Goal: Communication & Community: Ask a question

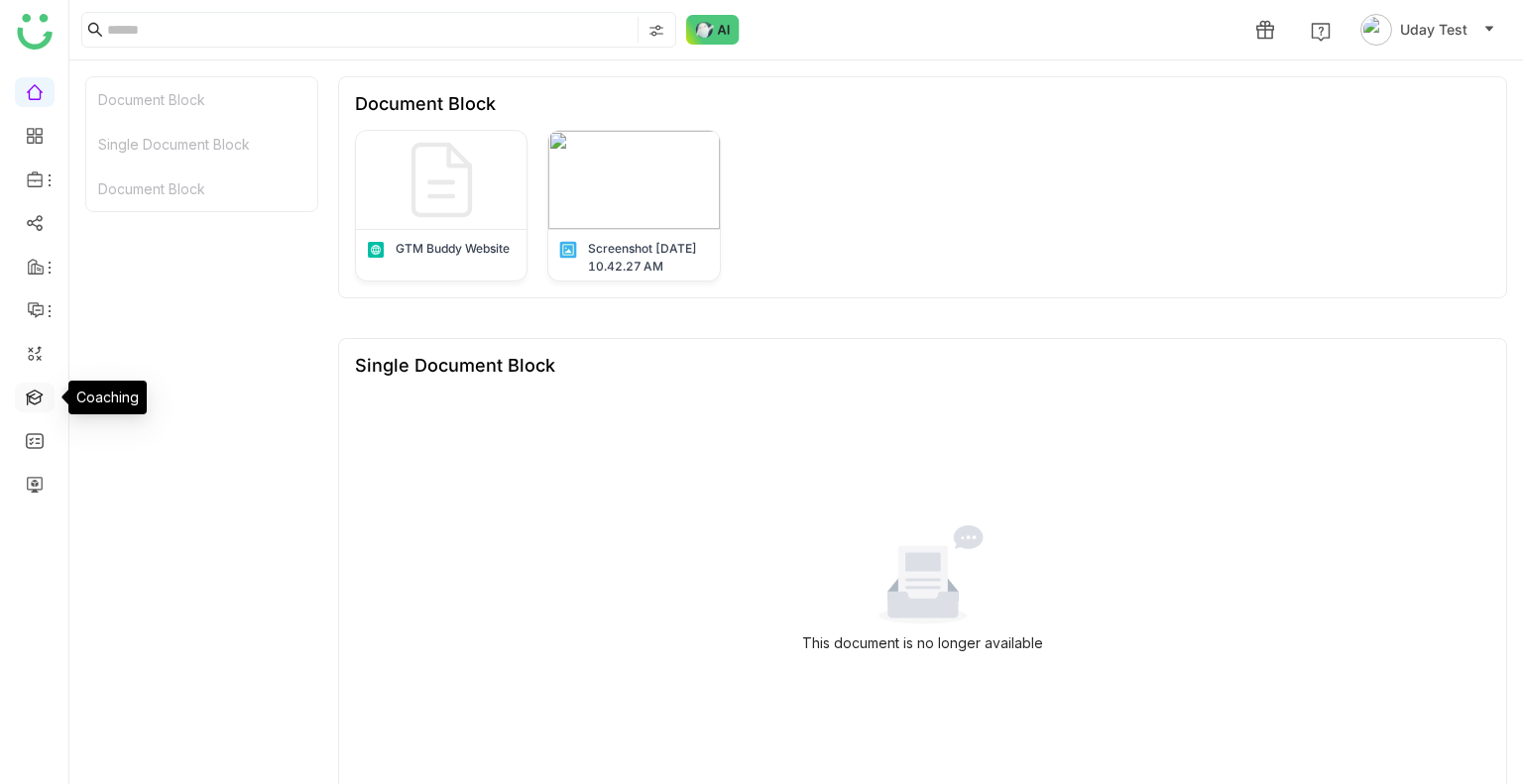
click at [27, 393] on link at bounding box center [35, 396] width 18 height 17
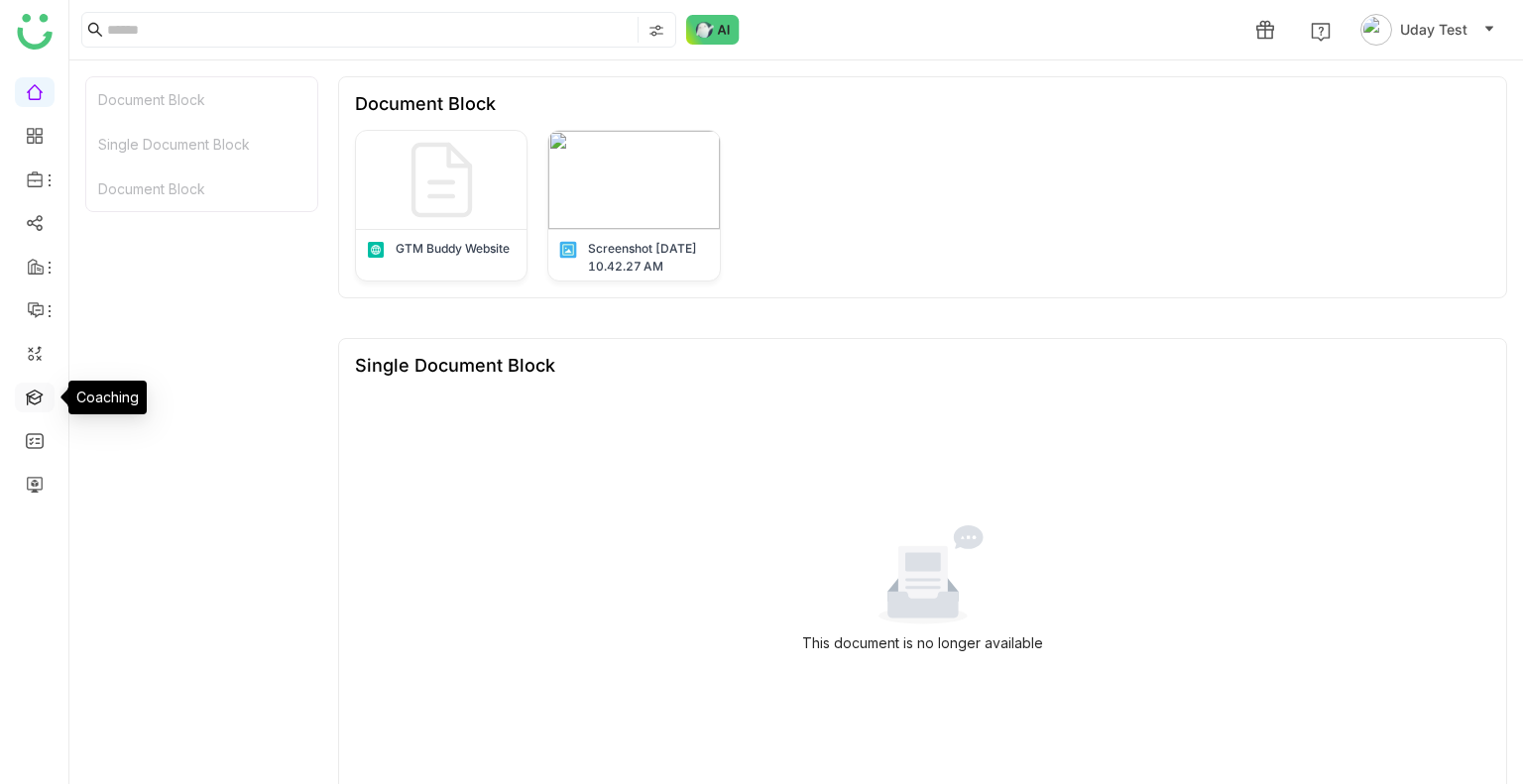
click at [27, 393] on link at bounding box center [35, 396] width 18 height 17
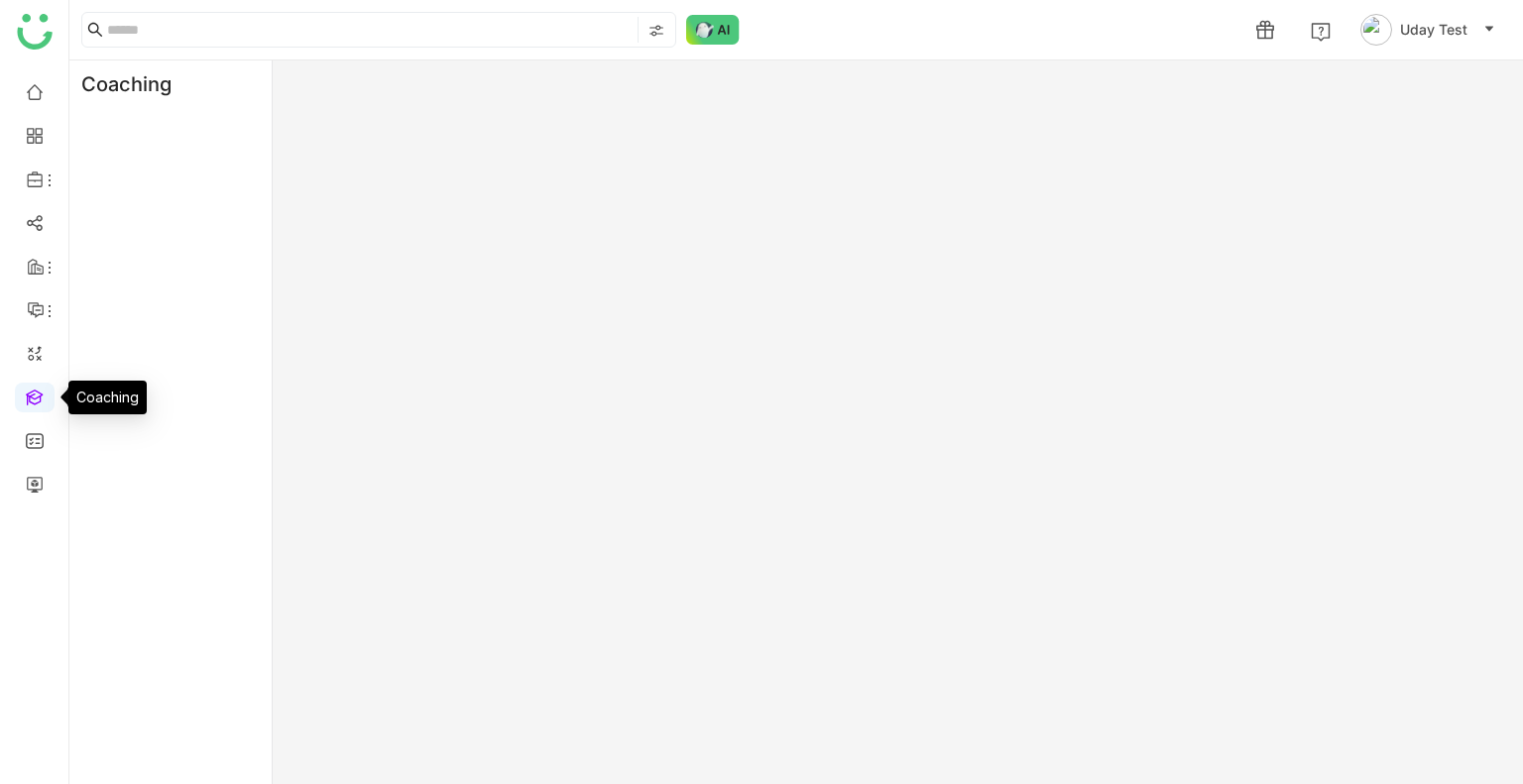
click at [27, 393] on link at bounding box center [35, 396] width 18 height 17
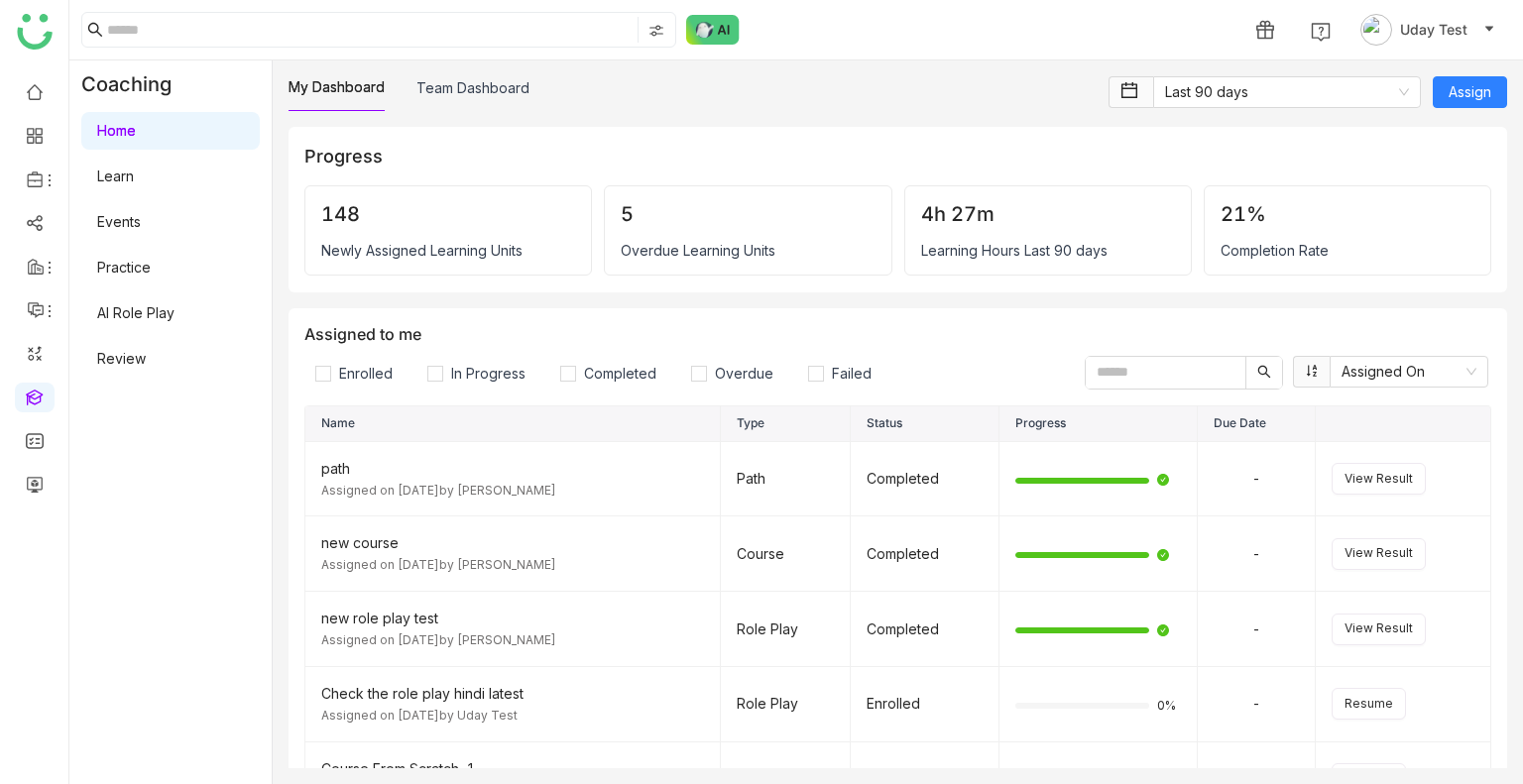
click at [134, 170] on link "Learn" at bounding box center [115, 176] width 37 height 17
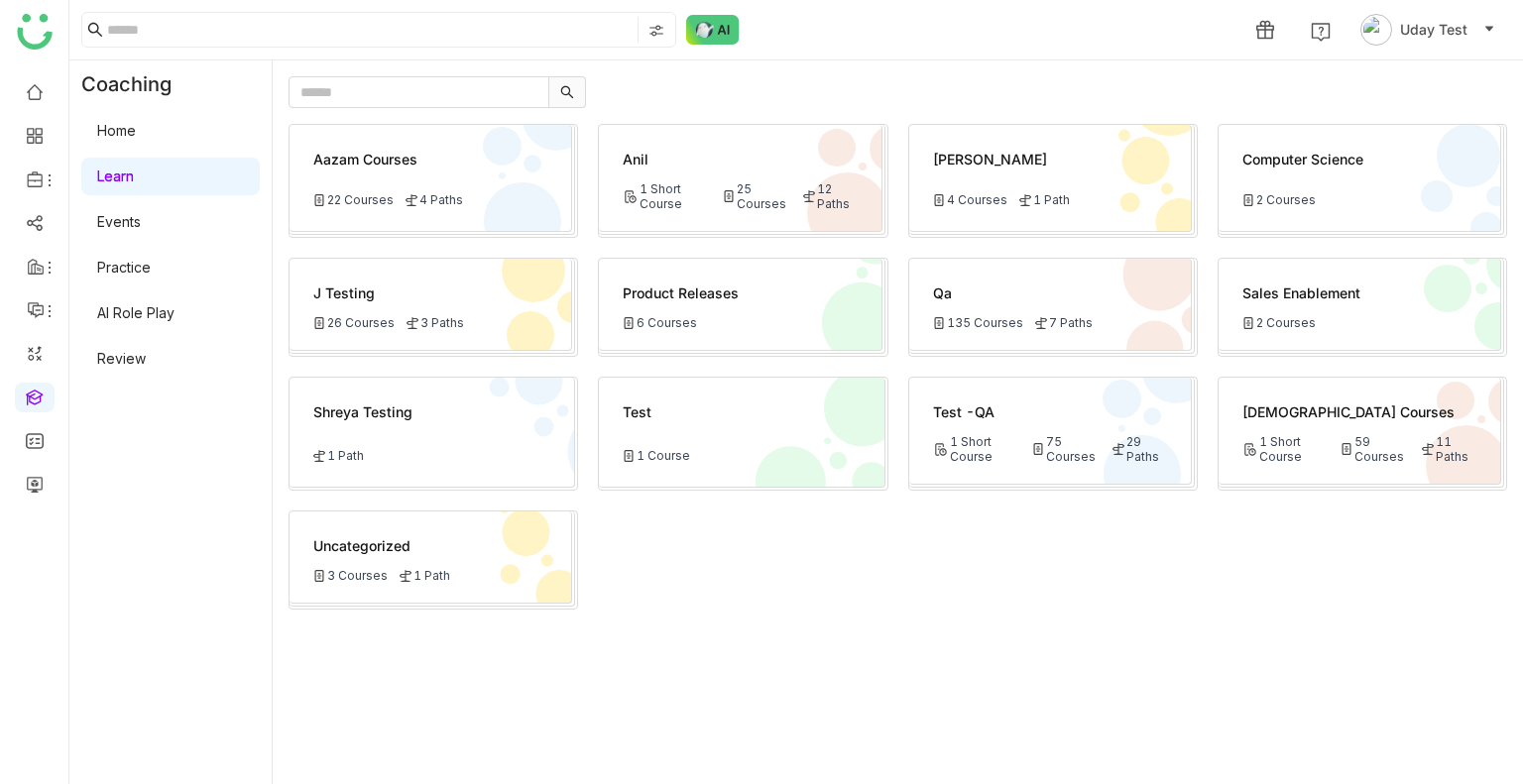
click at [723, 221] on div "Anil 1 Short Course 25 Courses 12 Paths" at bounding box center [740, 179] width 283 height 107
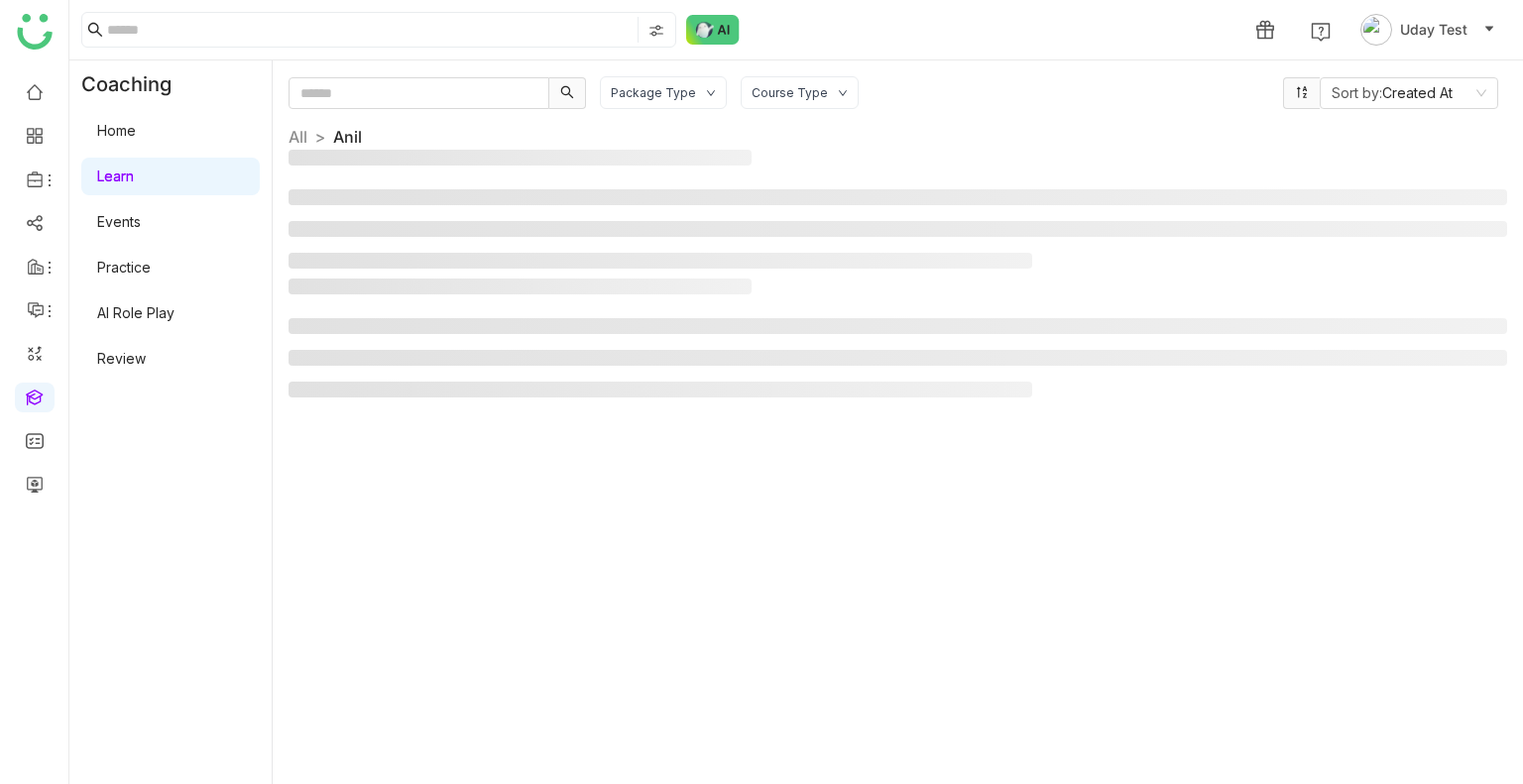
click at [723, 221] on li at bounding box center [899, 229] width 1219 height 16
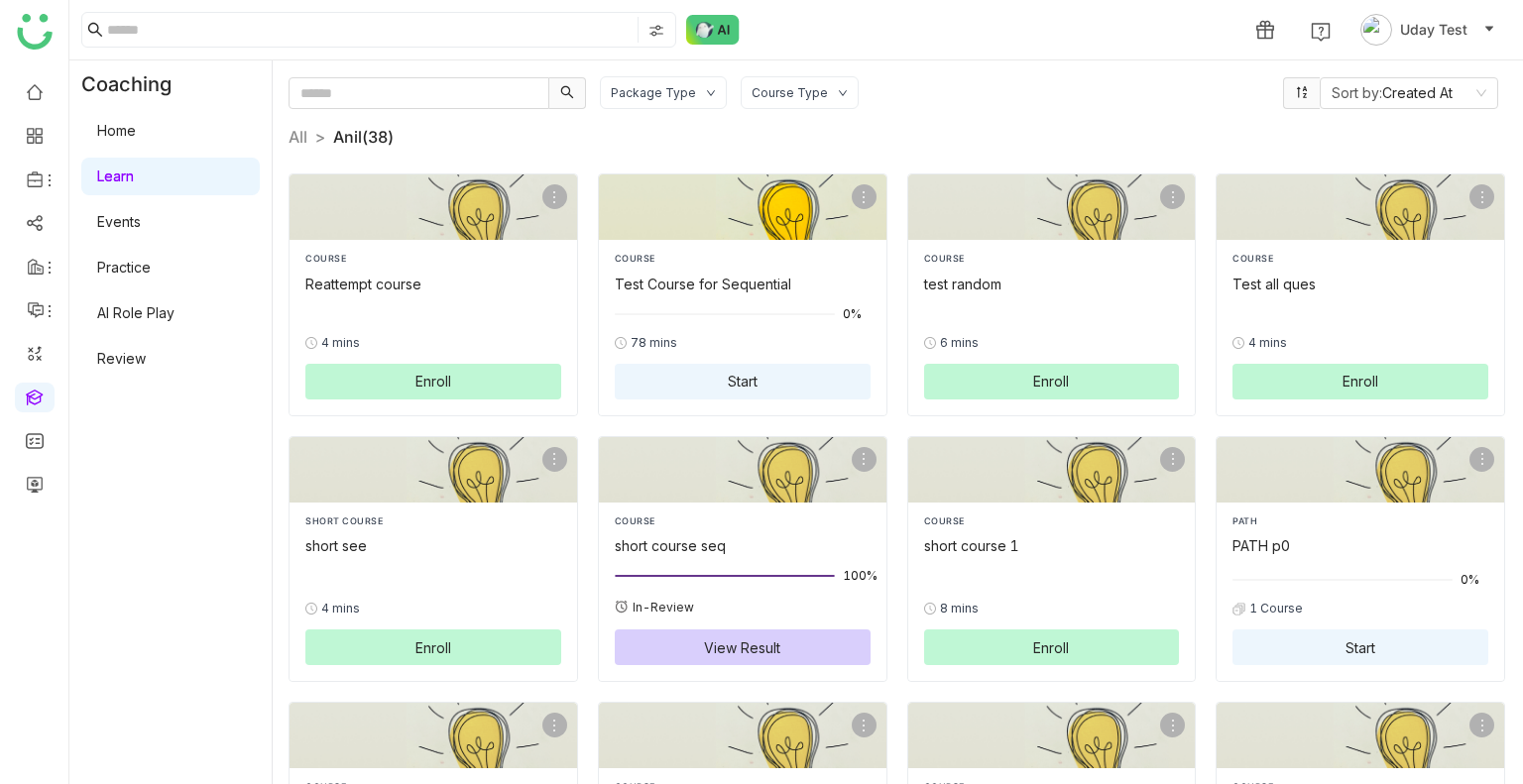
click at [681, 317] on div at bounding box center [743, 314] width 256 height 22
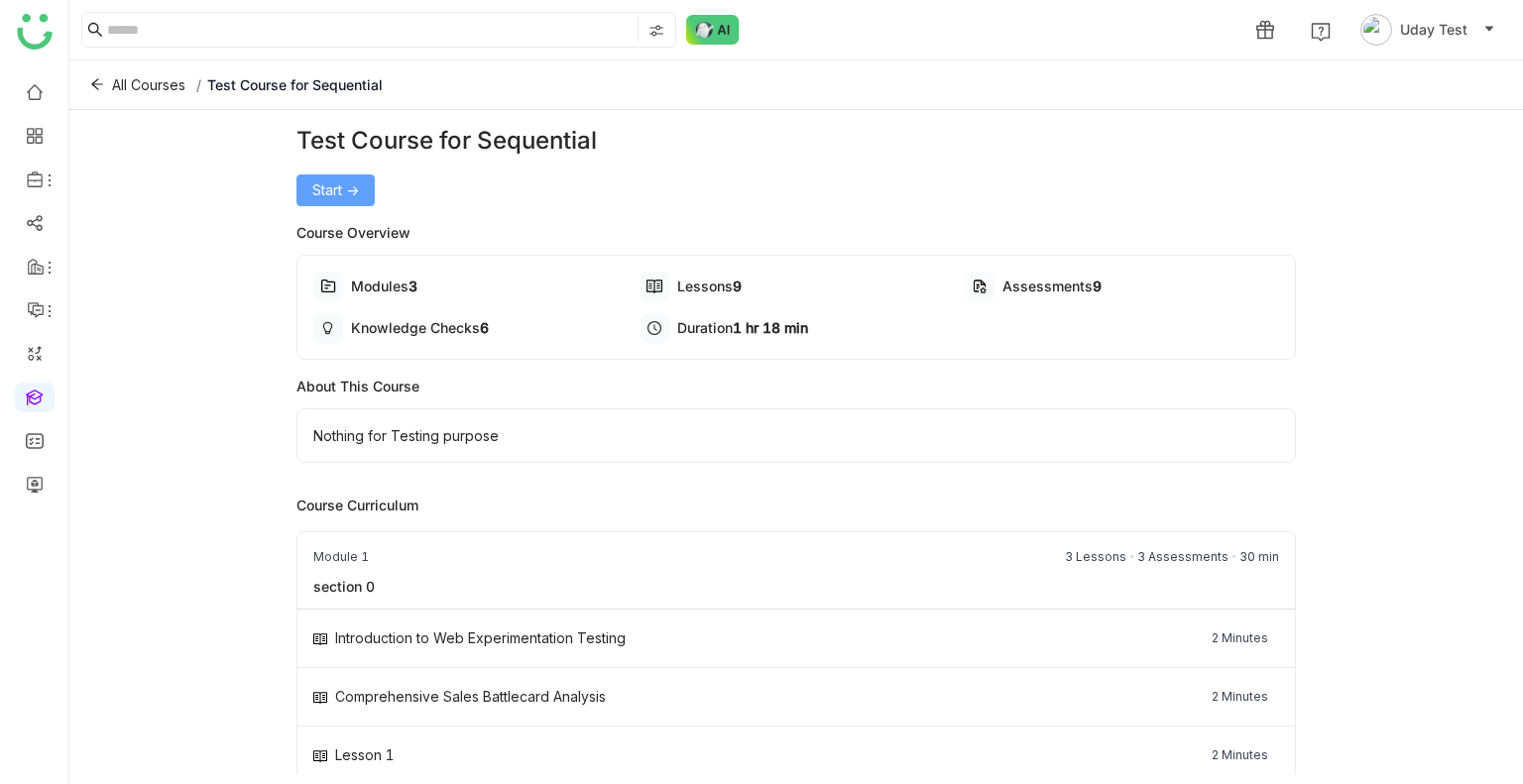
click at [333, 190] on span "Start ->" at bounding box center [336, 191] width 47 height 22
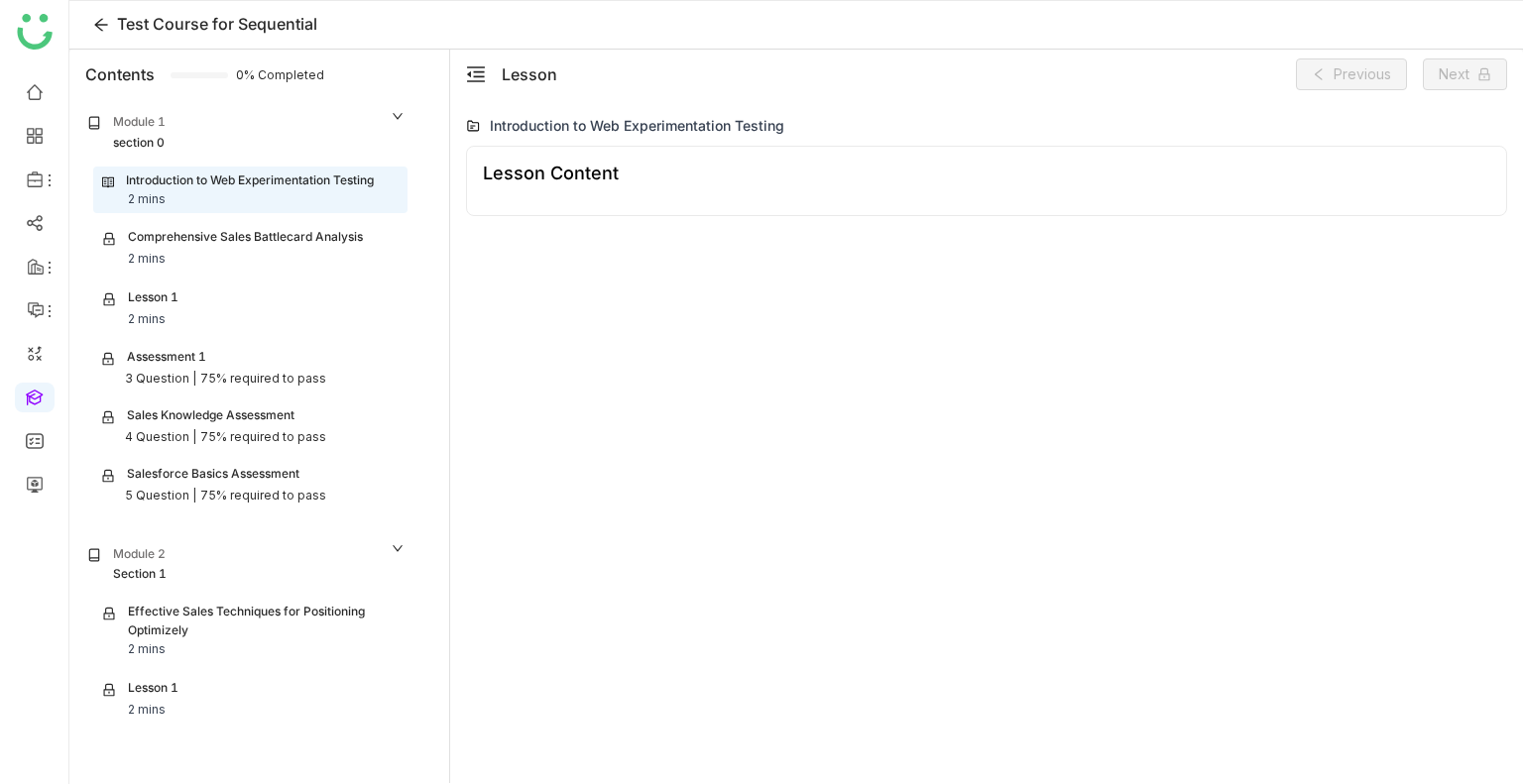
scroll to position [67, 0]
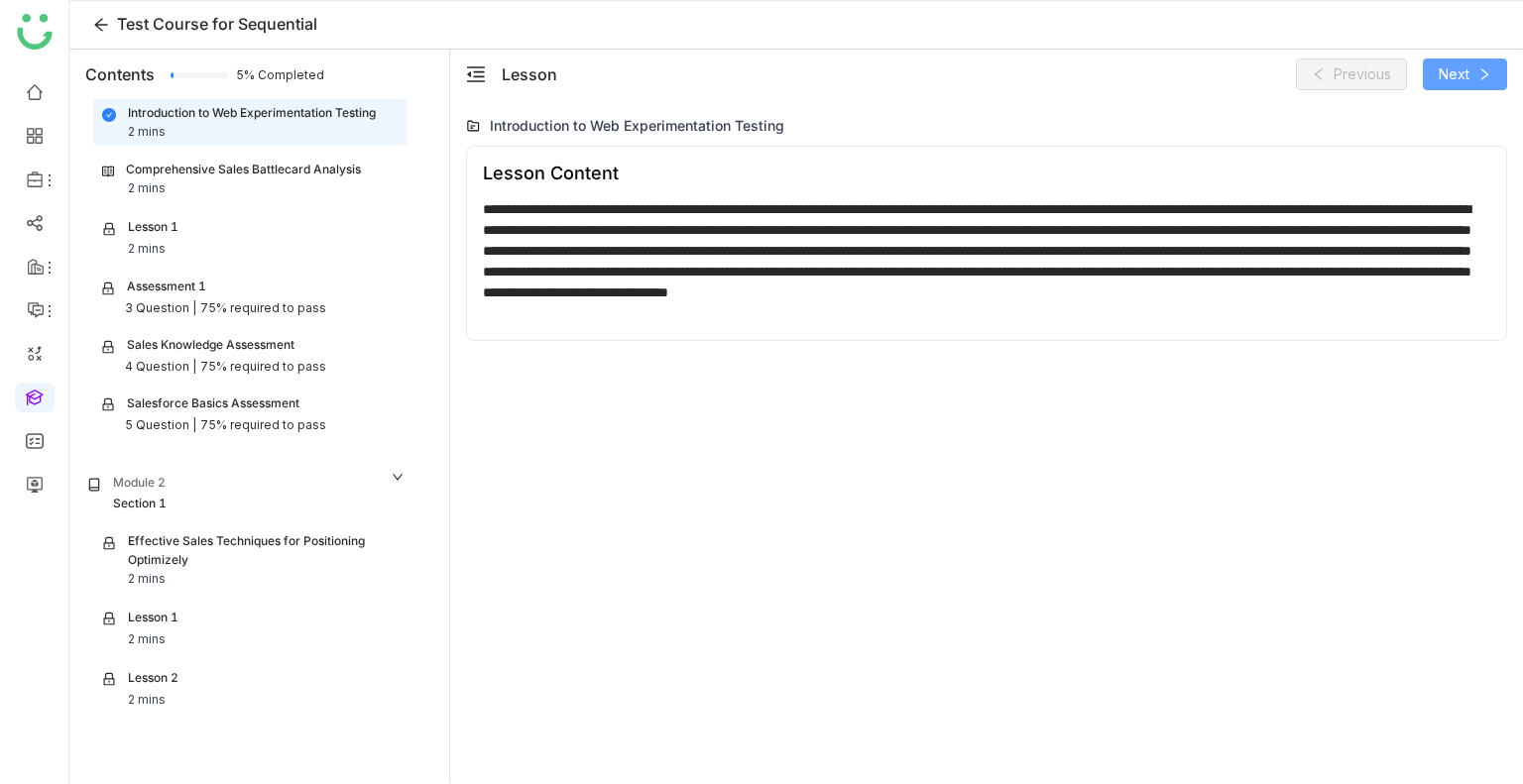
click at [1452, 76] on span "Next" at bounding box center [1454, 74] width 31 height 22
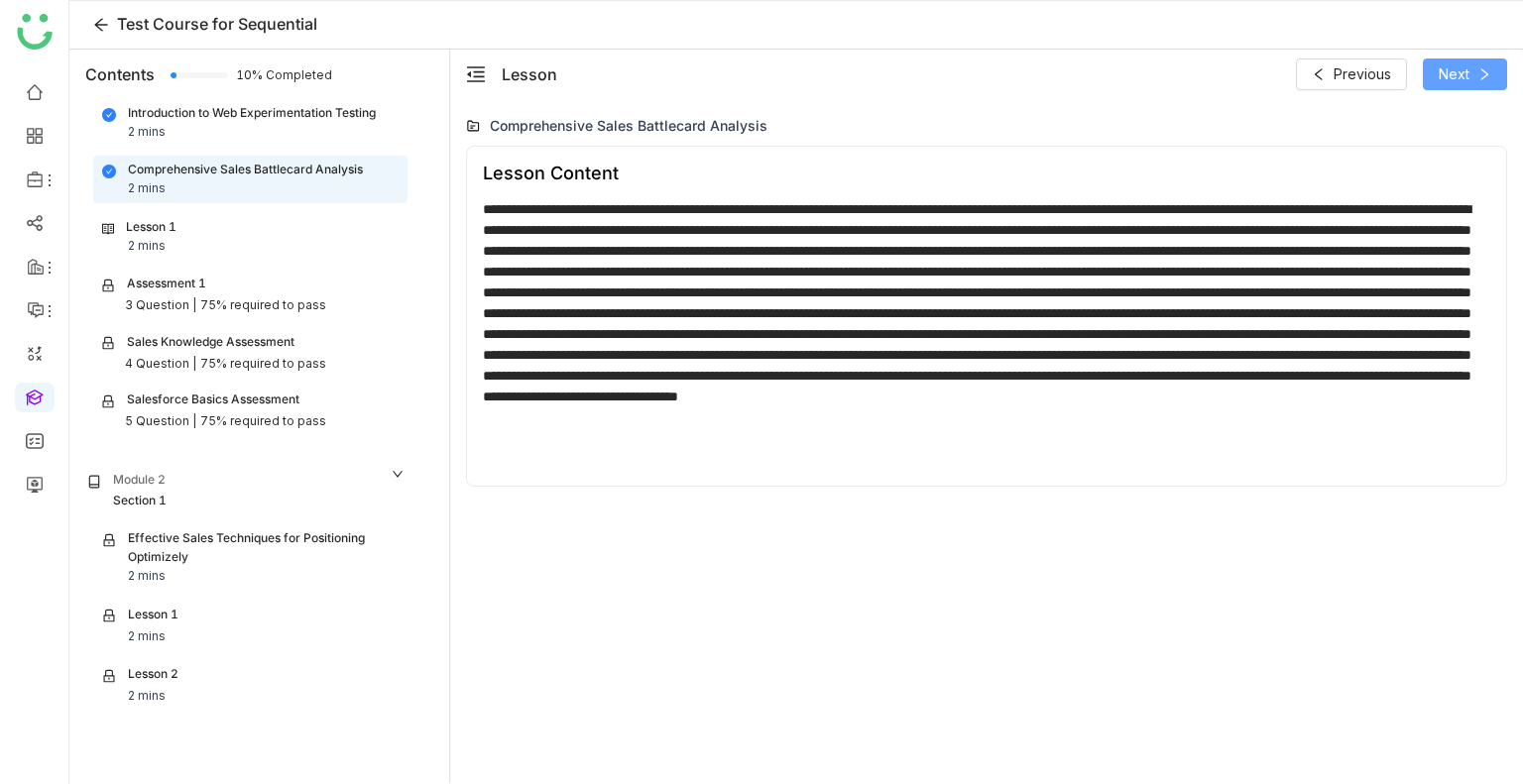
click at [1454, 76] on span "Next" at bounding box center [1454, 74] width 31 height 22
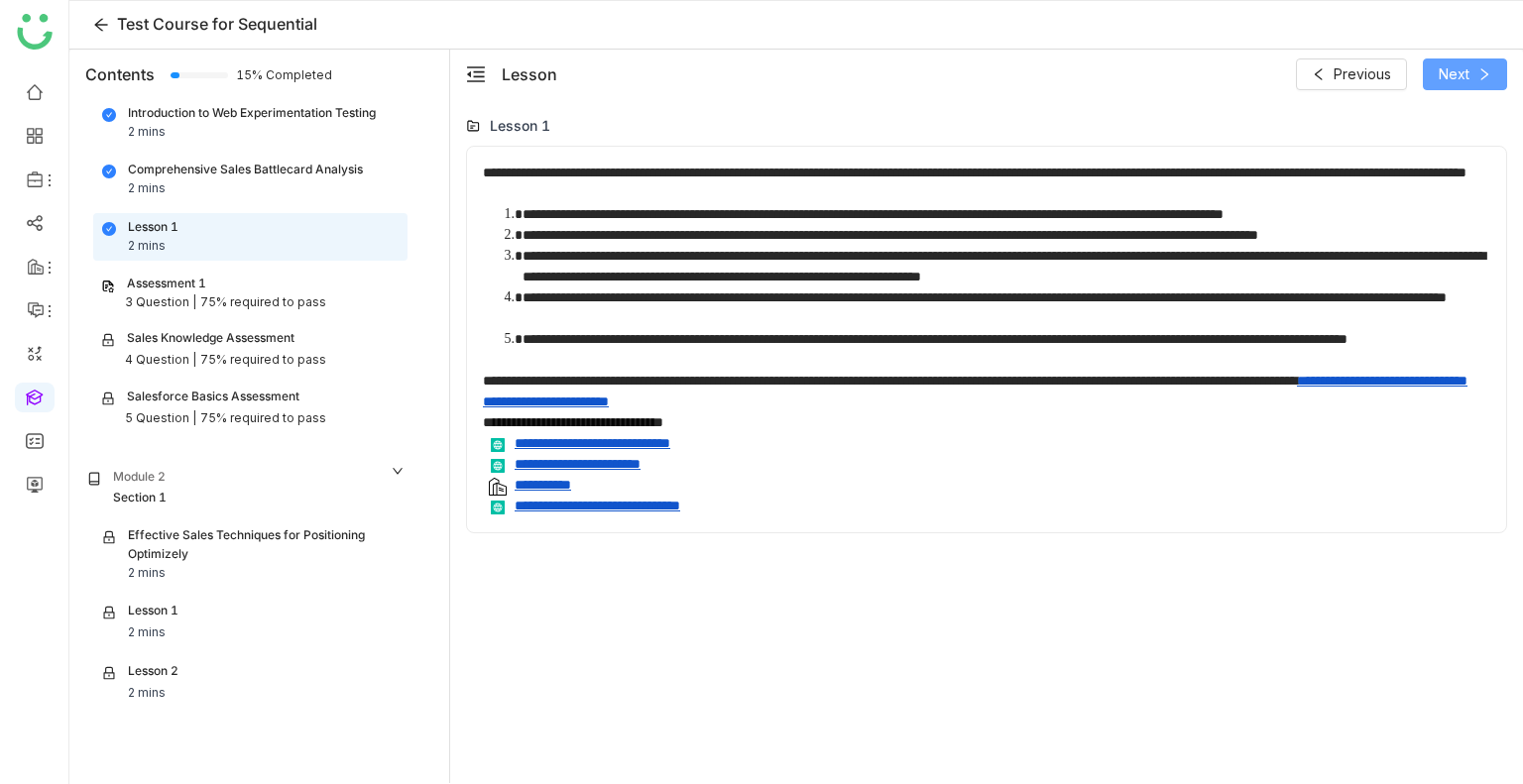
click at [1454, 76] on span "Next" at bounding box center [1454, 74] width 31 height 22
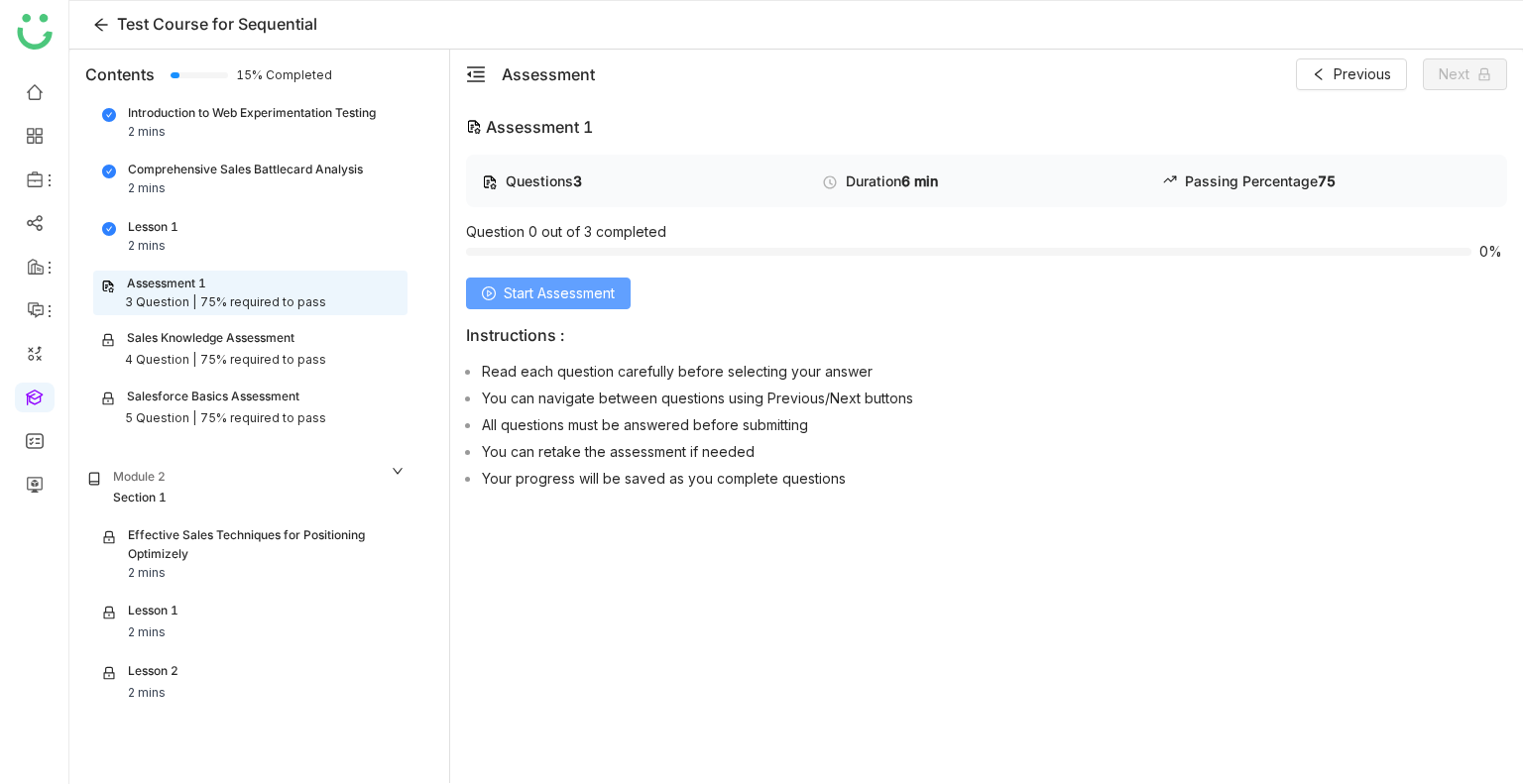
click at [516, 284] on span "Start Assessment" at bounding box center [559, 294] width 111 height 22
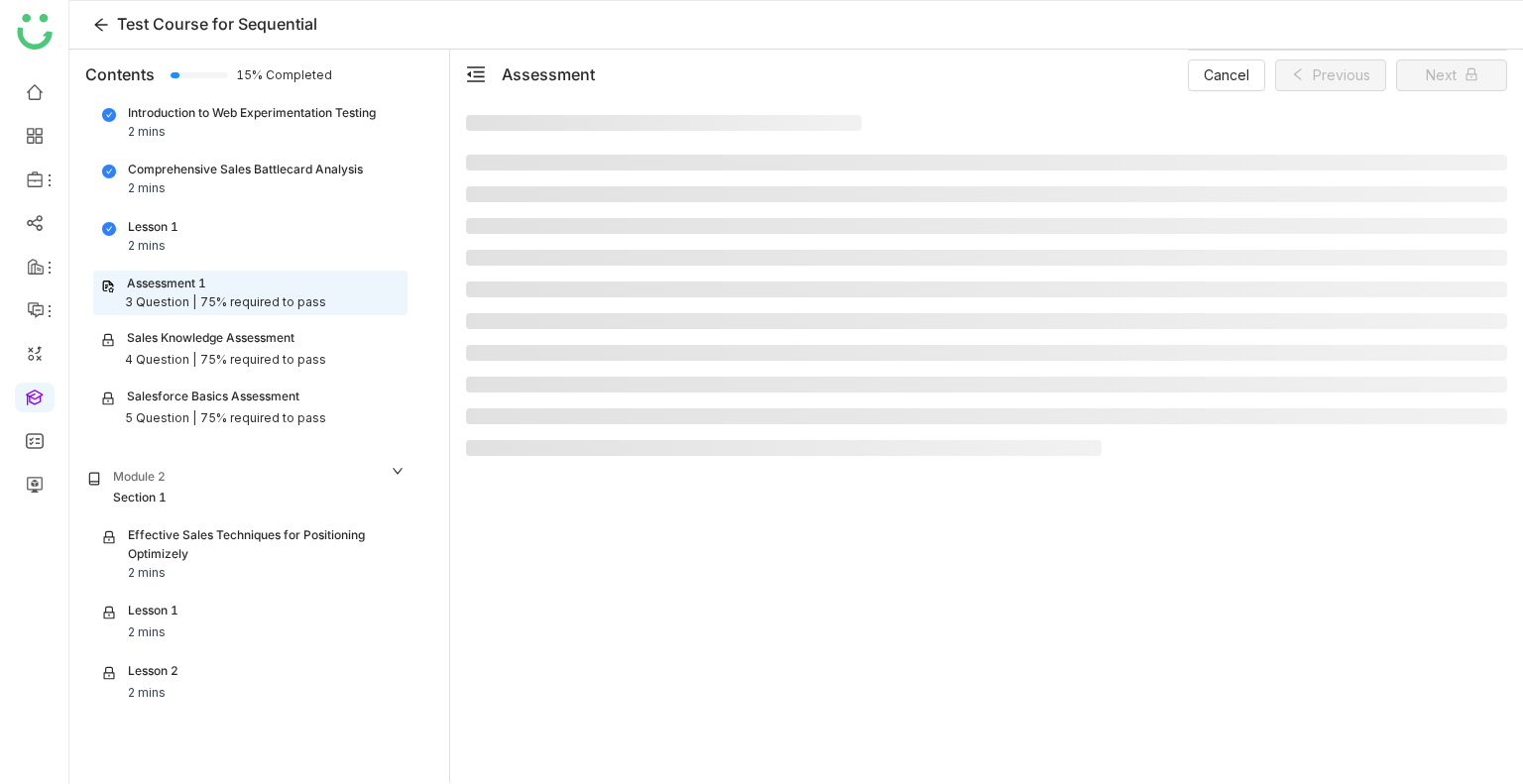
click at [516, 284] on li at bounding box center [987, 290] width 1041 height 16
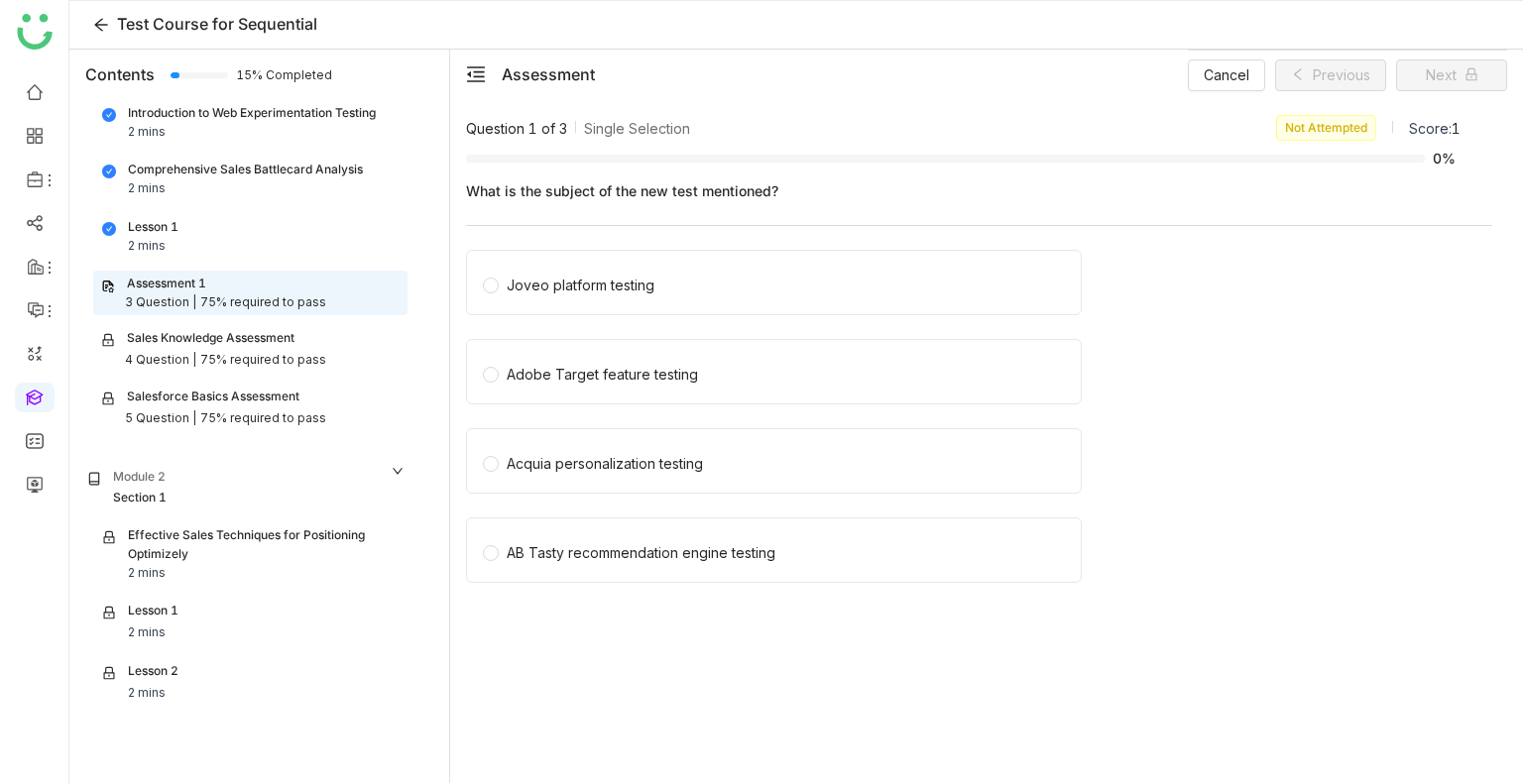
click at [516, 284] on div "Joveo platform testing" at bounding box center [580, 286] width 148 height 22
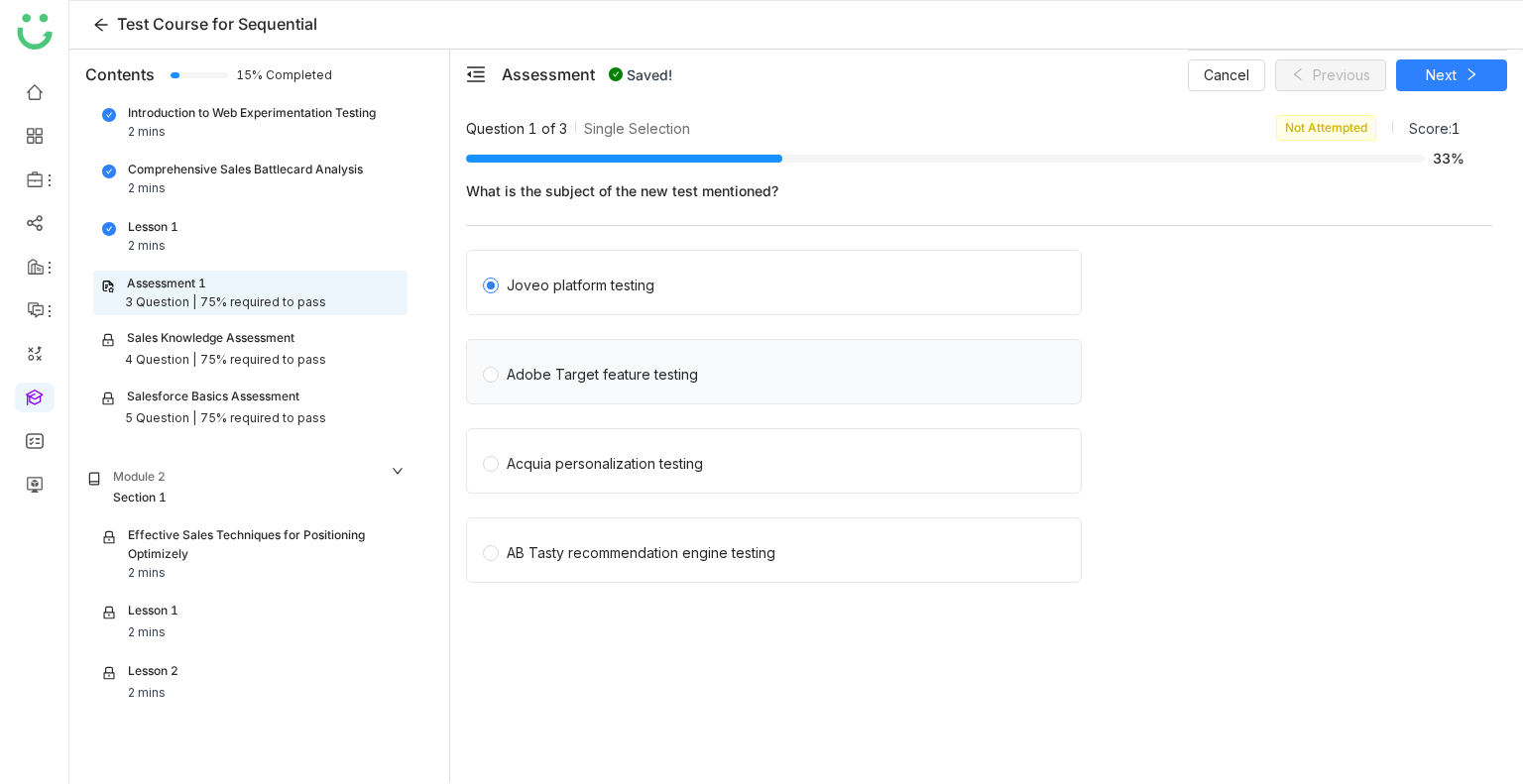
click at [547, 368] on div "Adobe Target feature testing" at bounding box center [602, 375] width 192 height 22
click at [1437, 68] on span "Next" at bounding box center [1442, 75] width 31 height 22
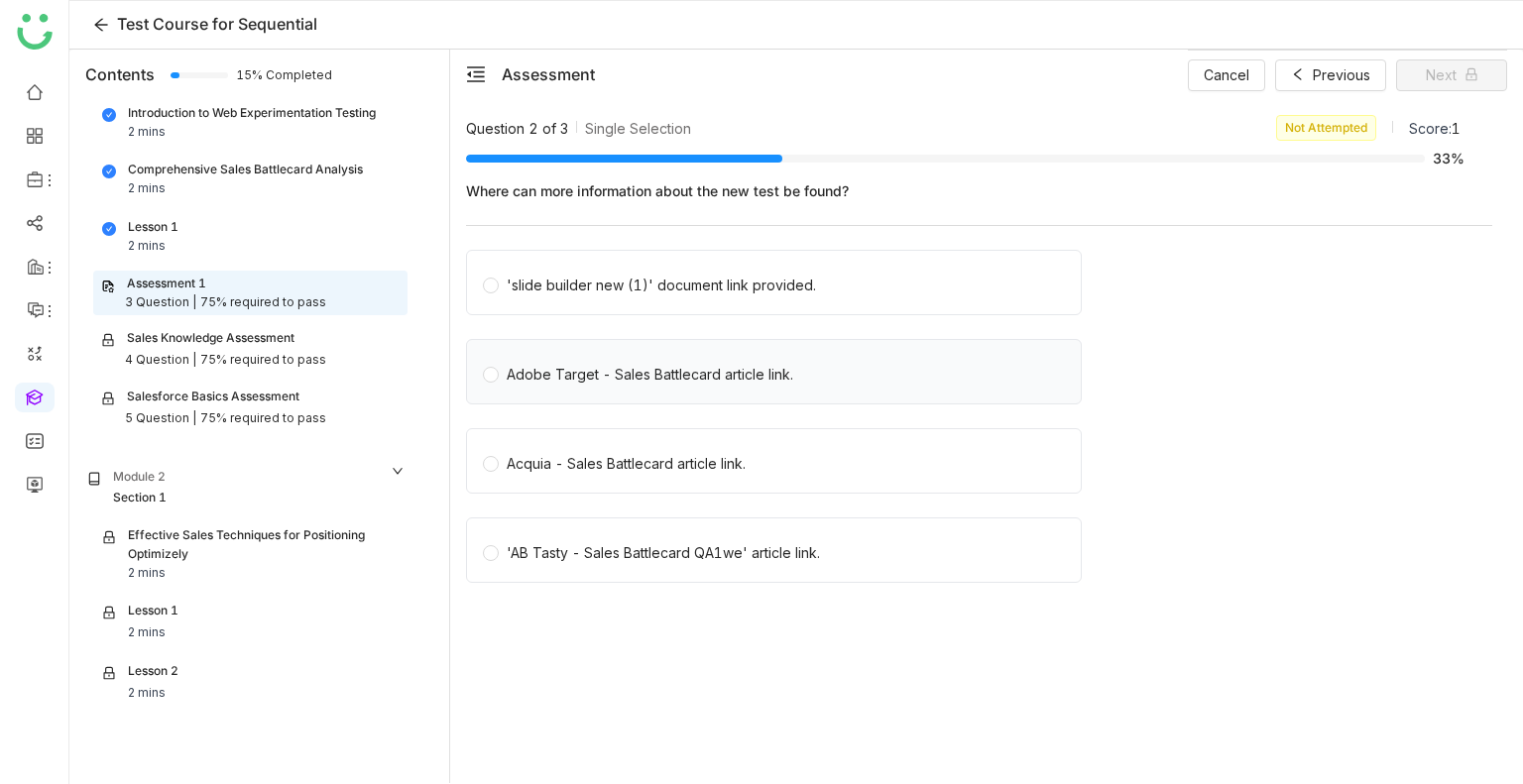
click at [742, 356] on div "Adobe Target - Sales Battlecard article link." at bounding box center [774, 372] width 616 height 65
click at [816, 277] on span "'slide builder new (1)' document link provided." at bounding box center [661, 283] width 326 height 28
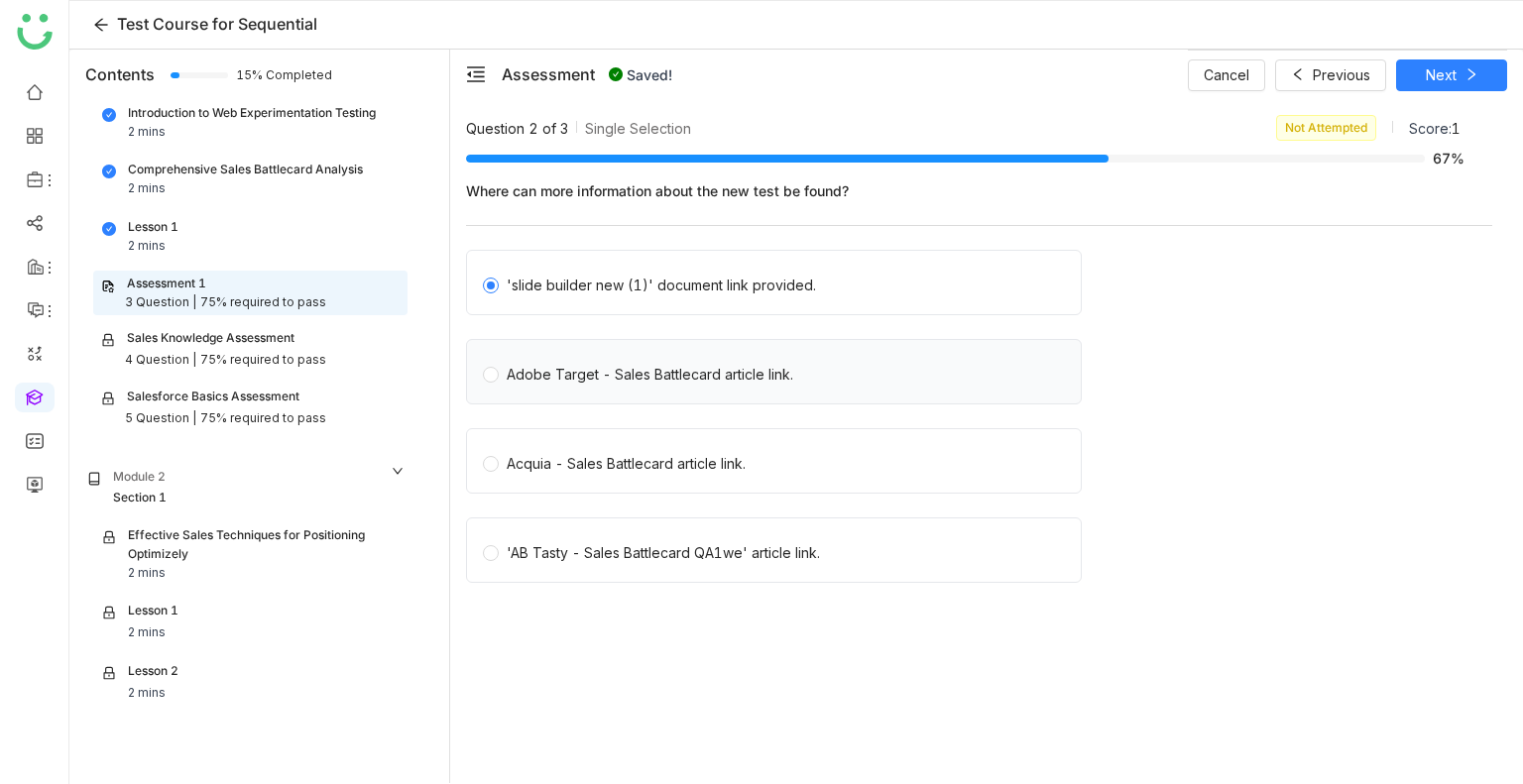
click at [856, 359] on label "Adobe Target - Sales Battlecard article link." at bounding box center [778, 372] width 590 height 28
click at [1436, 76] on span "Next" at bounding box center [1442, 75] width 31 height 22
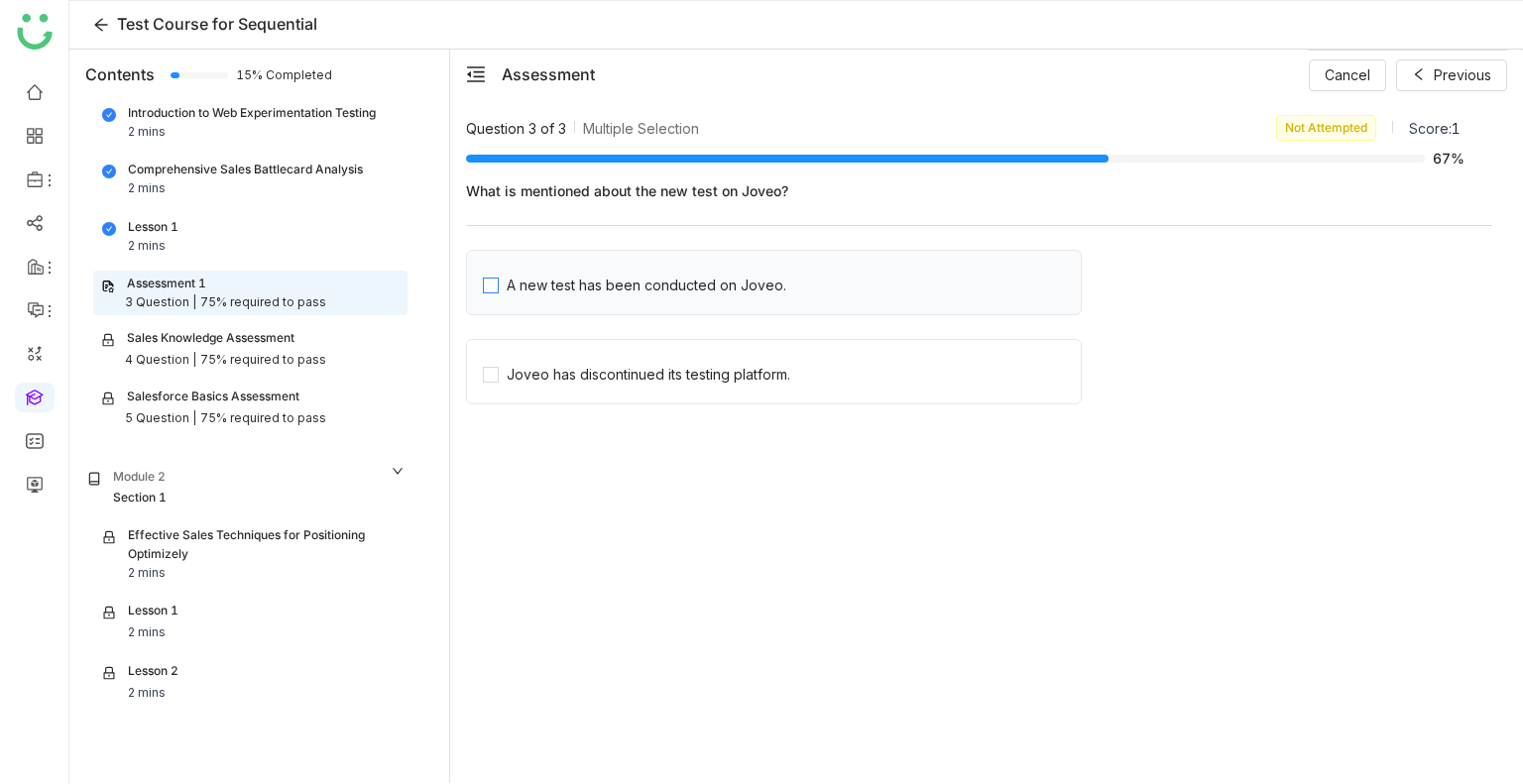
click at [877, 293] on label "A new test has been conducted on Joveo." at bounding box center [782, 283] width 598 height 28
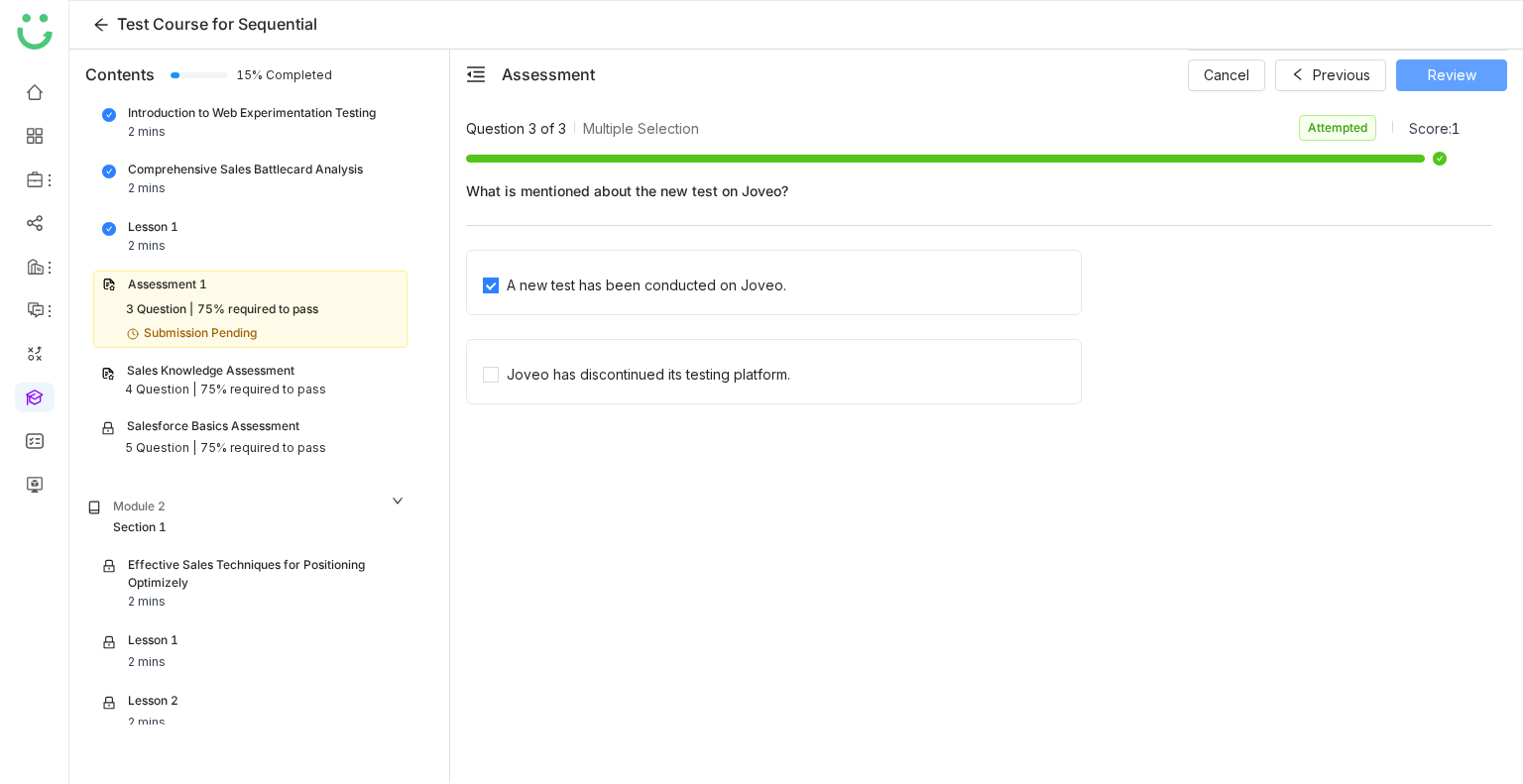
click at [1456, 78] on span "Review" at bounding box center [1453, 75] width 49 height 22
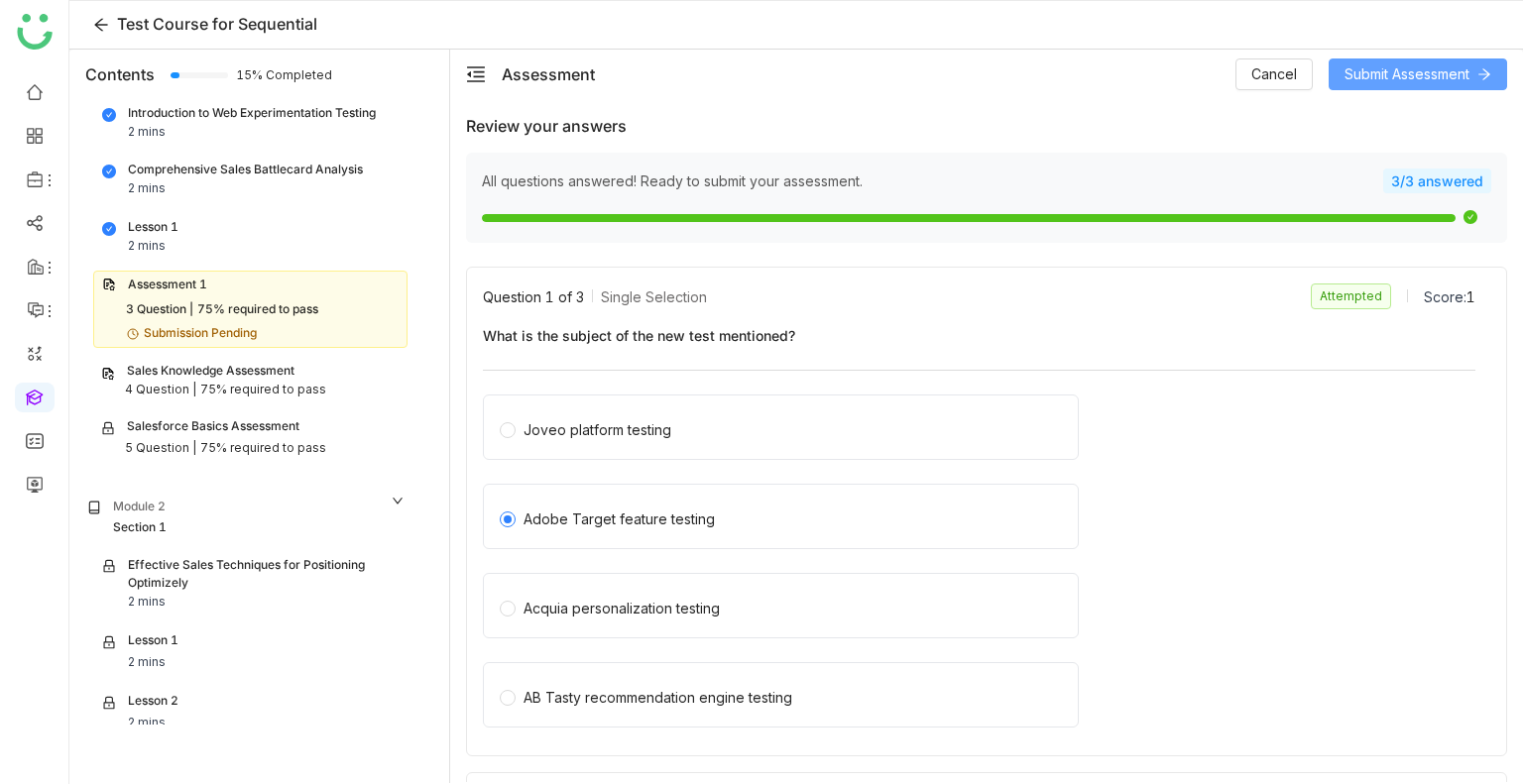
click at [1375, 78] on span "Submit Assessment" at bounding box center [1408, 74] width 125 height 22
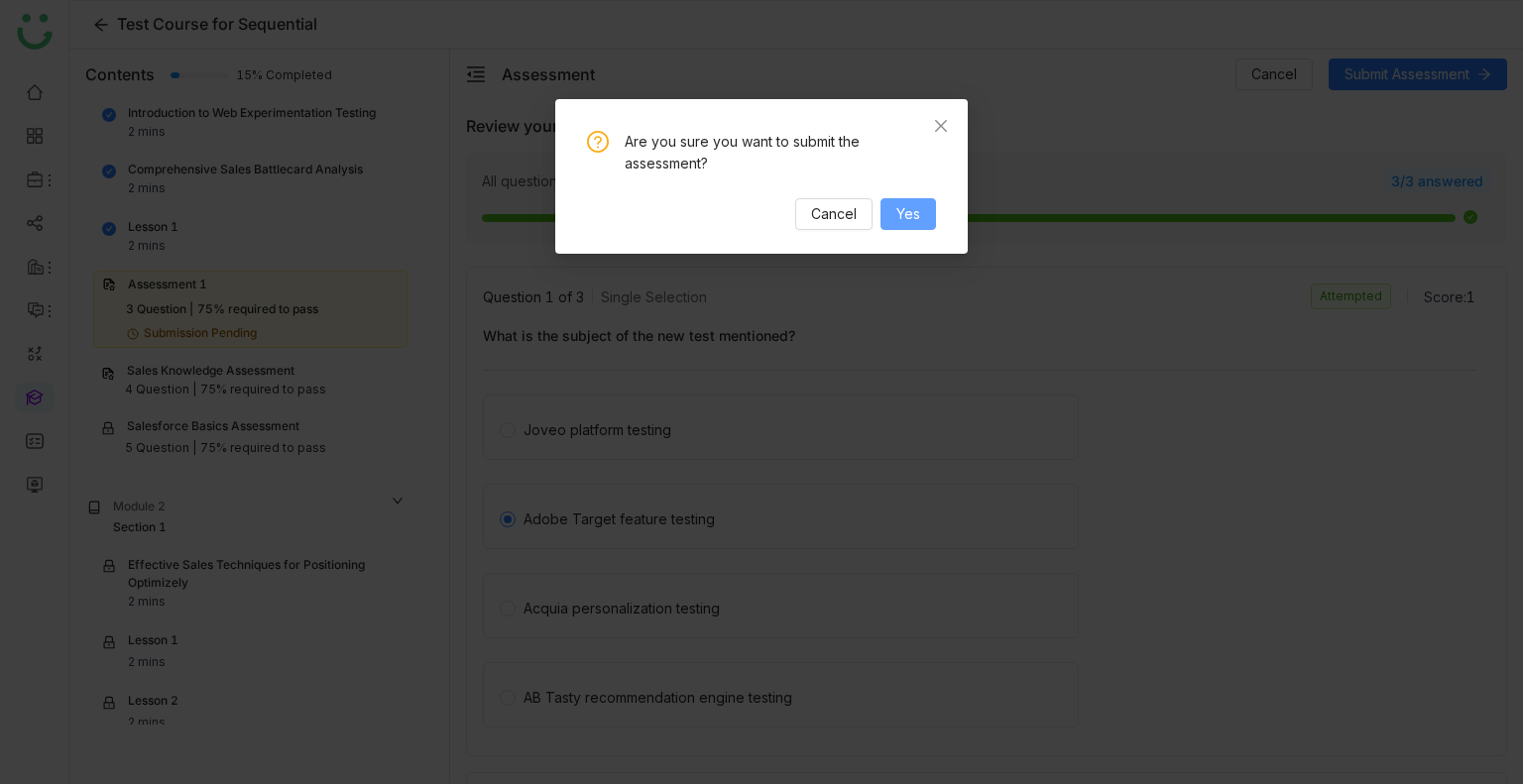
click at [911, 206] on span "Yes" at bounding box center [908, 214] width 24 height 22
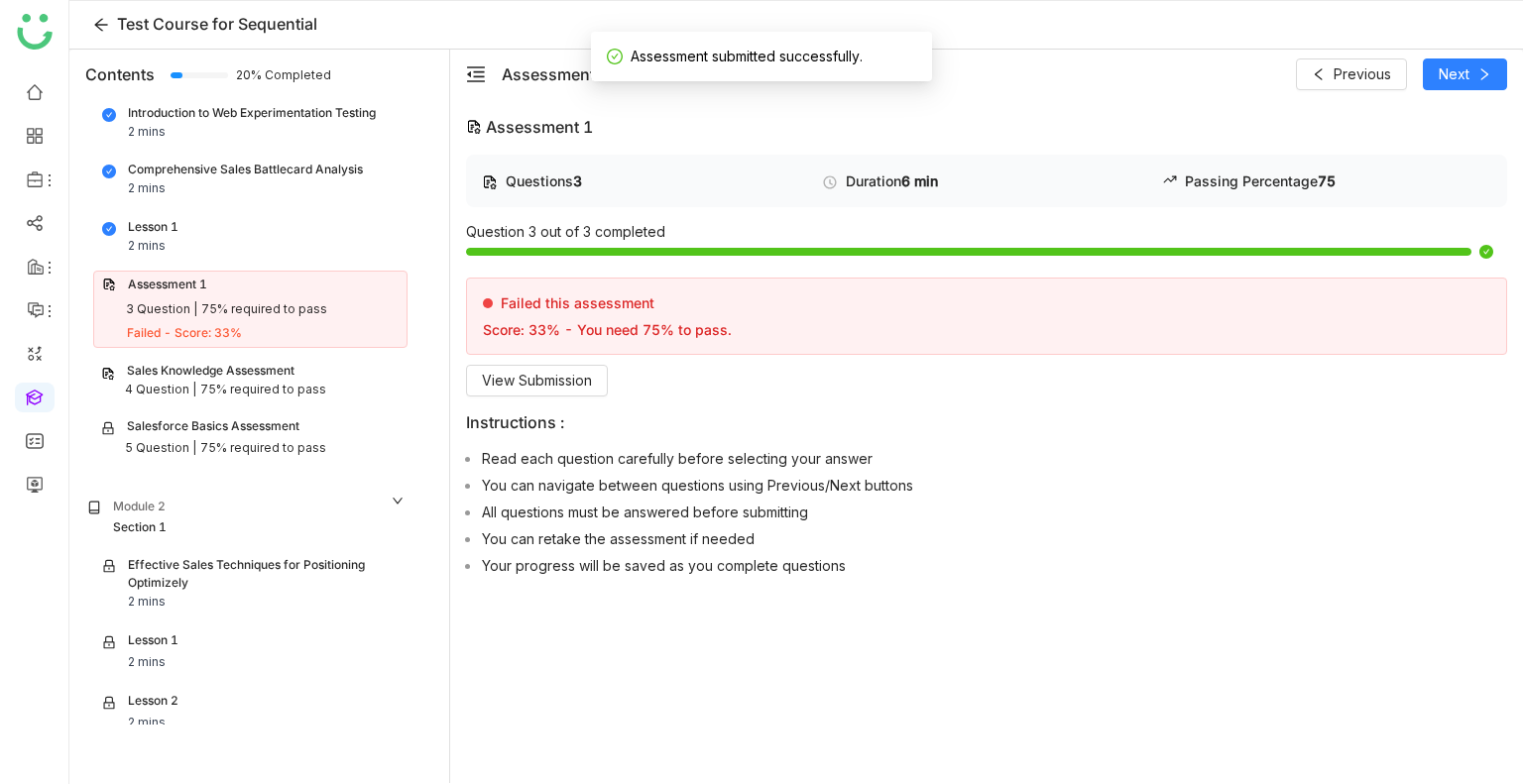
click at [293, 386] on div "75% required to pass" at bounding box center [263, 390] width 126 height 19
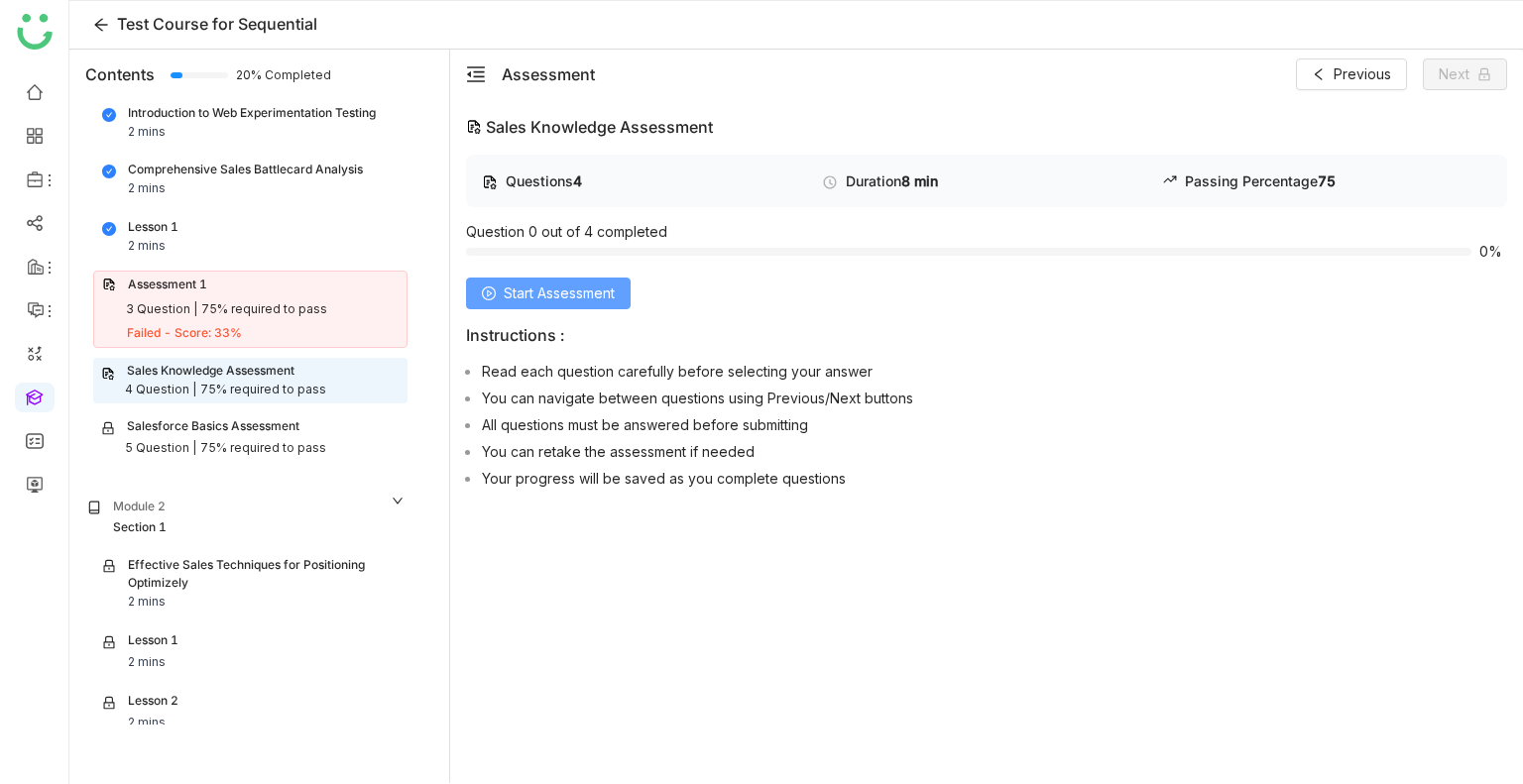
click at [578, 292] on span "Start Assessment" at bounding box center [559, 294] width 111 height 22
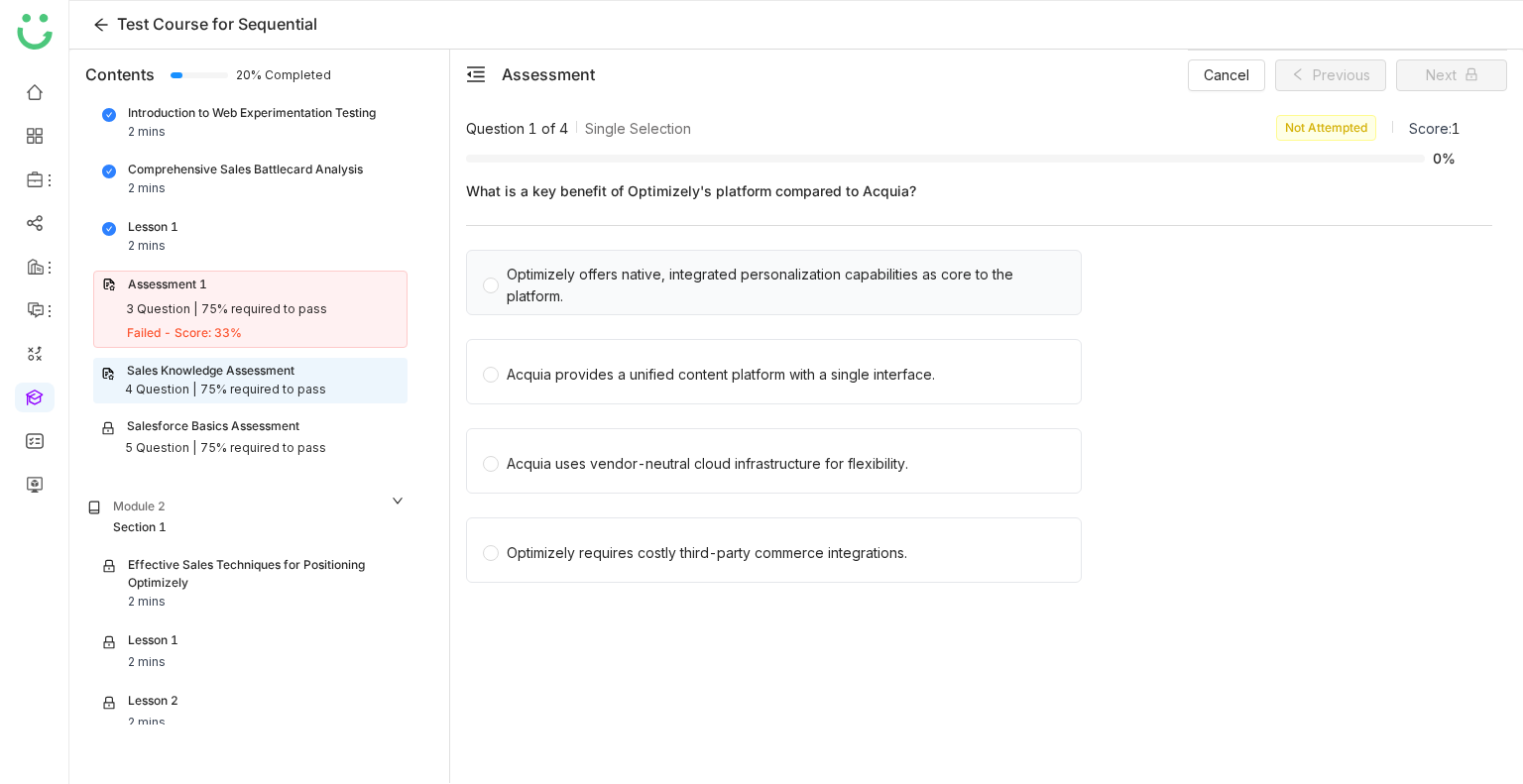
click at [594, 291] on div "Optimizely offers native, integrated personalization capabilities as core to th…" at bounding box center [785, 286] width 558 height 44
click at [1425, 68] on button "Next" at bounding box center [1453, 75] width 111 height 32
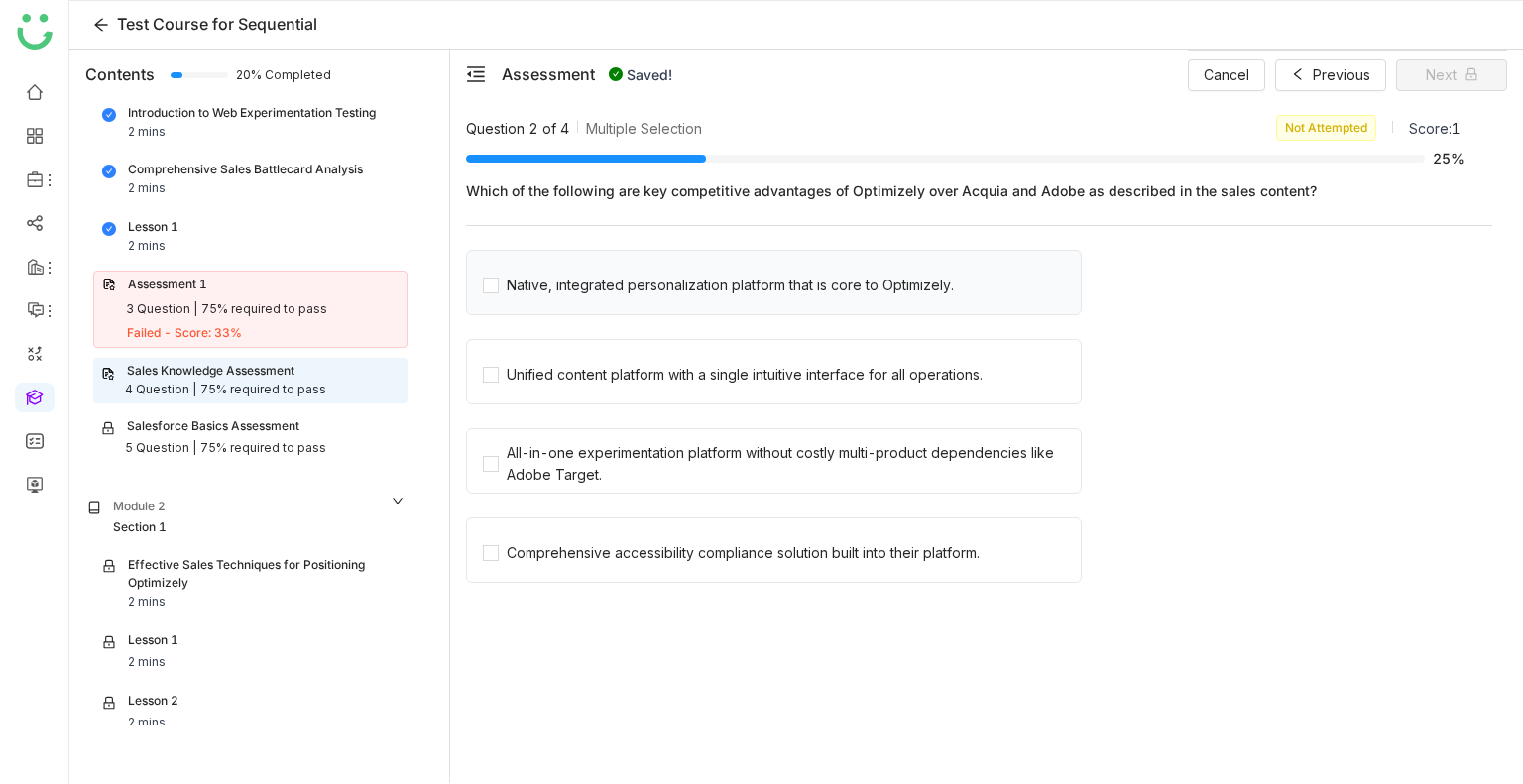
click at [615, 297] on div "Native, integrated personalization platform that is core to Optimizely." at bounding box center [774, 283] width 616 height 65
click at [666, 366] on div "Unified content platform with a single intuitive interface for all operations." at bounding box center [745, 375] width 477 height 22
click at [672, 301] on div "Native, integrated personalization platform that is core to Optimizely." at bounding box center [774, 283] width 616 height 65
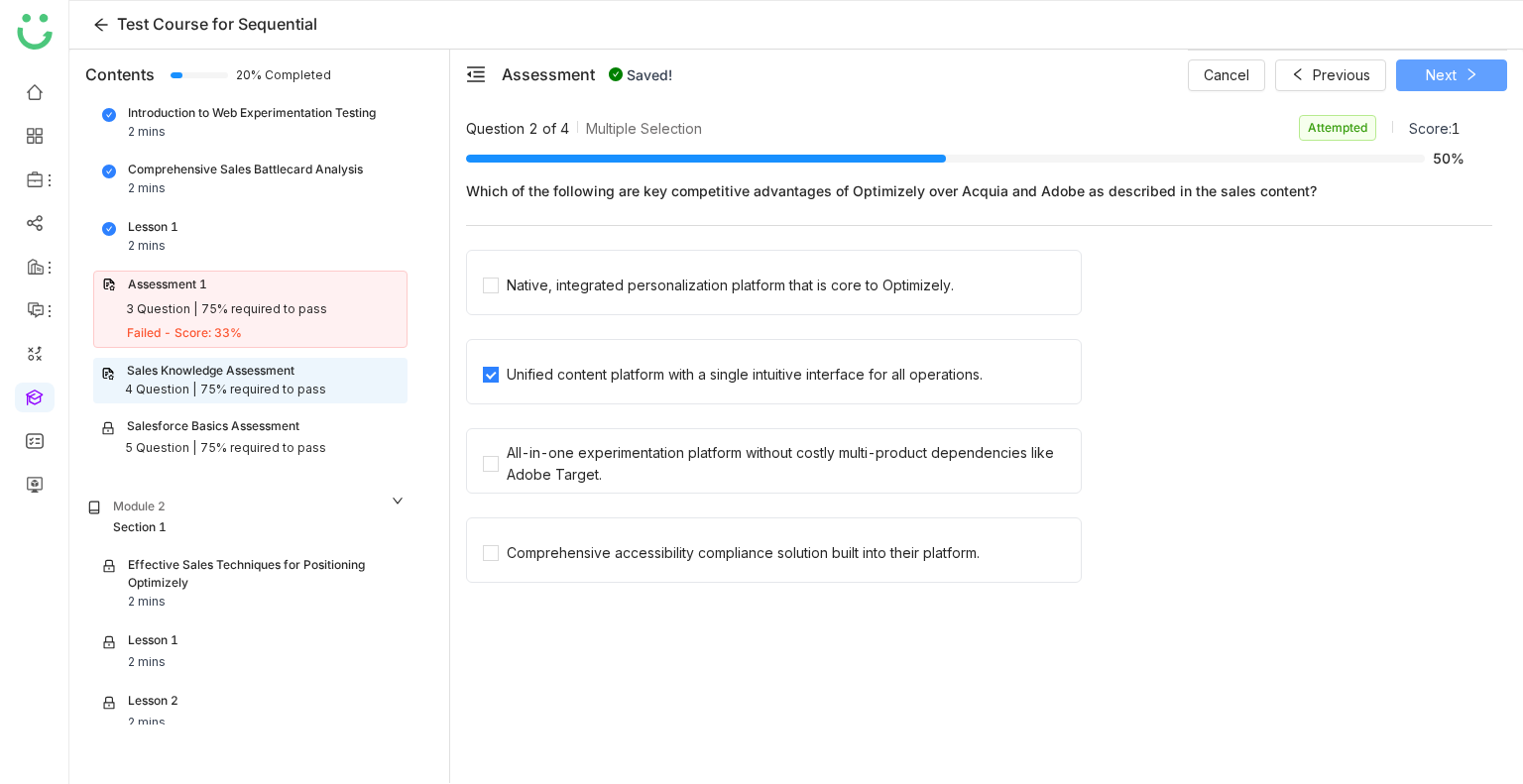
click at [1457, 61] on button "Next" at bounding box center [1453, 75] width 111 height 32
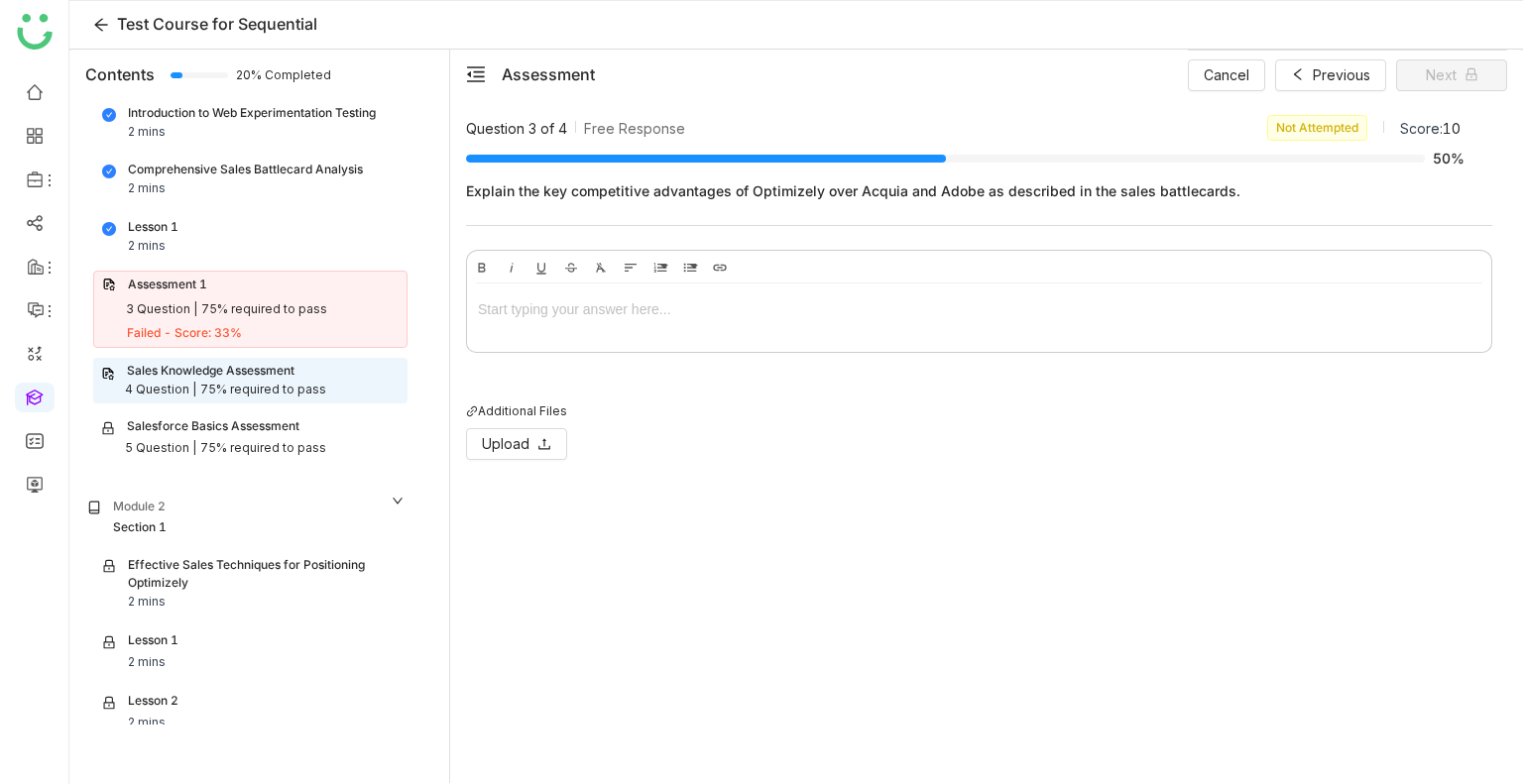
click at [727, 312] on div at bounding box center [980, 310] width 1003 height 22
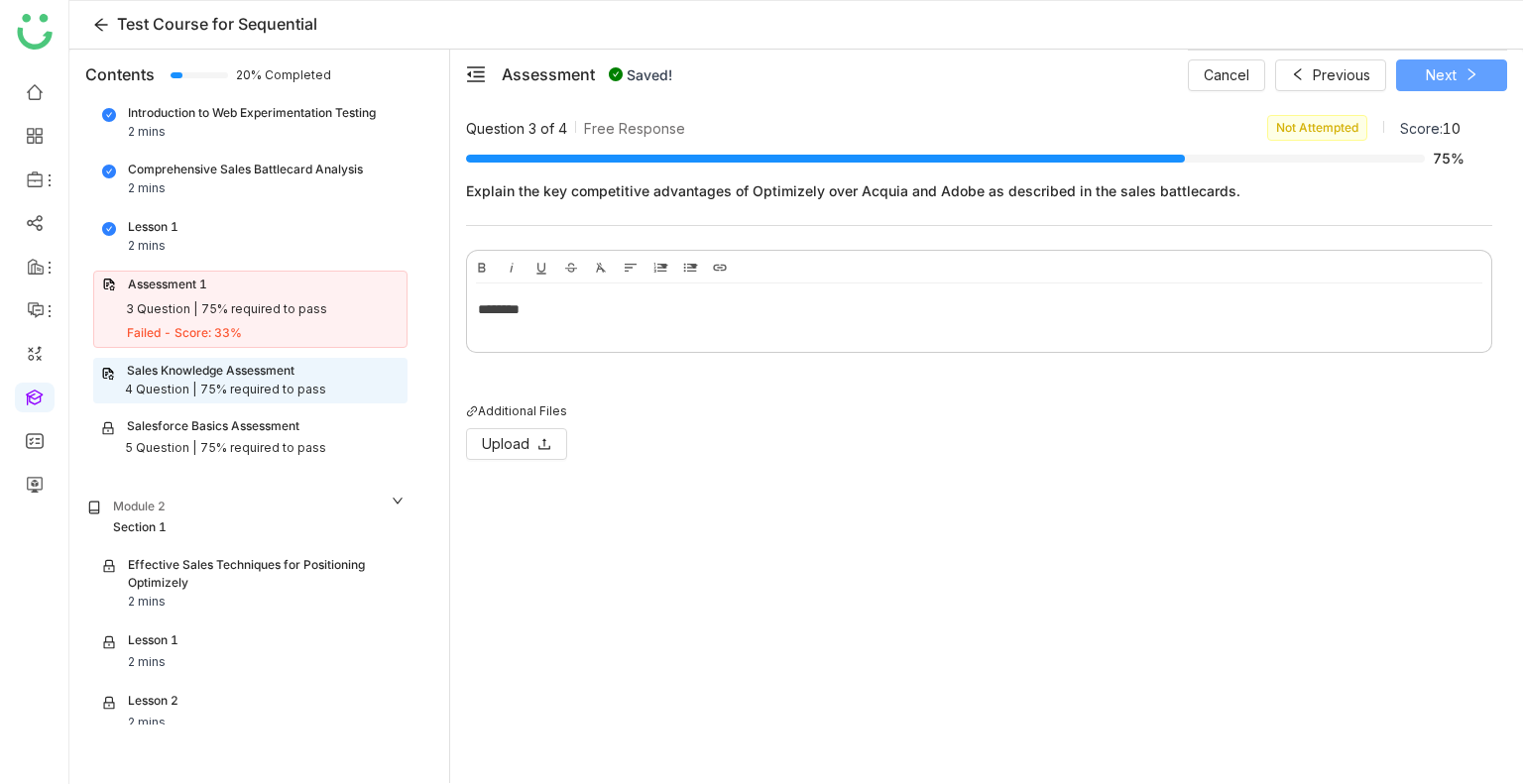
click at [1437, 78] on span "Next" at bounding box center [1442, 75] width 31 height 22
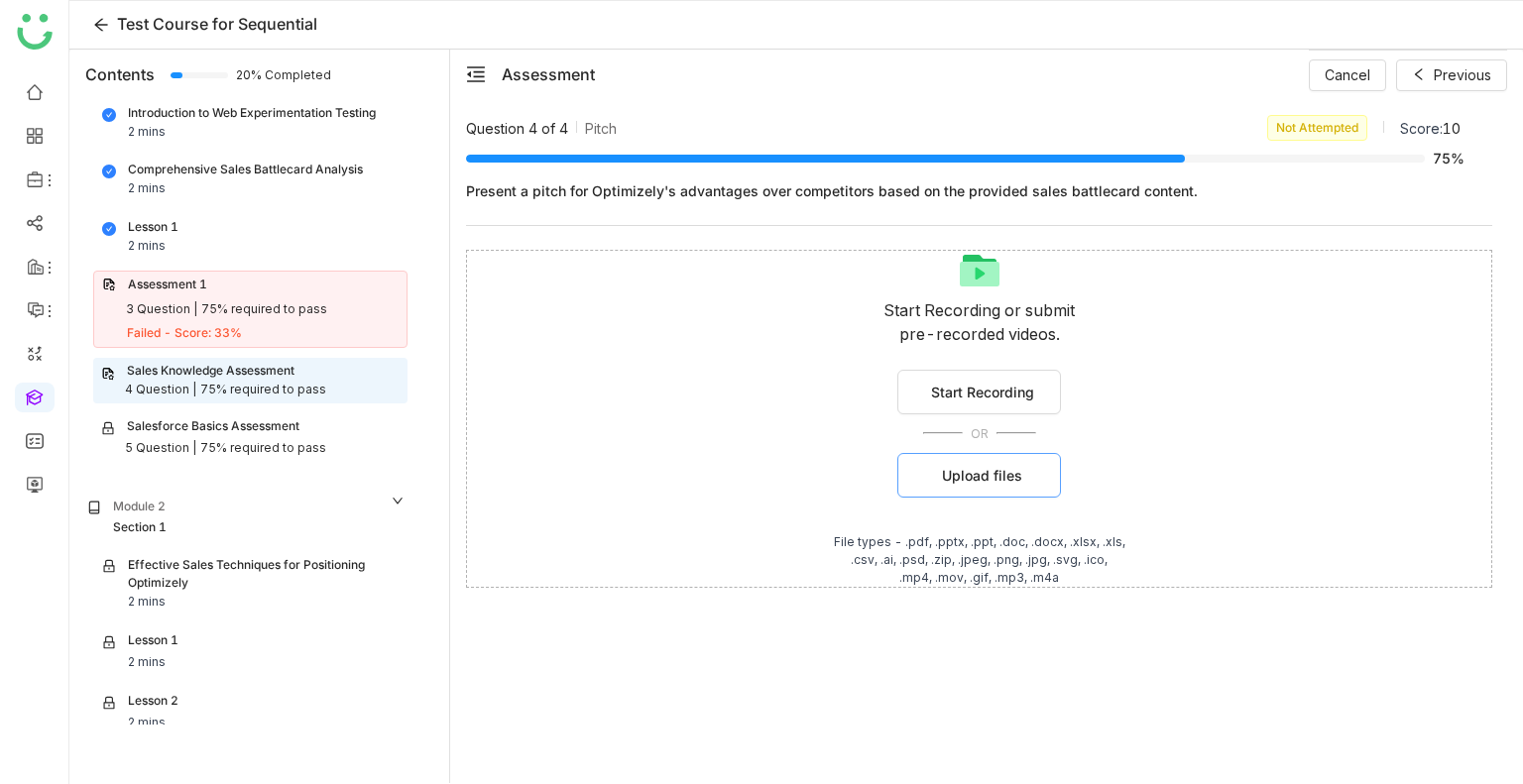
click at [977, 471] on span "Upload files" at bounding box center [982, 475] width 80 height 21
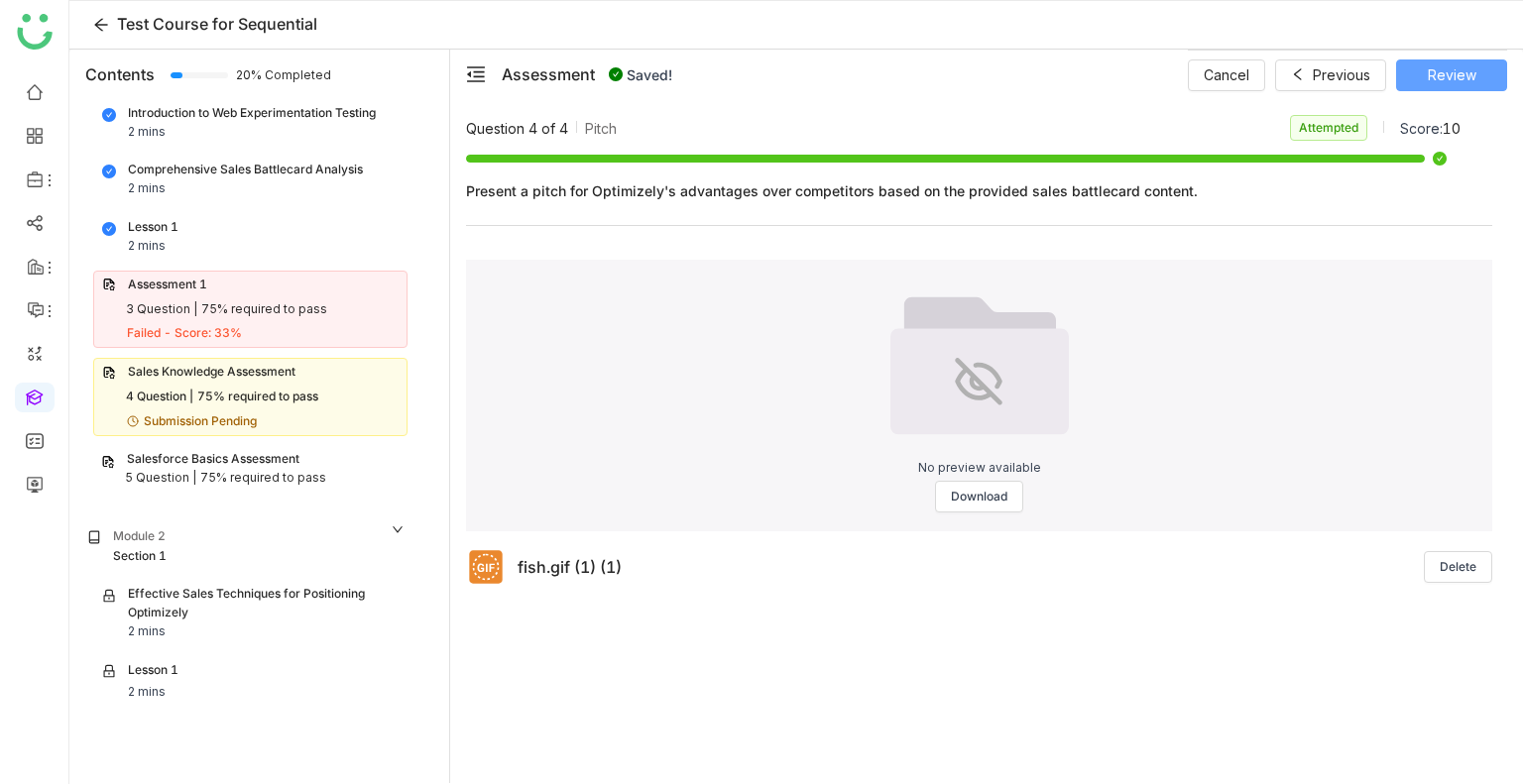
click at [1458, 75] on span "Review" at bounding box center [1453, 75] width 49 height 22
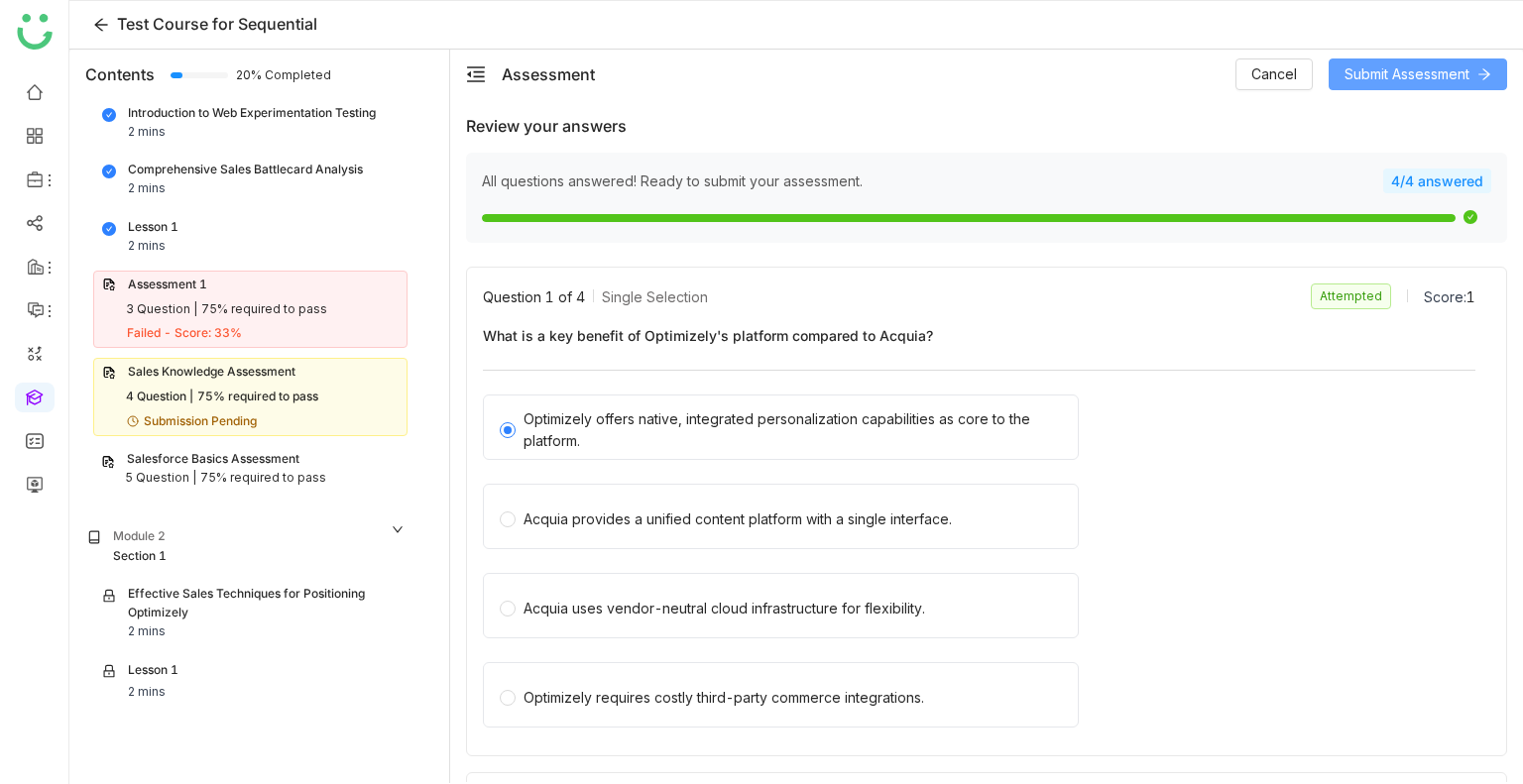
click at [1458, 75] on span "Submit Assessment" at bounding box center [1408, 74] width 125 height 22
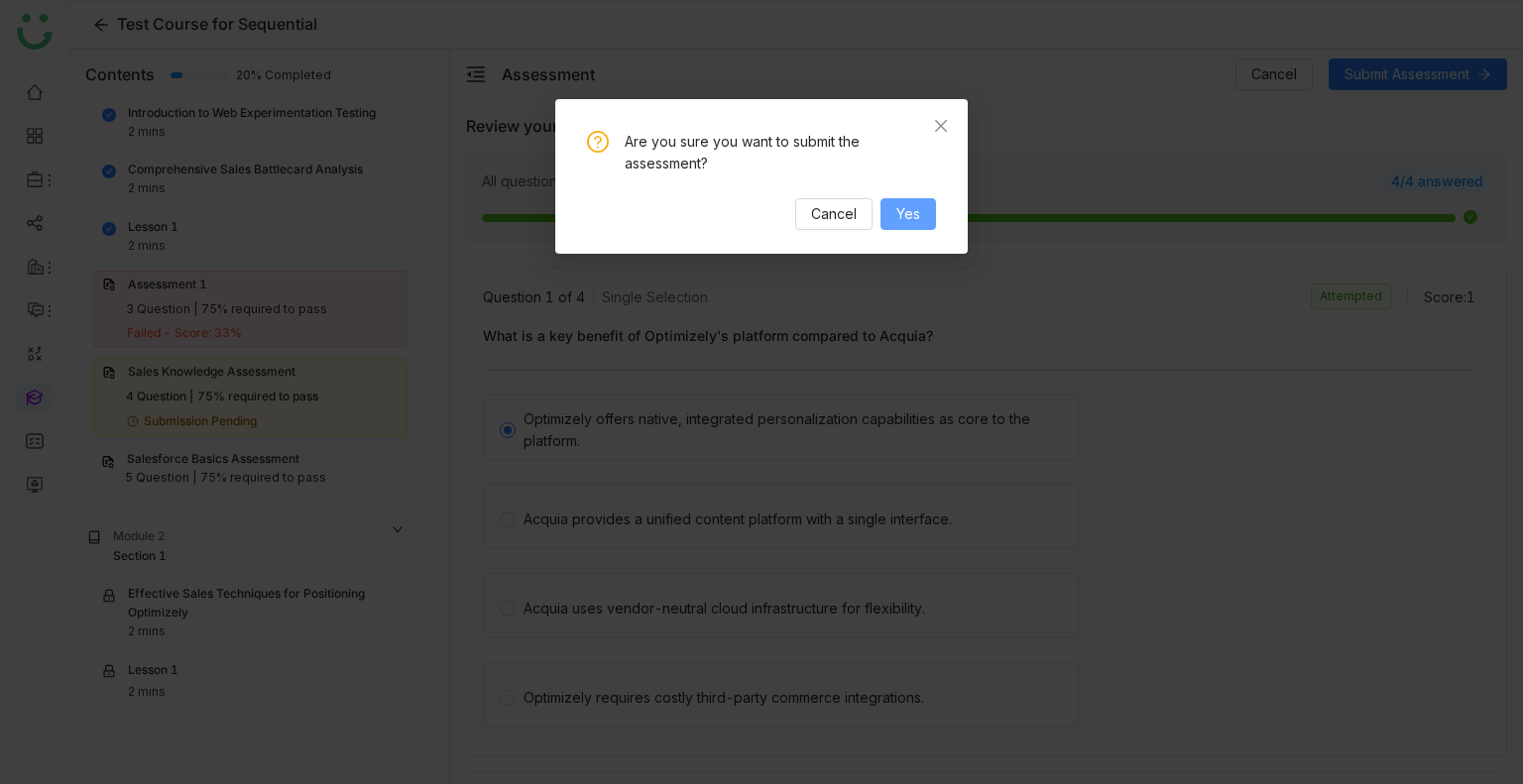
click at [912, 220] on span "Yes" at bounding box center [908, 214] width 24 height 22
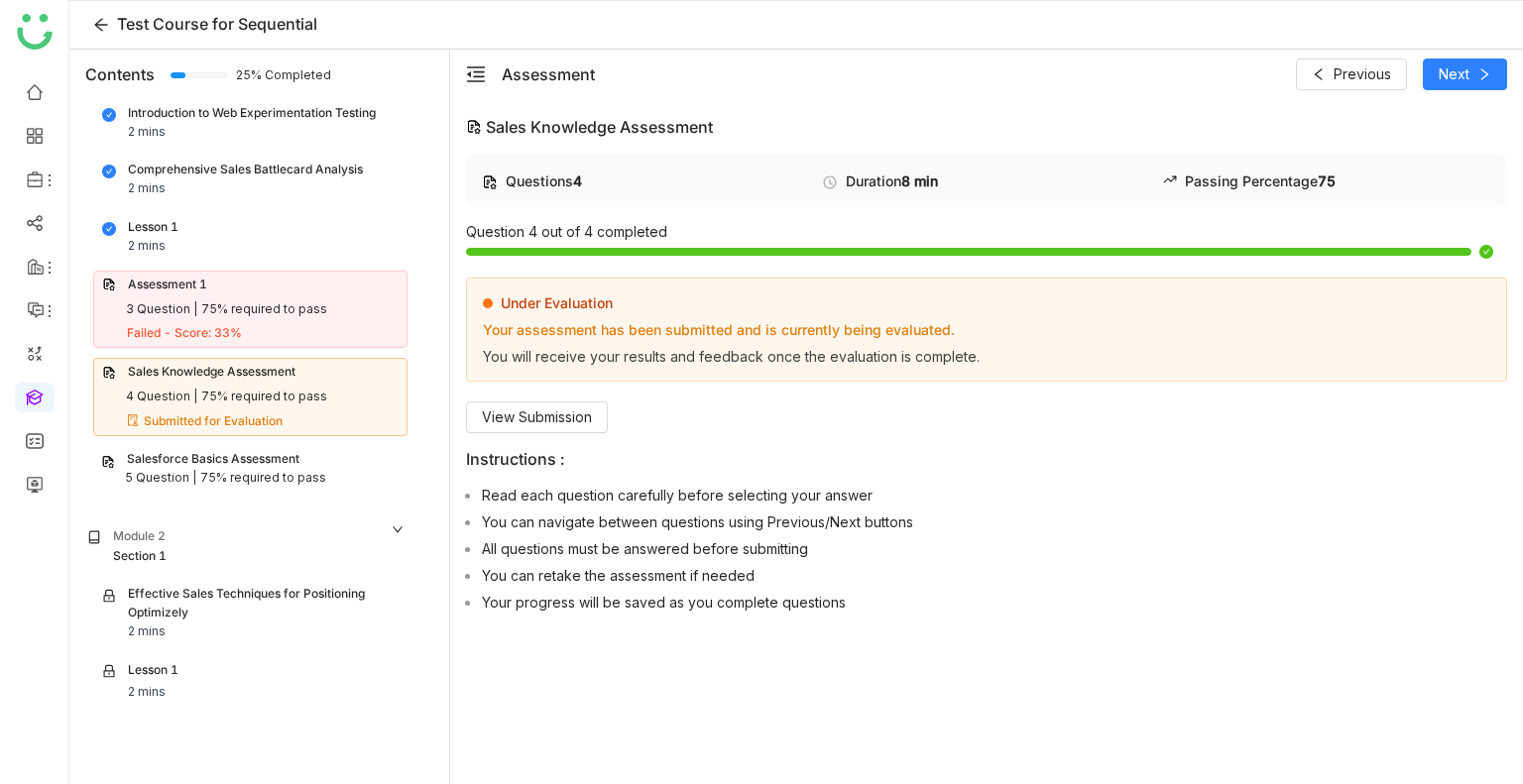
click at [255, 470] on div "75% required to pass" at bounding box center [263, 478] width 126 height 19
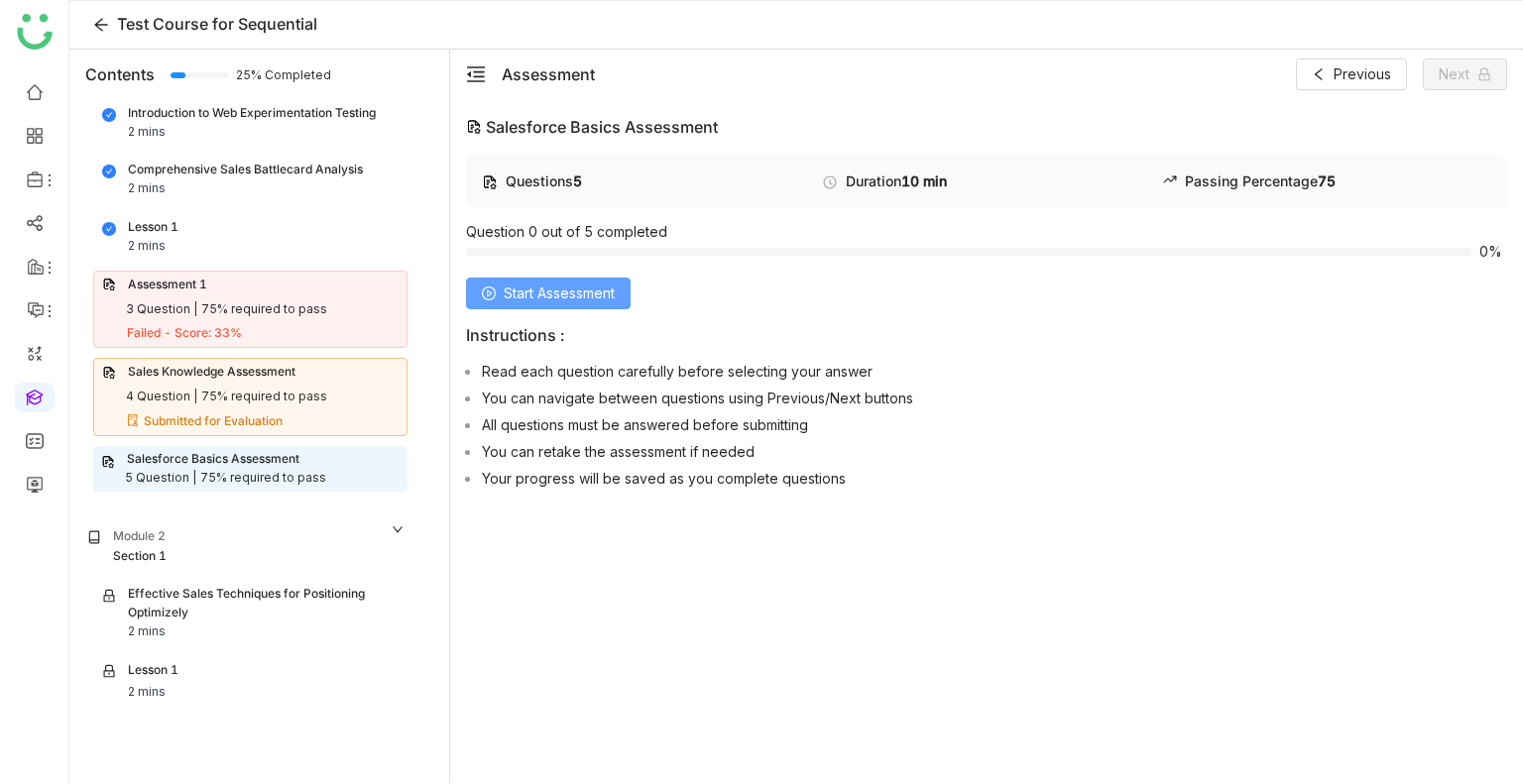
click at [535, 300] on span "Start Assessment" at bounding box center [559, 294] width 111 height 22
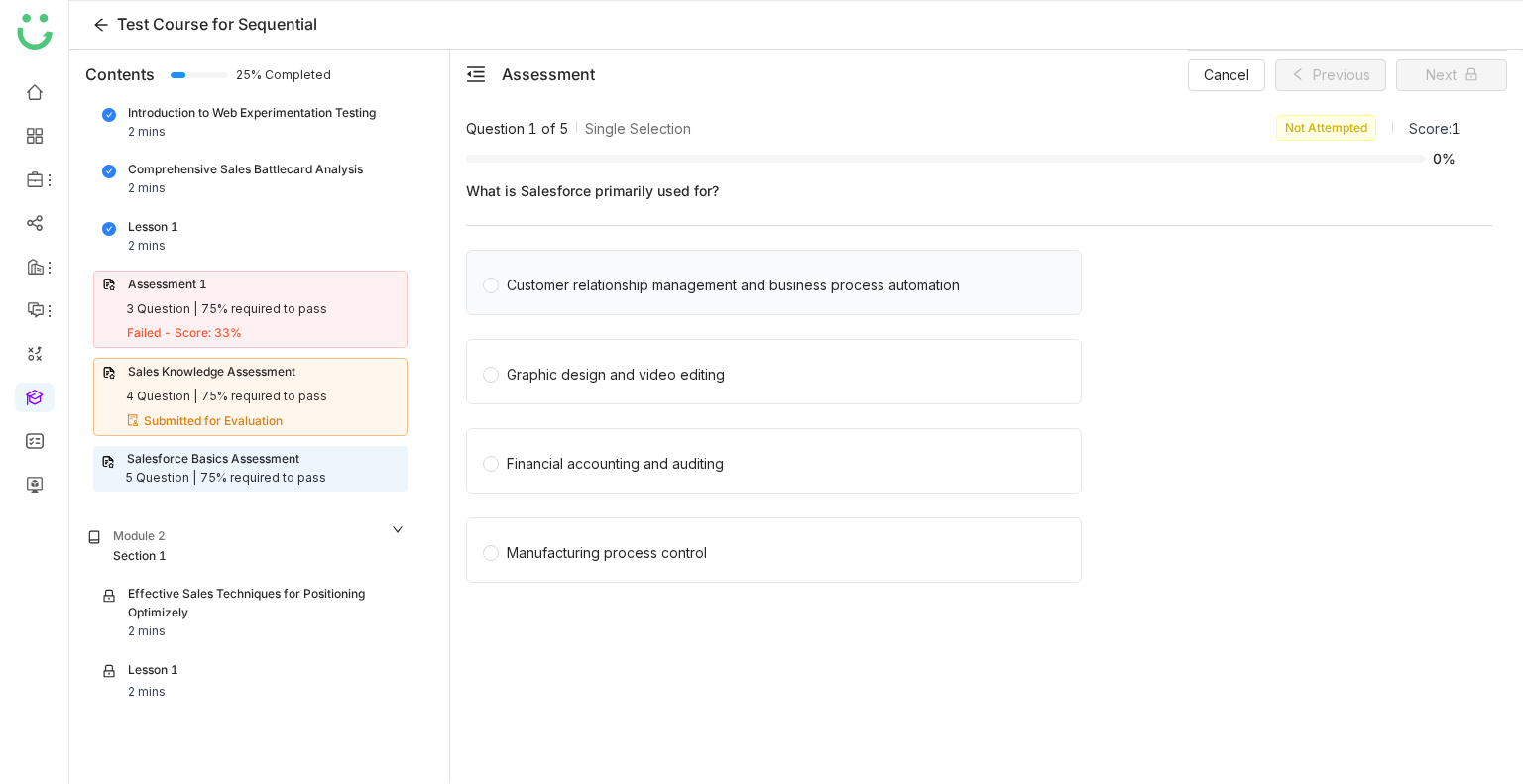
click at [626, 283] on div "Customer relationship management and business process automation" at bounding box center [733, 286] width 454 height 22
click at [634, 358] on span "Graphic design and video editing" at bounding box center [616, 372] width 234 height 28
click at [1427, 87] on button "Next" at bounding box center [1453, 75] width 111 height 32
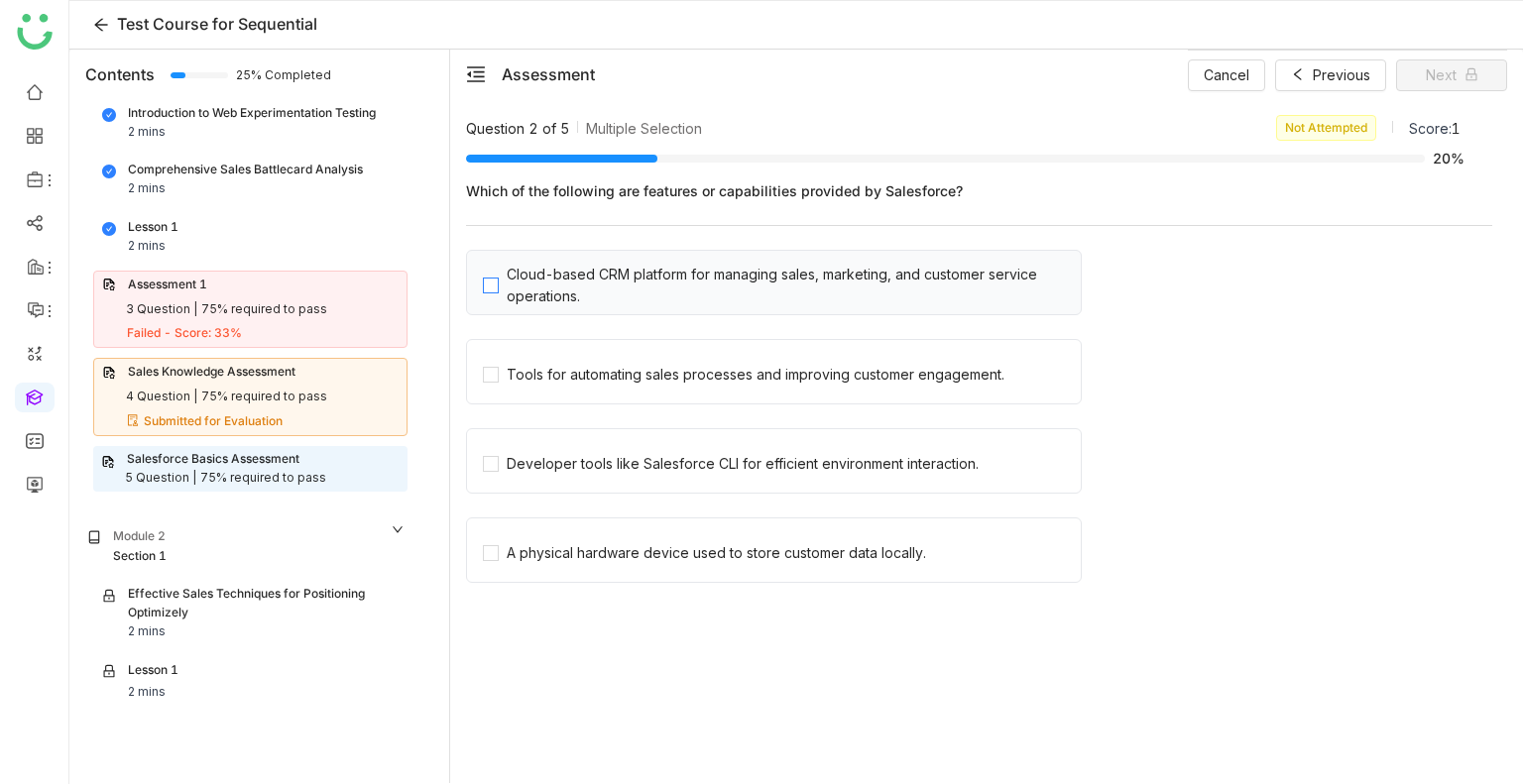
click at [606, 287] on div "Cloud-based CRM platform for managing sales, marketing, and customer service op…" at bounding box center [789, 286] width 566 height 44
click at [645, 372] on div "Tools for automating sales processes and improving customer engagement." at bounding box center [755, 375] width 497 height 22
click at [1449, 65] on span "Next" at bounding box center [1442, 75] width 31 height 22
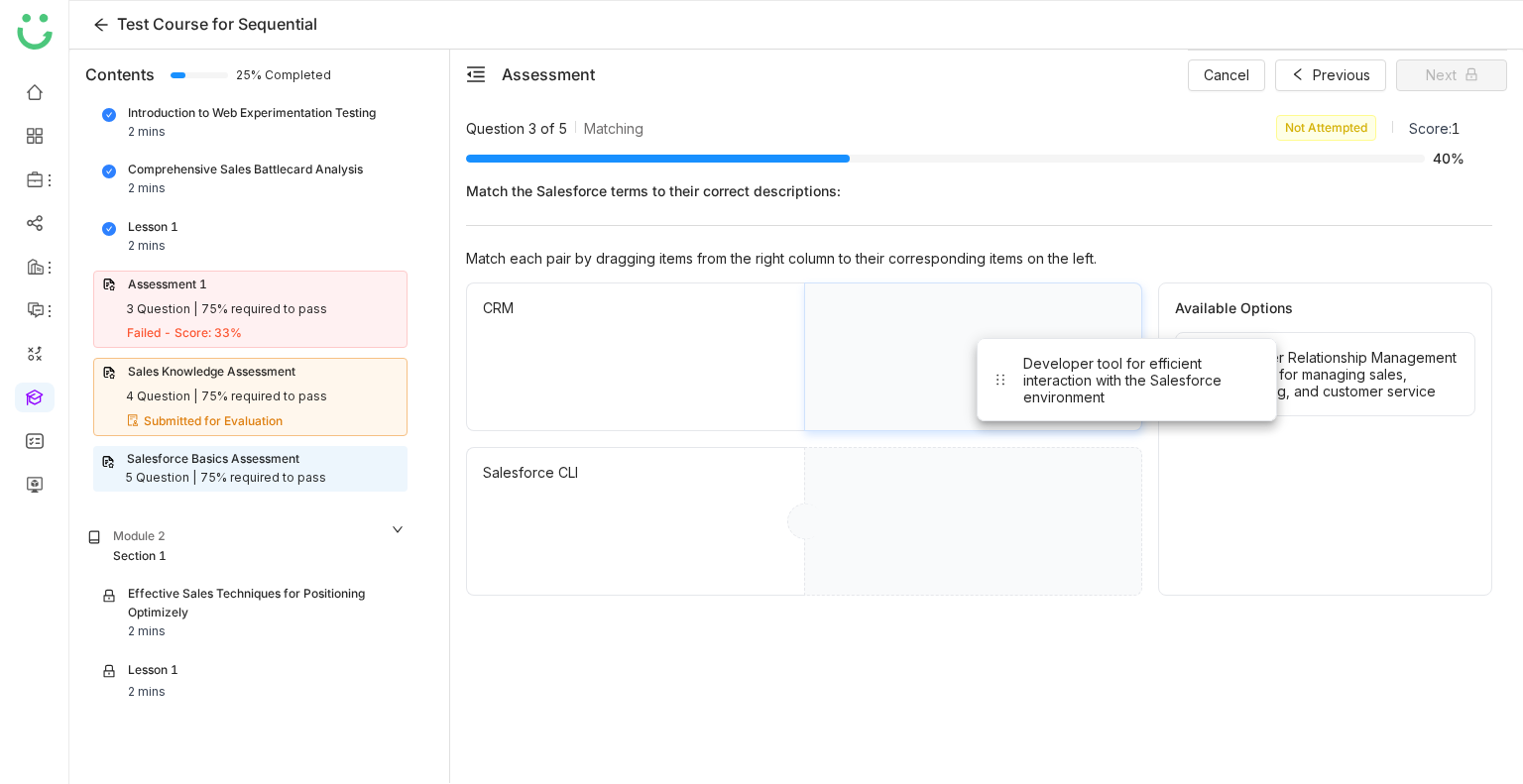
drag, startPoint x: 1278, startPoint y: 353, endPoint x: 888, endPoint y: 353, distance: 390.0
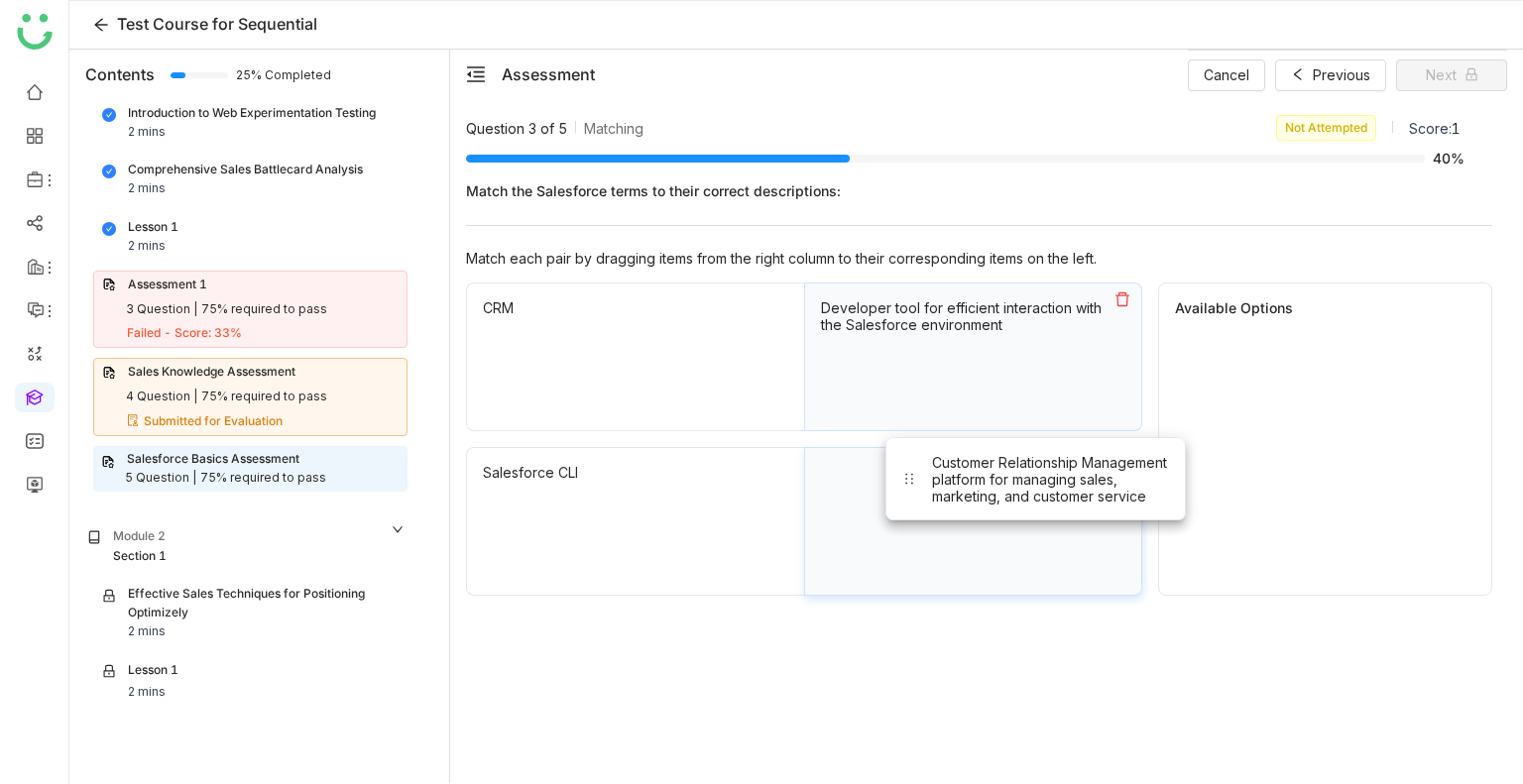
drag, startPoint x: 1314, startPoint y: 372, endPoint x: 906, endPoint y: 522, distance: 434.7
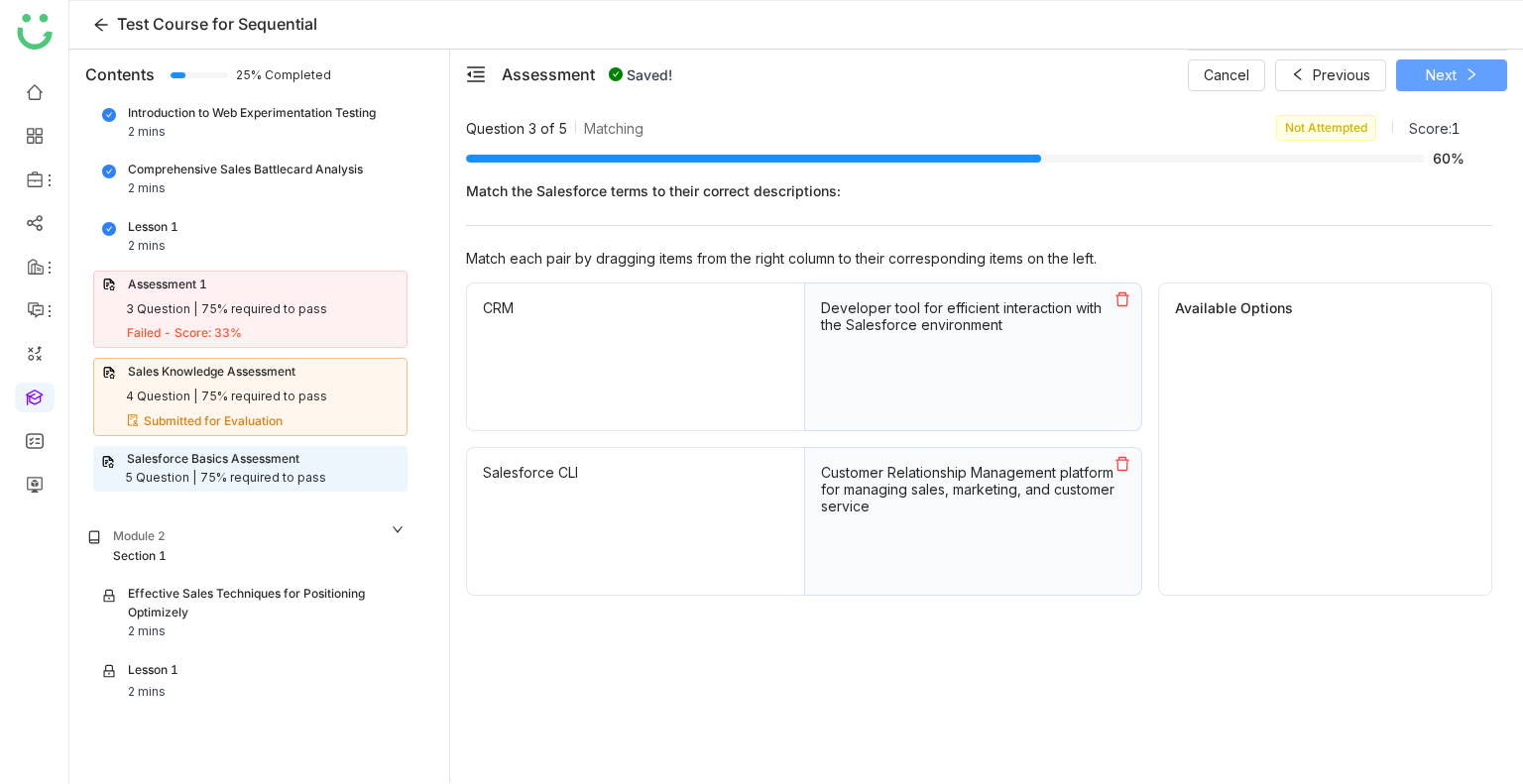
click at [1441, 67] on span "Next" at bounding box center [1442, 75] width 31 height 22
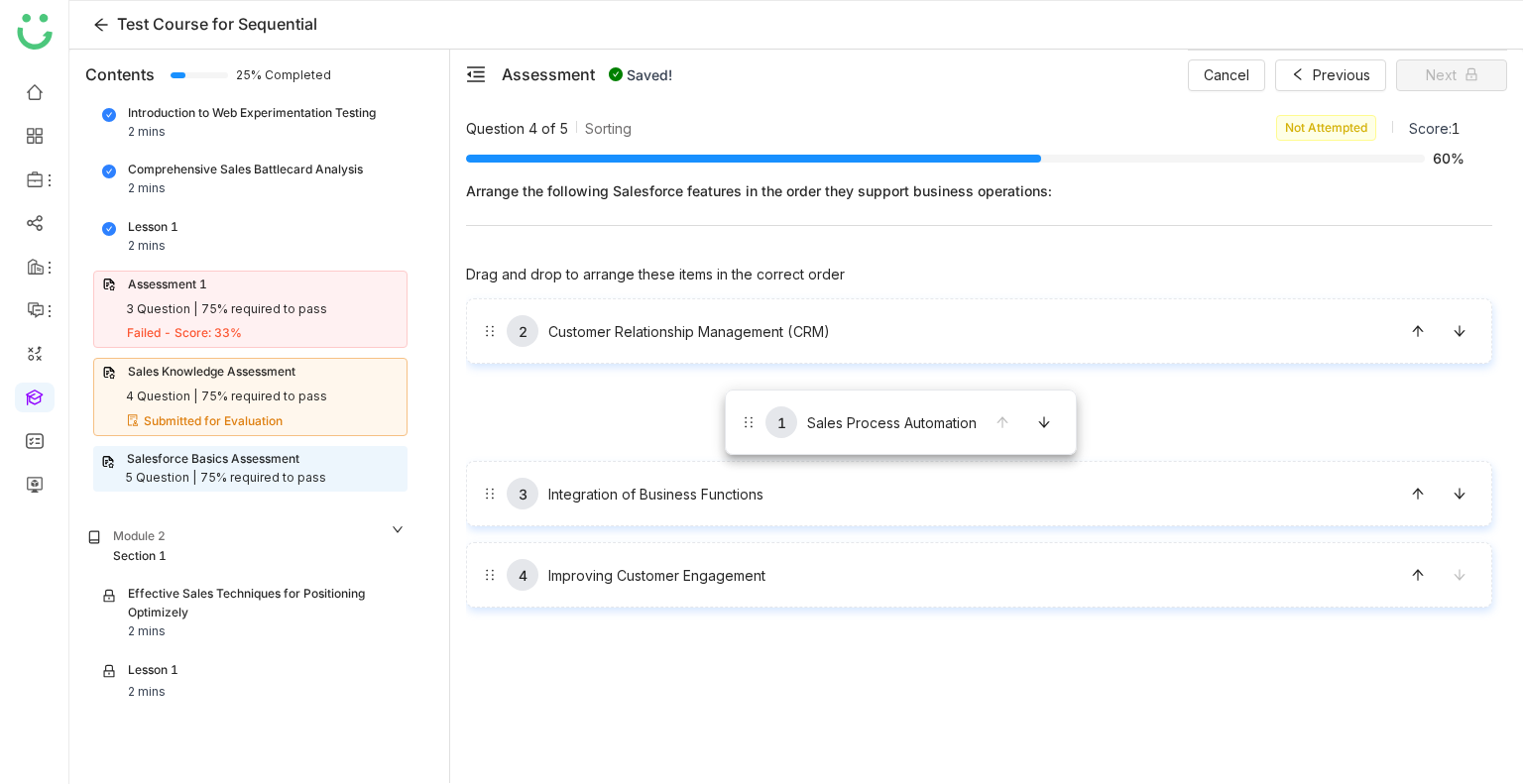
drag, startPoint x: 721, startPoint y: 359, endPoint x: 726, endPoint y: 412, distance: 53.2
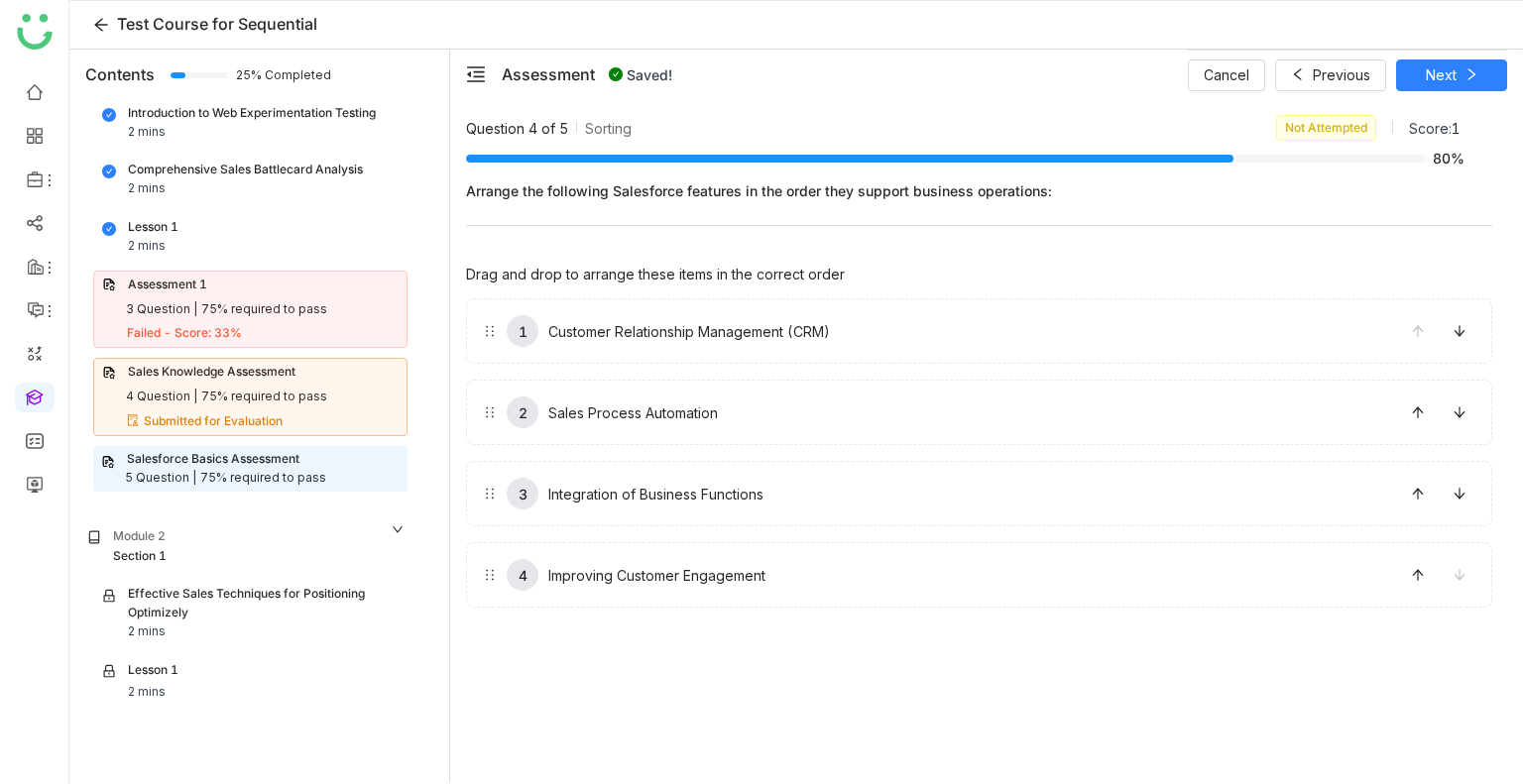
click at [1445, 90] on div "Cancel Previous Next" at bounding box center [1348, 74] width 320 height 50
click at [1440, 81] on span "Next" at bounding box center [1442, 75] width 31 height 22
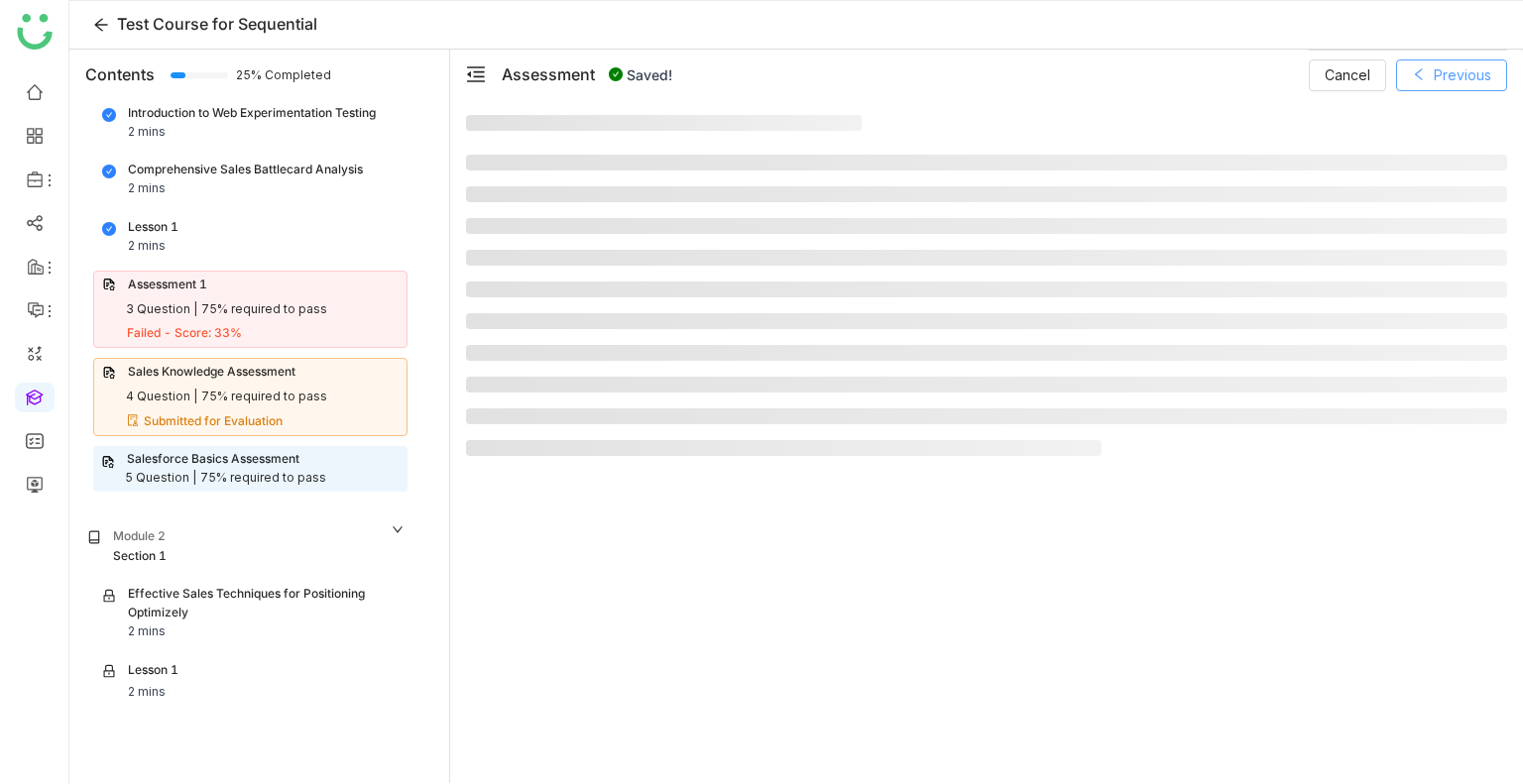
click at [1440, 81] on span "Previous" at bounding box center [1463, 75] width 58 height 22
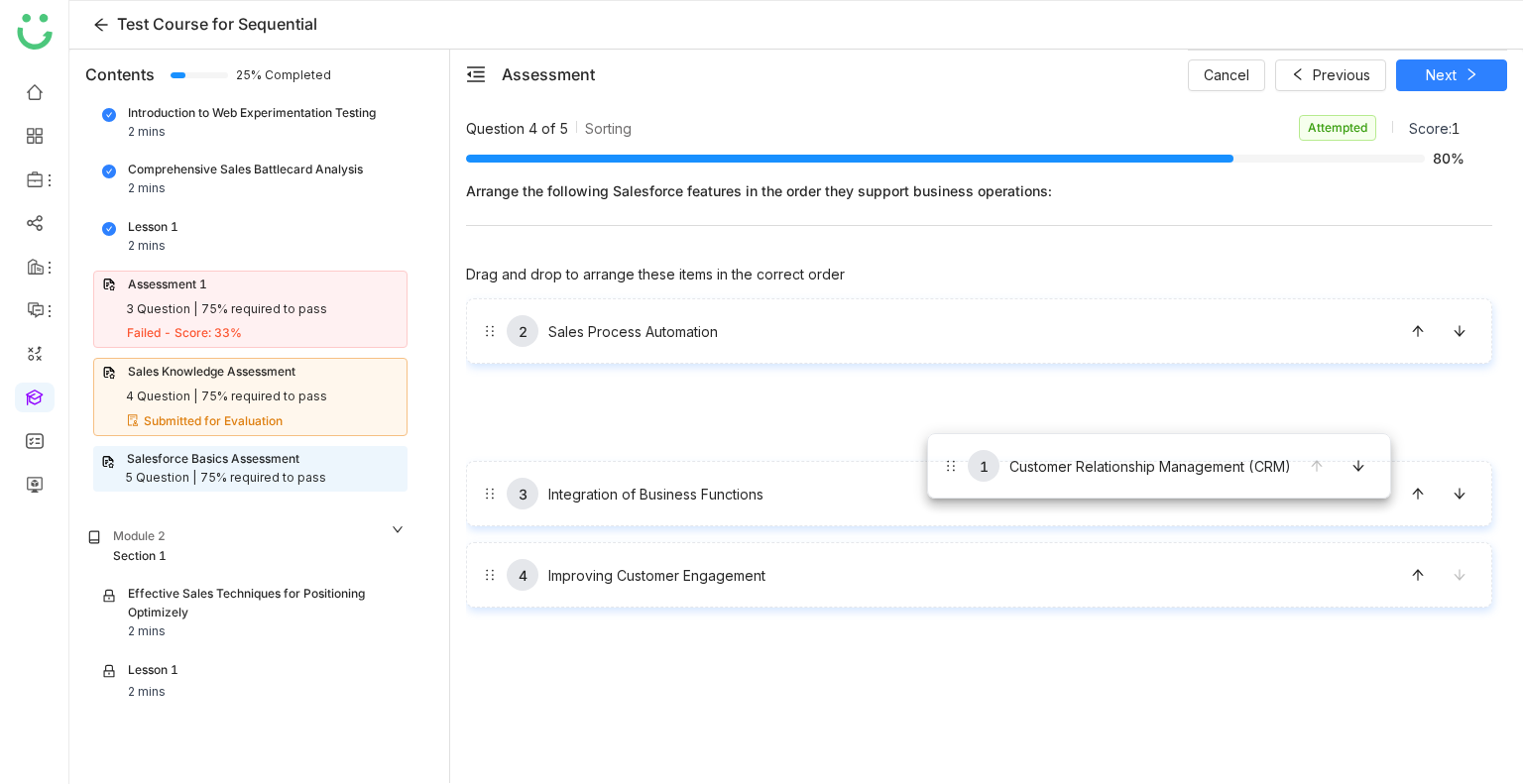
drag, startPoint x: 942, startPoint y: 344, endPoint x: 928, endPoint y: 454, distance: 110.9
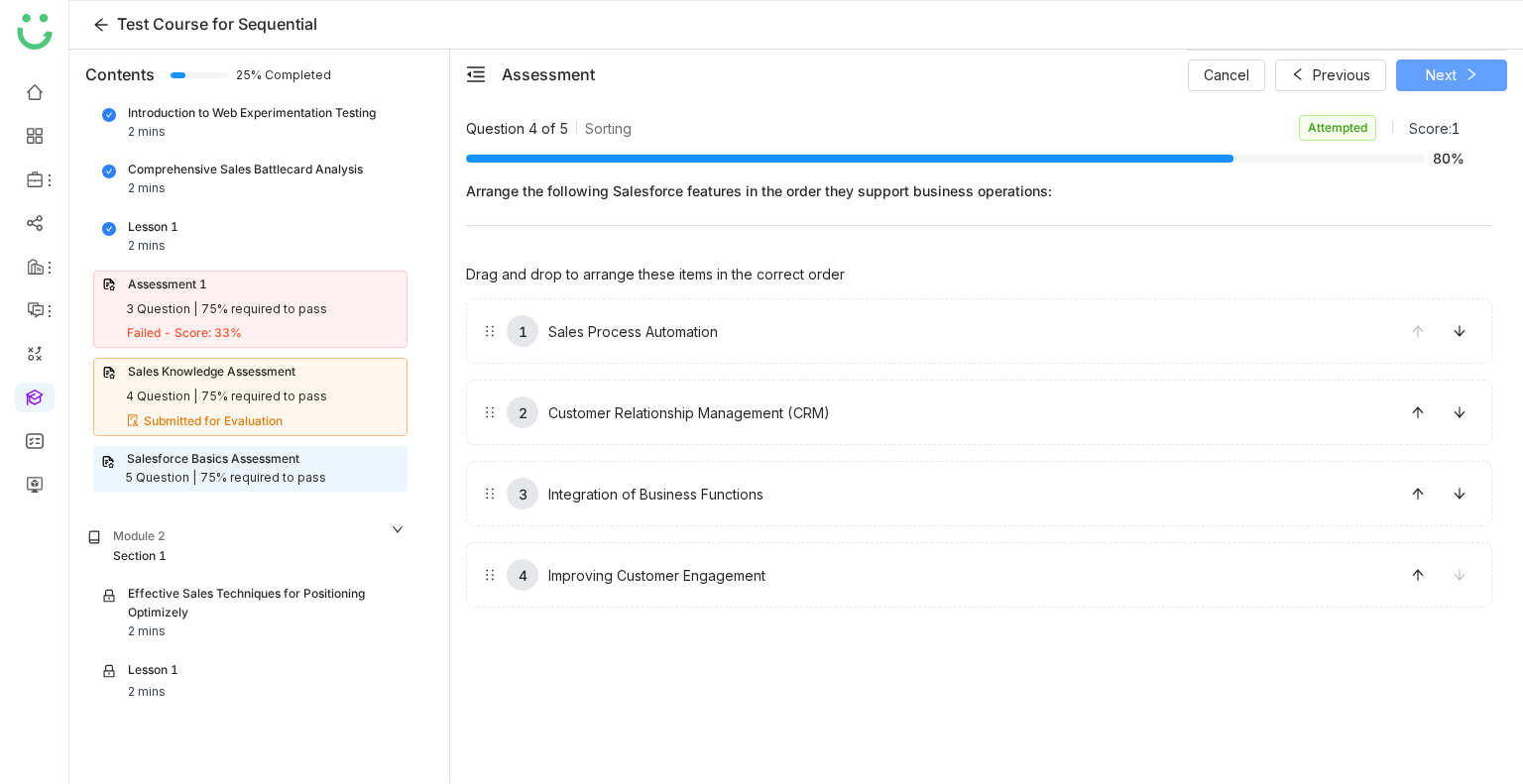
click at [1441, 78] on span "Next" at bounding box center [1442, 75] width 31 height 22
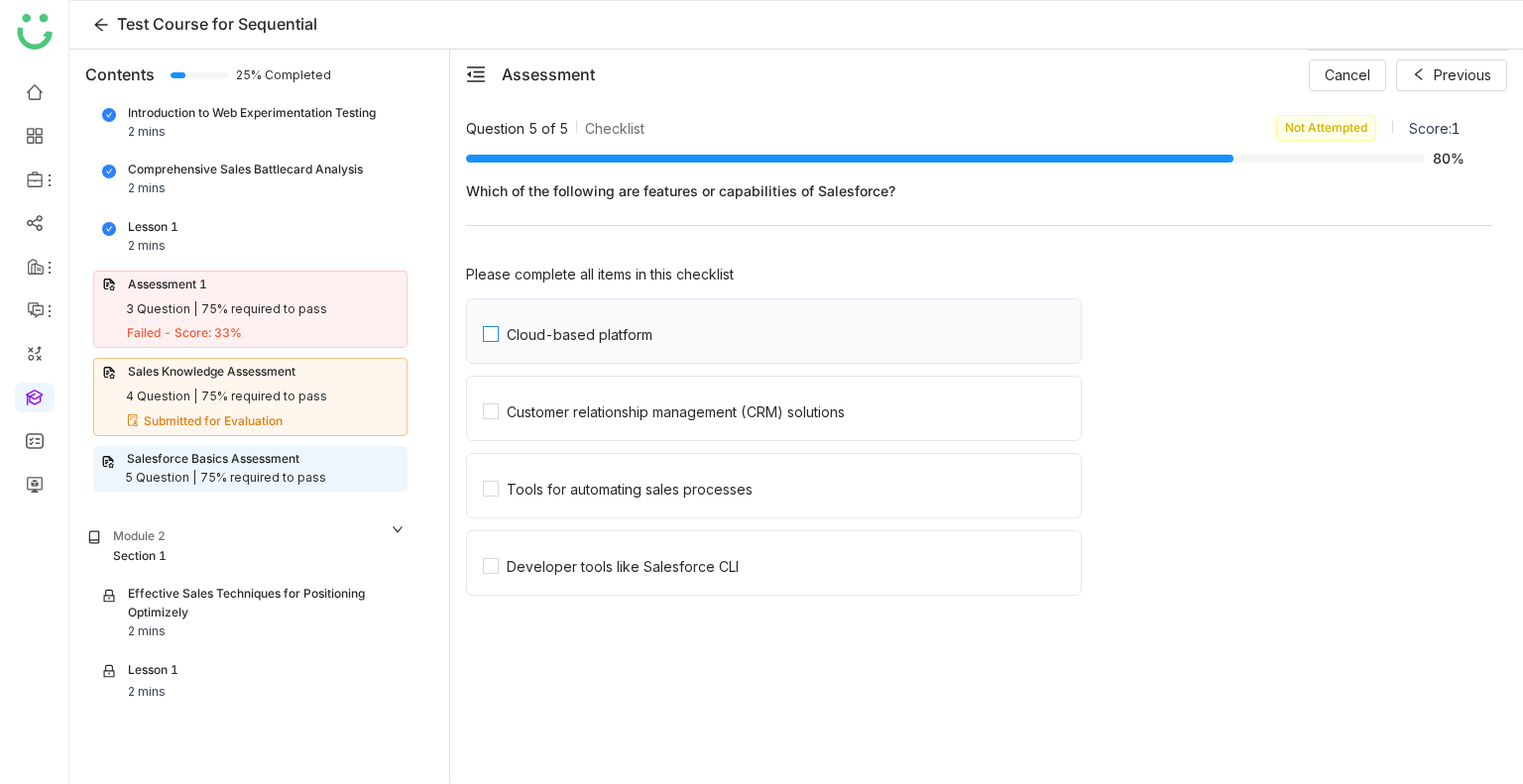
click at [845, 313] on label "Cloud-based platform" at bounding box center [782, 331] width 598 height 64
click at [820, 377] on label "Customer relationship management (CRM) solutions" at bounding box center [782, 409] width 598 height 64
click at [793, 486] on label "Tools for automating sales processes" at bounding box center [782, 486] width 598 height 64
click at [775, 588] on label "Developer tools like Salesforce CLI" at bounding box center [782, 563] width 598 height 64
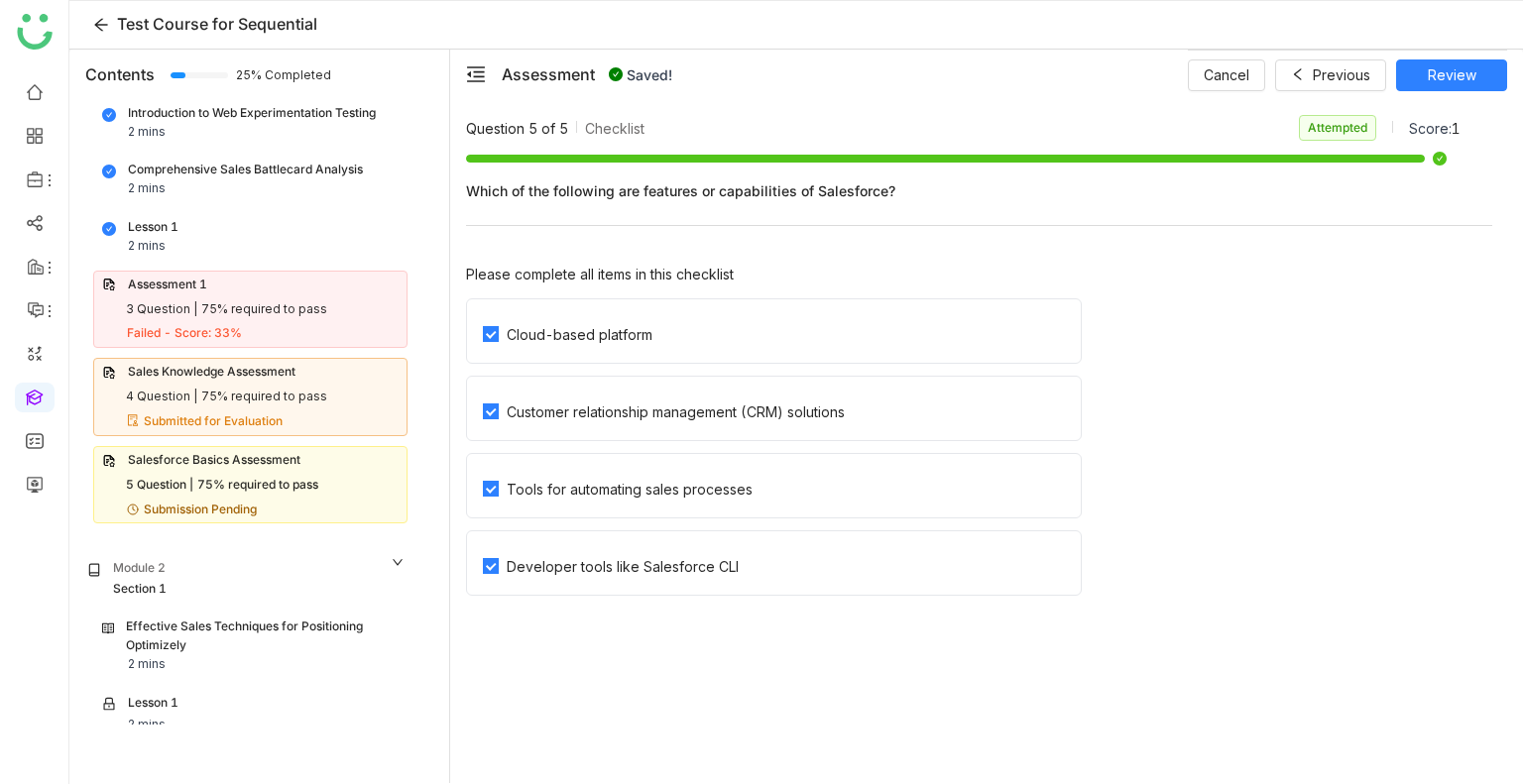
click at [1424, 93] on div "Cancel Previous Review" at bounding box center [1348, 74] width 320 height 50
click at [1447, 65] on span "Review" at bounding box center [1453, 75] width 49 height 22
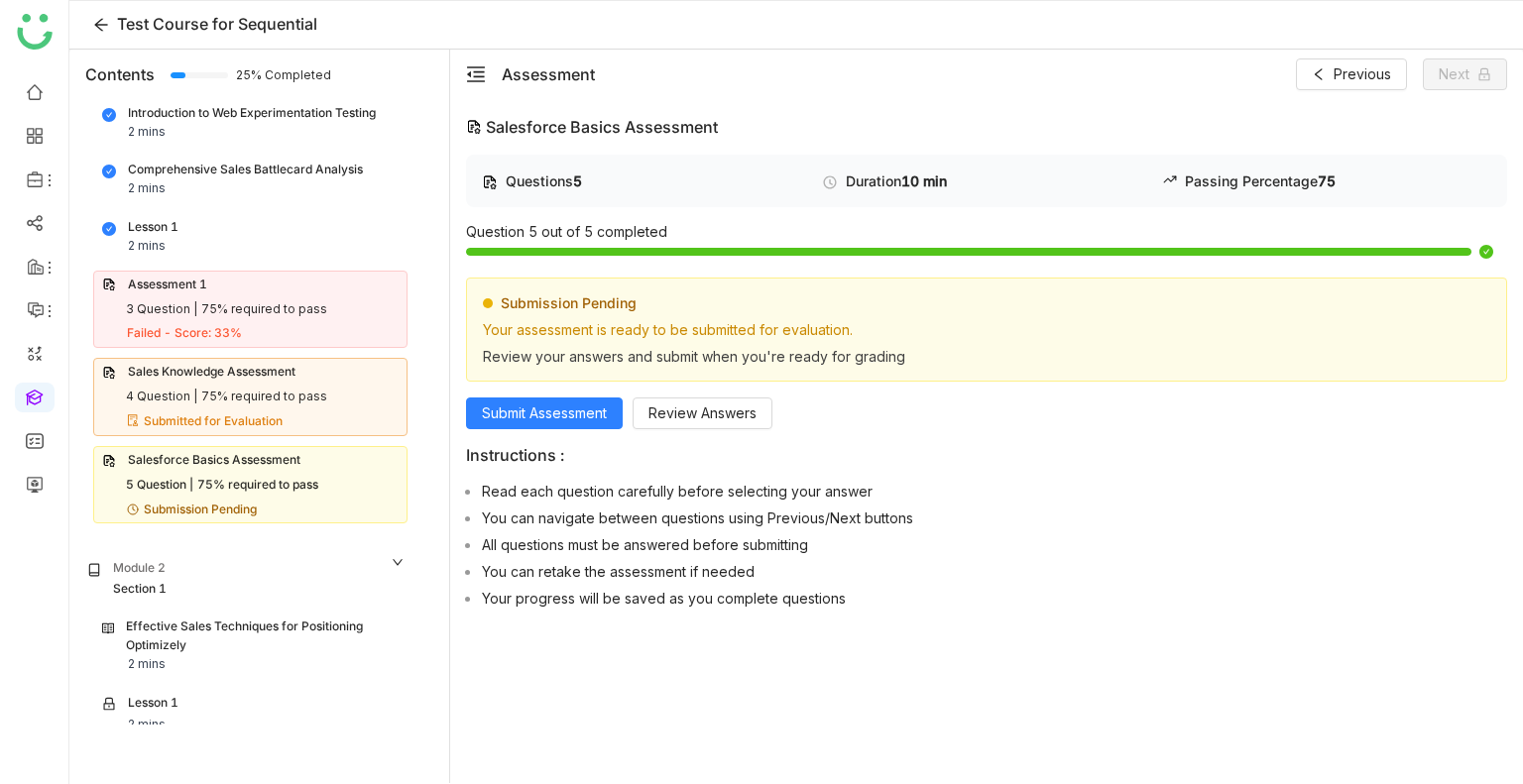
click at [514, 428] on div "Questions 5 Duration 10 min Passing Percentage 75 Question 5 out of 5 completed…" at bounding box center [987, 386] width 1041 height 462
click at [513, 420] on span "Submit Assessment" at bounding box center [545, 414] width 125 height 22
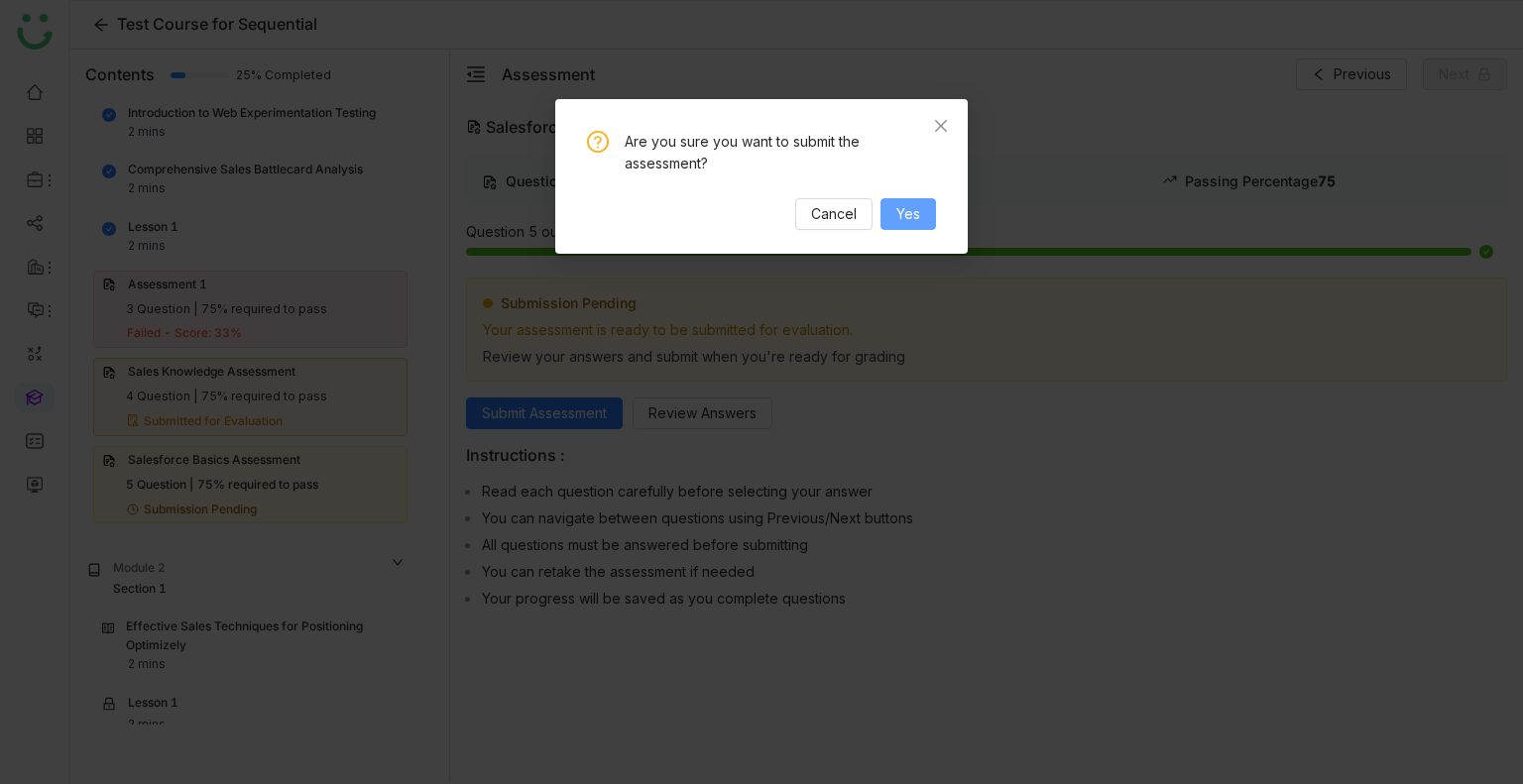
click at [916, 207] on span "Yes" at bounding box center [908, 214] width 24 height 22
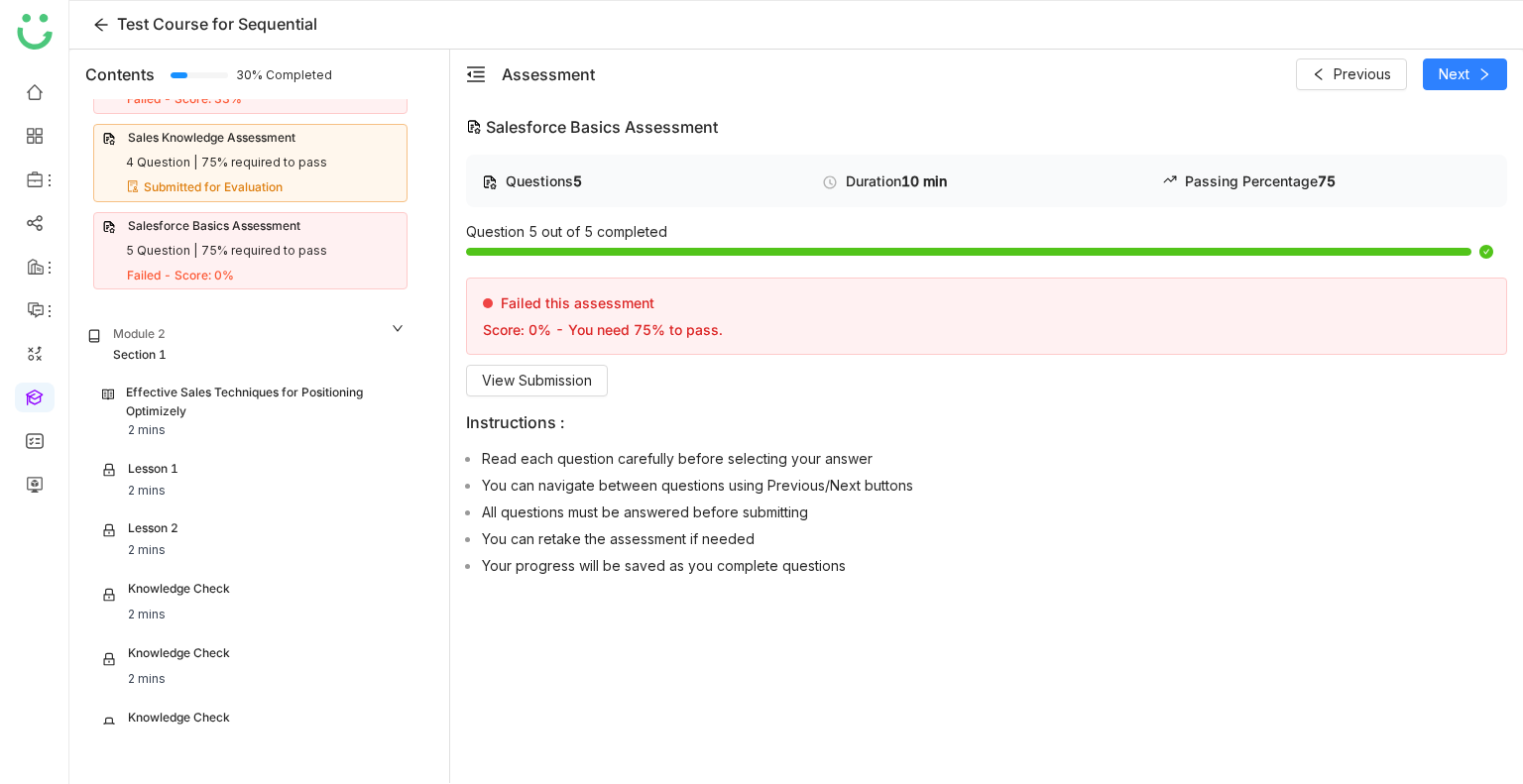
scroll to position [300, 0]
click at [175, 415] on div "Effective Sales Techniques for Positioning Optimizely" at bounding box center [262, 405] width 273 height 38
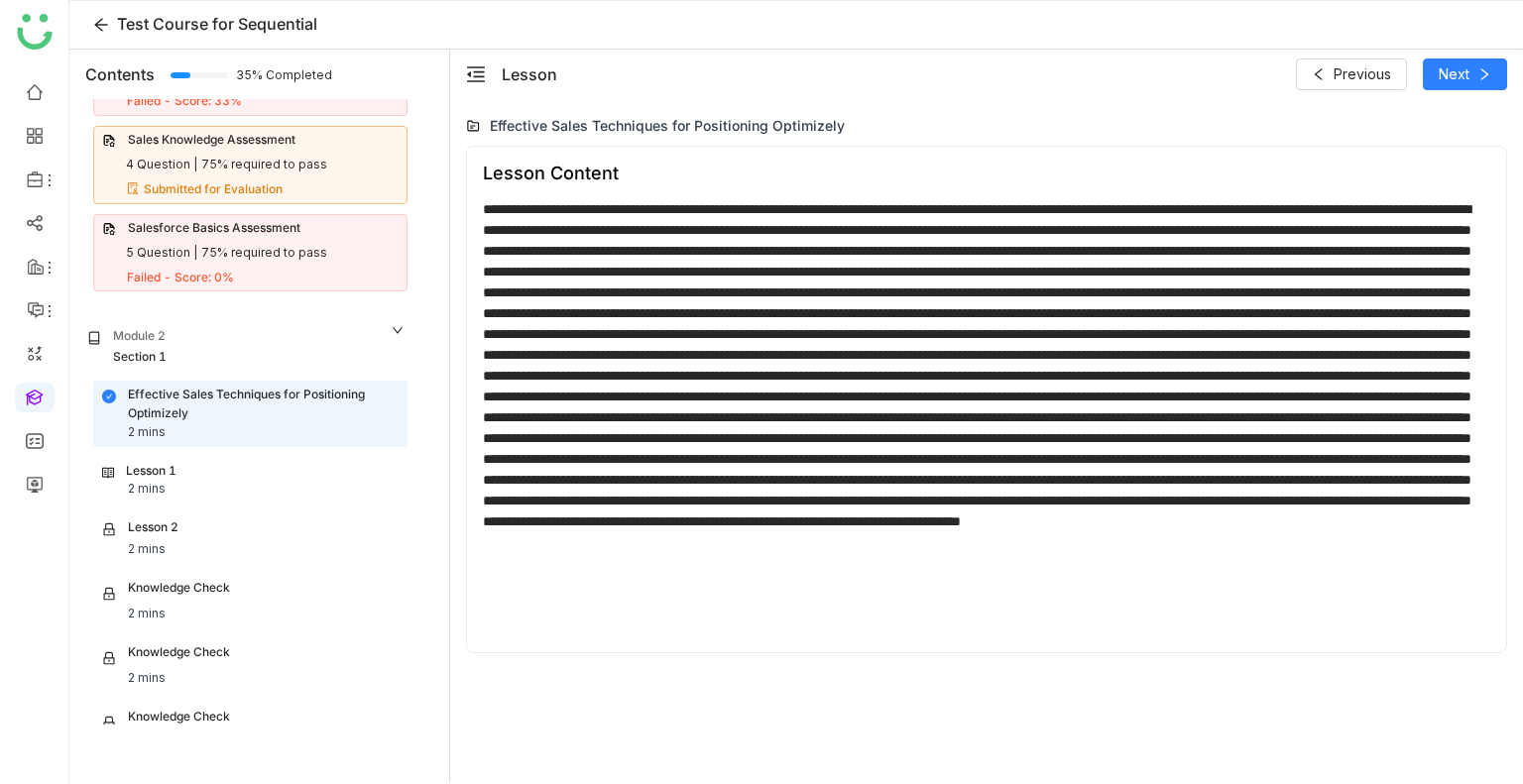
click at [1460, 99] on div "Effective Sales Techniques for Positioning Optimizely Lesson Content" at bounding box center [987, 442] width 1073 height 686
click at [1468, 76] on span "Next" at bounding box center [1454, 74] width 31 height 22
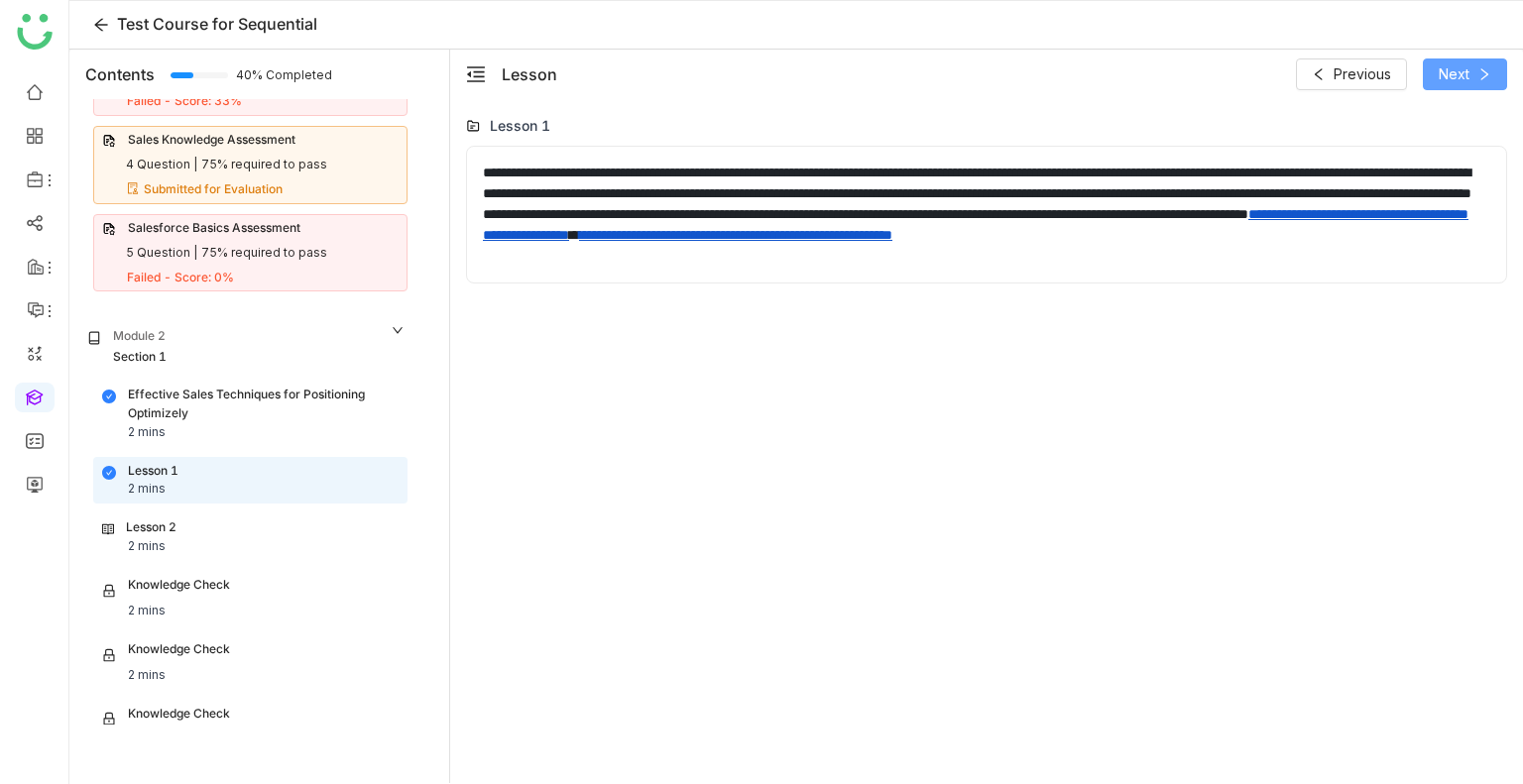
click at [1458, 74] on span "Next" at bounding box center [1454, 74] width 31 height 22
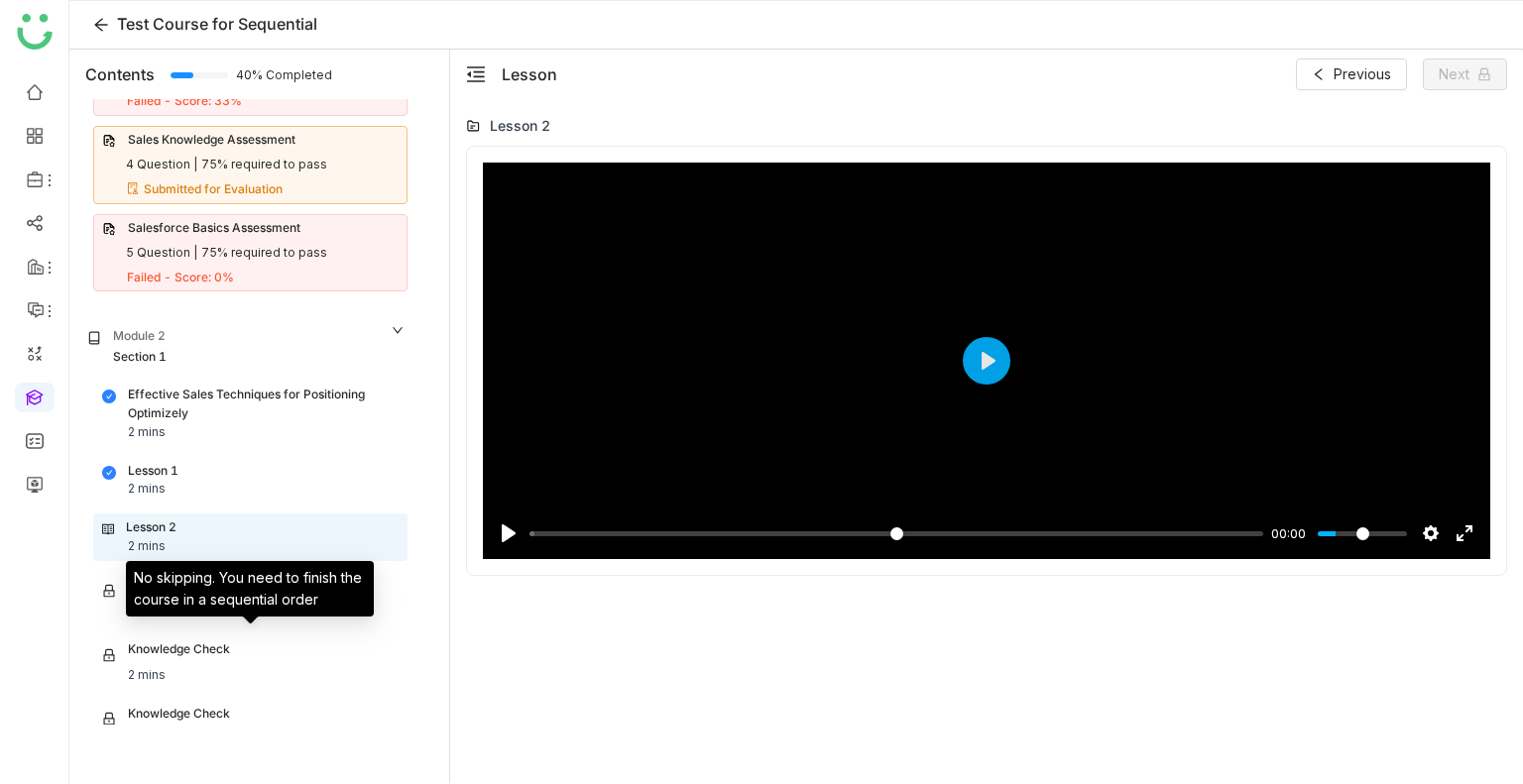
click at [203, 641] on div "Knowledge Check" at bounding box center [179, 653] width 102 height 26
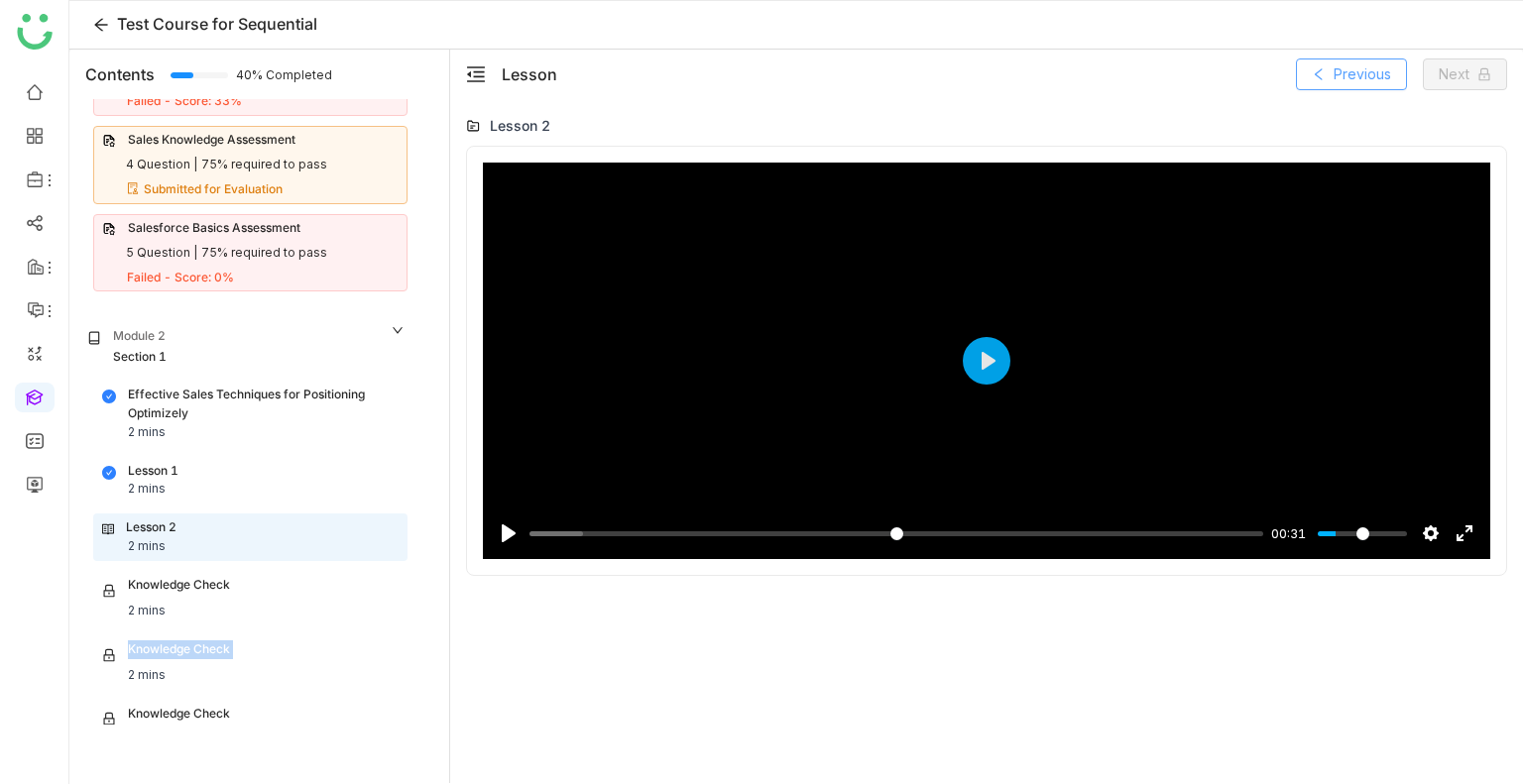
click at [1371, 82] on span "Previous" at bounding box center [1363, 74] width 58 height 22
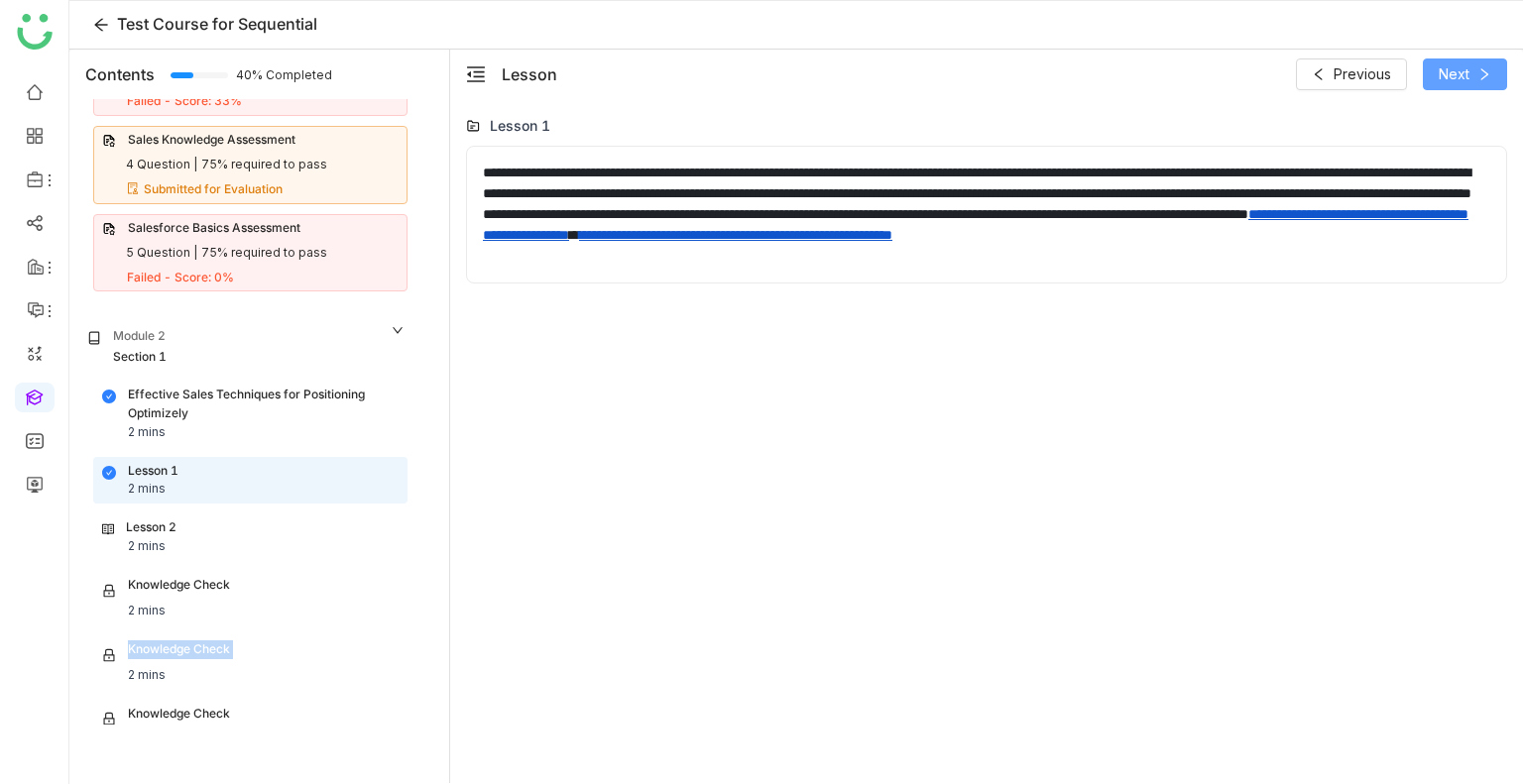
click at [1469, 64] on span "Next" at bounding box center [1454, 74] width 31 height 22
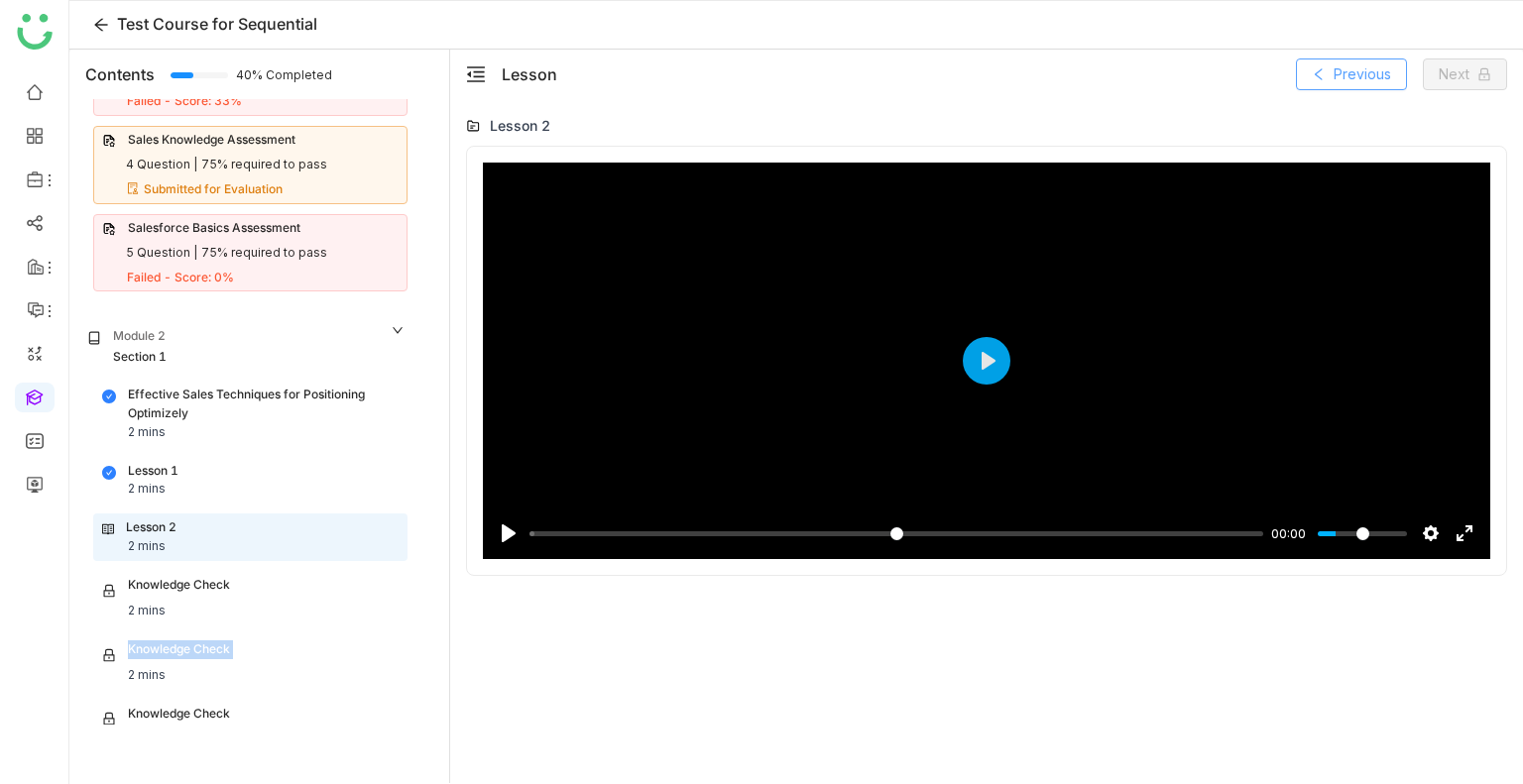
click at [1368, 59] on button "Previous" at bounding box center [1352, 74] width 111 height 32
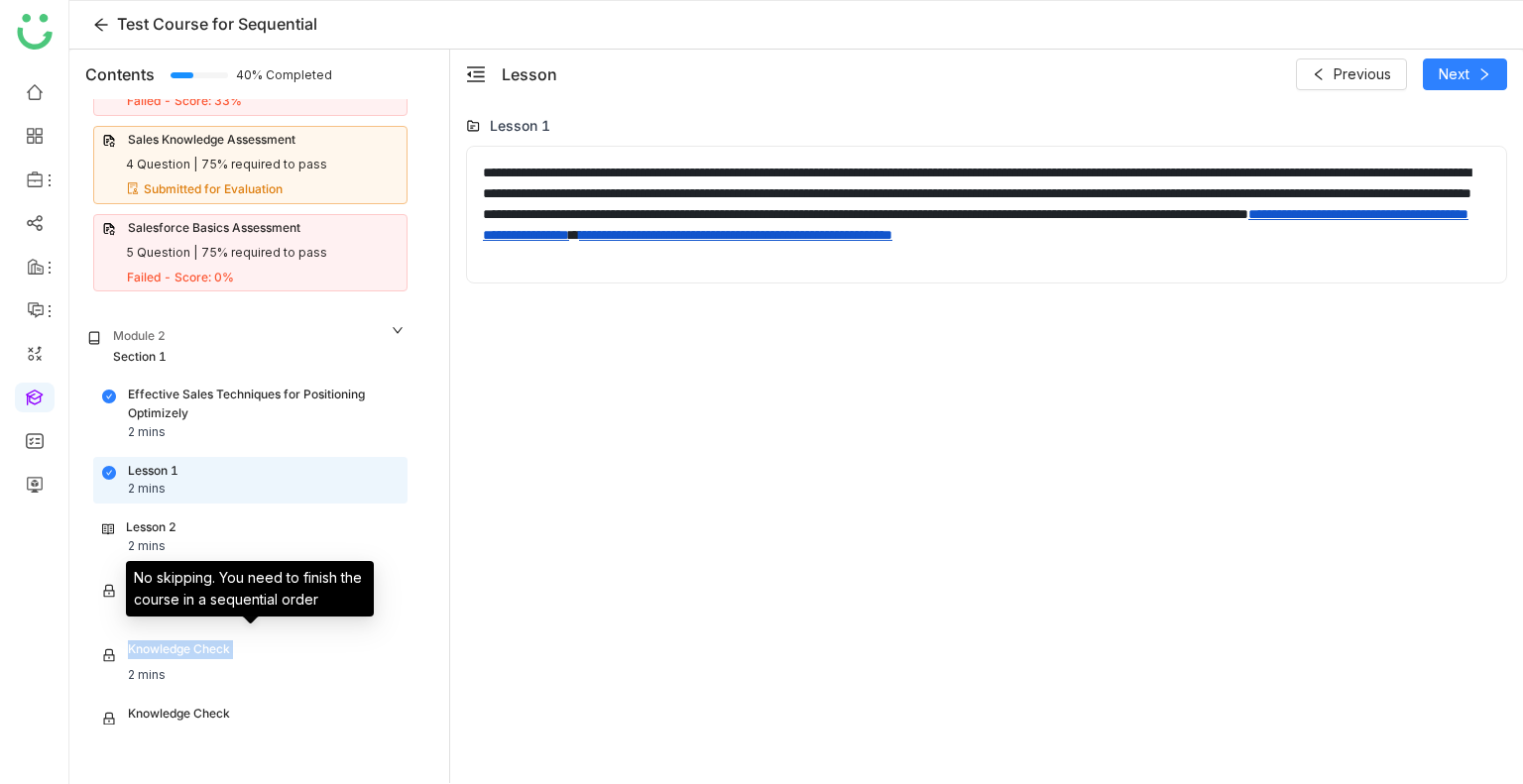
click at [214, 651] on div "Knowledge Check" at bounding box center [179, 653] width 102 height 26
click at [246, 640] on div "Knowledge Check 2 mins" at bounding box center [250, 662] width 297 height 45
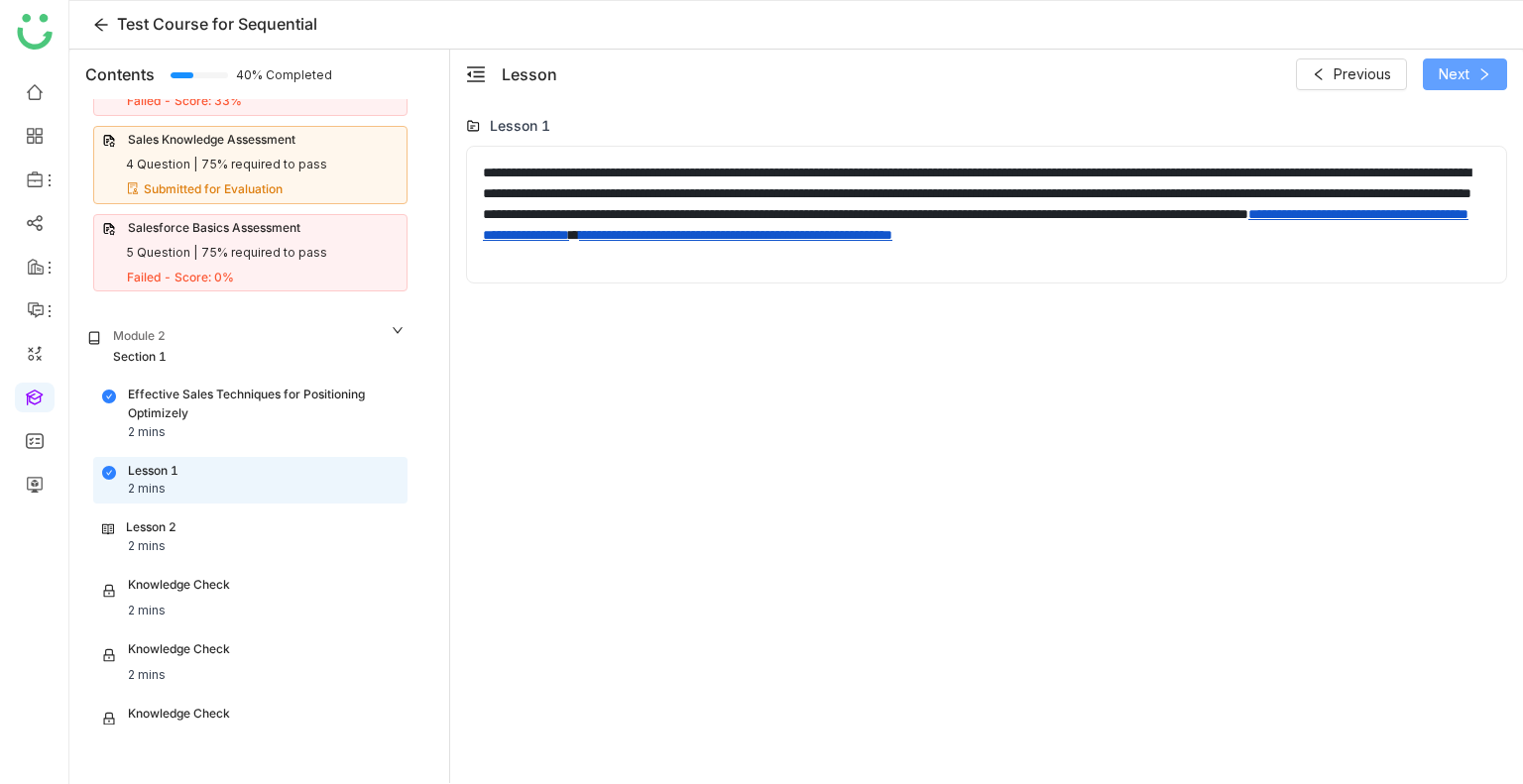
click at [1451, 66] on span "Next" at bounding box center [1454, 74] width 31 height 22
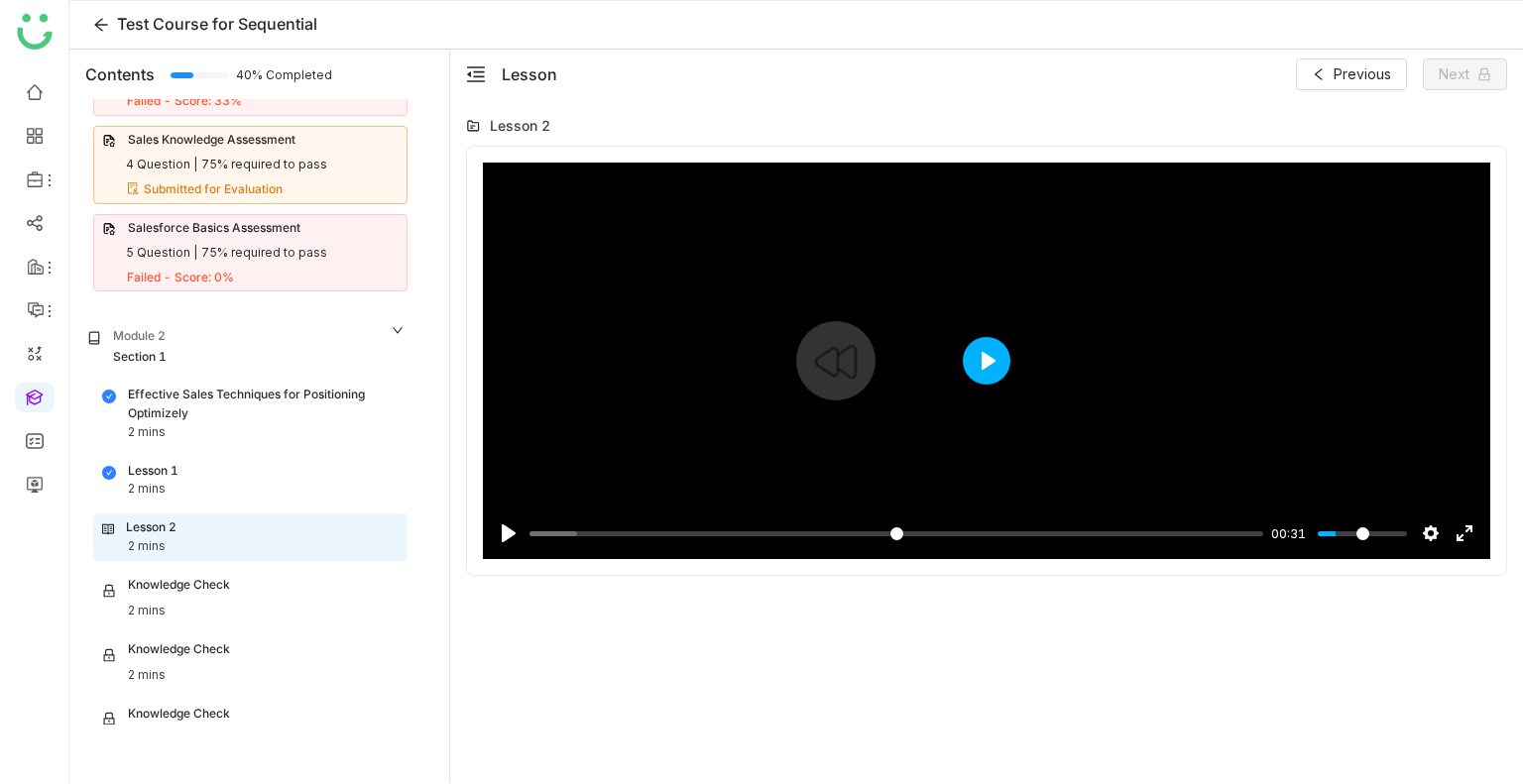
click at [1000, 354] on button "Play" at bounding box center [987, 361] width 48 height 48
click at [1215, 530] on input "Seek" at bounding box center [892, 533] width 726 height 19
click at [1156, 533] on input "Seek" at bounding box center [892, 533] width 726 height 19
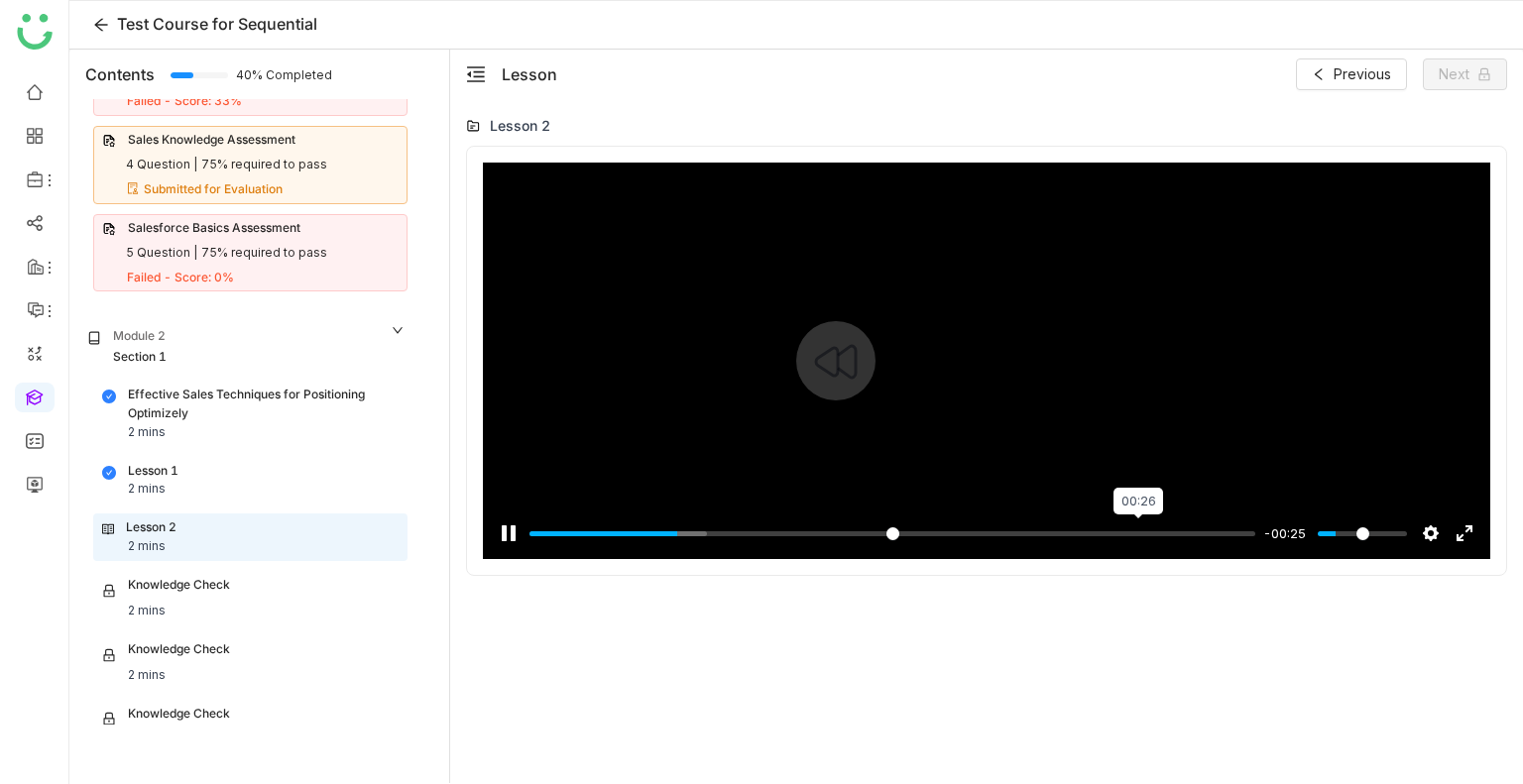
click at [1137, 530] on input "Seek" at bounding box center [892, 533] width 726 height 19
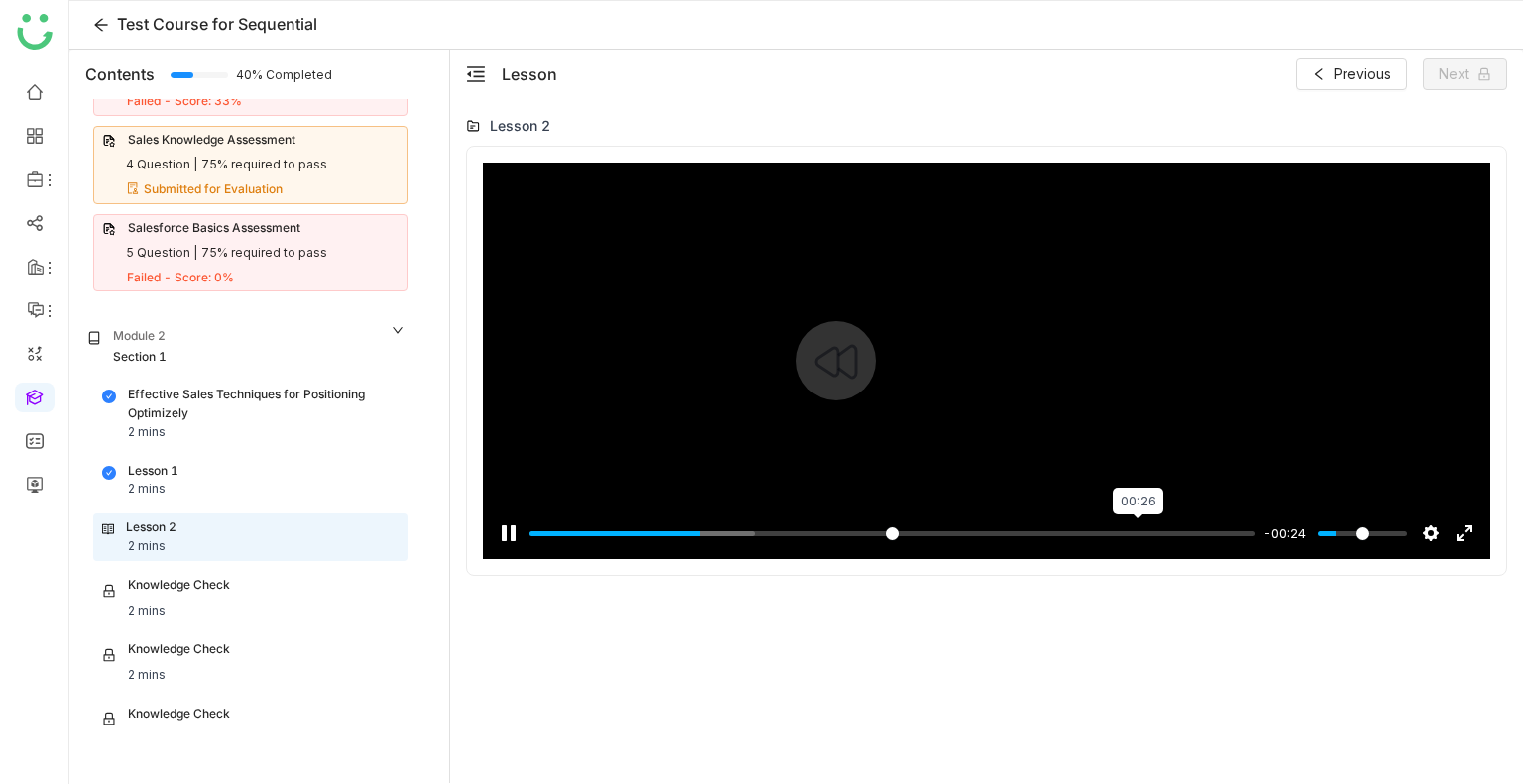
click at [1137, 530] on input "Seek" at bounding box center [892, 533] width 726 height 19
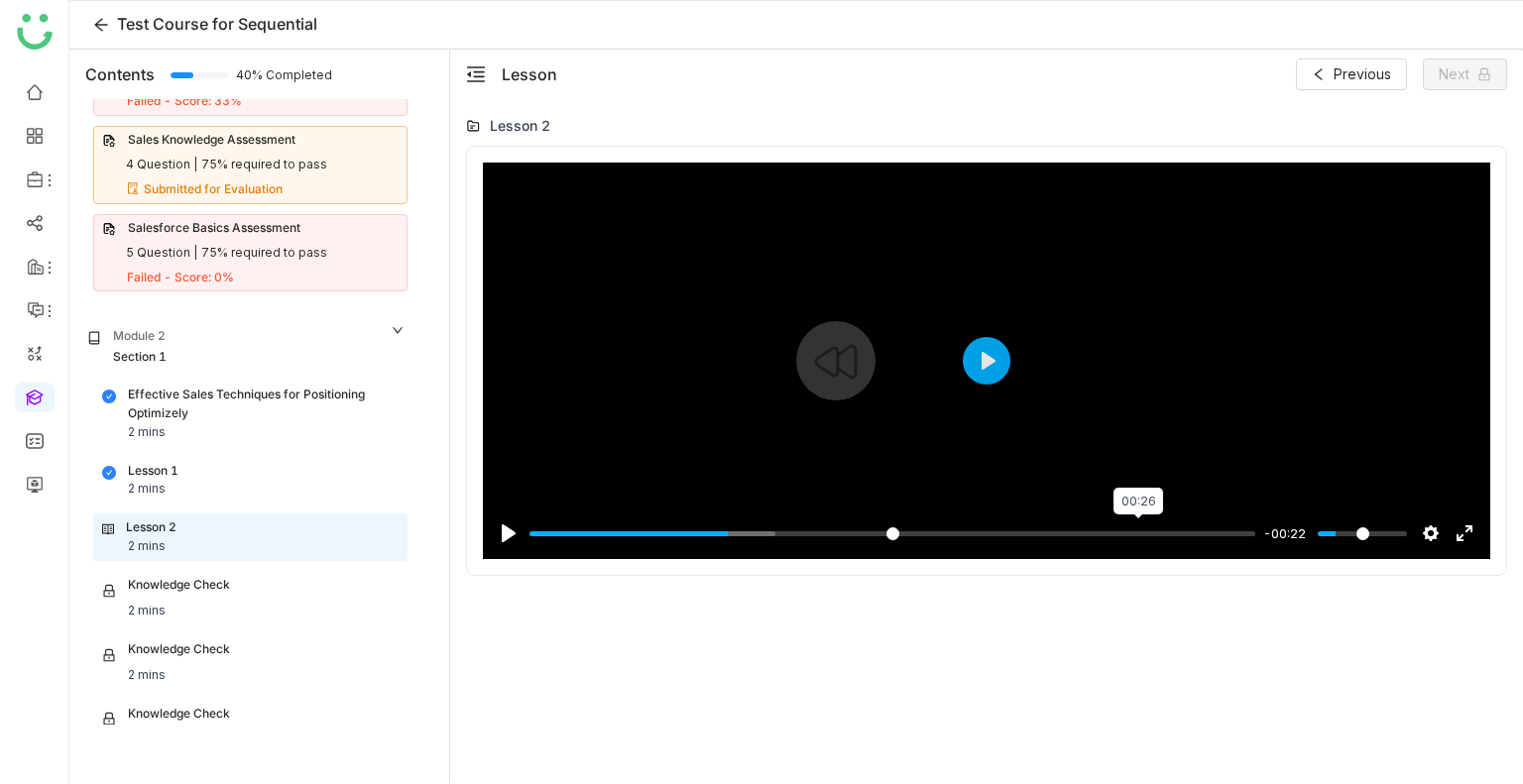
click at [1137, 530] on input "Seek" at bounding box center [892, 533] width 726 height 19
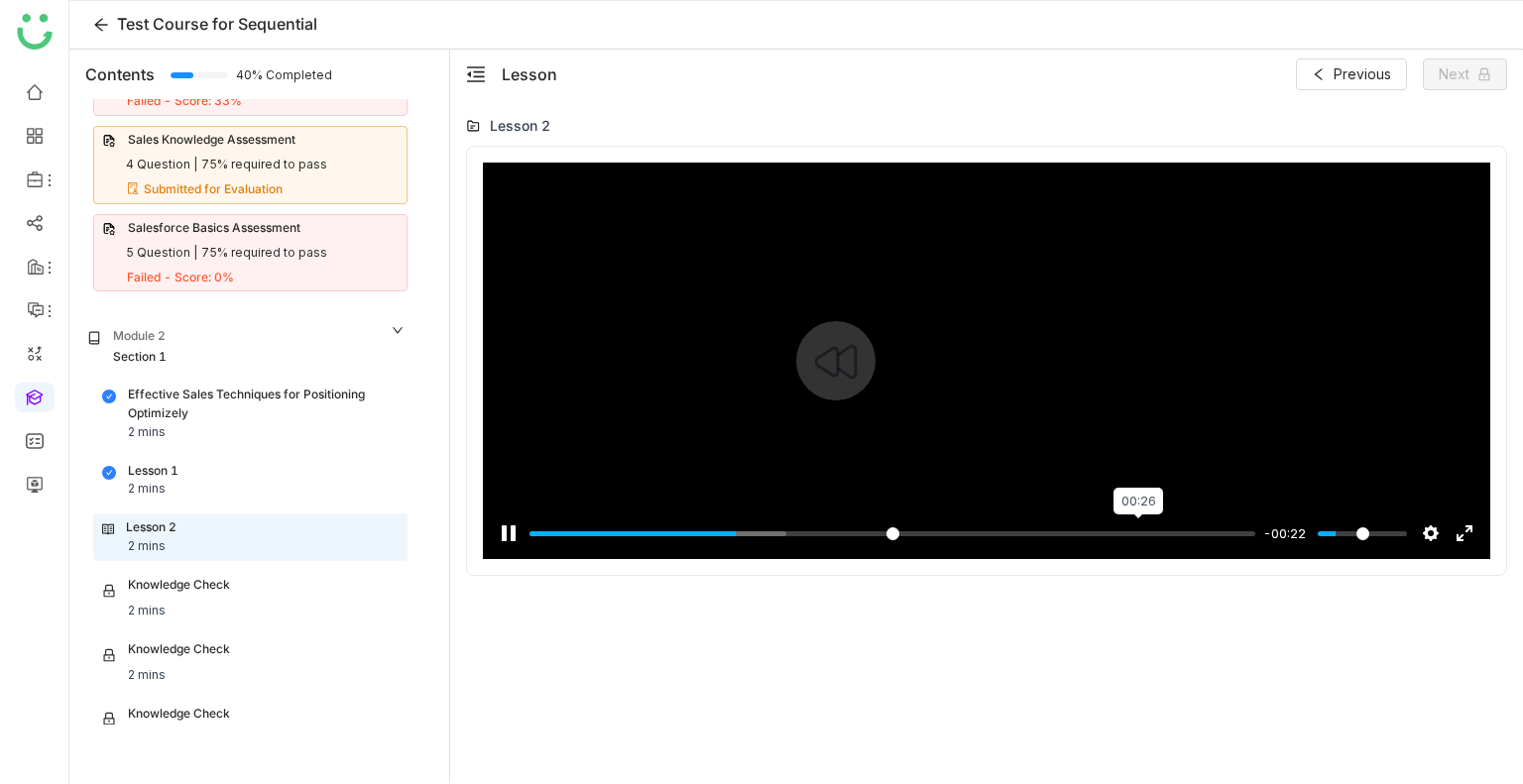
click at [1137, 530] on input "Seek" at bounding box center [892, 533] width 726 height 19
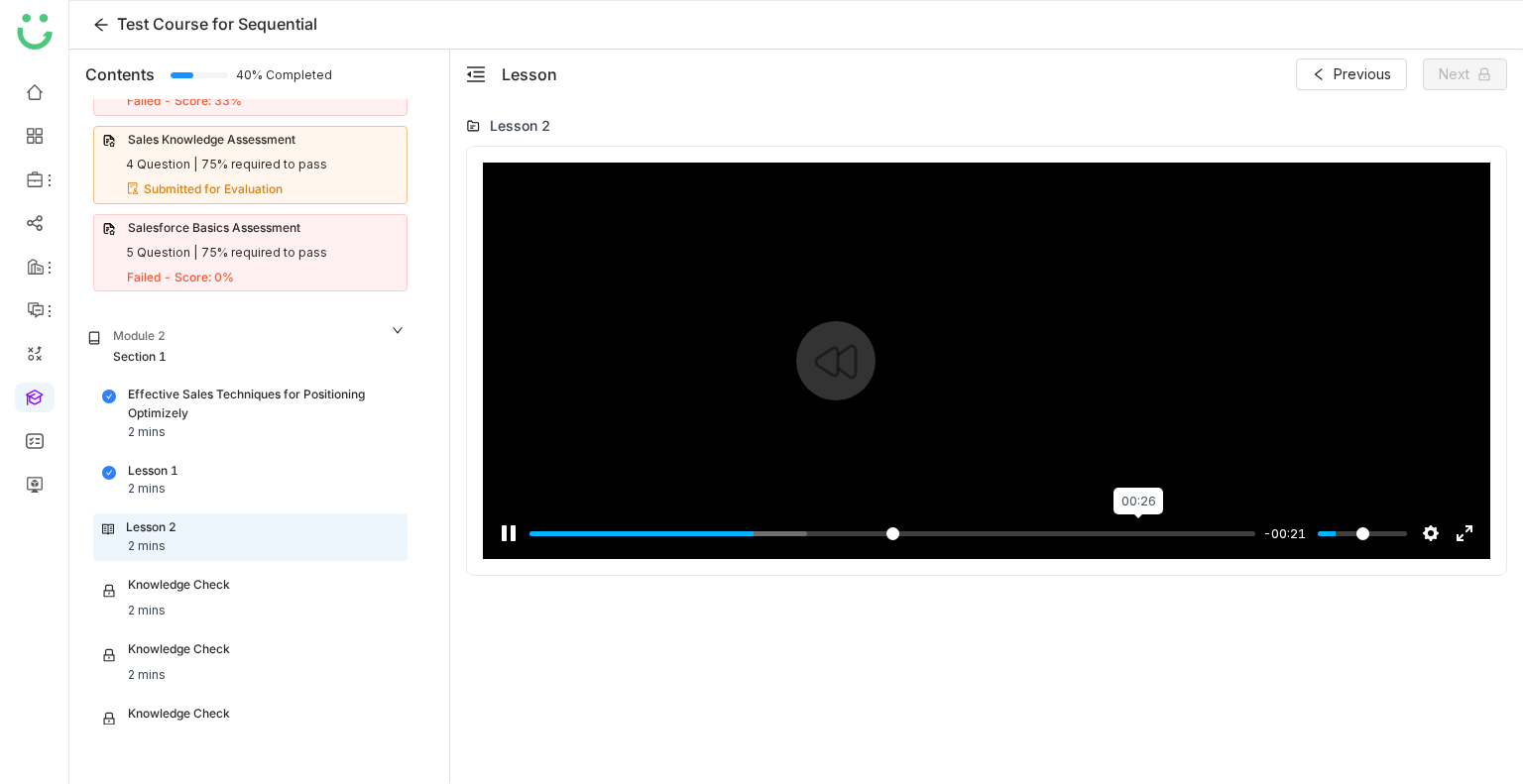
click at [1137, 530] on input "Seek" at bounding box center [892, 533] width 726 height 19
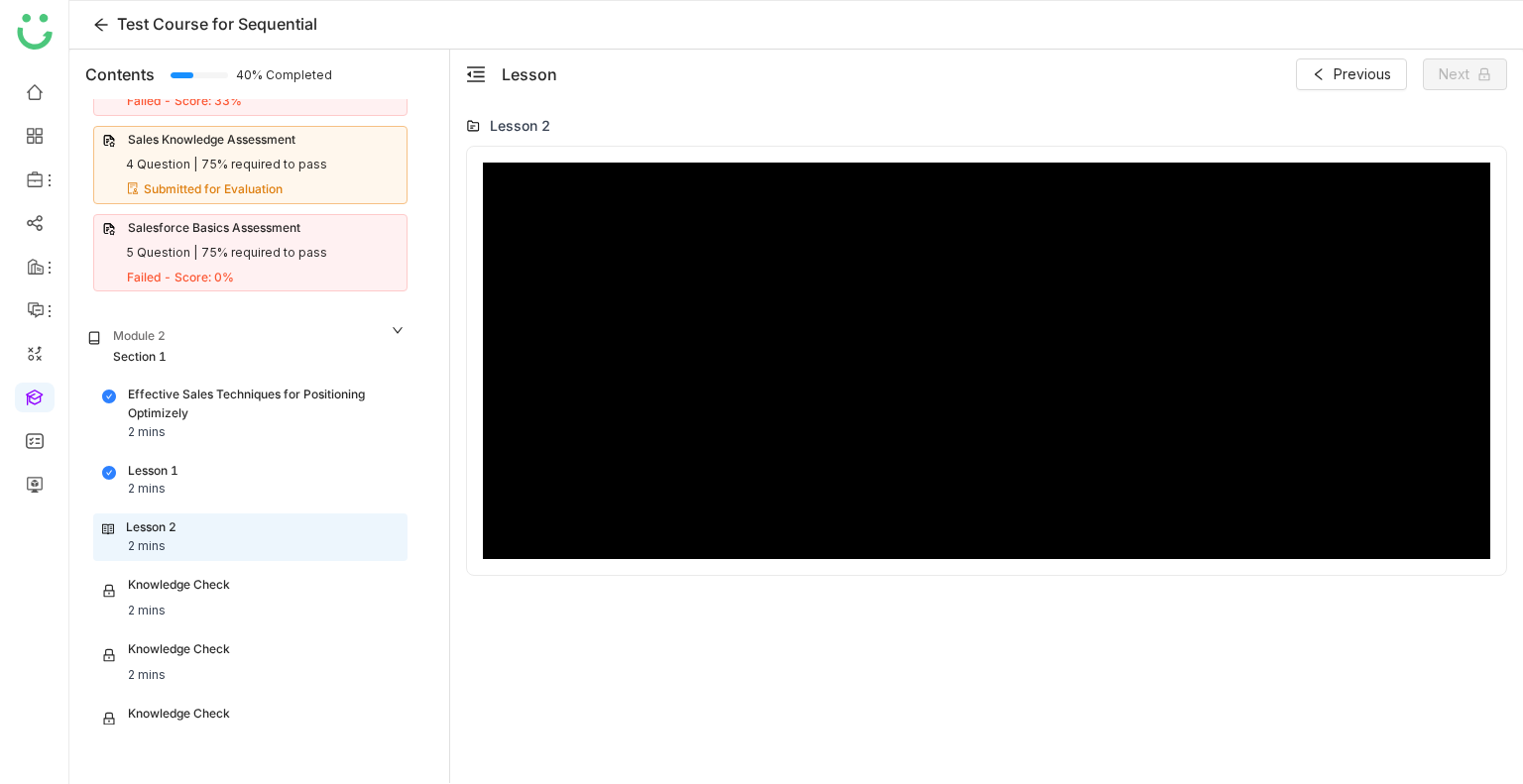
type input "***"
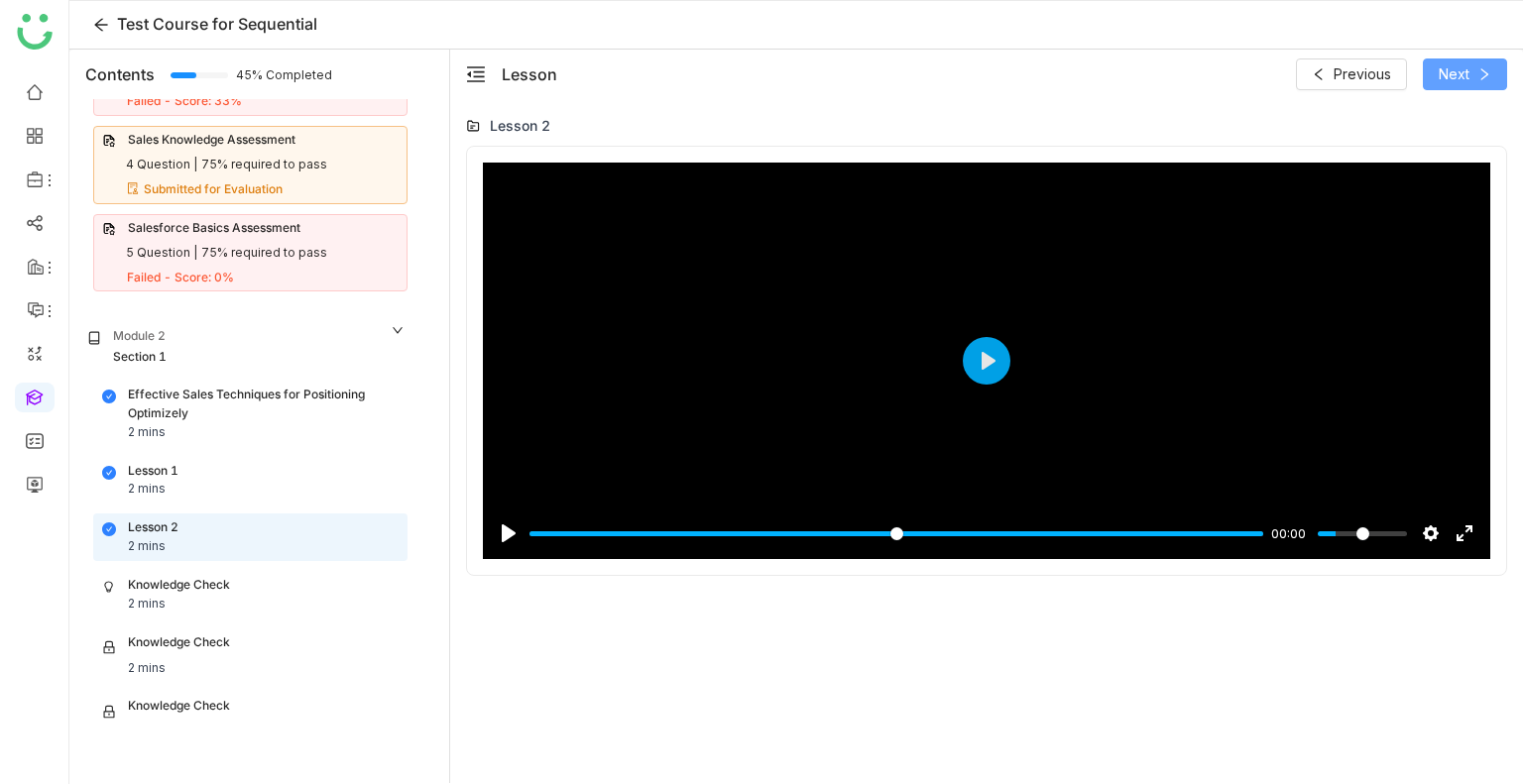
click at [1471, 74] on button "Next" at bounding box center [1465, 74] width 84 height 32
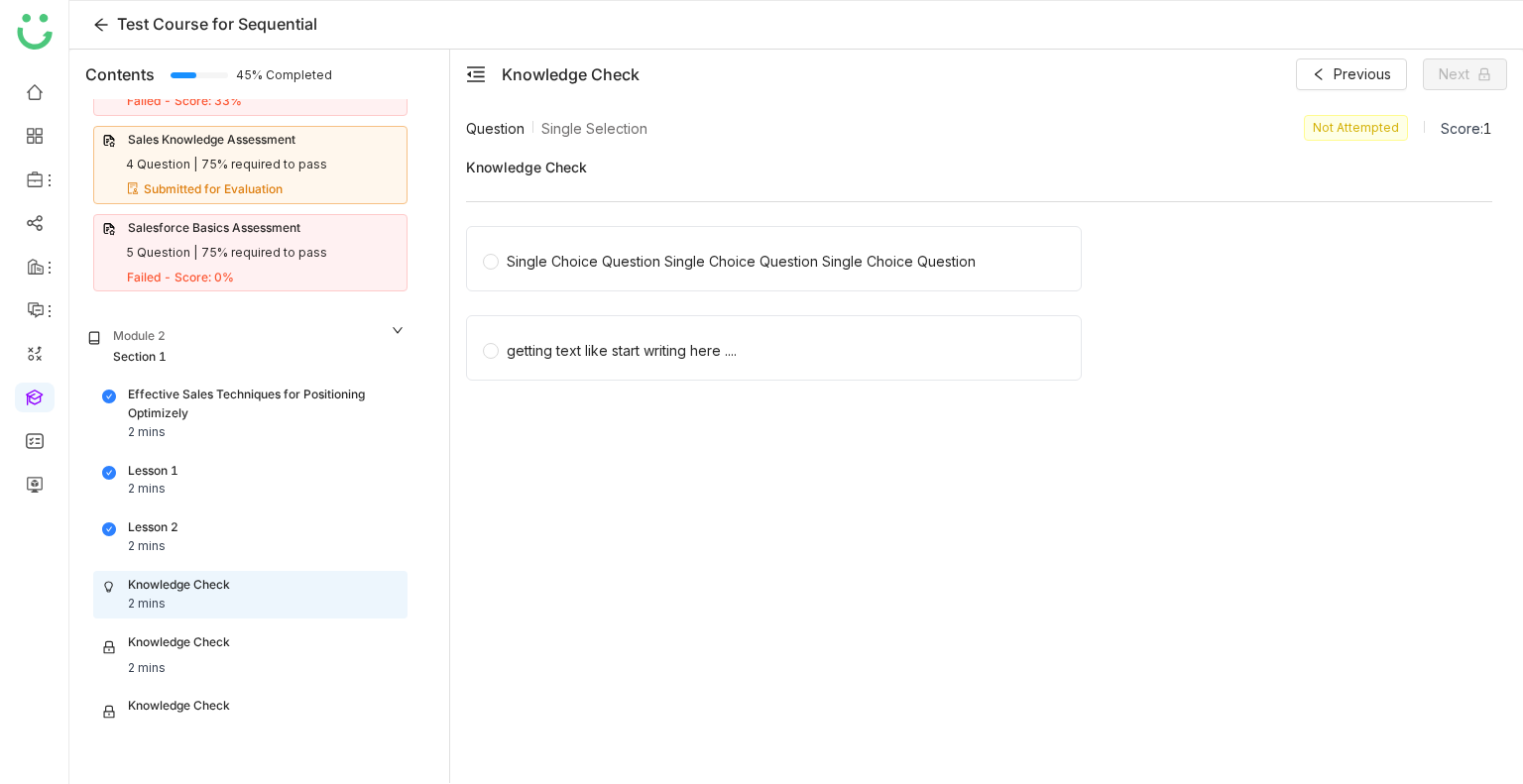
click at [942, 291] on div "Single Choice Question Single Choice Question Single Choice Question" at bounding box center [980, 265] width 1027 height 77
click at [924, 274] on div "Single Choice Question Single Choice Question Single Choice Question" at bounding box center [774, 259] width 616 height 65
click at [869, 332] on div "getting text like start writing here ...." at bounding box center [774, 348] width 616 height 65
click at [793, 274] on div "Single Choice Question Single Choice Question Single Choice Question" at bounding box center [774, 259] width 616 height 65
click at [734, 269] on div "Single Choice Question Single Choice Question Single Choice Question" at bounding box center [741, 262] width 470 height 22
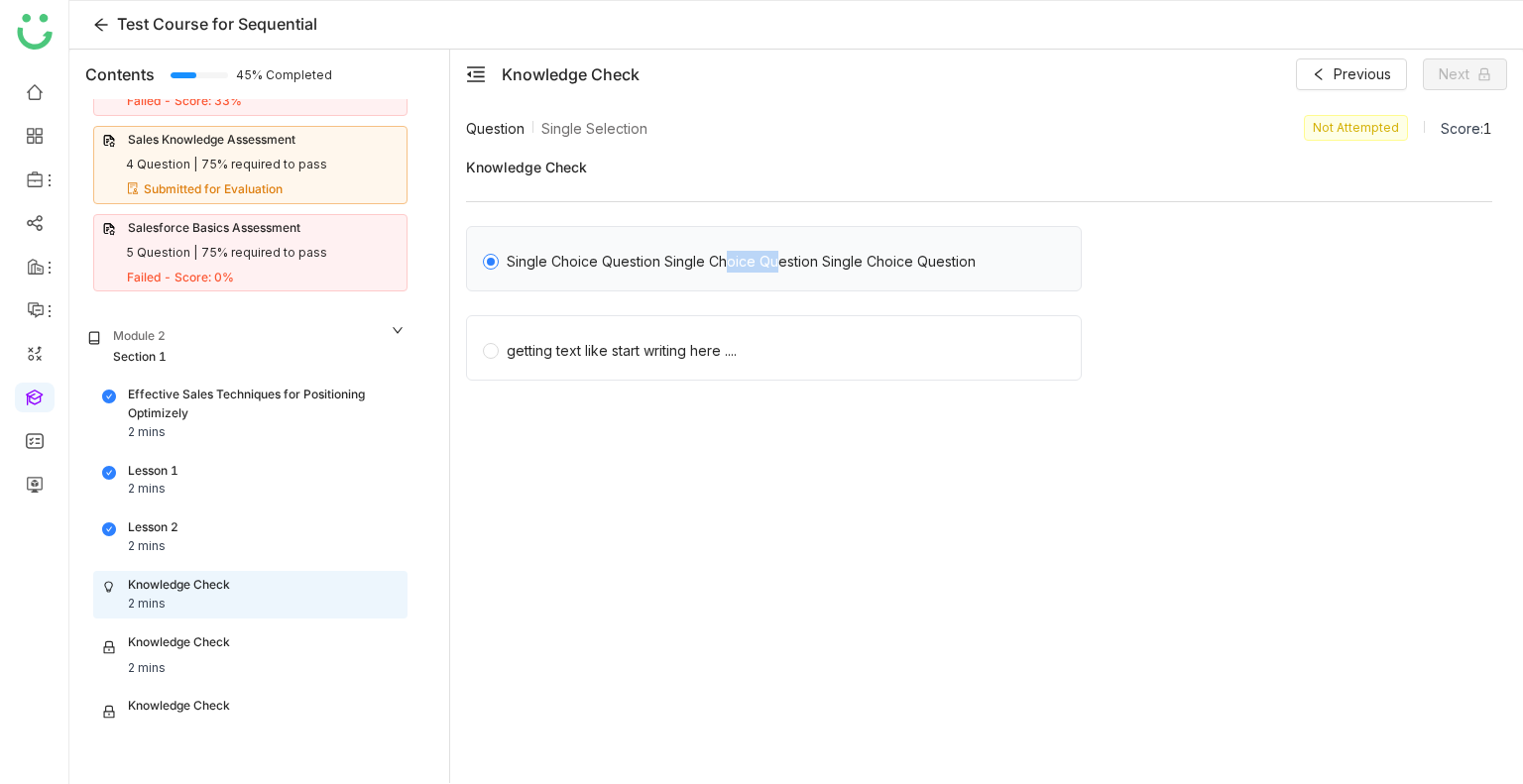
click at [734, 269] on div "Single Choice Question Single Choice Question Single Choice Question" at bounding box center [741, 262] width 470 height 22
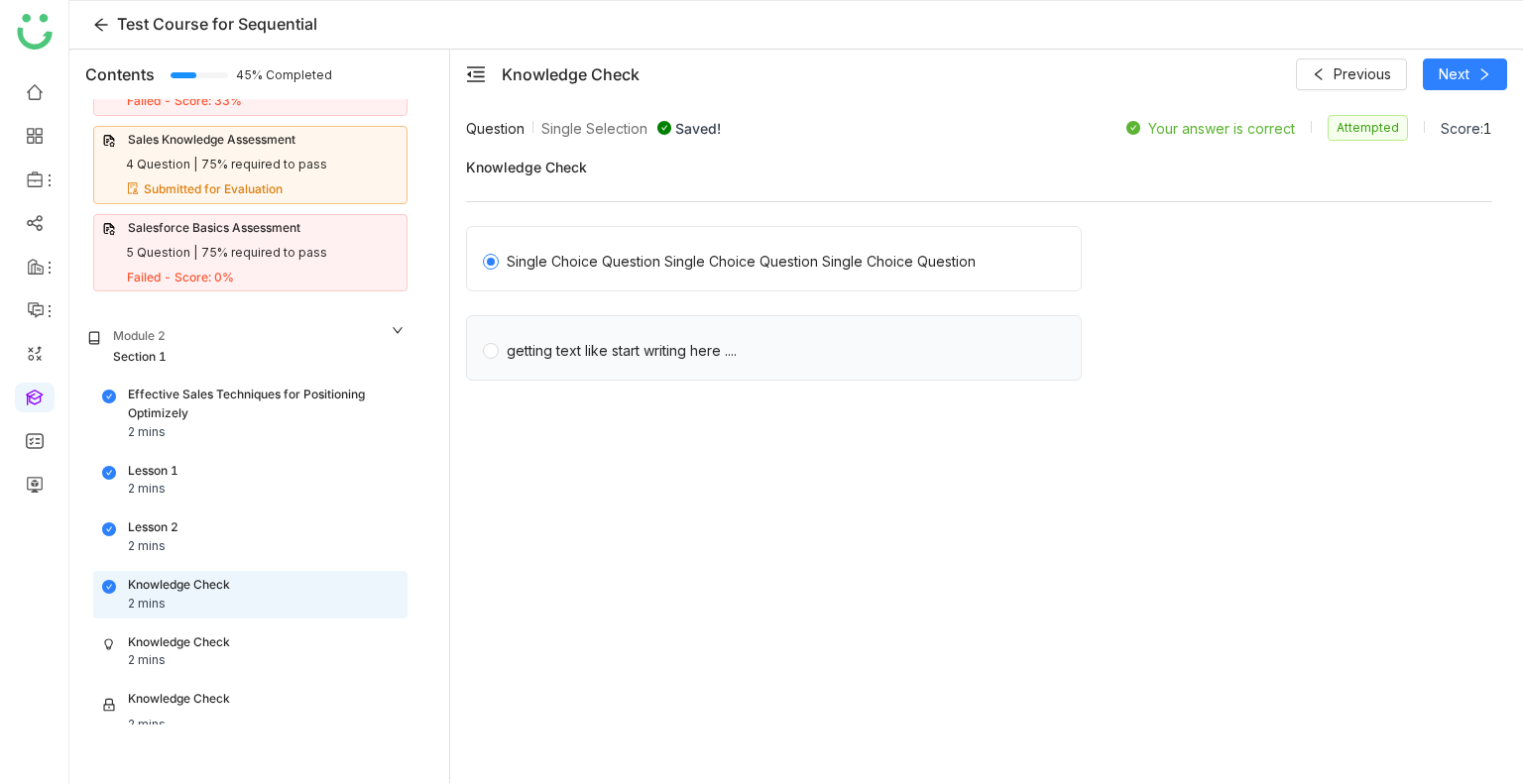
click at [677, 348] on div "getting text like start writing here ...." at bounding box center [622, 351] width 230 height 22
click at [1452, 72] on span "Next" at bounding box center [1454, 74] width 31 height 22
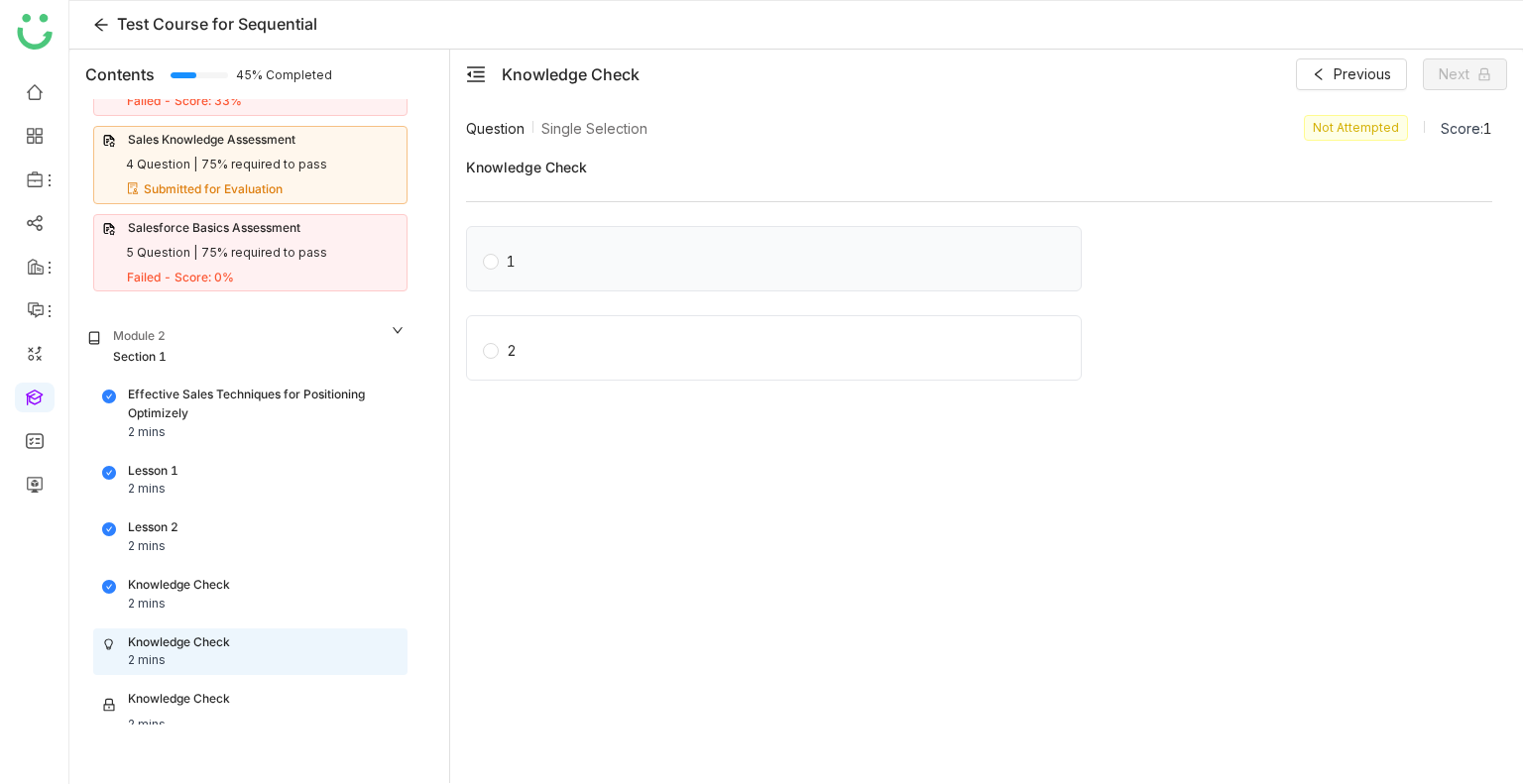
click at [694, 257] on label "1" at bounding box center [778, 259] width 590 height 28
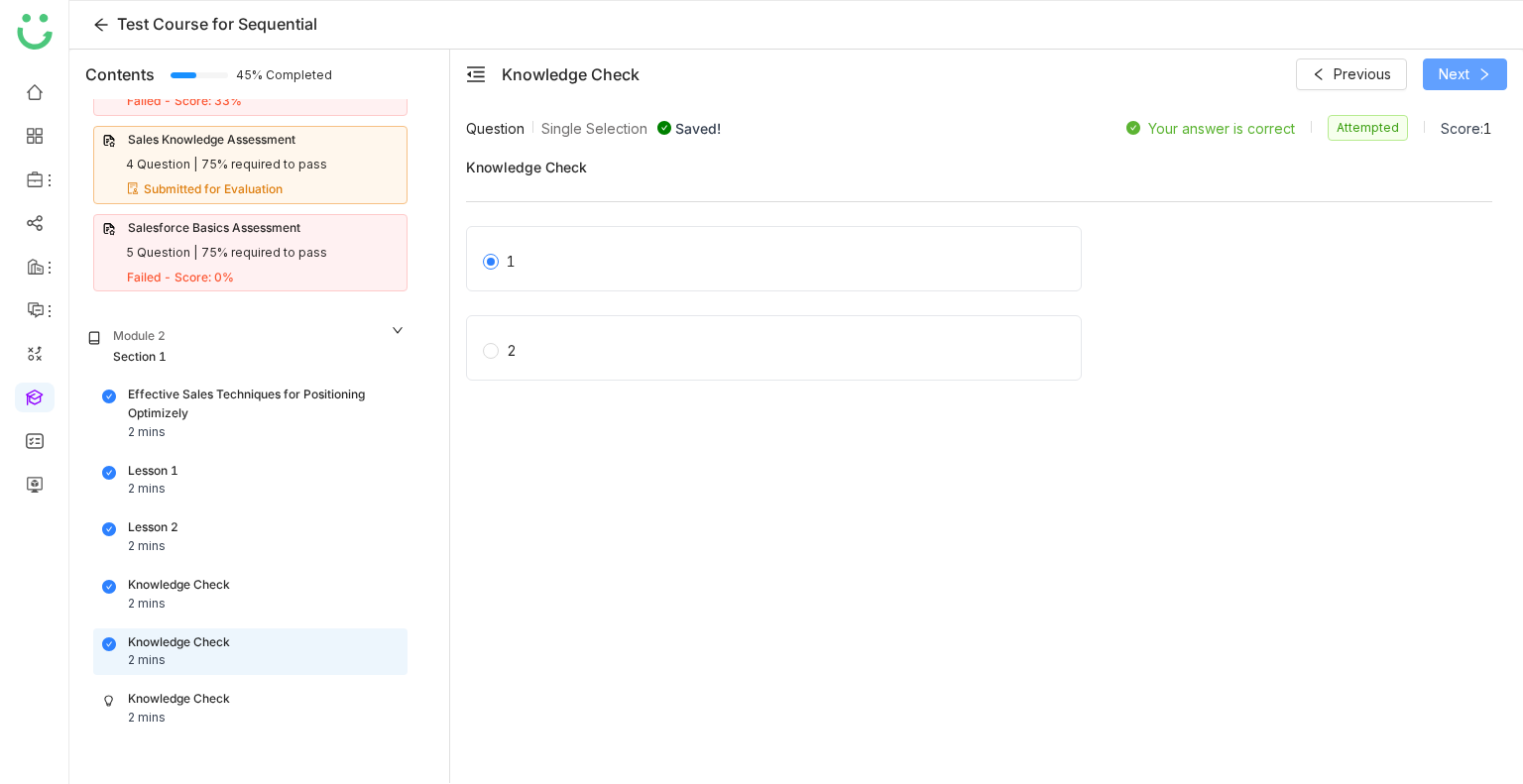
click at [1436, 70] on button "Next" at bounding box center [1465, 74] width 84 height 32
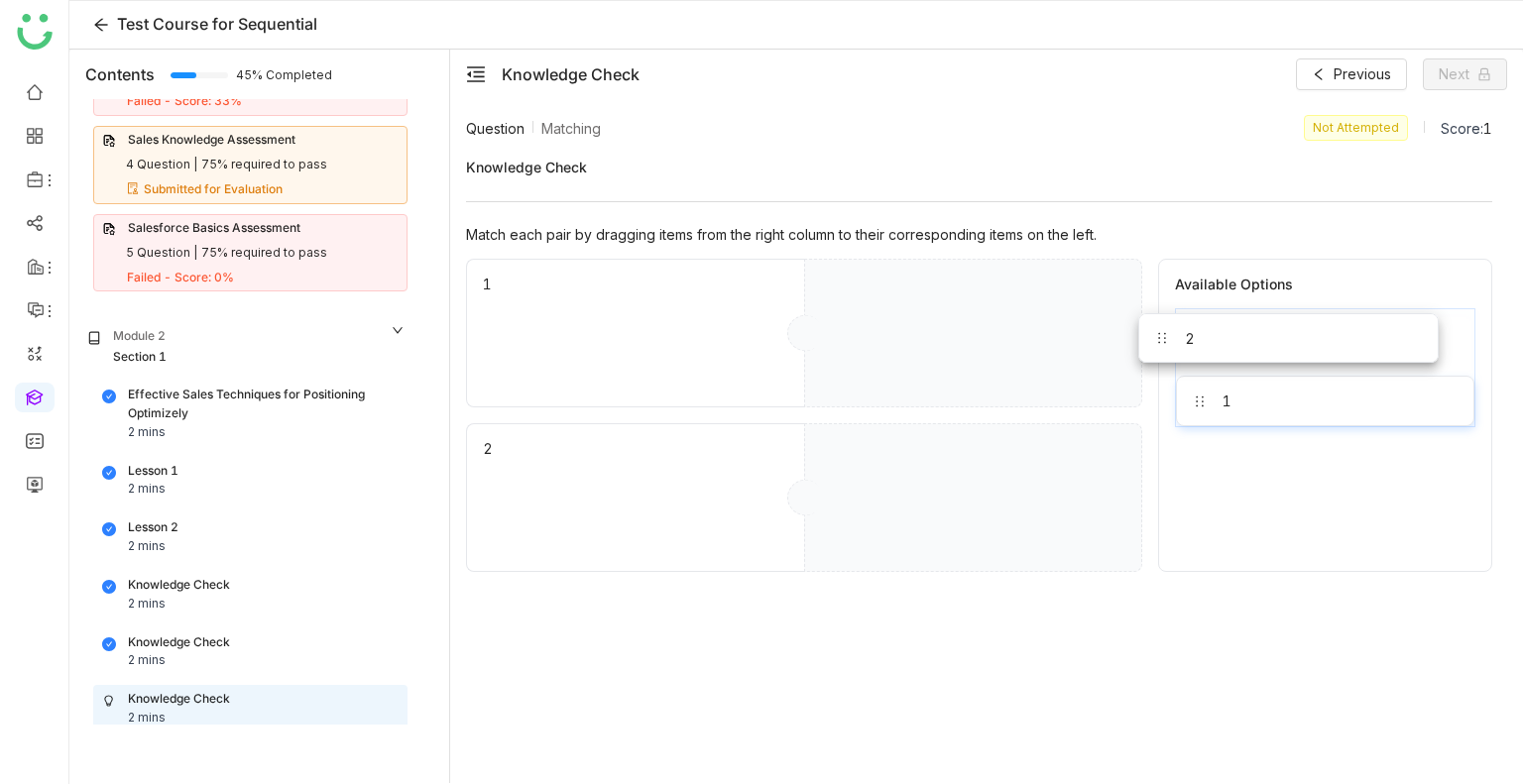
drag, startPoint x: 1230, startPoint y: 346, endPoint x: 1071, endPoint y: 369, distance: 160.7
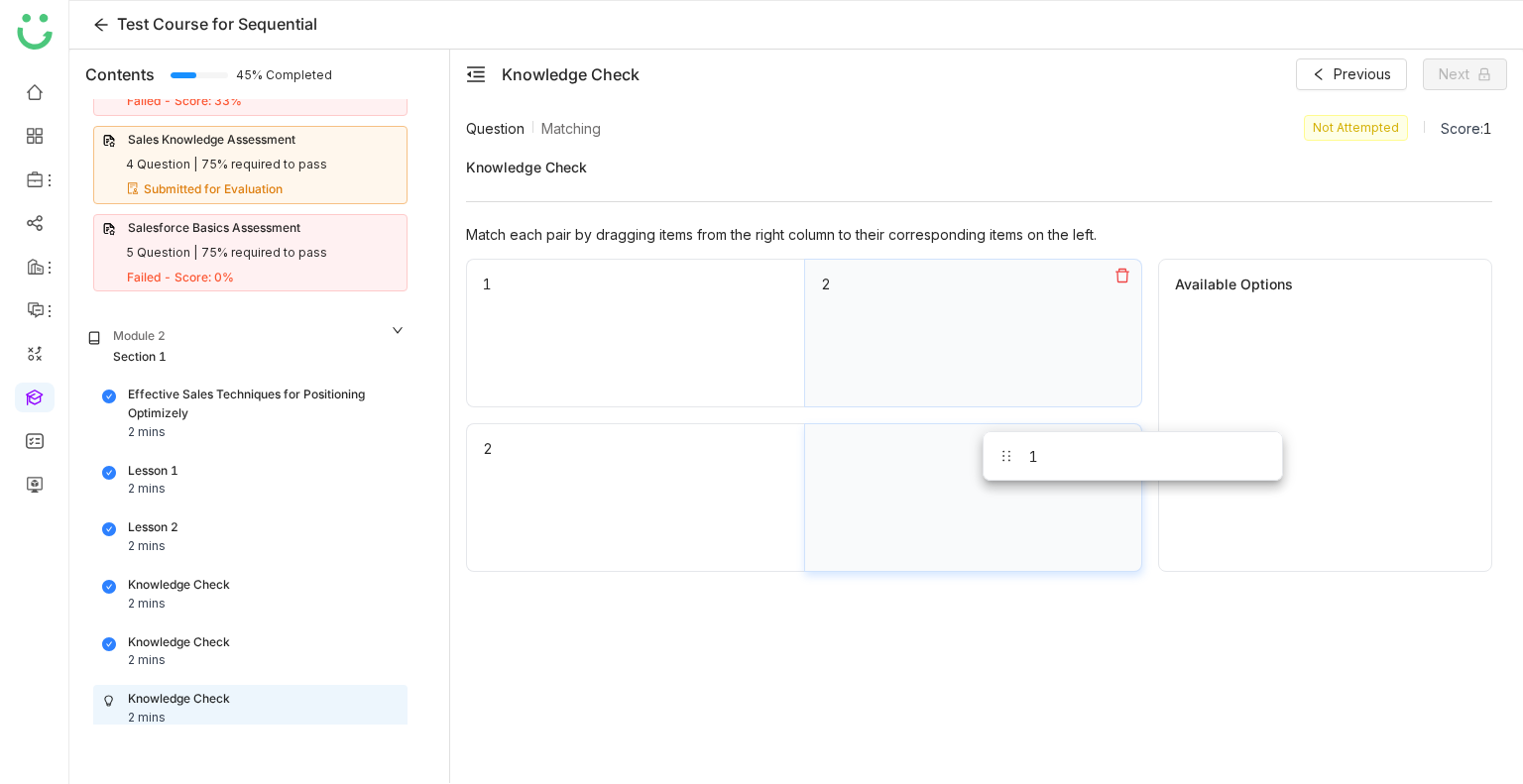
drag, startPoint x: 1246, startPoint y: 327, endPoint x: 977, endPoint y: 518, distance: 329.9
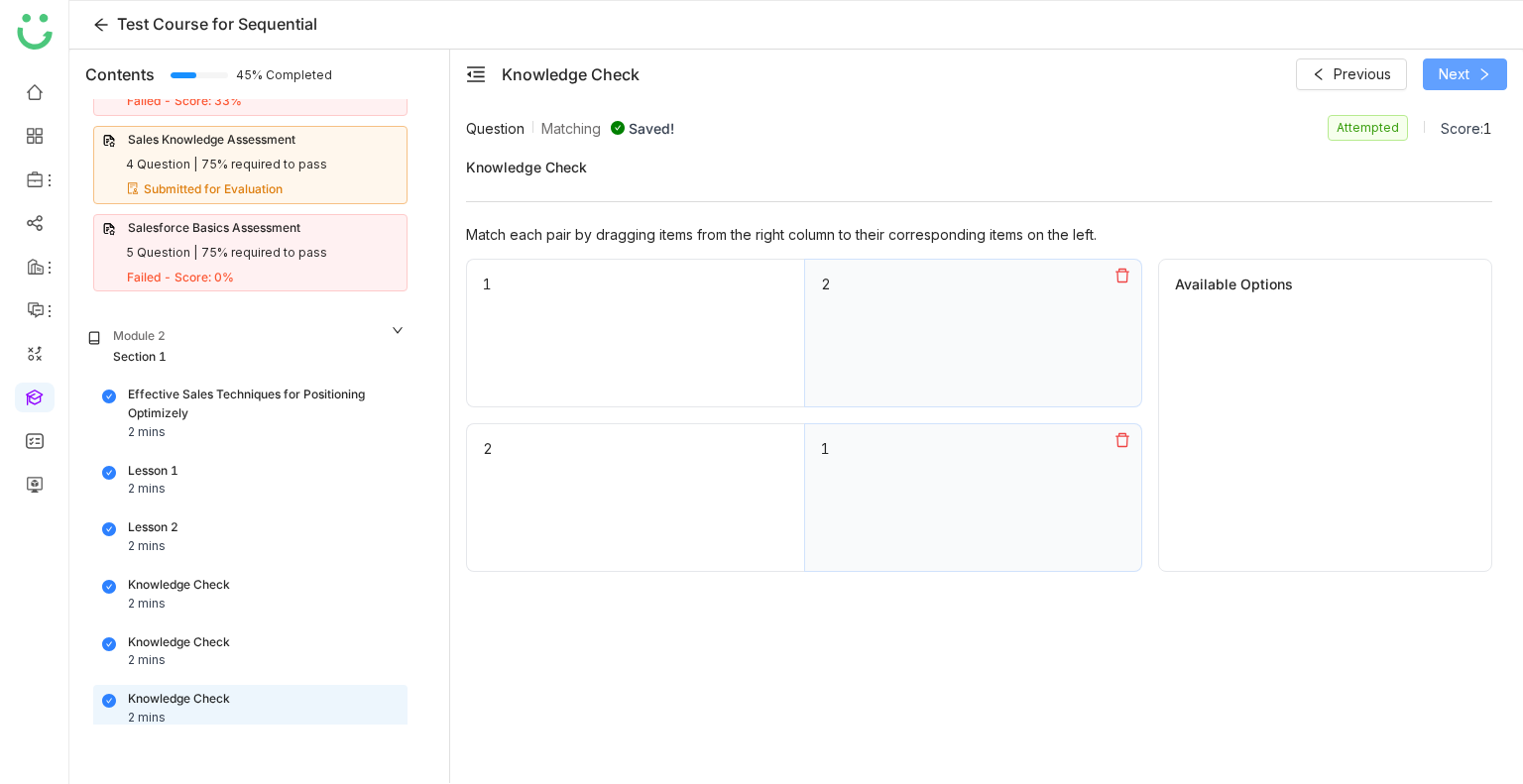
click at [1445, 74] on span "Next" at bounding box center [1454, 74] width 31 height 22
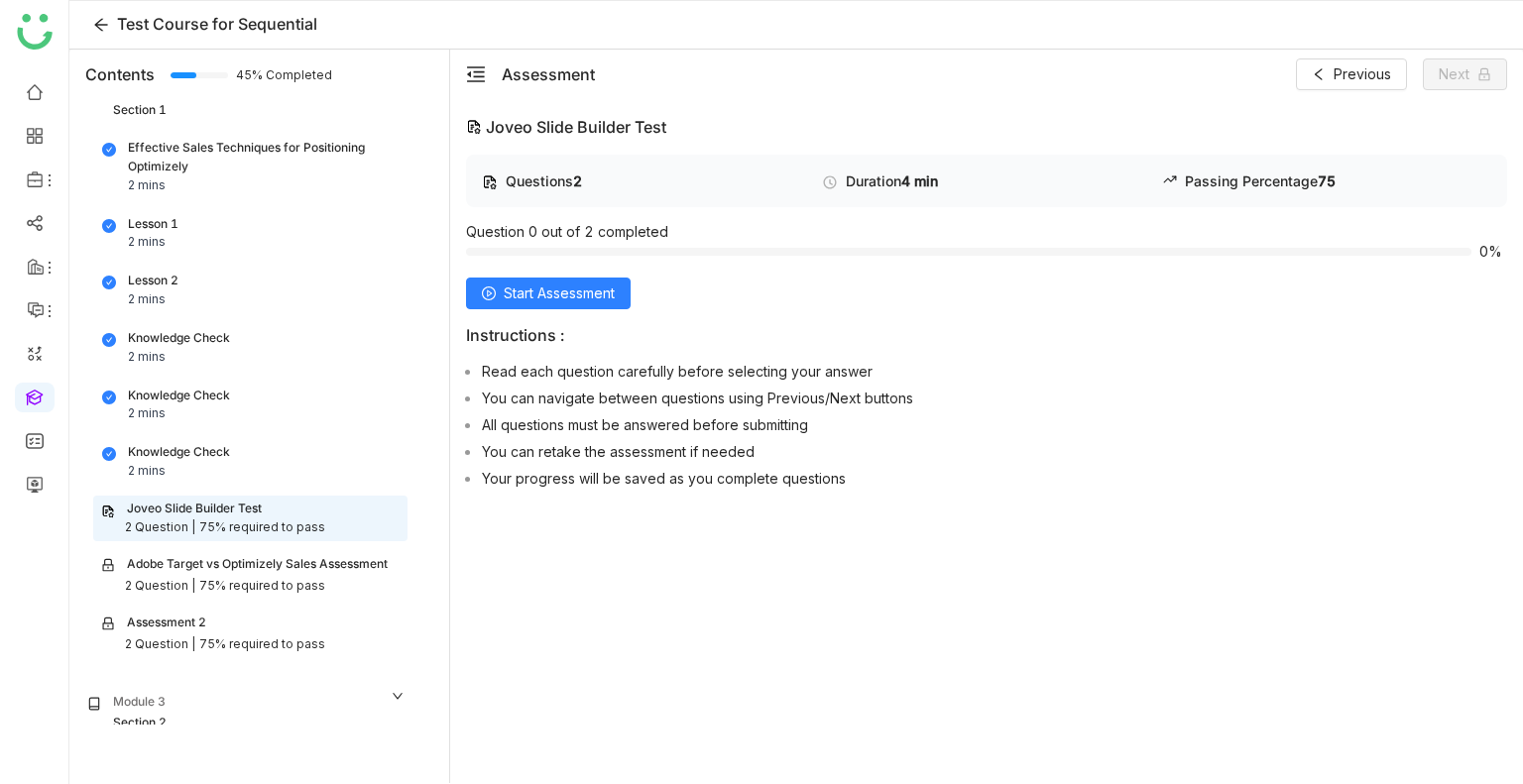
scroll to position [531, 0]
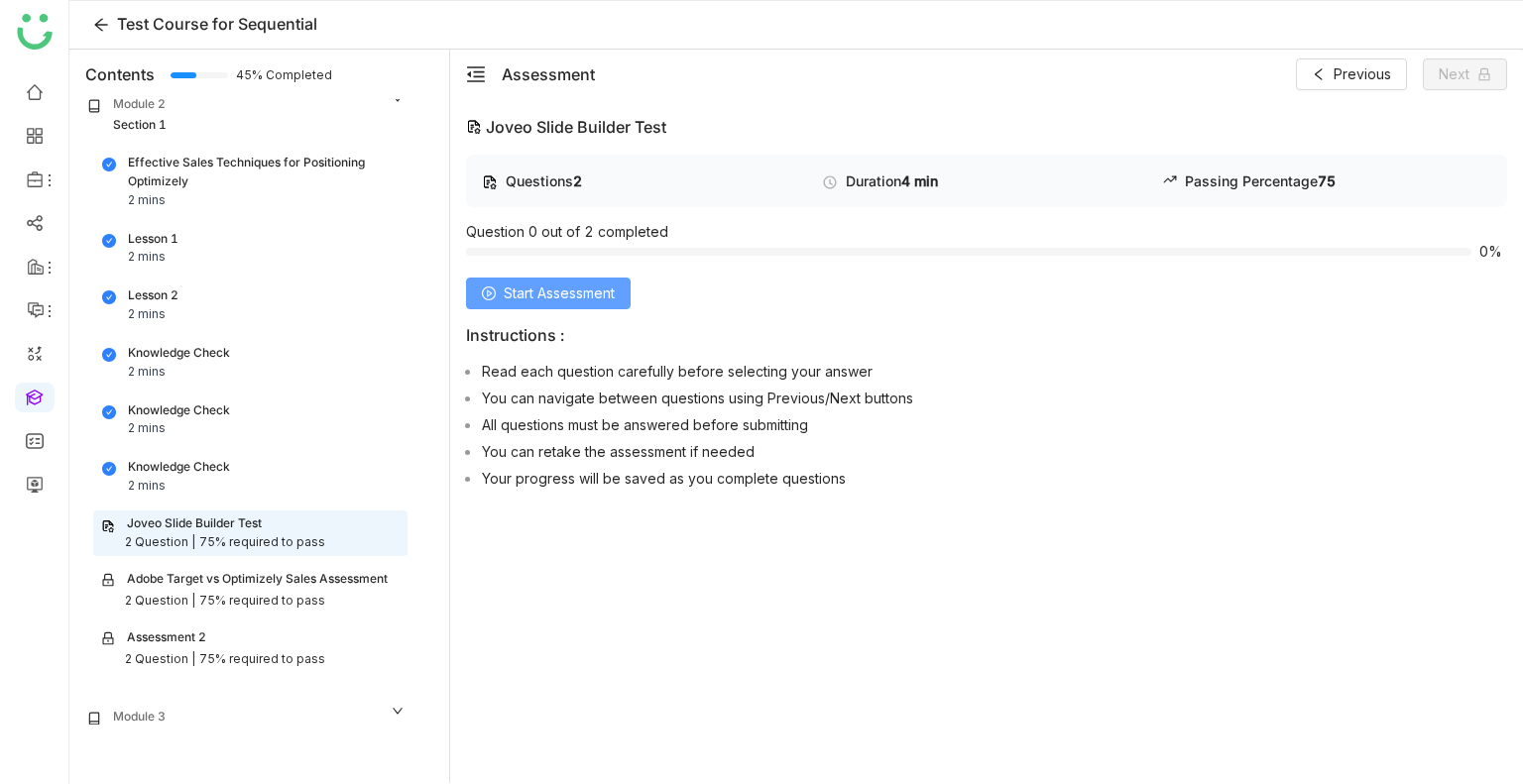
click at [518, 302] on span "Start Assessment" at bounding box center [559, 294] width 111 height 22
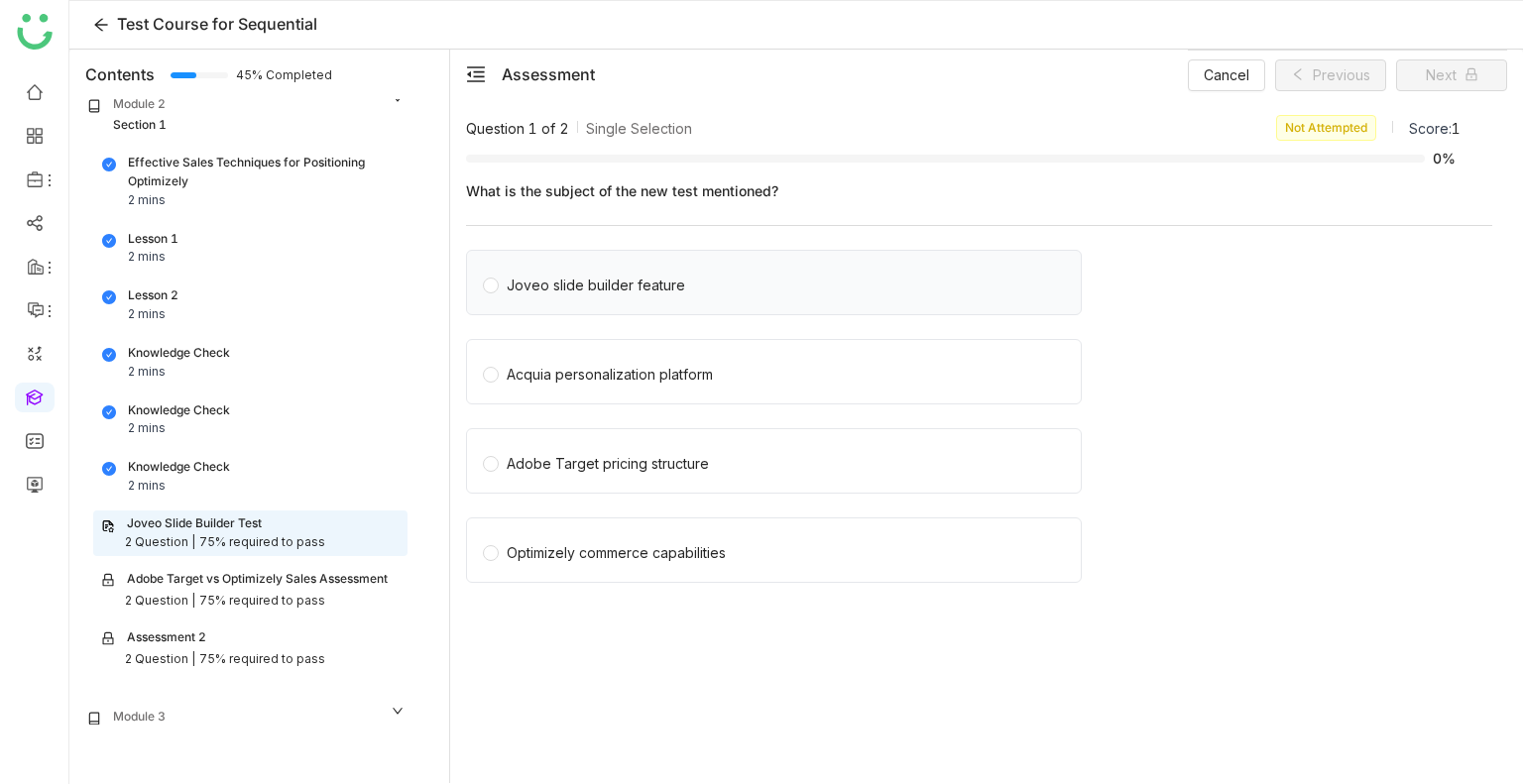
click at [534, 300] on div "Joveo slide builder feature" at bounding box center [774, 283] width 616 height 65
click at [589, 295] on div "Joveo slide builder feature" at bounding box center [596, 286] width 179 height 22
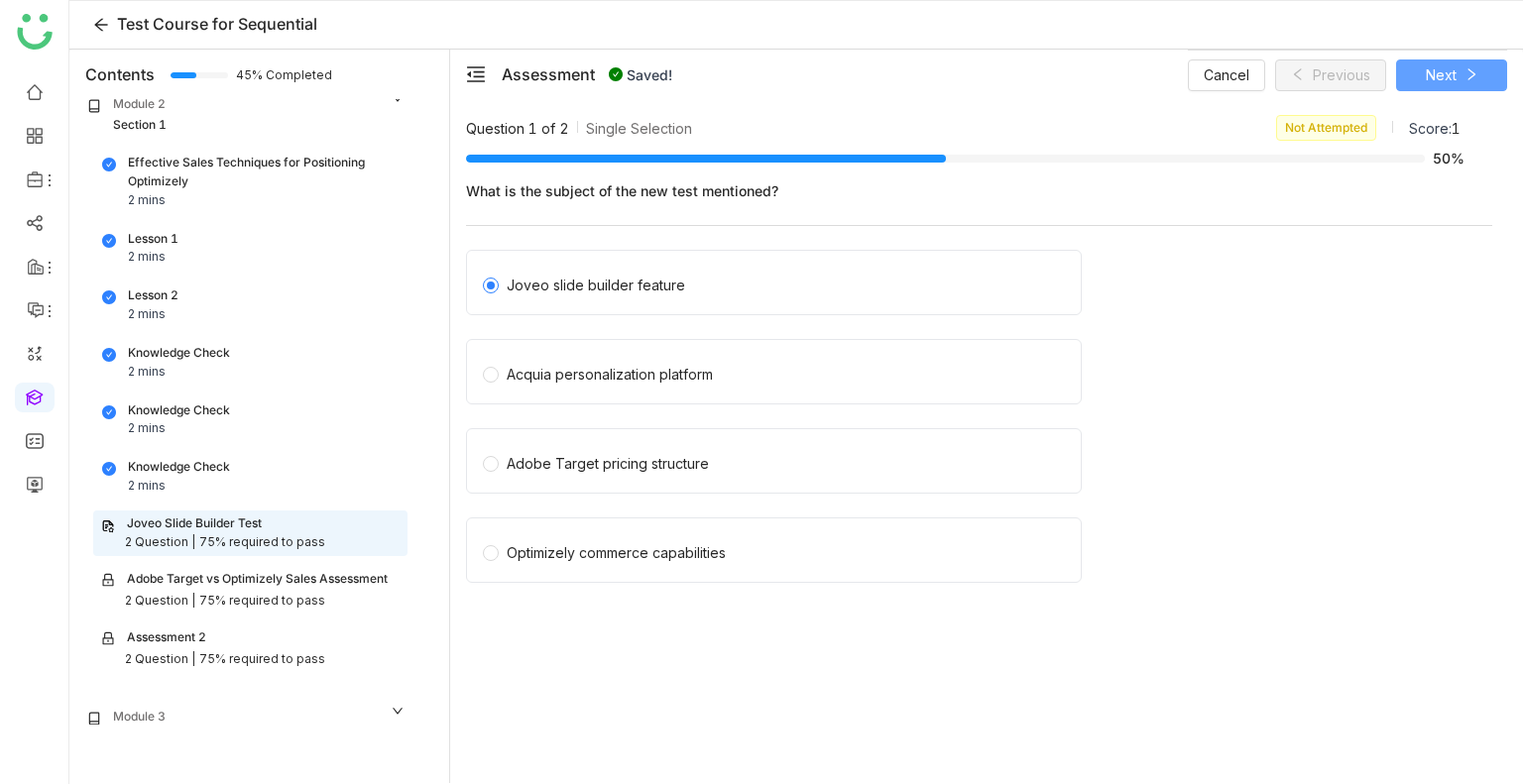
click at [1441, 88] on button "Next" at bounding box center [1453, 75] width 111 height 32
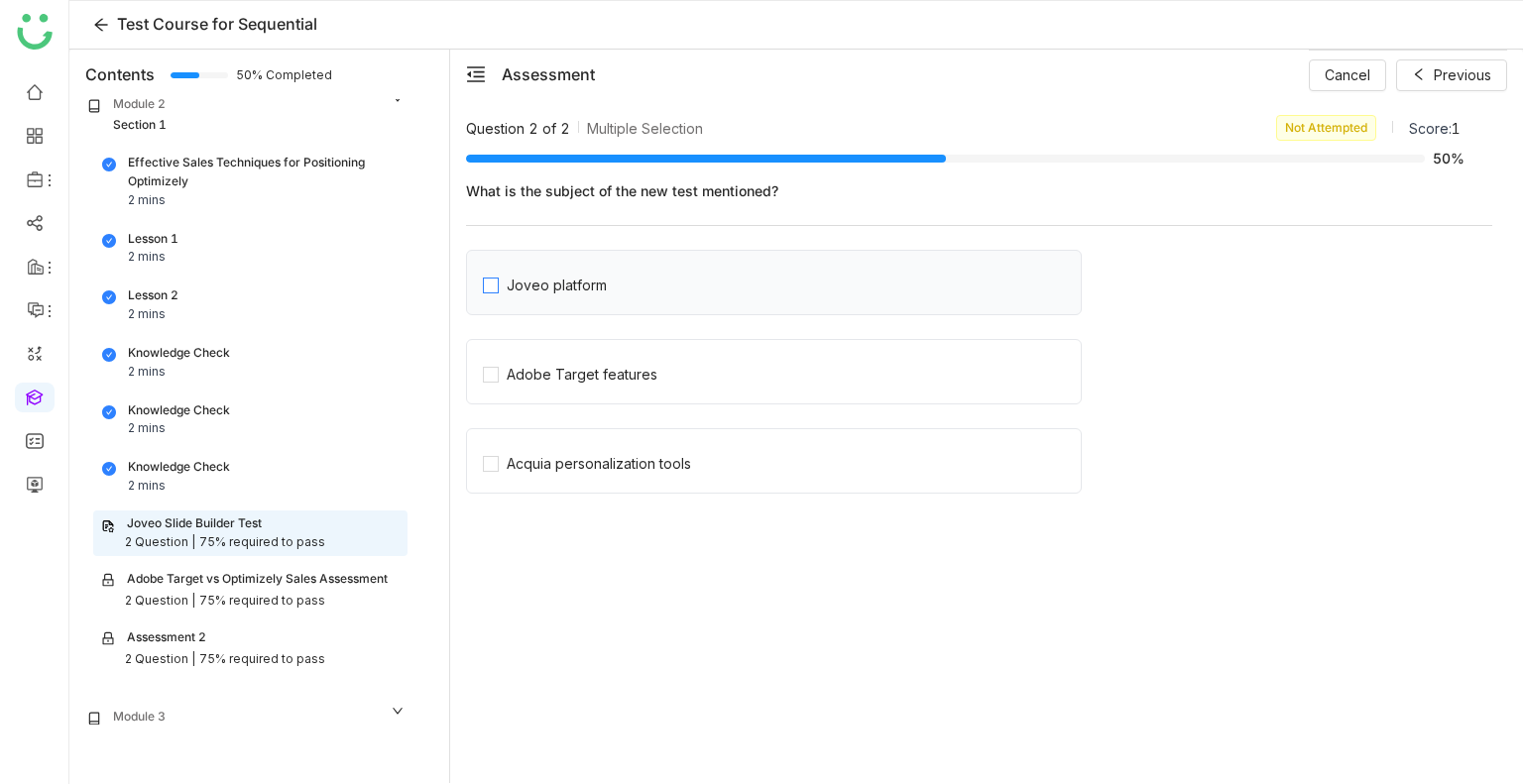
click at [646, 282] on label "Joveo platform" at bounding box center [782, 283] width 598 height 28
click at [564, 411] on div "Adobe Target features" at bounding box center [980, 378] width 1027 height 77
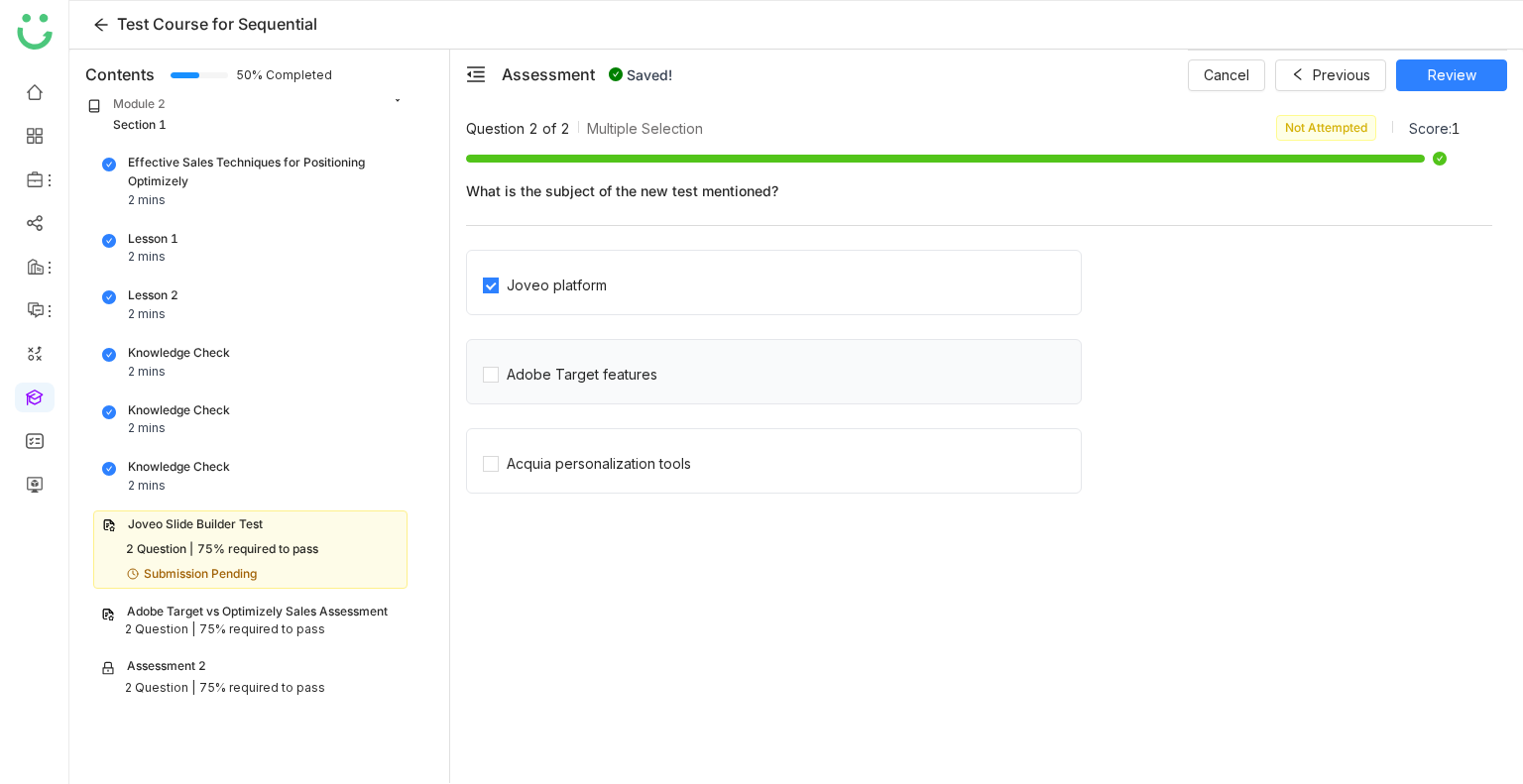
click at [536, 391] on div "Adobe Target features" at bounding box center [774, 372] width 616 height 65
click at [533, 374] on div "Adobe Target features" at bounding box center [582, 375] width 151 height 22
click at [1451, 62] on button "Review" at bounding box center [1453, 75] width 111 height 32
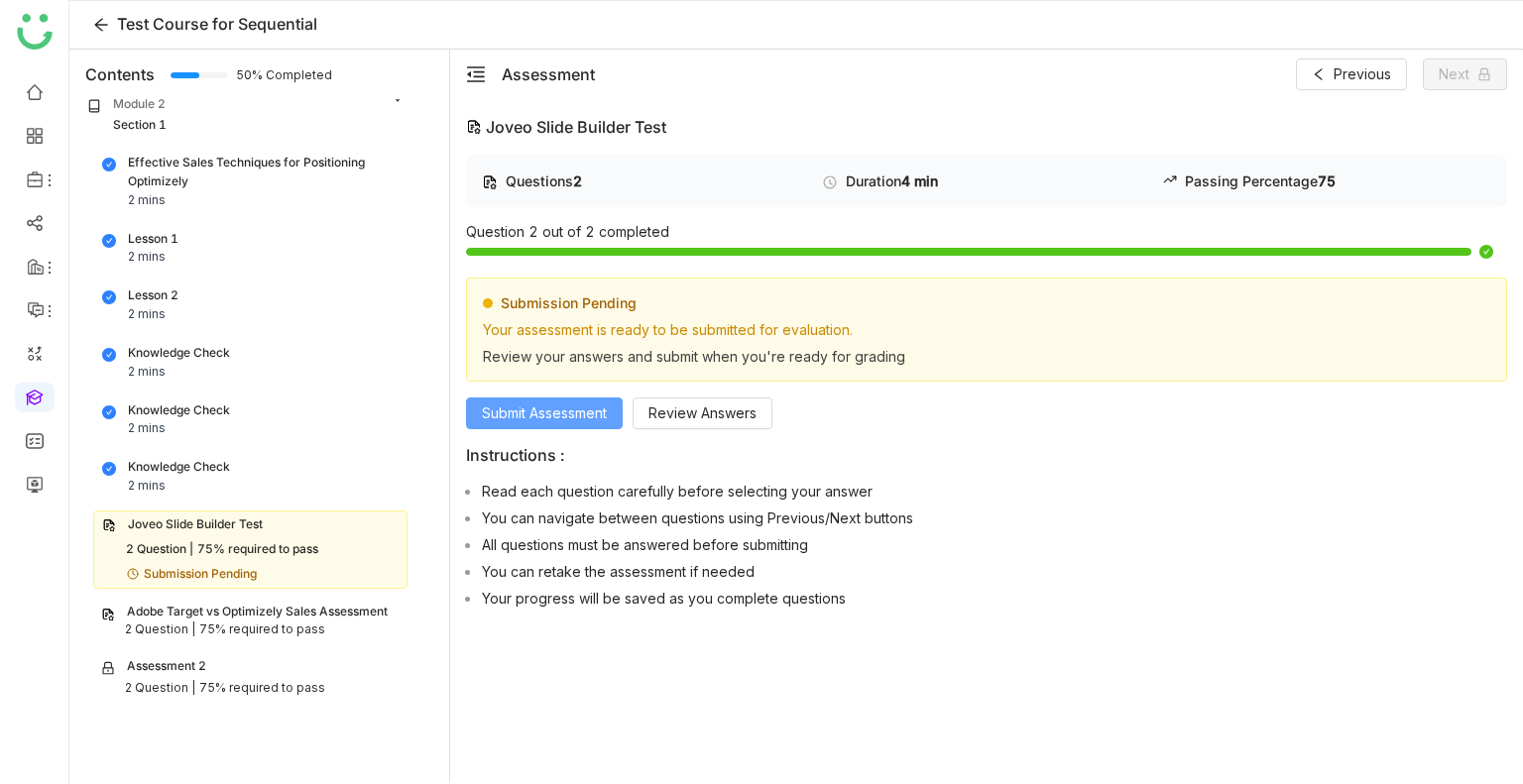
click at [508, 407] on span "Submit Assessment" at bounding box center [545, 414] width 125 height 22
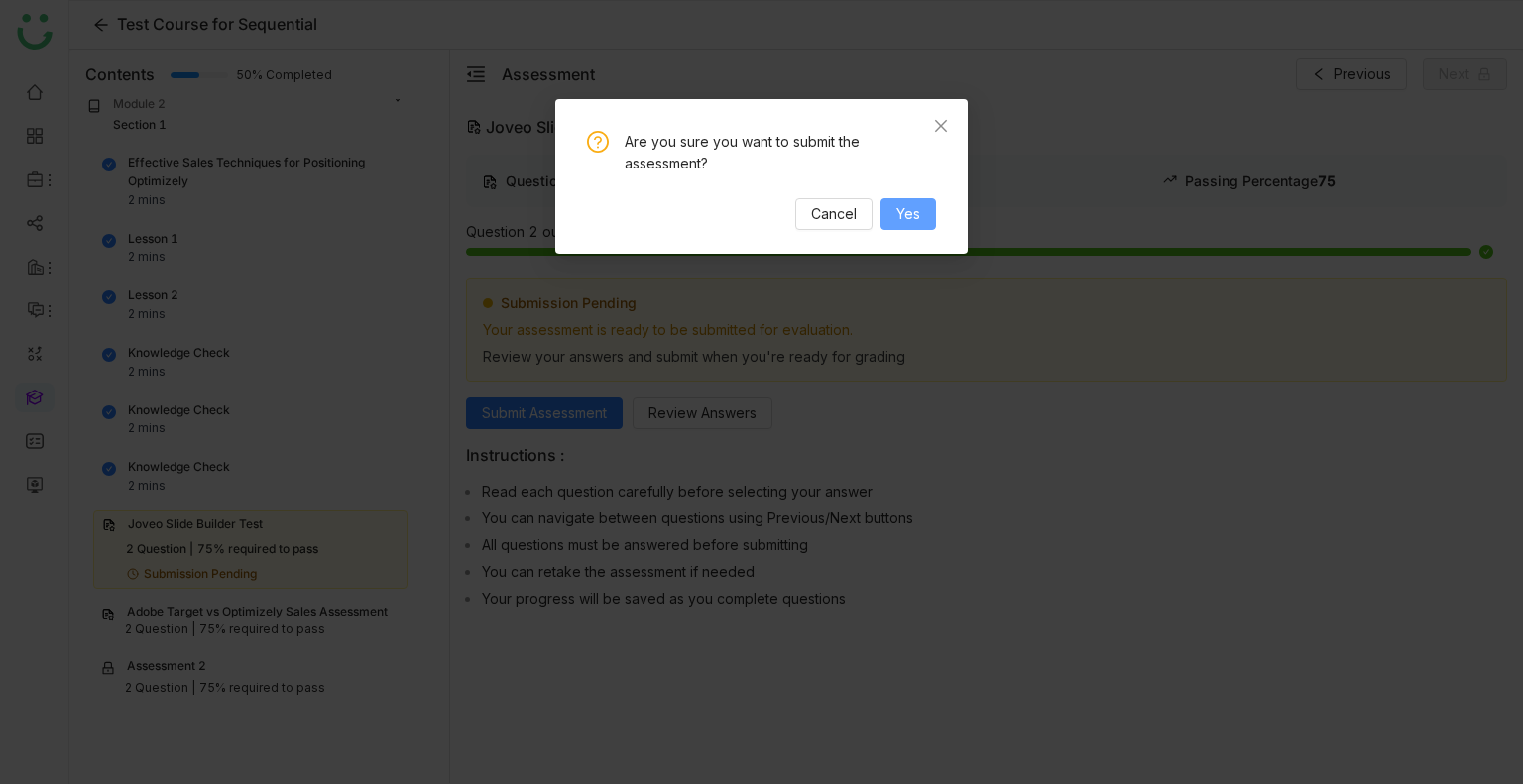
click at [912, 207] on span "Yes" at bounding box center [908, 214] width 24 height 22
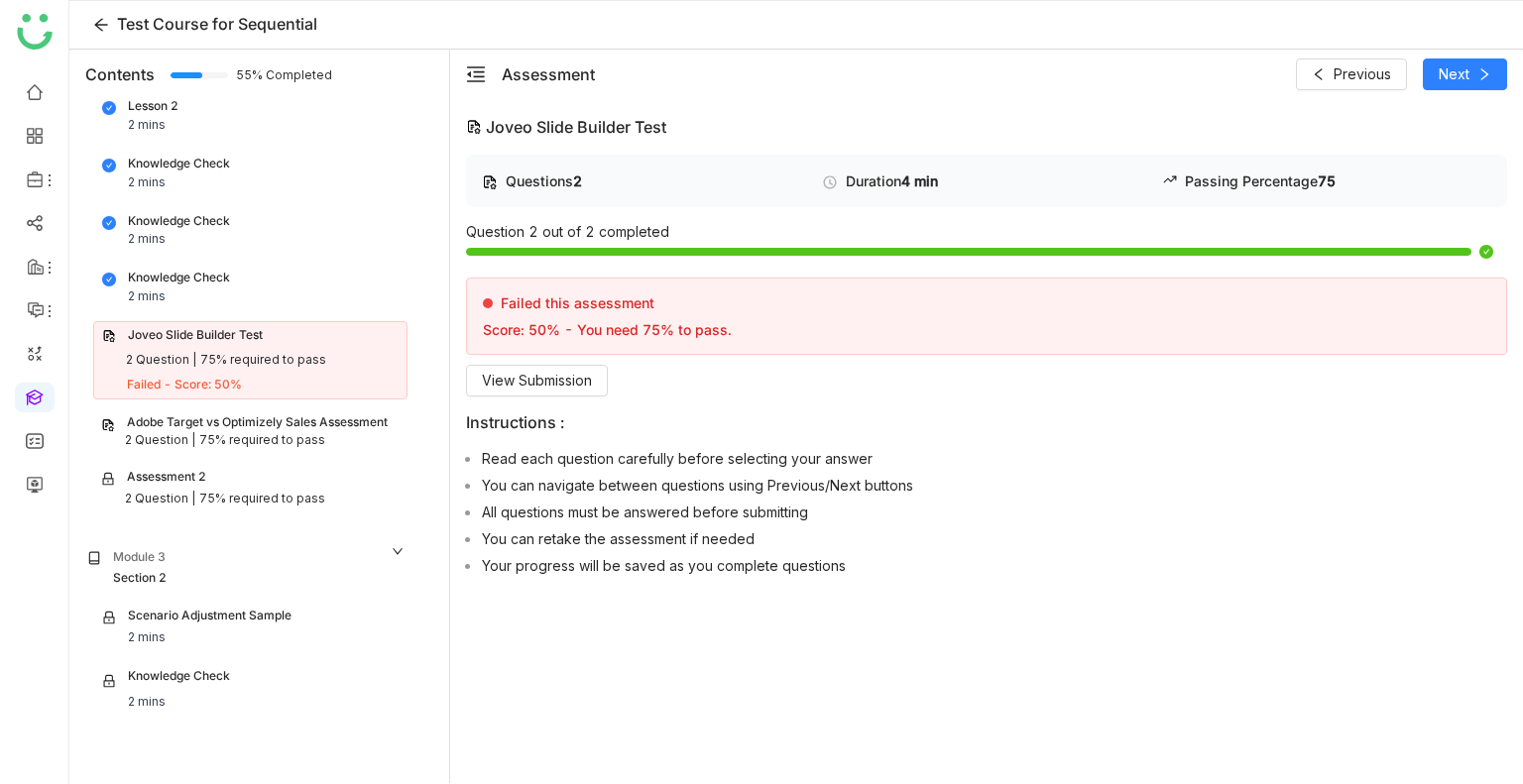
scroll to position [721, 0]
click at [245, 409] on div "Adobe Target vs Optimizely Sales Assessment 2 Question | 75% required to pass" at bounding box center [250, 432] width 315 height 46
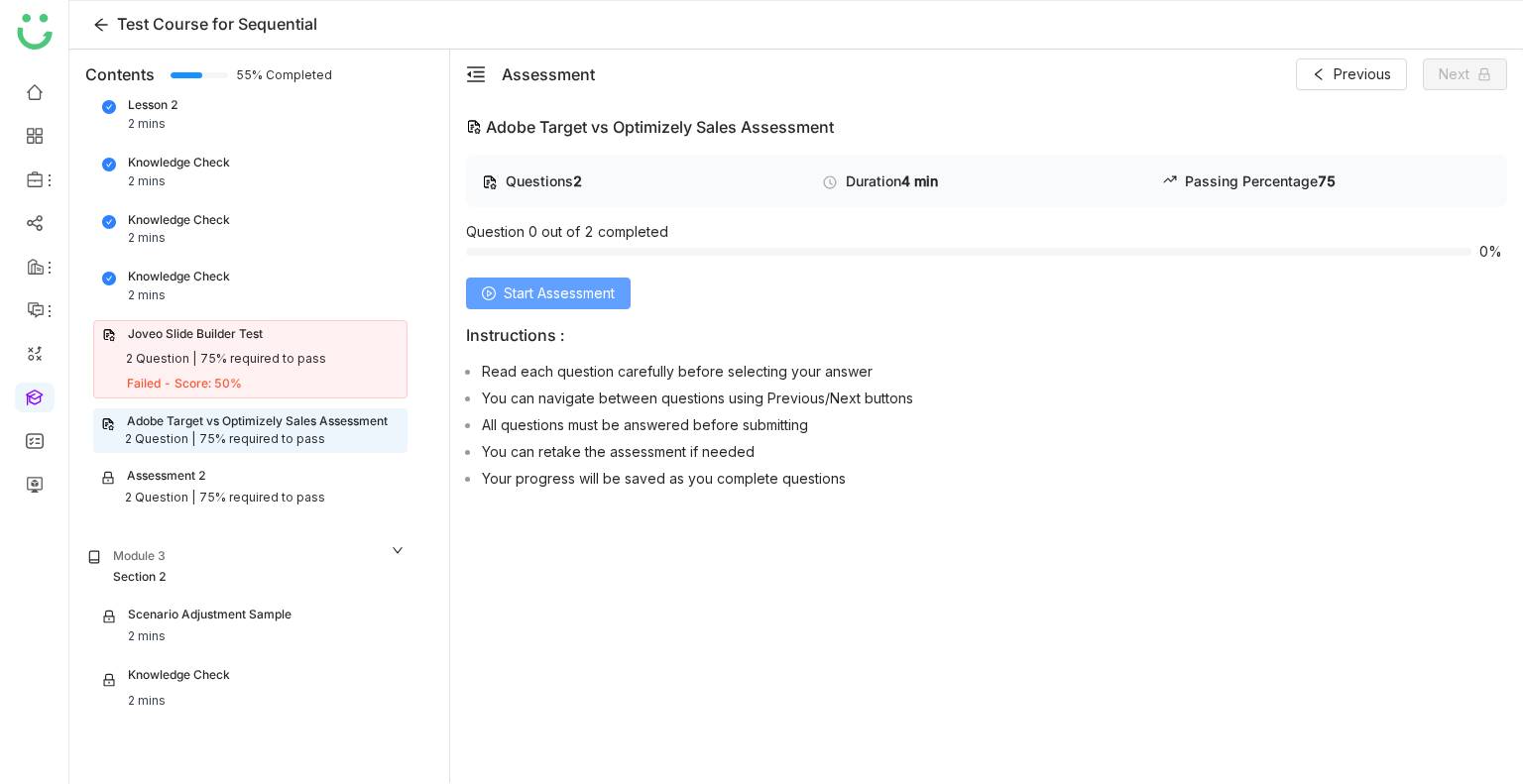
click at [558, 301] on span "Start Assessment" at bounding box center [559, 294] width 111 height 22
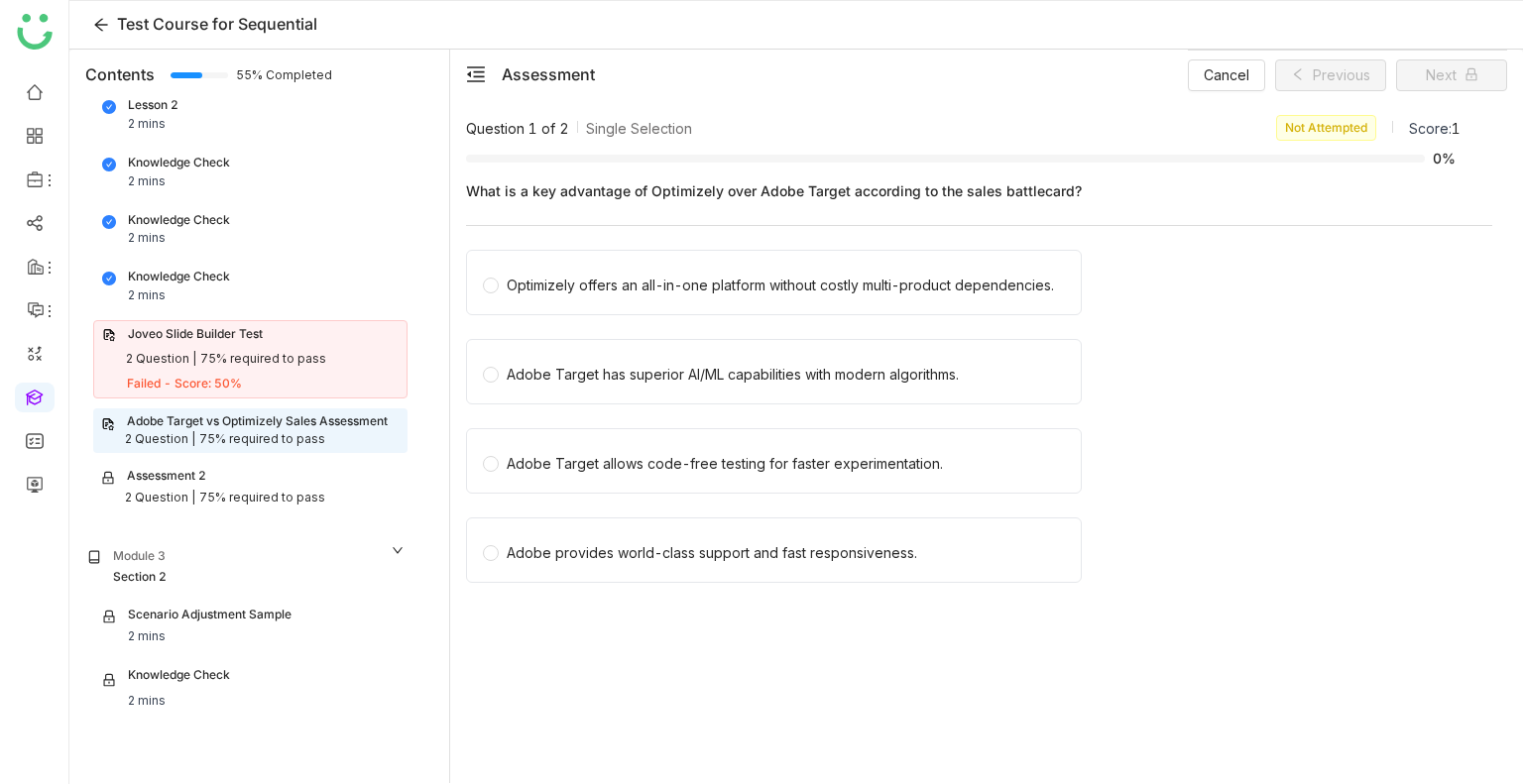
click at [558, 301] on div "Optimizely offers an all-in-one platform without costly multi-product dependenc…" at bounding box center [774, 283] width 616 height 65
click at [555, 297] on div "Optimizely offers an all-in-one platform without costly multi-product dependenc…" at bounding box center [774, 283] width 616 height 65
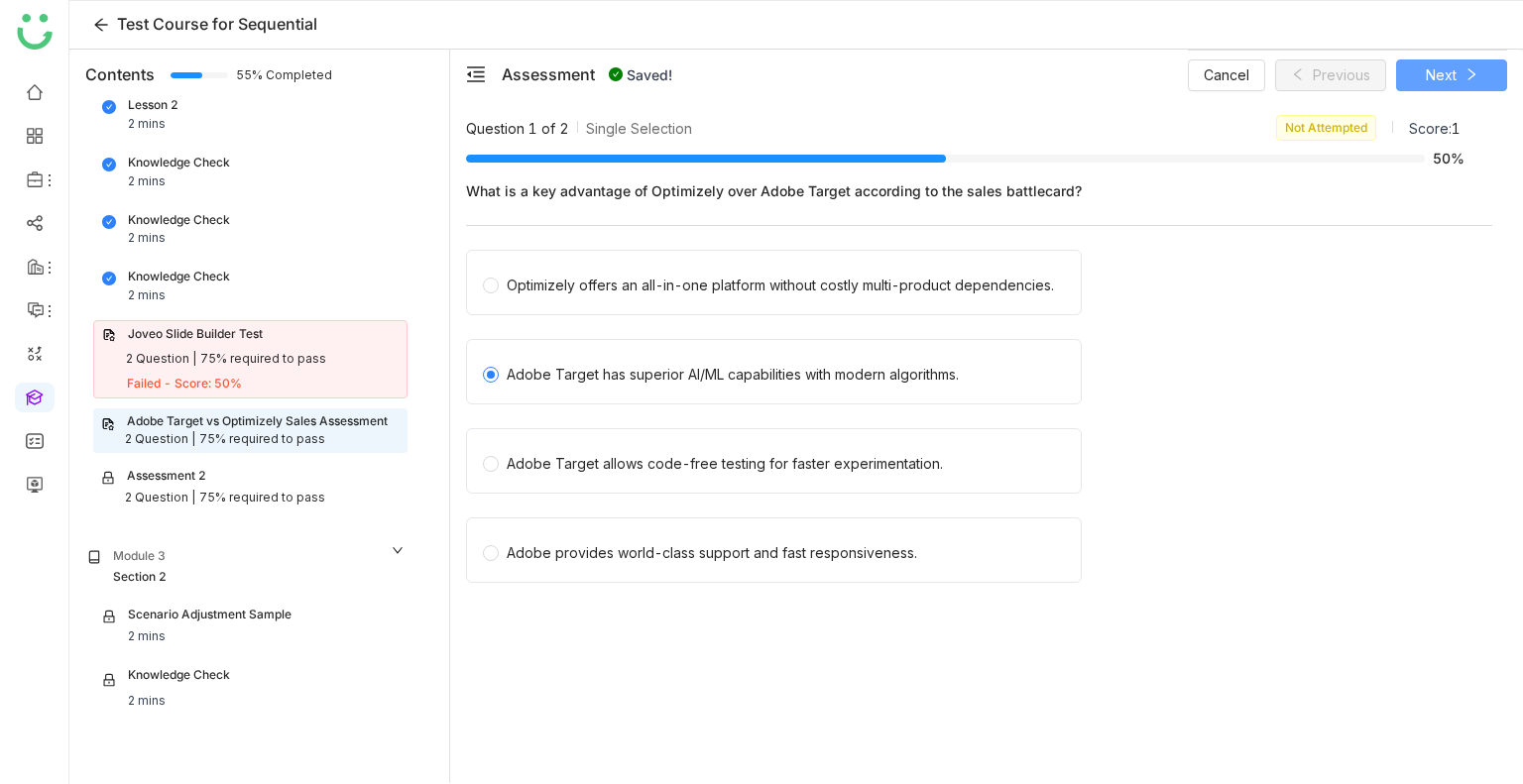
click at [1454, 68] on span "Next" at bounding box center [1442, 75] width 31 height 22
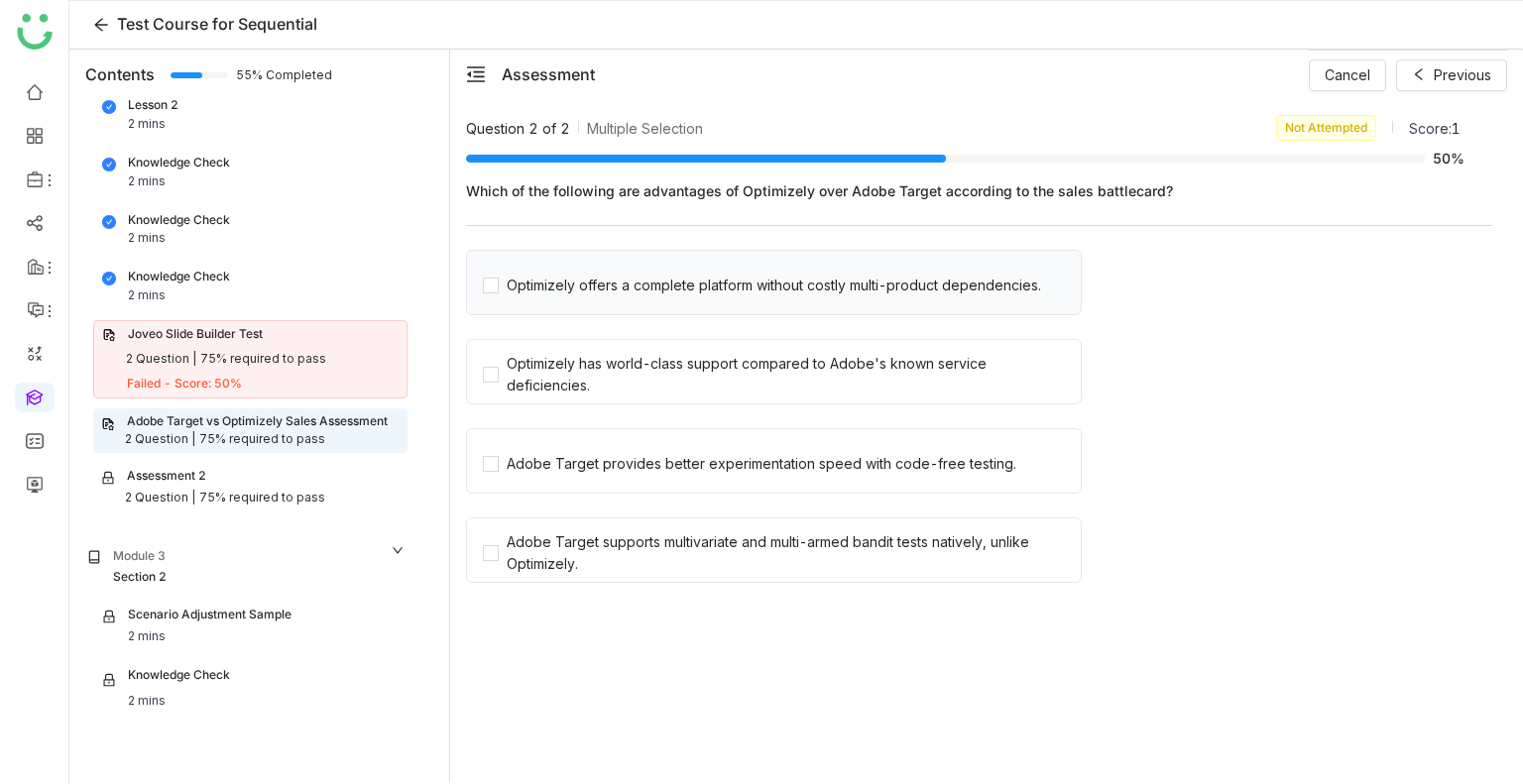
click at [491, 299] on div "Optimizely offers a complete platform without costly multi-product dependencies." at bounding box center [774, 283] width 616 height 65
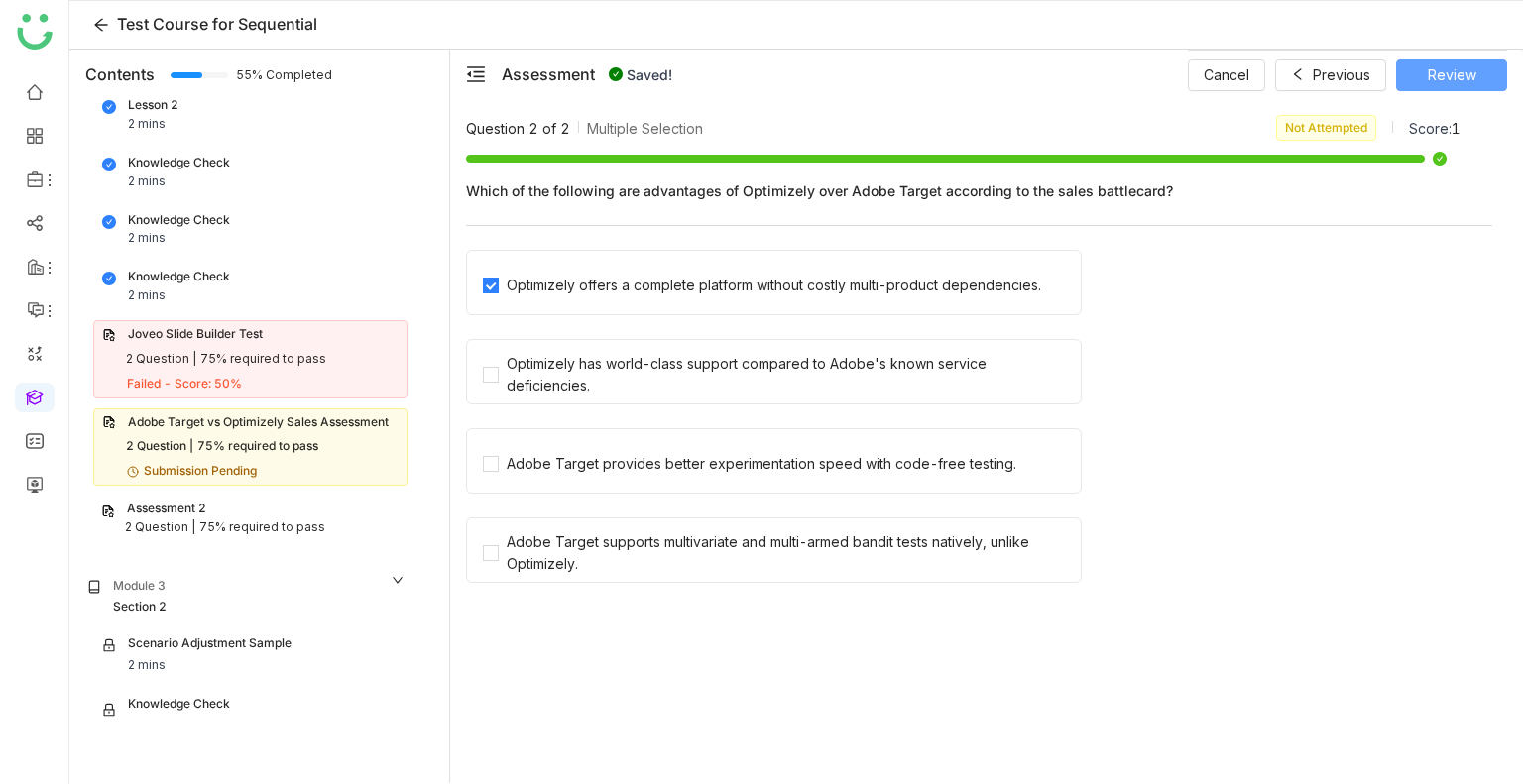
click at [1433, 74] on span "Review" at bounding box center [1453, 75] width 49 height 22
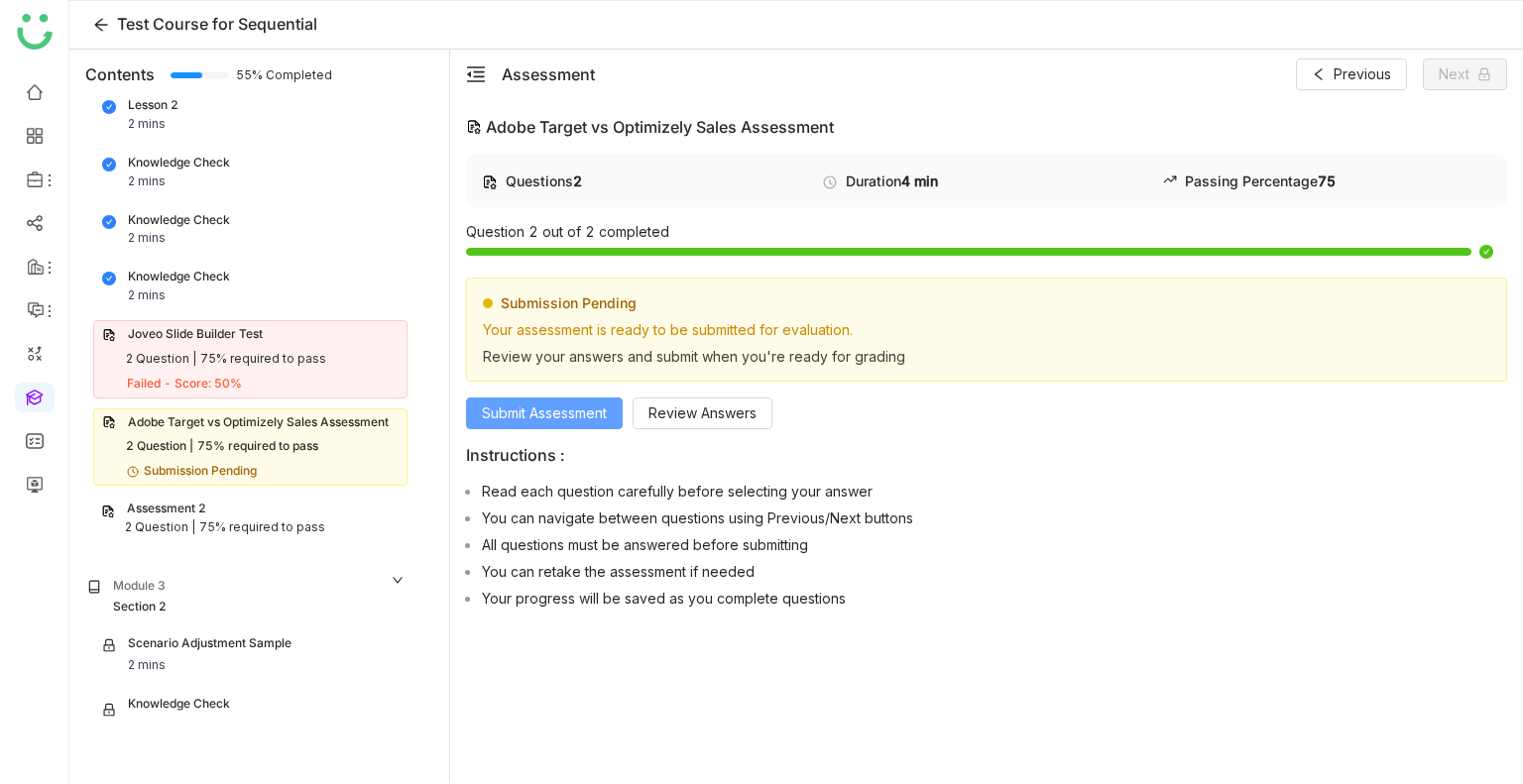
click at [511, 412] on span "Submit Assessment" at bounding box center [545, 414] width 125 height 22
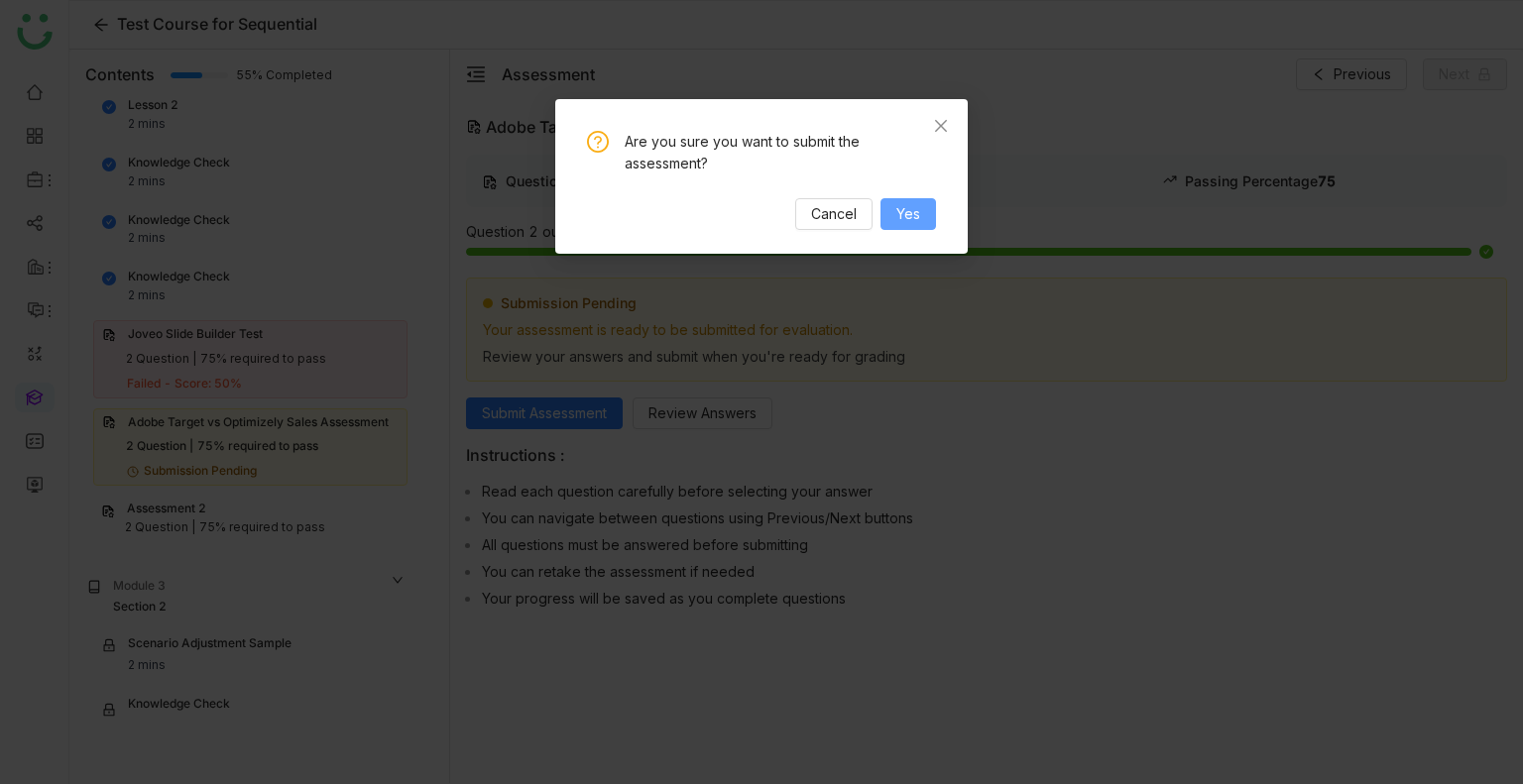
click at [904, 205] on span "Yes" at bounding box center [908, 214] width 24 height 22
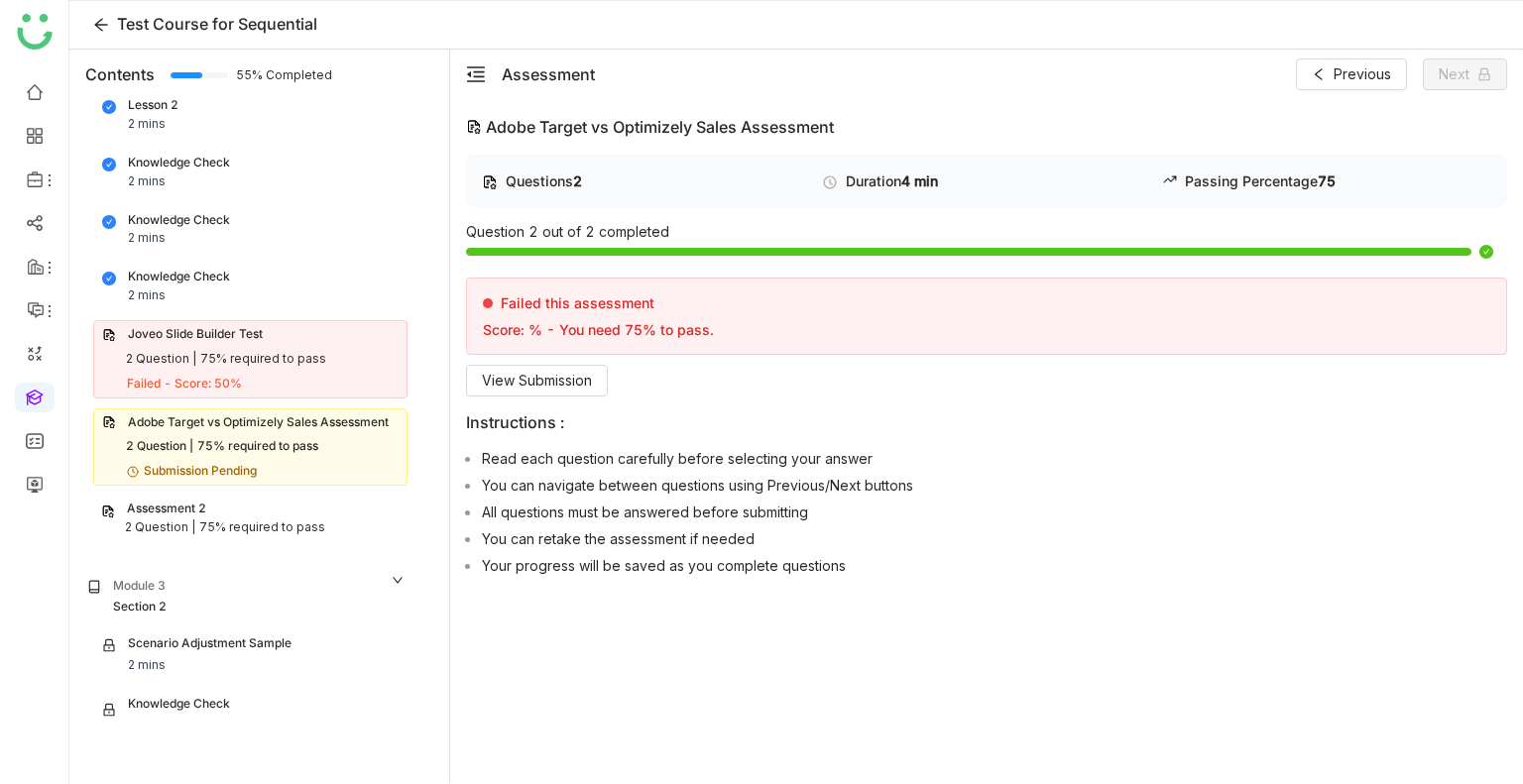
click at [199, 502] on div "Assessment 2" at bounding box center [167, 508] width 79 height 19
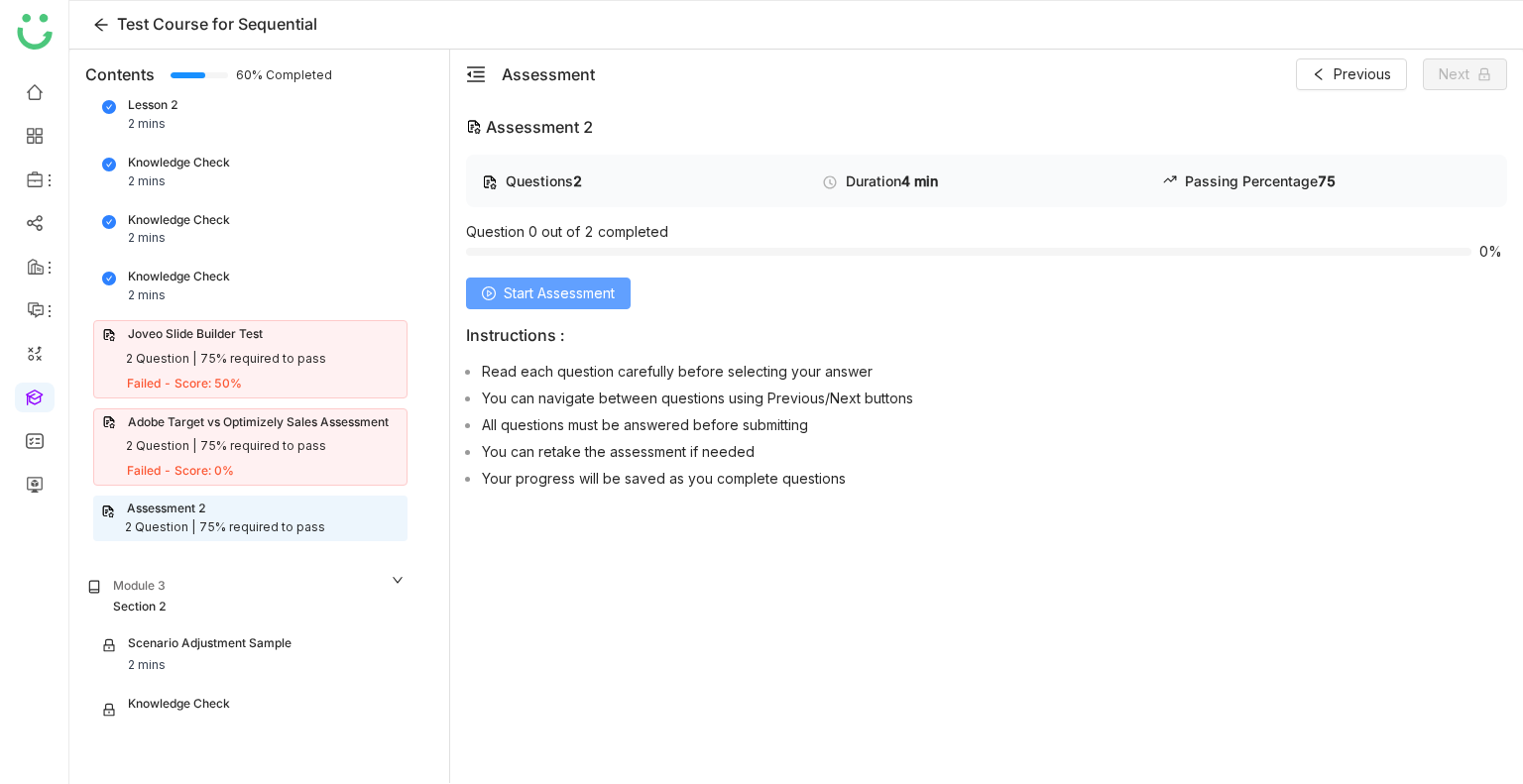
click at [490, 294] on icon at bounding box center [489, 294] width 14 height 14
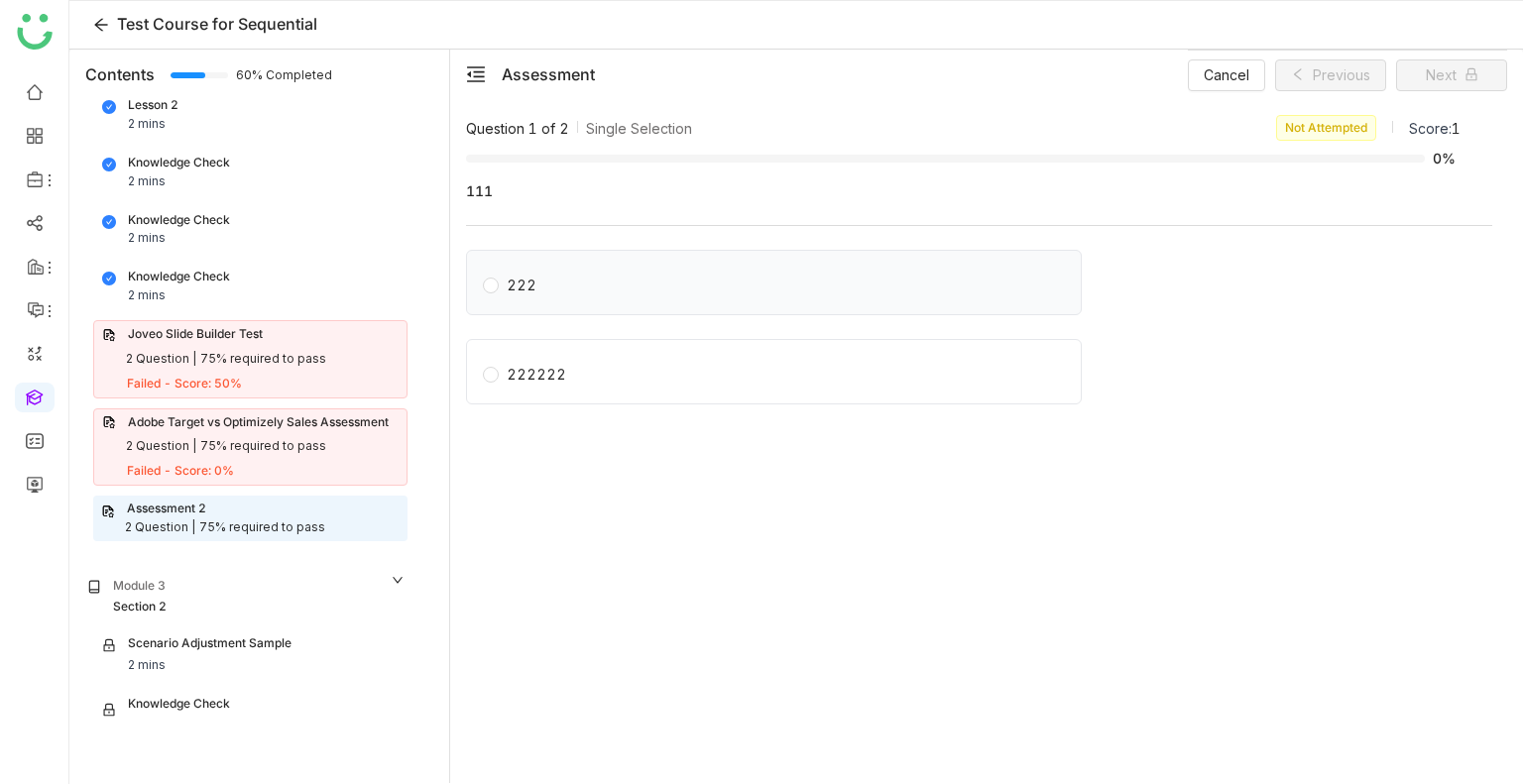
drag, startPoint x: 607, startPoint y: 278, endPoint x: 606, endPoint y: 300, distance: 22.0
click at [606, 300] on div "222" at bounding box center [774, 283] width 616 height 65
click at [506, 364] on div "222222" at bounding box center [536, 375] width 60 height 22
click at [554, 263] on div "222" at bounding box center [774, 283] width 616 height 65
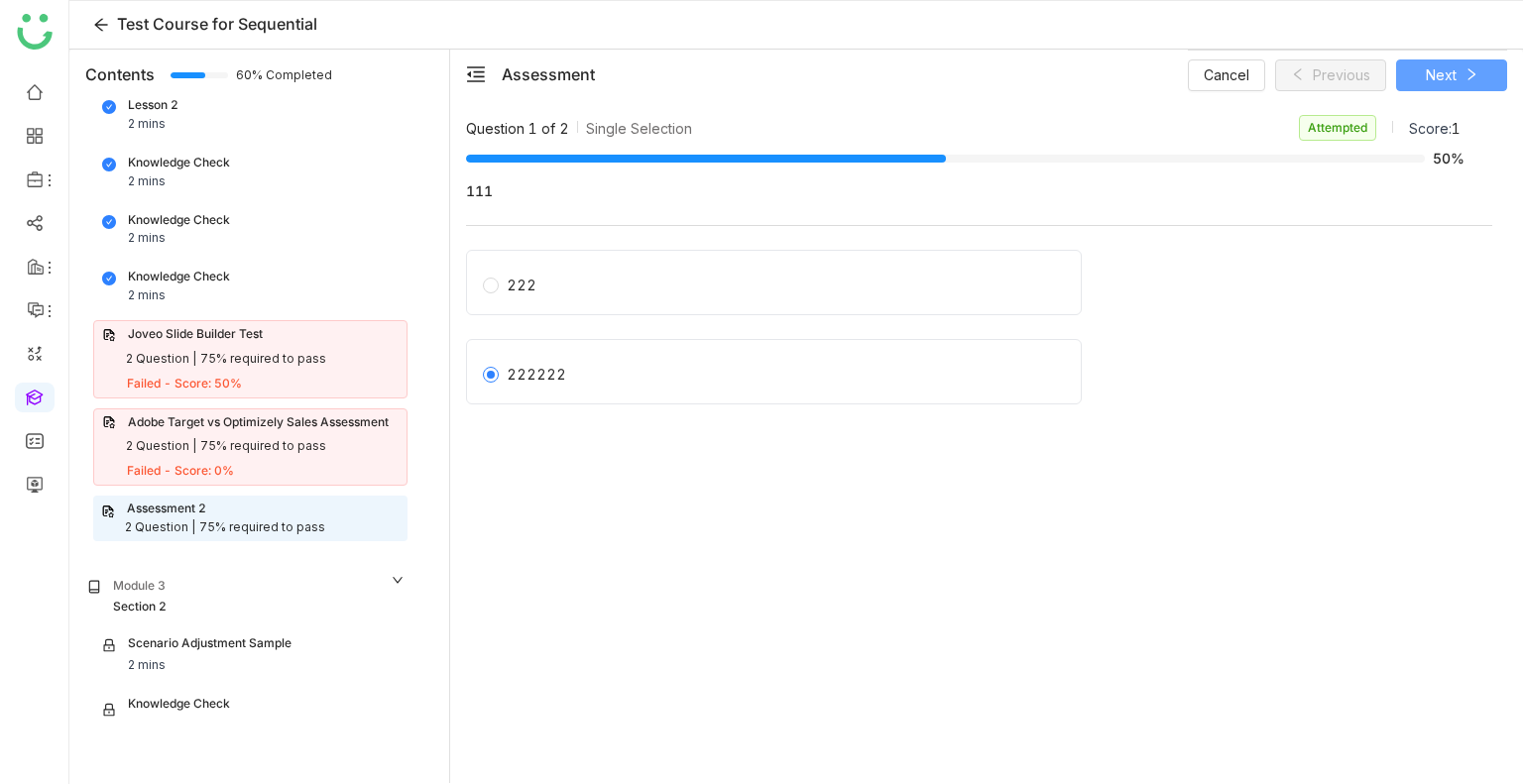
click at [1425, 61] on button "Next" at bounding box center [1453, 75] width 111 height 32
click at [502, 292] on span "jnnfg" at bounding box center [522, 283] width 49 height 28
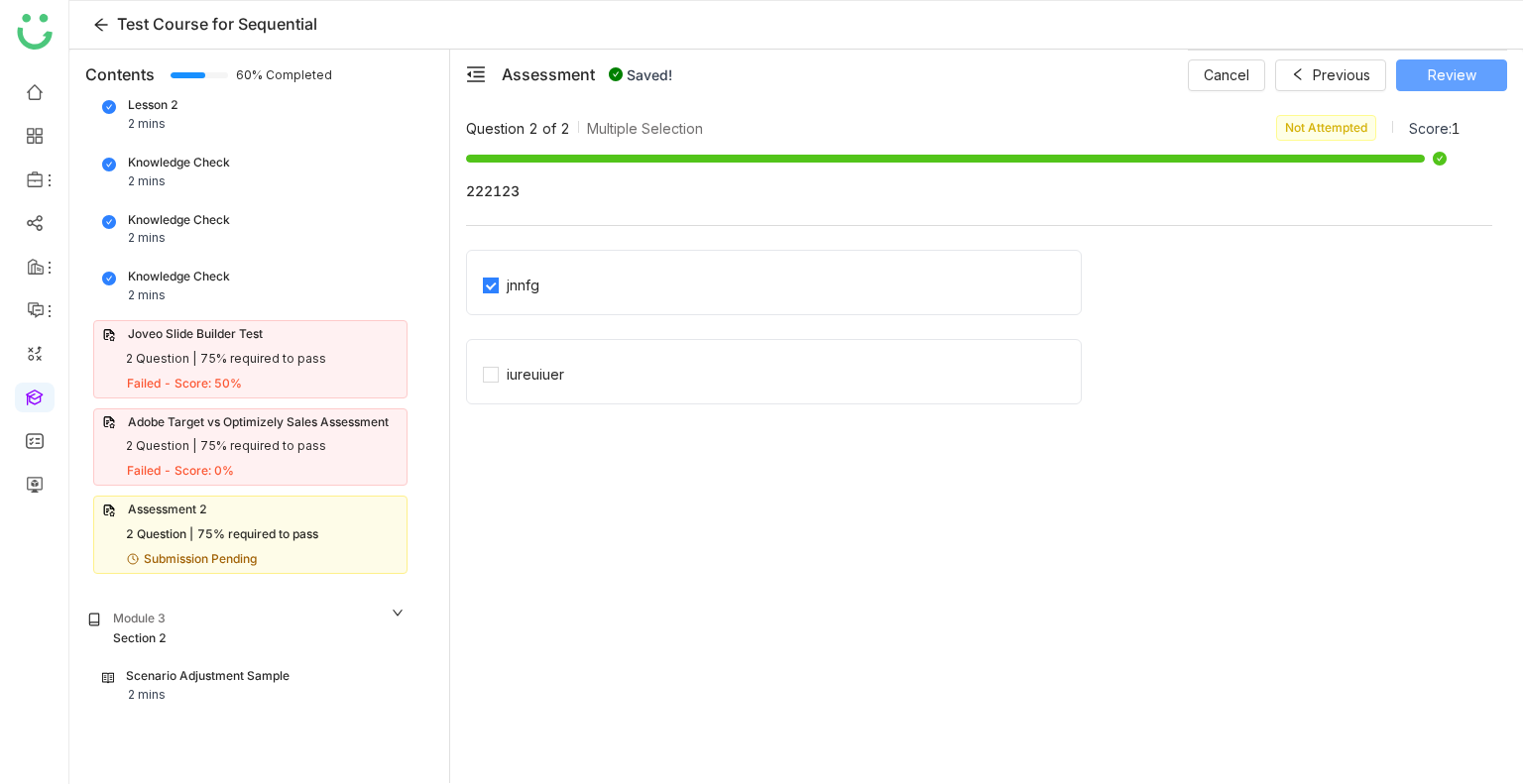
click at [1464, 70] on span "Review" at bounding box center [1453, 75] width 49 height 22
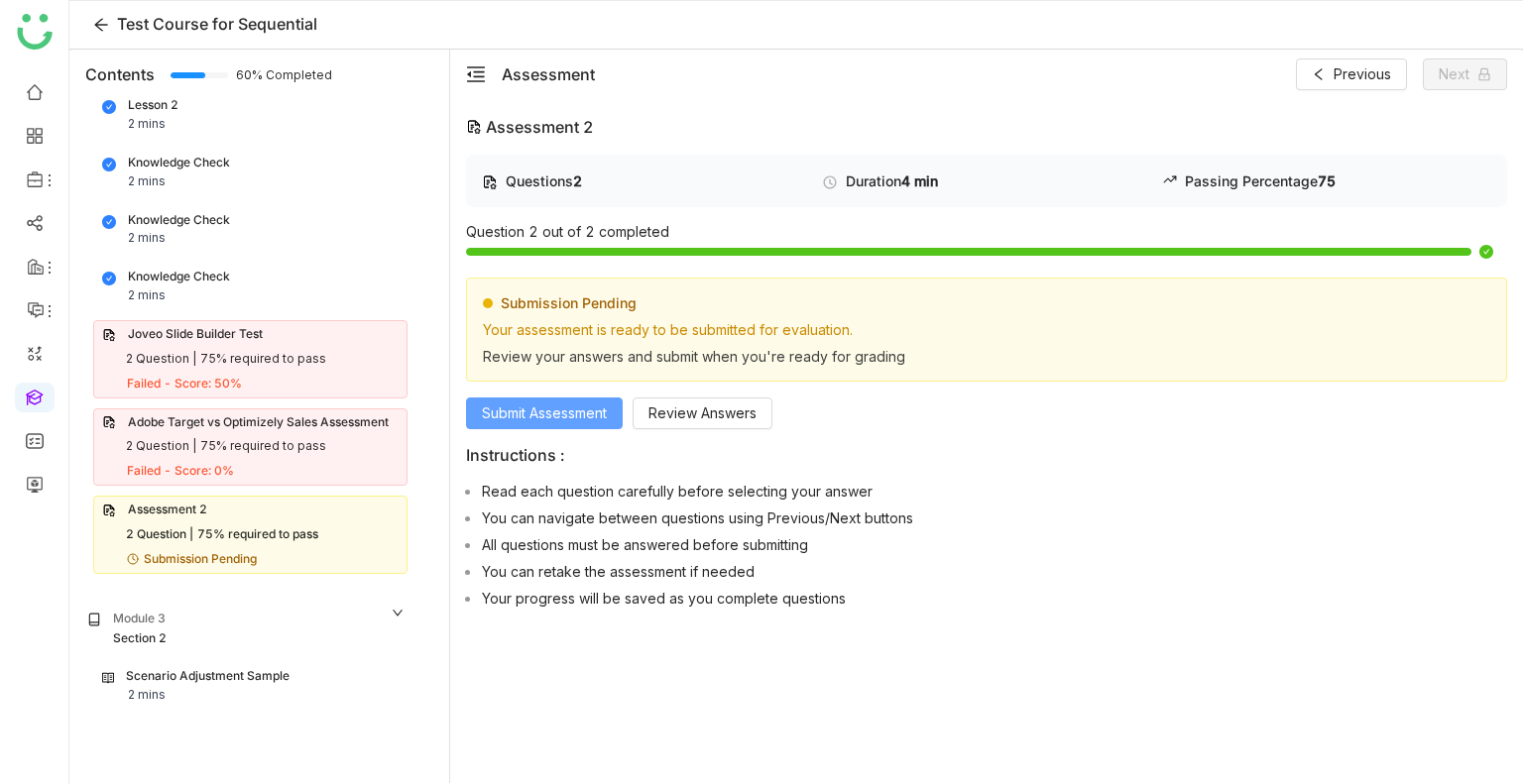
click at [506, 406] on span "Submit Assessment" at bounding box center [545, 414] width 125 height 22
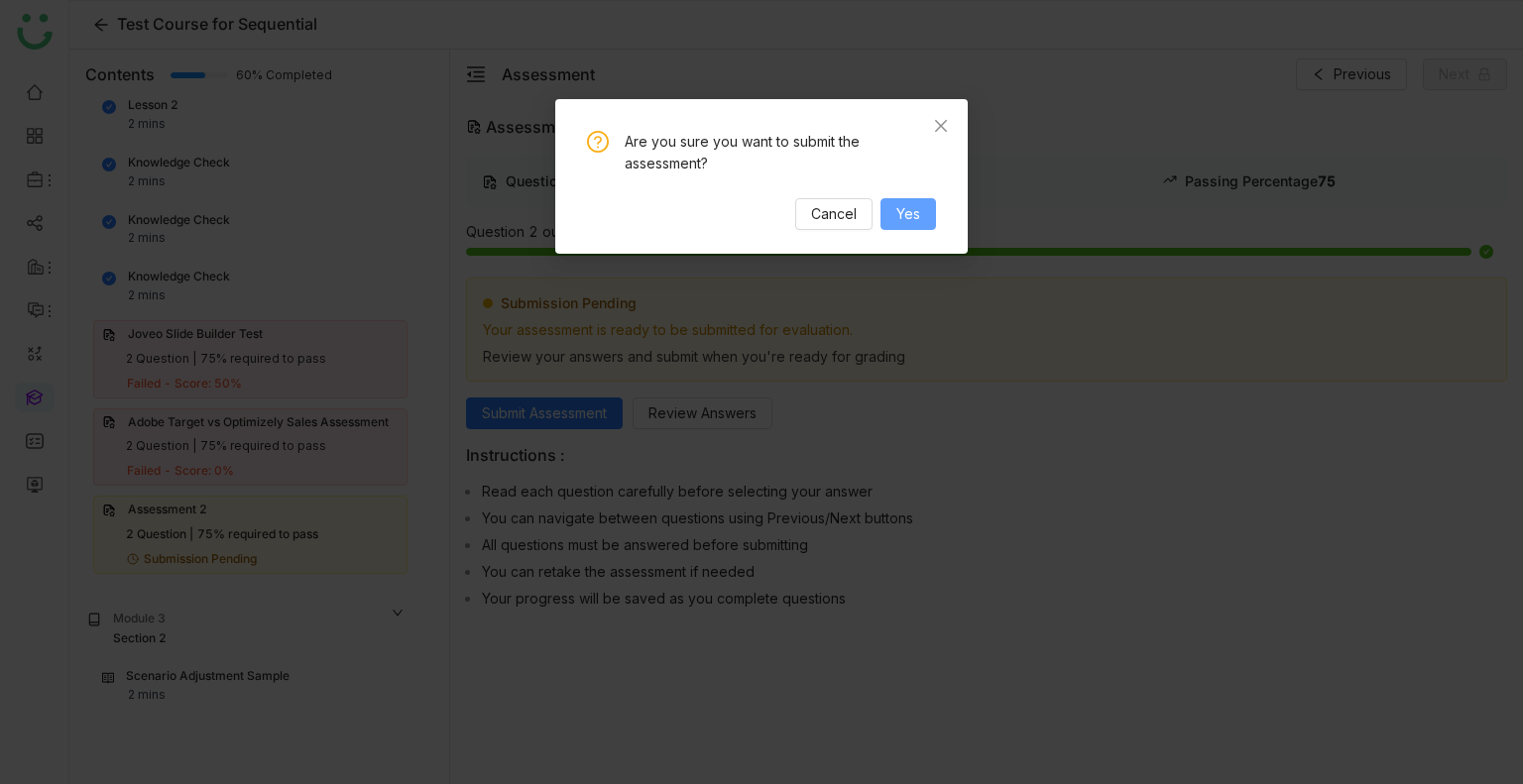
click at [907, 215] on span "Yes" at bounding box center [908, 214] width 24 height 22
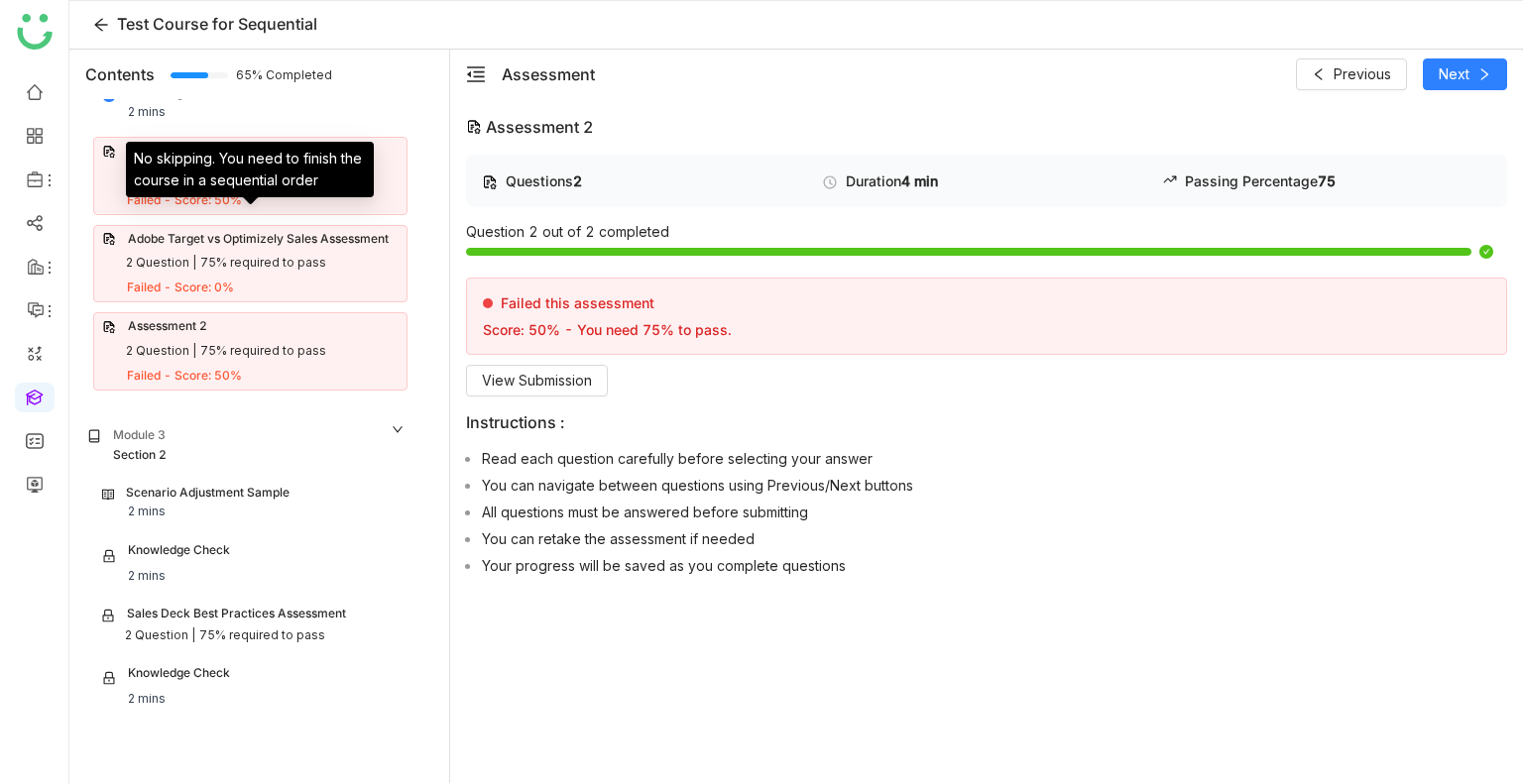
scroll to position [886, 0]
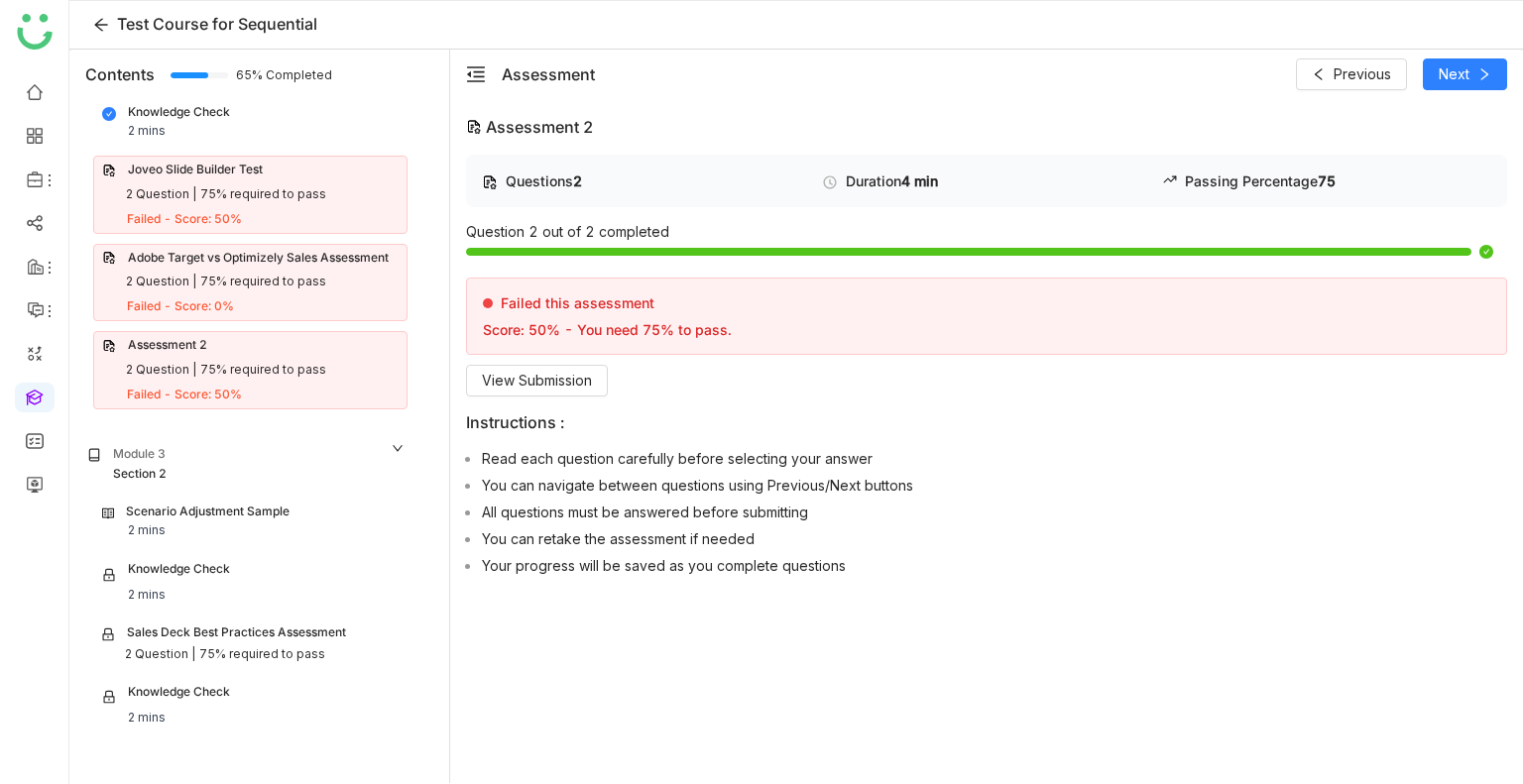
click at [145, 521] on div "2 mins" at bounding box center [147, 530] width 38 height 19
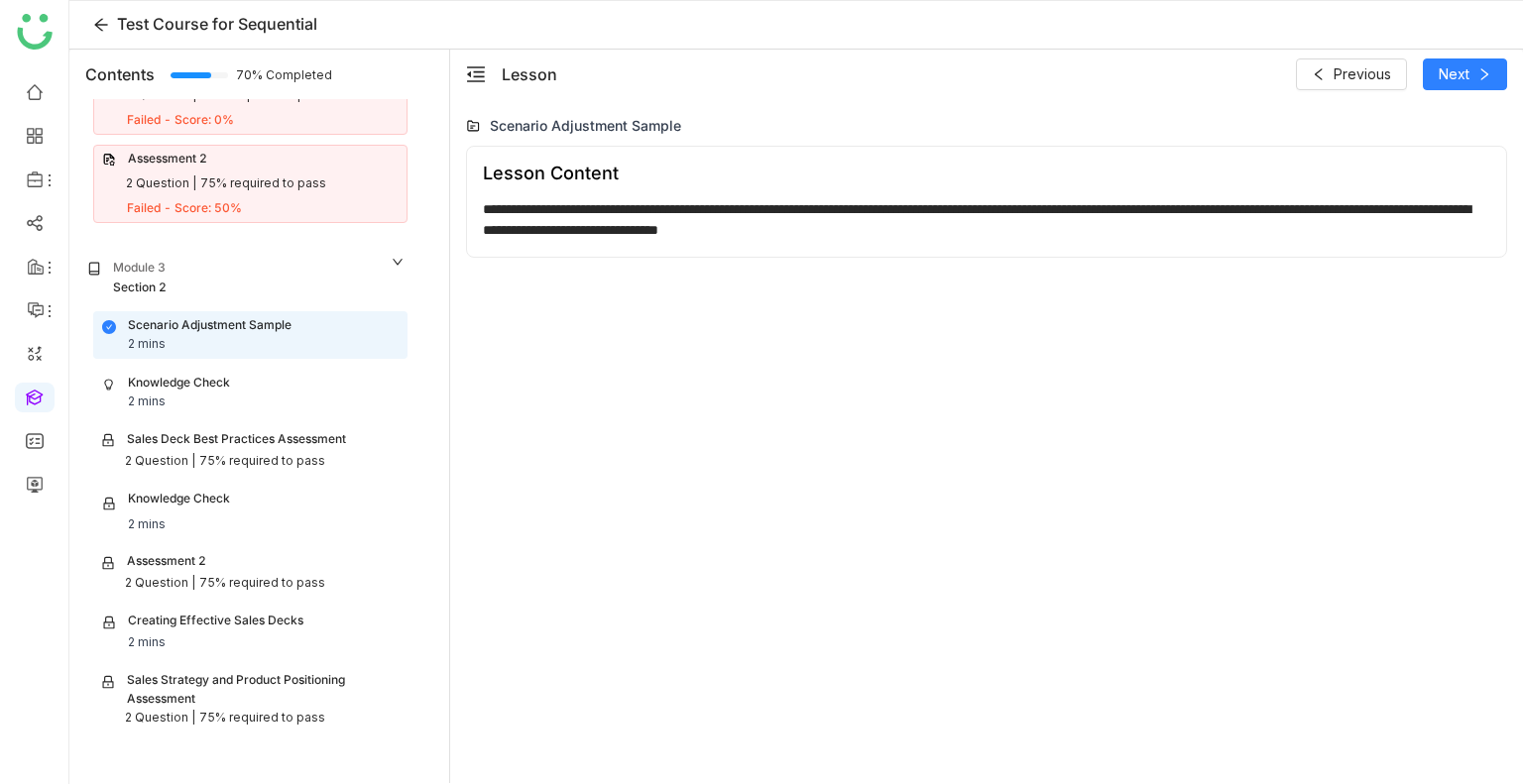
scroll to position [1084, 0]
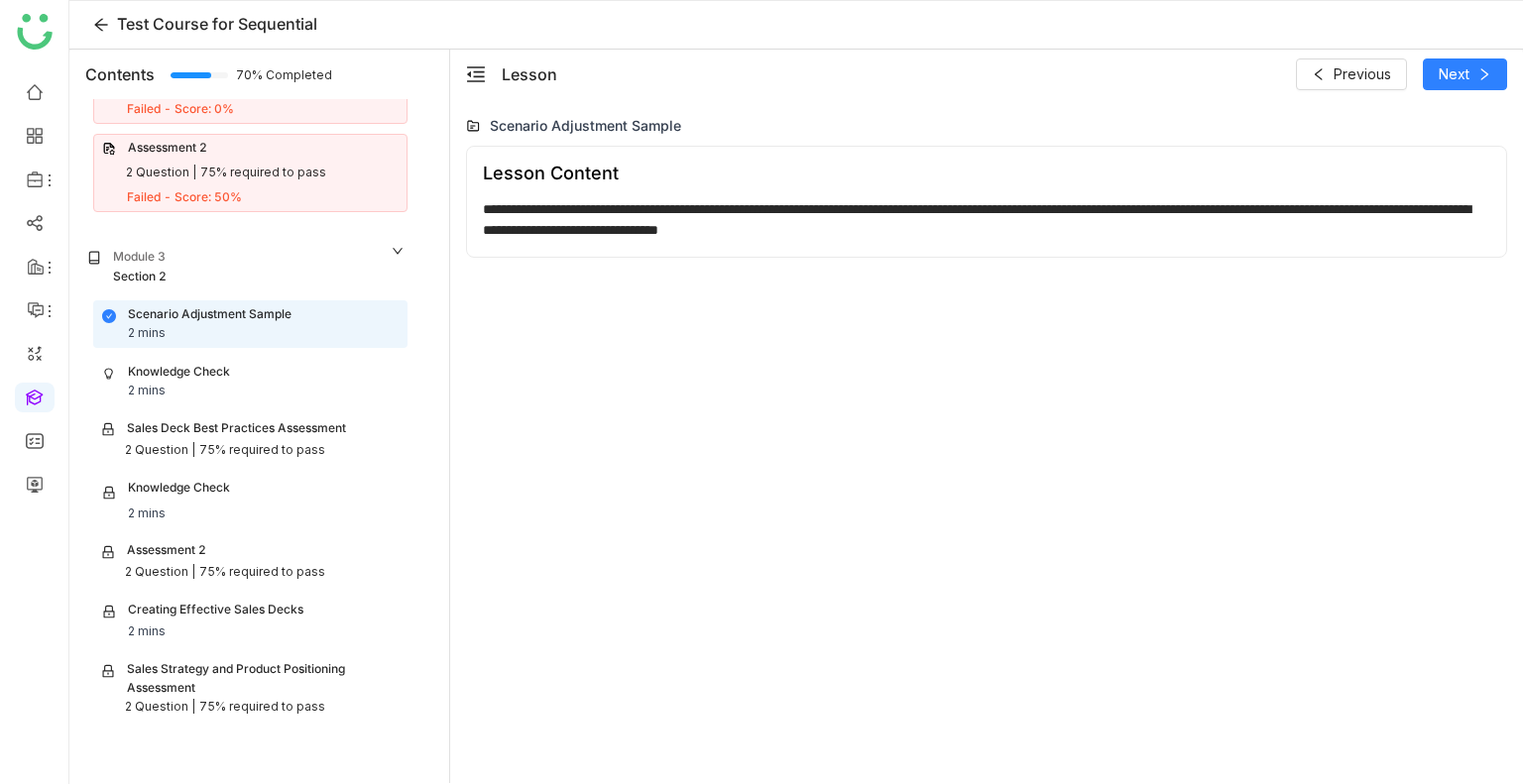
click at [217, 368] on div "Knowledge Check" at bounding box center [179, 372] width 102 height 19
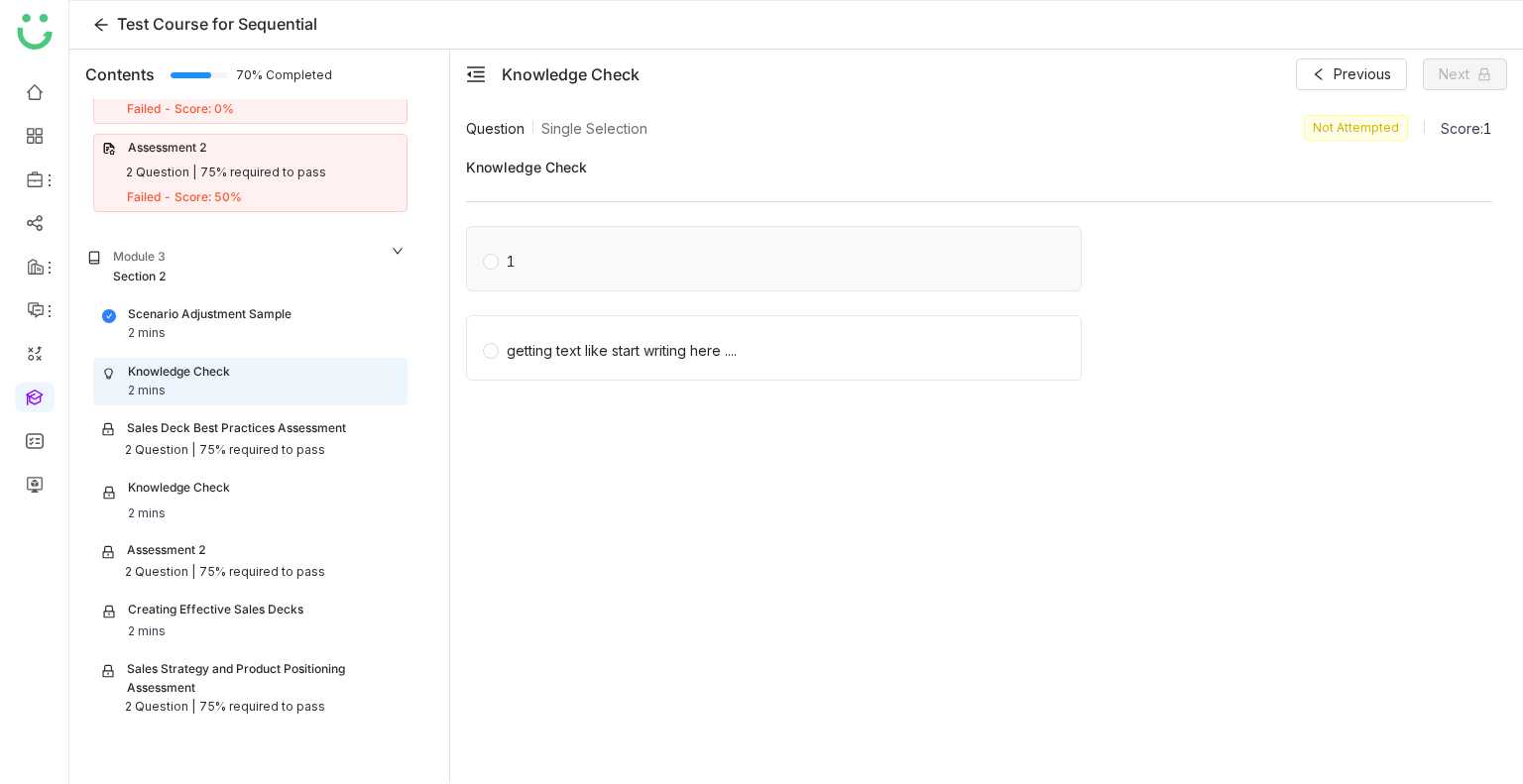
click at [892, 264] on label "1" at bounding box center [778, 259] width 590 height 28
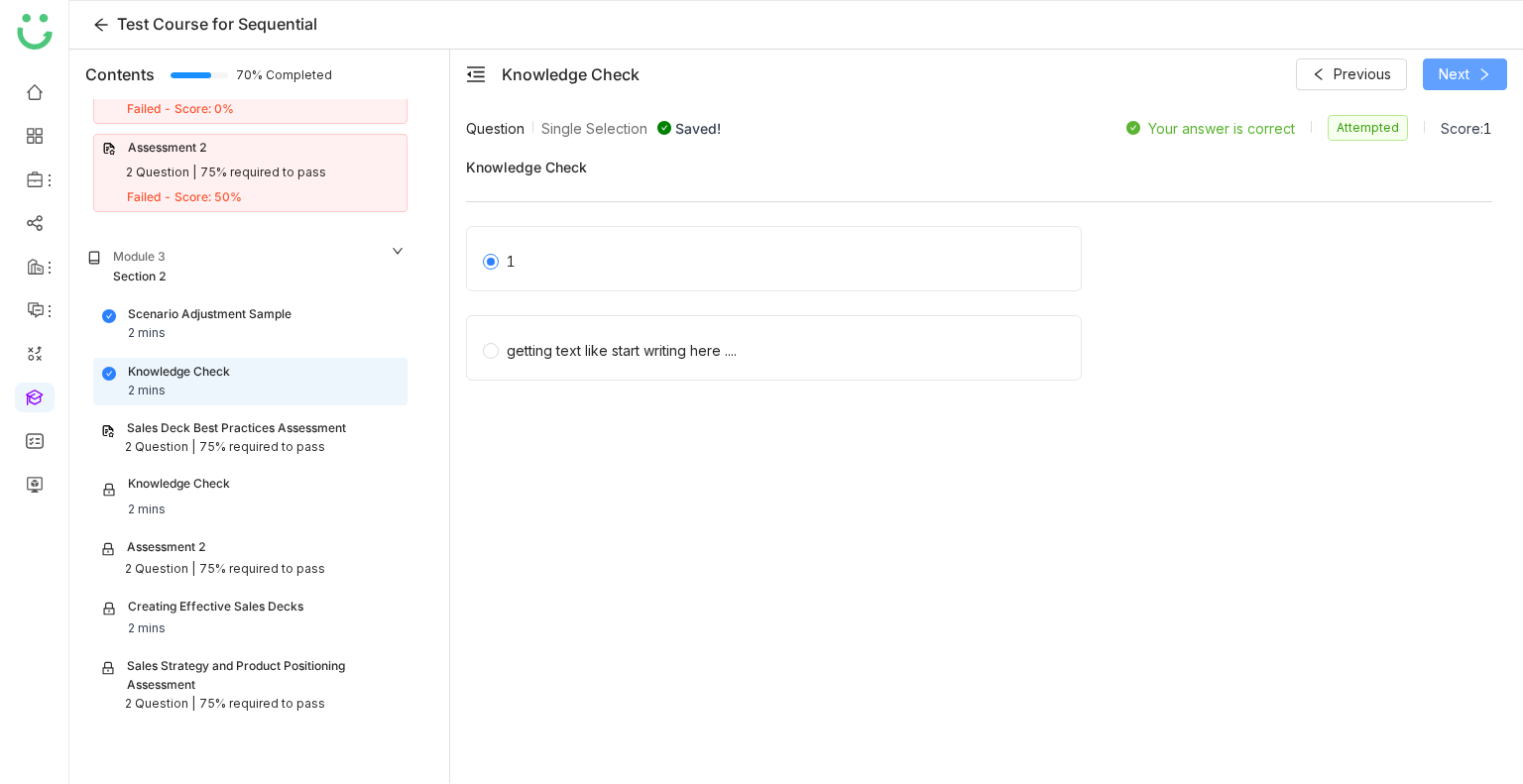
click at [1452, 75] on span "Next" at bounding box center [1454, 74] width 31 height 22
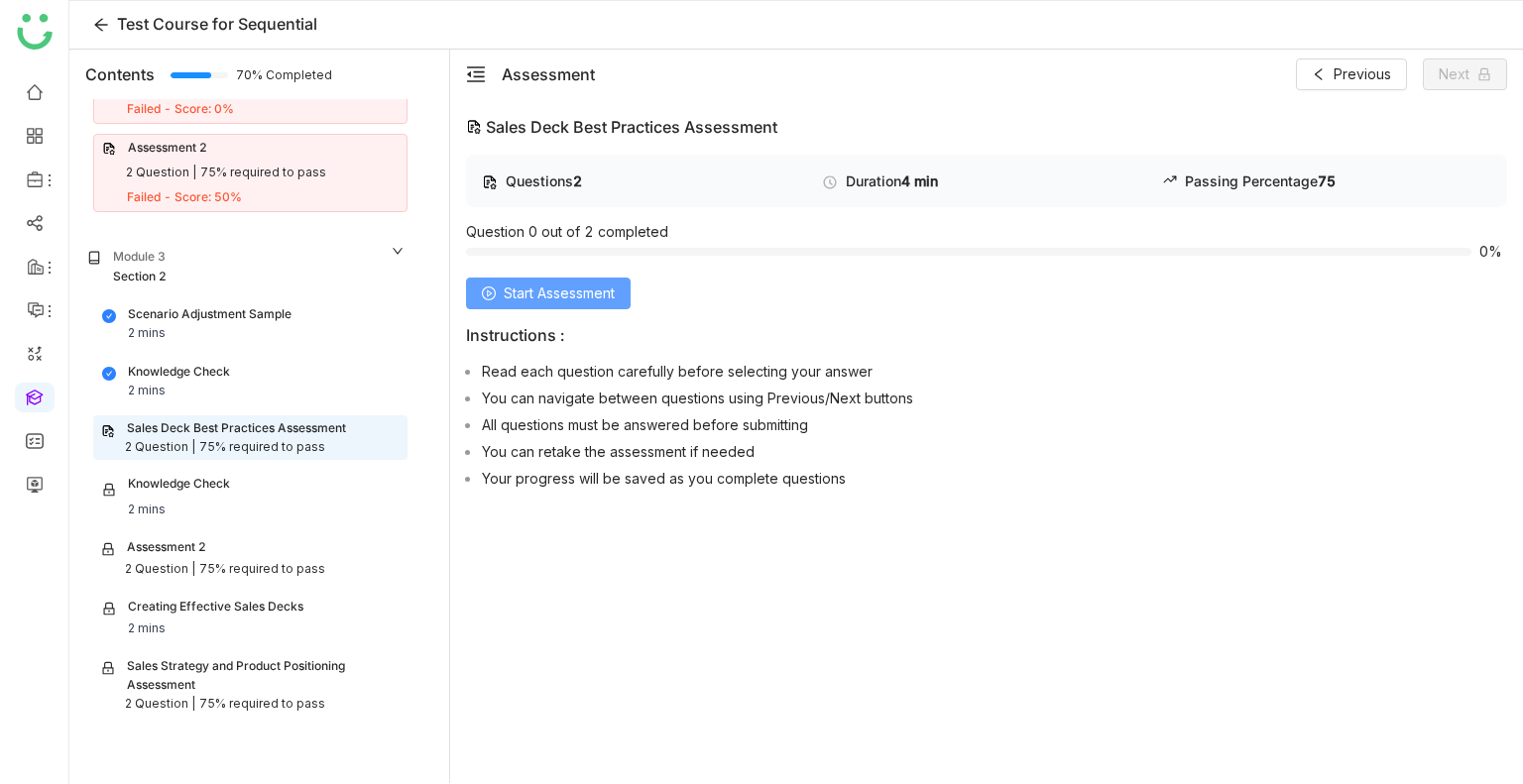
click at [559, 297] on span "Start Assessment" at bounding box center [559, 294] width 111 height 22
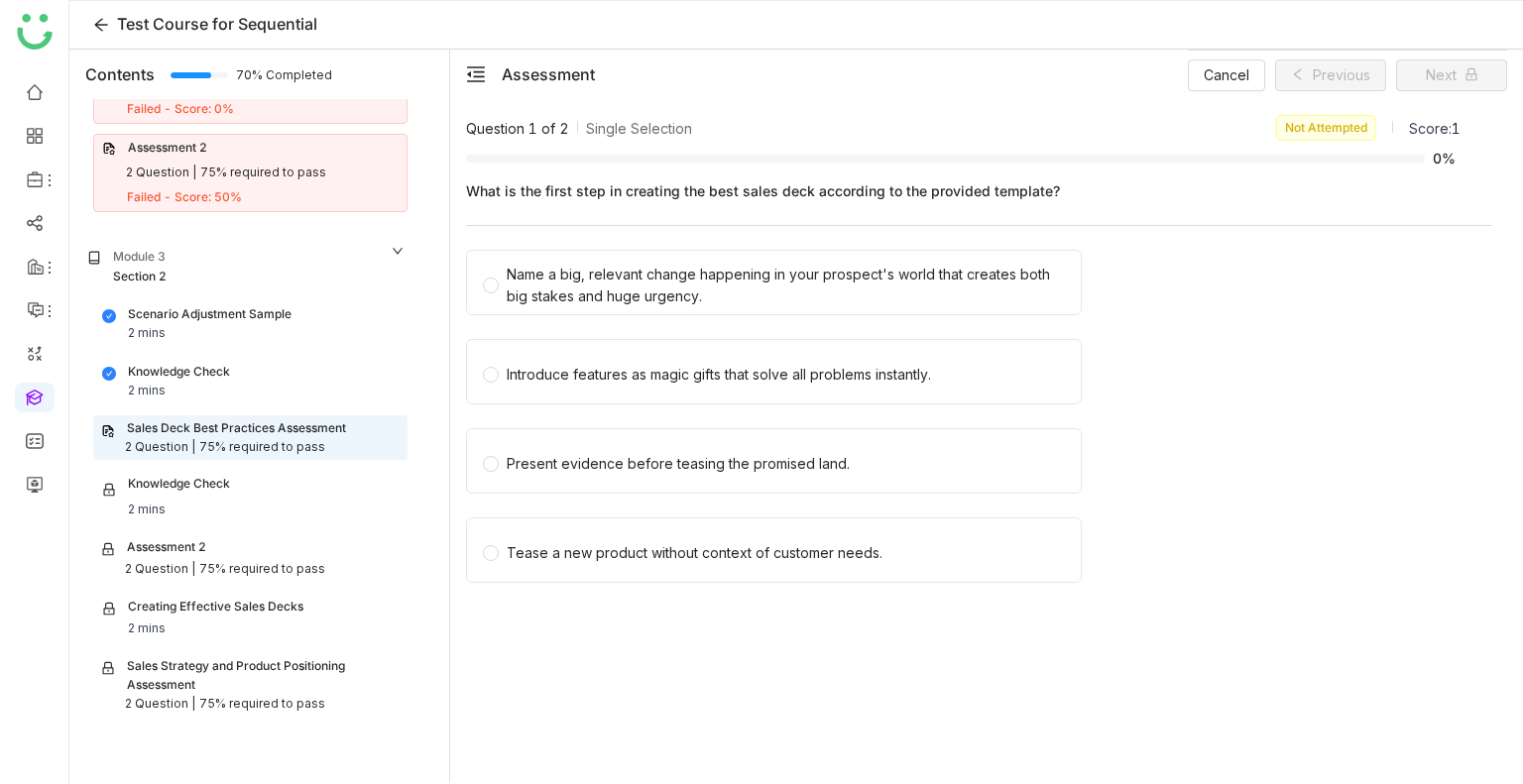
click at [559, 297] on div "Name a big, relevant change happening in your prospect's world that creates bot…" at bounding box center [785, 286] width 558 height 44
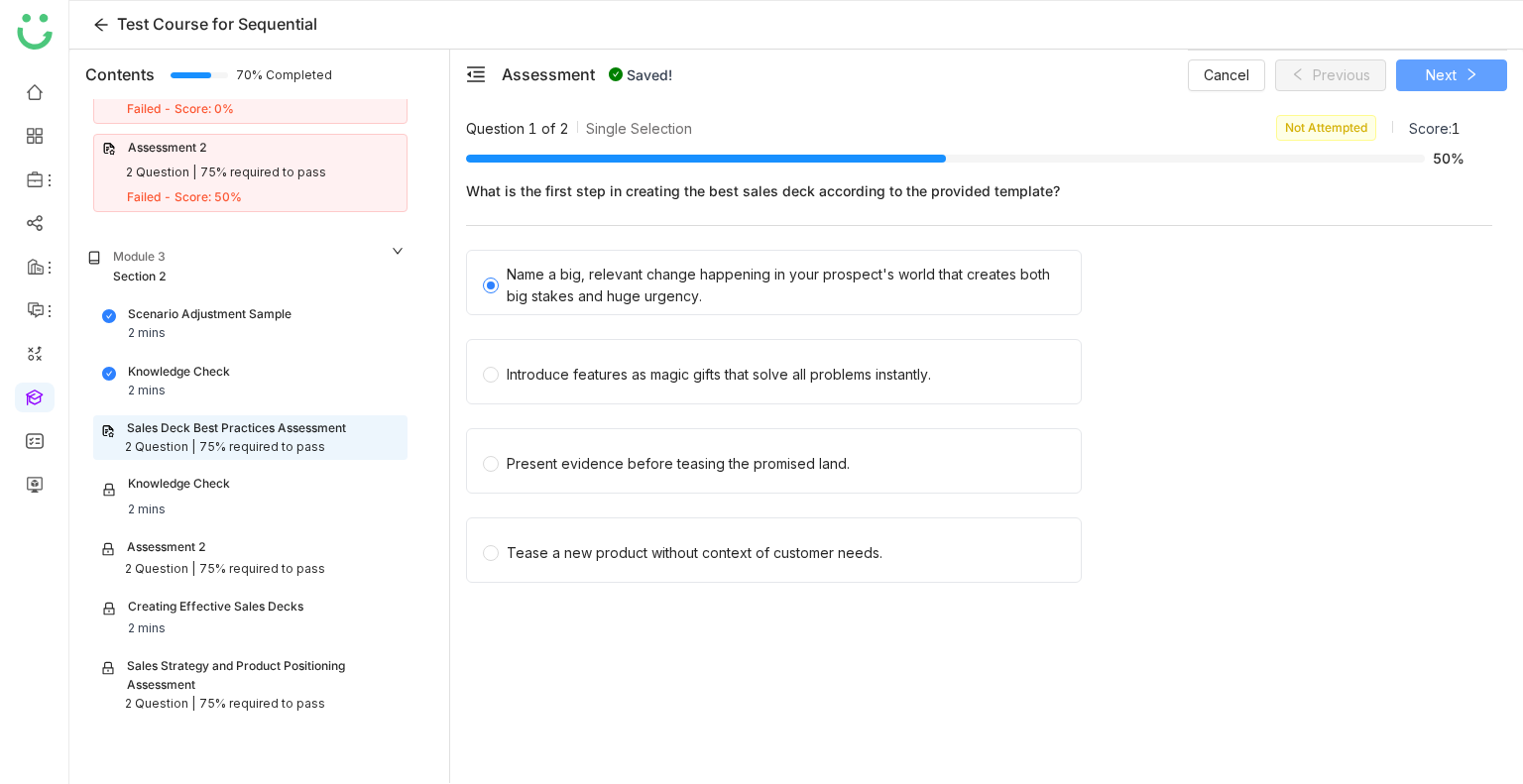
click at [1445, 83] on span "Next" at bounding box center [1442, 75] width 31 height 22
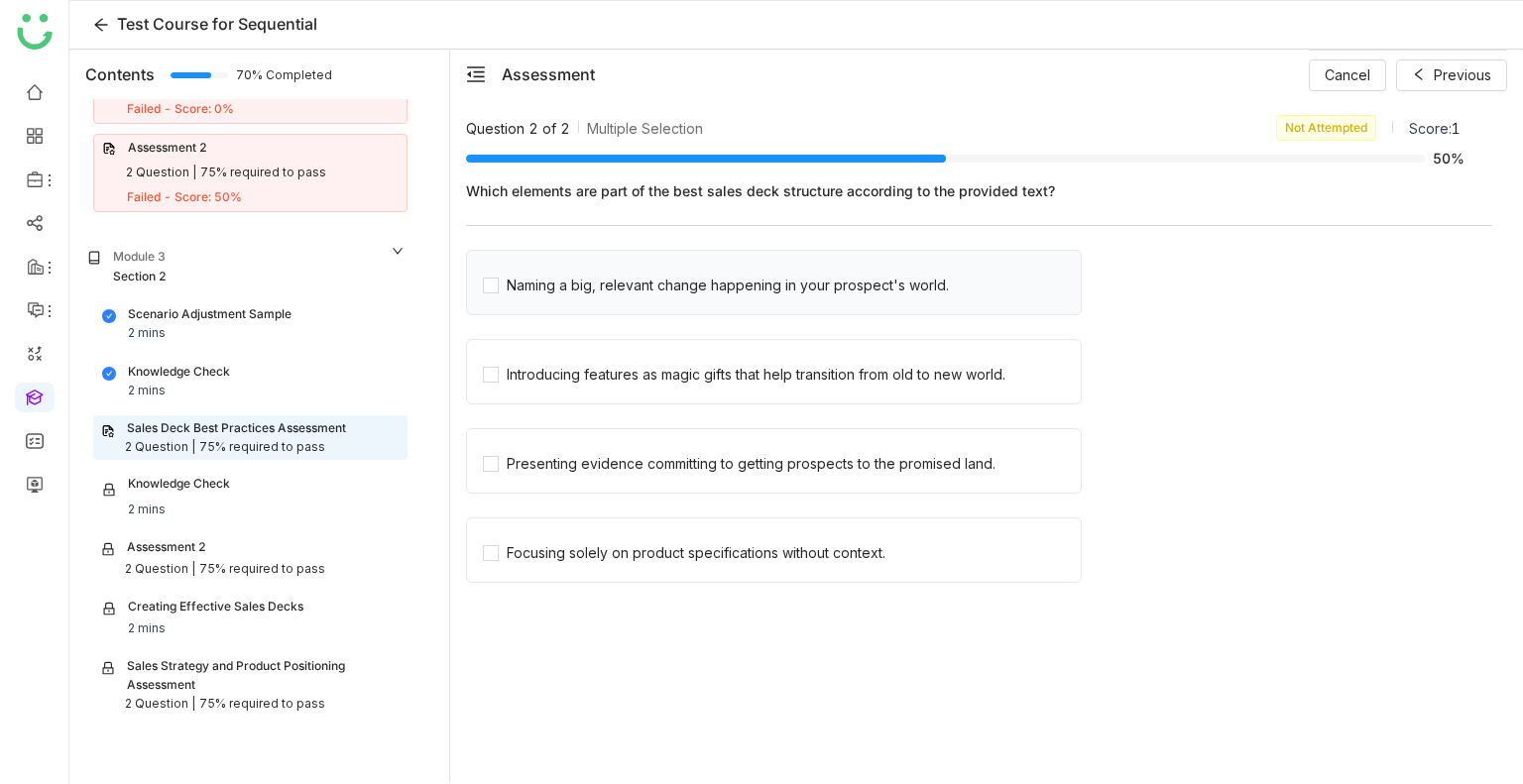
click at [686, 303] on div "Naming a big, relevant change happening in your prospect's world." at bounding box center [774, 283] width 616 height 65
click at [600, 287] on div "Naming a big, relevant change happening in your prospect's world." at bounding box center [728, 286] width 443 height 22
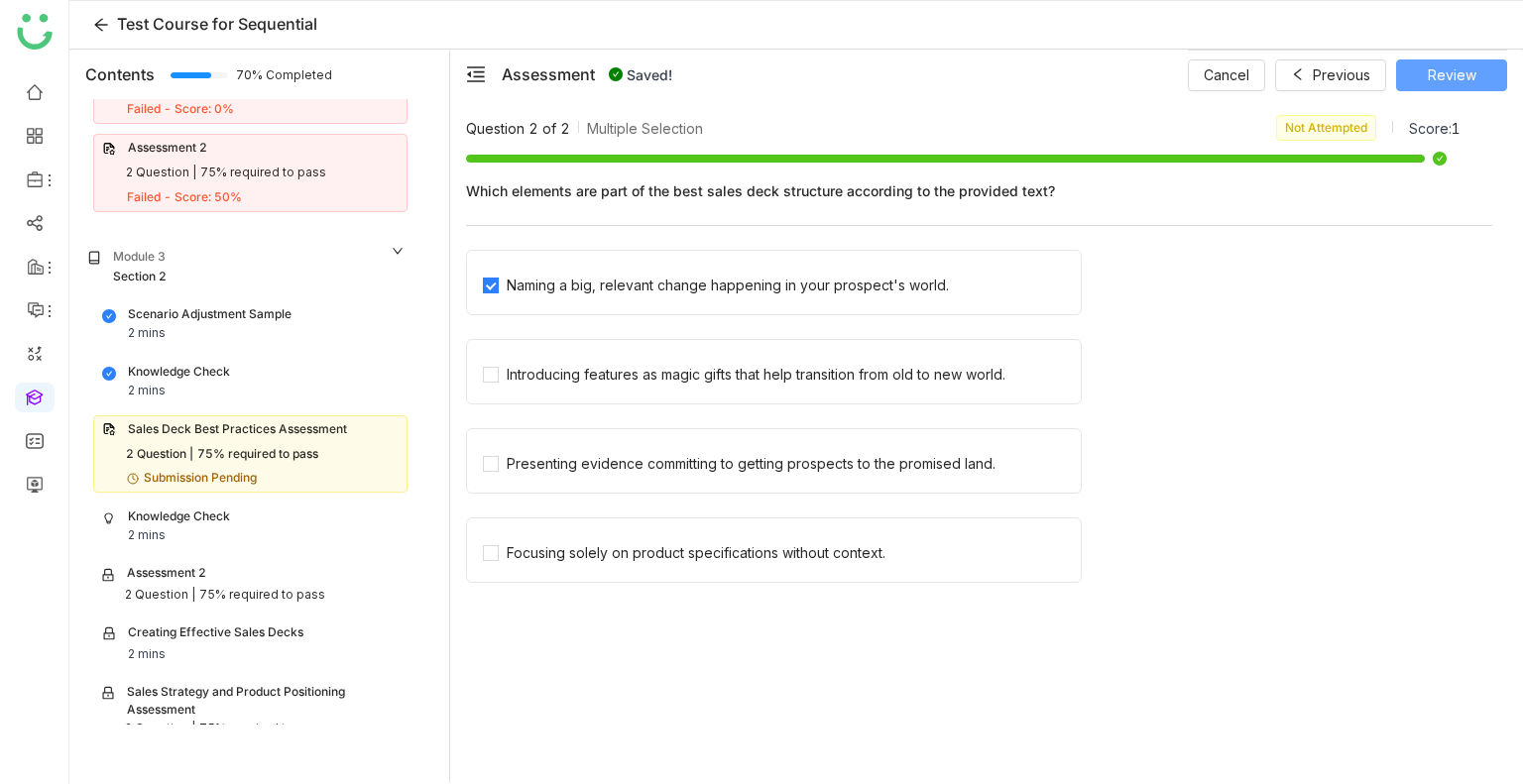
click at [1466, 72] on span "Review" at bounding box center [1453, 75] width 49 height 22
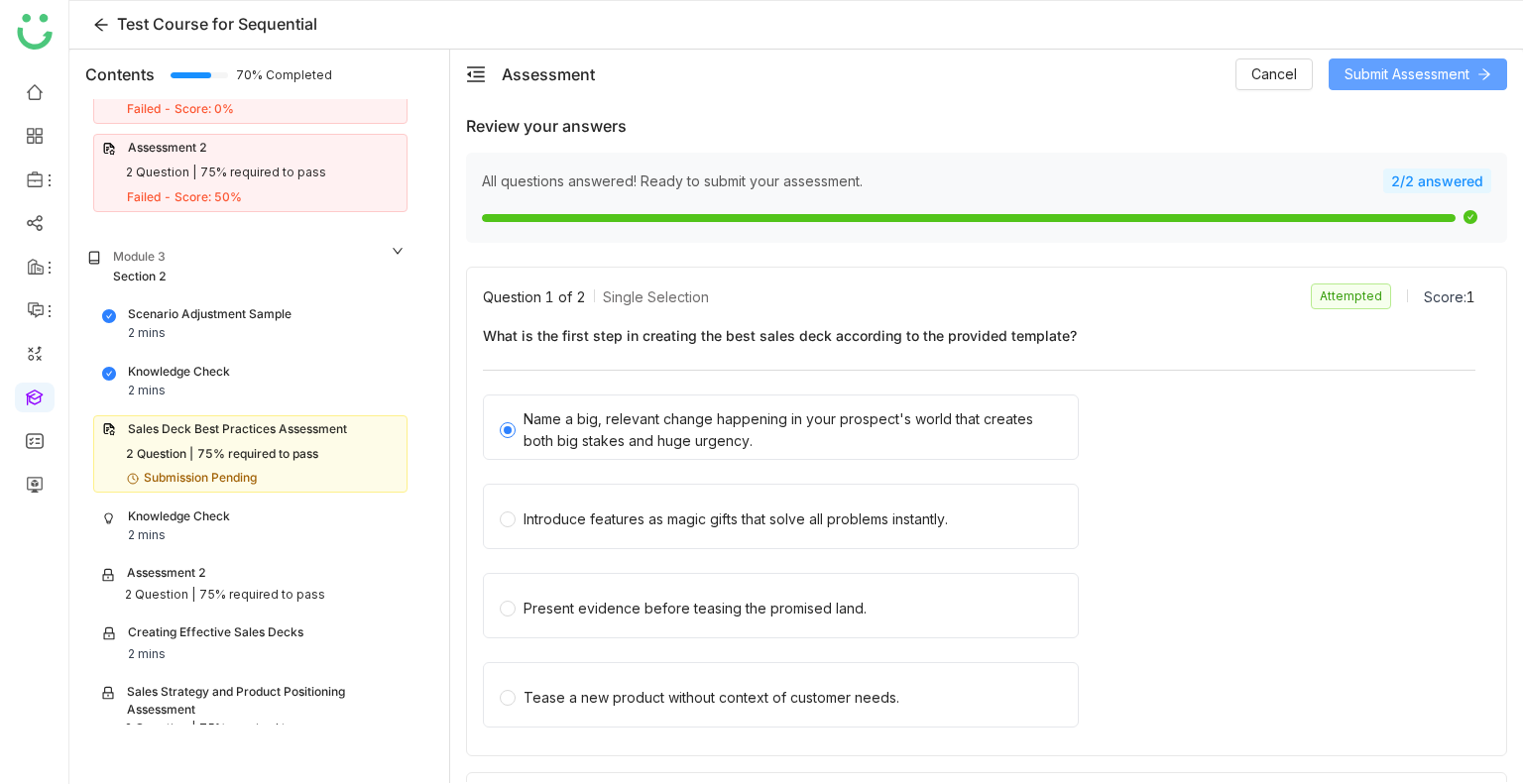
click at [1414, 78] on span "Submit Assessment" at bounding box center [1408, 74] width 125 height 22
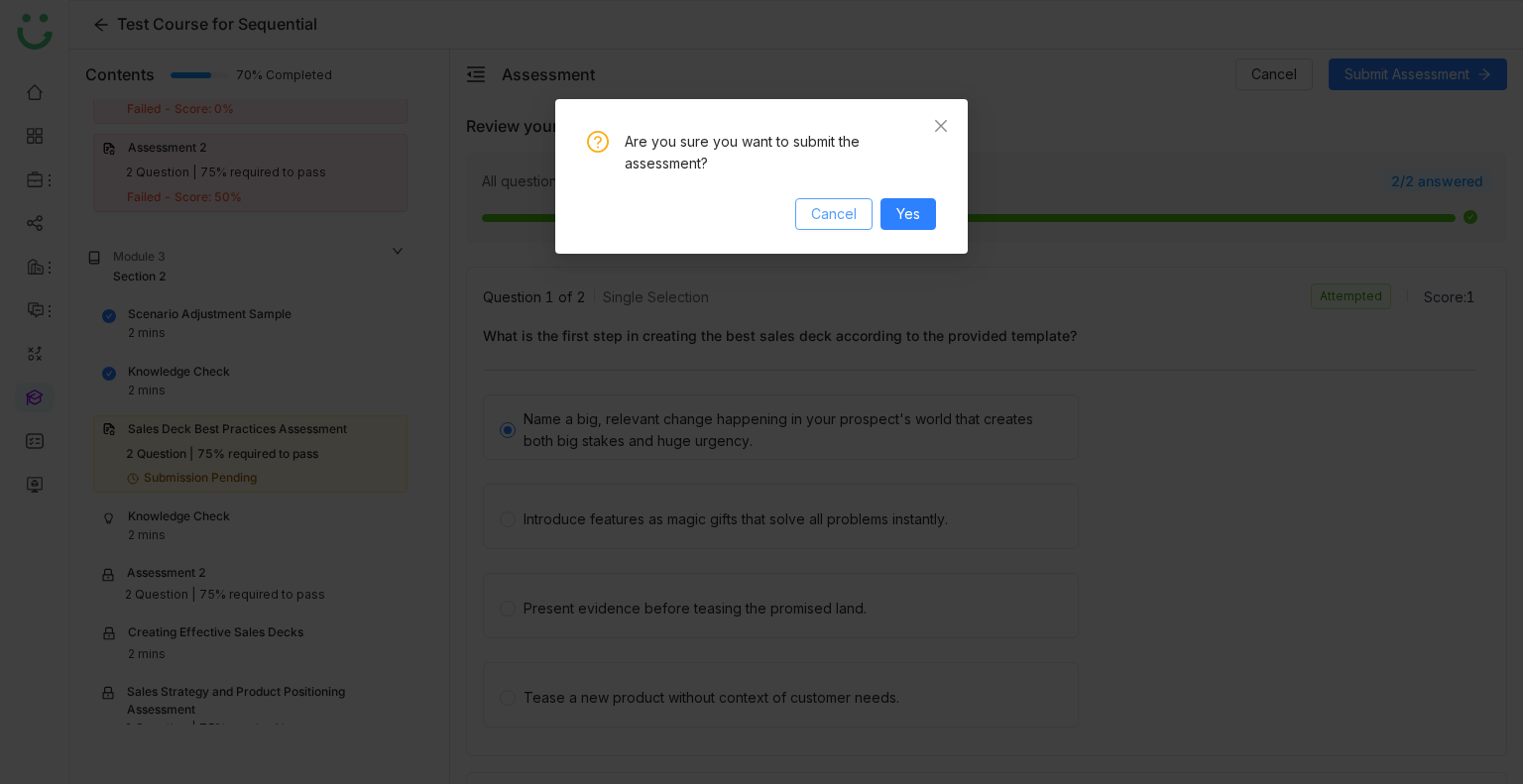
click at [832, 223] on span "Cancel" at bounding box center [834, 214] width 46 height 22
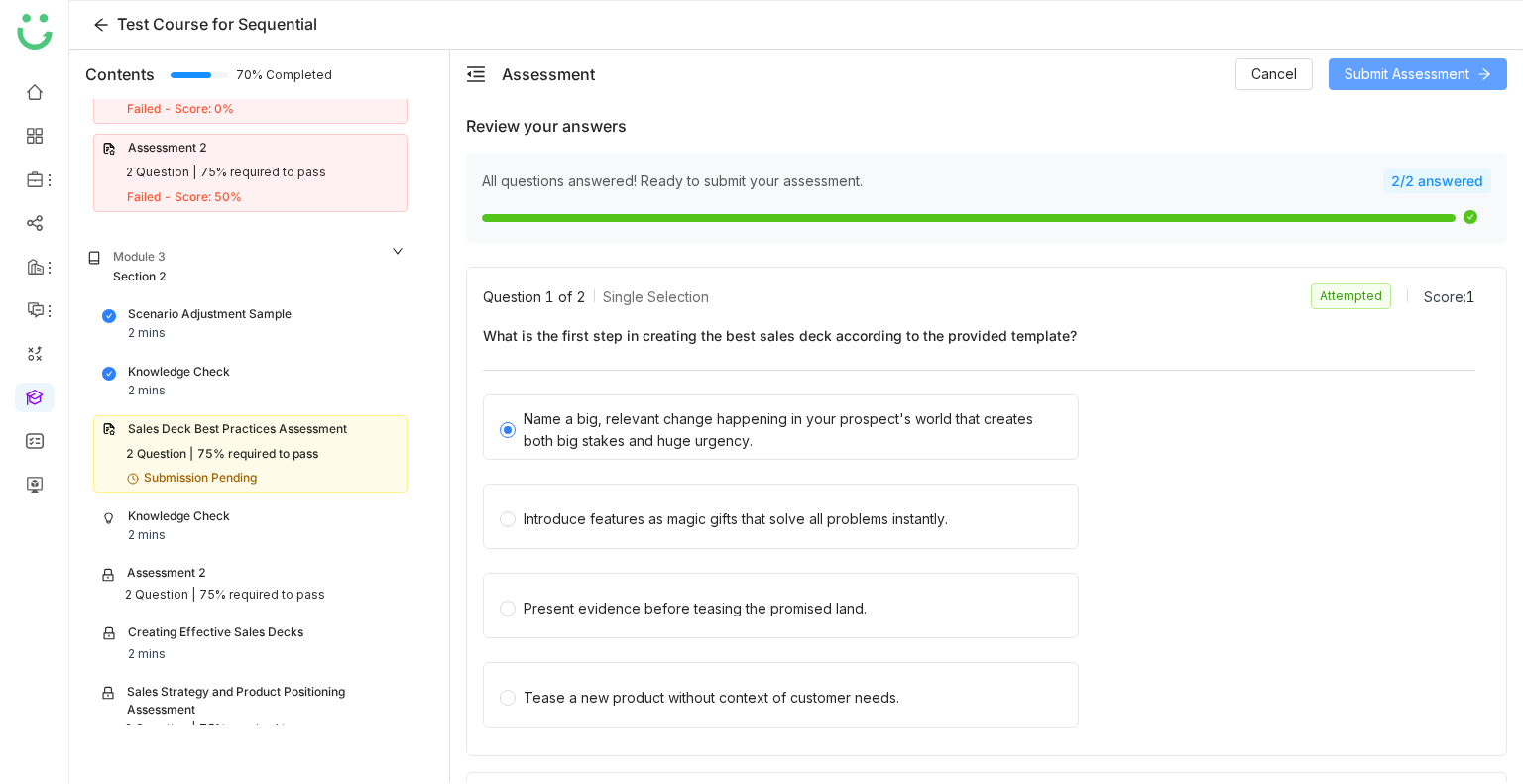
click at [1401, 78] on span "Submit Assessment" at bounding box center [1408, 74] width 125 height 22
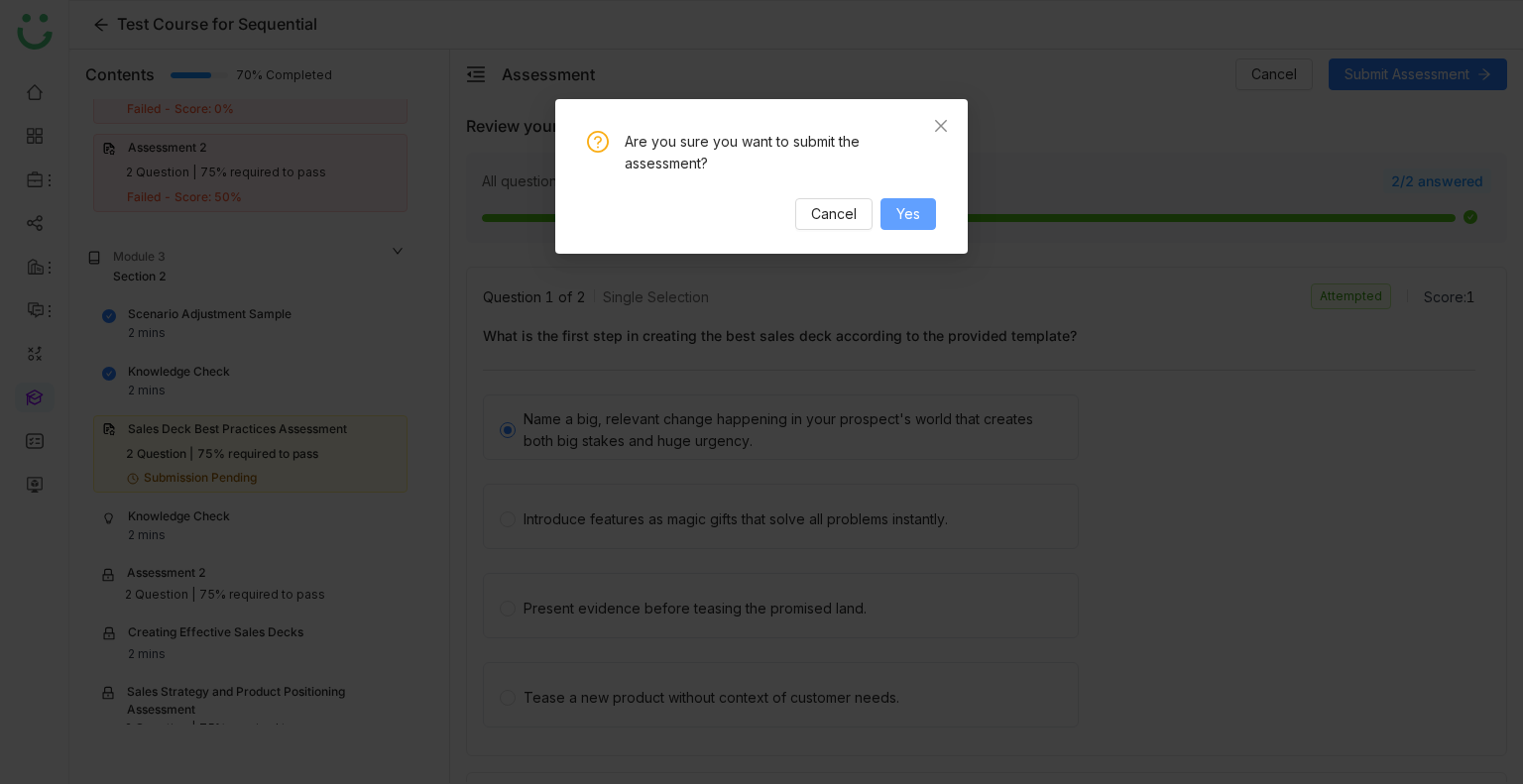
click at [921, 205] on button "Yes" at bounding box center [908, 214] width 56 height 32
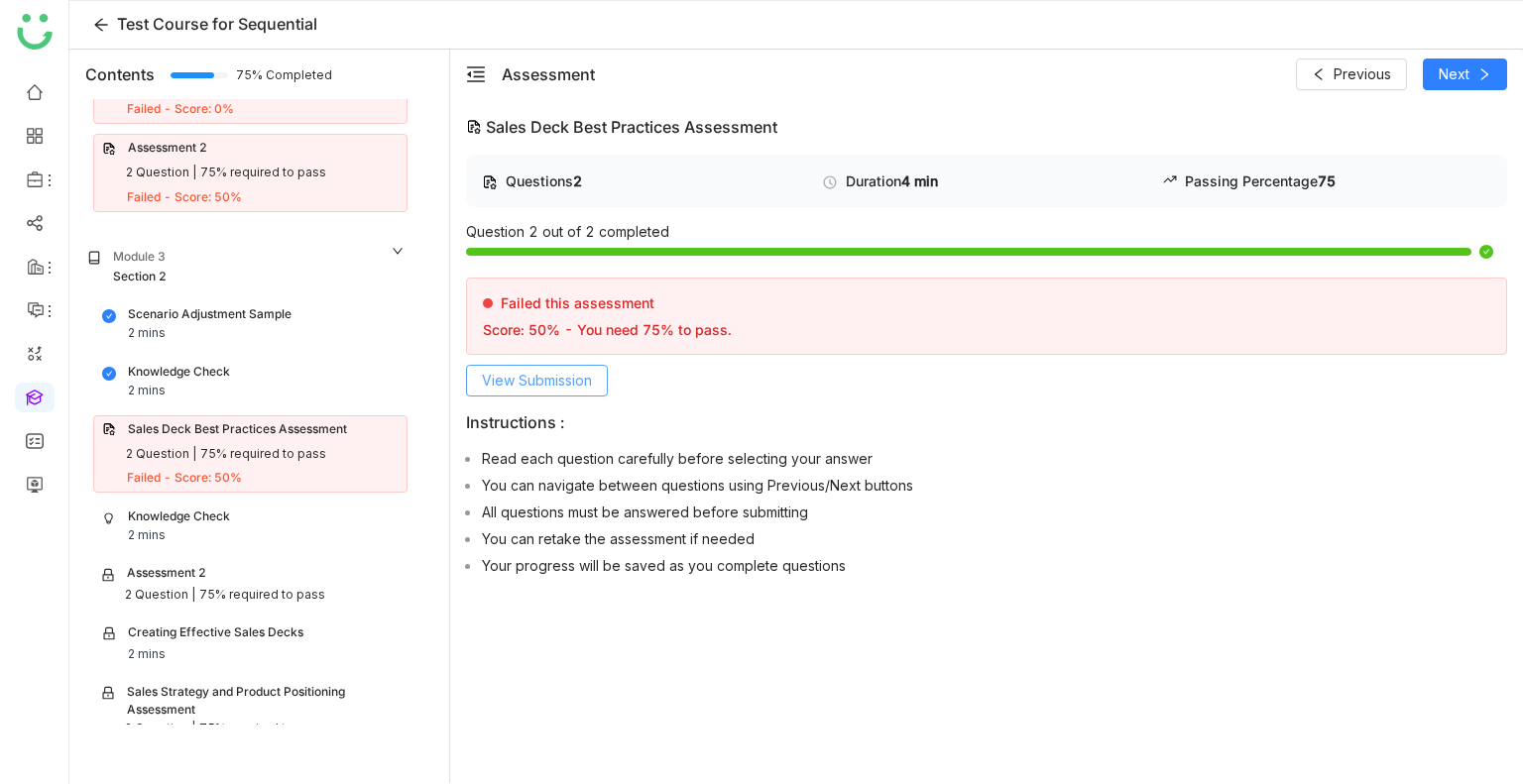
click at [544, 379] on span "View Submission" at bounding box center [537, 381] width 110 height 22
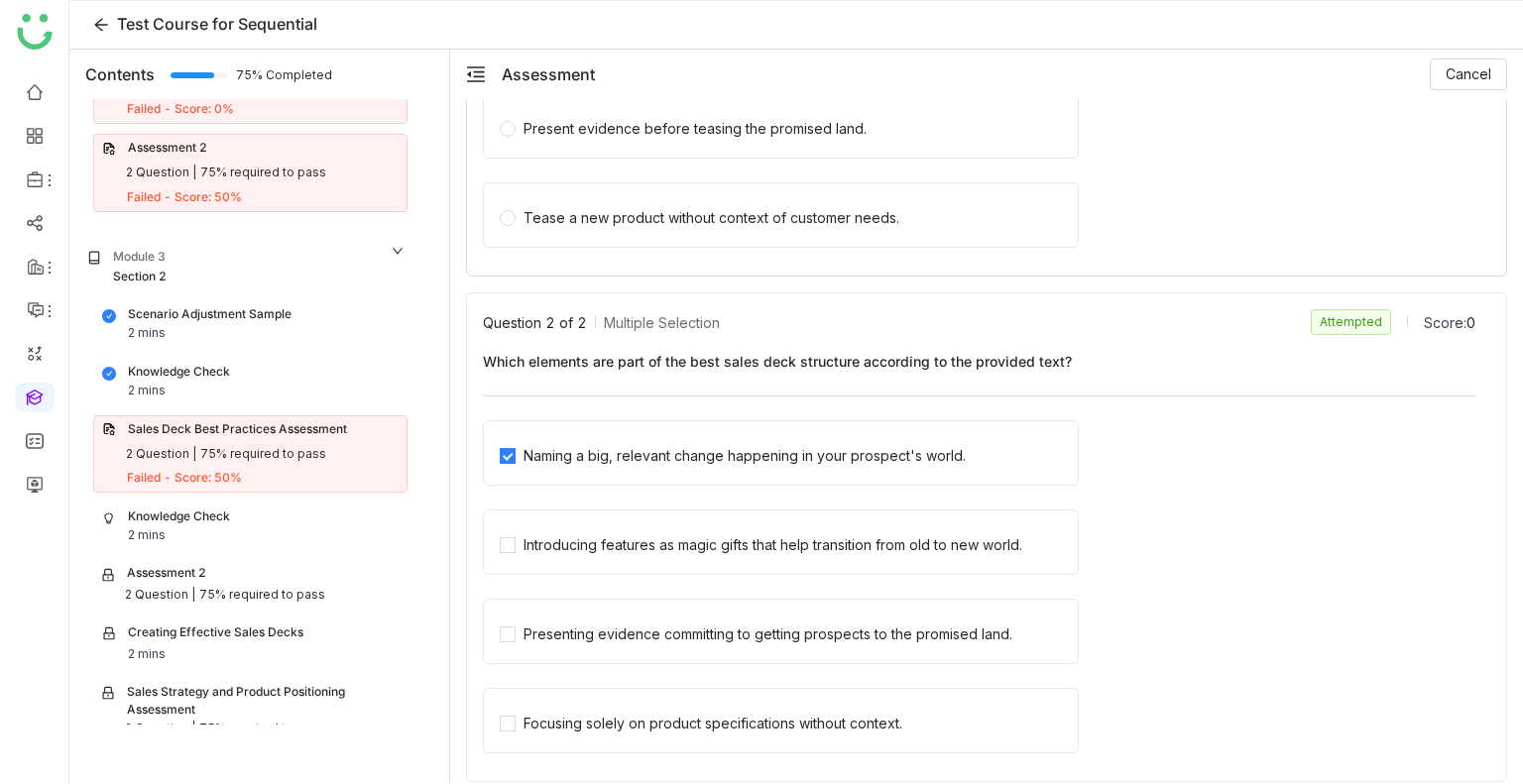
scroll to position [492, 0]
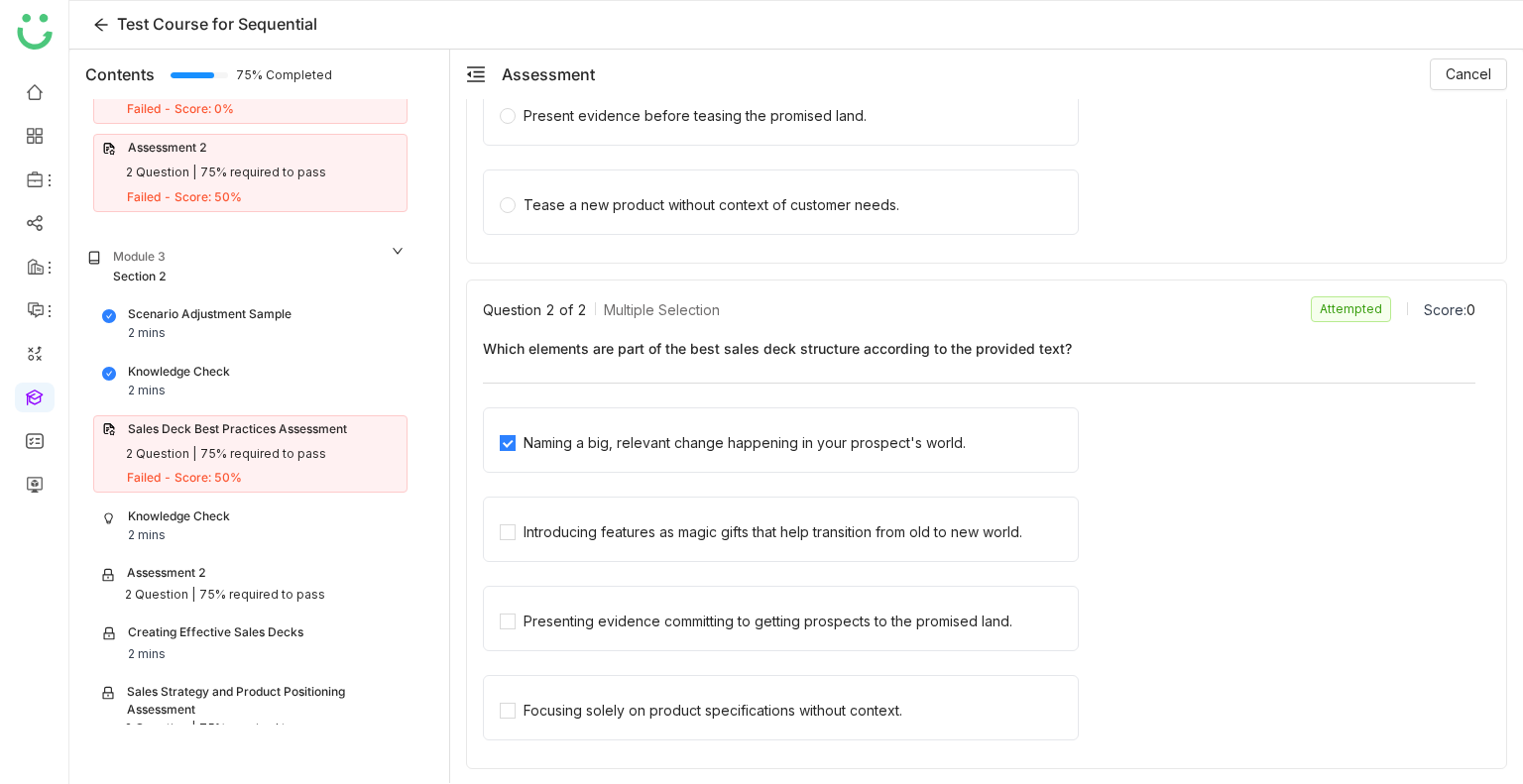
click at [304, 192] on div "Failed - Score: 50%" at bounding box center [263, 197] width 272 height 19
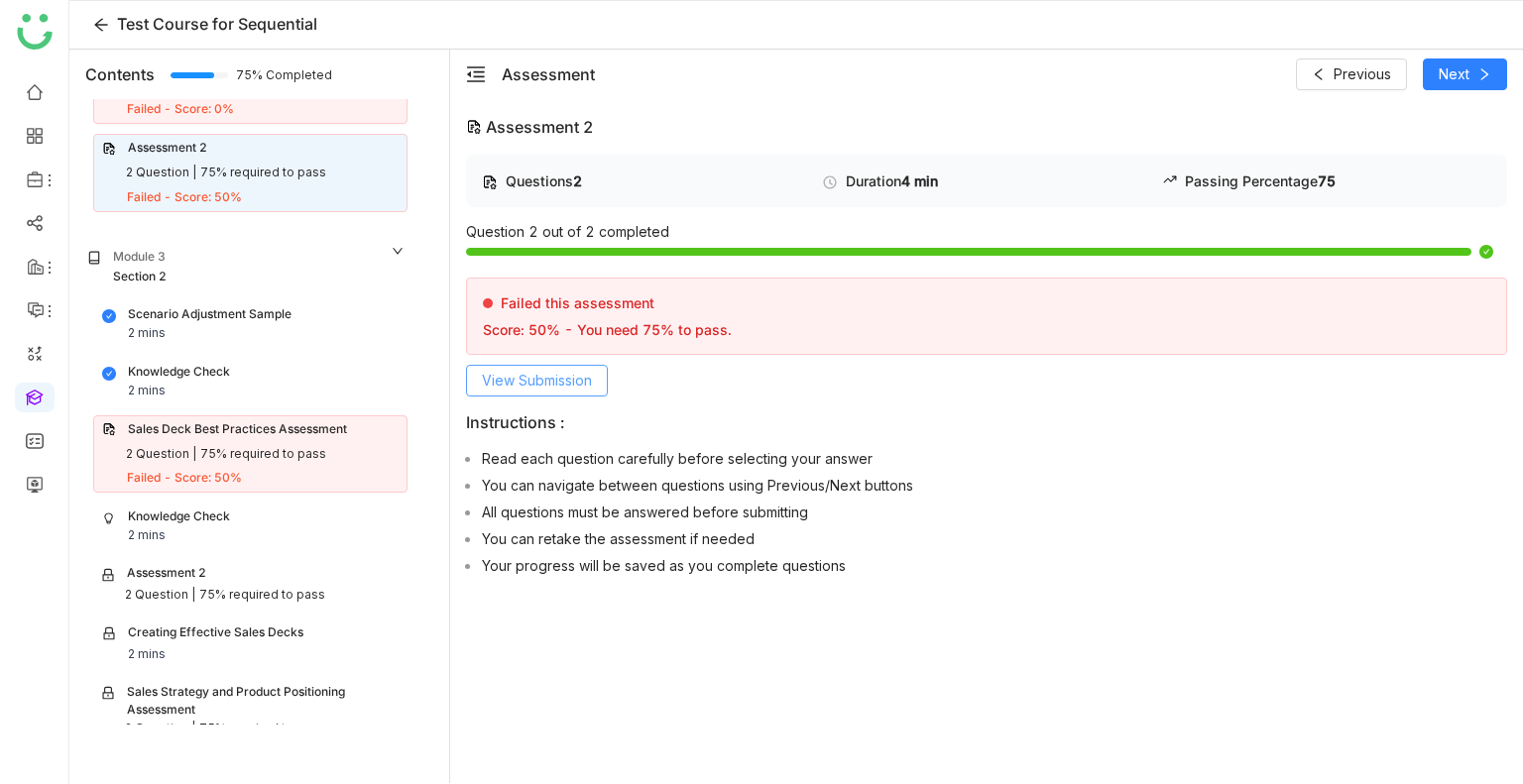
click at [571, 370] on span "View Submission" at bounding box center [537, 381] width 110 height 22
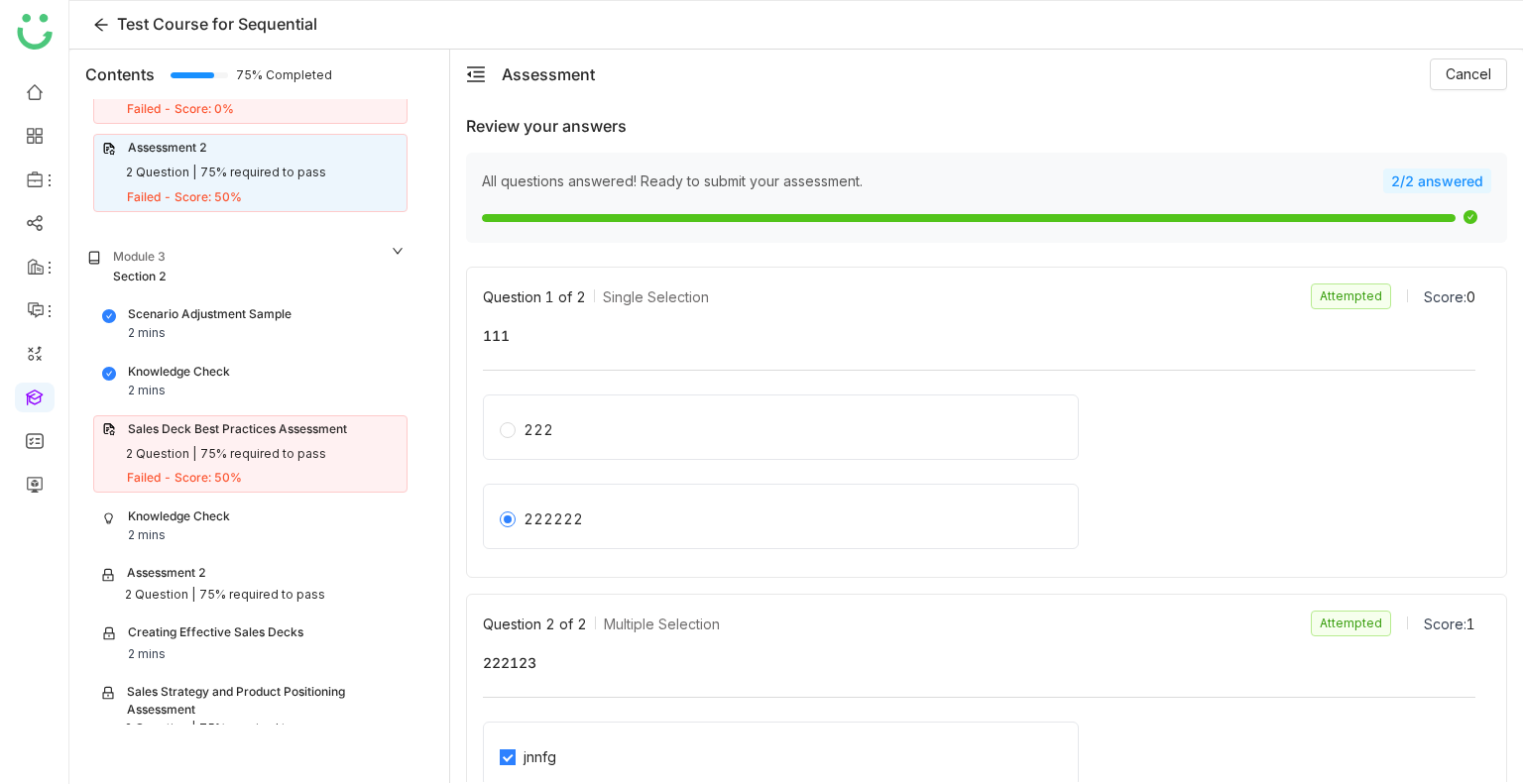
click at [238, 189] on div "Failed - Score: 50%" at bounding box center [185, 197] width 115 height 19
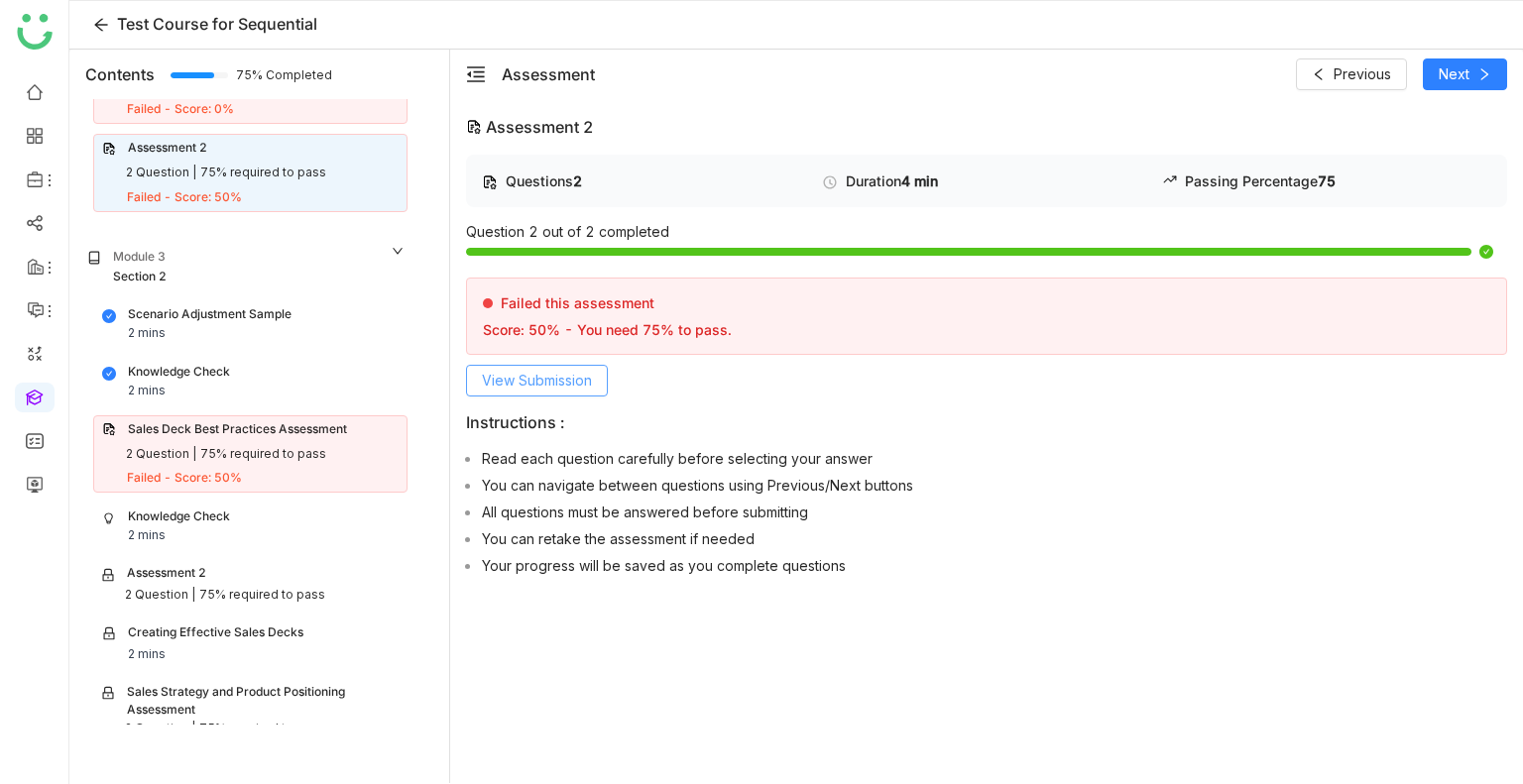
click at [533, 376] on span "View Submission" at bounding box center [537, 381] width 110 height 22
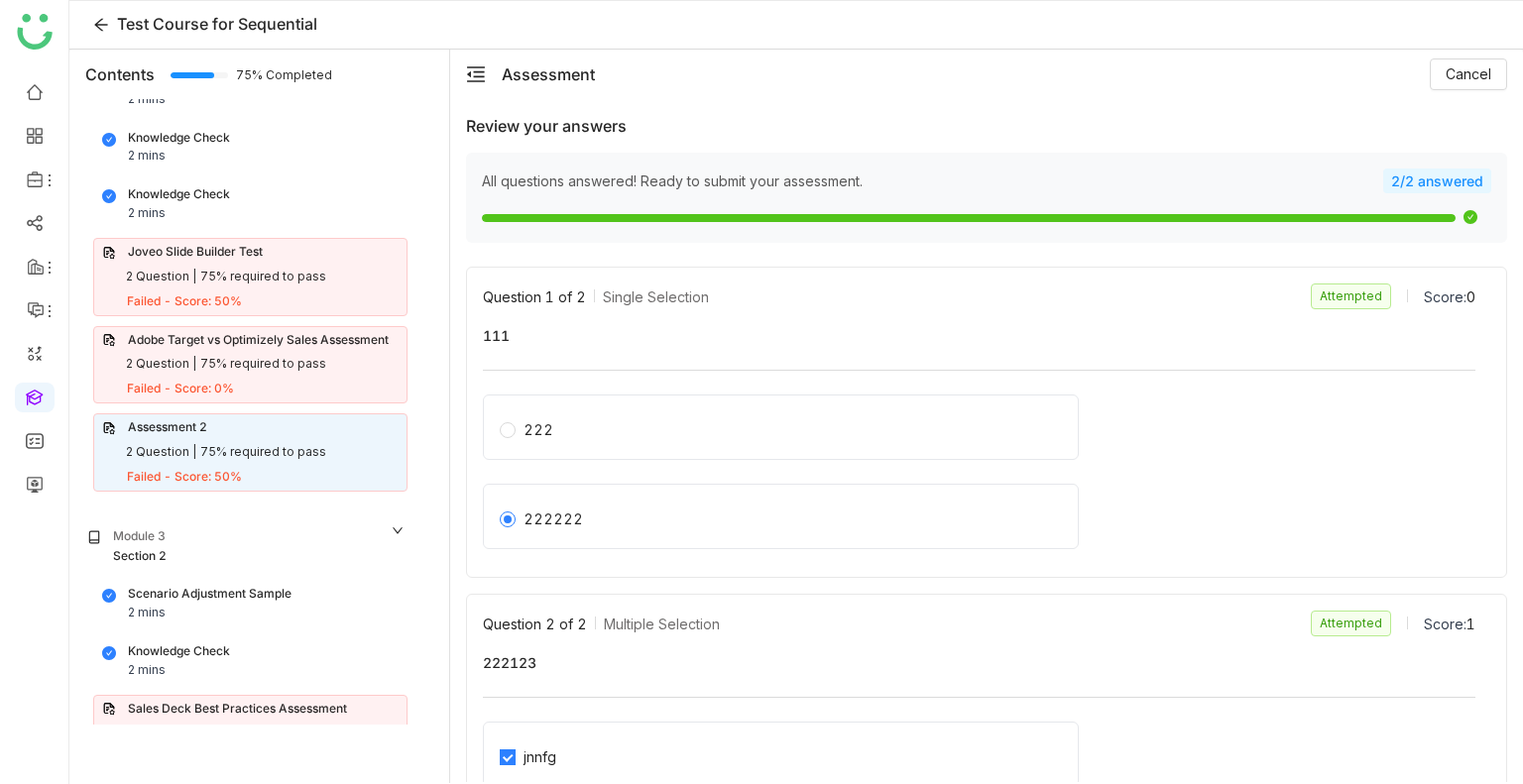
scroll to position [757, 0]
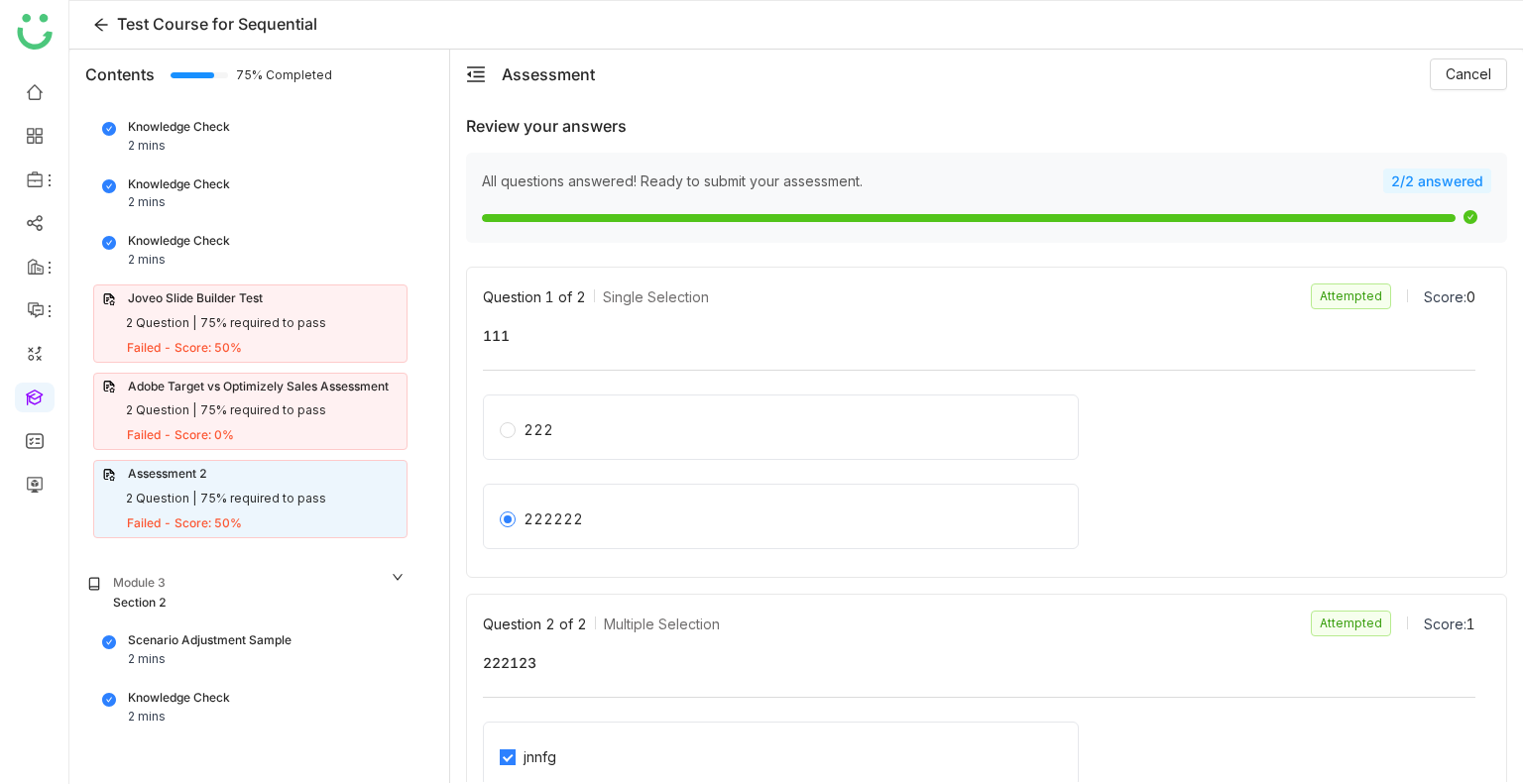
click at [289, 326] on div "75% required to pass" at bounding box center [263, 324] width 126 height 19
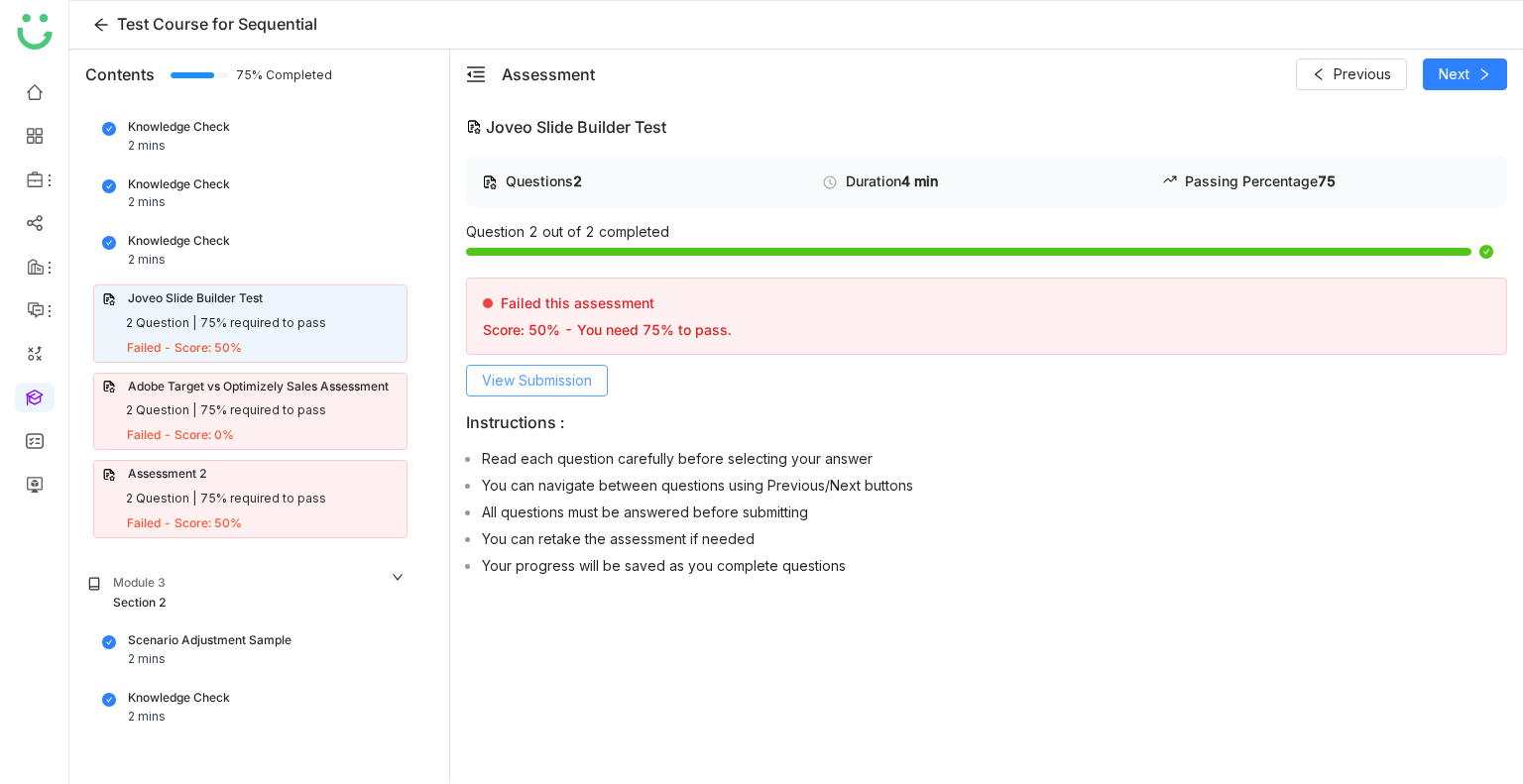
click at [567, 376] on span "View Submission" at bounding box center [537, 381] width 110 height 22
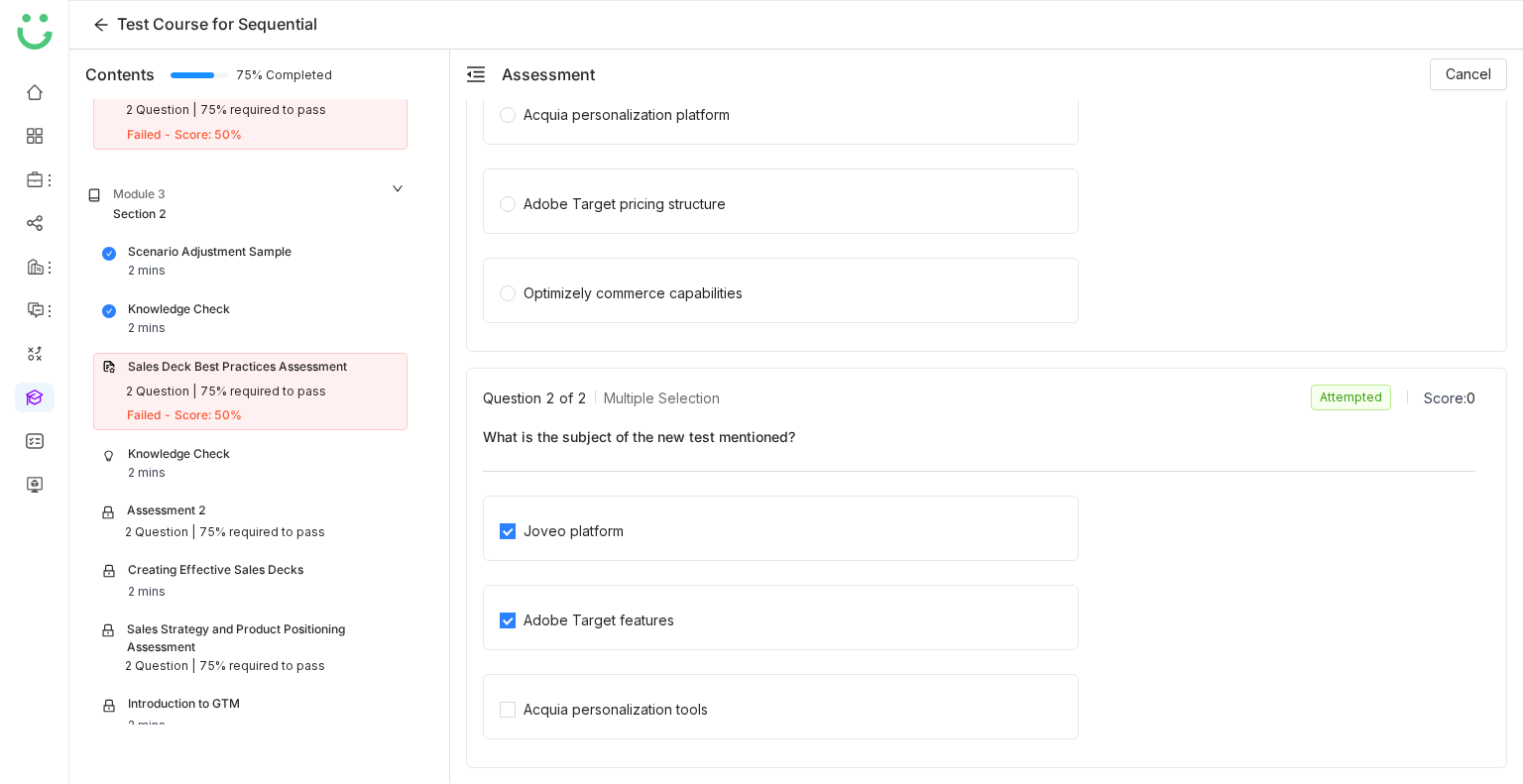
scroll to position [1239, 0]
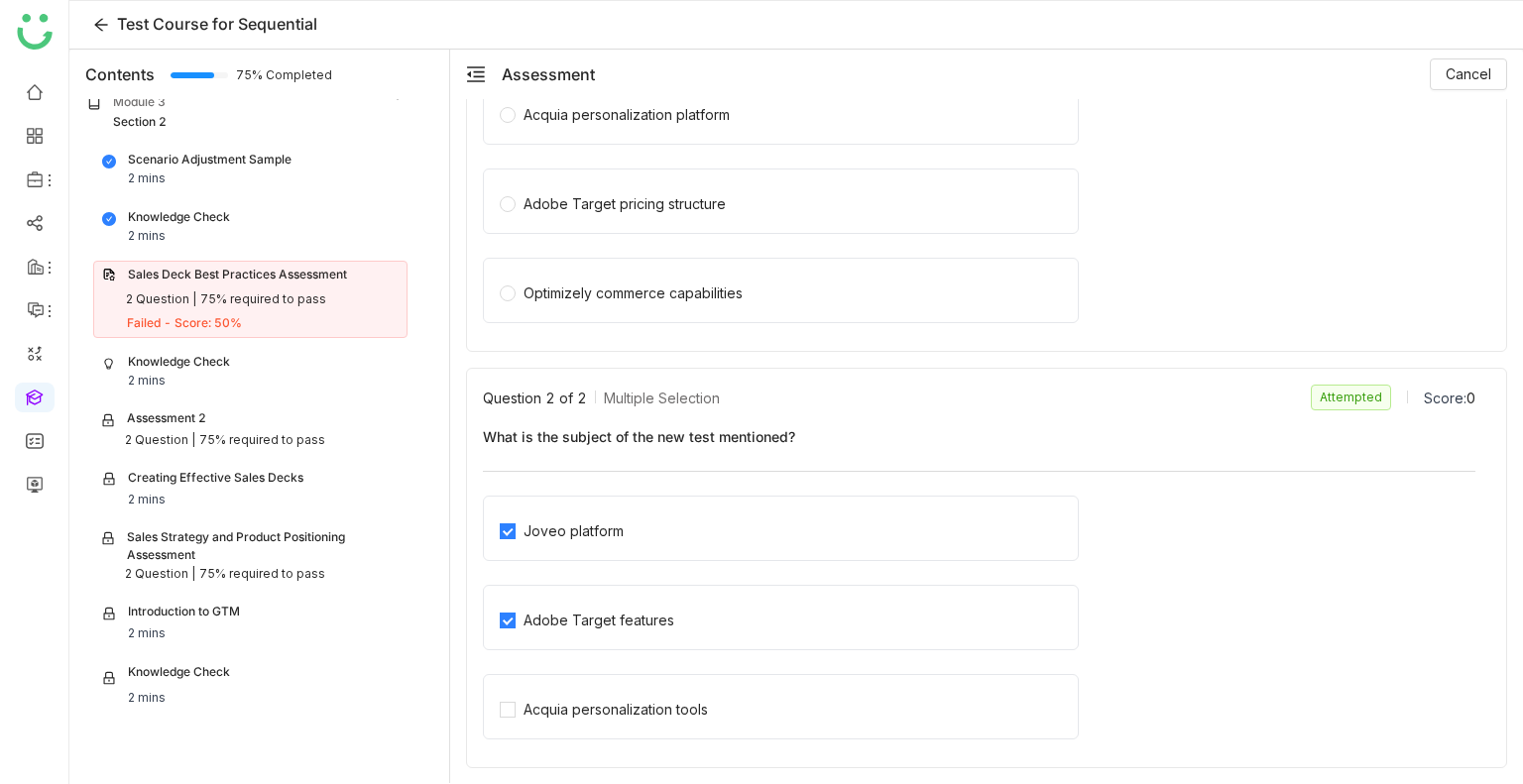
click at [207, 432] on div "75% required to pass" at bounding box center [262, 441] width 126 height 19
click at [194, 326] on div "Sales Deck Best Practices Assessment 2 Question | 75% required to pass Failed -…" at bounding box center [250, 300] width 315 height 78
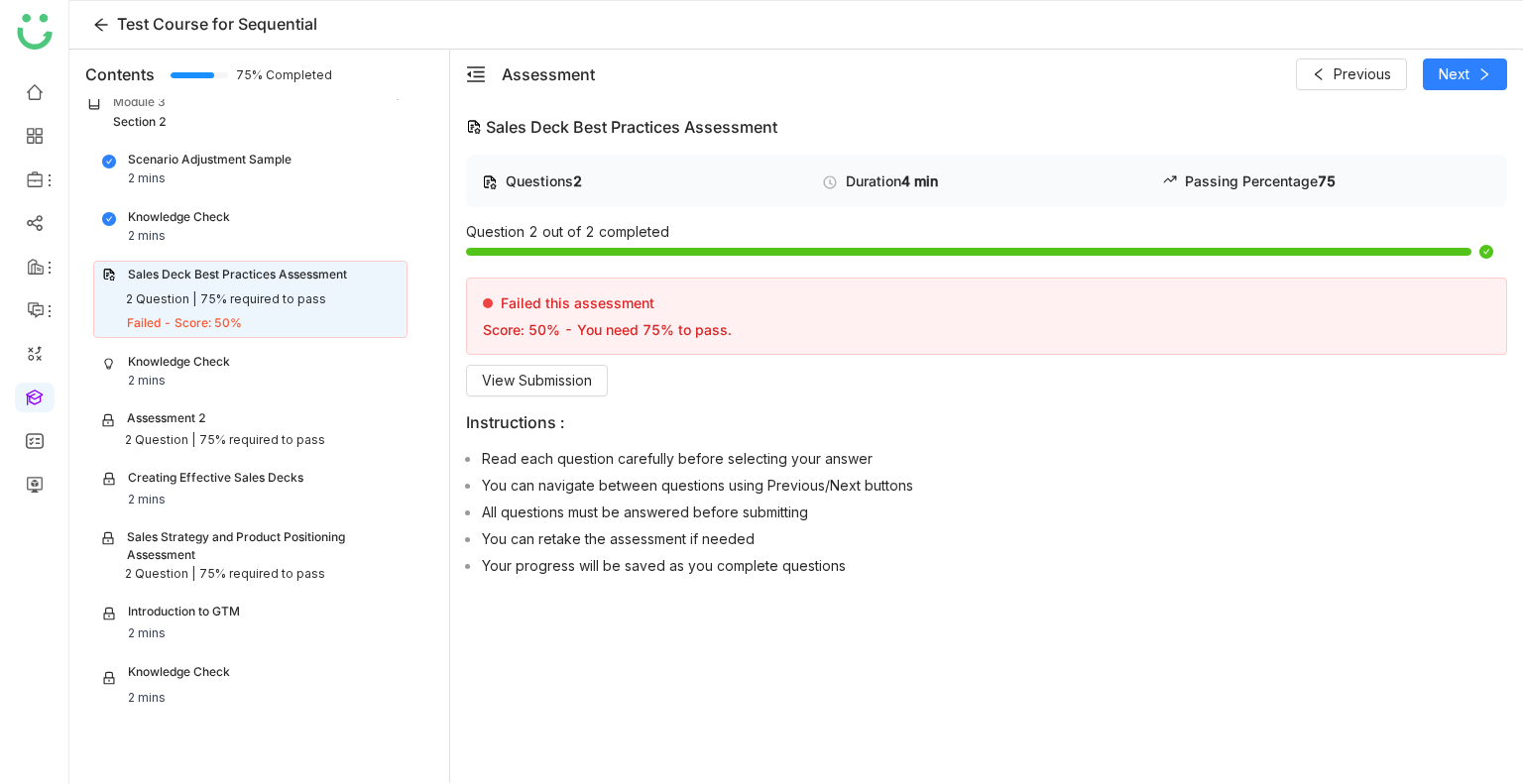
click at [199, 353] on div "Knowledge Check" at bounding box center [179, 362] width 102 height 19
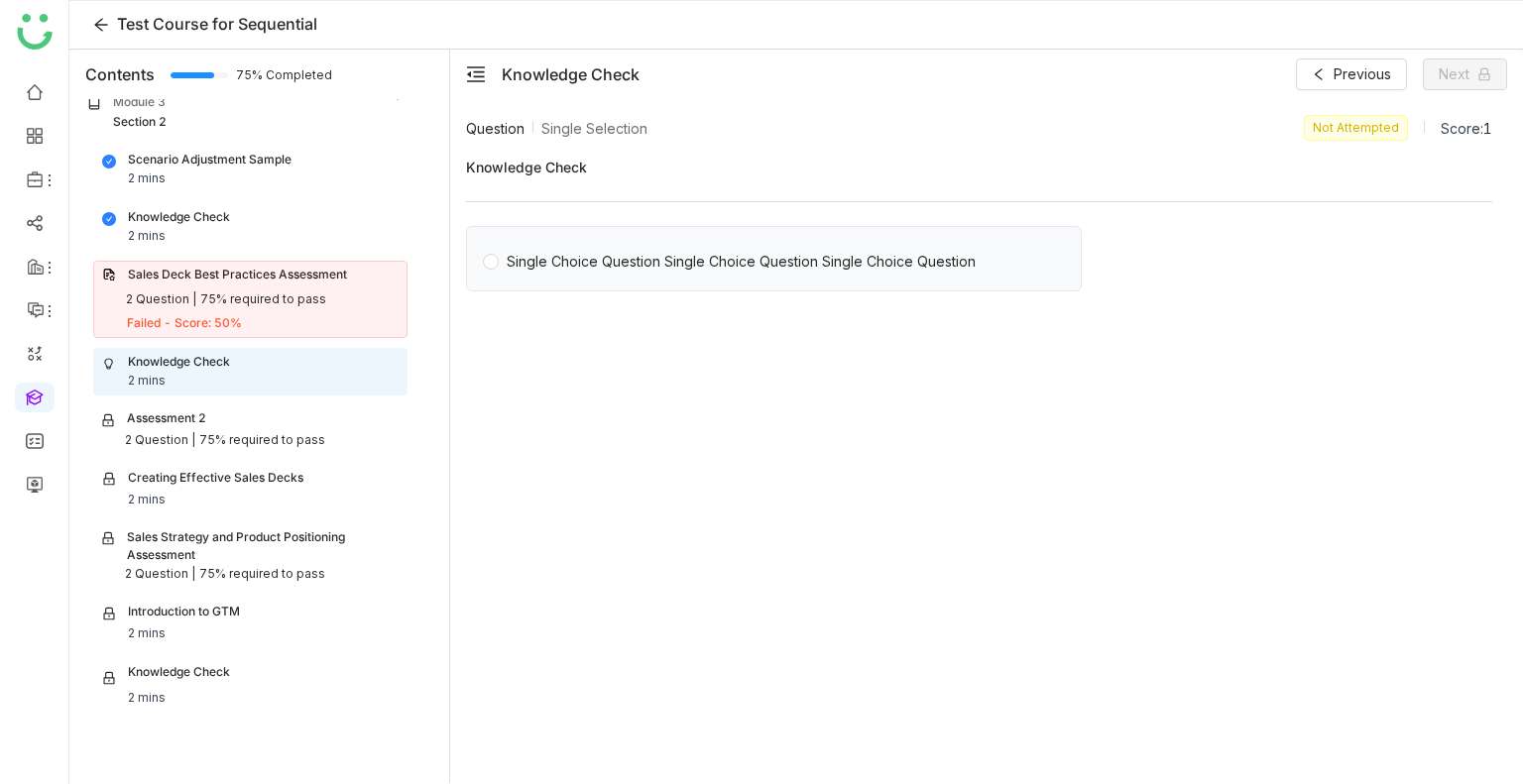
click at [515, 263] on div "Single Choice Question Single Choice Question Single Choice Question" at bounding box center [741, 262] width 470 height 22
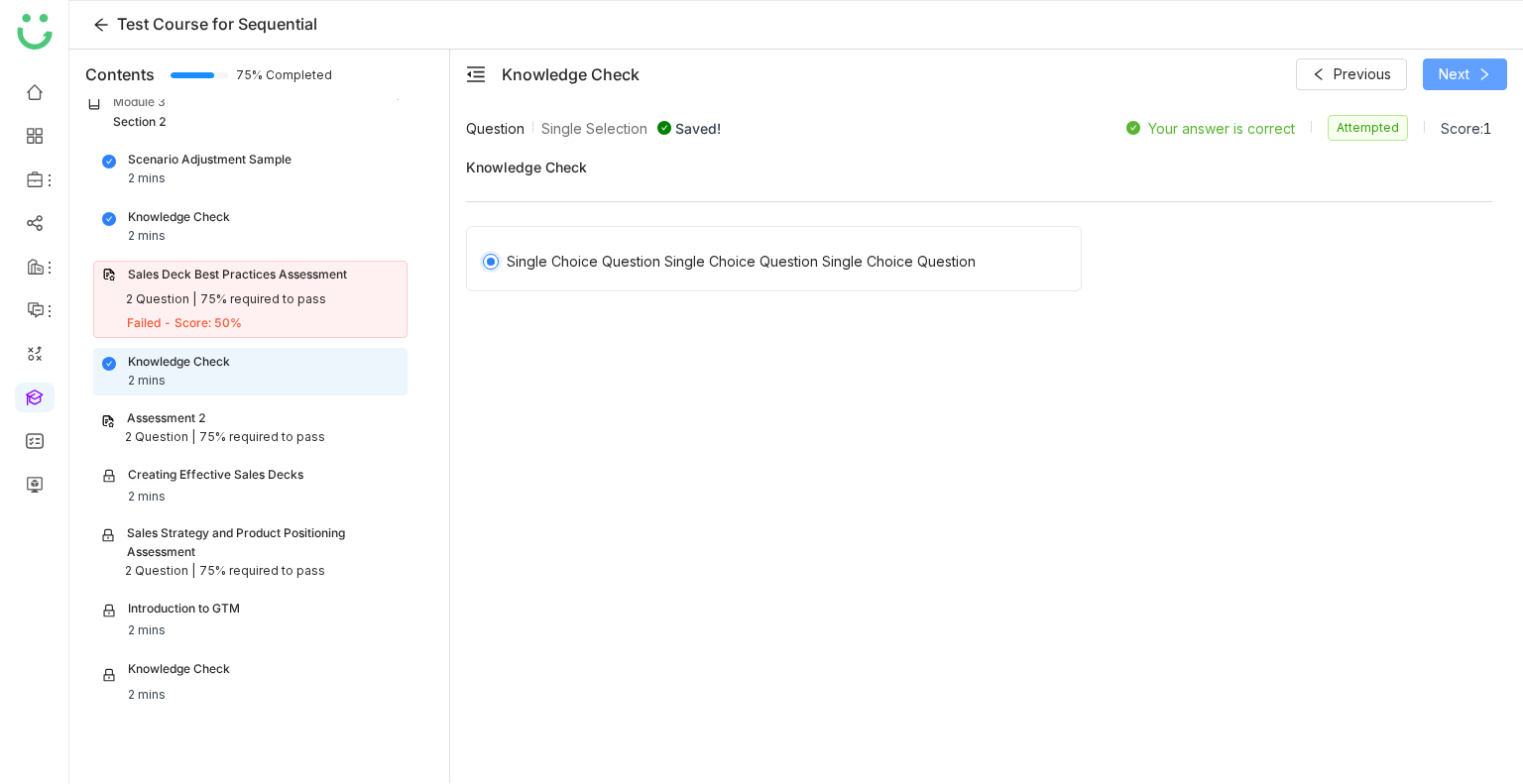
scroll to position [1237, 0]
click at [1466, 84] on span "Next" at bounding box center [1454, 74] width 31 height 22
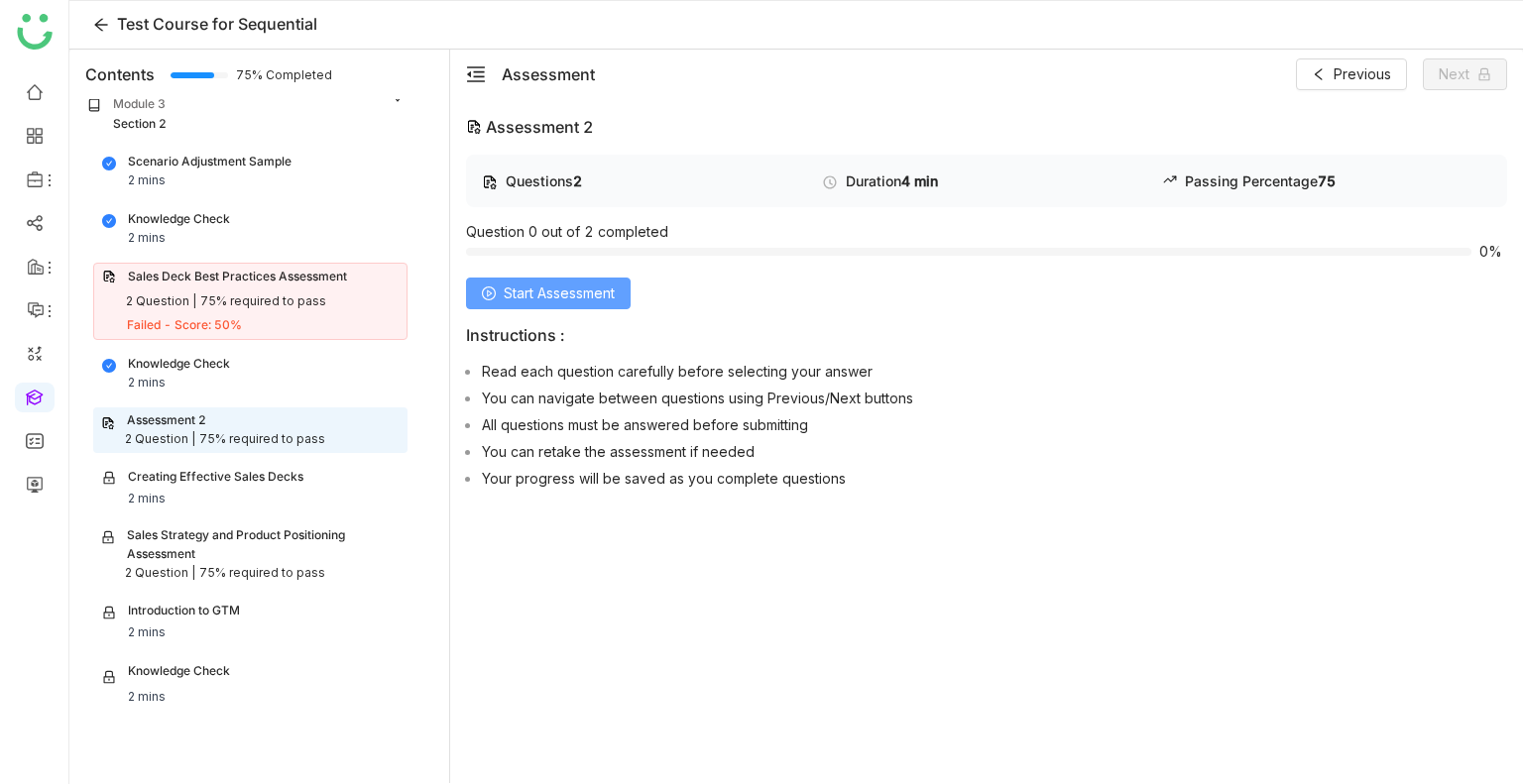
click at [572, 280] on button "Start Assessment" at bounding box center [549, 294] width 165 height 32
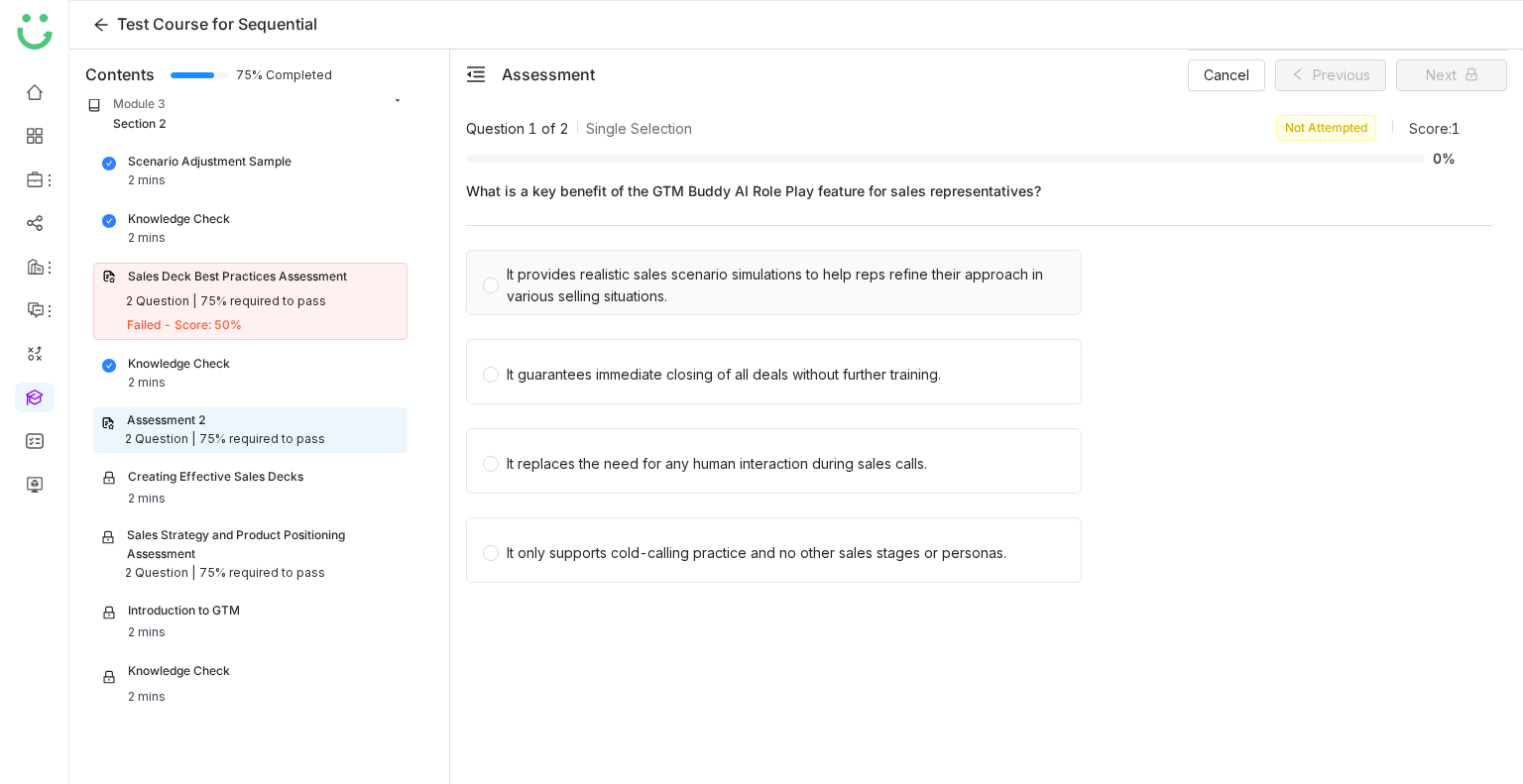
click at [575, 282] on div "It provides realistic sales scenario simulations to help reps refine their appr…" at bounding box center [785, 286] width 558 height 44
click at [591, 368] on div "It guarantees immediate closing of all deals without further training." at bounding box center [724, 375] width 435 height 22
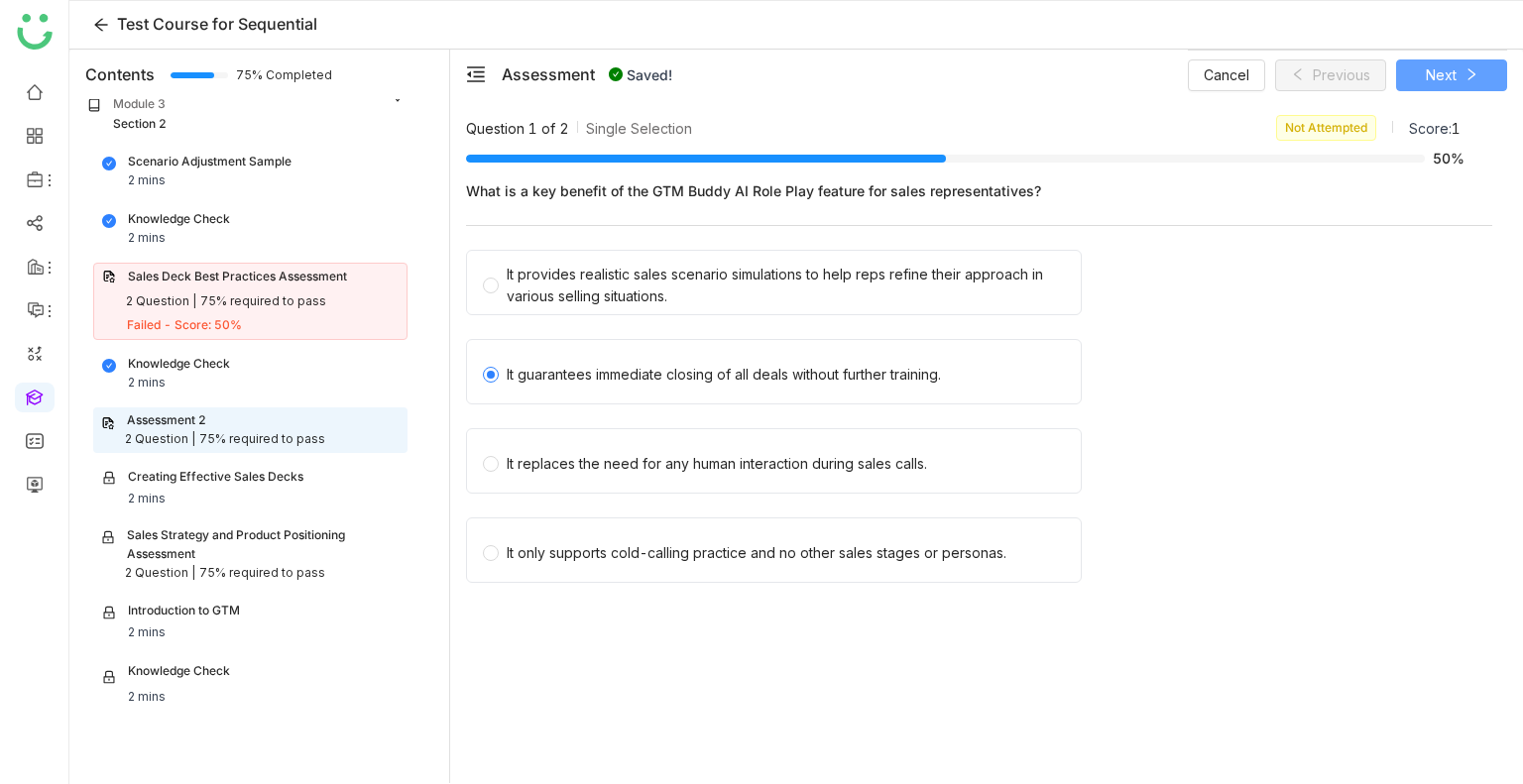
click at [1418, 65] on button "Next" at bounding box center [1453, 75] width 111 height 32
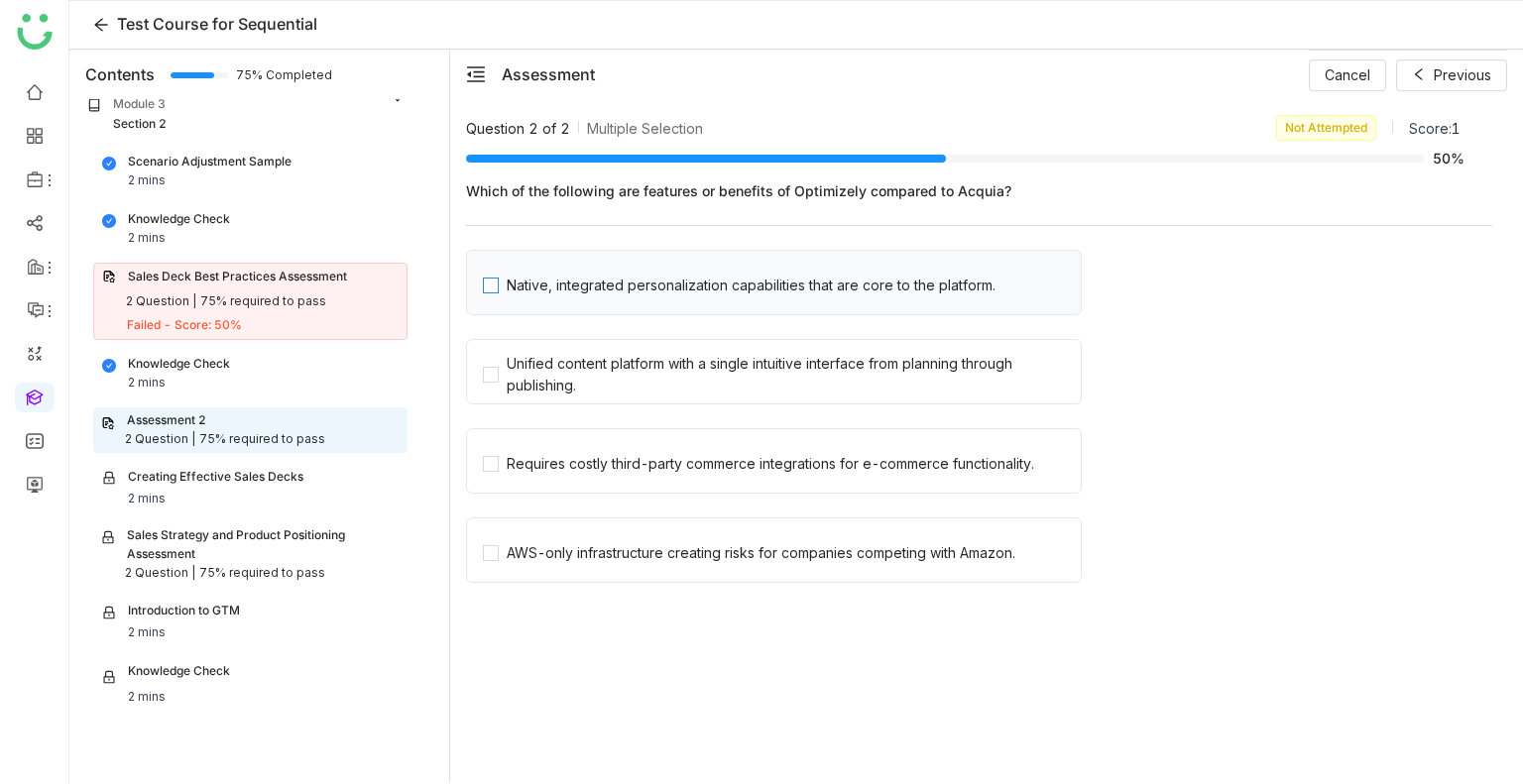
click at [542, 293] on div "Native, integrated personalization capabilities that are core to the platform." at bounding box center [751, 286] width 489 height 22
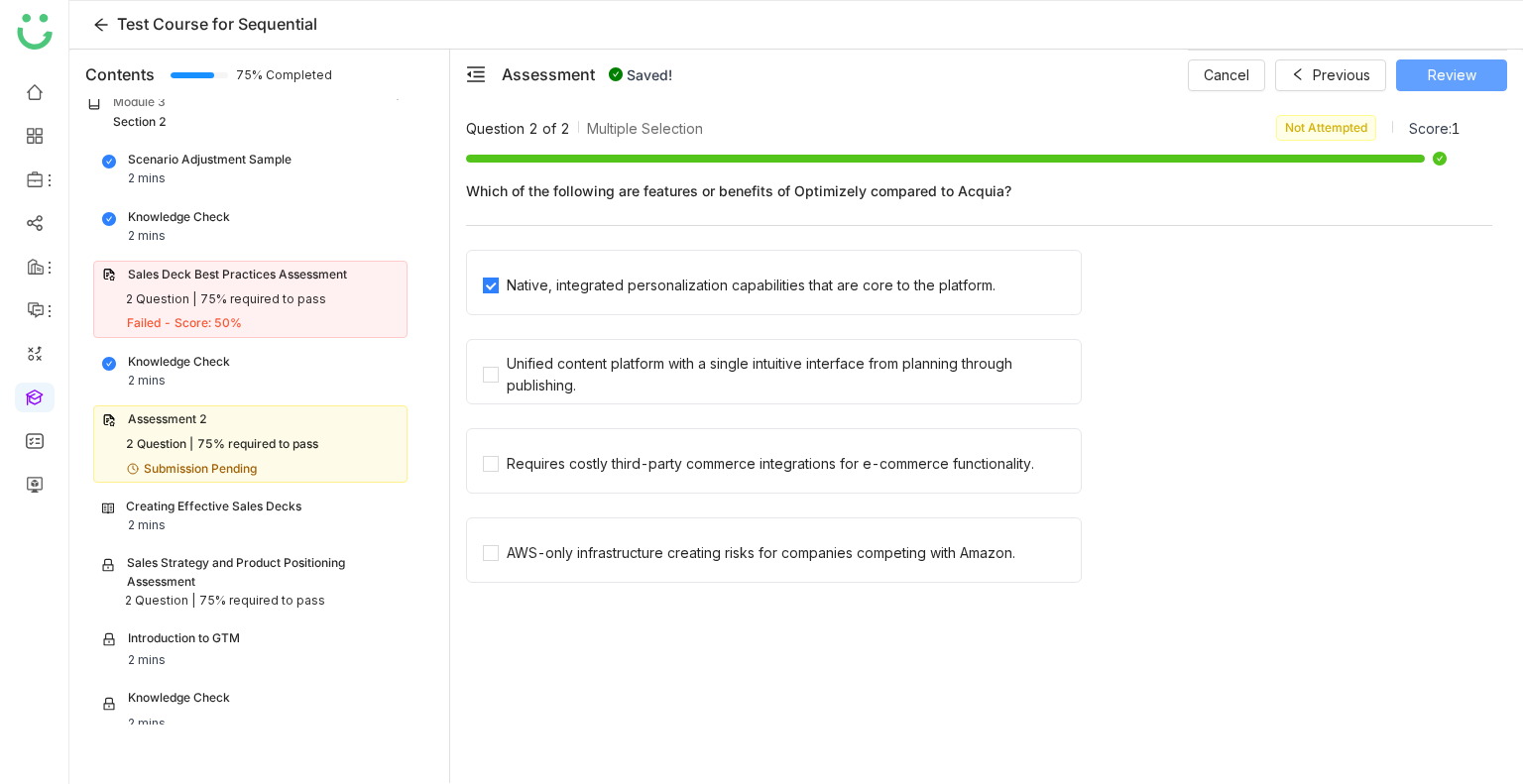
click at [1425, 70] on button "Review" at bounding box center [1453, 75] width 111 height 32
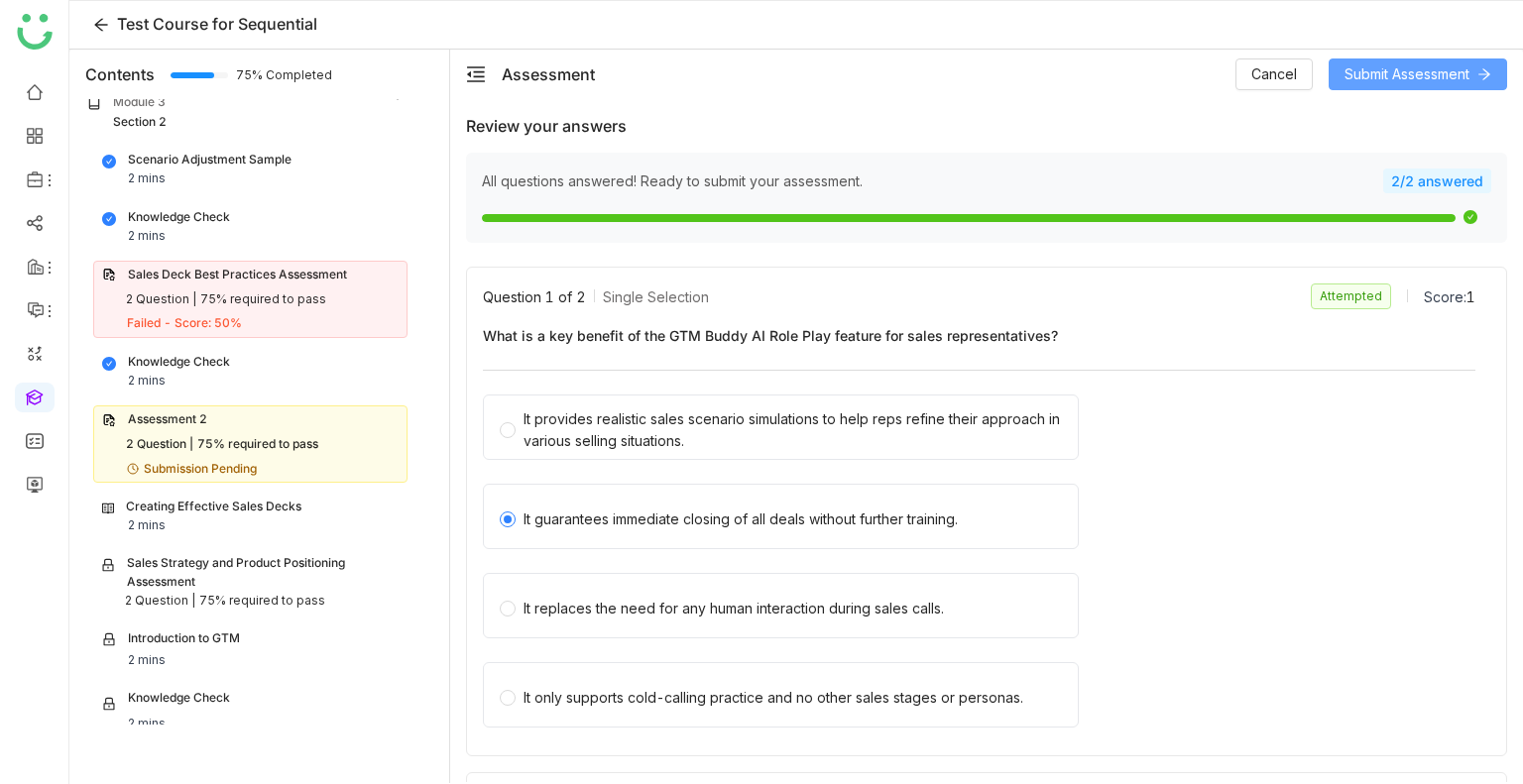
click at [1425, 70] on span "Submit Assessment" at bounding box center [1408, 74] width 125 height 22
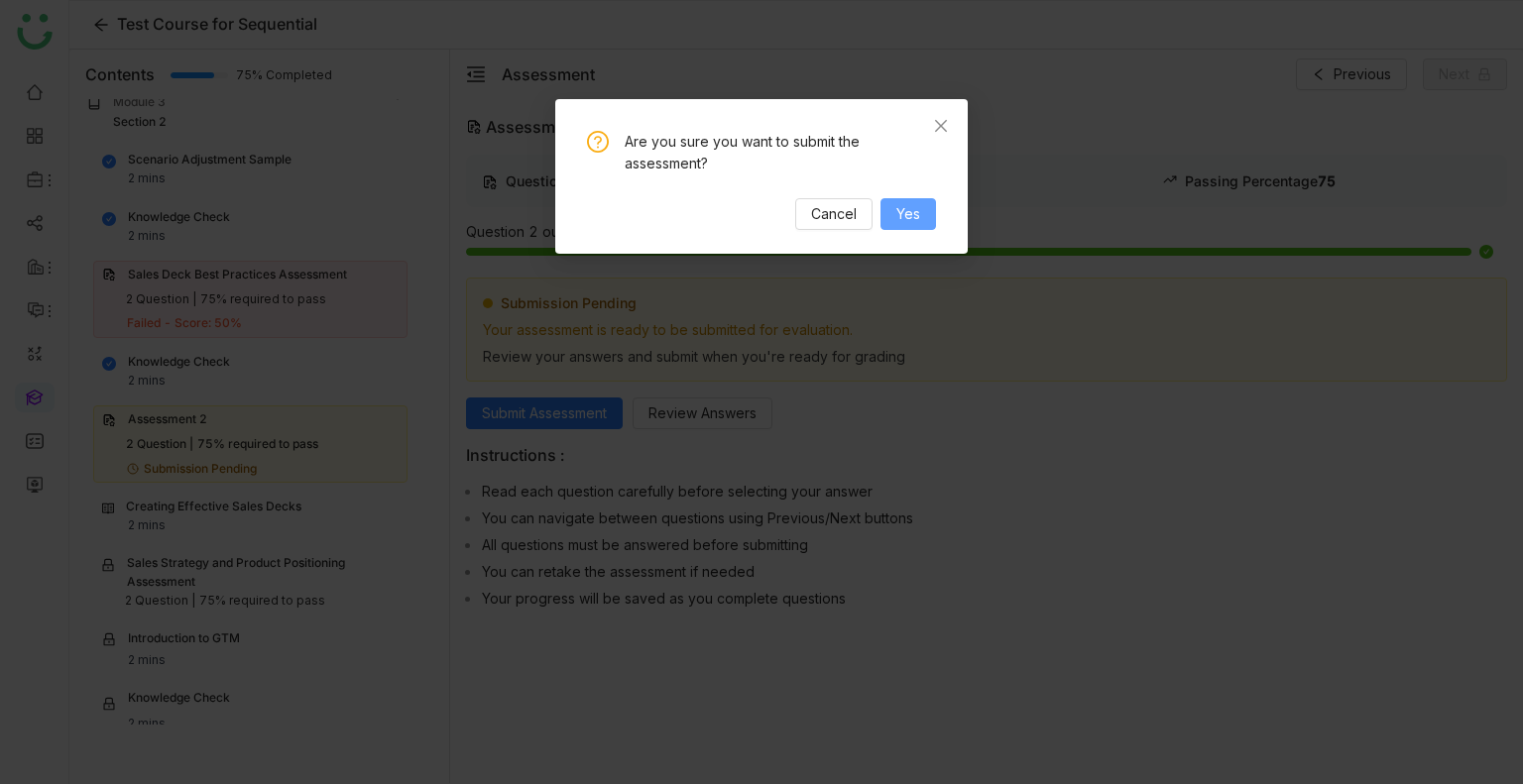
click at [902, 217] on span "Yes" at bounding box center [908, 214] width 24 height 22
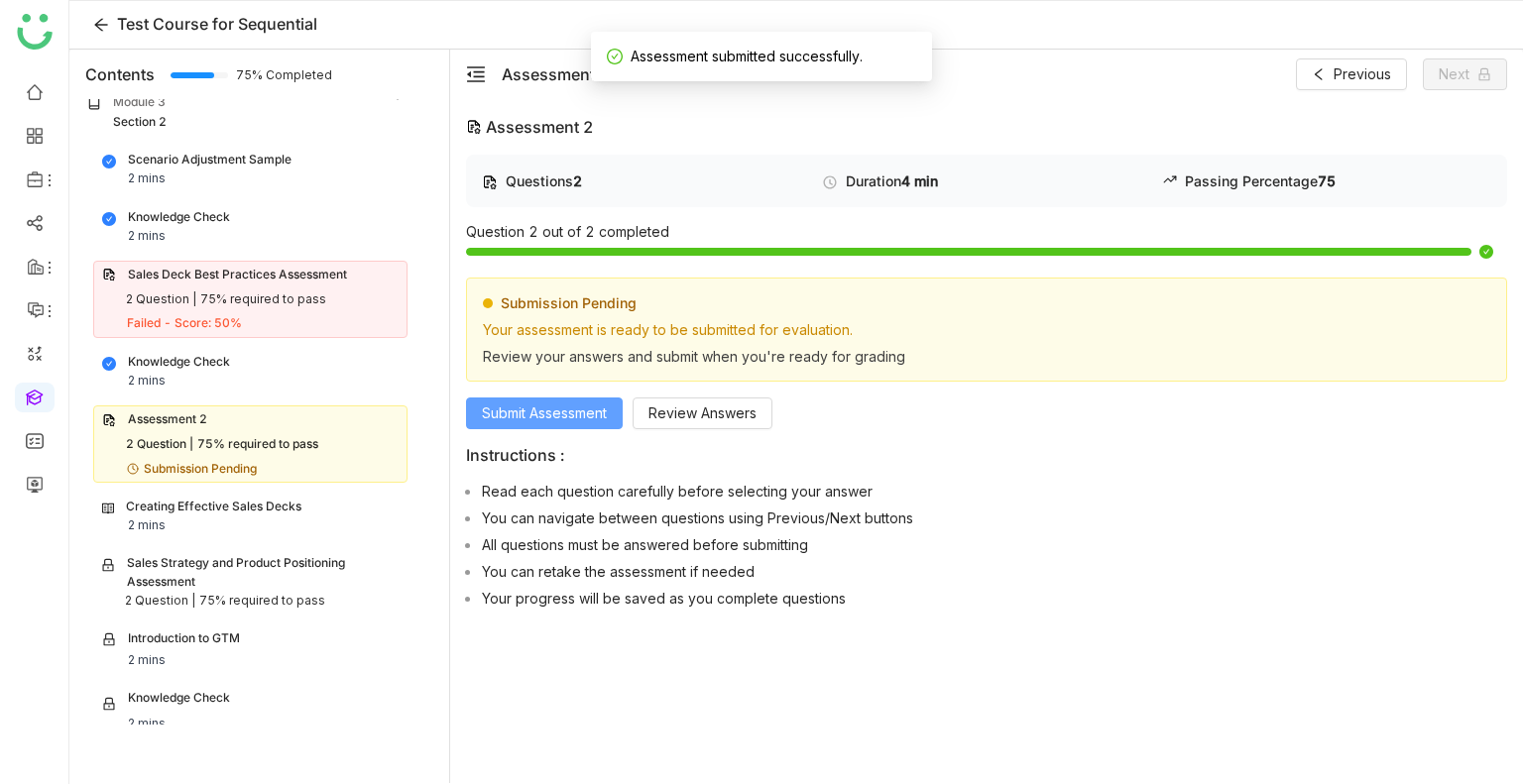
click at [548, 412] on span "Submit Assessment" at bounding box center [545, 414] width 125 height 22
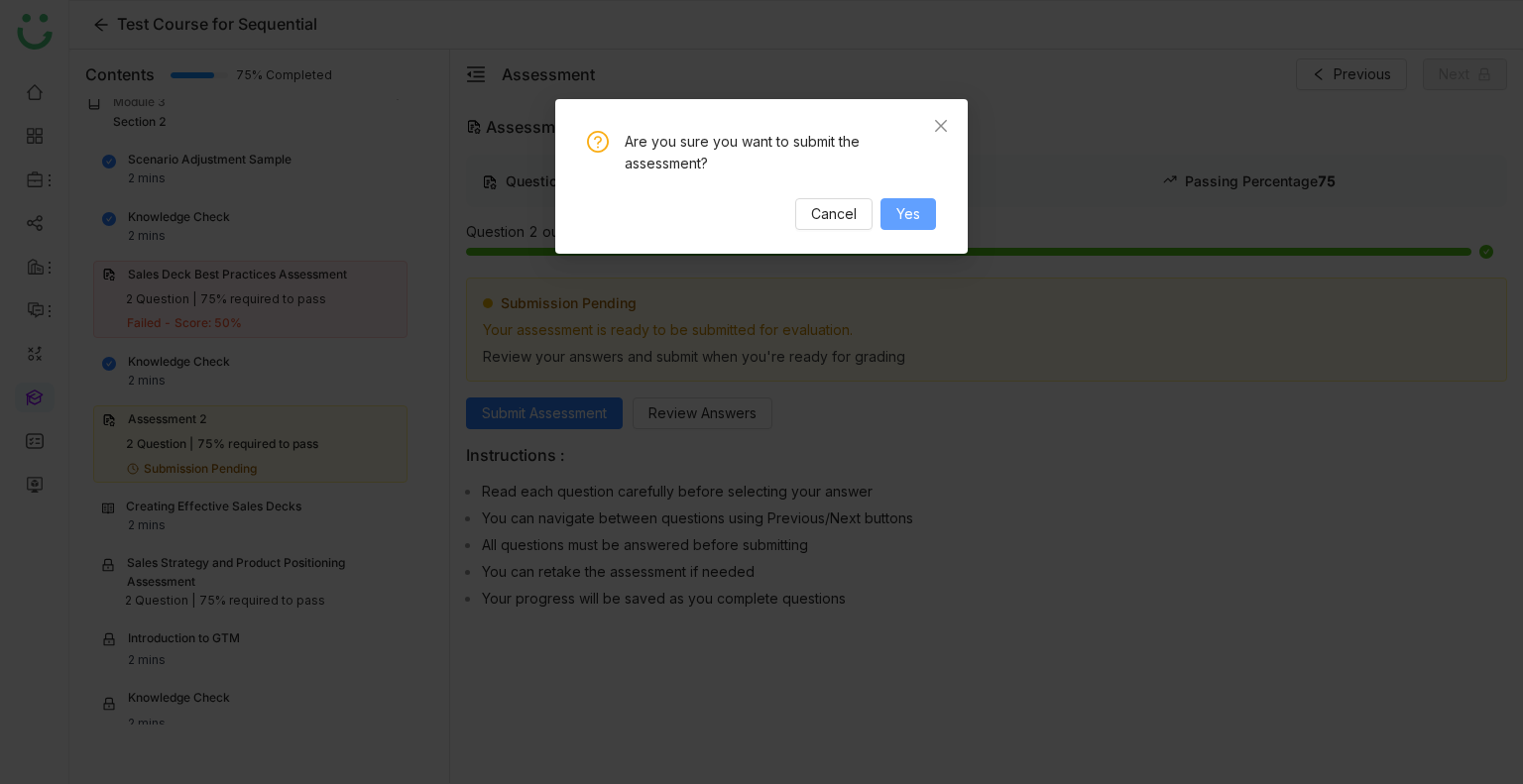
click at [906, 222] on span "Yes" at bounding box center [908, 214] width 24 height 22
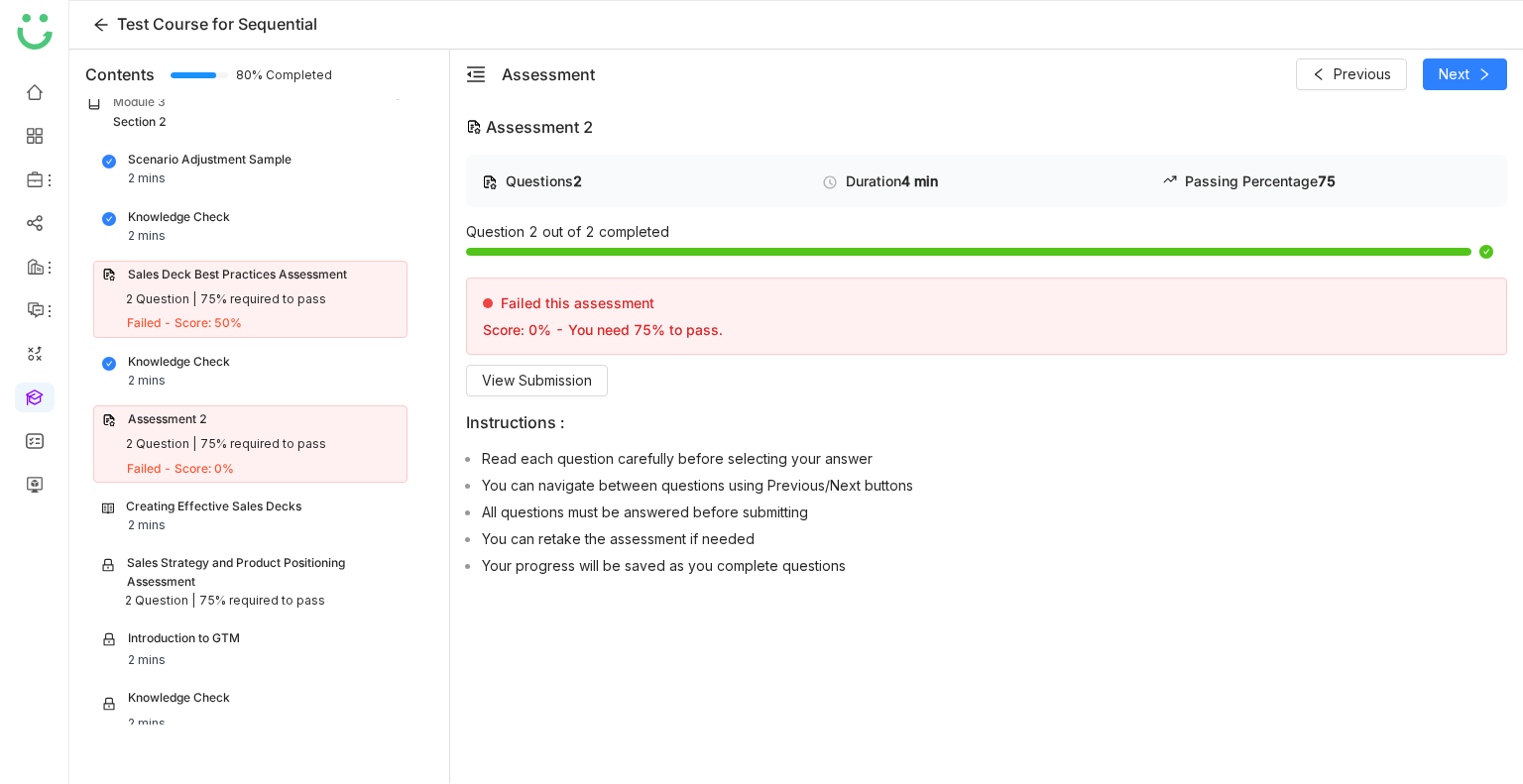
click at [218, 532] on div "Scenario Adjustment Sample 2 mins Knowledge Check 2 mins Sales Deck Best Practi…" at bounding box center [246, 442] width 346 height 592
click at [218, 520] on div "Creating Effective Sales Decks 2 mins" at bounding box center [250, 516] width 297 height 38
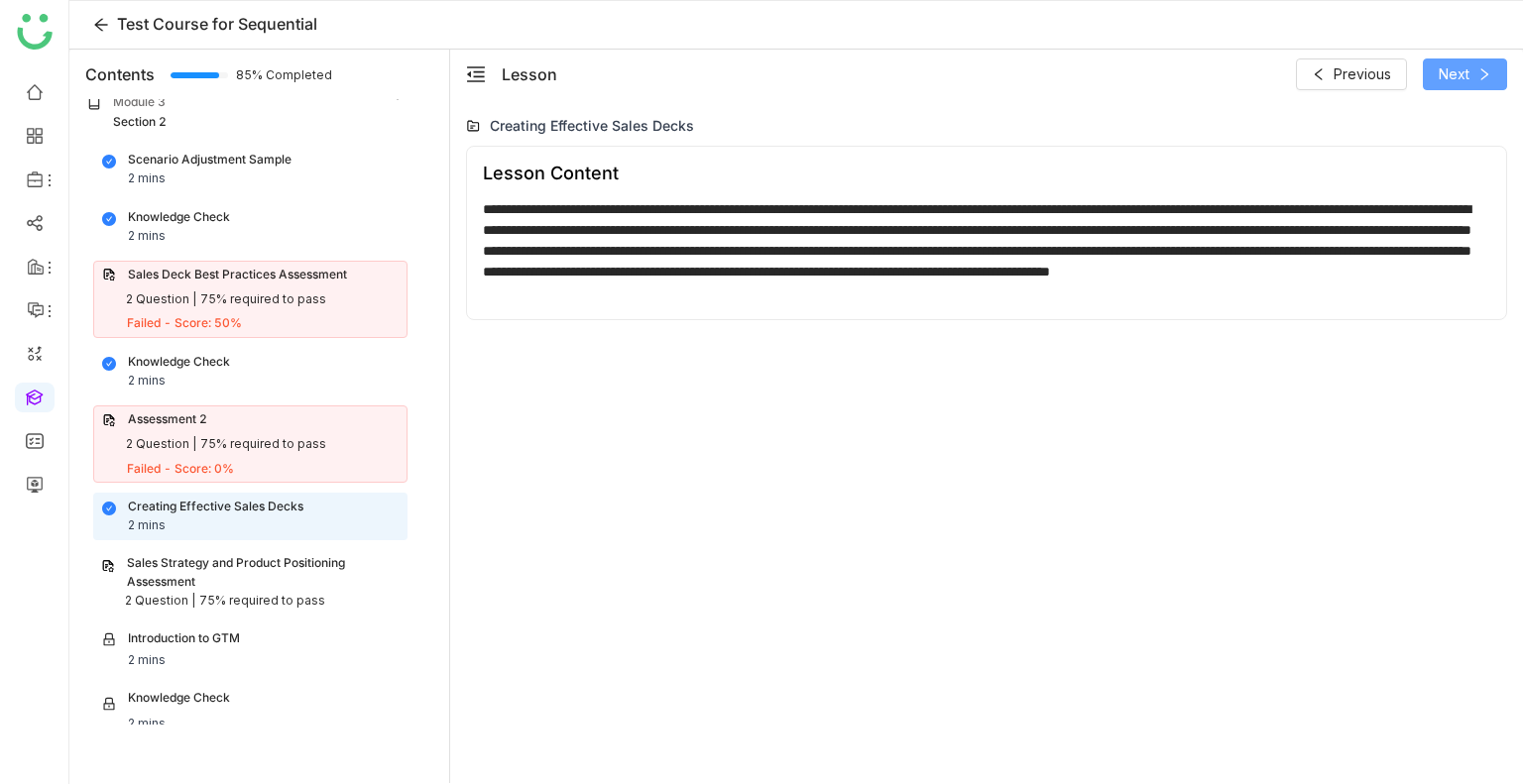
click at [1443, 69] on span "Next" at bounding box center [1454, 74] width 31 height 22
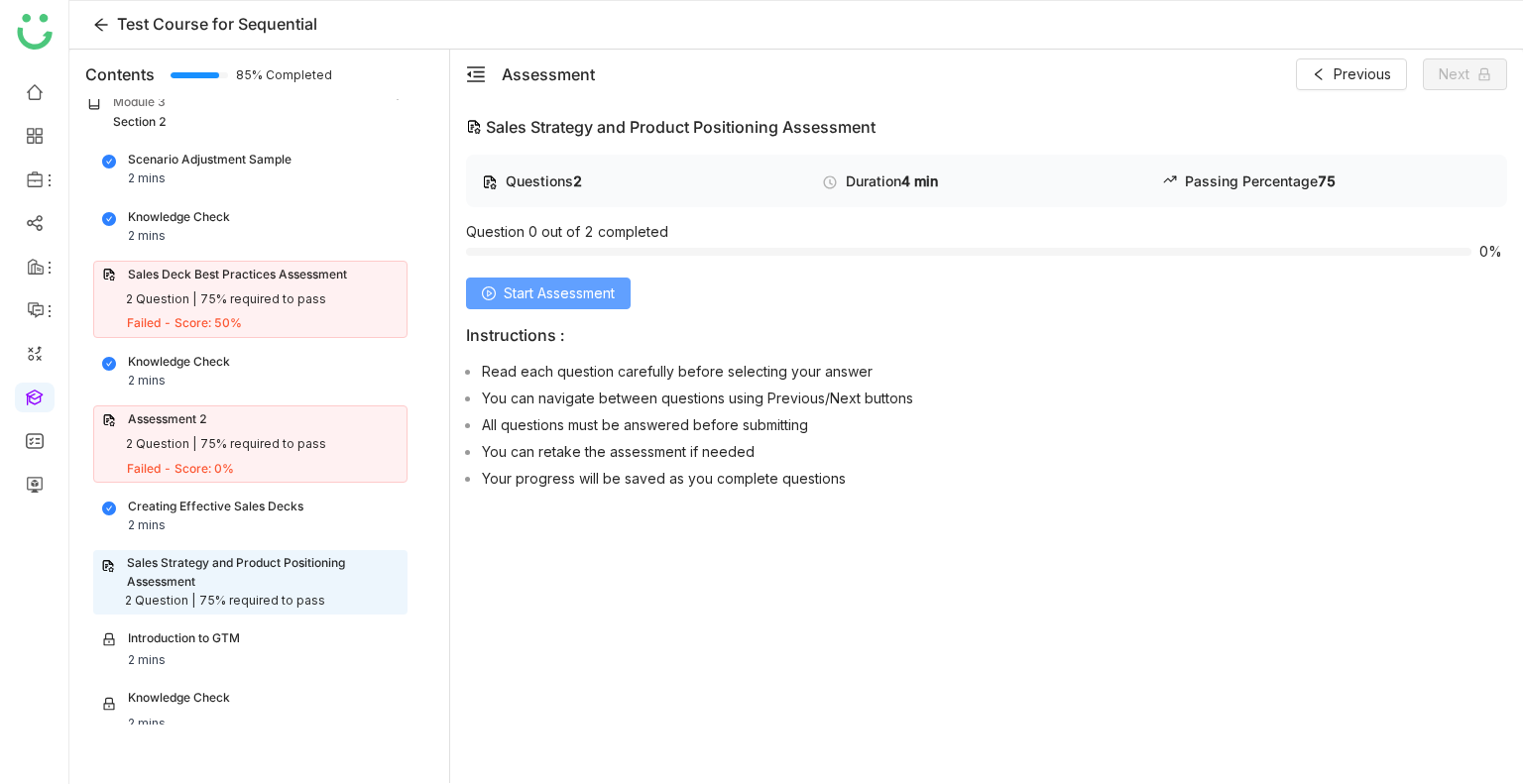
click at [535, 278] on button "Start Assessment" at bounding box center [549, 294] width 165 height 32
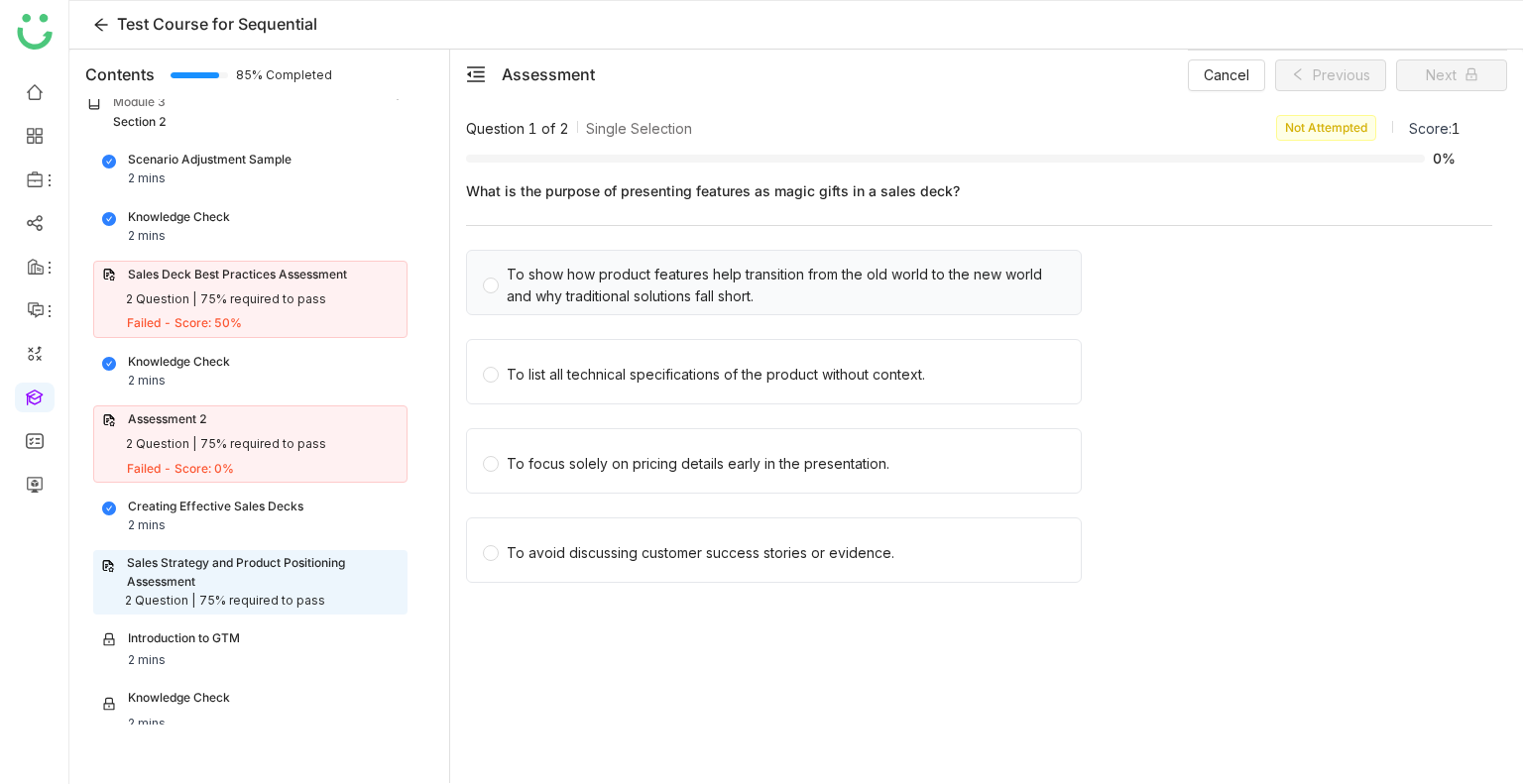
click at [542, 284] on div "To show how product features help transition from the old world to the new worl…" at bounding box center [785, 286] width 558 height 44
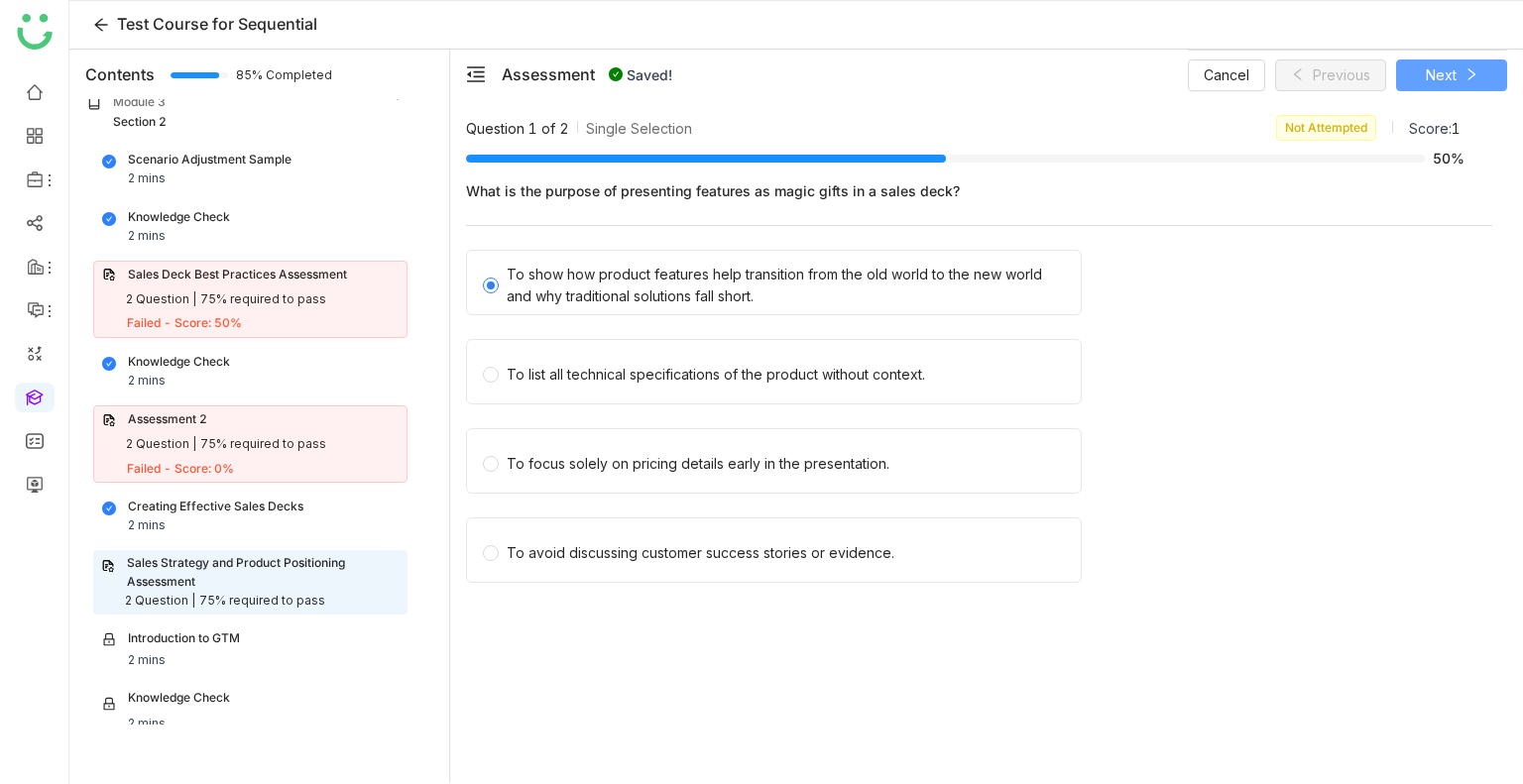
click at [1439, 74] on span "Next" at bounding box center [1442, 75] width 31 height 22
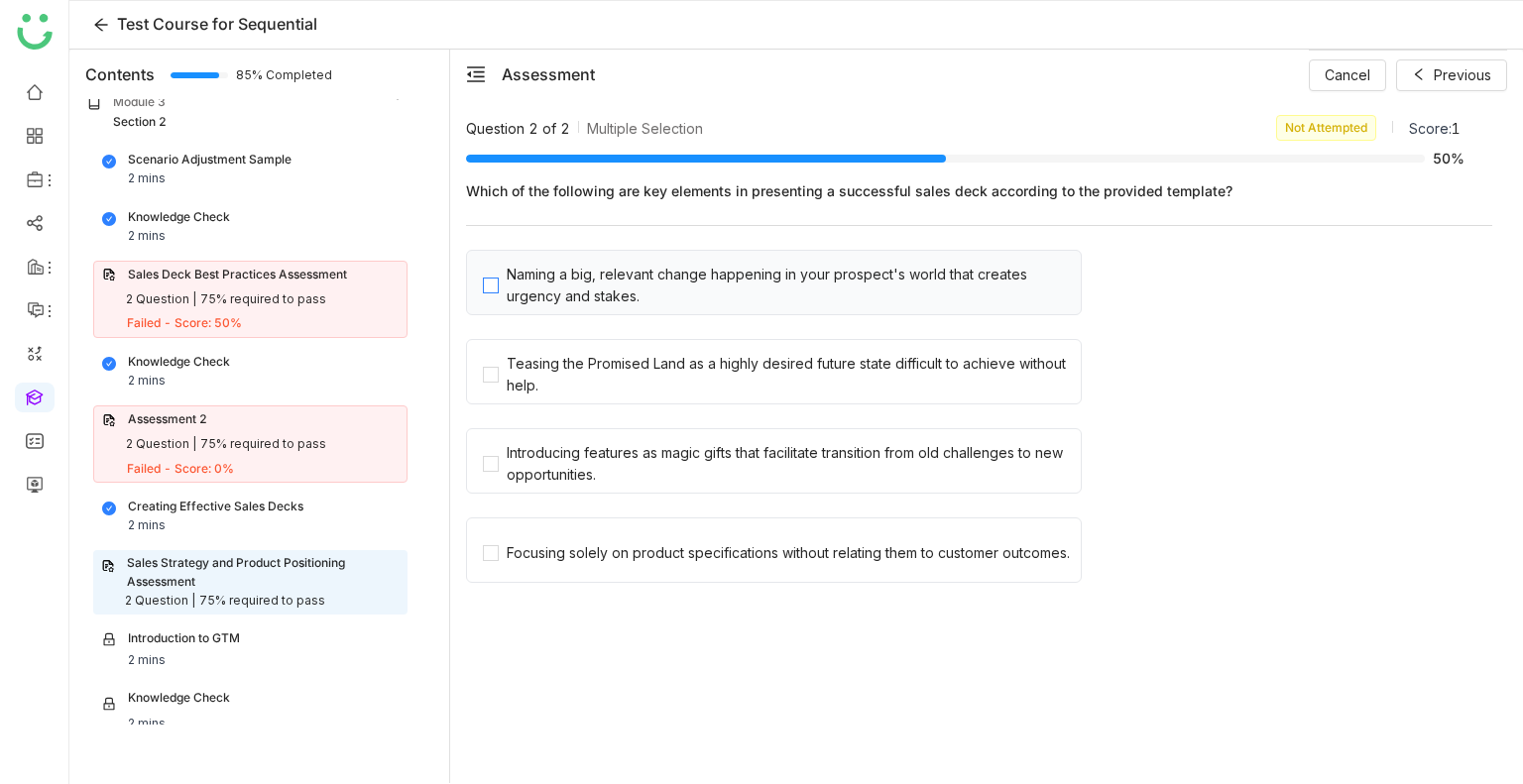
click at [623, 279] on div "Naming a big, relevant change happening in your prospect's world that creates u…" at bounding box center [789, 286] width 566 height 44
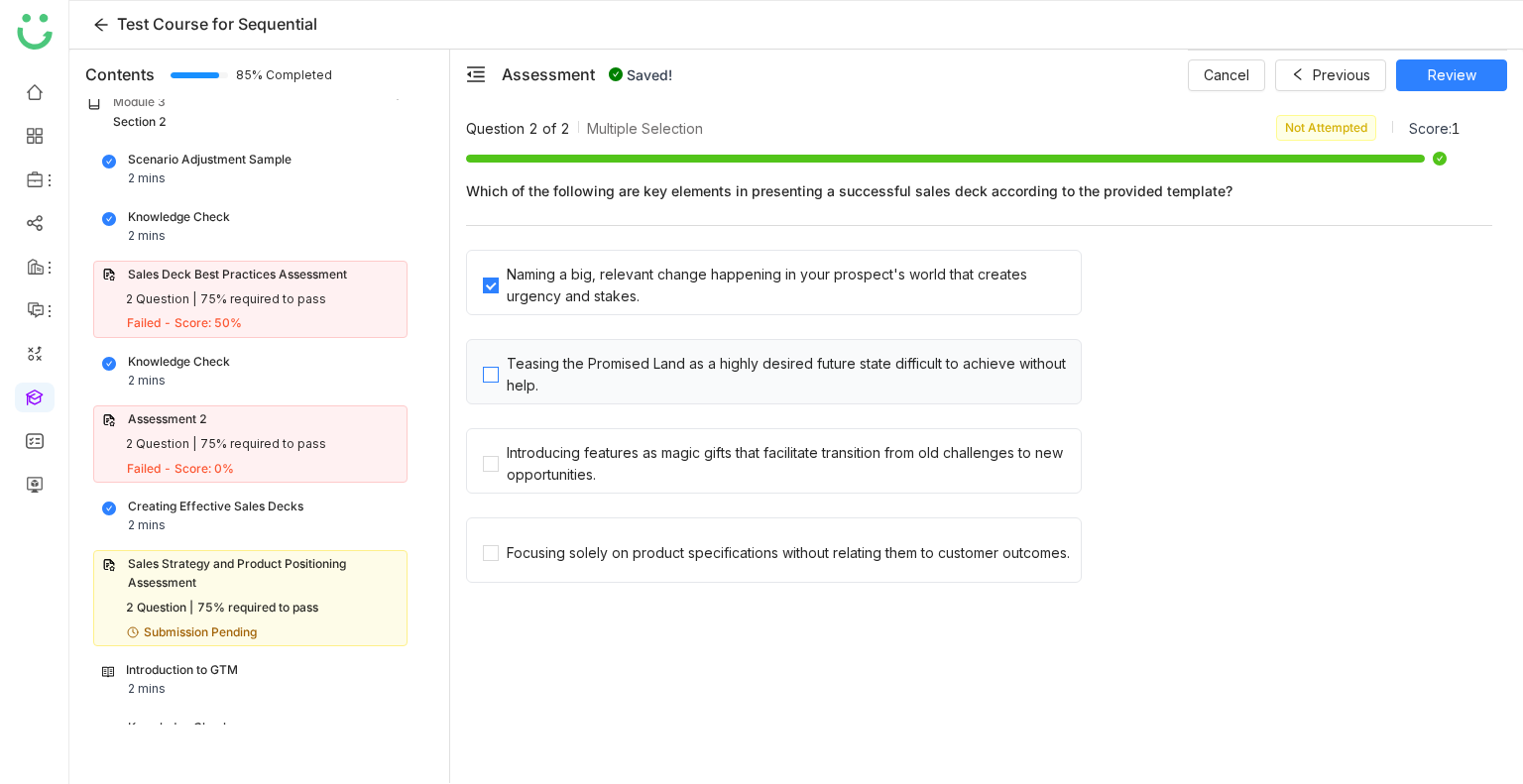
click at [622, 353] on div "Teasing the Promised Land as a highly desired future state difficult to achieve…" at bounding box center [789, 375] width 566 height 44
click at [1443, 67] on span "Review" at bounding box center [1453, 75] width 49 height 22
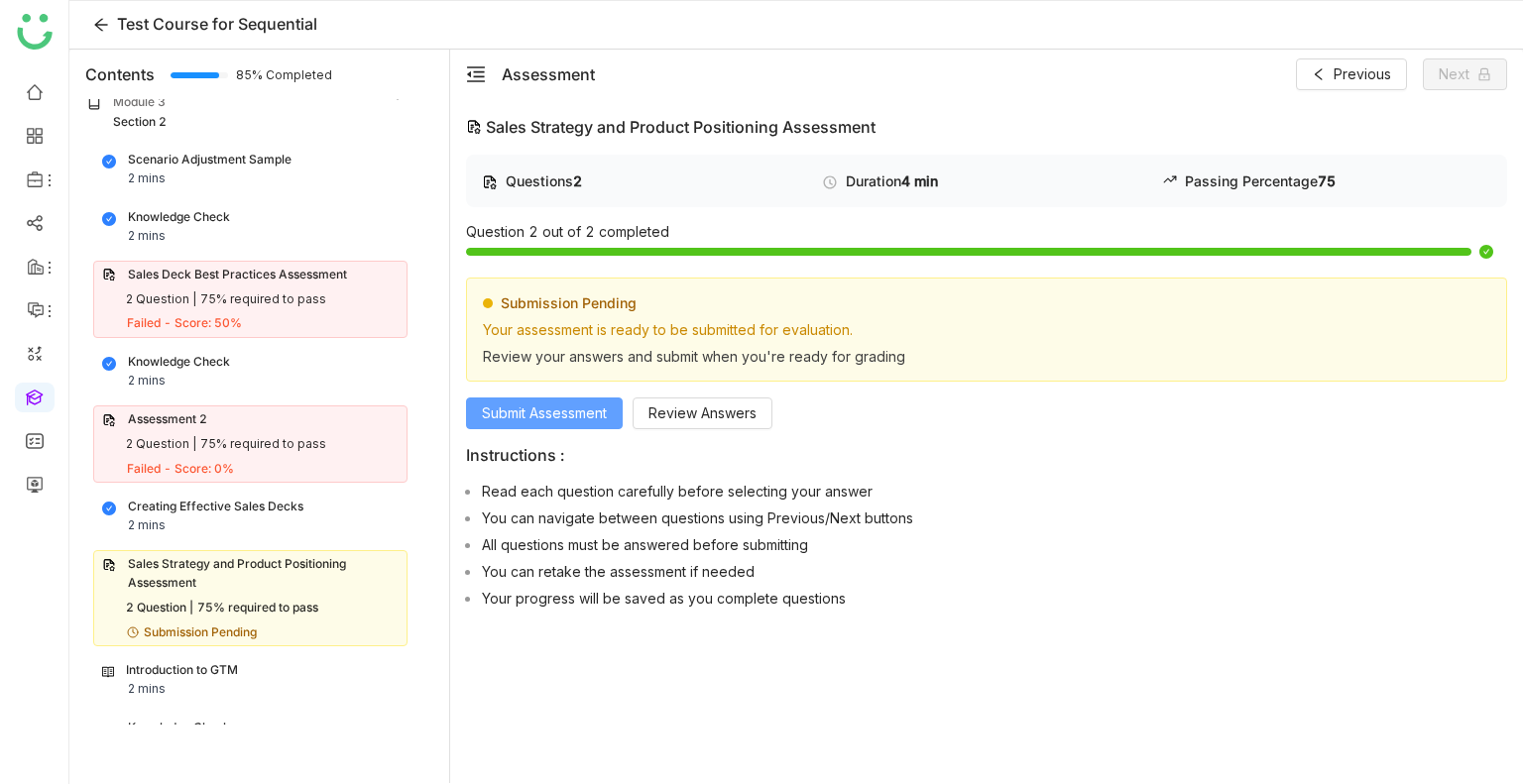
click at [511, 404] on span "Submit Assessment" at bounding box center [545, 414] width 125 height 22
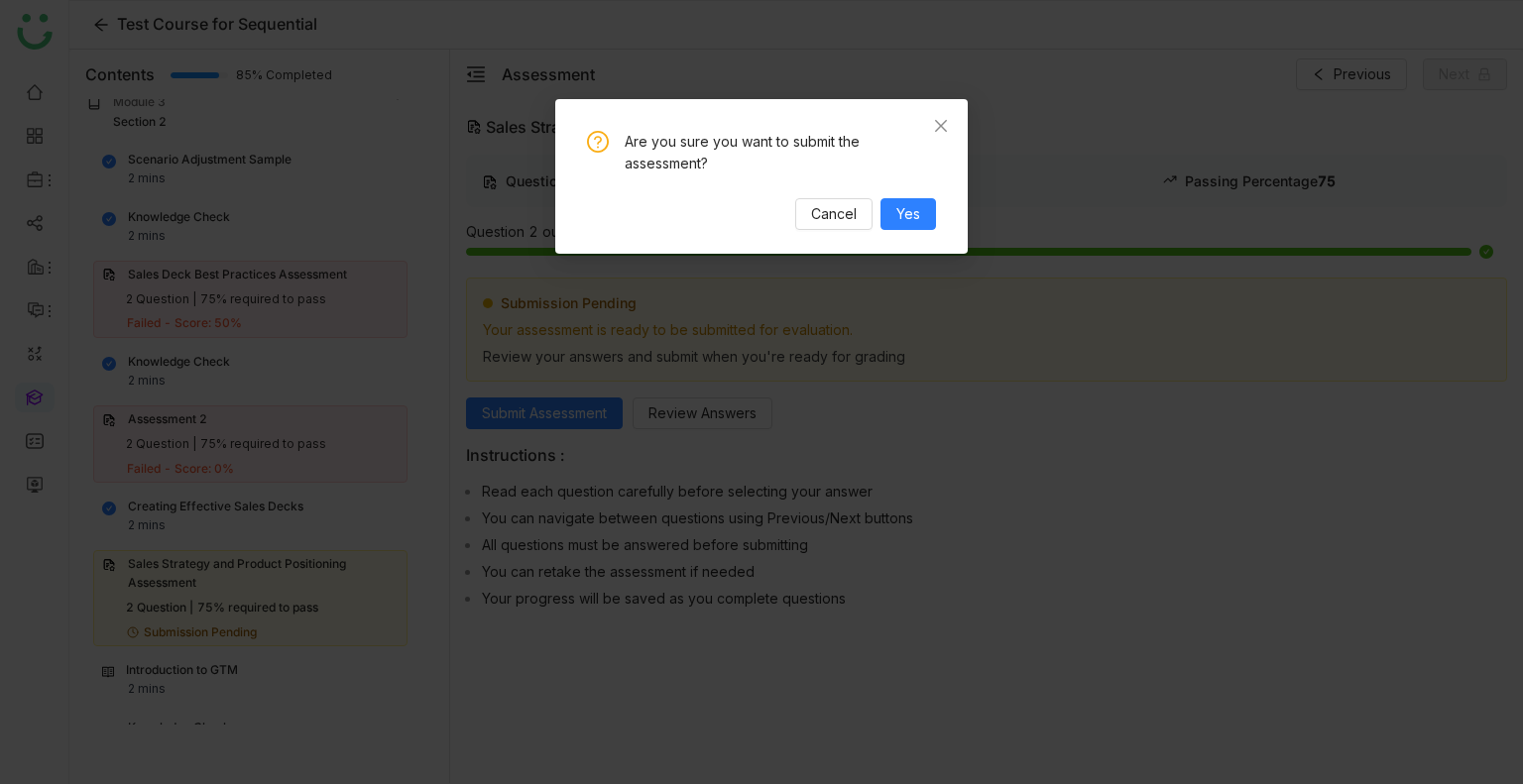
click at [916, 232] on div "Are you sure you want to submit the assessment? Cancel Yes" at bounding box center [762, 177] width 413 height 155
click at [914, 228] on button "Yes" at bounding box center [908, 214] width 56 height 32
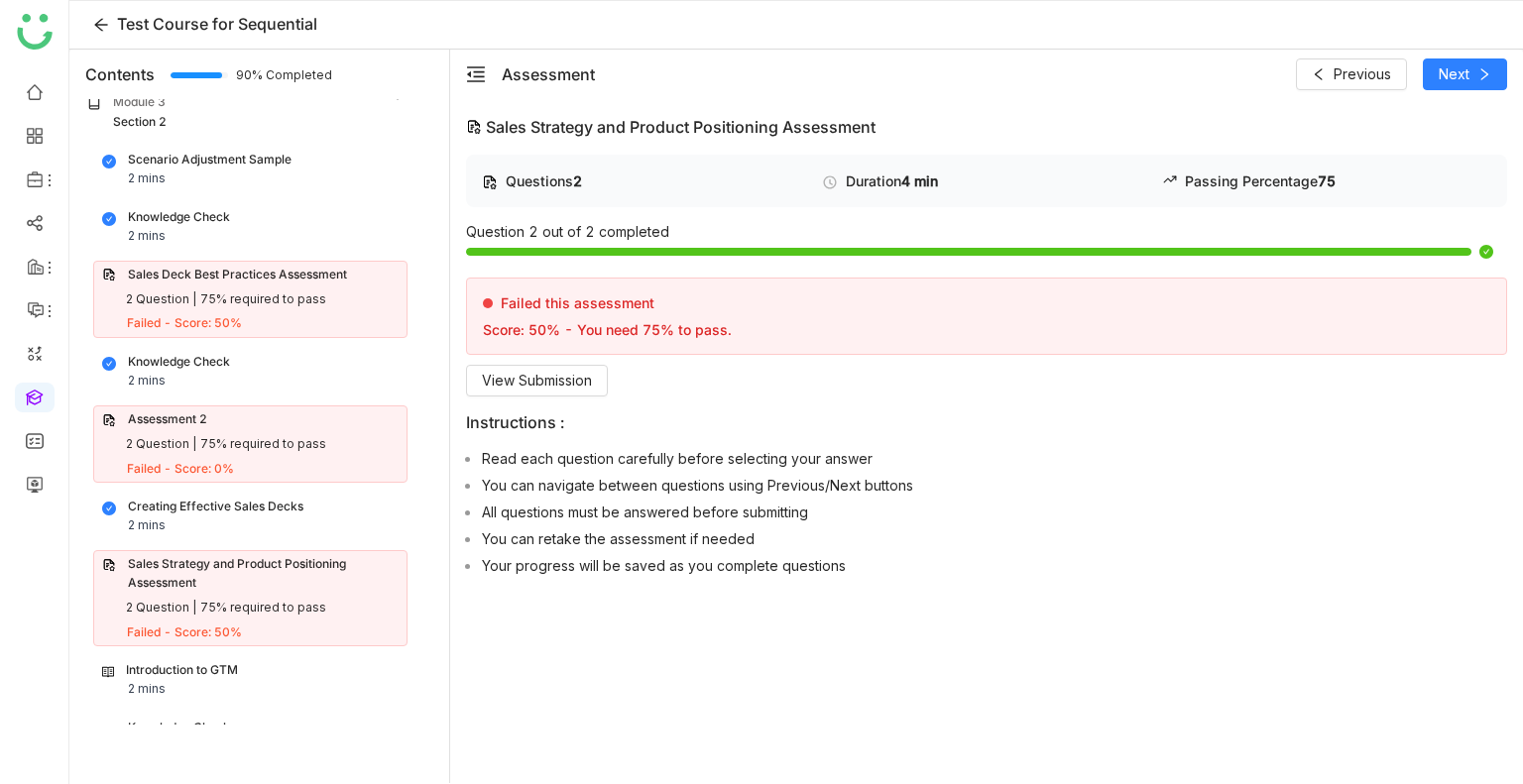
scroll to position [1294, 0]
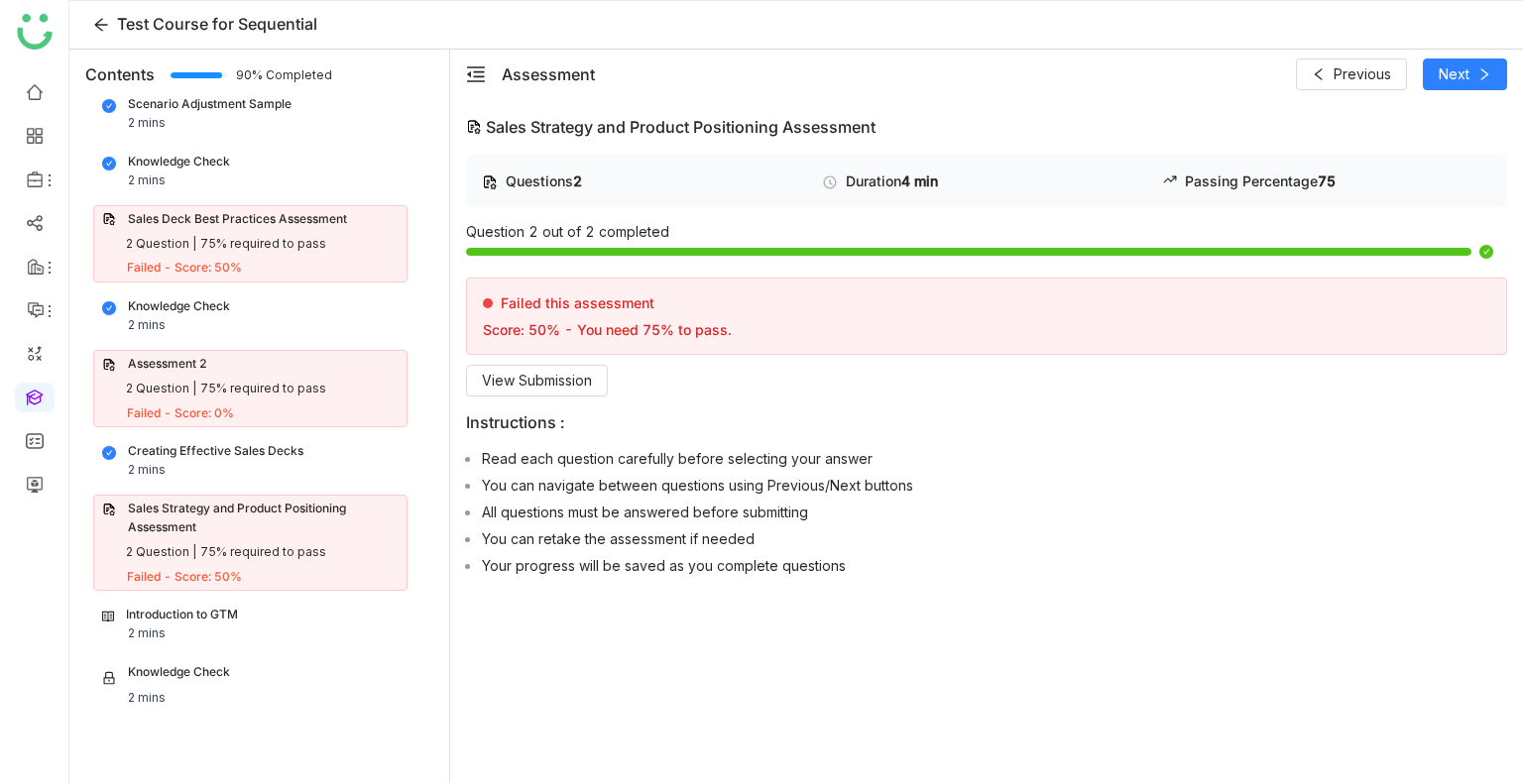
click at [239, 605] on div "Introduction to GTM 2 mins" at bounding box center [250, 624] width 297 height 38
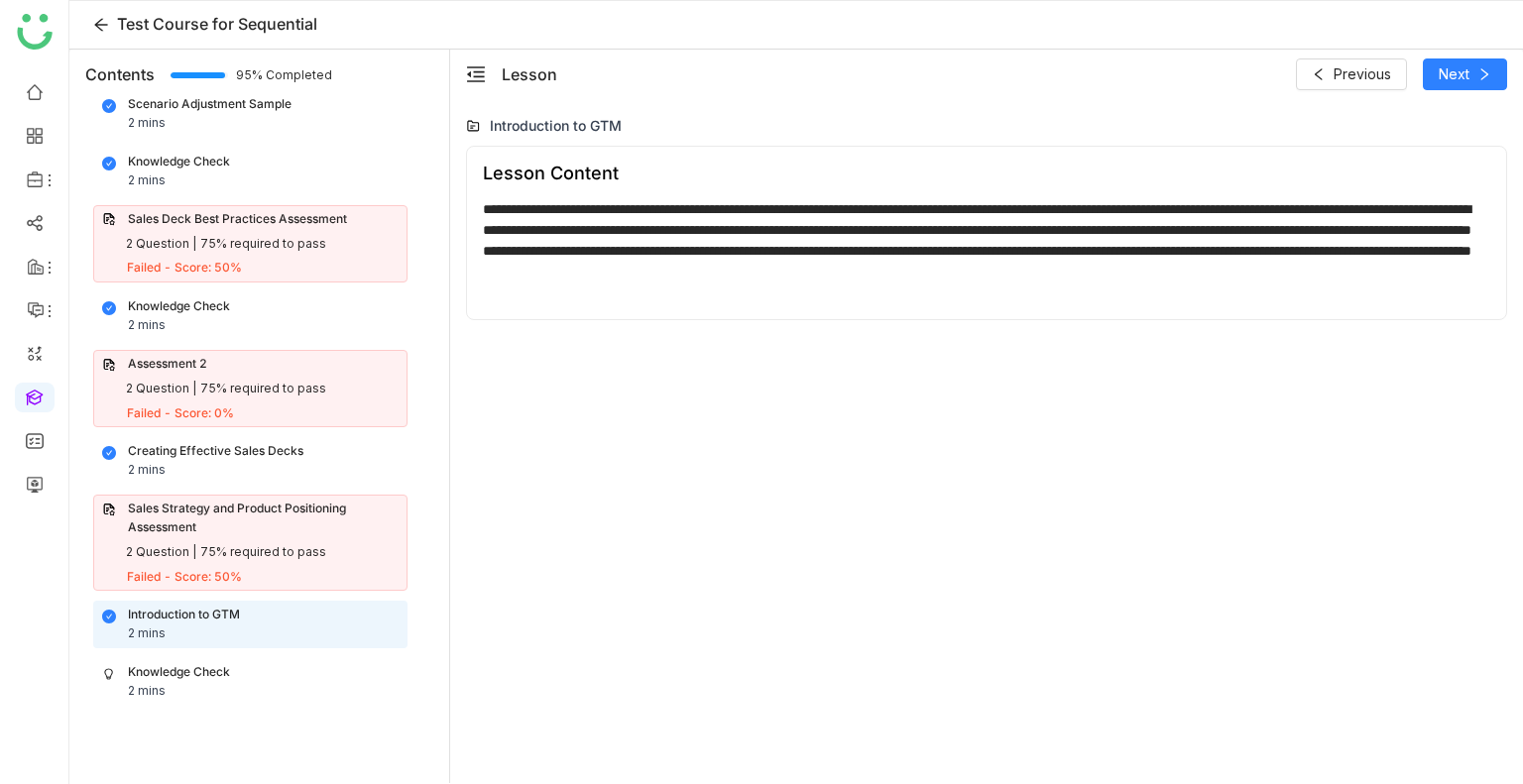
scroll to position [1287, 0]
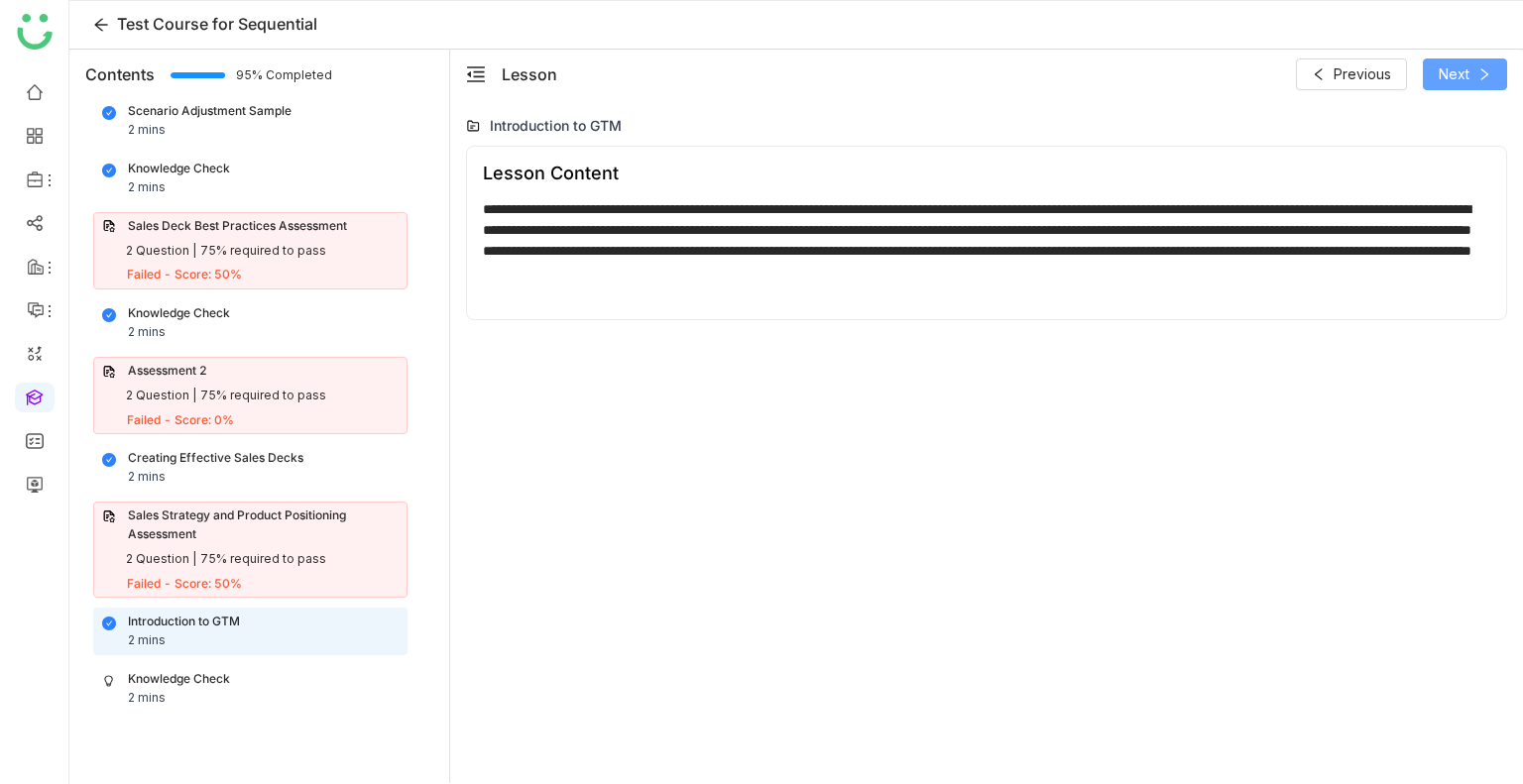
click at [1435, 63] on button "Next" at bounding box center [1465, 74] width 84 height 32
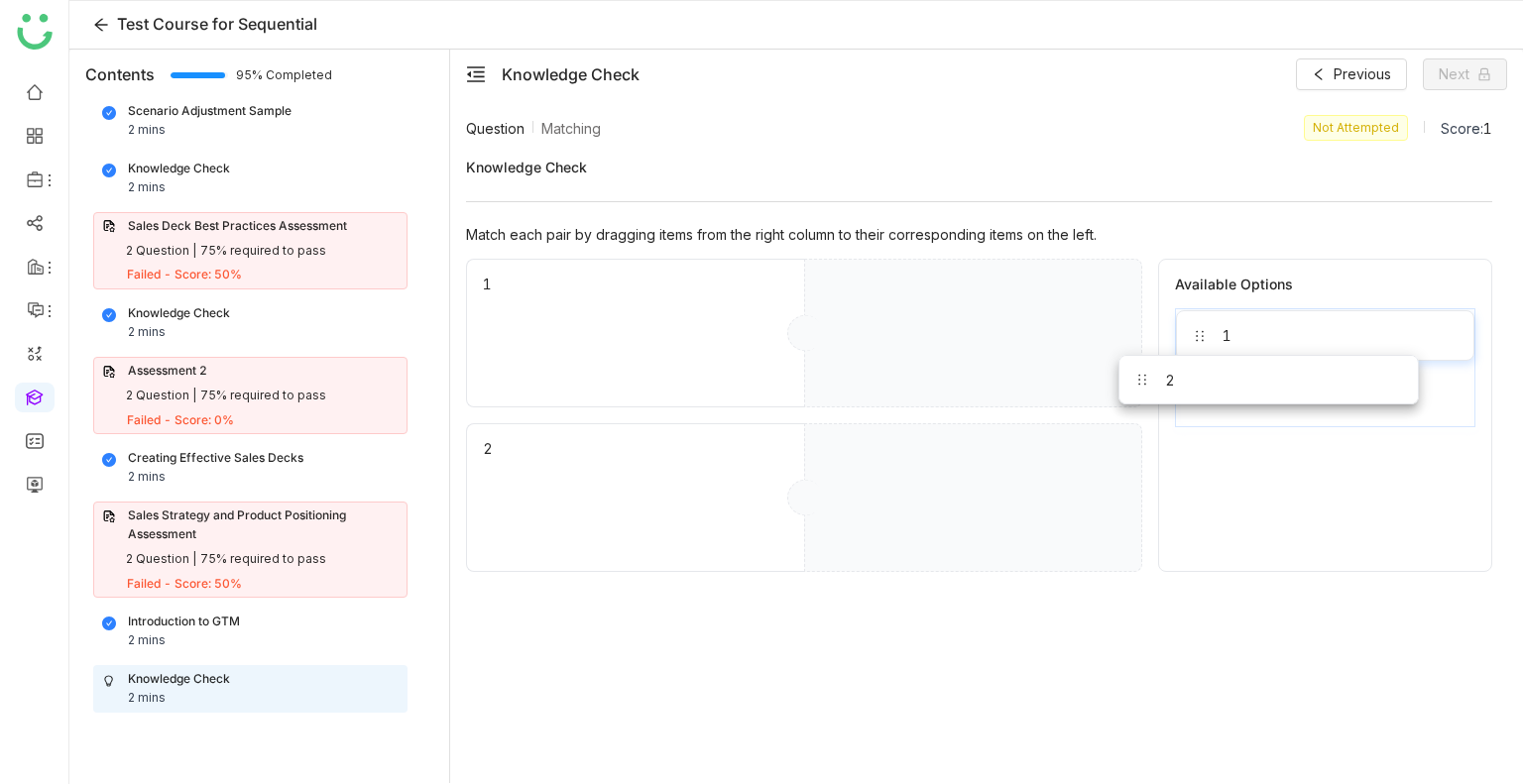
drag, startPoint x: 1306, startPoint y: 326, endPoint x: 1163, endPoint y: 467, distance: 200.8
drag, startPoint x: 1216, startPoint y: 404, endPoint x: 925, endPoint y: 530, distance: 317.1
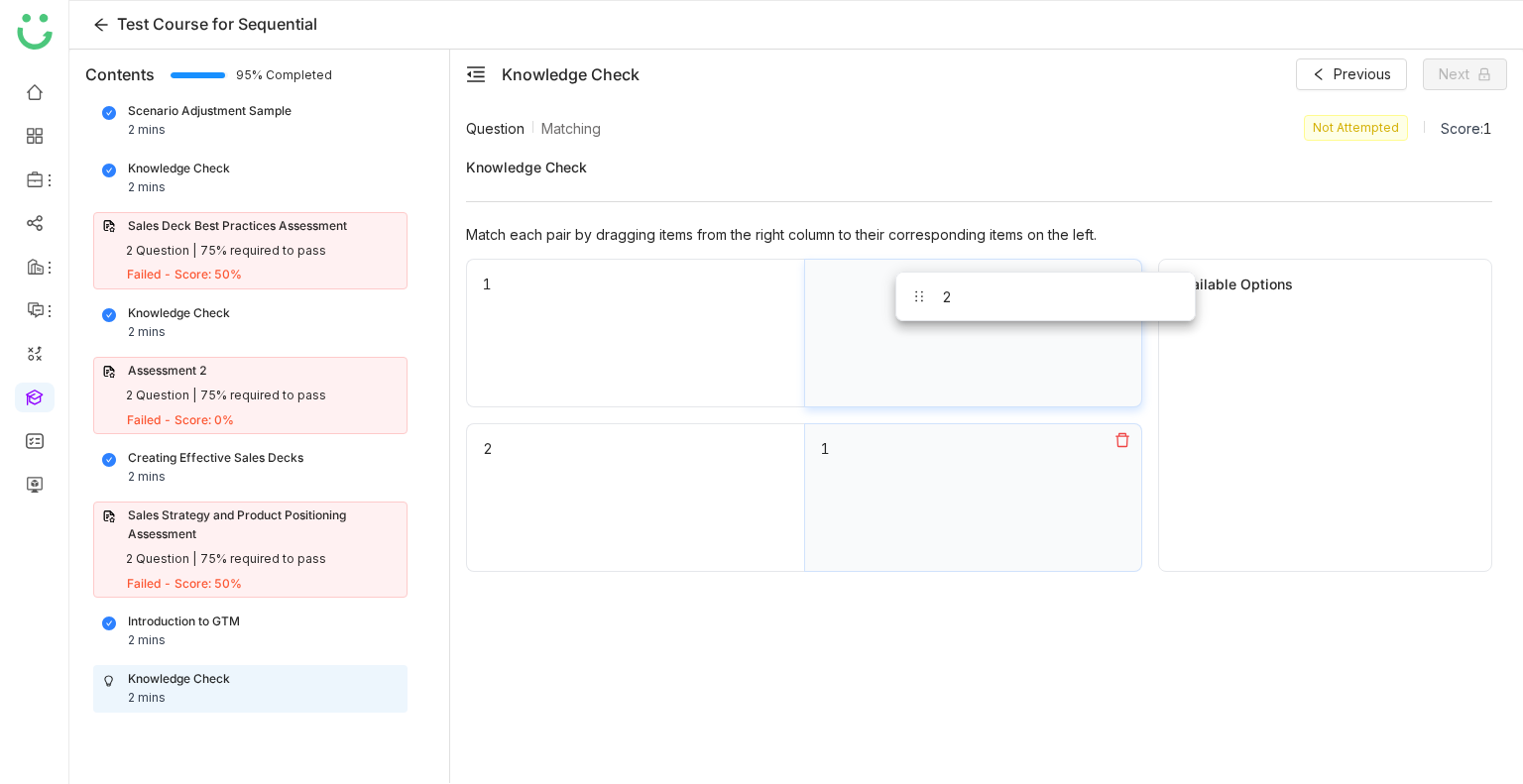
drag, startPoint x: 1204, startPoint y: 335, endPoint x: 902, endPoint y: 297, distance: 304.4
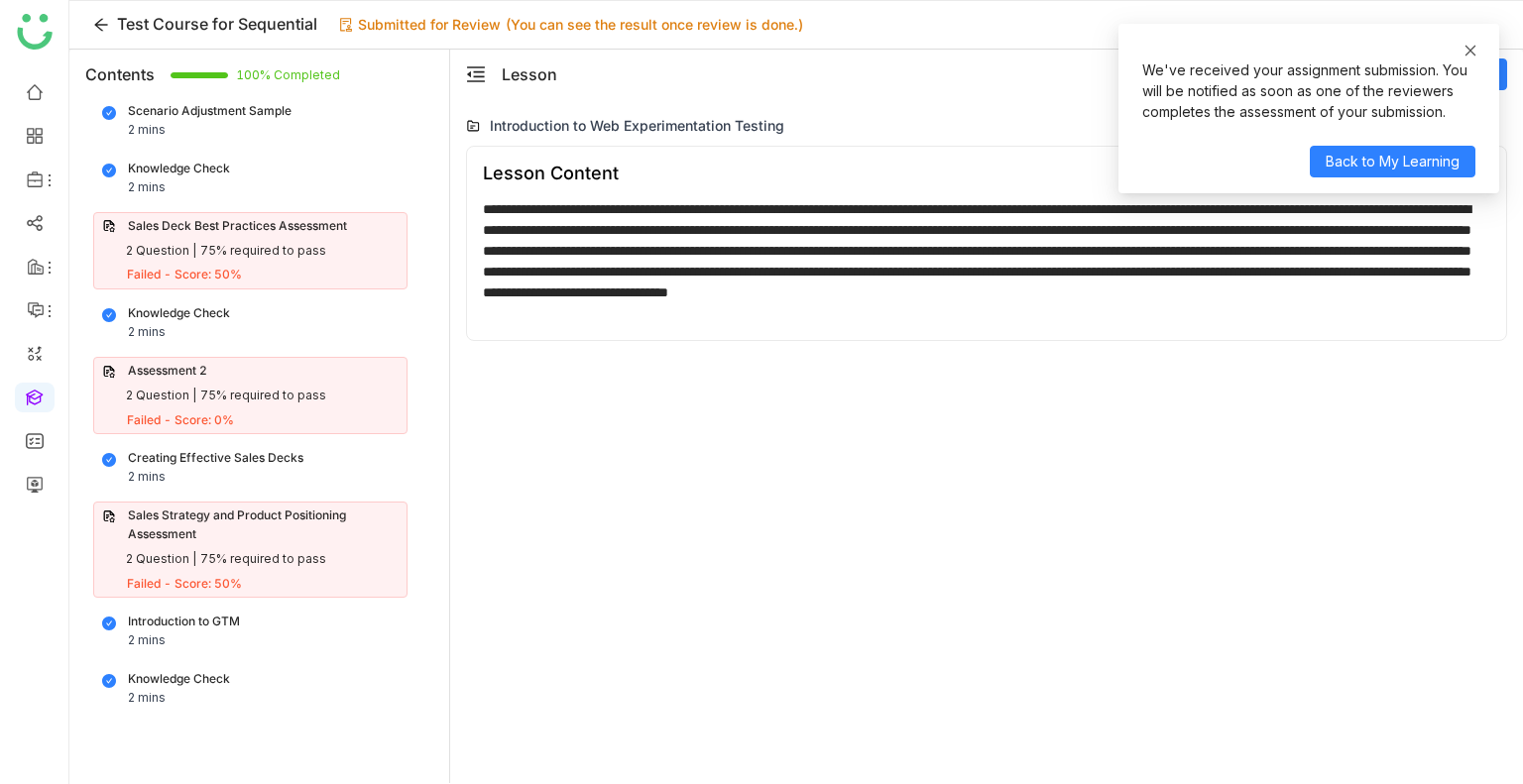
click at [1470, 47] on icon at bounding box center [1471, 51] width 14 height 14
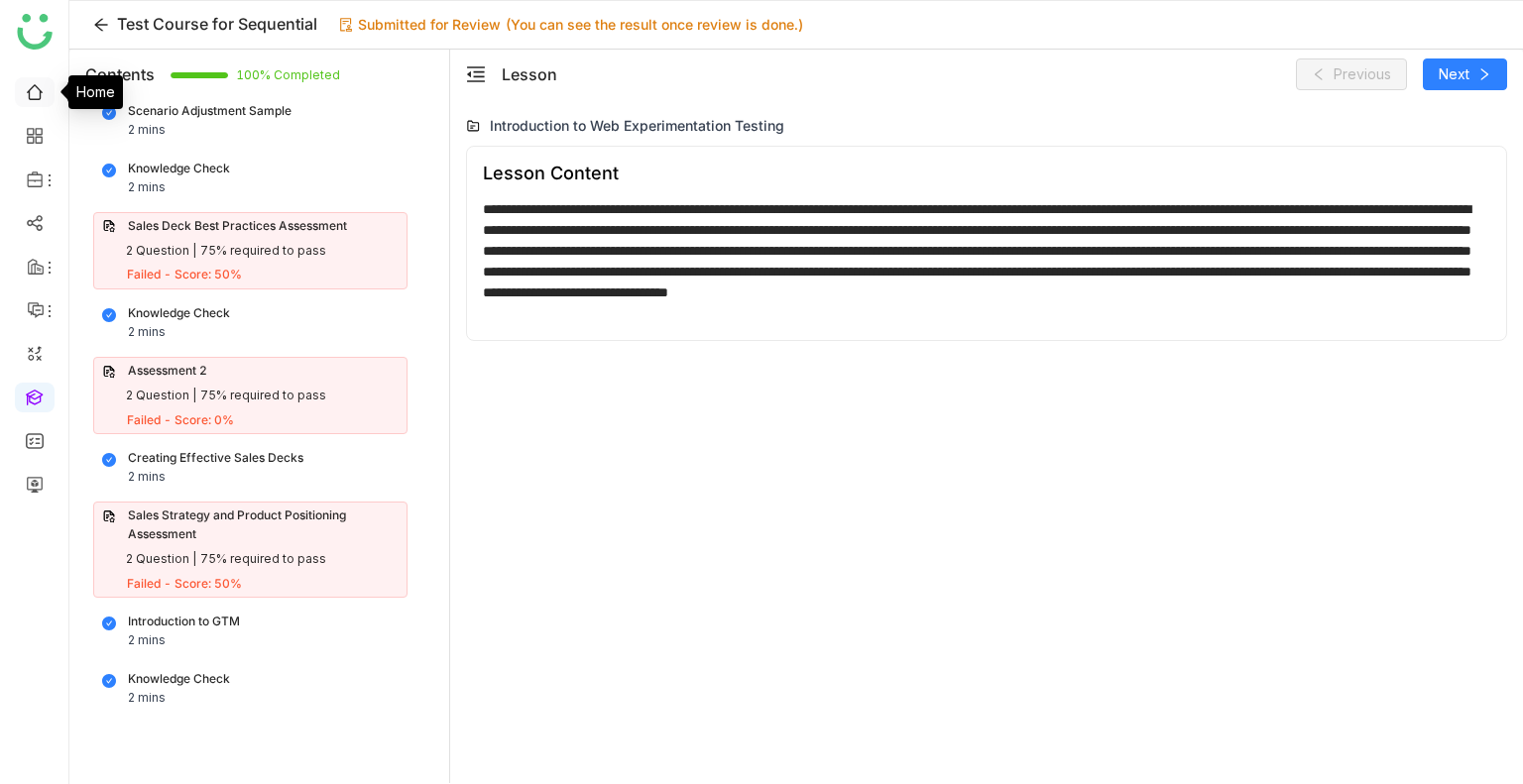
click at [44, 98] on link at bounding box center [35, 90] width 18 height 17
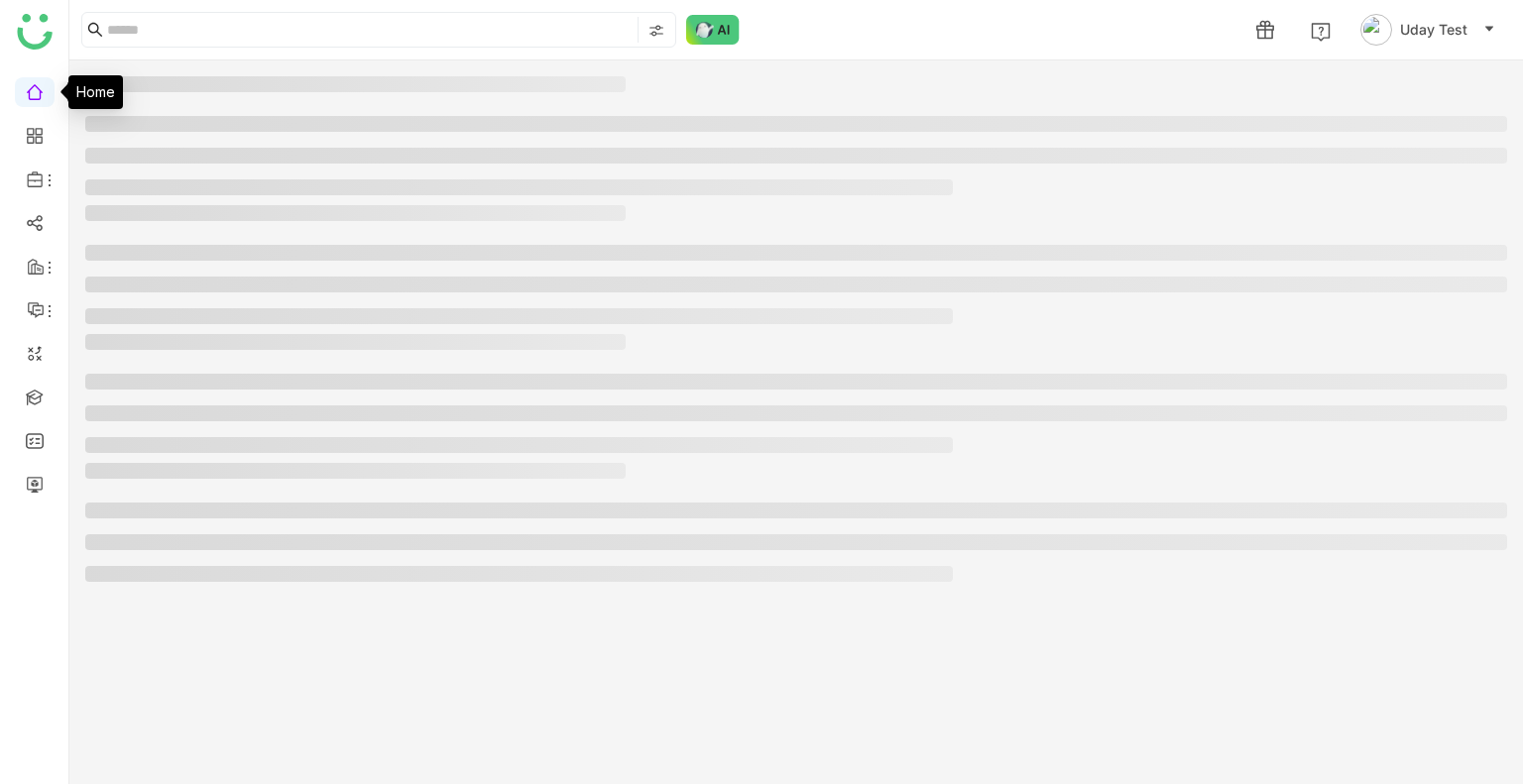
click at [44, 98] on link at bounding box center [35, 90] width 18 height 17
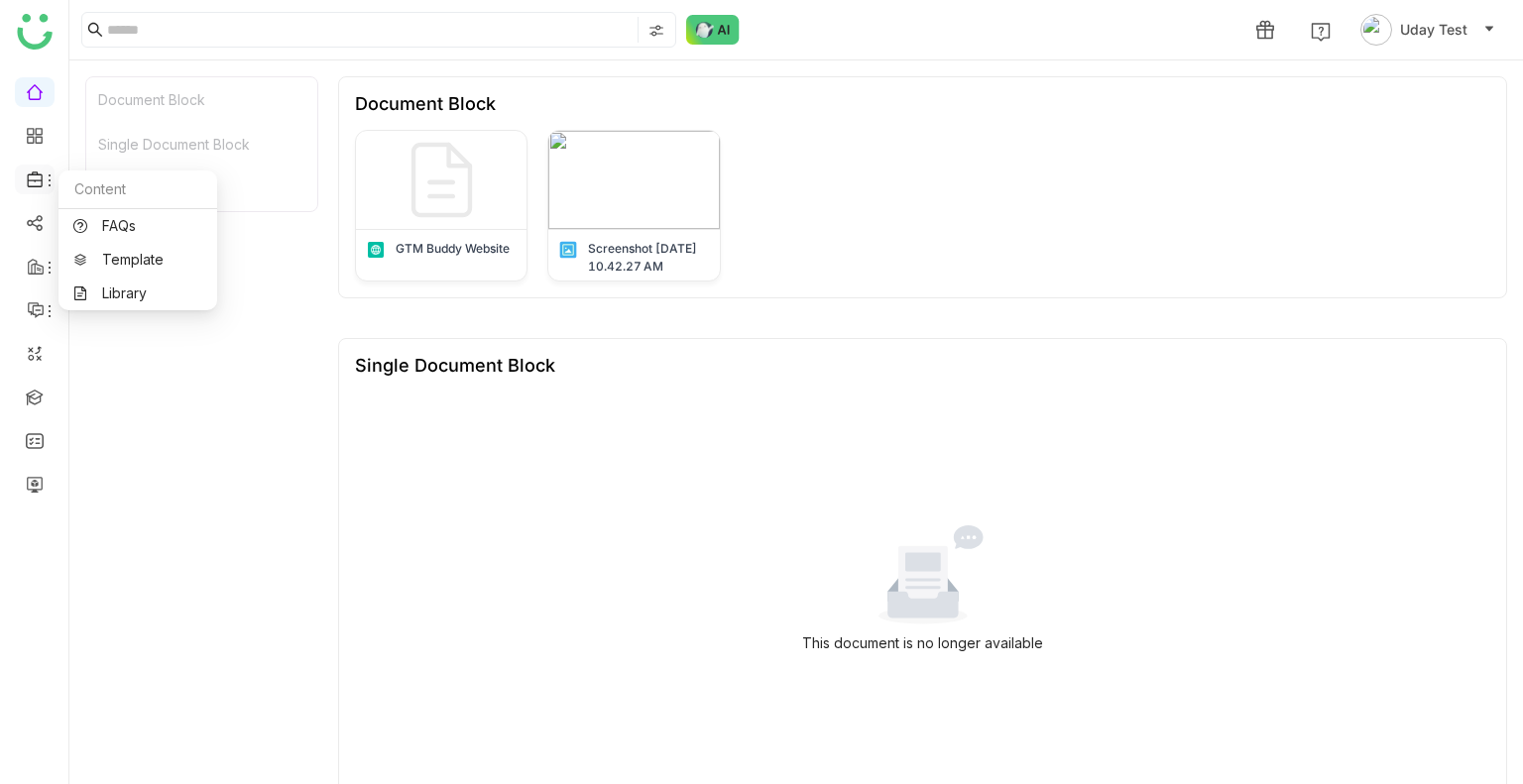
click at [35, 184] on icon at bounding box center [36, 180] width 18 height 18
click at [40, 138] on link at bounding box center [35, 134] width 18 height 17
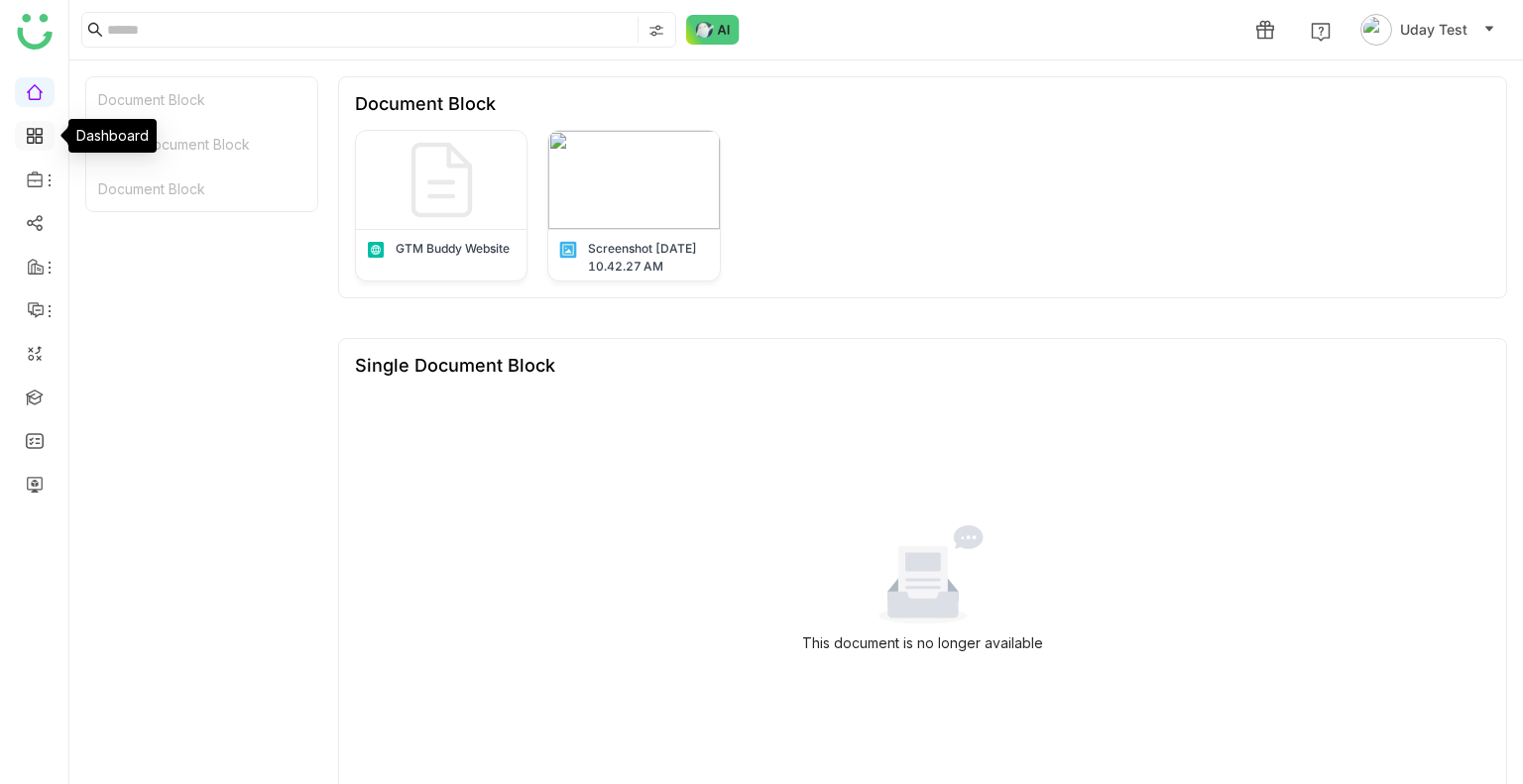
click at [40, 138] on link at bounding box center [35, 134] width 18 height 17
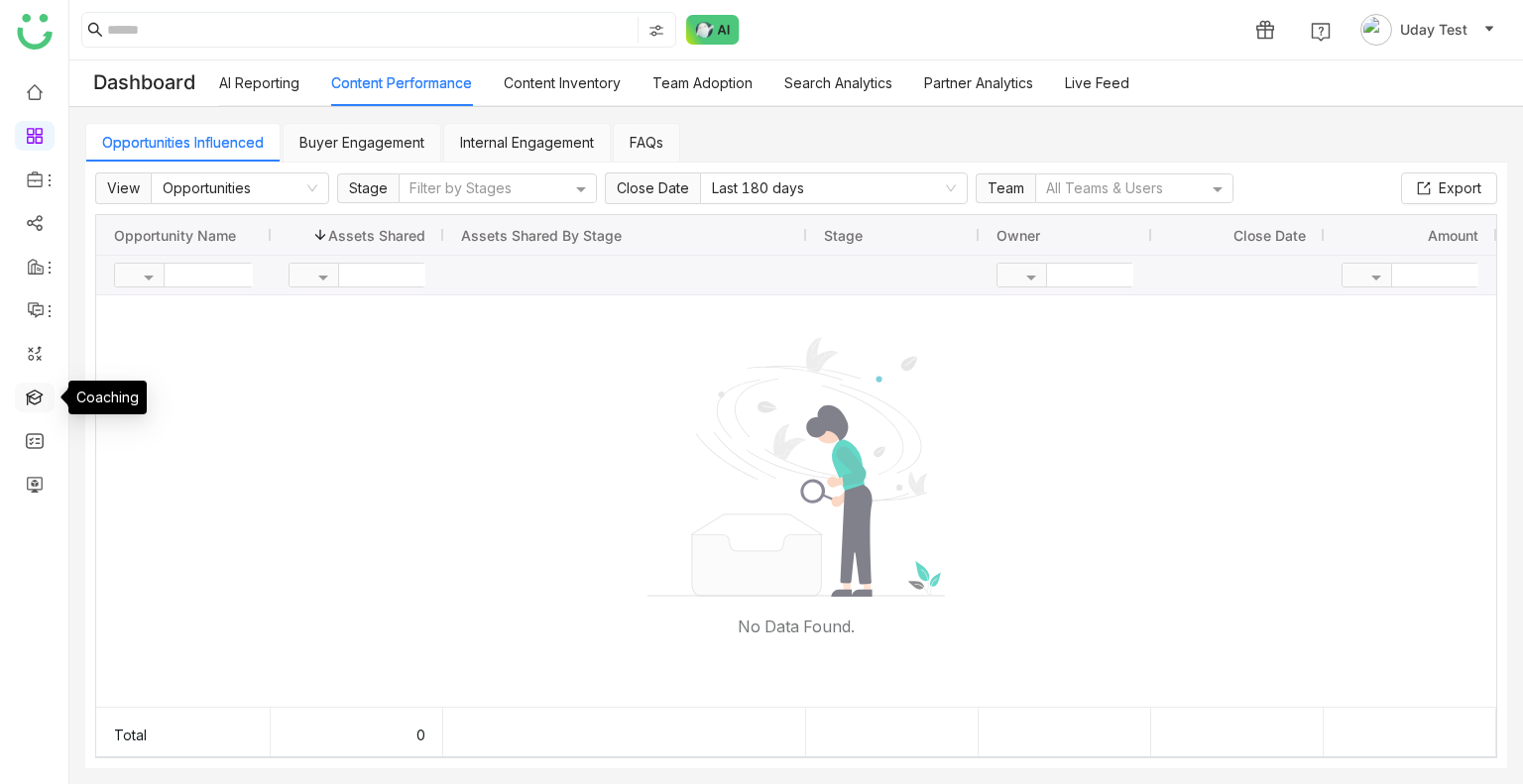
click at [31, 388] on link at bounding box center [35, 396] width 18 height 17
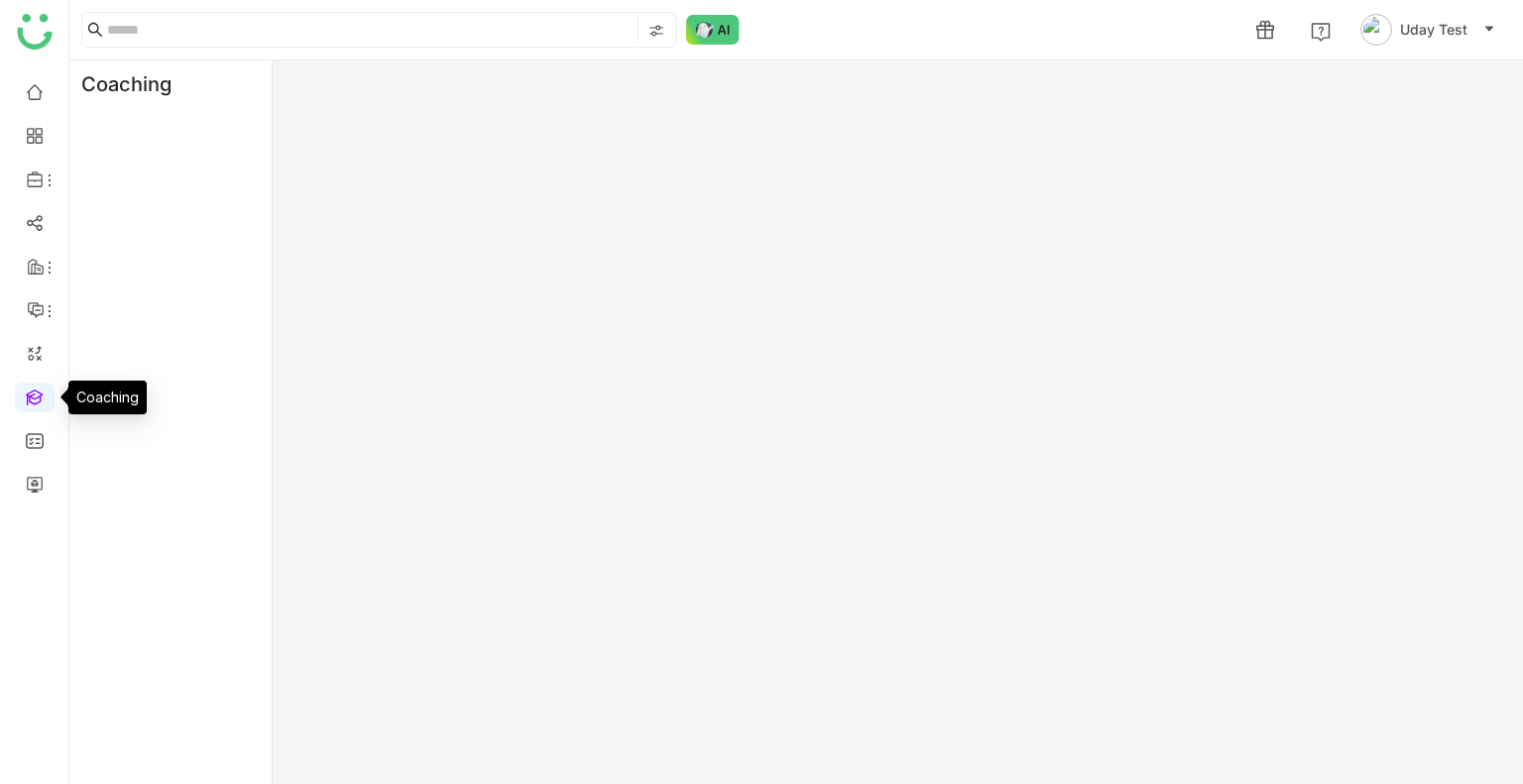
click at [31, 388] on link at bounding box center [35, 396] width 18 height 17
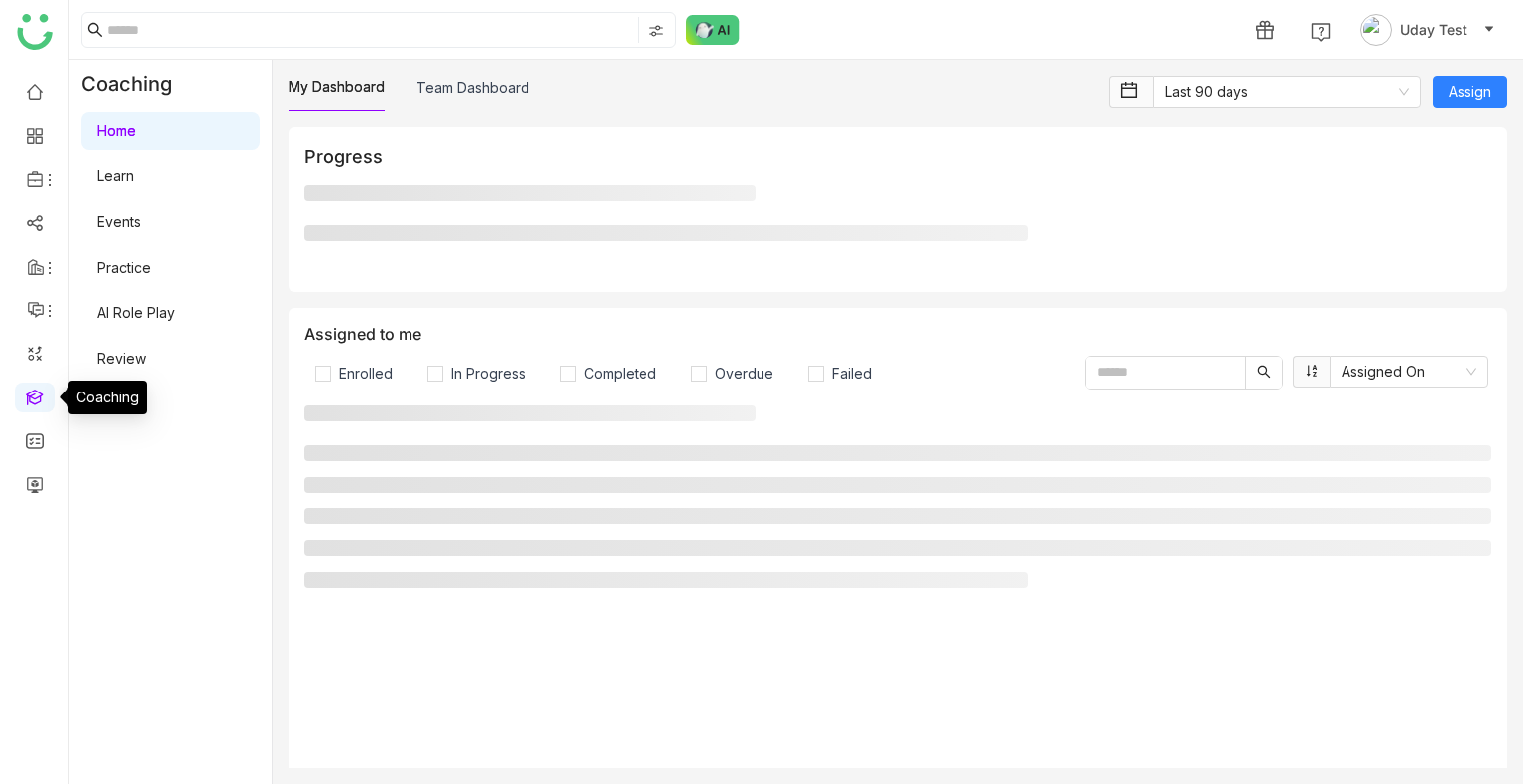
click at [31, 388] on link at bounding box center [35, 396] width 18 height 17
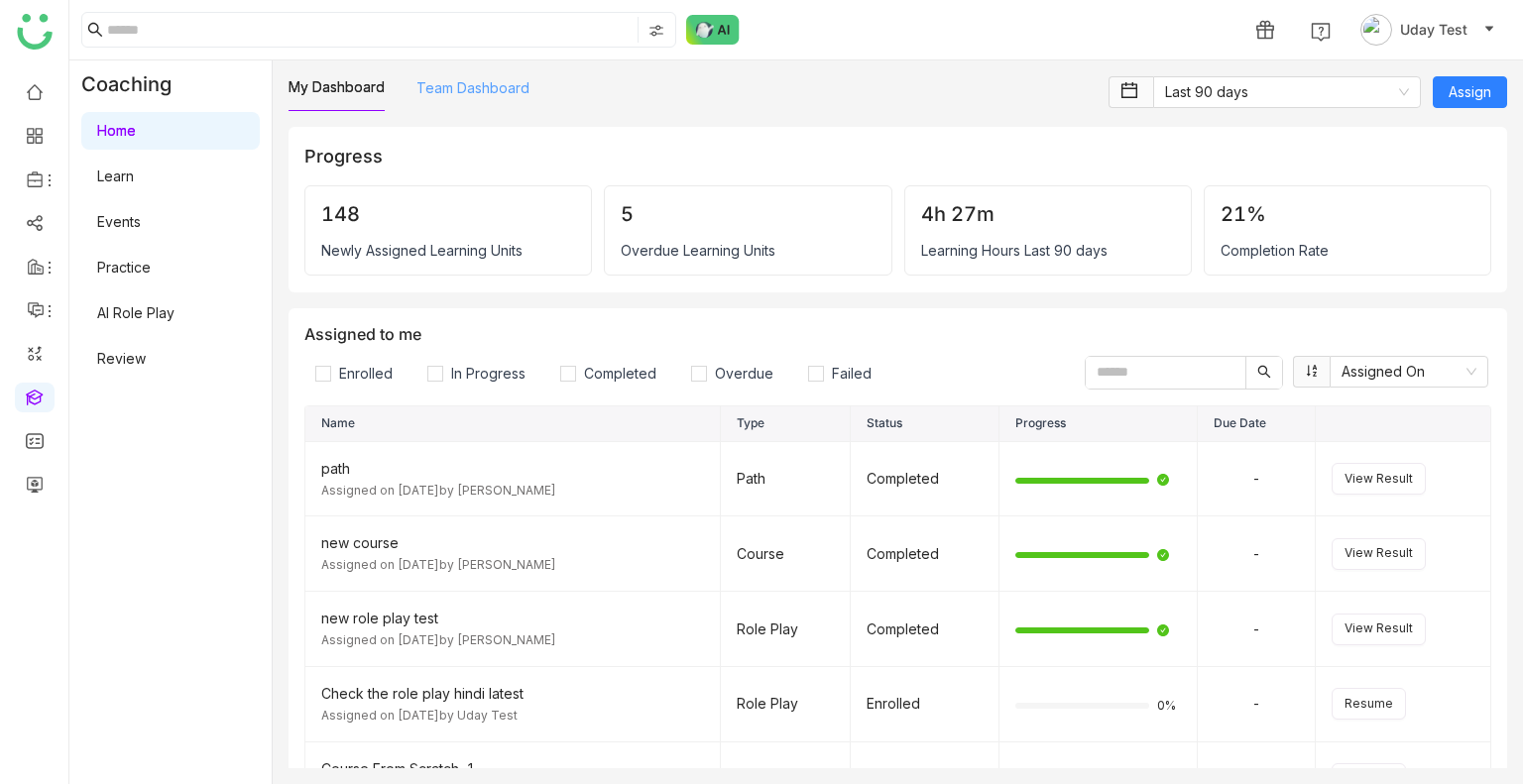
click at [445, 84] on link "Team Dashboard" at bounding box center [474, 87] width 113 height 17
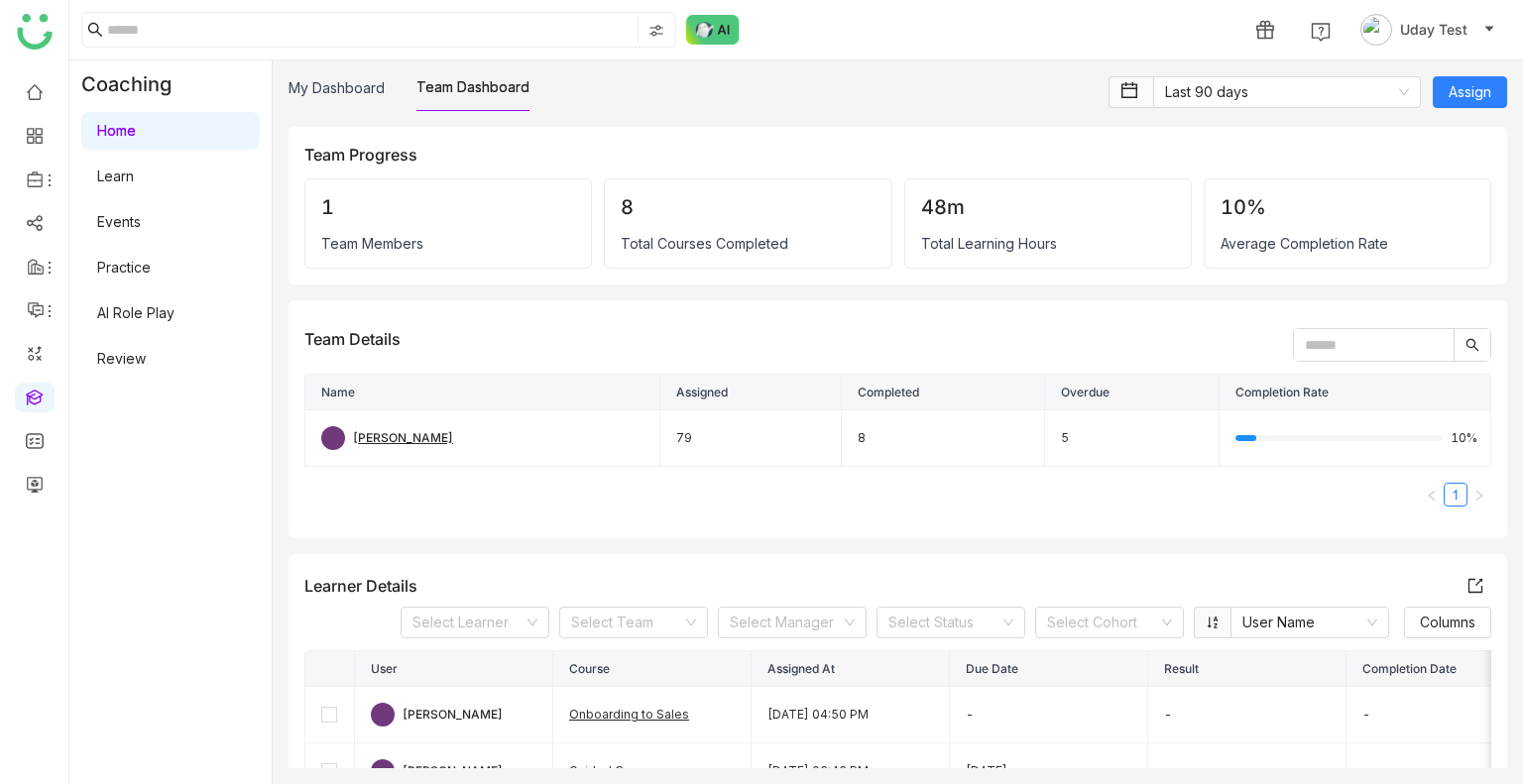
click at [388, 89] on div "My Dashboard Team Dashboard" at bounding box center [409, 93] width 241 height 35
click at [379, 93] on link "My Dashboard" at bounding box center [337, 87] width 96 height 17
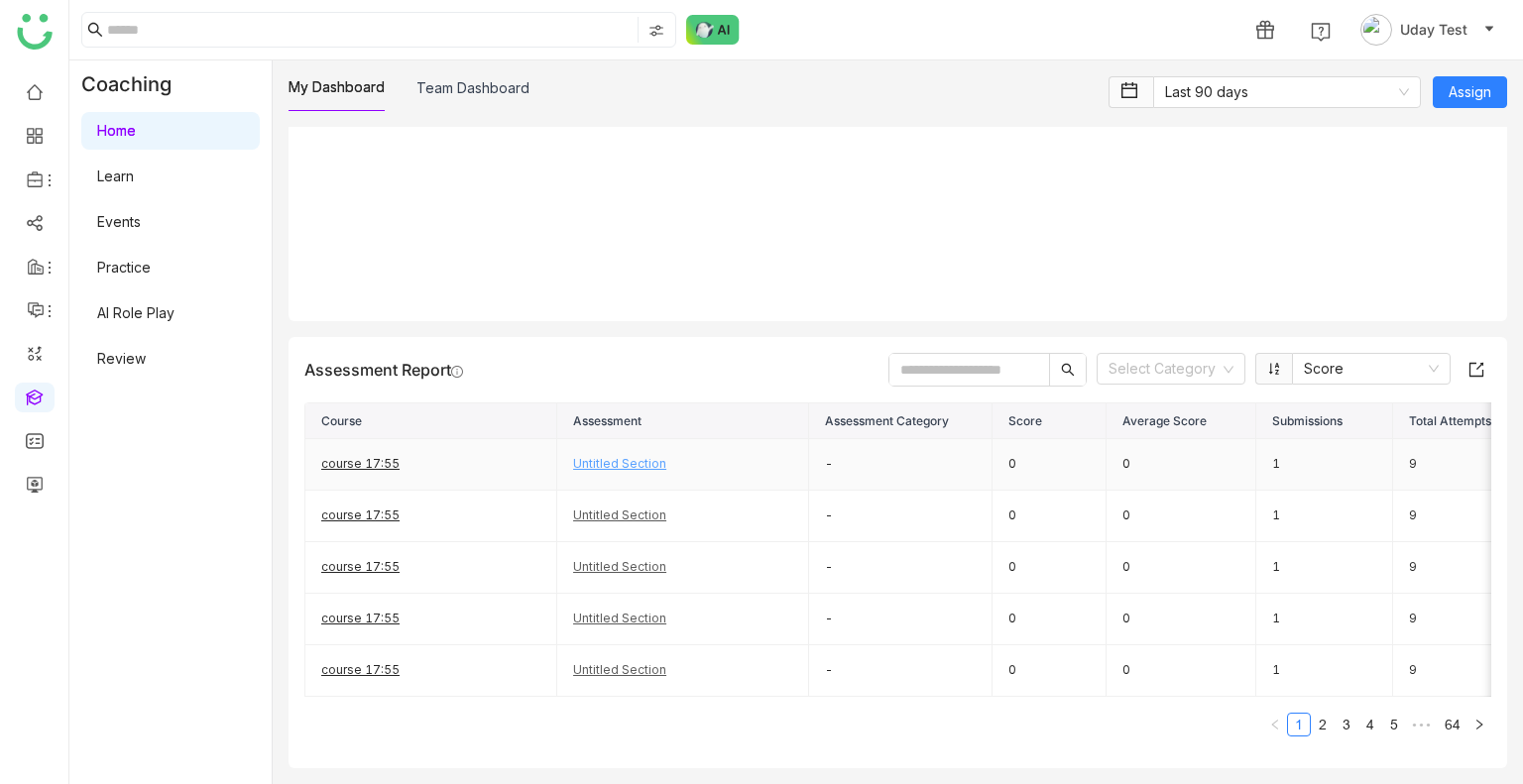
click at [620, 457] on link "Untitled Section" at bounding box center [620, 463] width 93 height 15
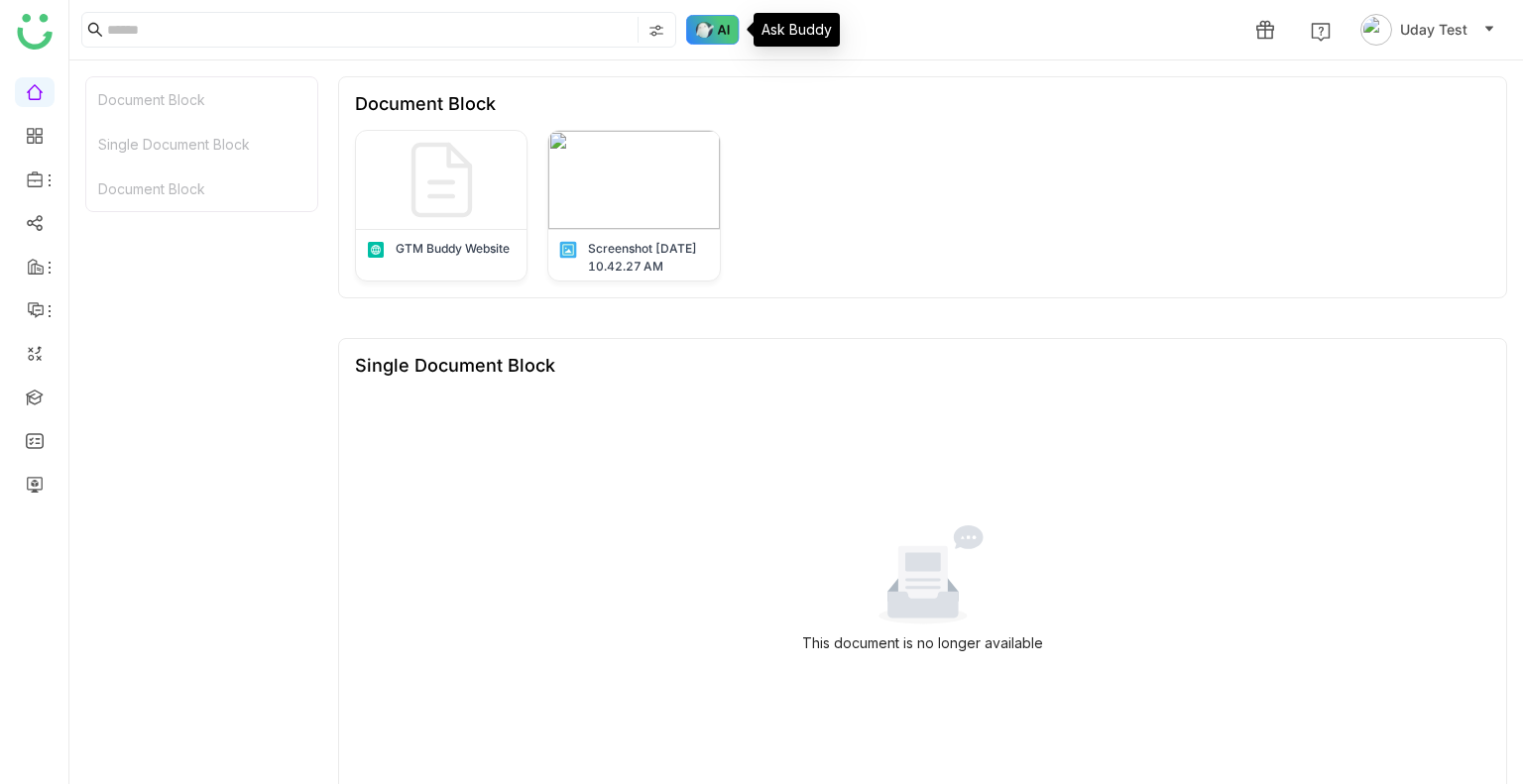
click at [721, 31] on img at bounding box center [713, 30] width 54 height 30
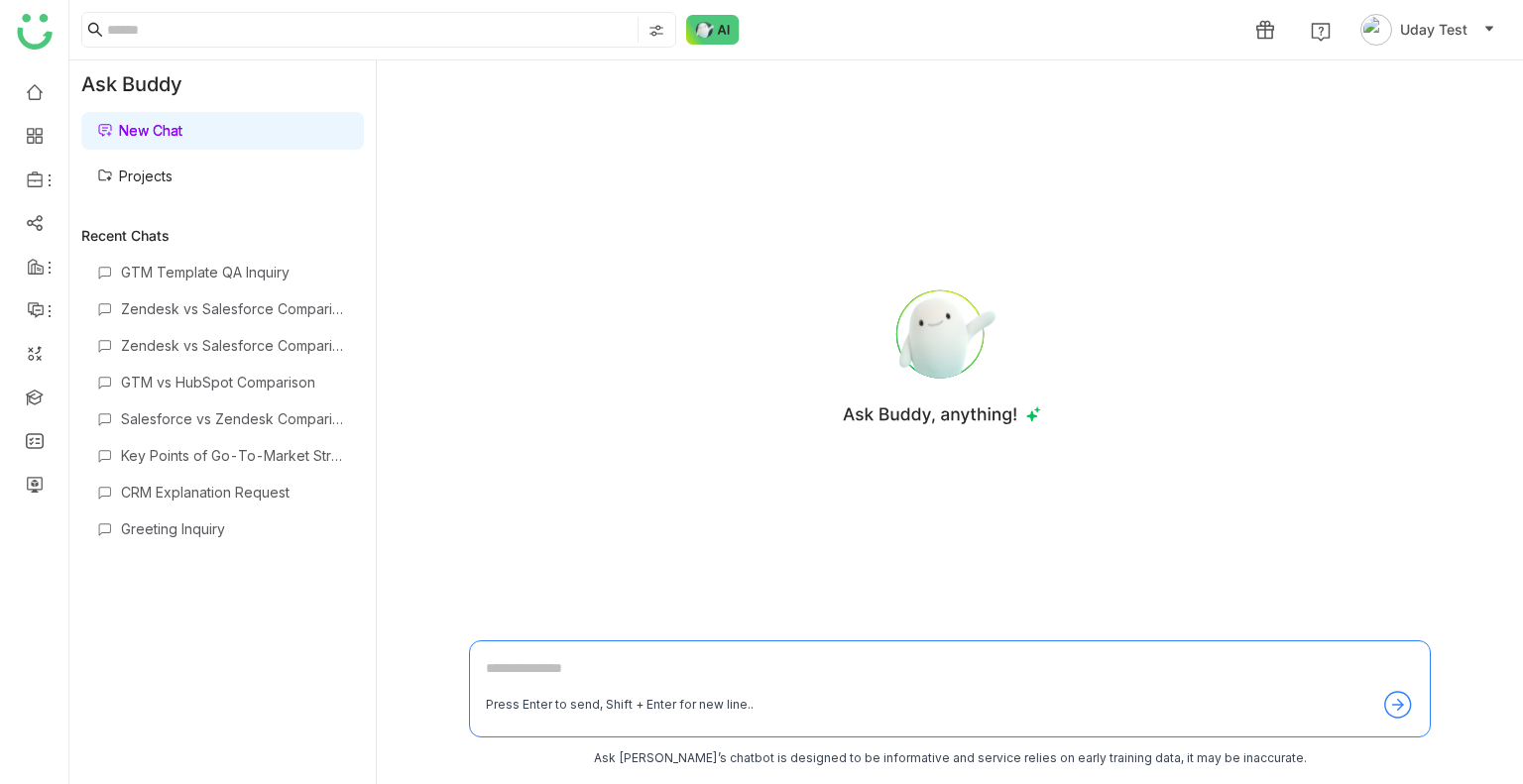
click at [579, 653] on div "Press Enter to send, Shift + Enter for new line.." at bounding box center [950, 689] width 962 height 97
click at [556, 672] on textarea at bounding box center [950, 673] width 928 height 32
type textarea "**********"
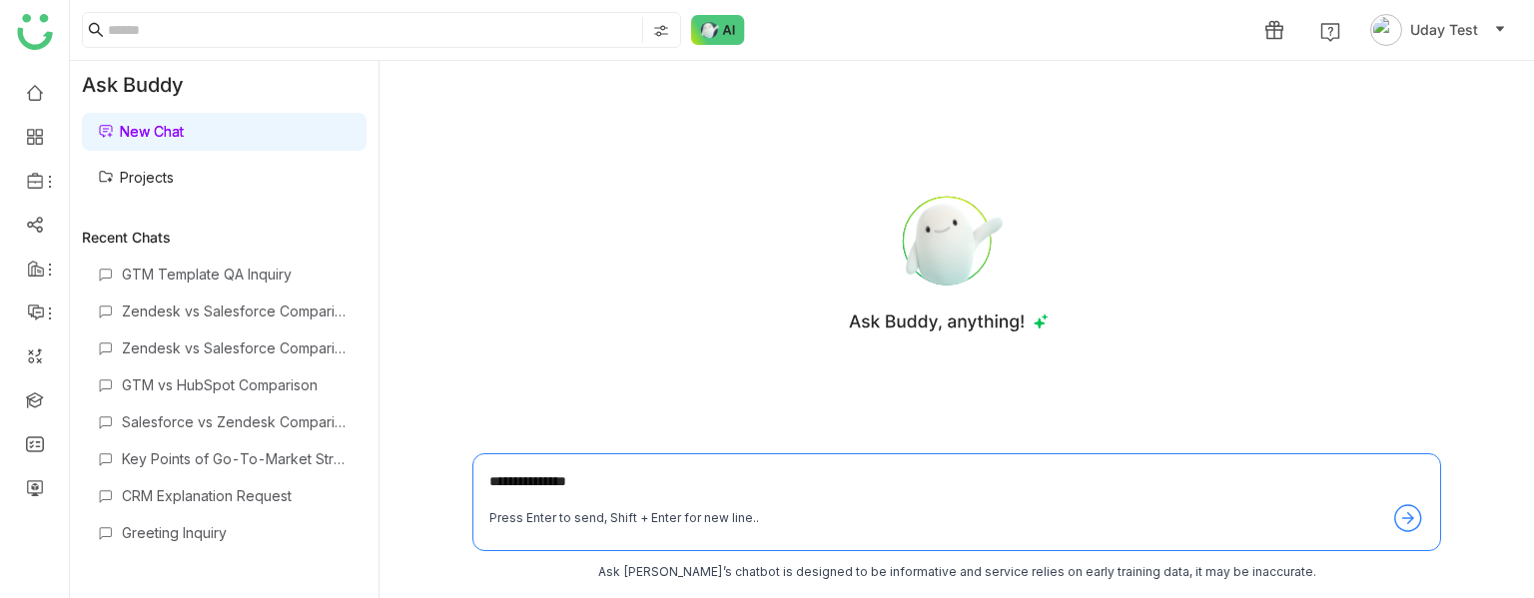
click at [685, 484] on textarea "**********" at bounding box center [957, 487] width 935 height 32
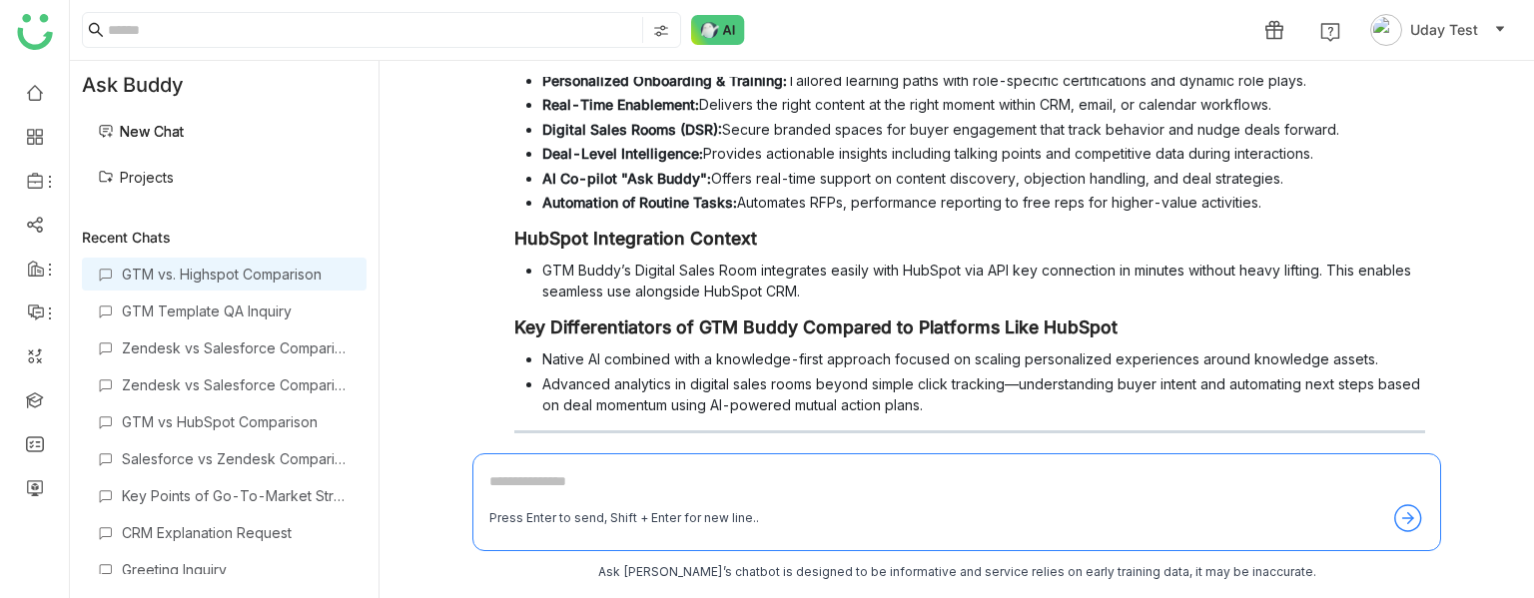
scroll to position [292, 0]
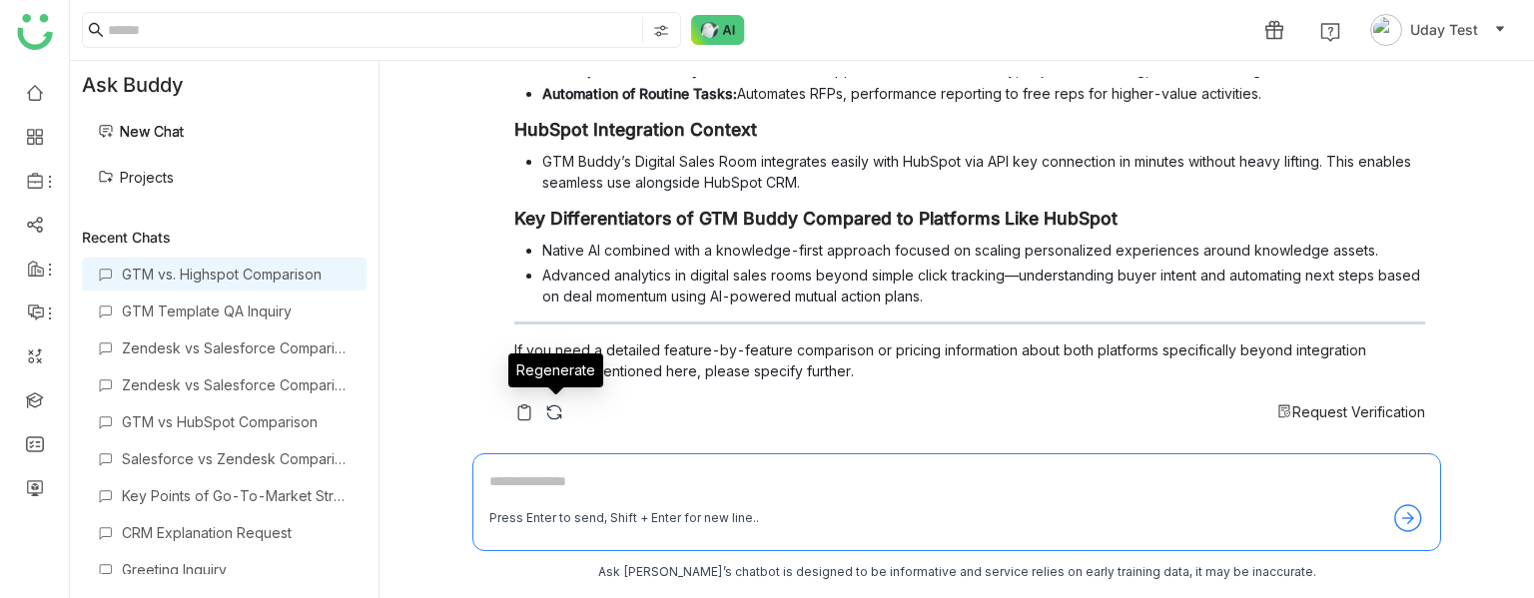
click at [549, 403] on img at bounding box center [554, 413] width 20 height 20
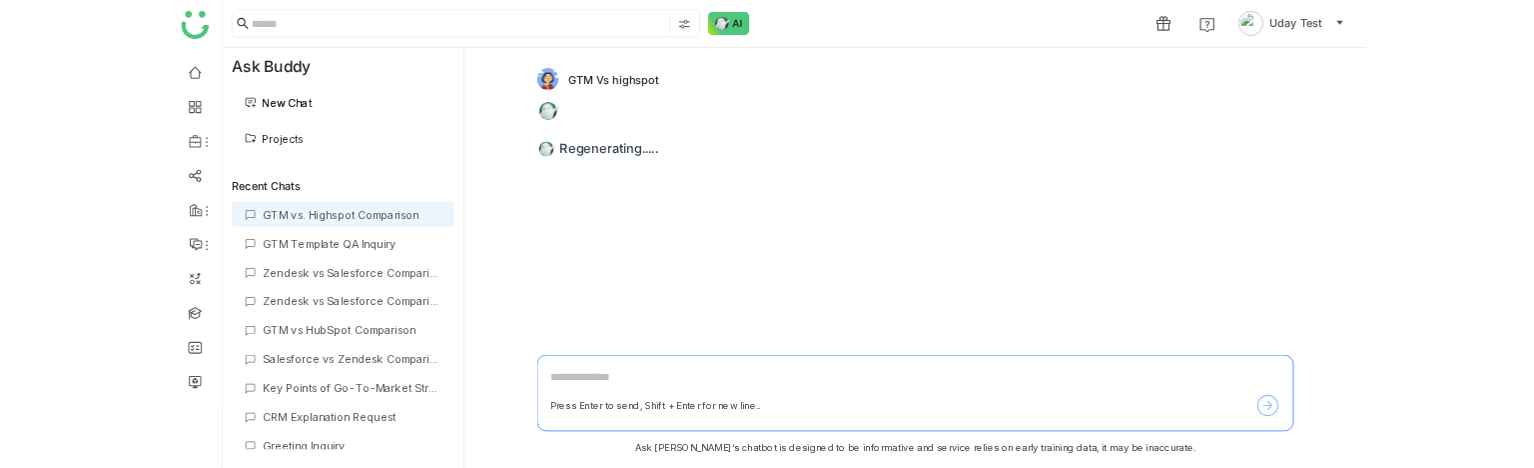
scroll to position [0, 0]
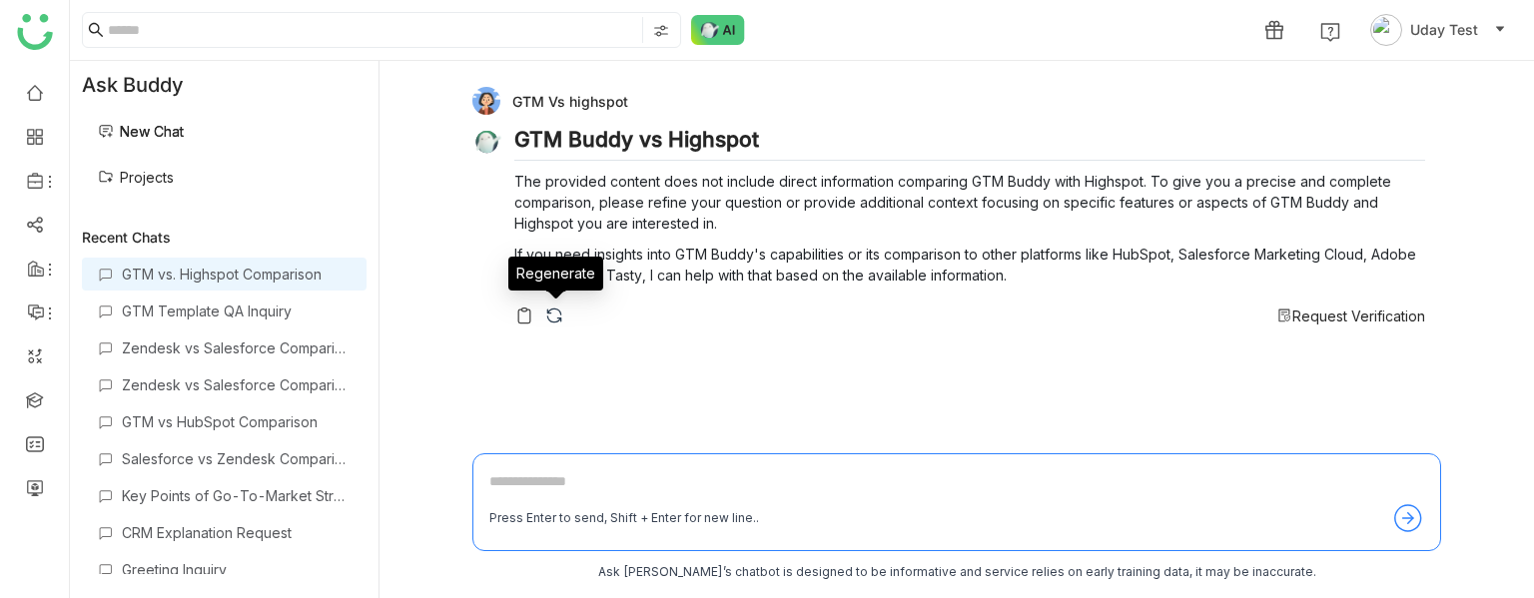
click at [553, 312] on img at bounding box center [554, 316] width 20 height 20
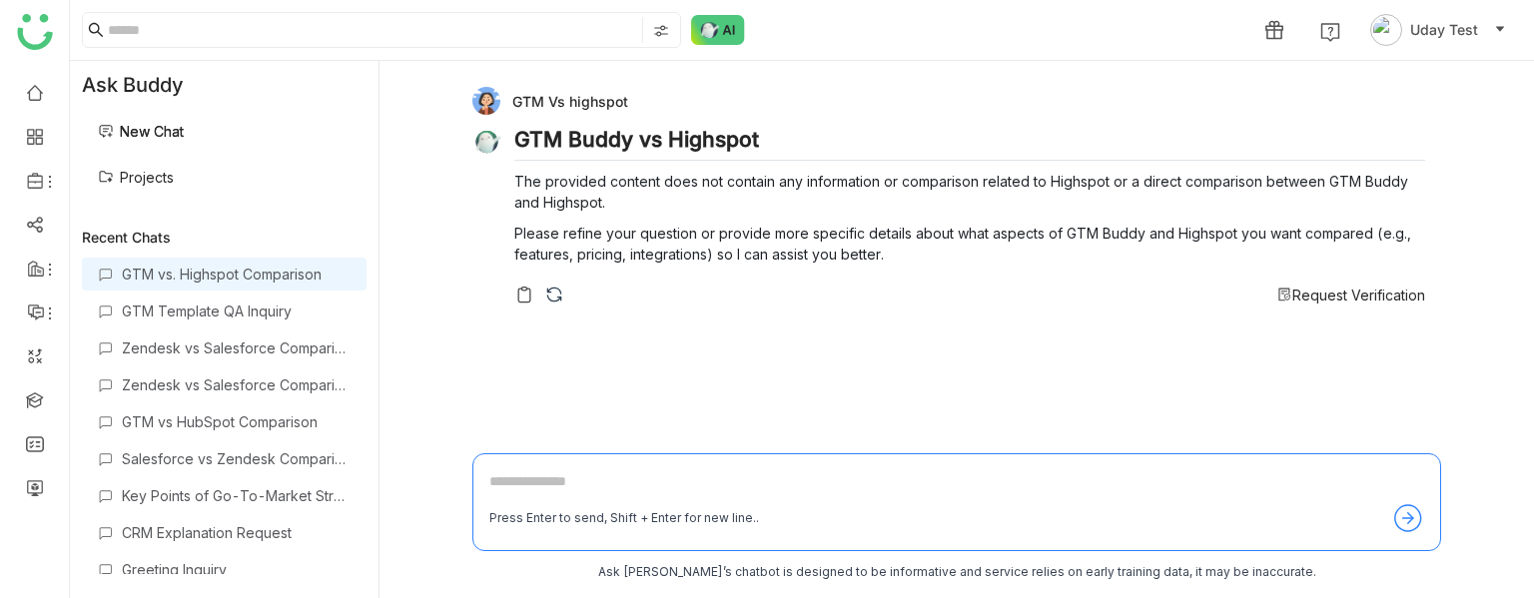
click at [531, 468] on div "Press Enter to send, Shift + Enter for new line.." at bounding box center [957, 503] width 969 height 98
click at [531, 469] on div "Press Enter to send, Shift + Enter for new line.." at bounding box center [957, 503] width 969 height 98
click at [532, 473] on textarea at bounding box center [957, 487] width 935 height 32
type textarea "**********"
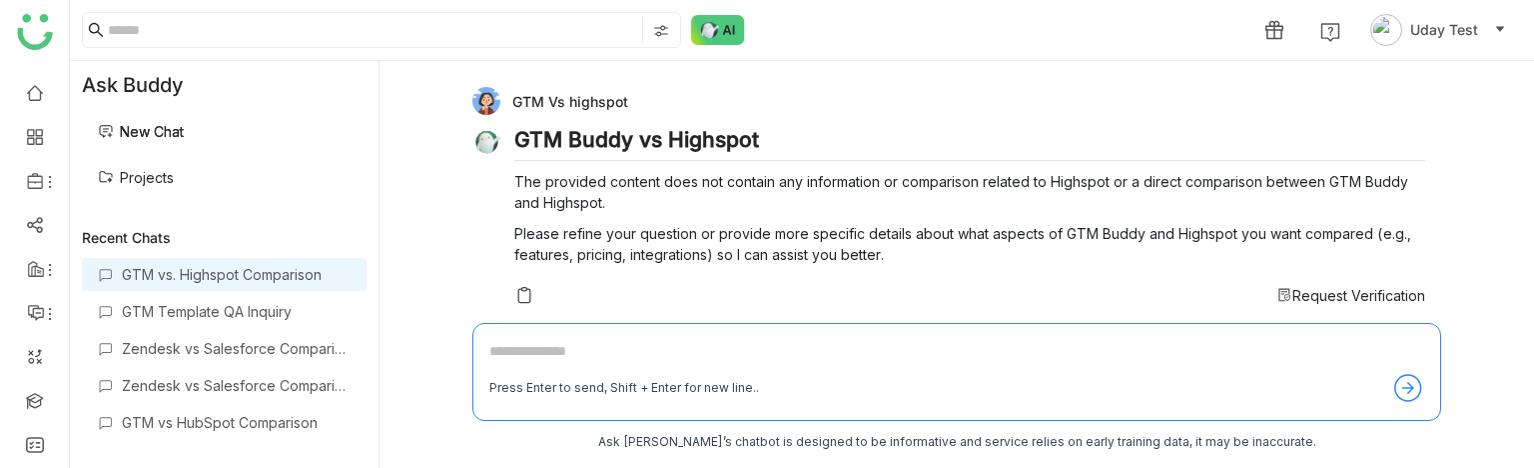
click at [1509, 467] on div "GTM Vs highspot GTM Buddy vs Highspot The provided content does not contain any…" at bounding box center [957, 264] width 1155 height 407
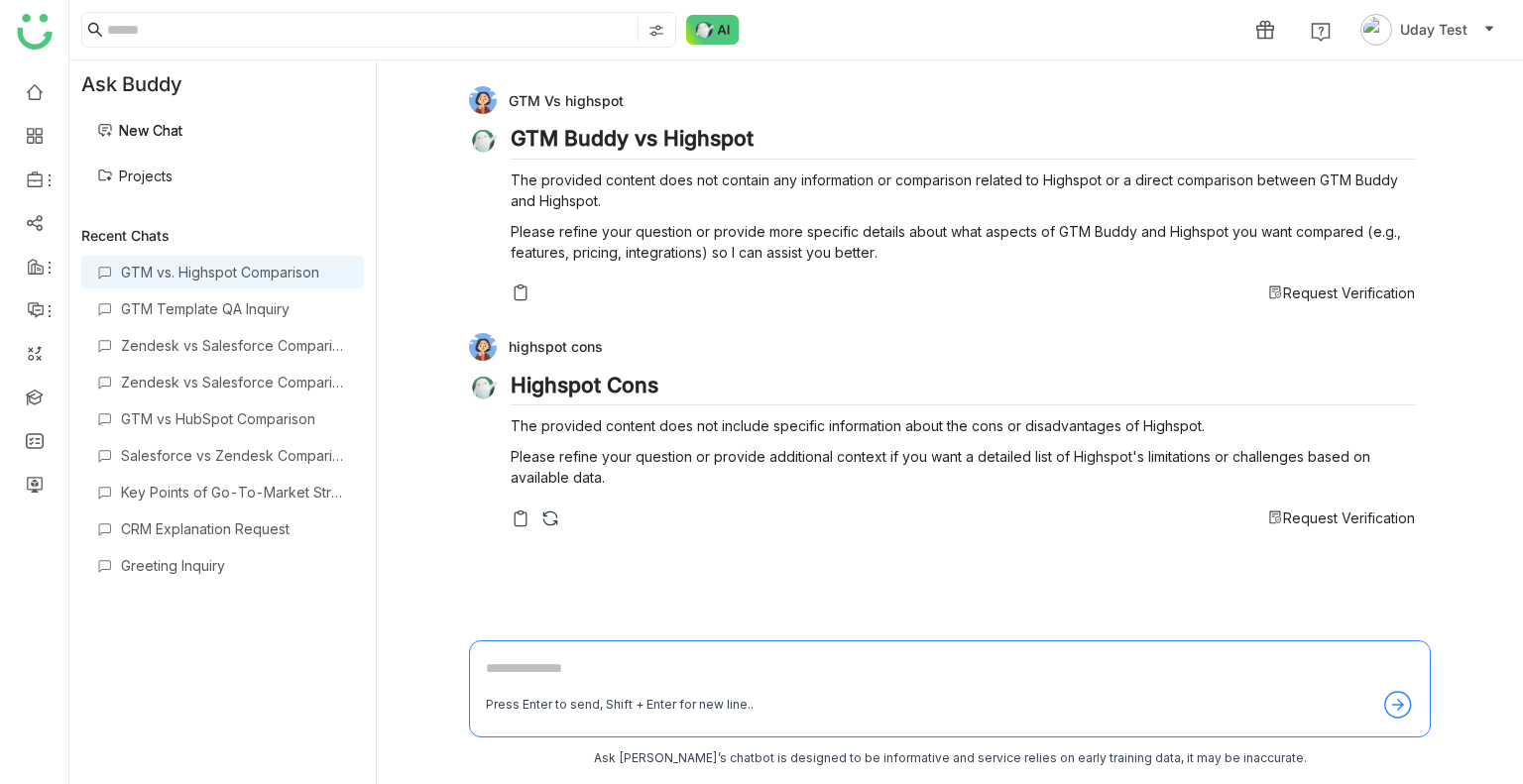
click at [523, 666] on textarea at bounding box center [950, 673] width 928 height 32
click at [178, 307] on div "GTM Template QA Inquiry" at bounding box center [234, 309] width 227 height 17
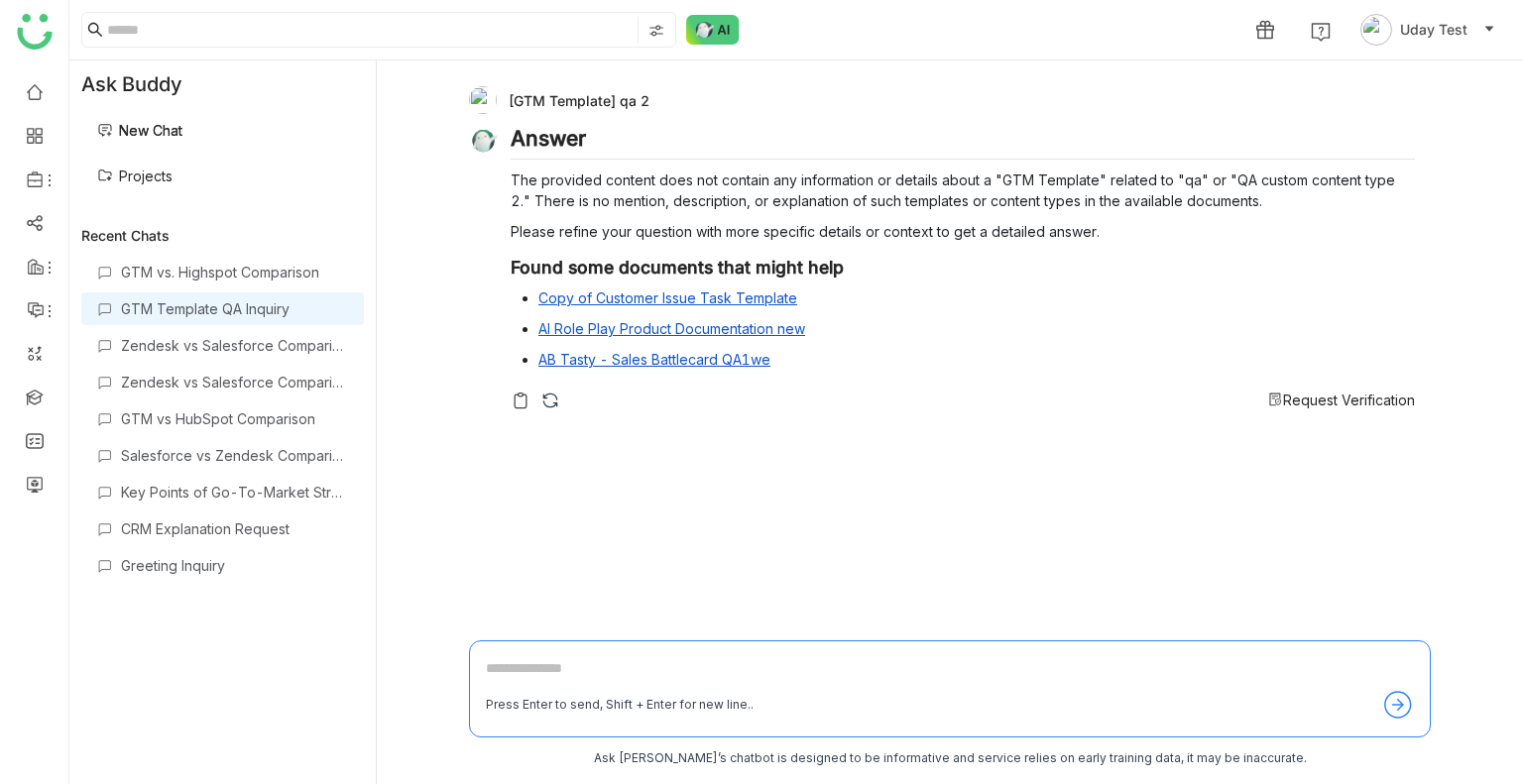
click at [156, 132] on link "New Chat" at bounding box center [140, 130] width 85 height 17
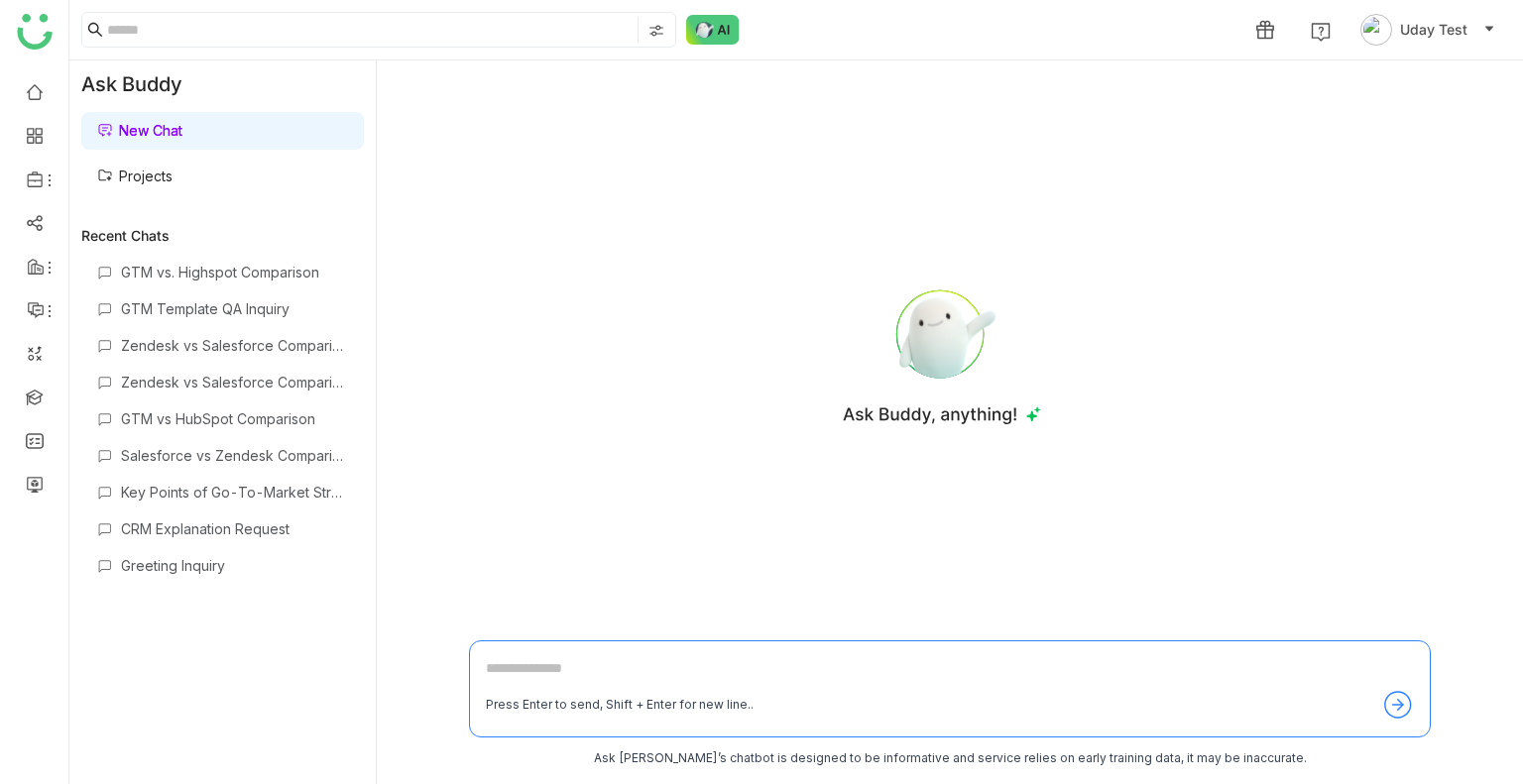
click at [586, 674] on textarea at bounding box center [950, 673] width 928 height 32
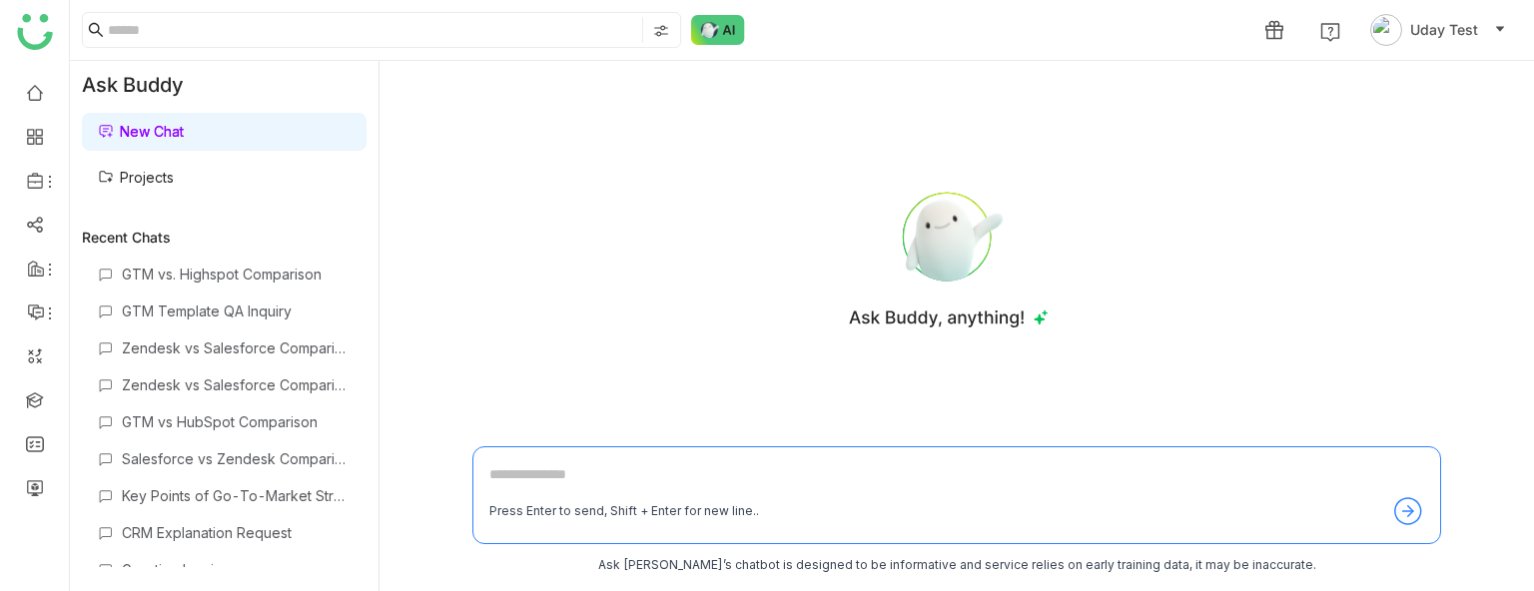
click at [577, 479] on textarea at bounding box center [957, 480] width 935 height 32
type textarea "**********"
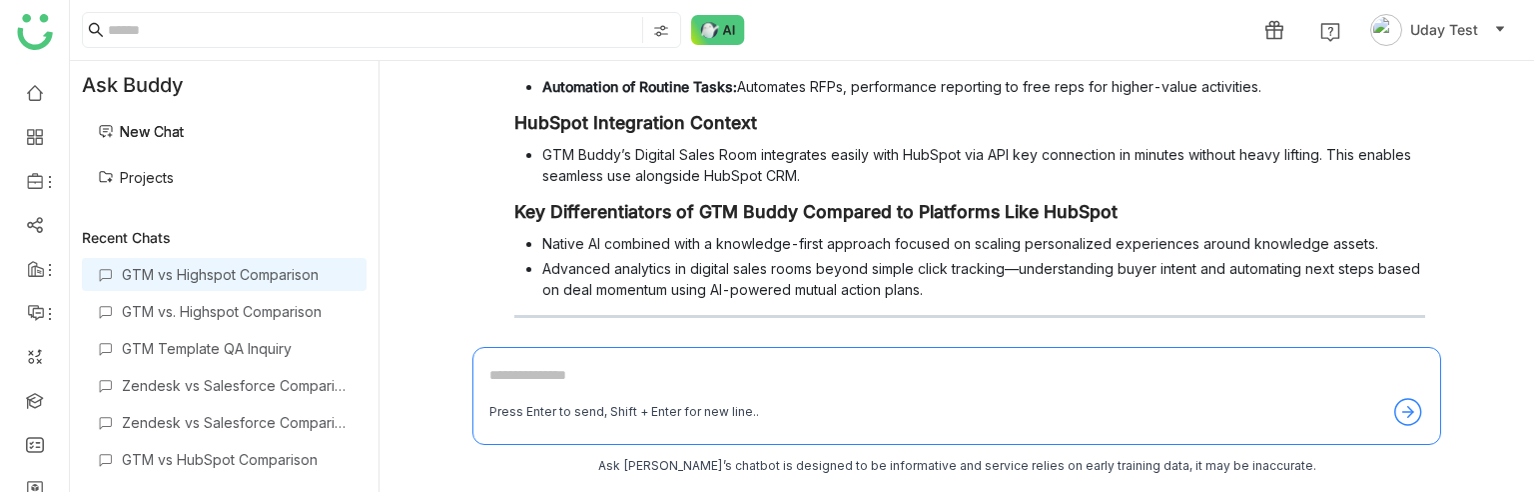
scroll to position [399, 0]
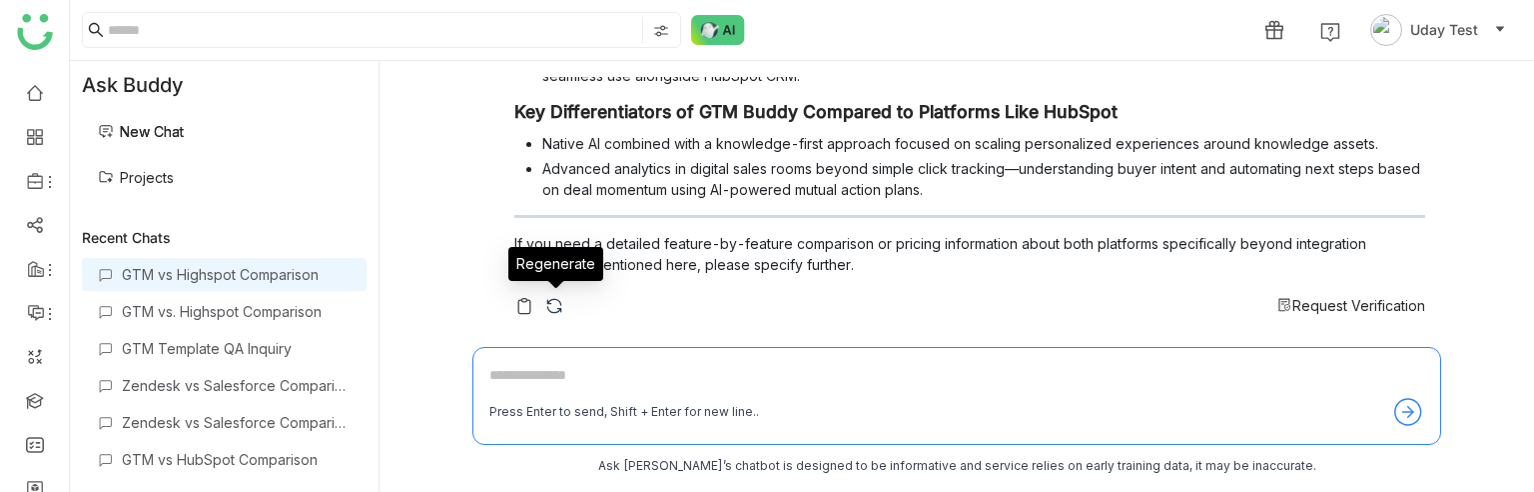
click at [552, 309] on img at bounding box center [554, 306] width 20 height 20
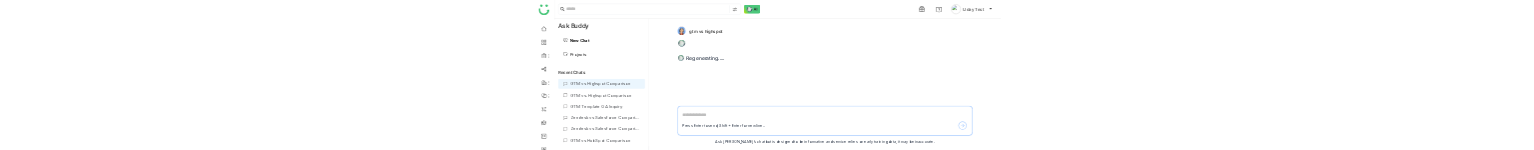
scroll to position [0, 0]
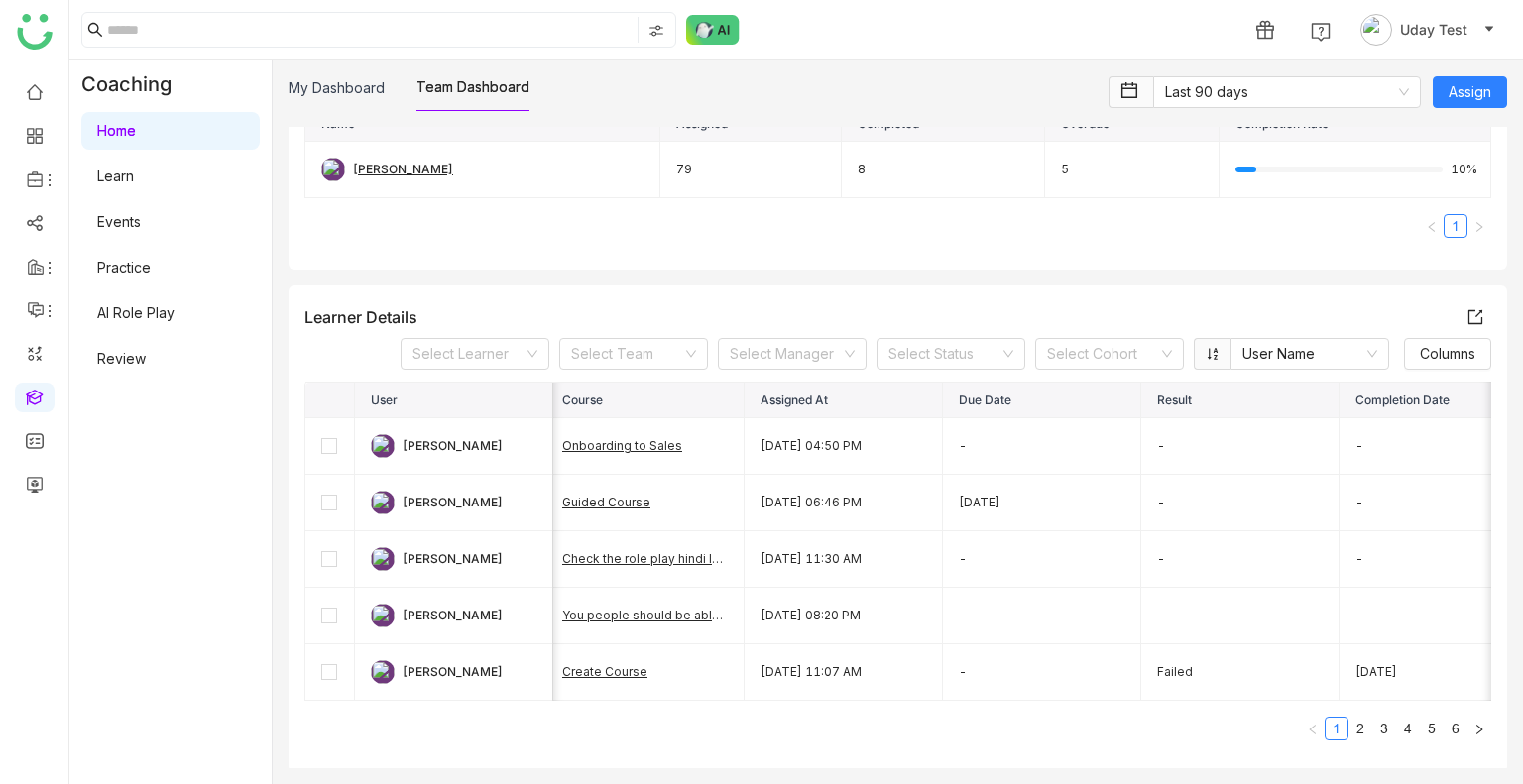
scroll to position [266, 0]
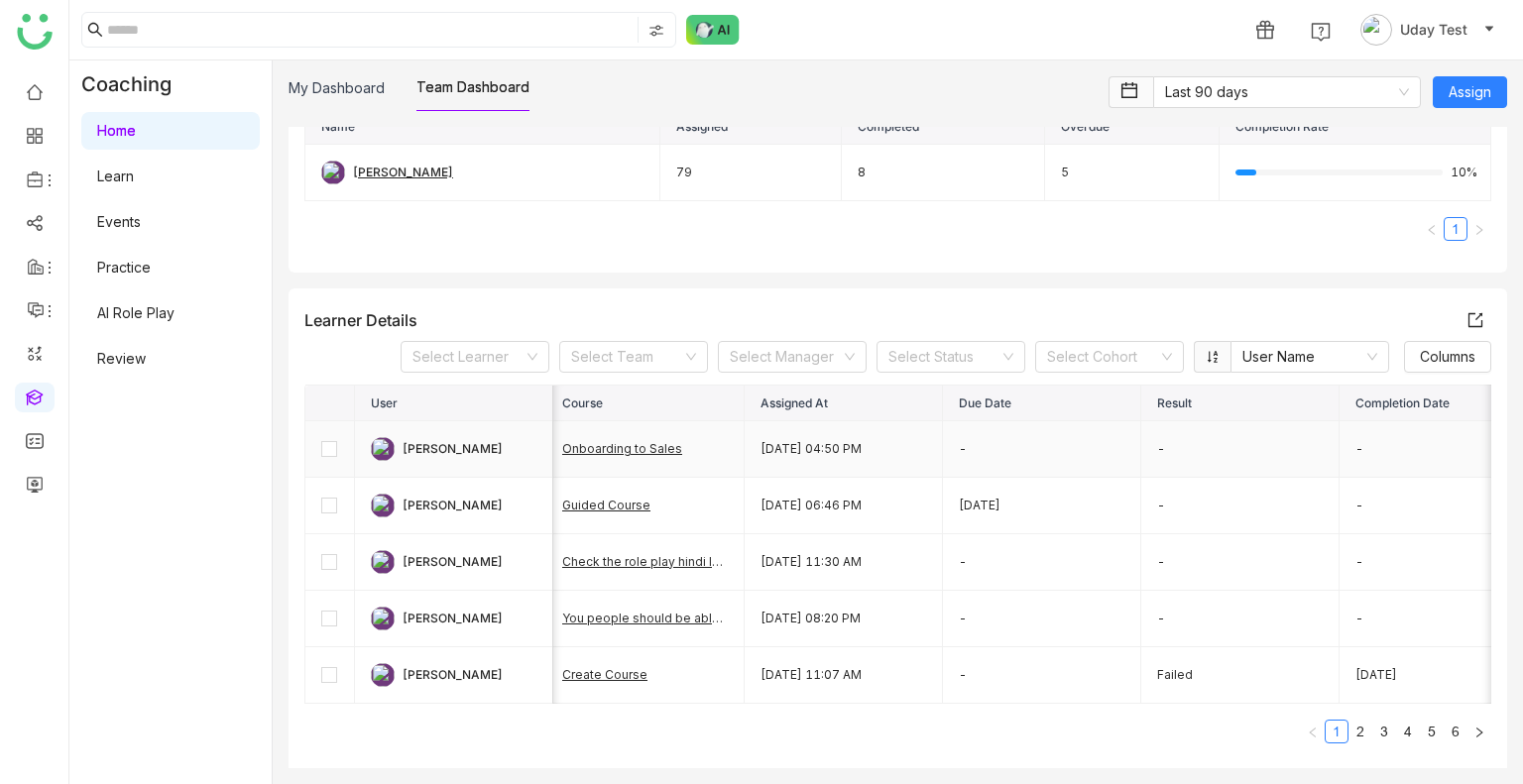
click at [864, 466] on td "Jun 25, 2025, 04:50 PM" at bounding box center [844, 450] width 199 height 57
click at [603, 297] on div "Learner Details Select Learner Select Team Select Manager Select Status Select …" at bounding box center [899, 532] width 1219 height 487
click at [353, 92] on link "My Dashboard" at bounding box center [337, 87] width 96 height 17
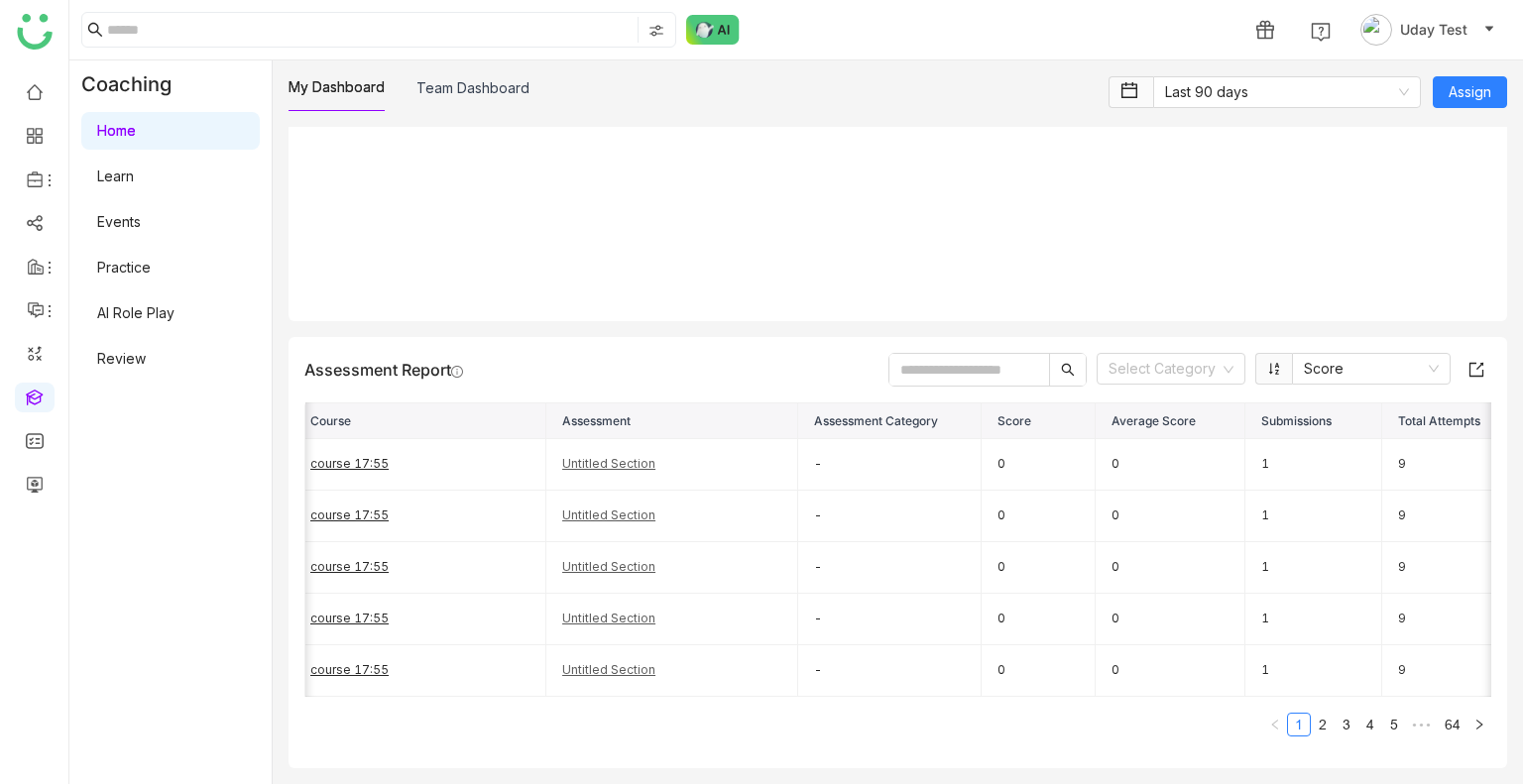
scroll to position [2644, 0]
drag, startPoint x: 802, startPoint y: 638, endPoint x: 404, endPoint y: 537, distance: 410.6
click at [404, 537] on tbody "course 17:55 Untitled Section - 0 0 1 9 1 6/18/2025 8:42 AM course 17:55 Untitl…" at bounding box center [1056, 568] width 1523 height 257
click at [702, 645] on td "Untitled Section" at bounding box center [672, 671] width 252 height 52
drag, startPoint x: 702, startPoint y: 624, endPoint x: 717, endPoint y: 601, distance: 27.5
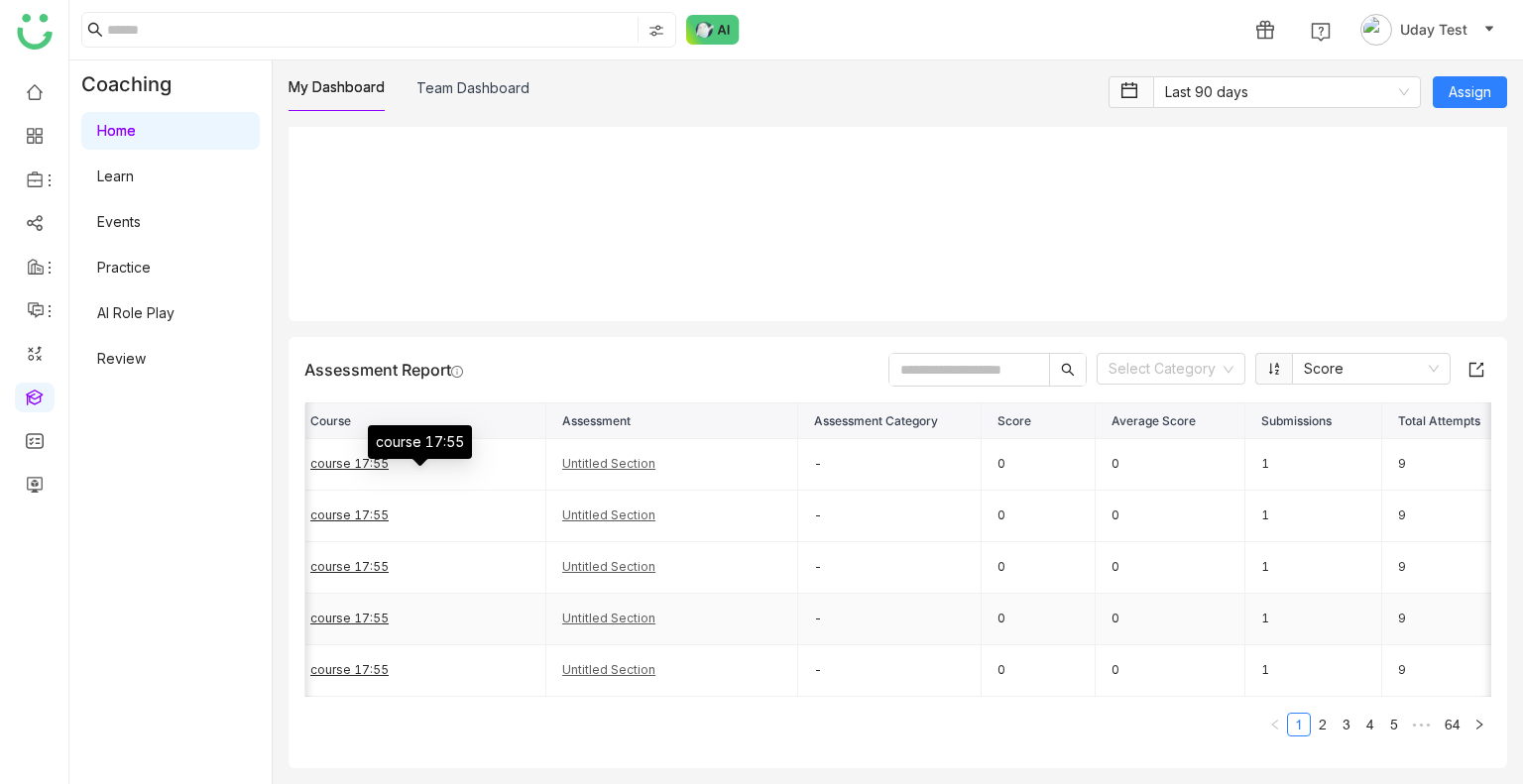
click at [717, 601] on tbody "course 17:55 Untitled Section - 0 0 1 9 1 6/18/2025 8:42 AM course 17:55 Untitl…" at bounding box center [1056, 568] width 1523 height 257
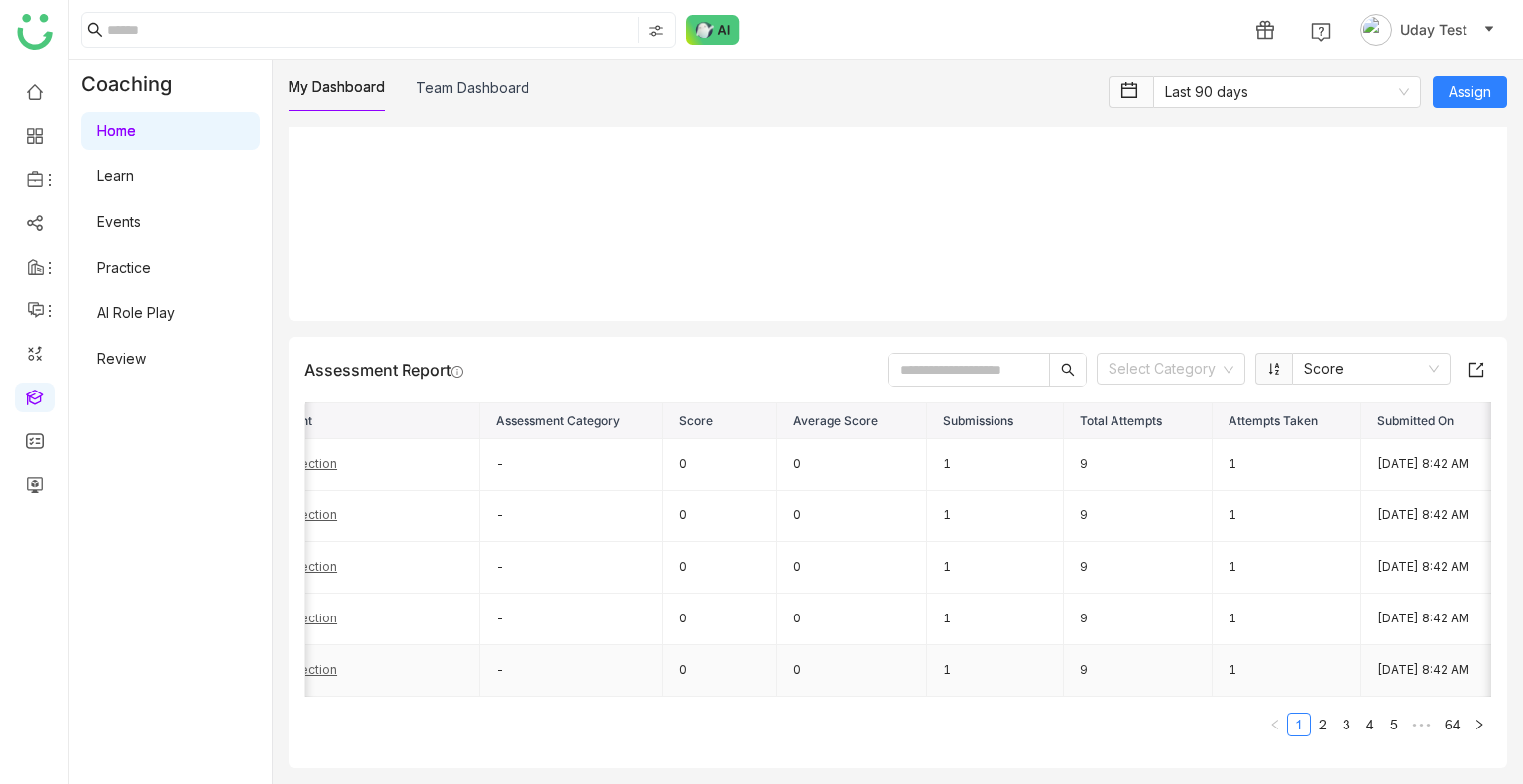
scroll to position [0, 352]
click at [1314, 720] on link "2" at bounding box center [1323, 724] width 22 height 22
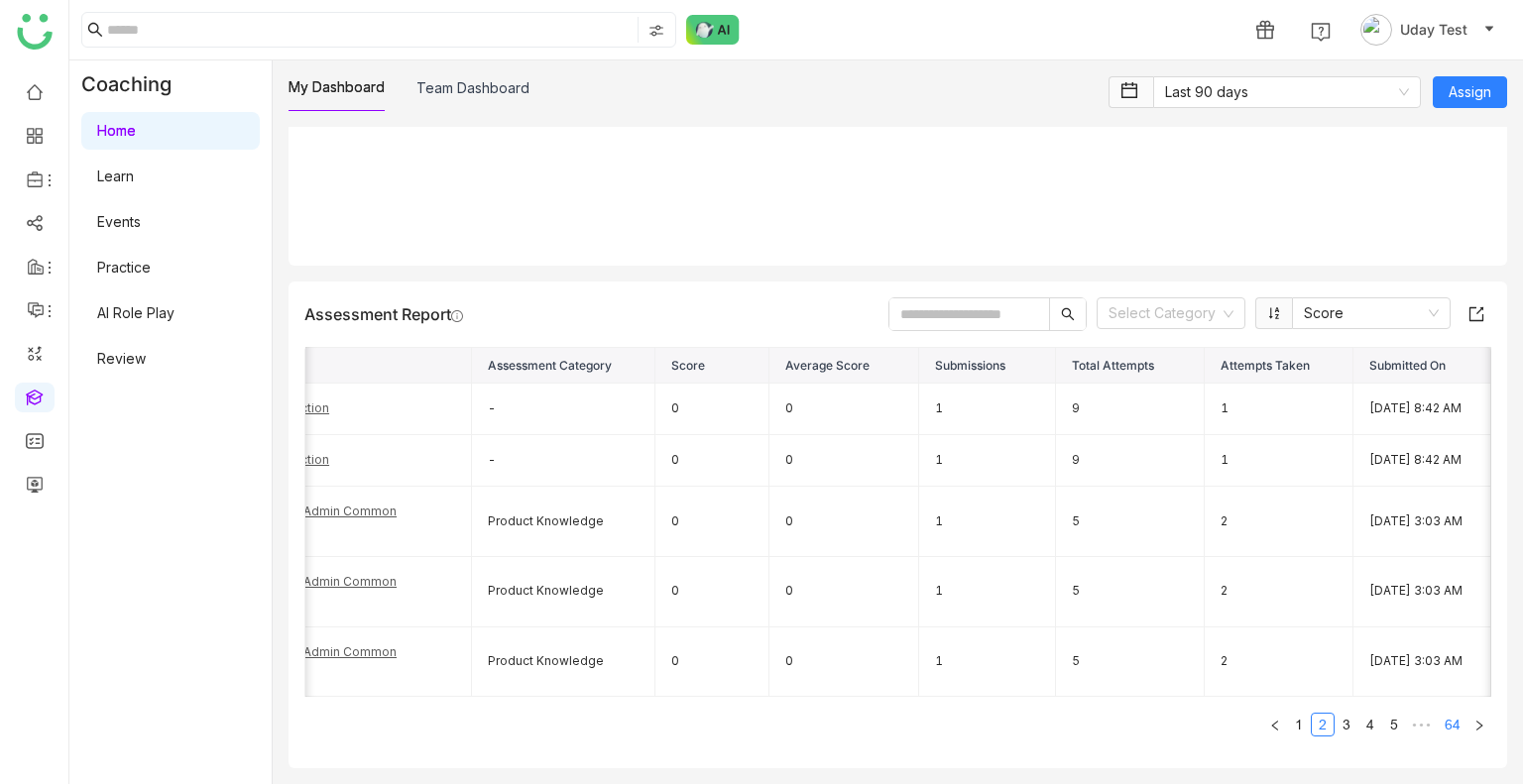
click at [1444, 728] on link "64" at bounding box center [1454, 724] width 28 height 22
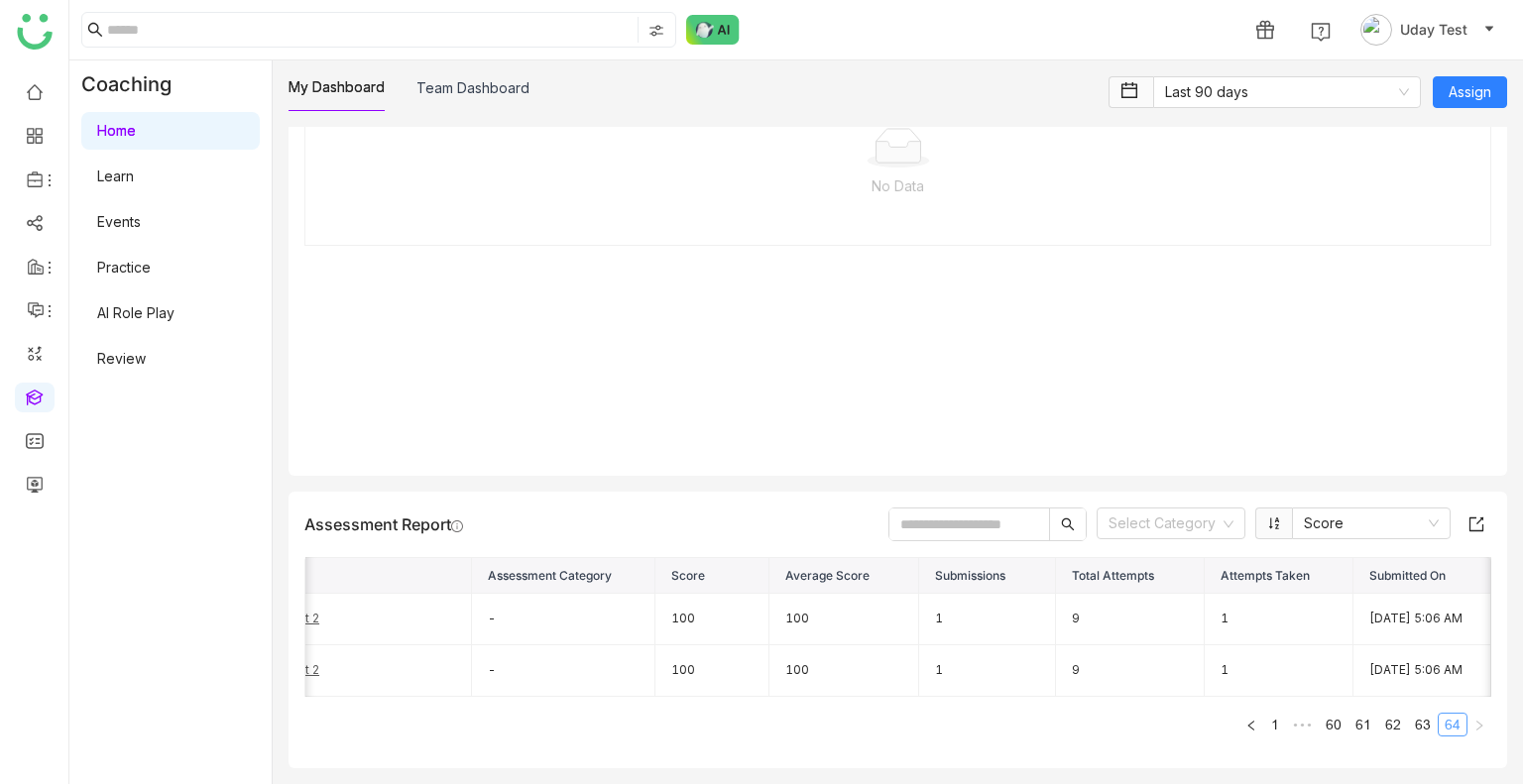
scroll to position [2435, 0]
click at [1329, 727] on link "60" at bounding box center [1334, 724] width 28 height 22
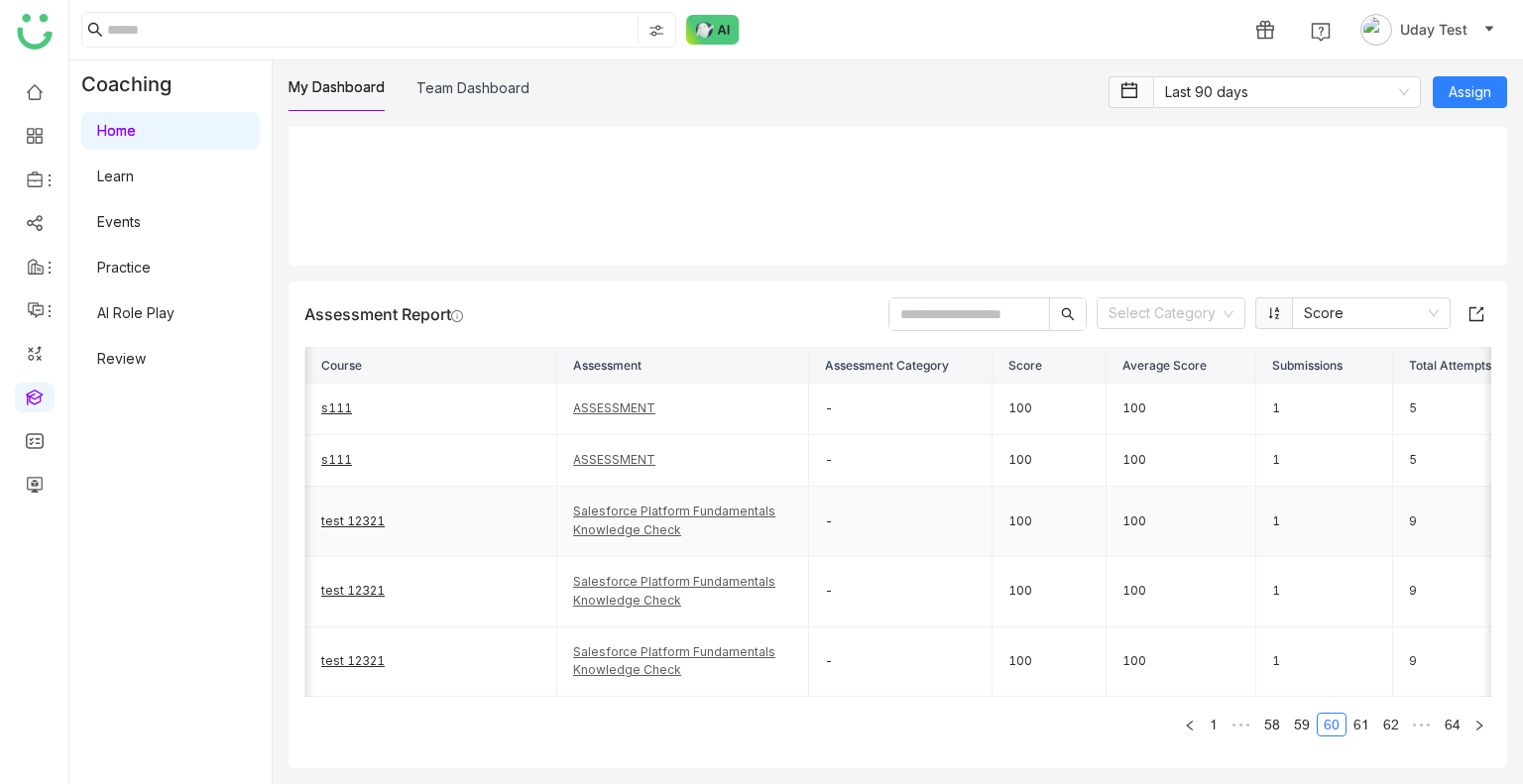
scroll to position [0, 352]
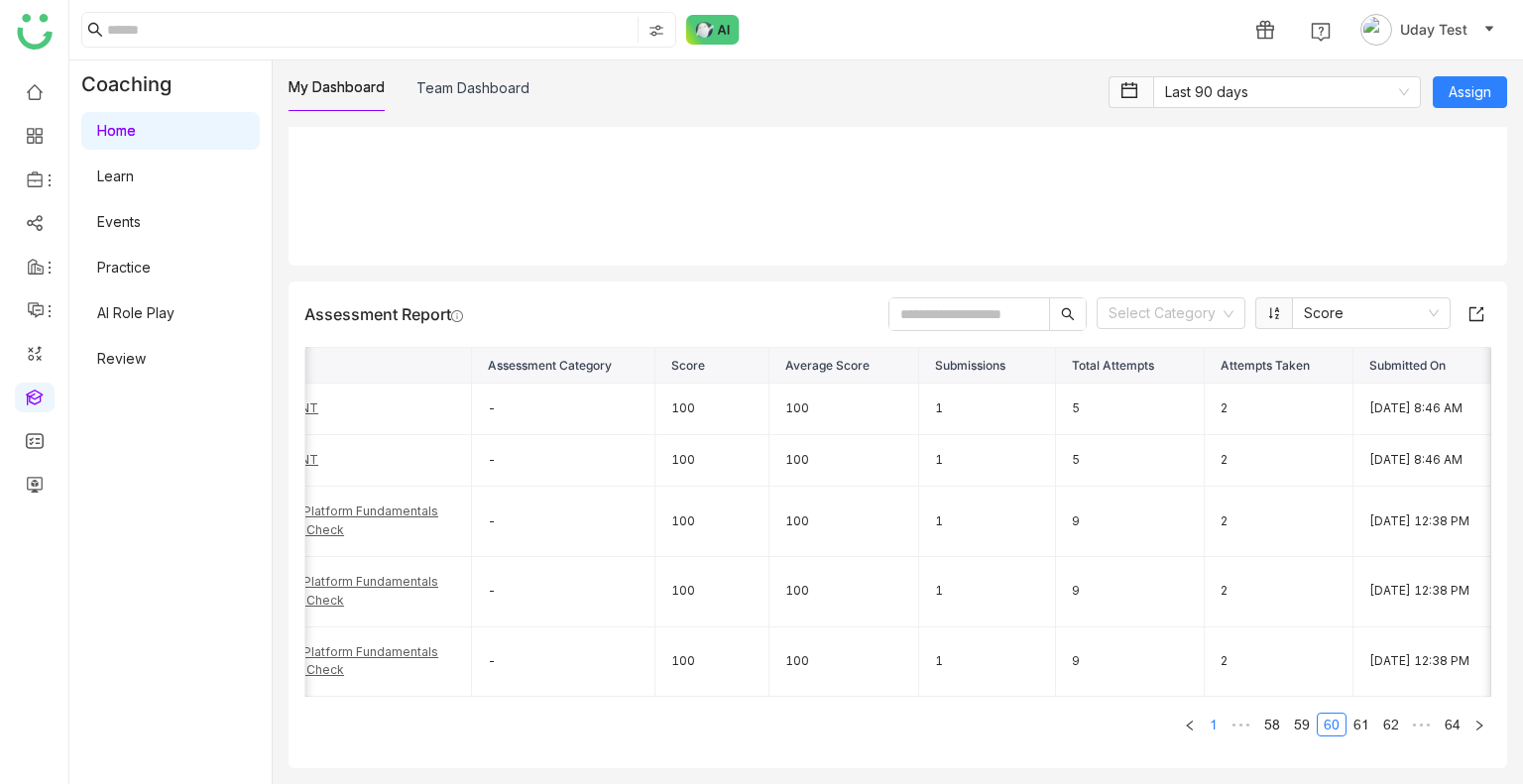
click at [1210, 720] on link "1" at bounding box center [1214, 724] width 22 height 22
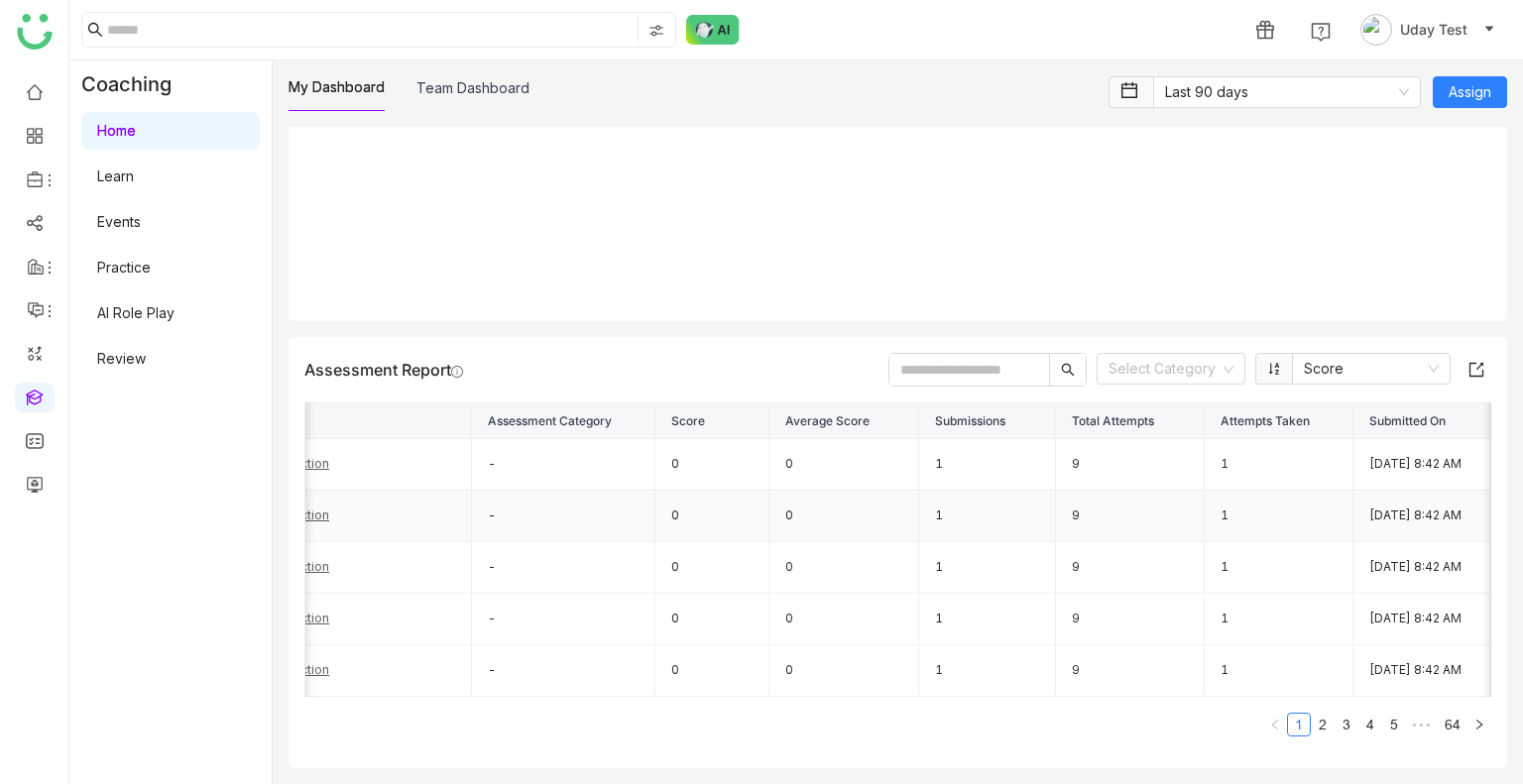
scroll to position [0, 0]
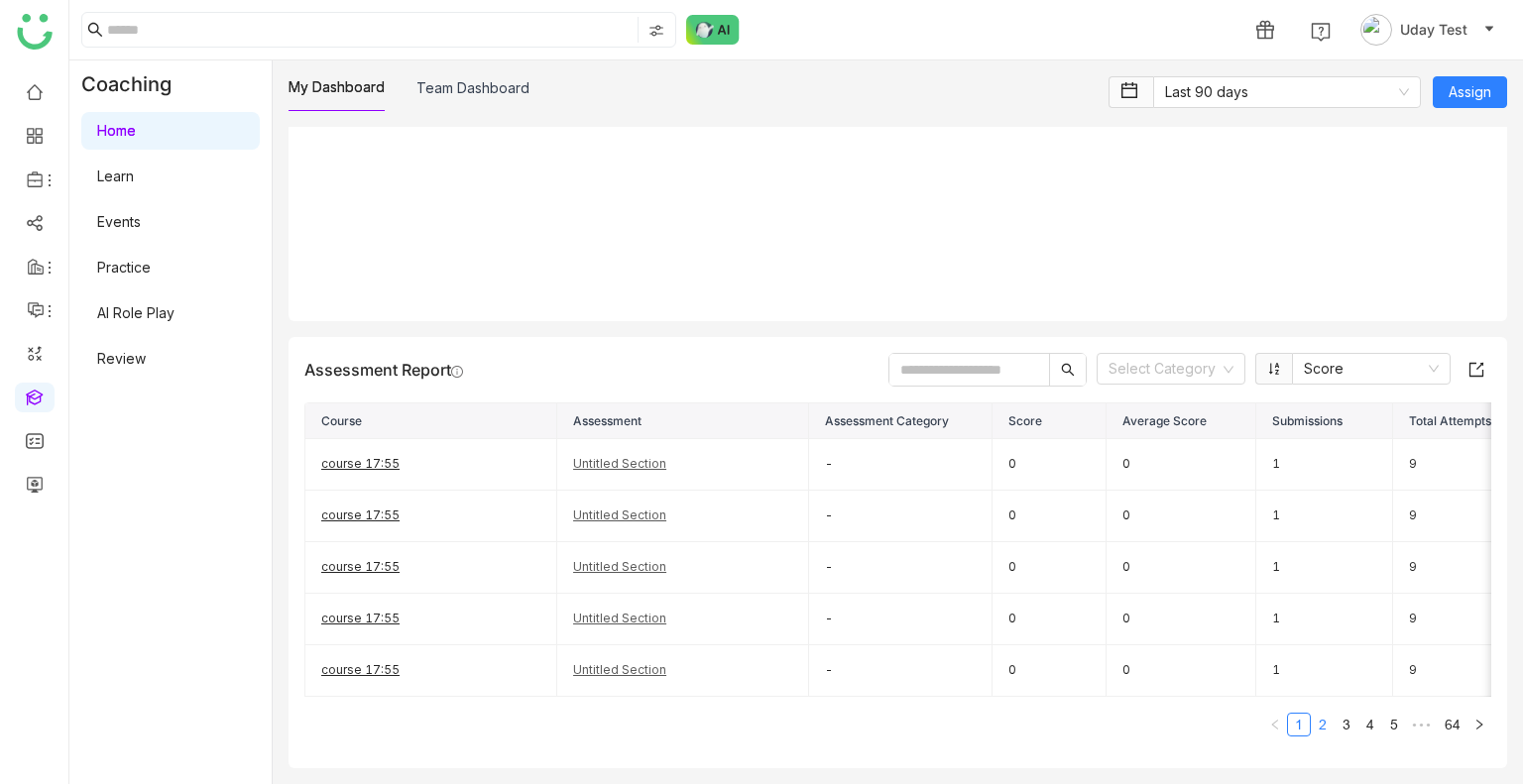
click at [1313, 723] on link "2" at bounding box center [1323, 724] width 22 height 22
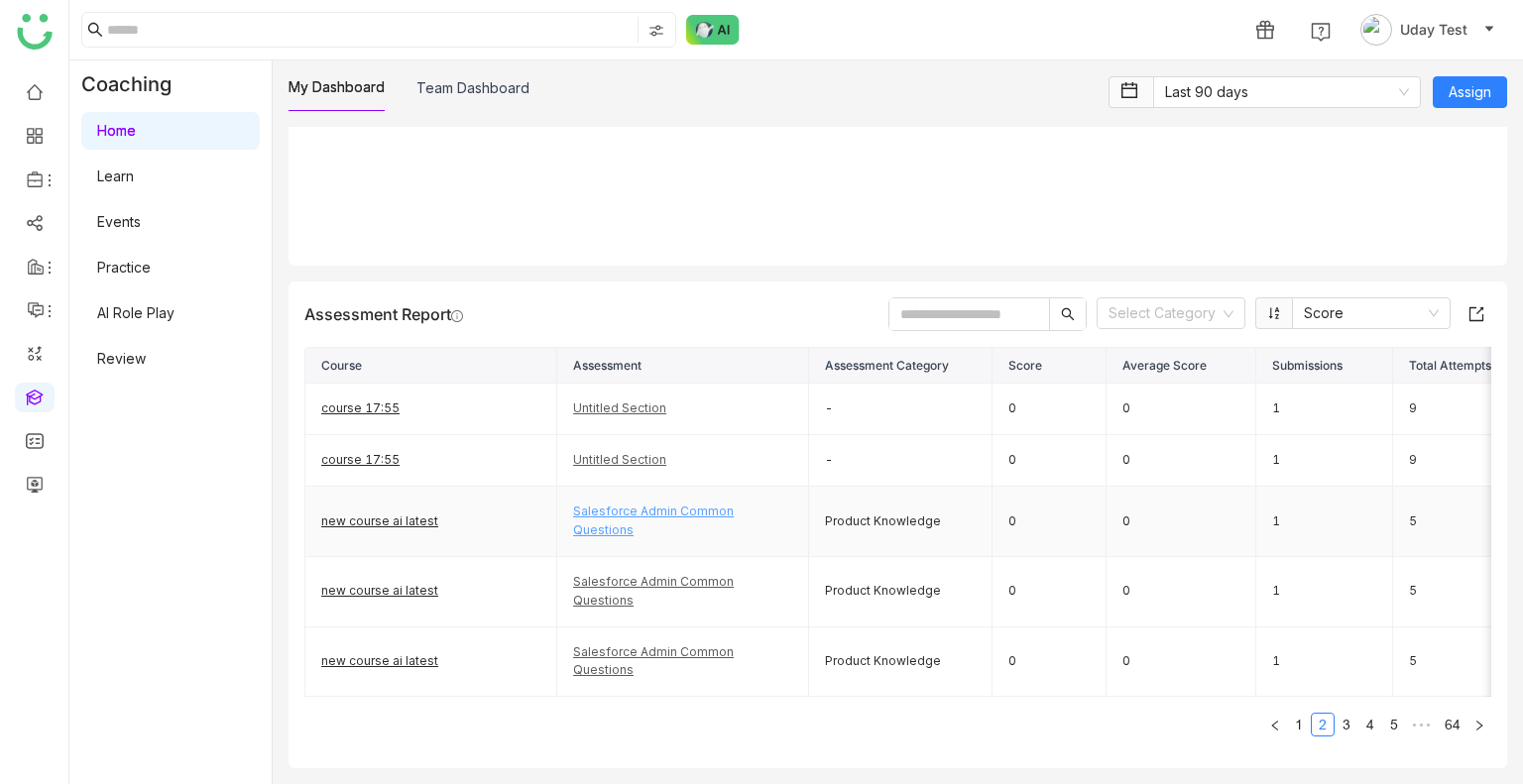
click at [608, 504] on link "Salesforce Admin Common Questions" at bounding box center [653, 520] width 161 height 34
click at [716, 16] on img at bounding box center [713, 30] width 54 height 30
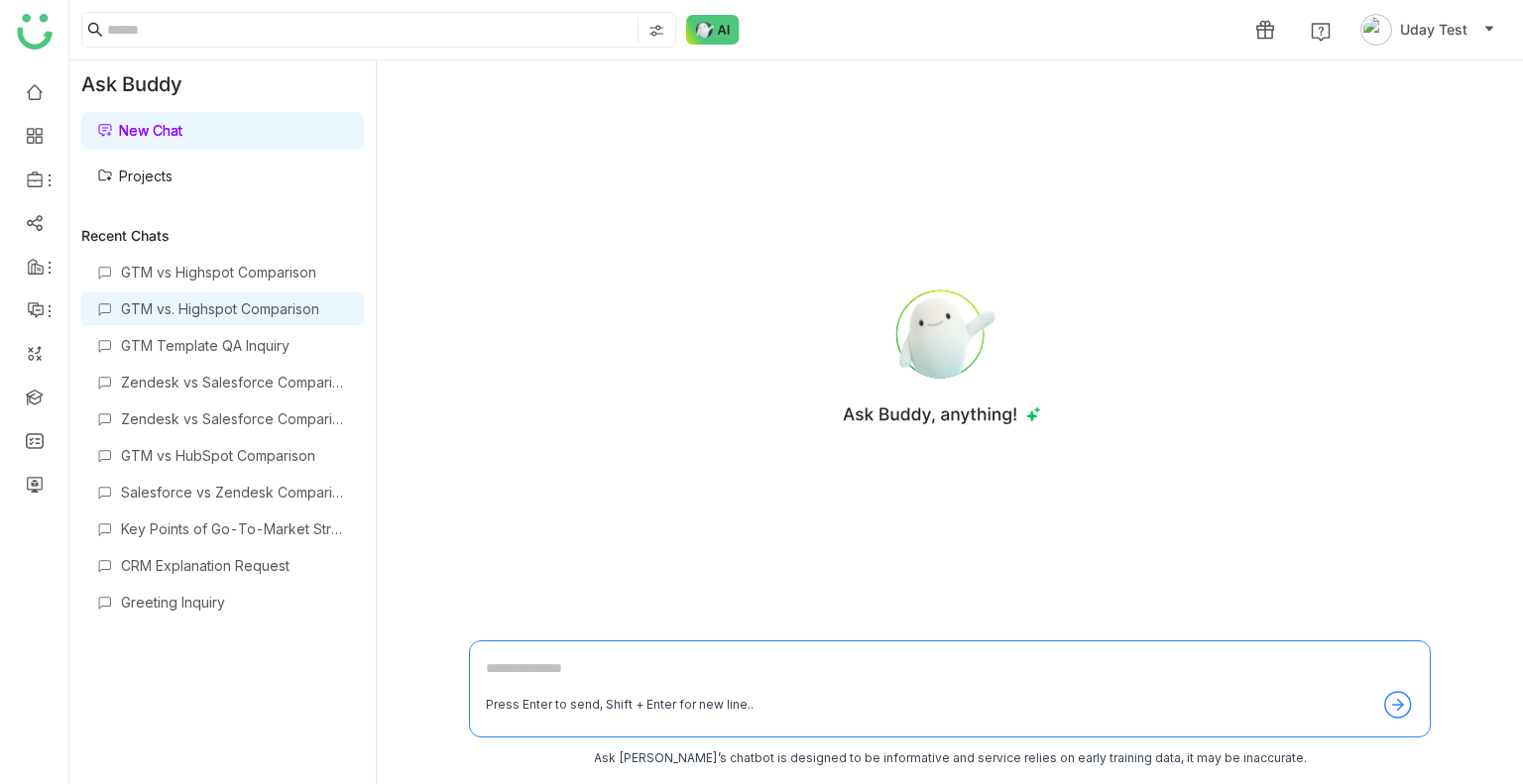
click at [220, 313] on div "GTM vs. Highspot Comparison" at bounding box center [234, 309] width 227 height 17
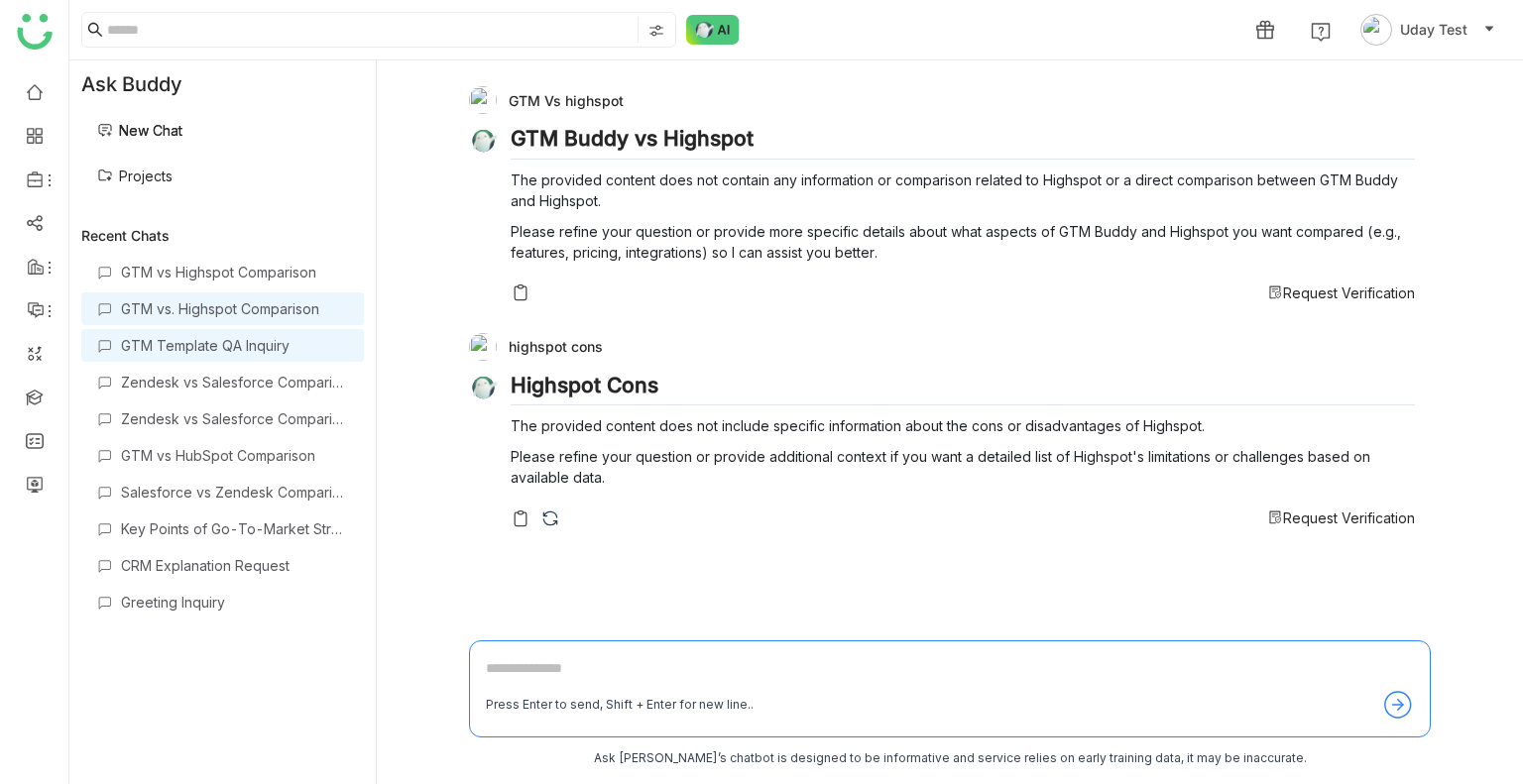
click at [227, 337] on div "GTM Template QA Inquiry" at bounding box center [234, 345] width 227 height 17
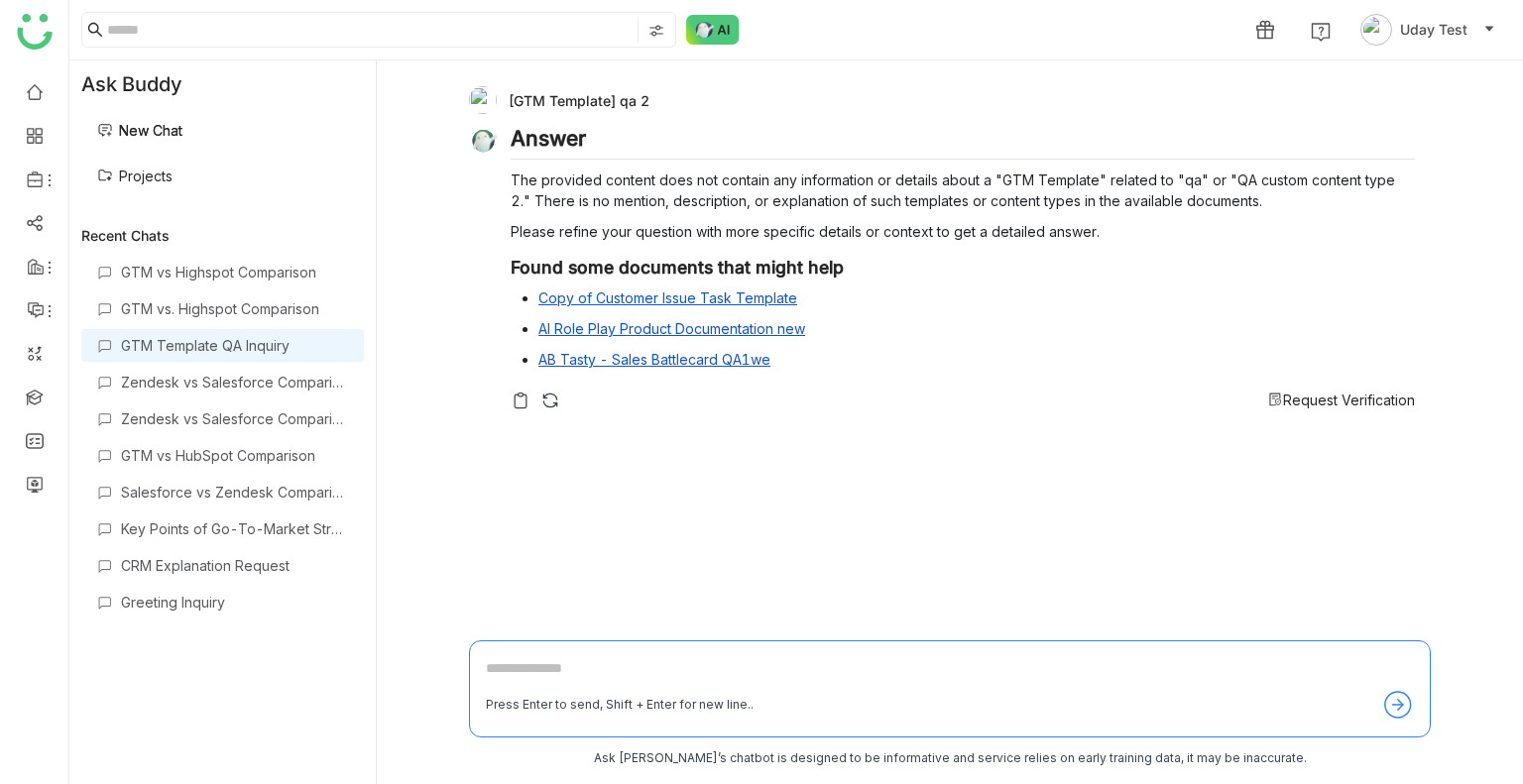
click at [273, 399] on div "GTM vs Highspot Comparison GTM vs. Highspot Comparison GTM Template QA Inquiry …" at bounding box center [222, 508] width 283 height 504
click at [254, 384] on div "Zendesk vs Salesforce Comparison" at bounding box center [234, 382] width 227 height 17
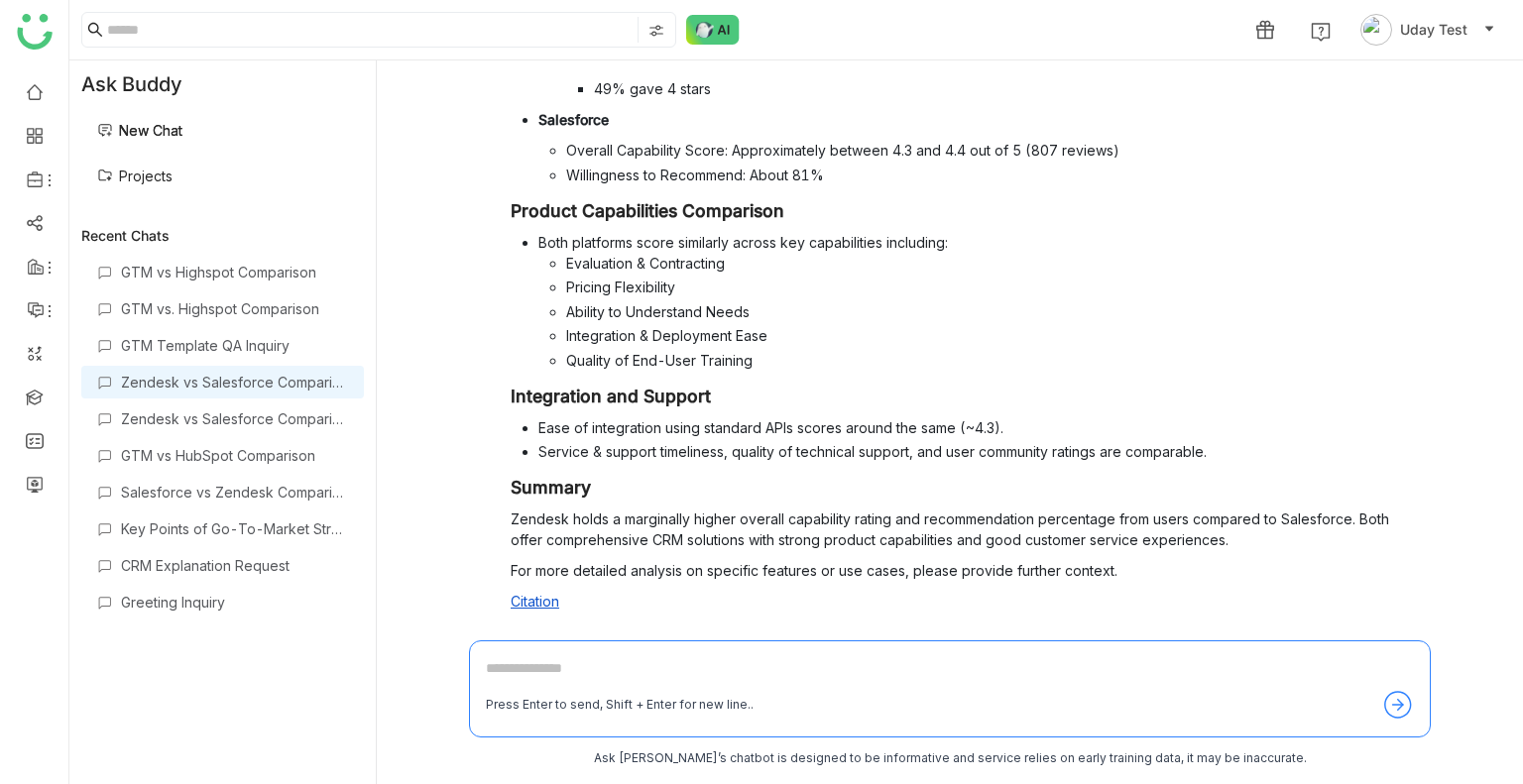
scroll to position [1038, 0]
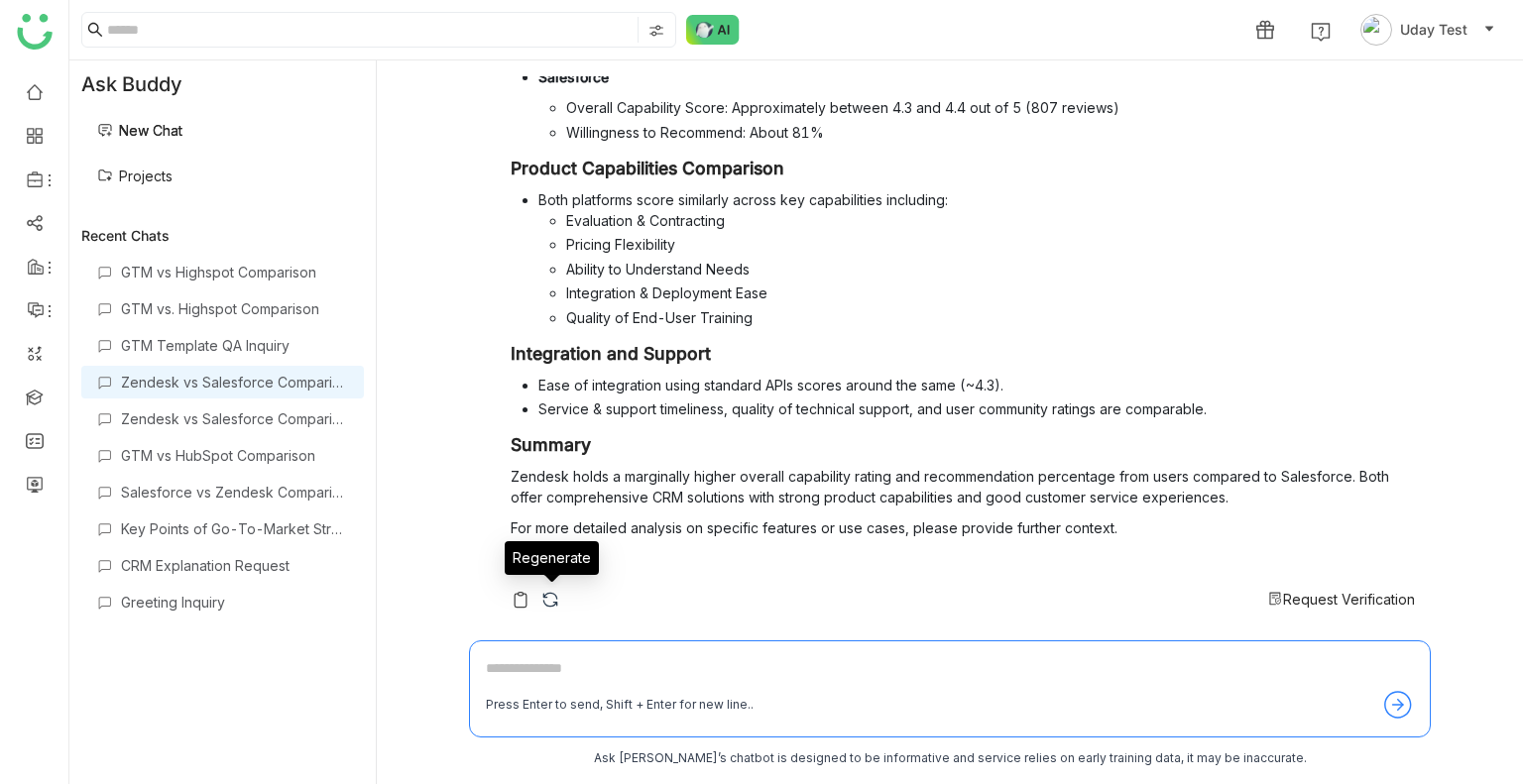
click at [542, 594] on img at bounding box center [550, 599] width 20 height 20
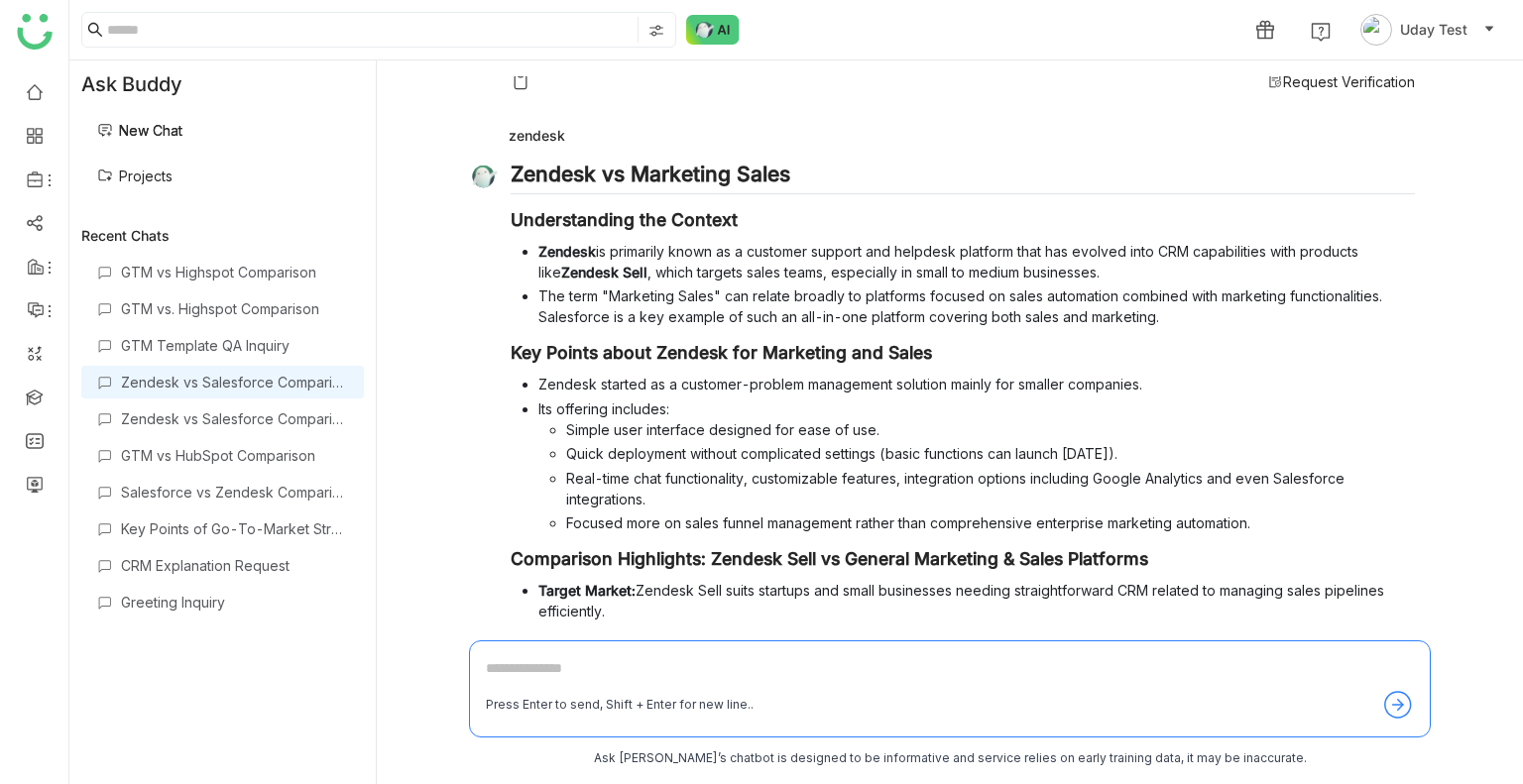
scroll to position [1388, 0]
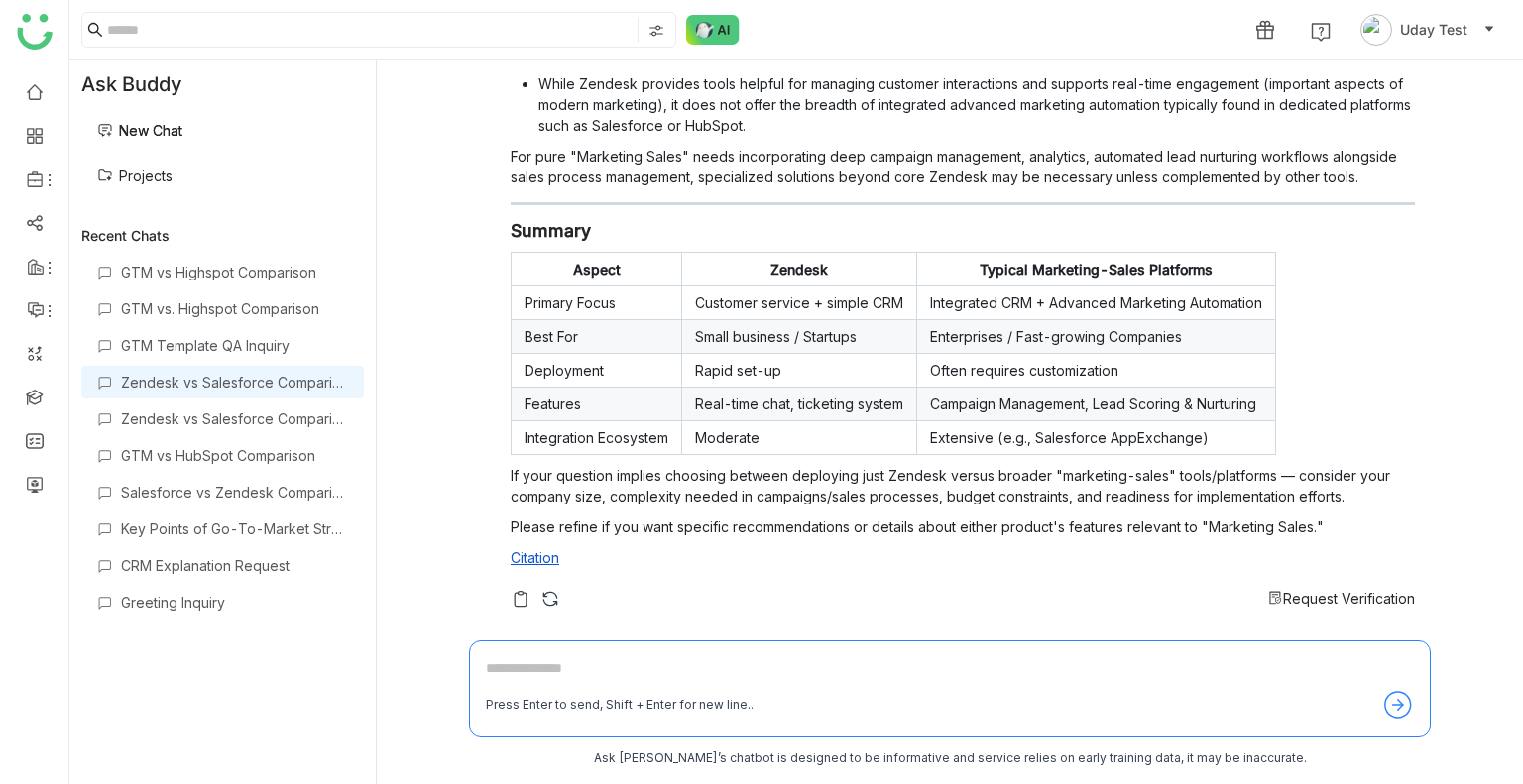
click at [1344, 594] on span "Request Verification" at bounding box center [1349, 597] width 132 height 17
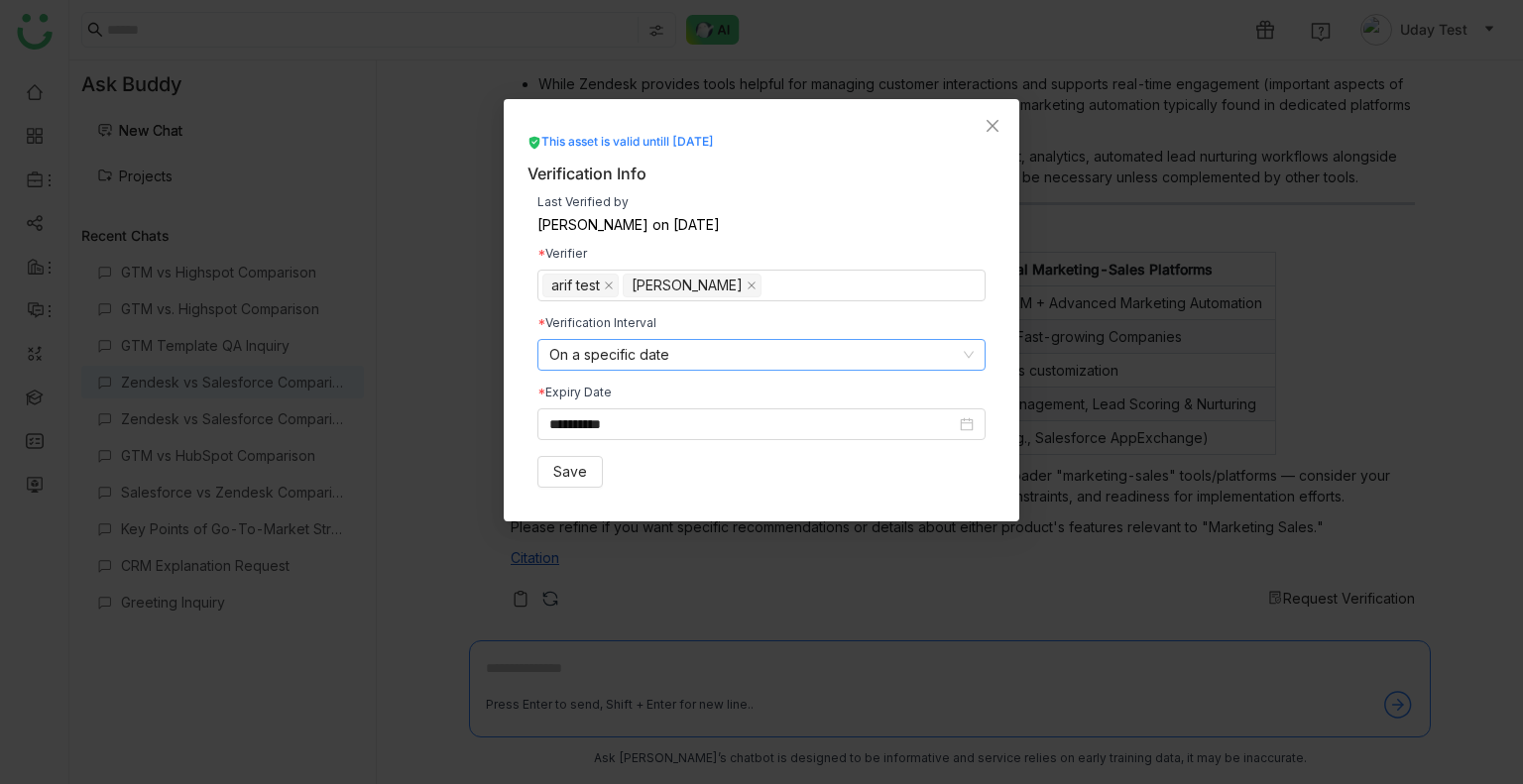
click at [770, 368] on nz-select-item "On a specific date" at bounding box center [762, 355] width 425 height 30
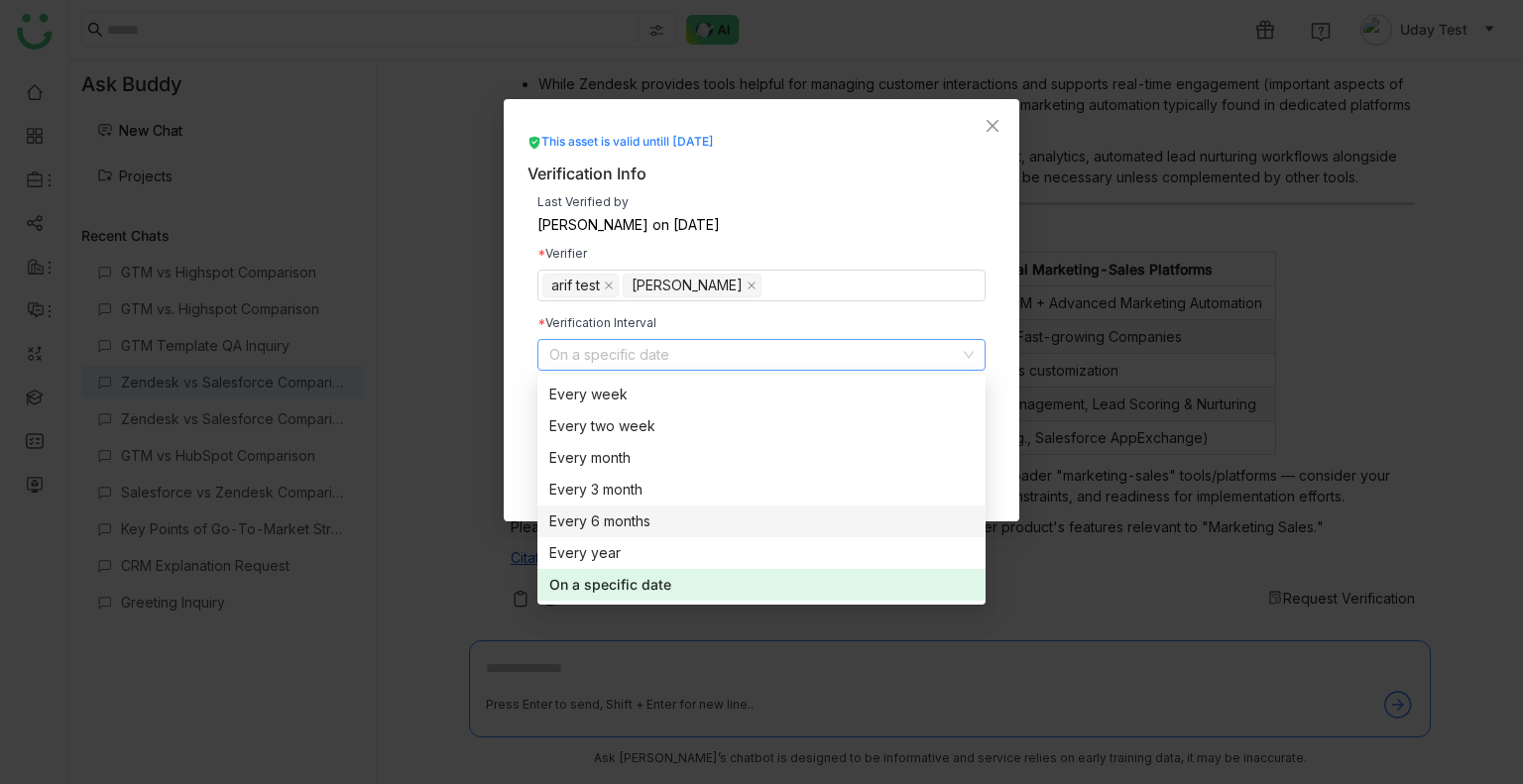
click at [1107, 359] on nz-modal-container "**********" at bounding box center [762, 392] width 1523 height 784
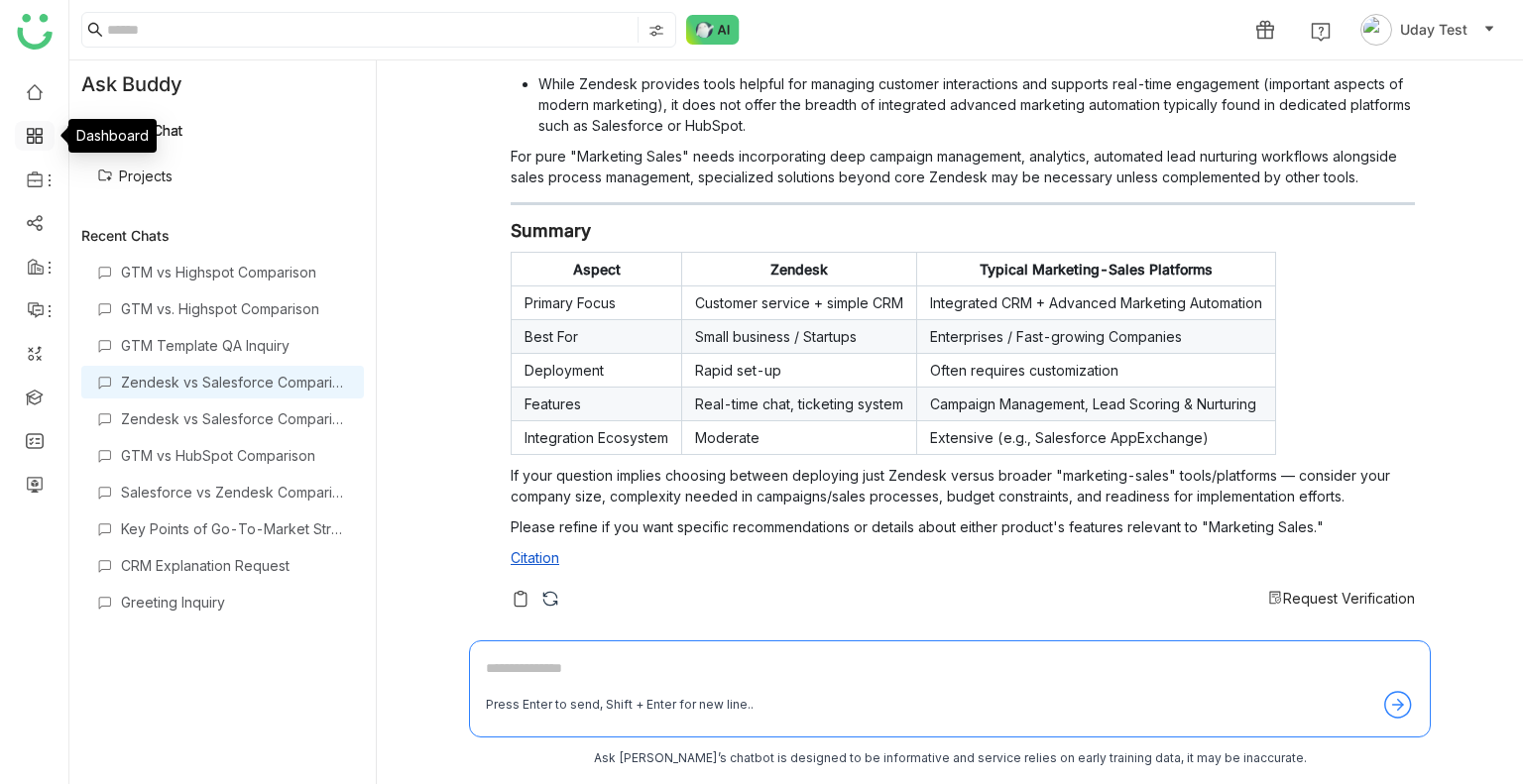
click at [32, 142] on link at bounding box center [35, 134] width 18 height 17
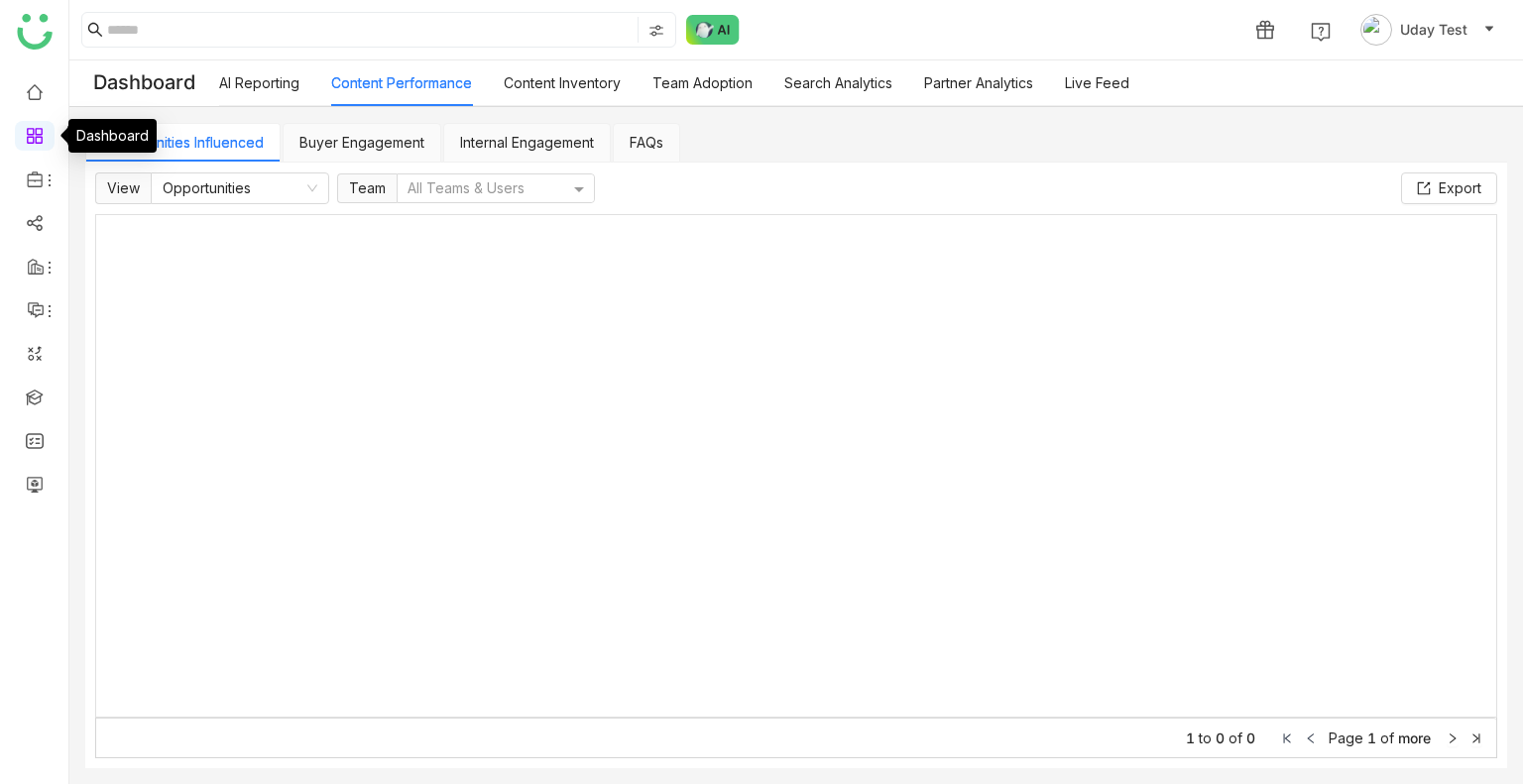
click at [32, 142] on link at bounding box center [35, 134] width 18 height 17
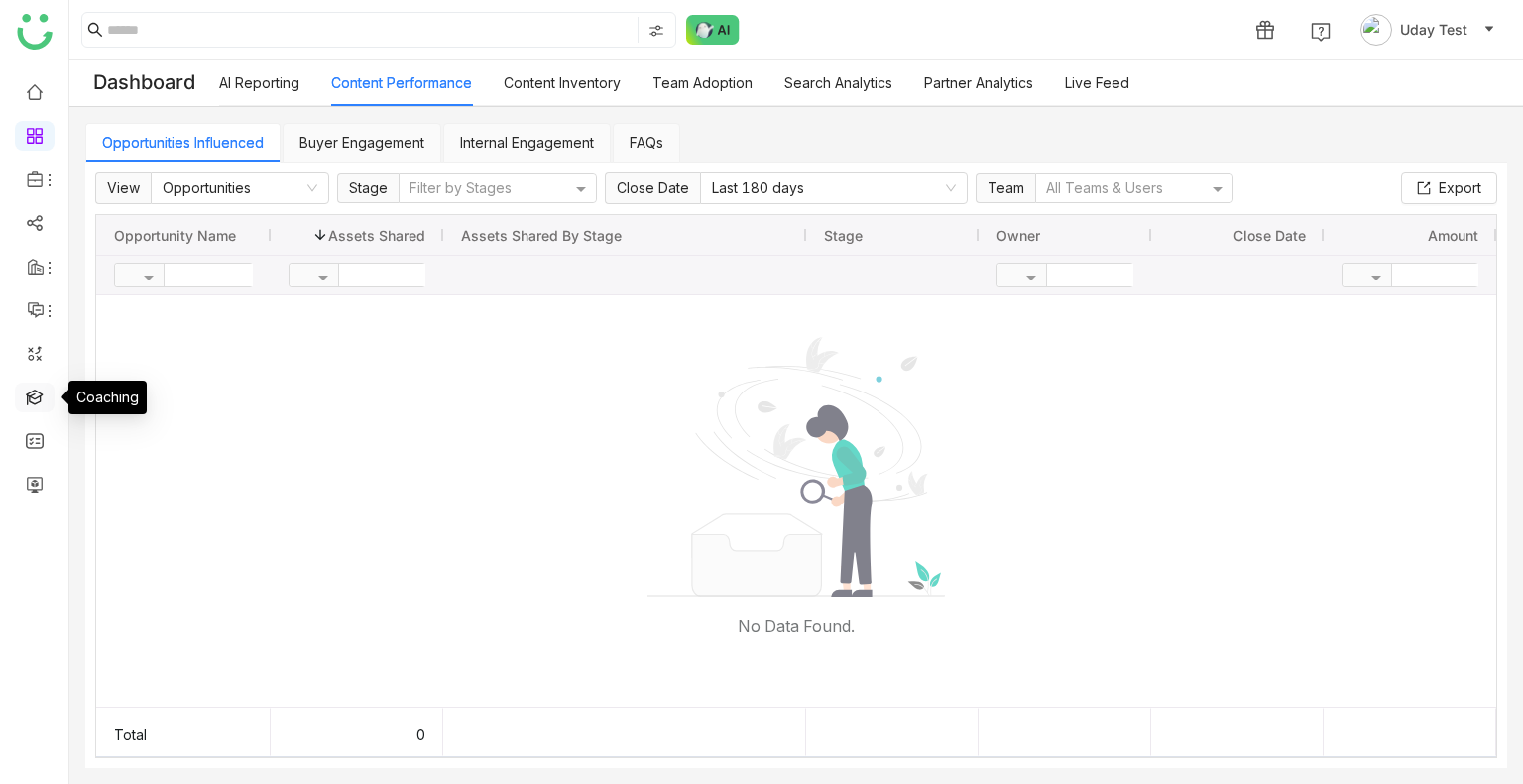
click at [32, 388] on link at bounding box center [35, 396] width 18 height 17
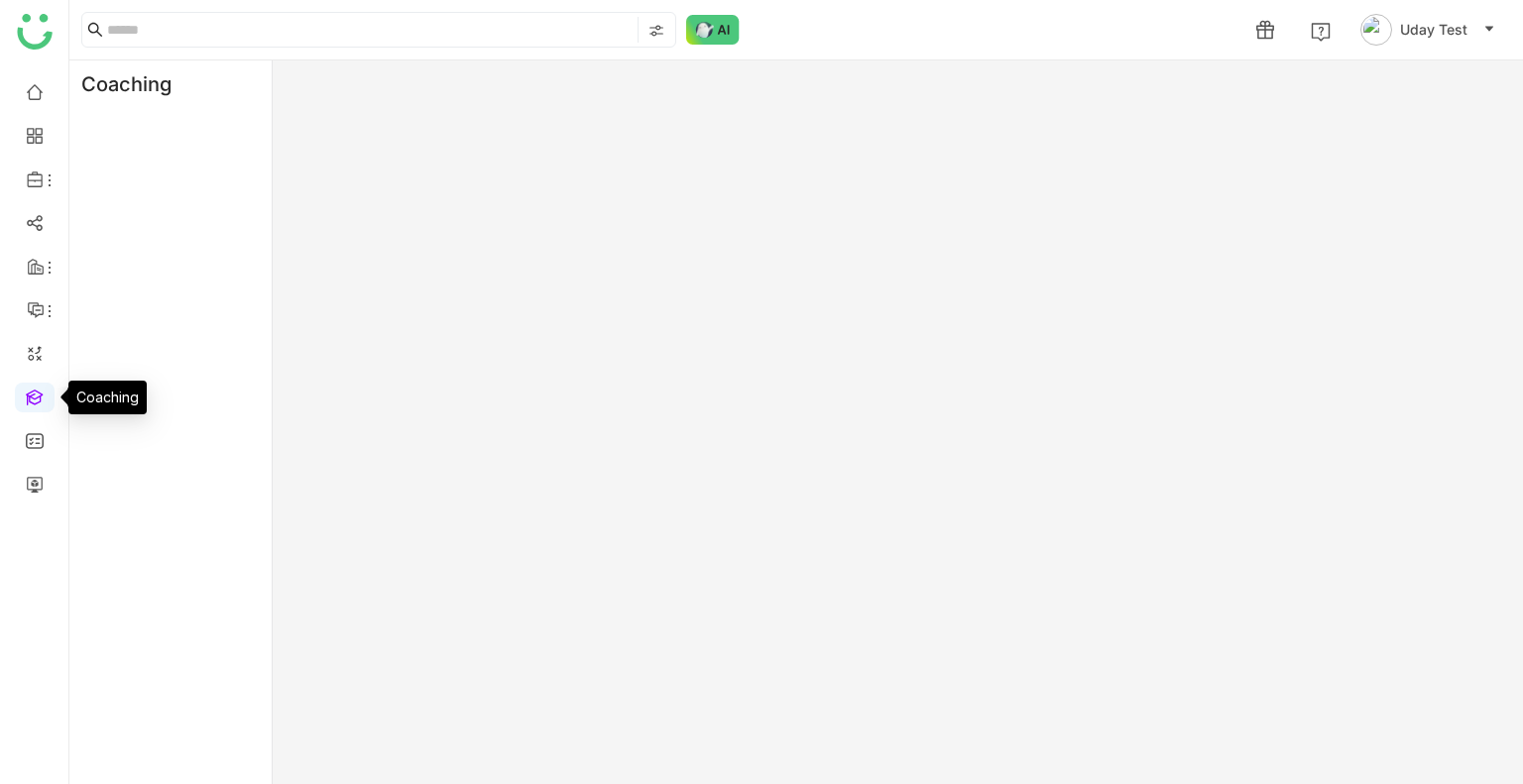
click at [32, 388] on link at bounding box center [35, 396] width 18 height 17
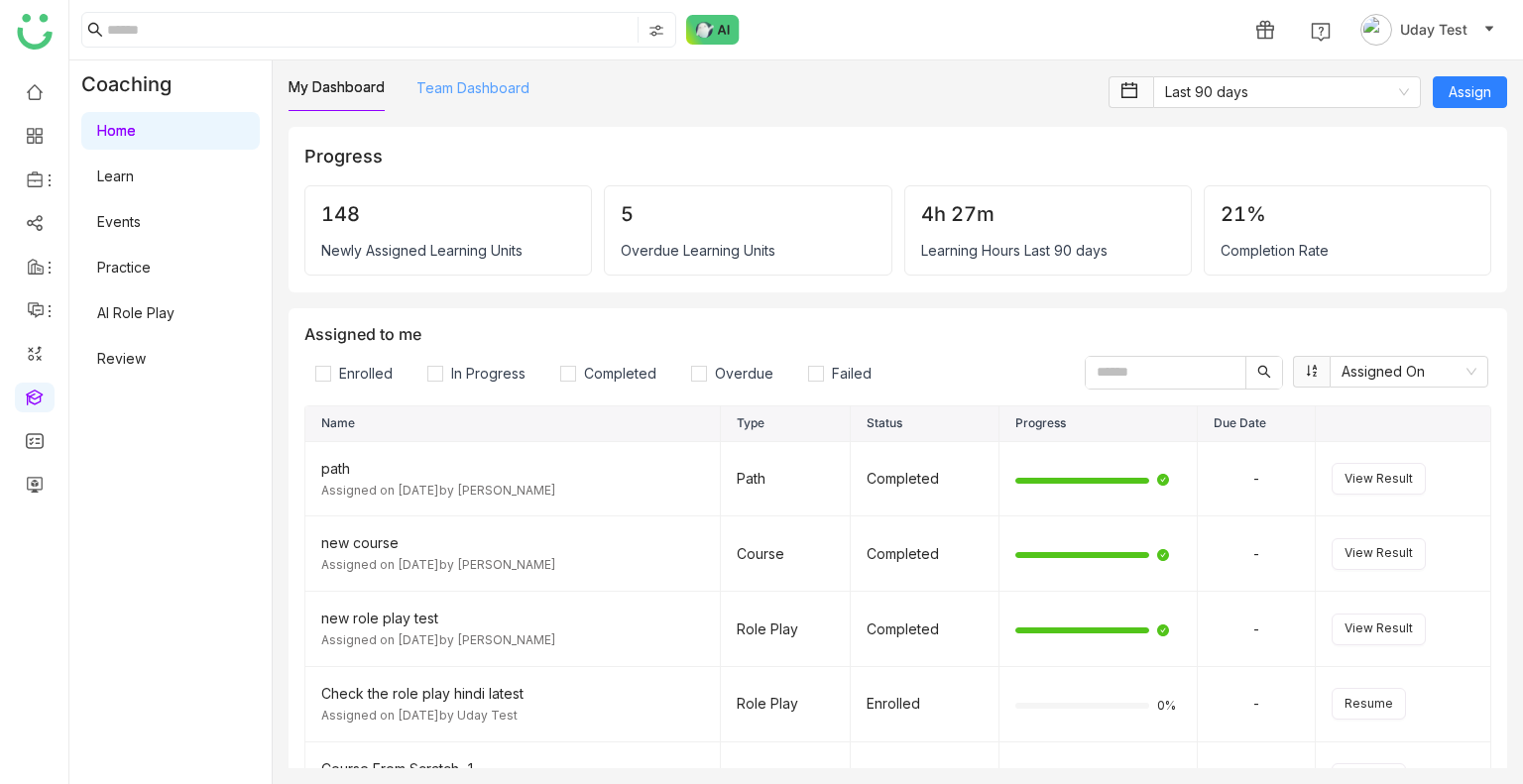
click at [484, 93] on link "Team Dashboard" at bounding box center [474, 87] width 113 height 17
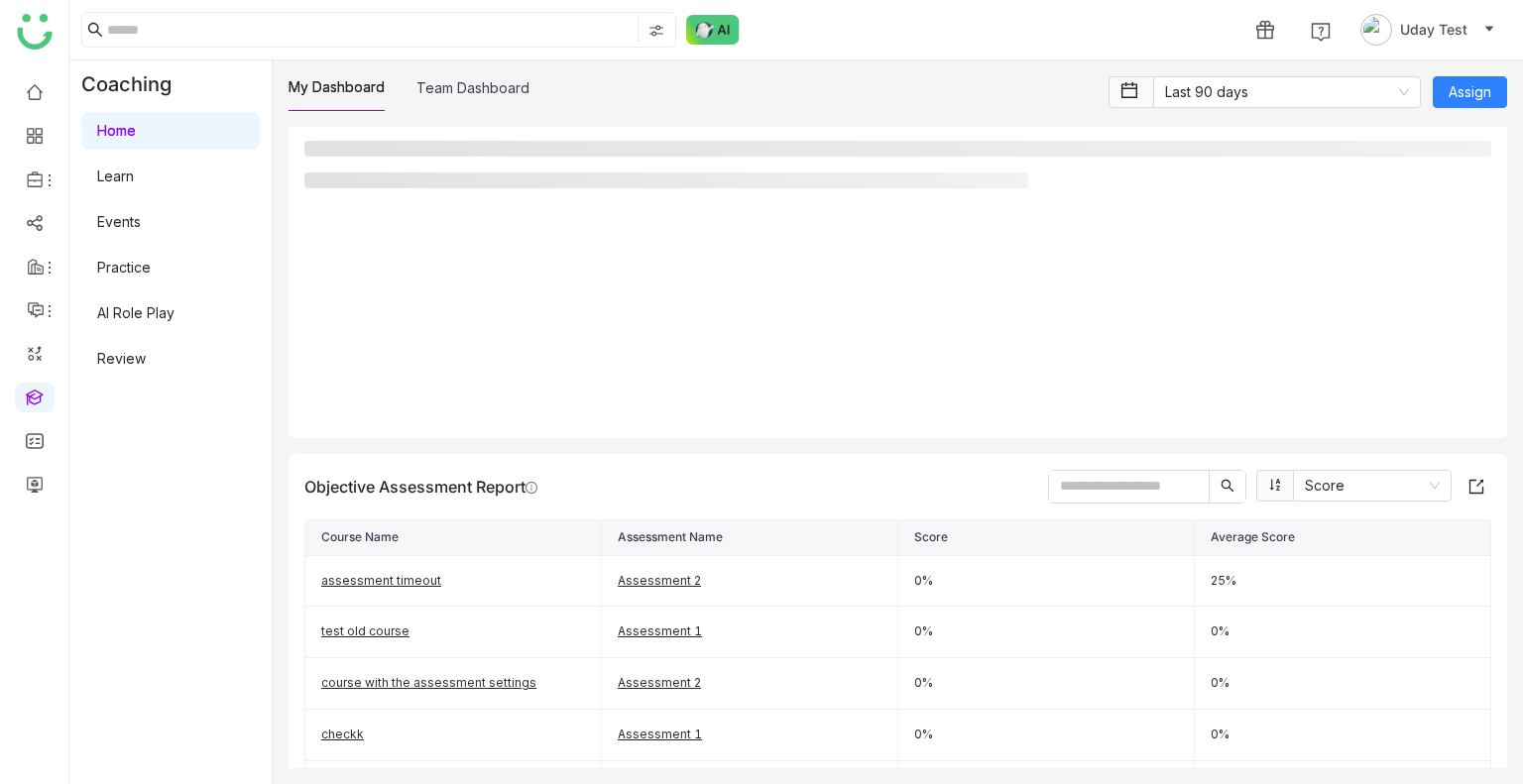
scroll to position [495, 0]
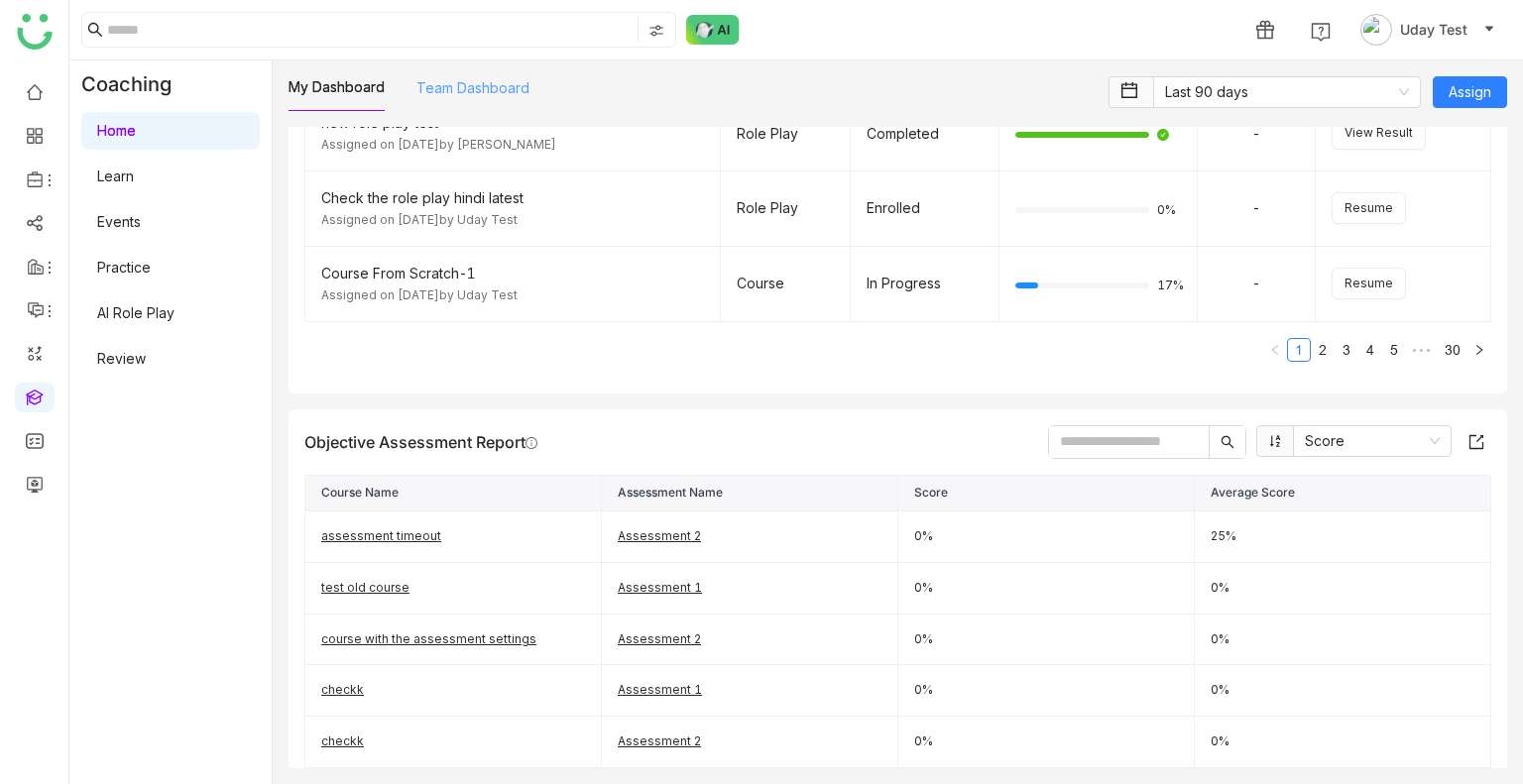
click at [479, 96] on link "Team Dashboard" at bounding box center [474, 87] width 113 height 17
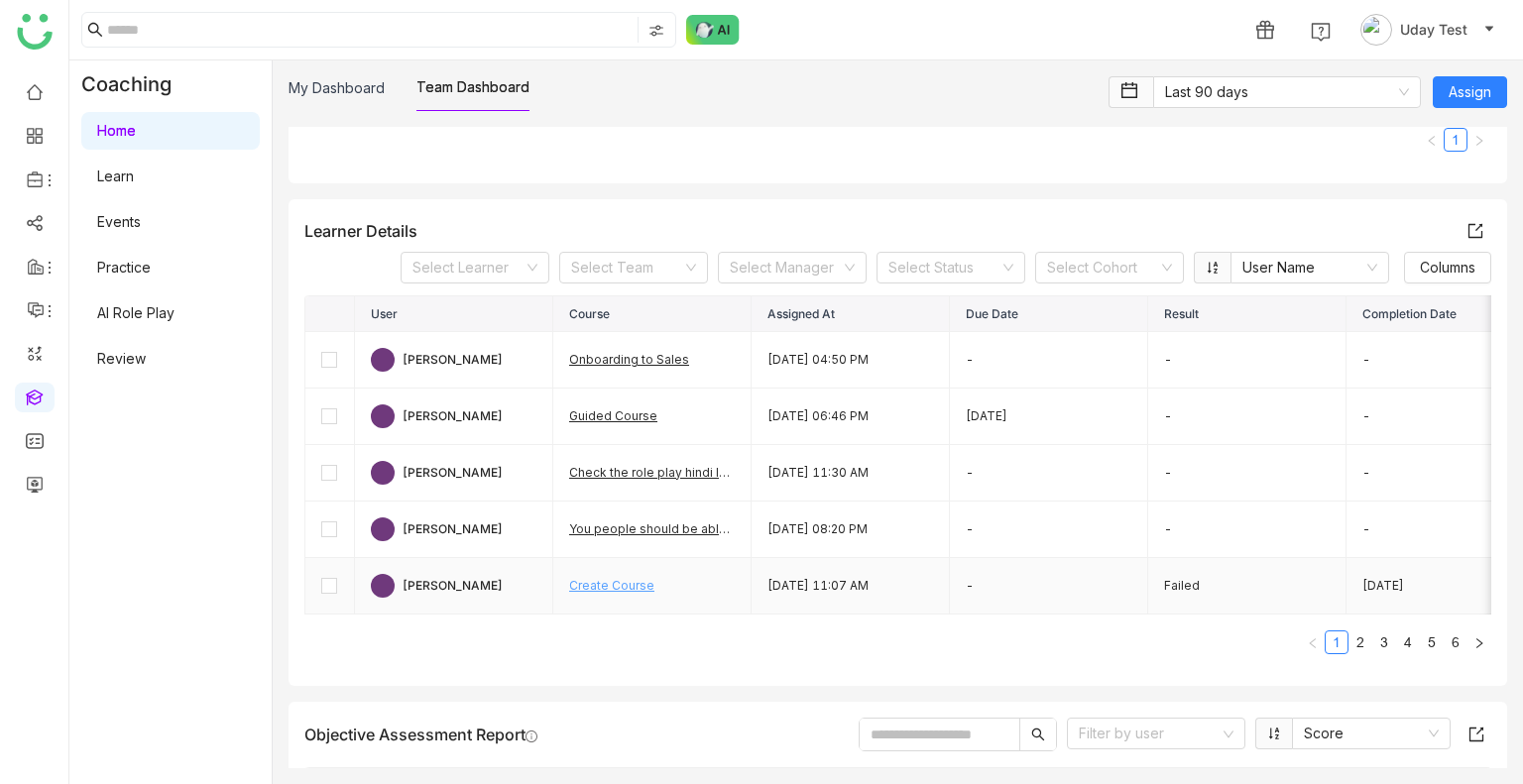
scroll to position [390, 0]
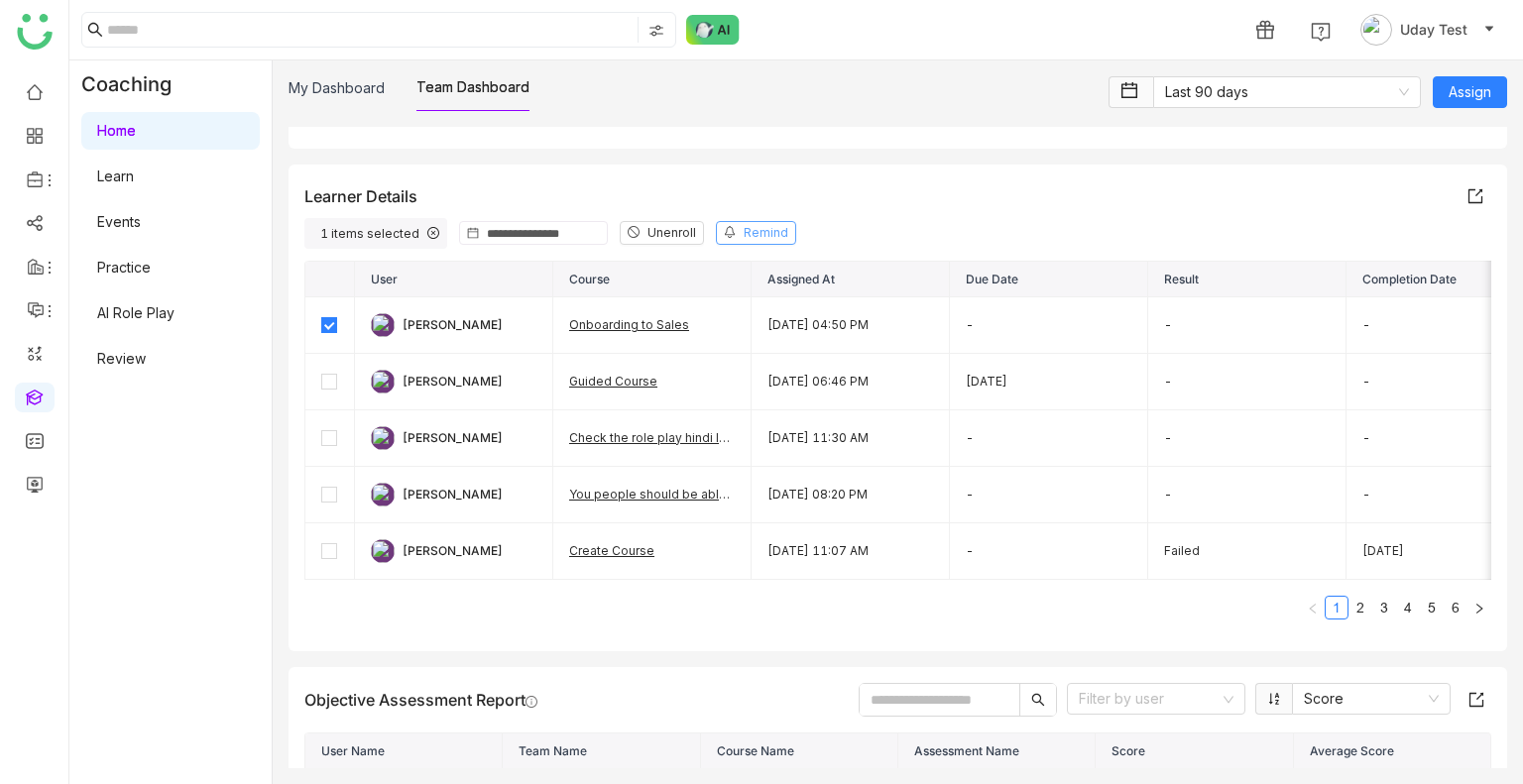
click at [744, 235] on span "Remind" at bounding box center [765, 233] width 45 height 19
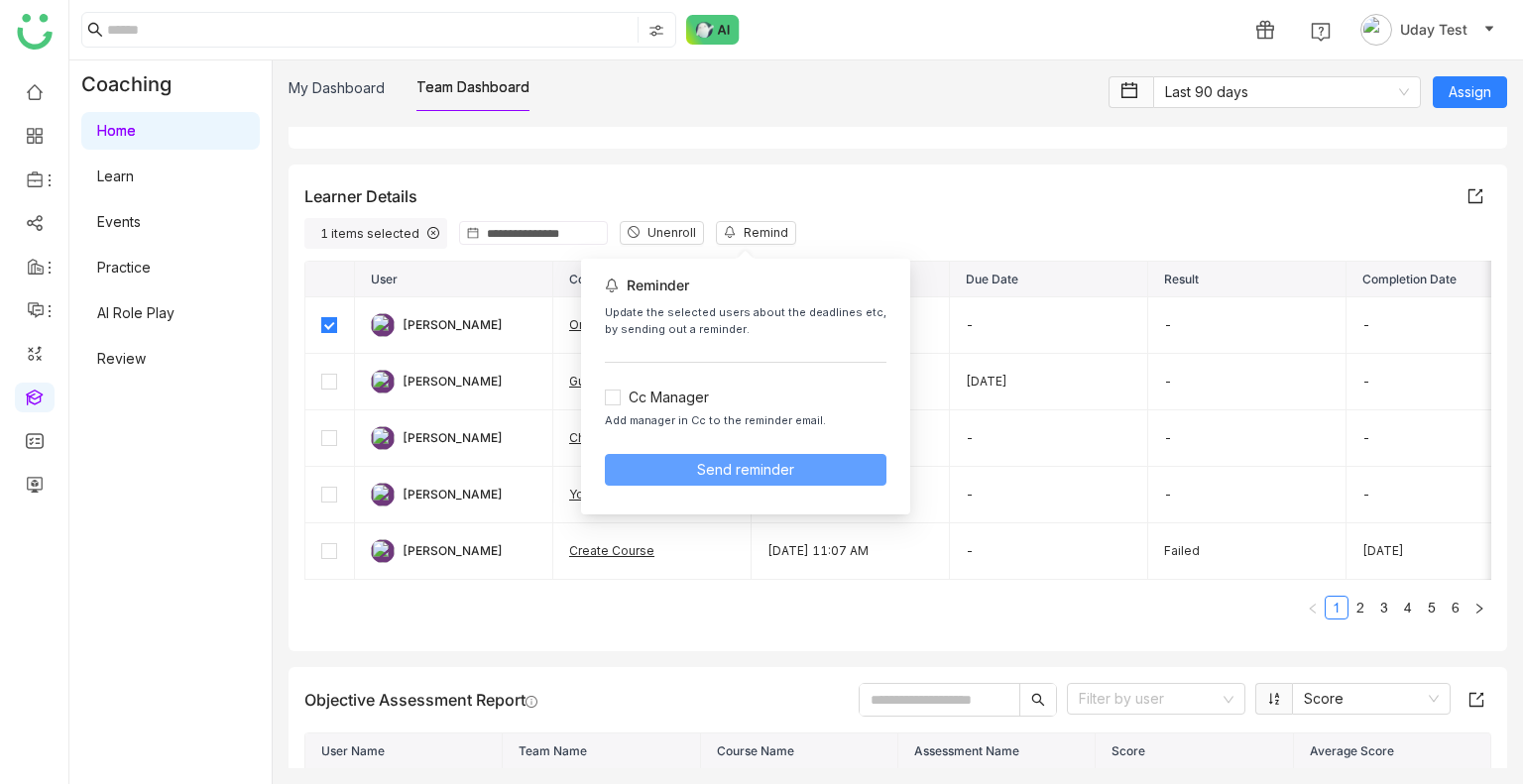
click at [767, 471] on span "Send reminder" at bounding box center [746, 470] width 97 height 22
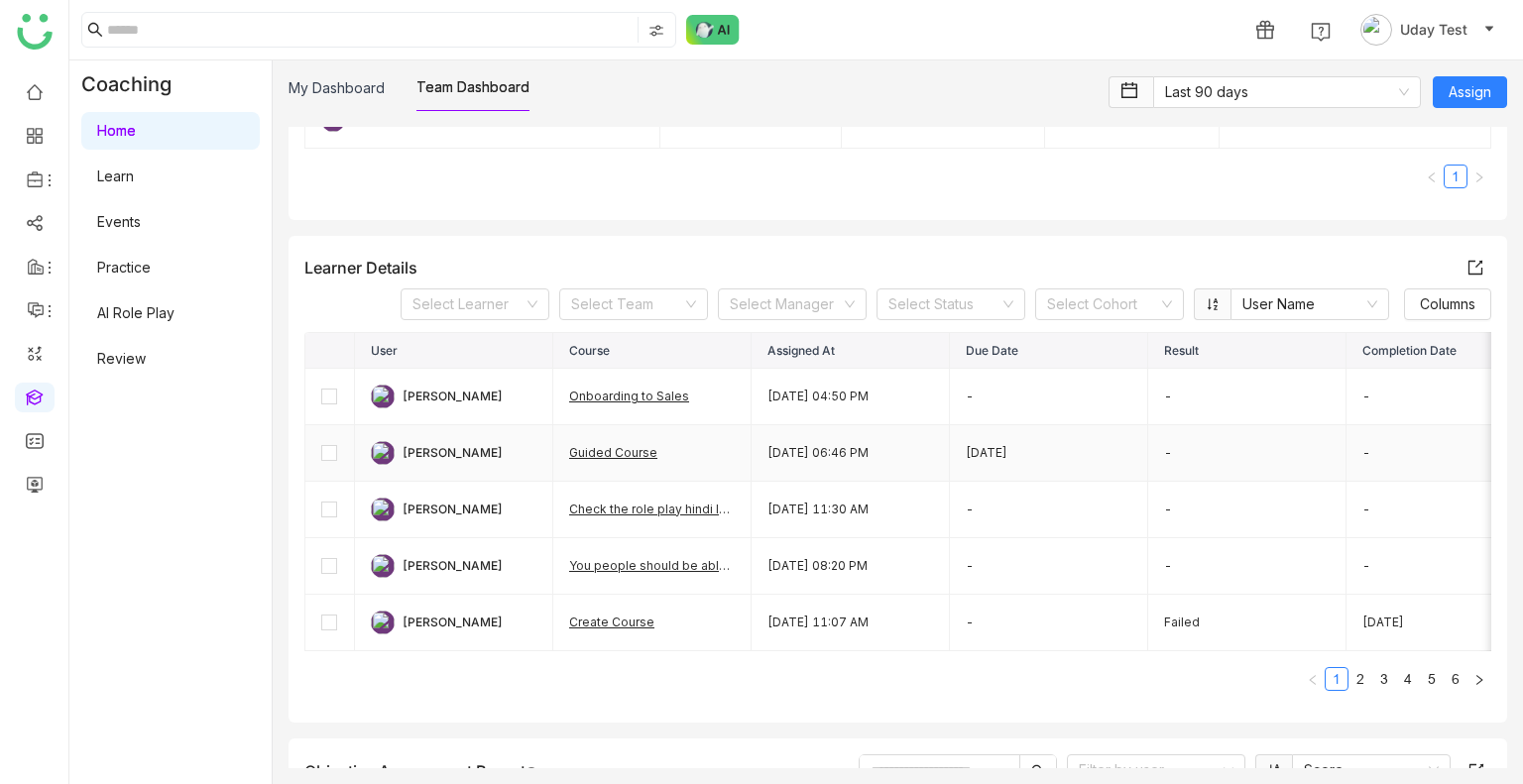
scroll to position [345, 0]
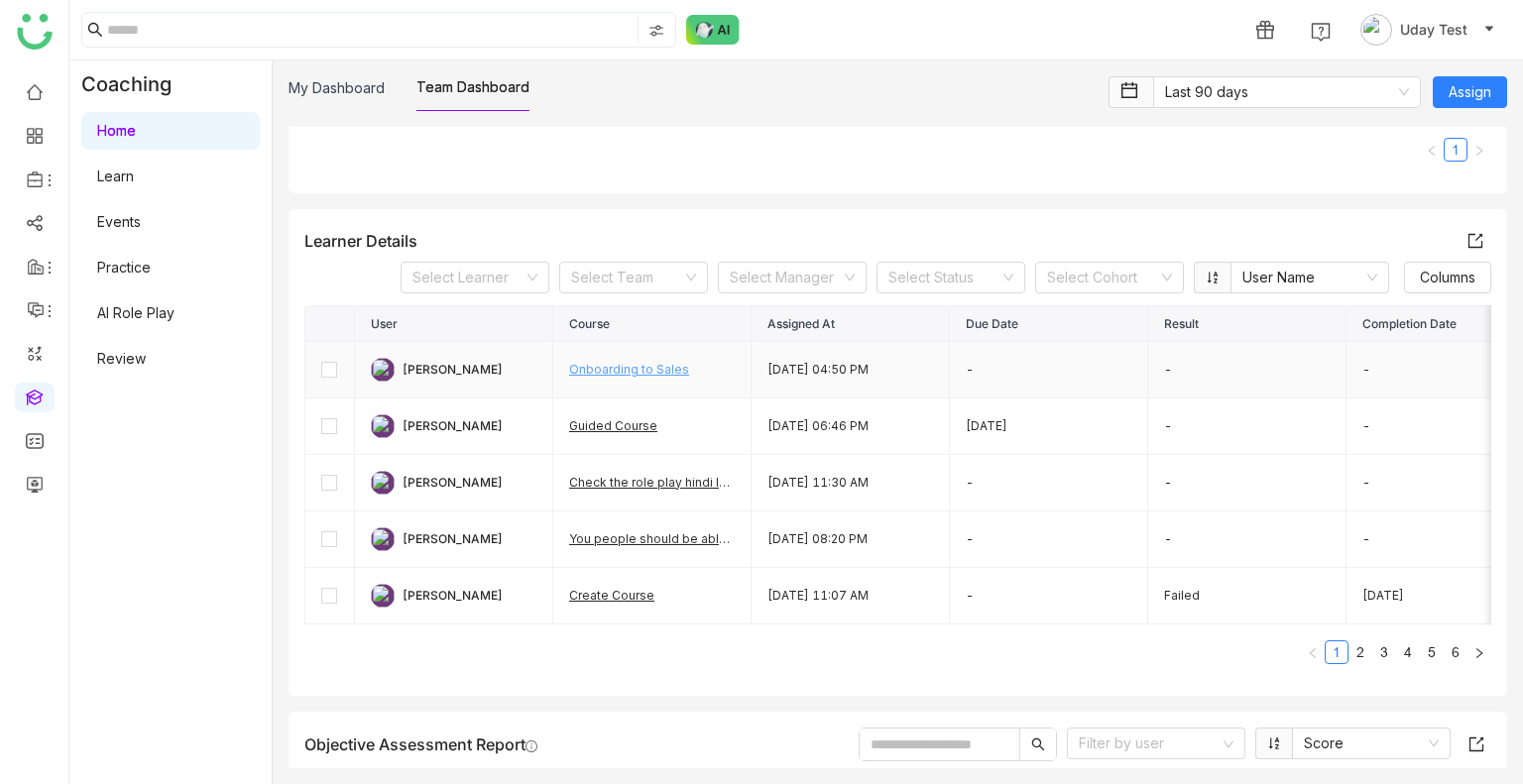
click at [613, 370] on link "Onboarding to Sales" at bounding box center [628, 369] width 120 height 15
click at [131, 170] on link "Learn" at bounding box center [115, 176] width 37 height 17
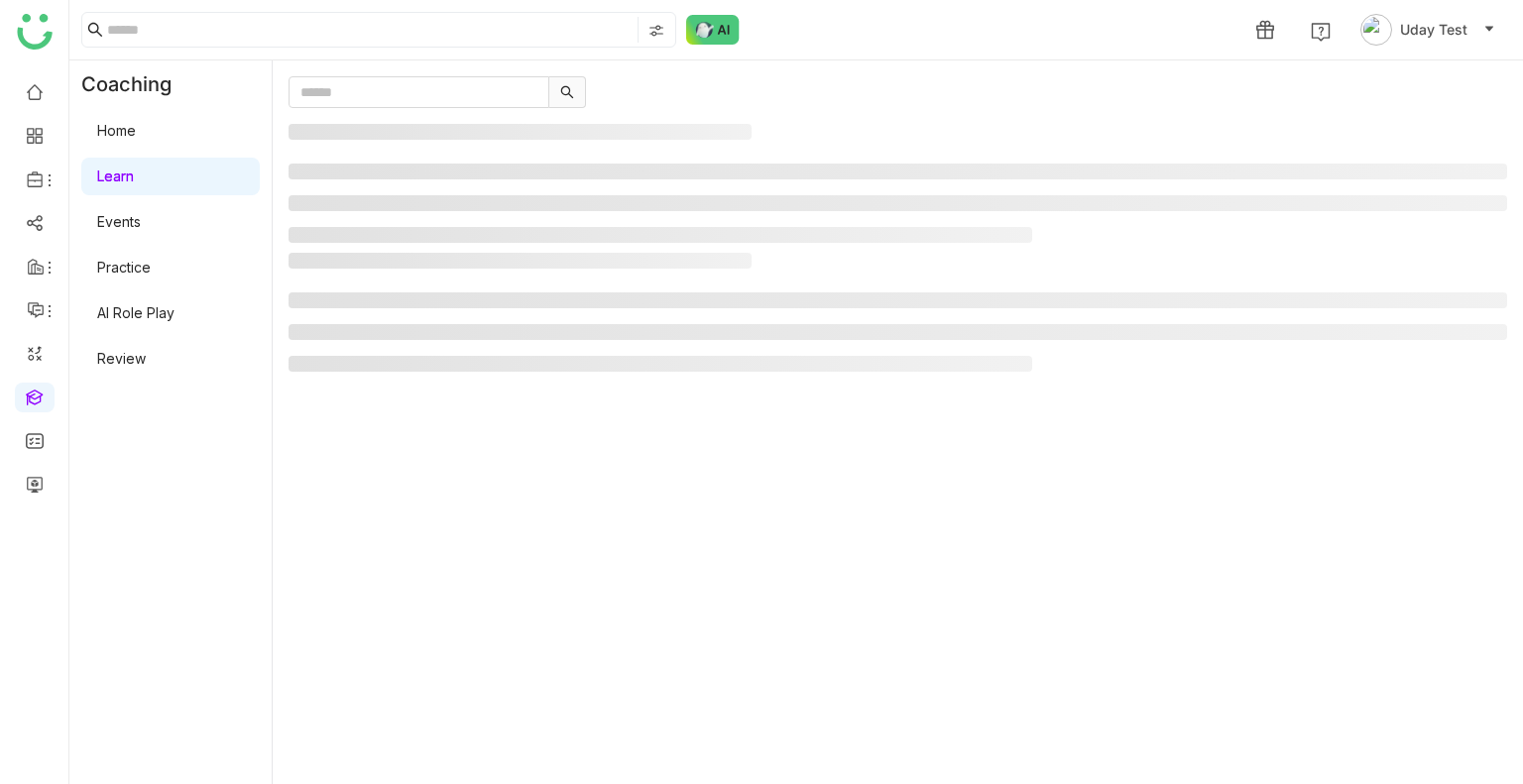
click at [131, 170] on link "Learn" at bounding box center [115, 176] width 37 height 17
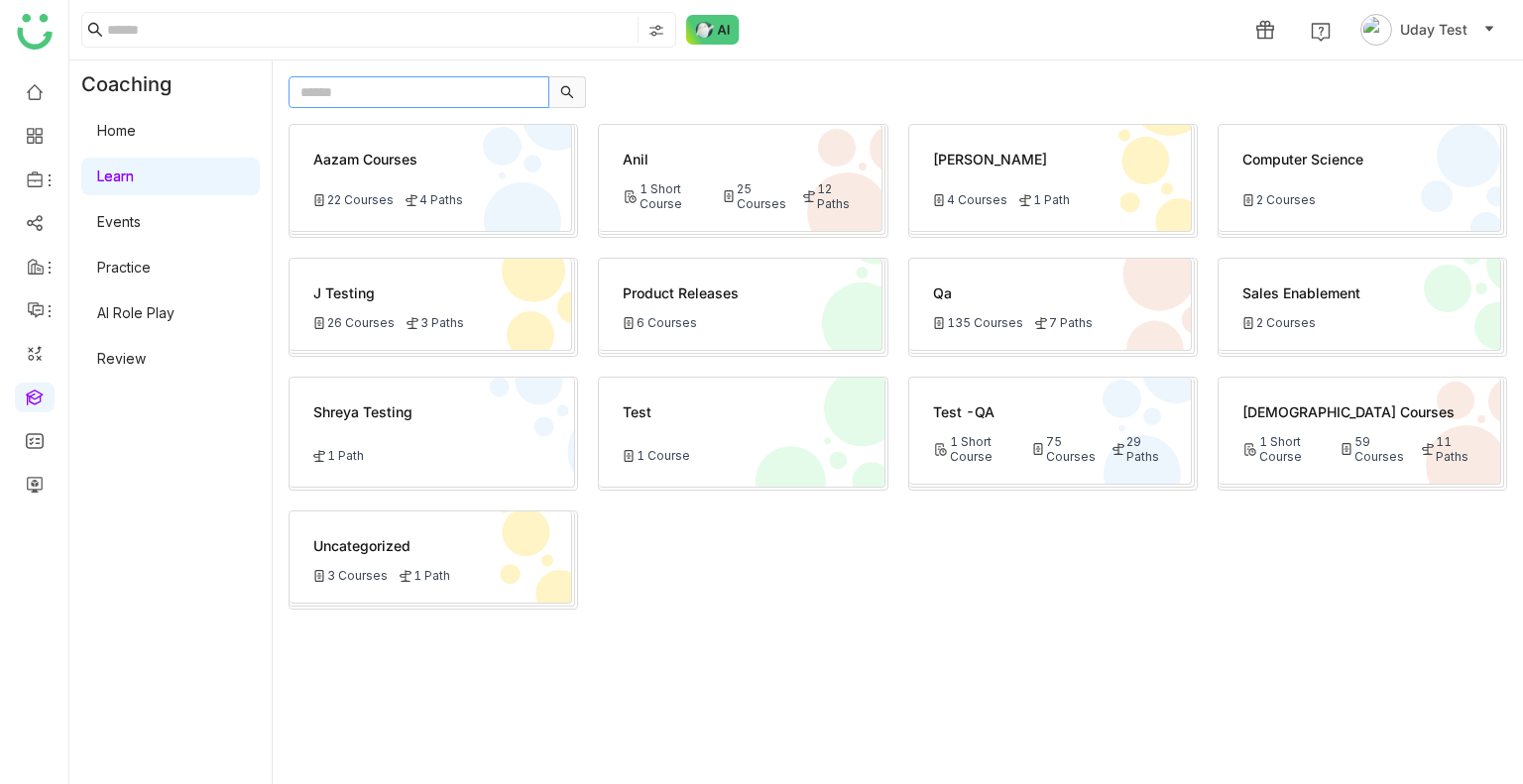
click at [375, 96] on input "text" at bounding box center [419, 92] width 261 height 32
paste input "**********"
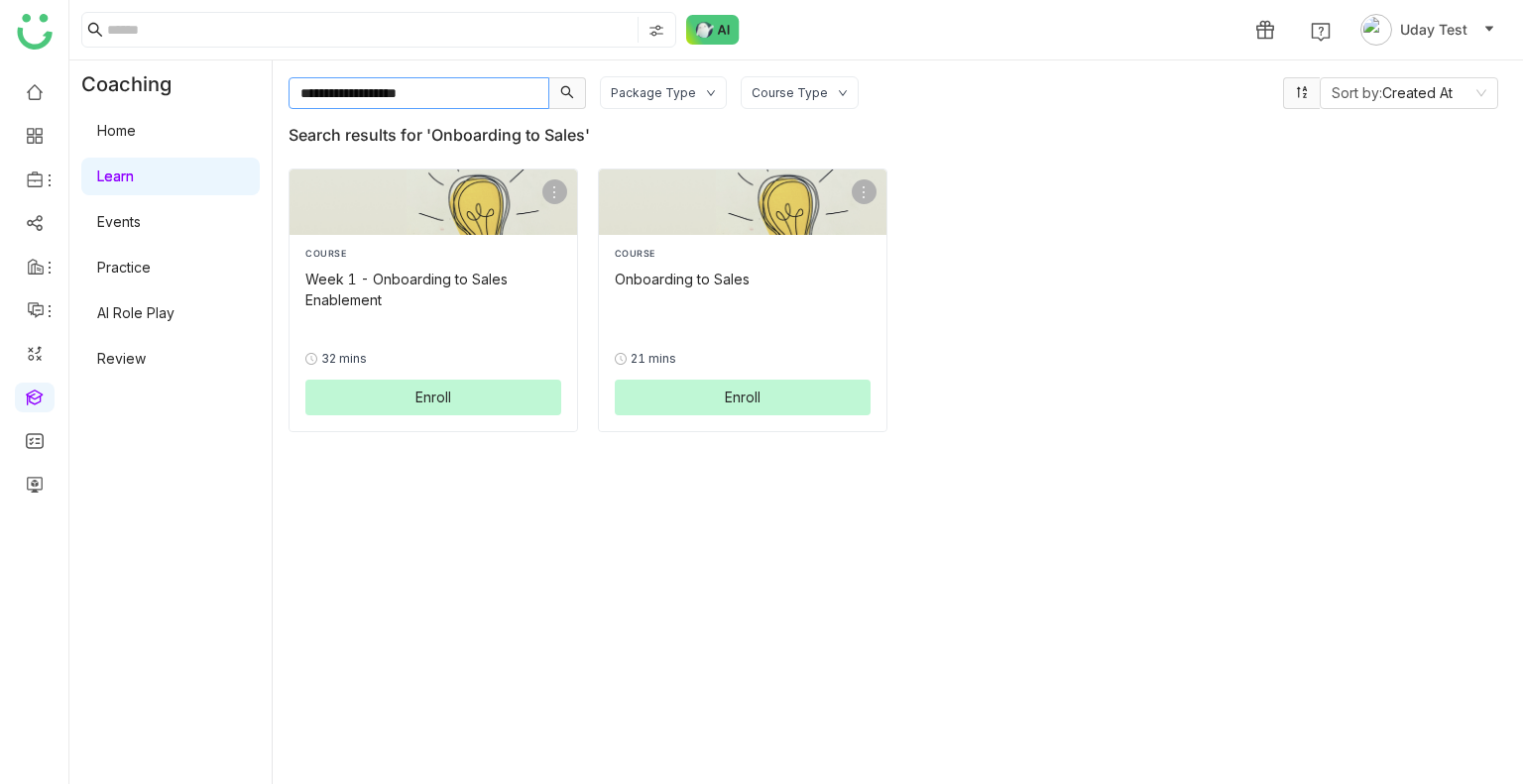
type input "**********"
click at [134, 174] on link "Learn" at bounding box center [115, 176] width 37 height 17
click at [136, 126] on link "Home" at bounding box center [116, 130] width 39 height 17
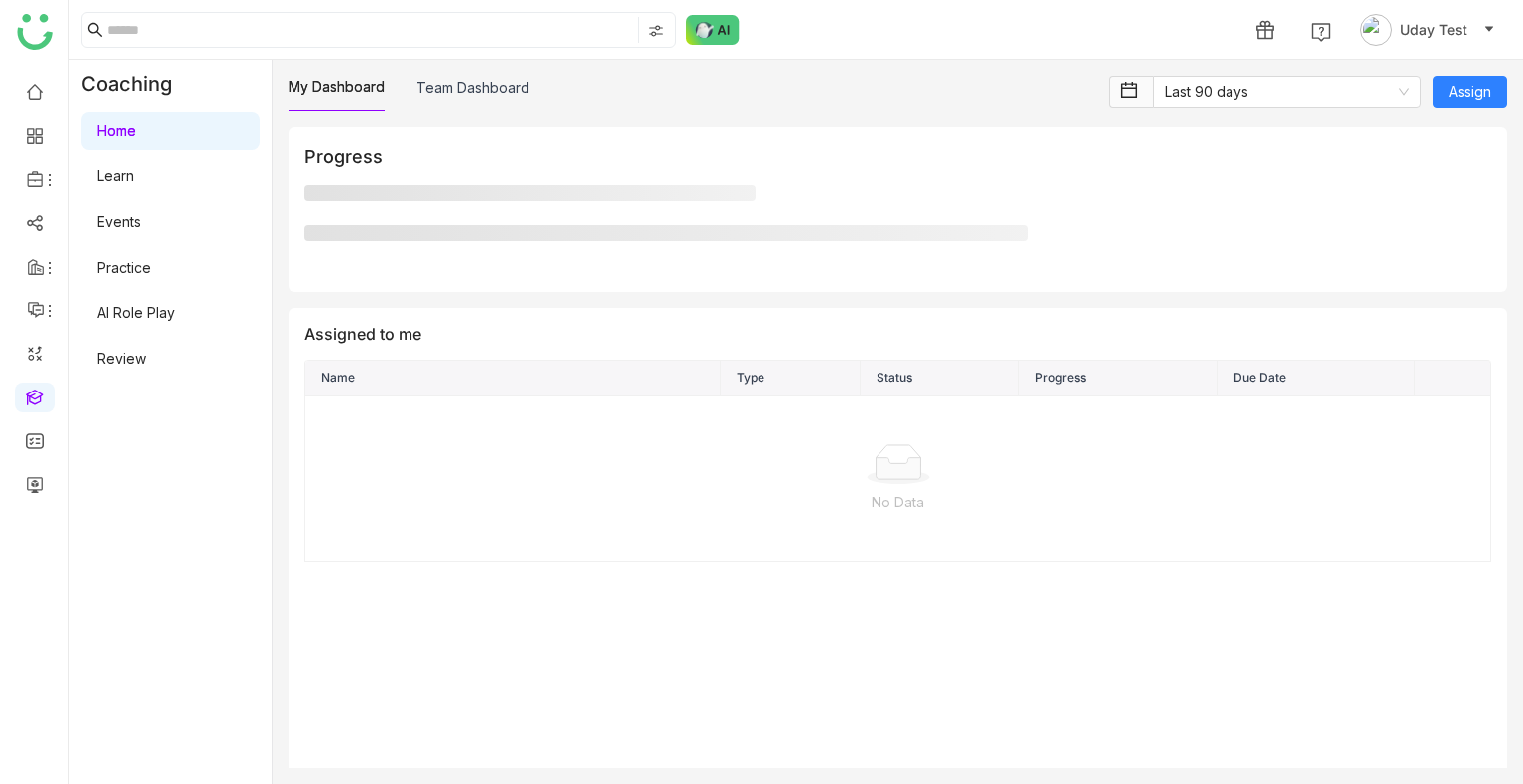
click at [136, 126] on link "Home" at bounding box center [116, 130] width 39 height 17
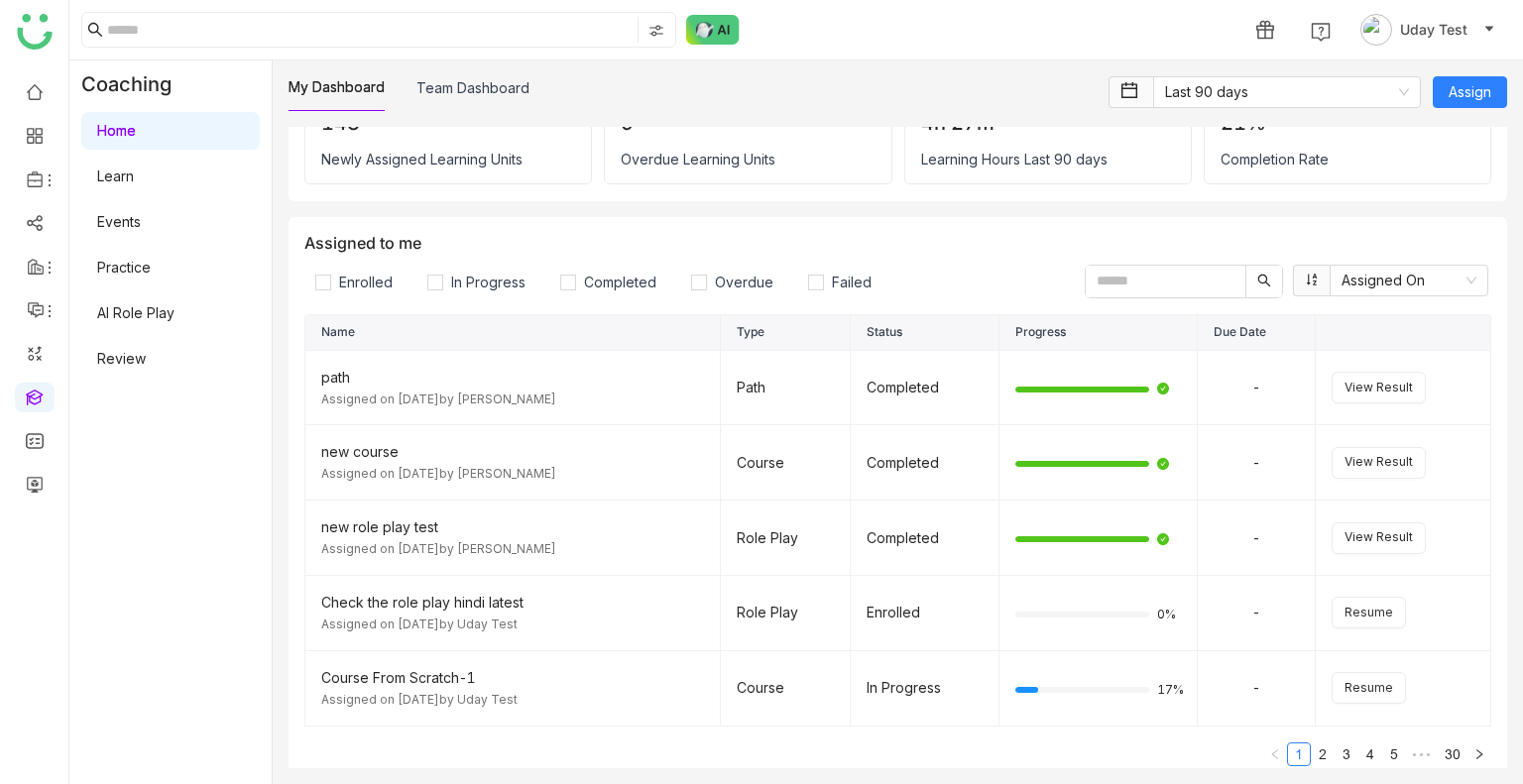
scroll to position [28, 0]
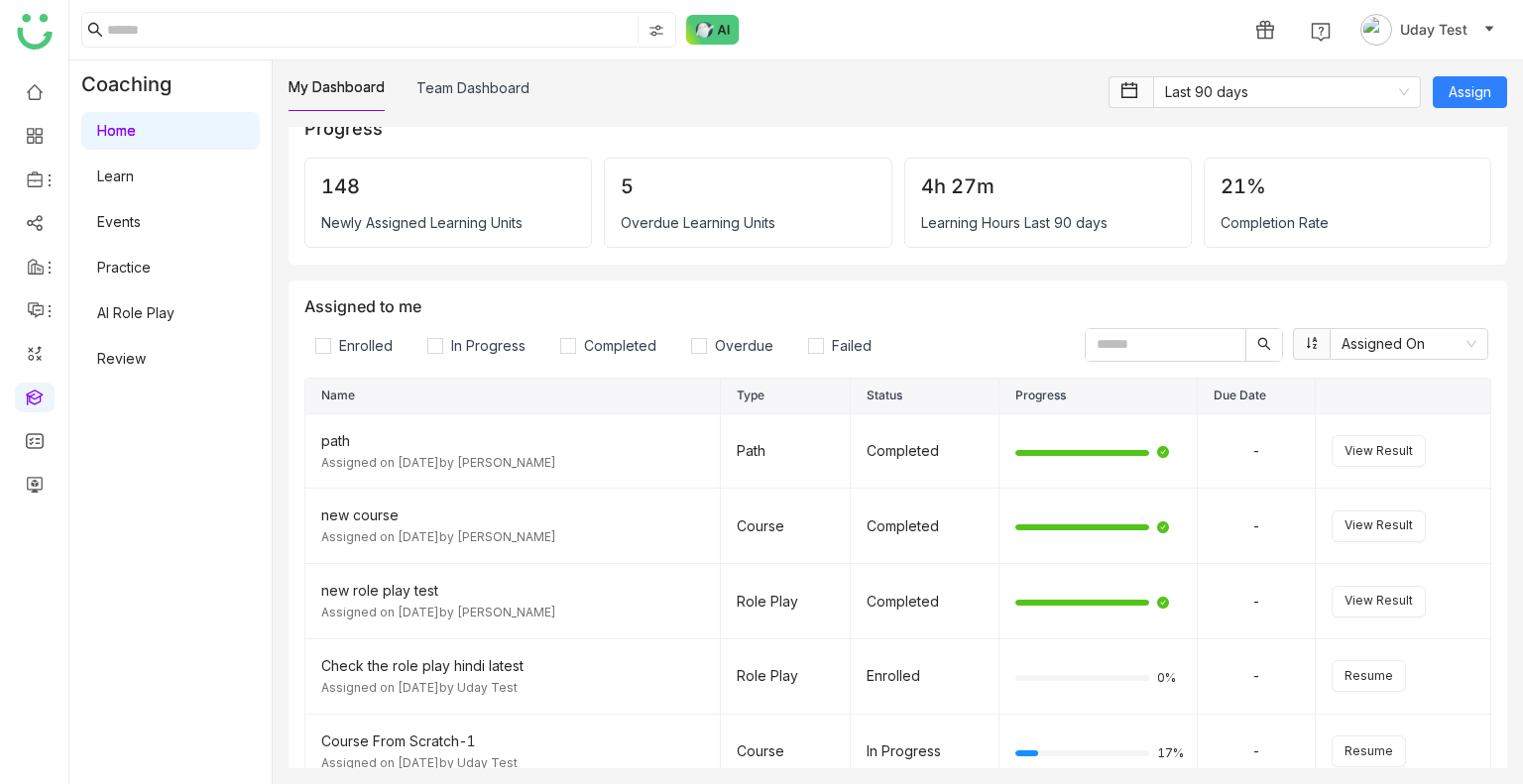
click at [461, 74] on div "My Dashboard Team Dashboard Last 90 days Assign Progress 148 Newly Assigned Lea…" at bounding box center [899, 422] width 1251 height 723
click at [465, 86] on link "Team Dashboard" at bounding box center [474, 87] width 113 height 17
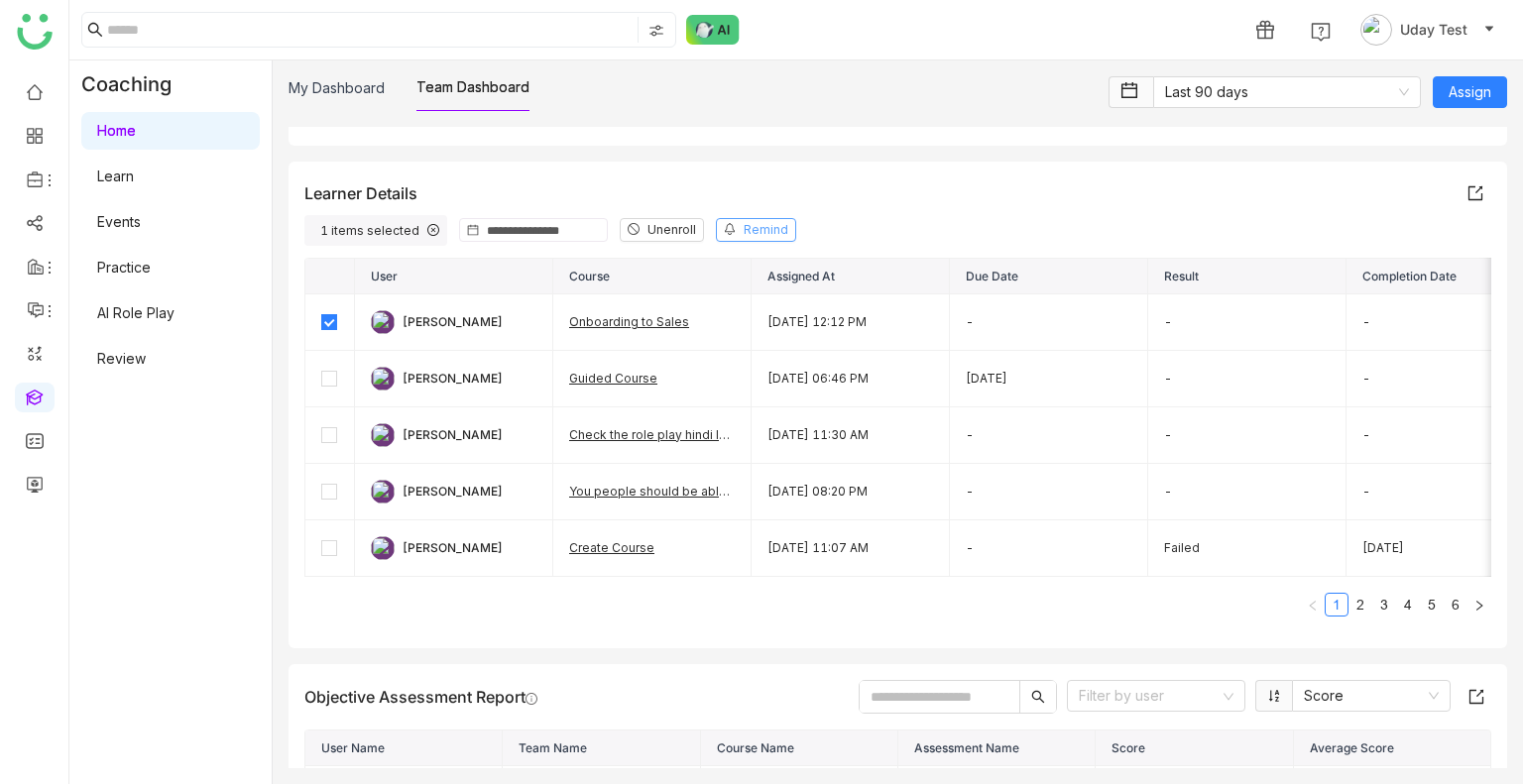
click at [731, 223] on button "Remind" at bounding box center [756, 230] width 80 height 24
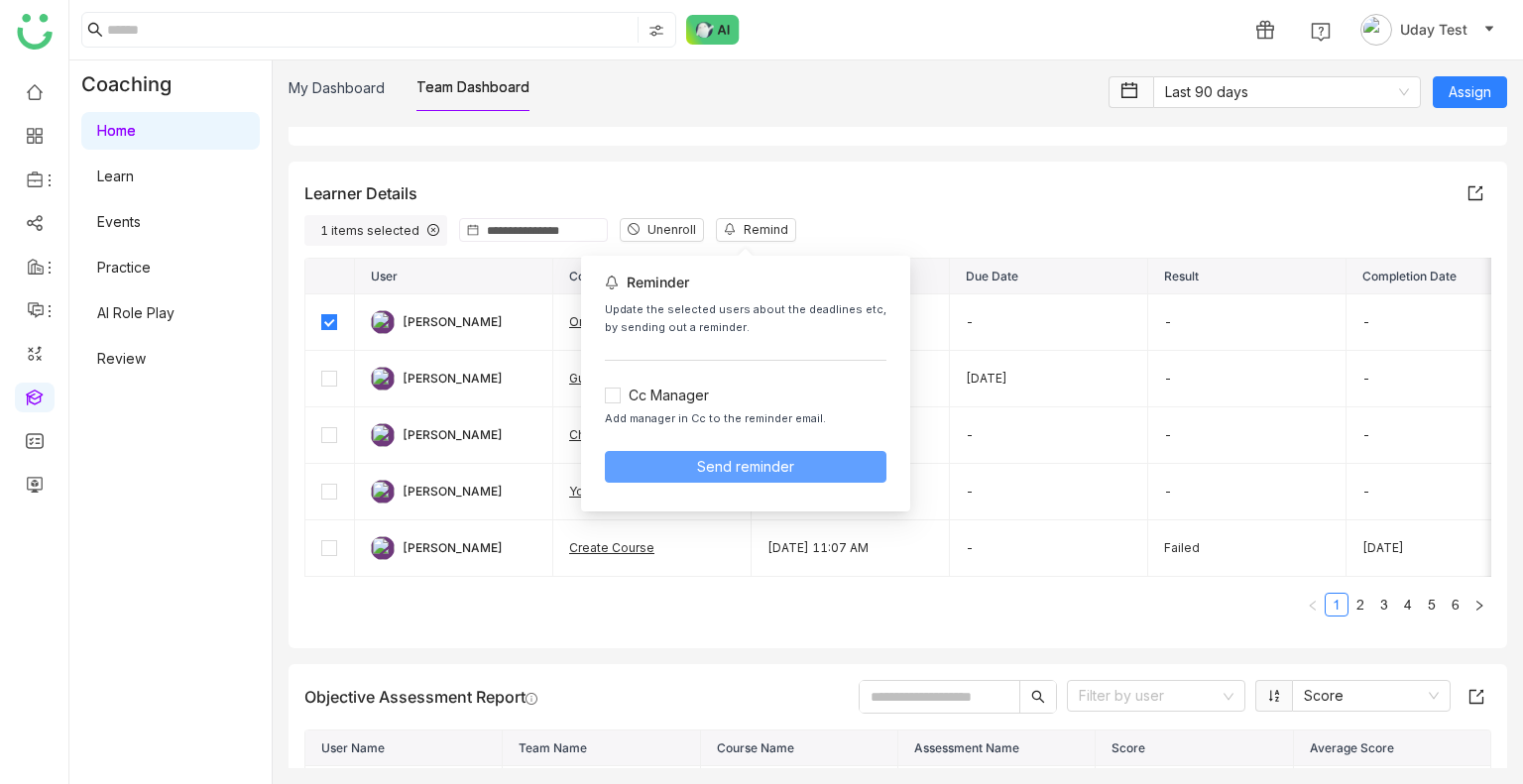
click at [682, 471] on button "Send reminder" at bounding box center [746, 467] width 282 height 32
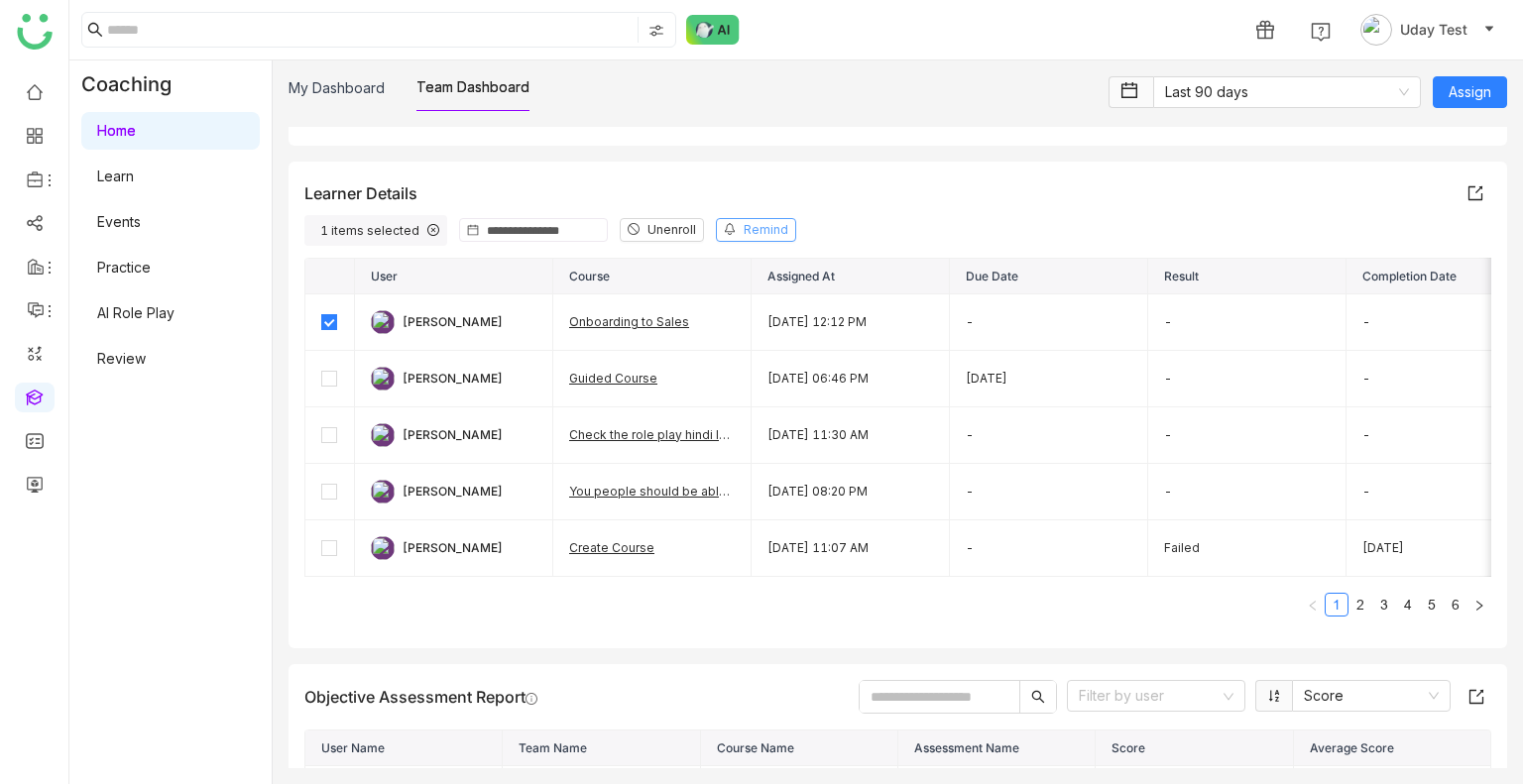
click at [745, 233] on span "Remind" at bounding box center [765, 230] width 45 height 19
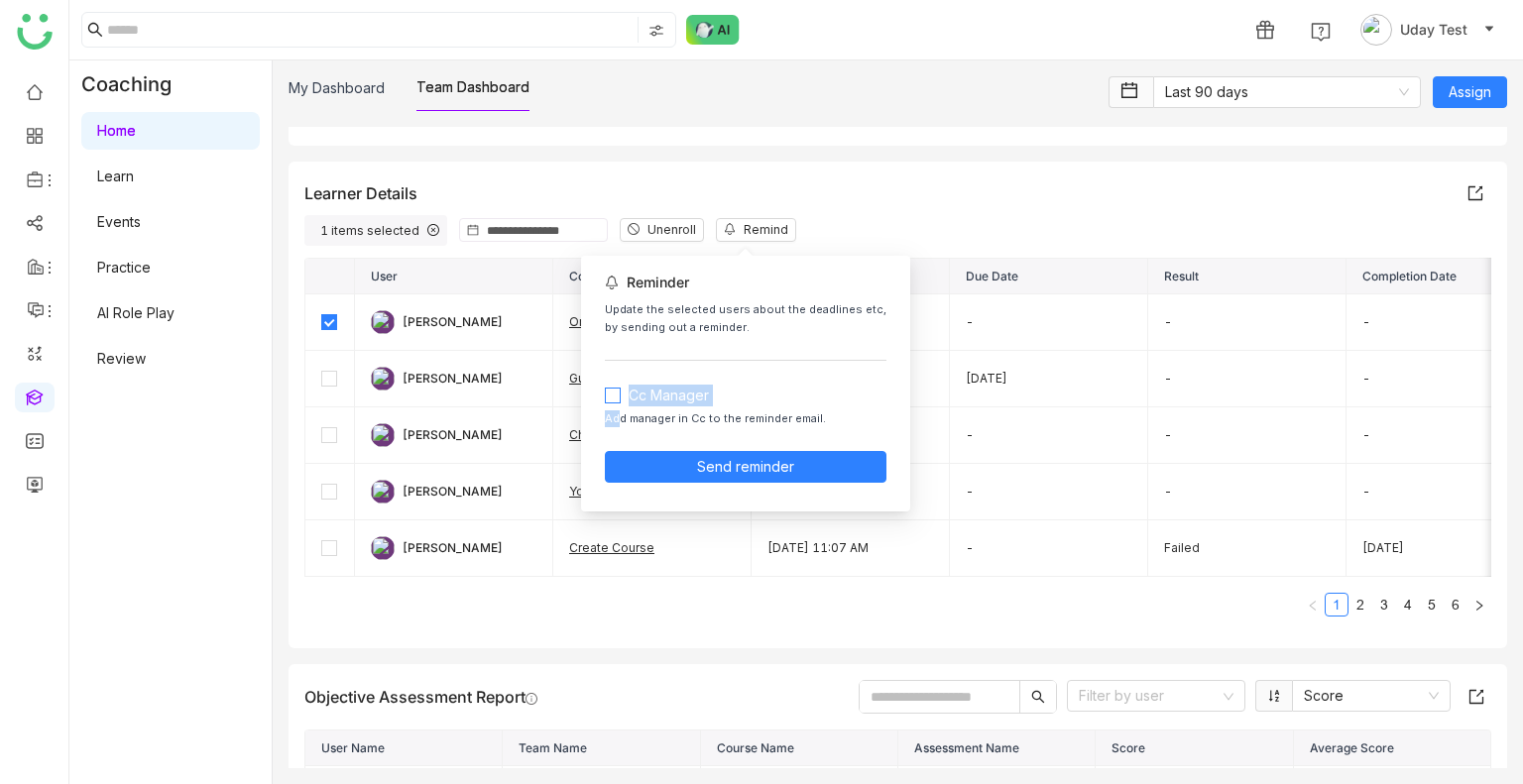
click at [610, 397] on div "Reminder Update the selected users about the deadlines etc, by sending out a re…" at bounding box center [746, 384] width 298 height 232
click at [702, 459] on span "Send reminder" at bounding box center [746, 467] width 97 height 22
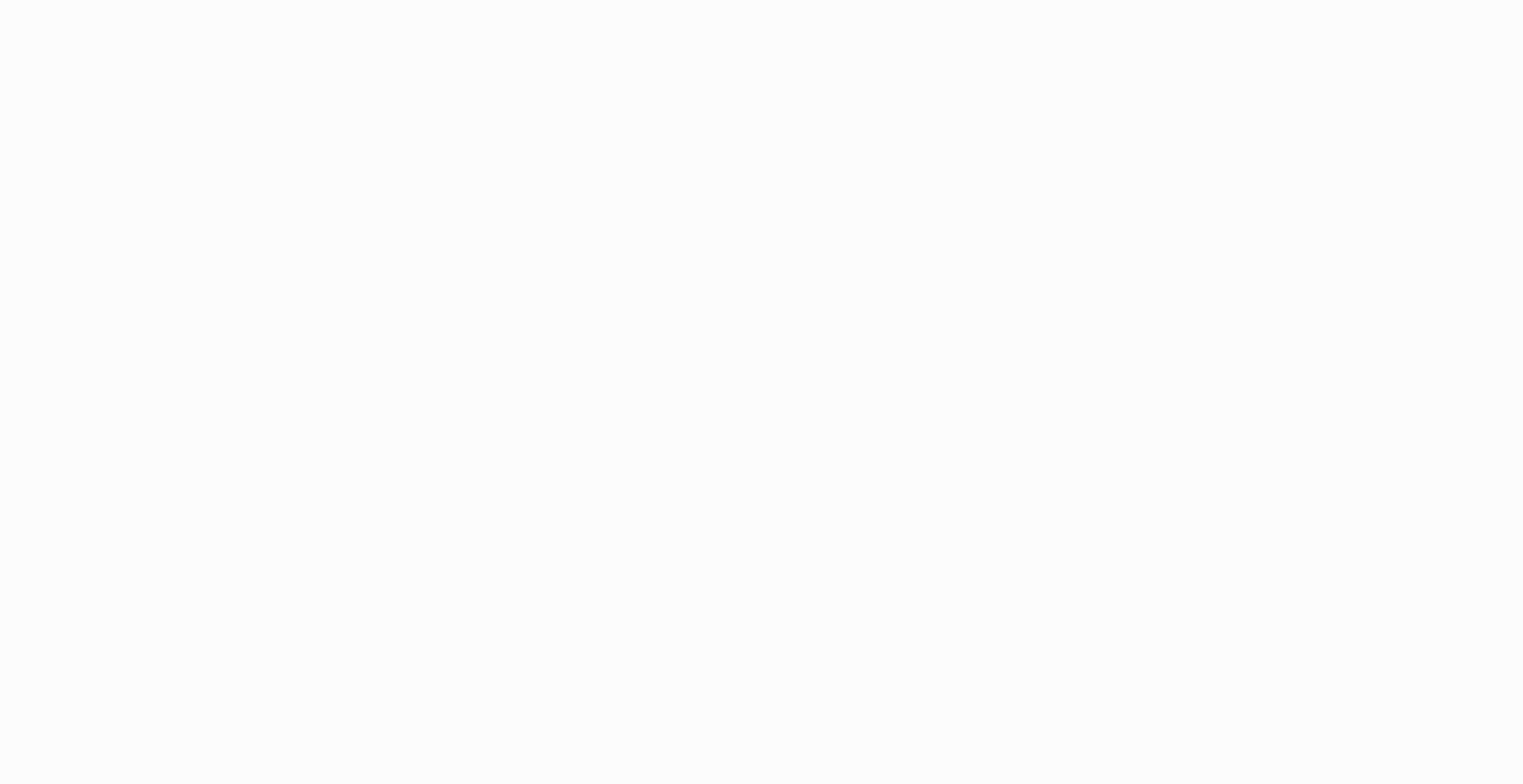
drag, startPoint x: 0, startPoint y: 0, endPoint x: 424, endPoint y: 84, distance: 432.2
click at [424, 84] on body "Application Update Required We've recently updated our application and it looks…" at bounding box center [762, 392] width 1523 height 784
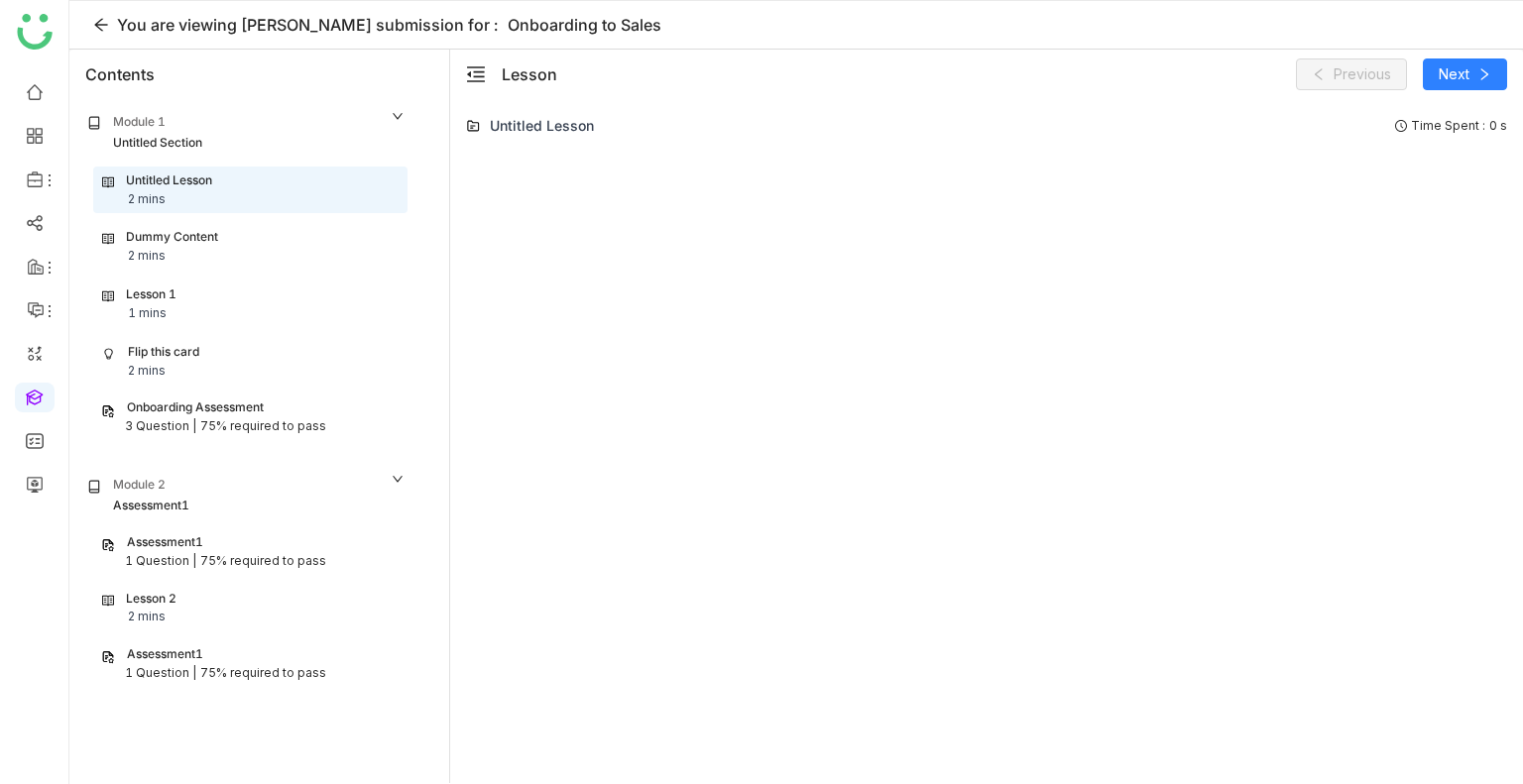
click at [283, 232] on div "Dummy Content 2 mins" at bounding box center [250, 247] width 297 height 38
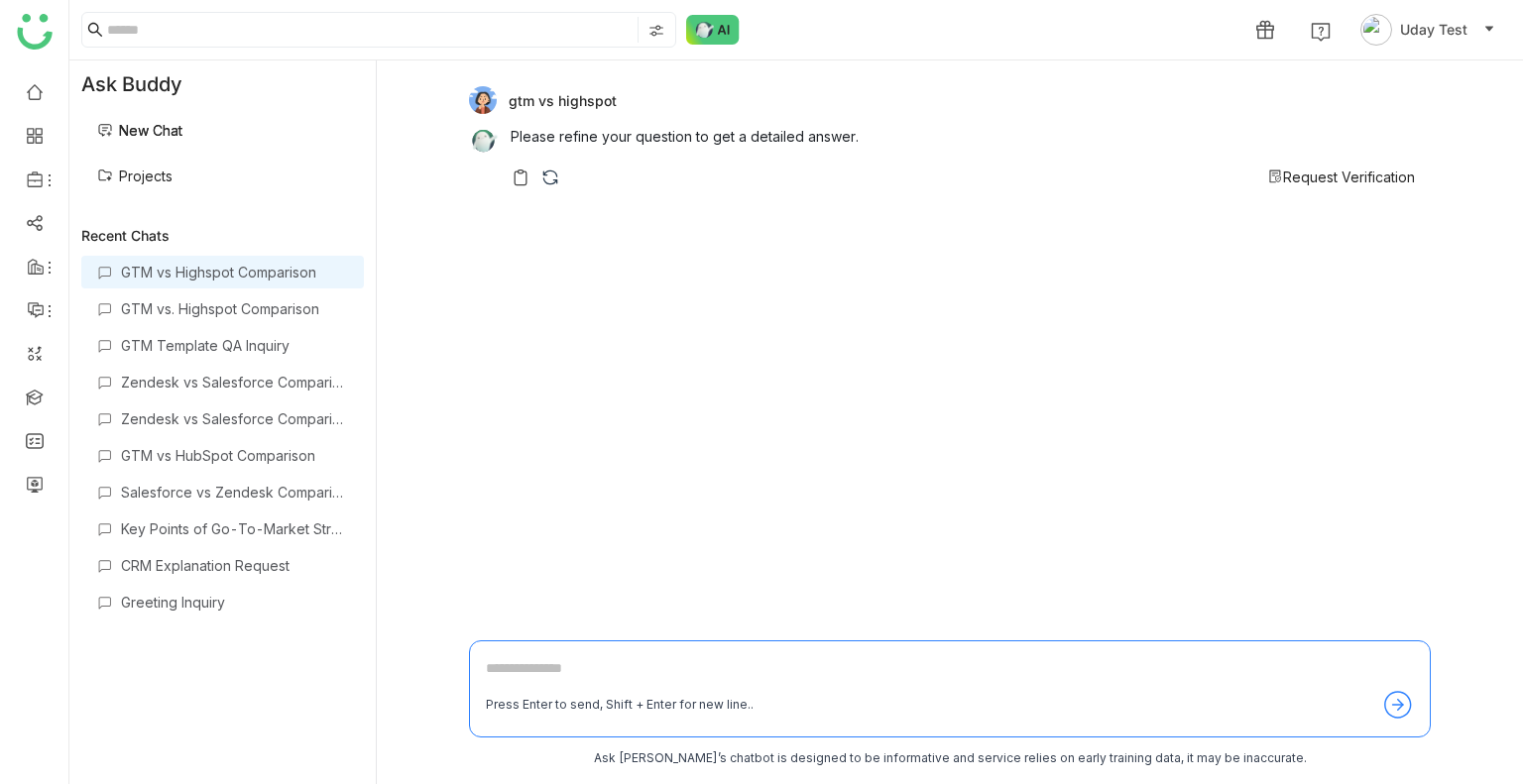
click at [162, 148] on link "Projects" at bounding box center [135, 176] width 75 height 17
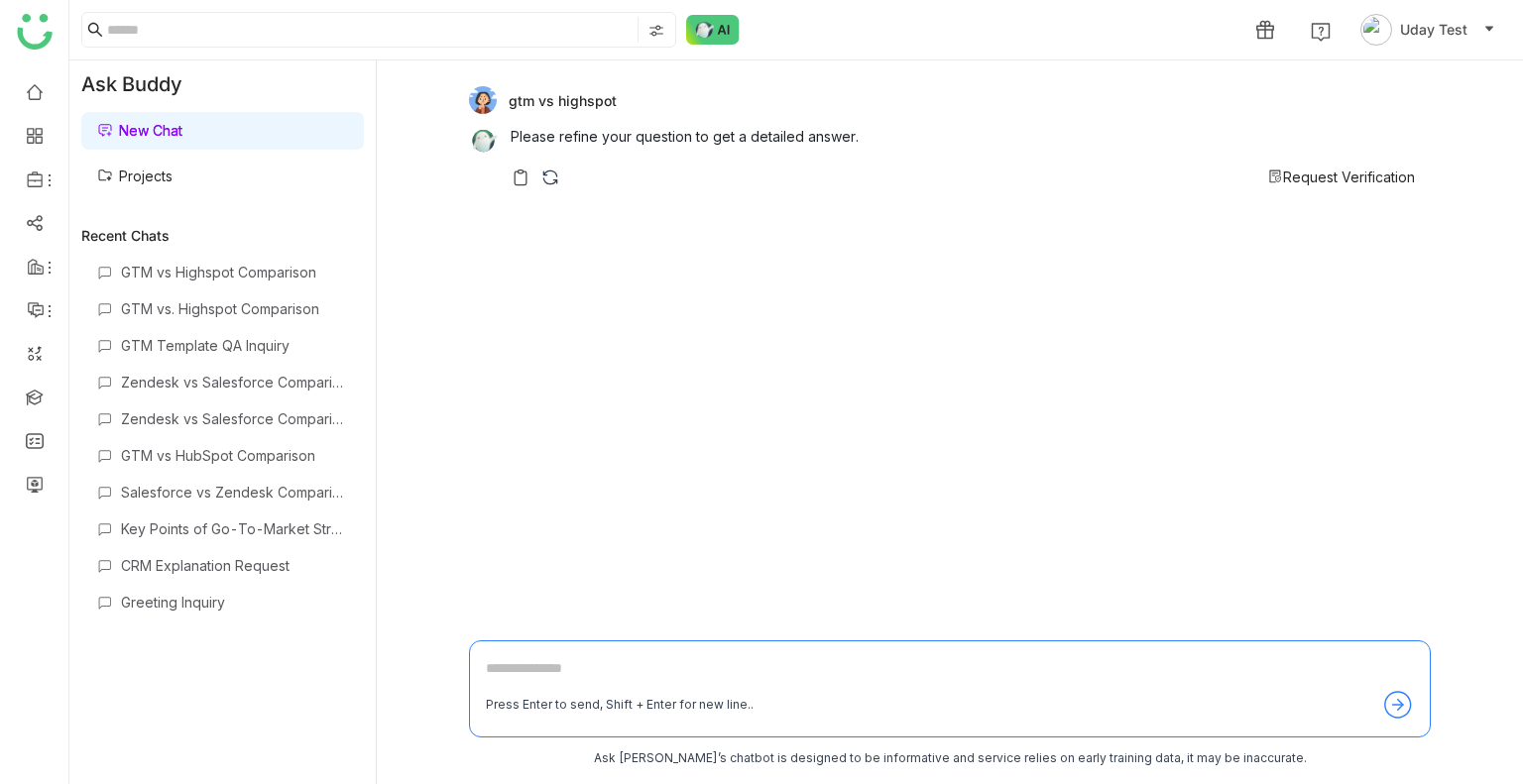
click at [162, 148] on link "Projects" at bounding box center [135, 176] width 75 height 17
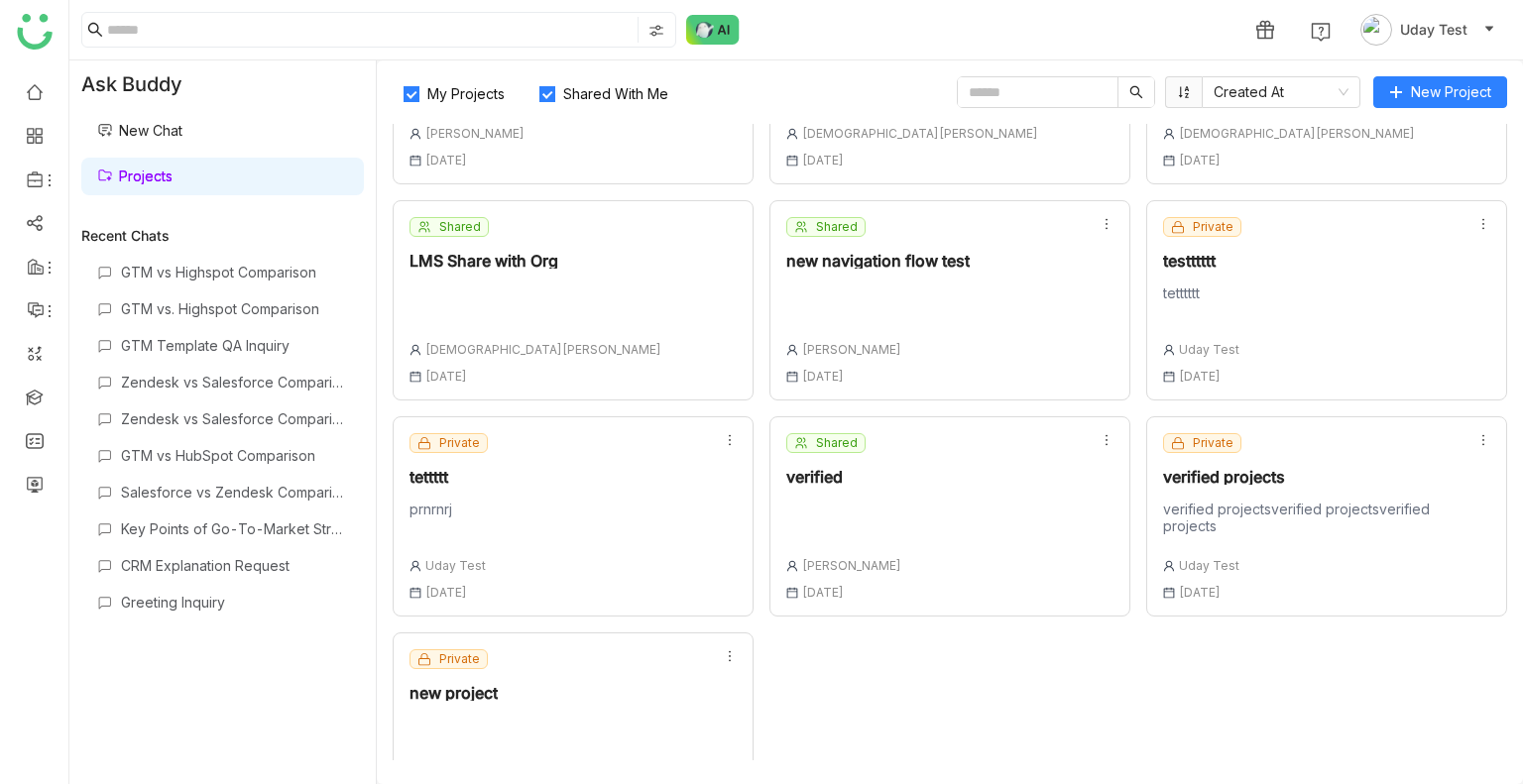
scroll to position [429, 0]
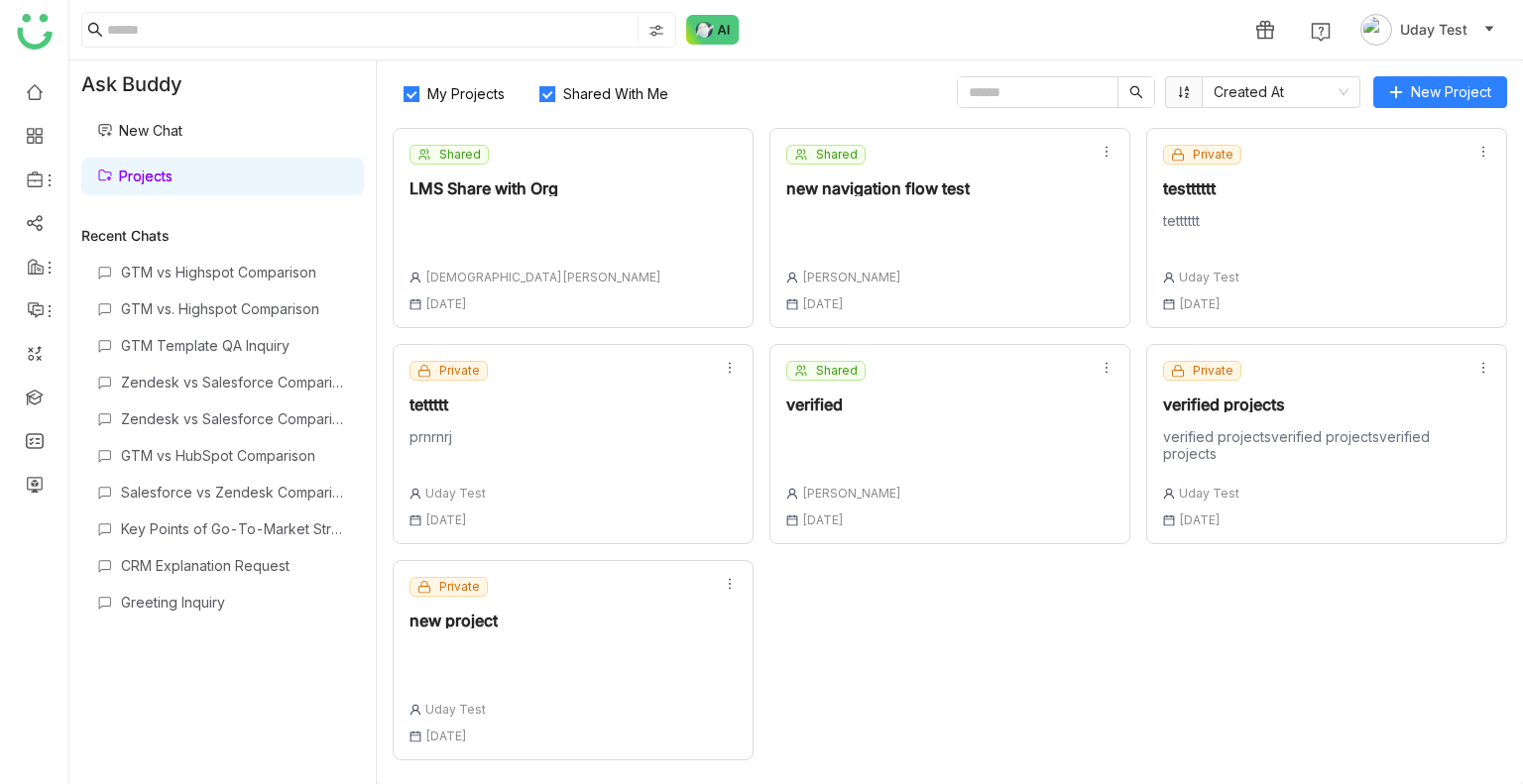
click at [610, 80] on label "Shared With Me" at bounding box center [608, 92] width 159 height 32
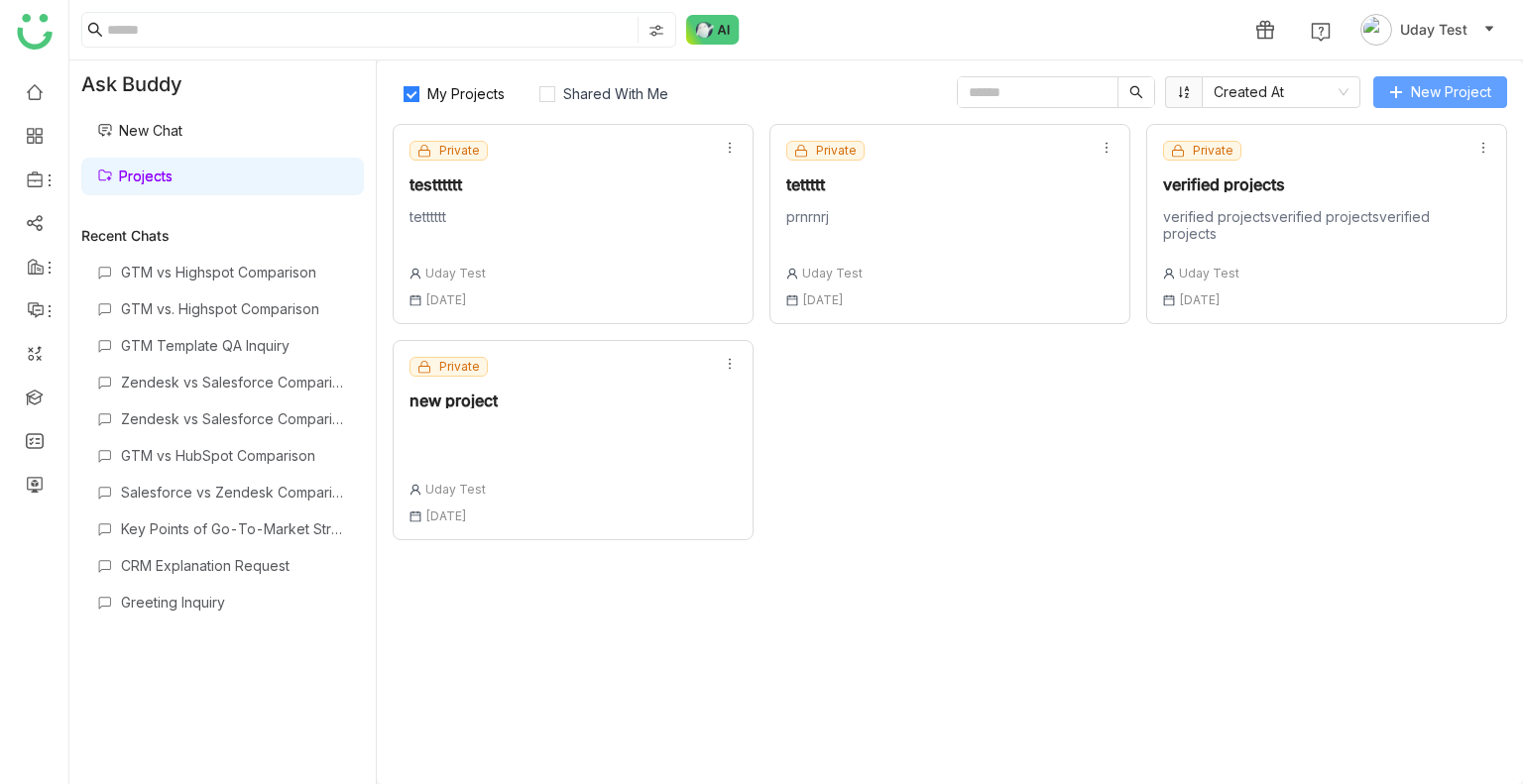
click at [1424, 84] on span "New Project" at bounding box center [1452, 92] width 80 height 22
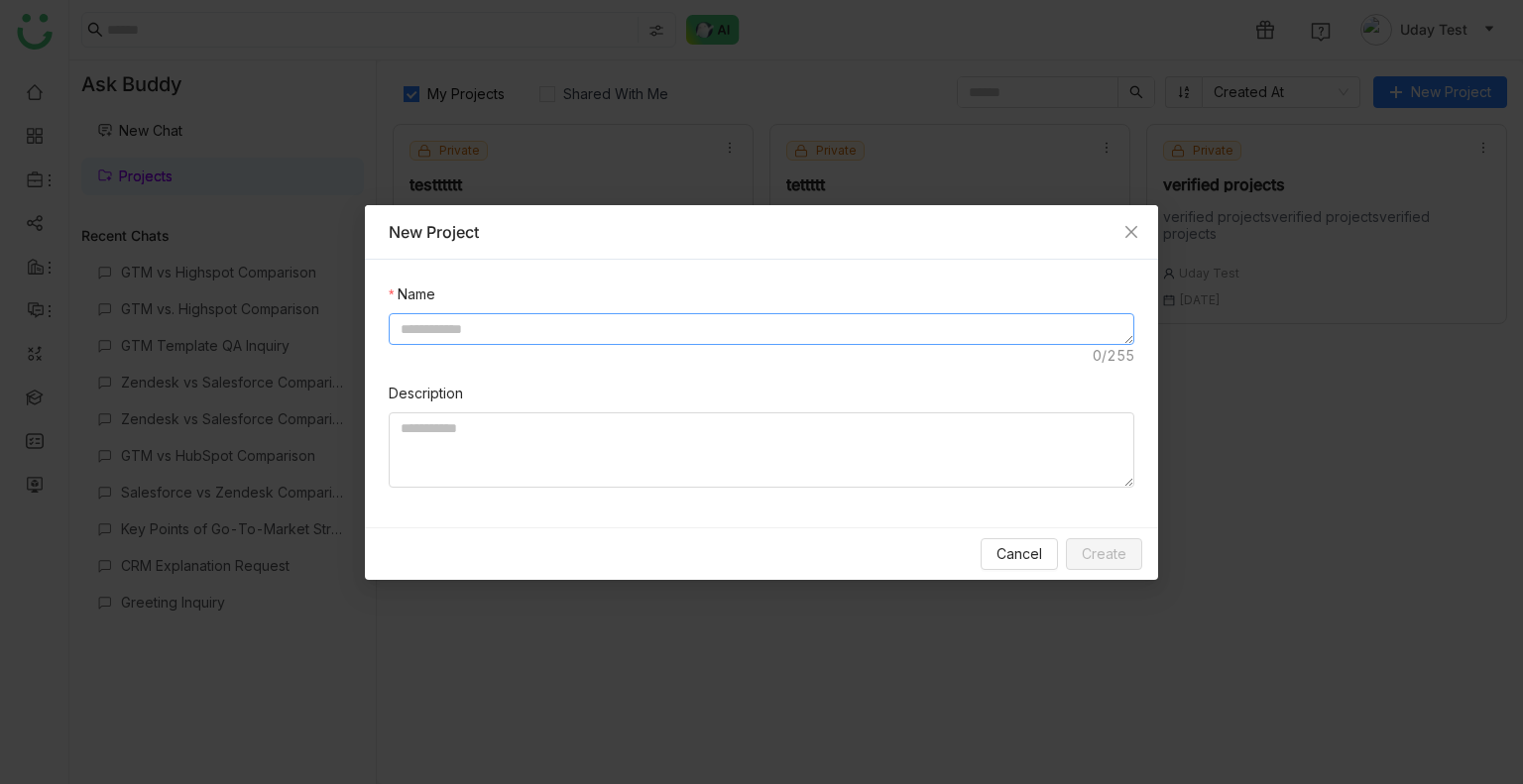
click at [575, 148] on textarea at bounding box center [762, 329] width 746 height 32
click at [511, 148] on textarea "**********" at bounding box center [762, 329] width 746 height 32
type textarea "**********"
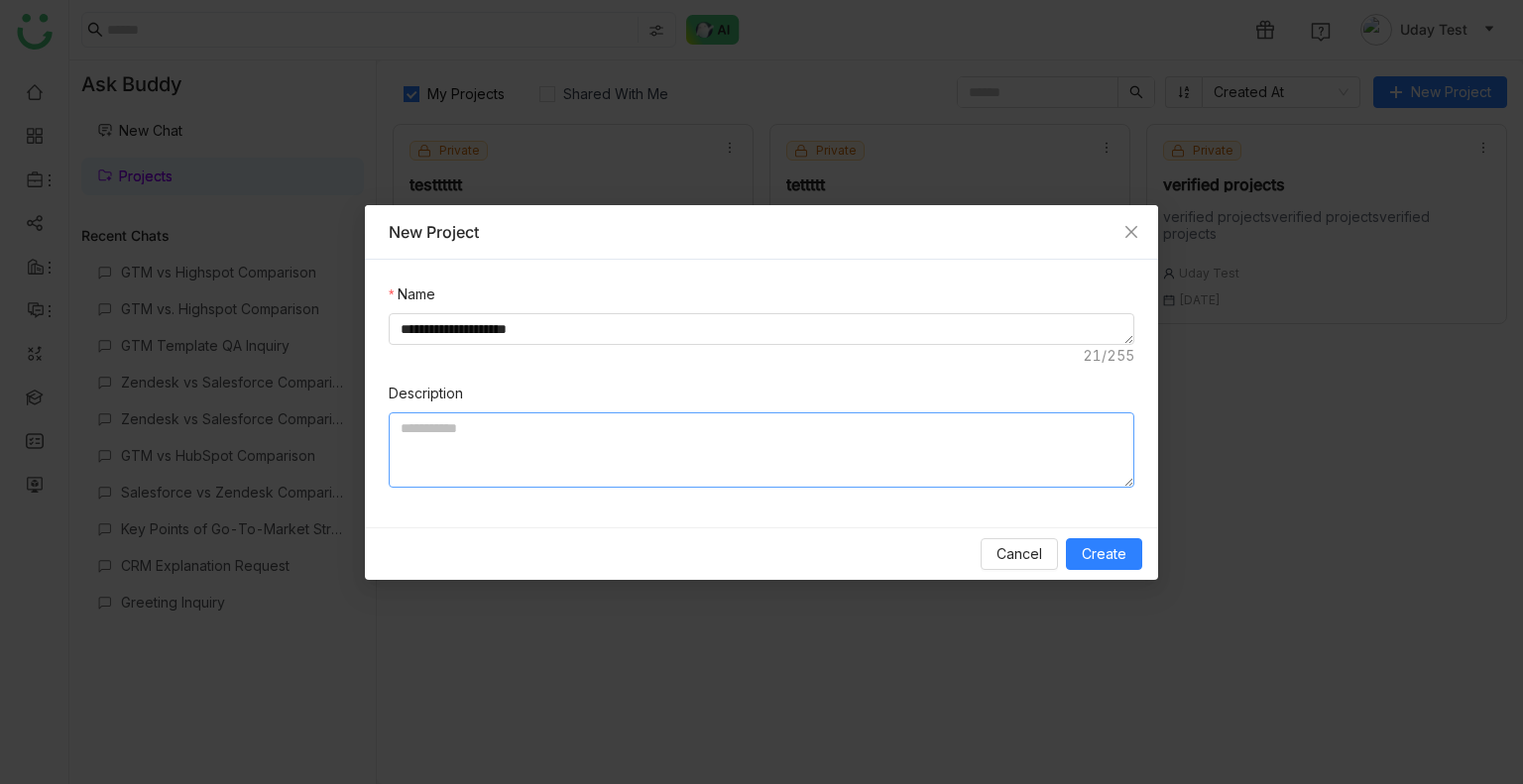
click at [635, 148] on textarea at bounding box center [762, 451] width 746 height 75
paste textarea "**********"
type textarea "**********"
click at [503, 148] on textarea "**********" at bounding box center [762, 329] width 746 height 32
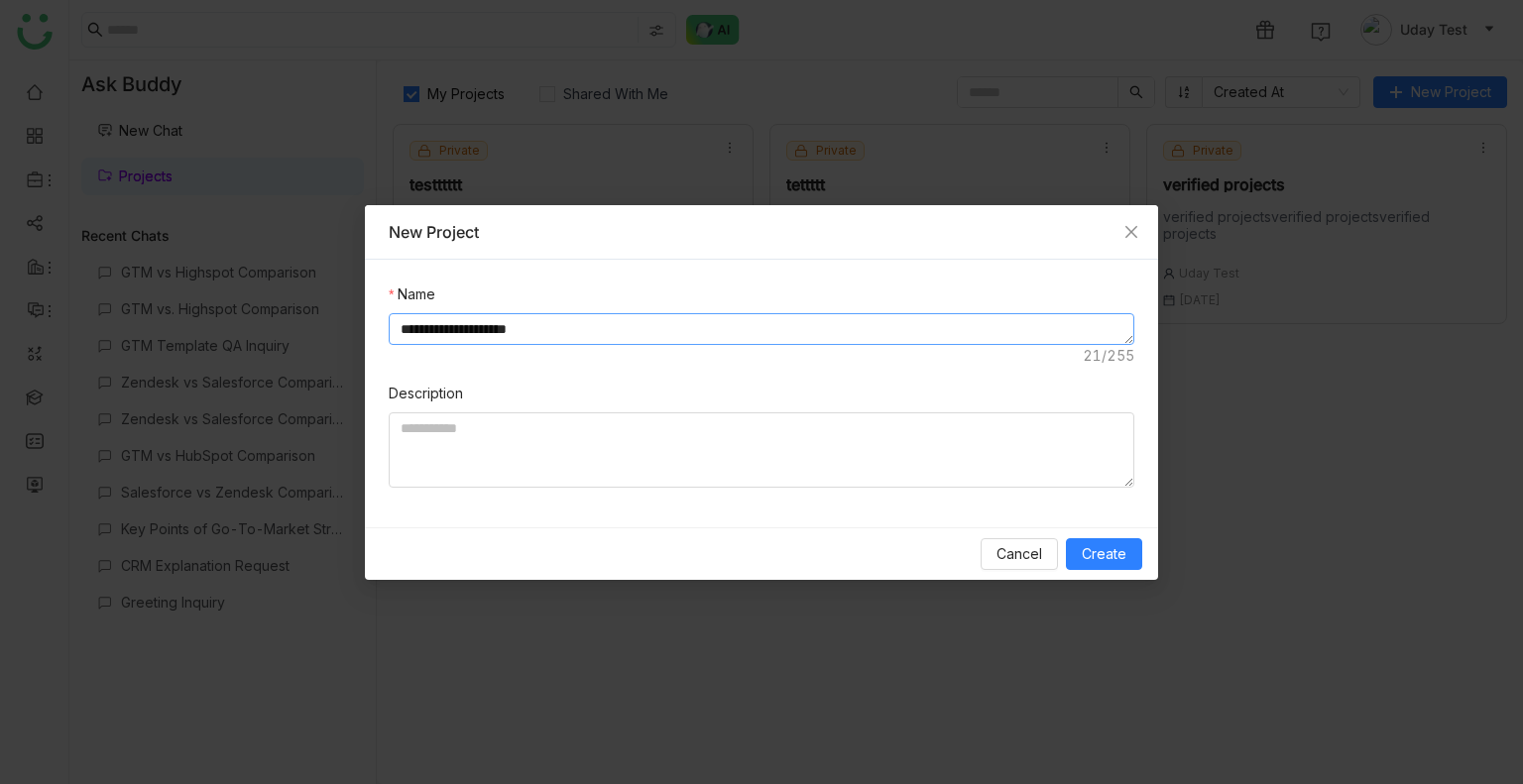
click at [503, 148] on textarea "**********" at bounding box center [762, 329] width 746 height 32
click at [515, 148] on textarea at bounding box center [762, 451] width 746 height 75
paste textarea "**********"
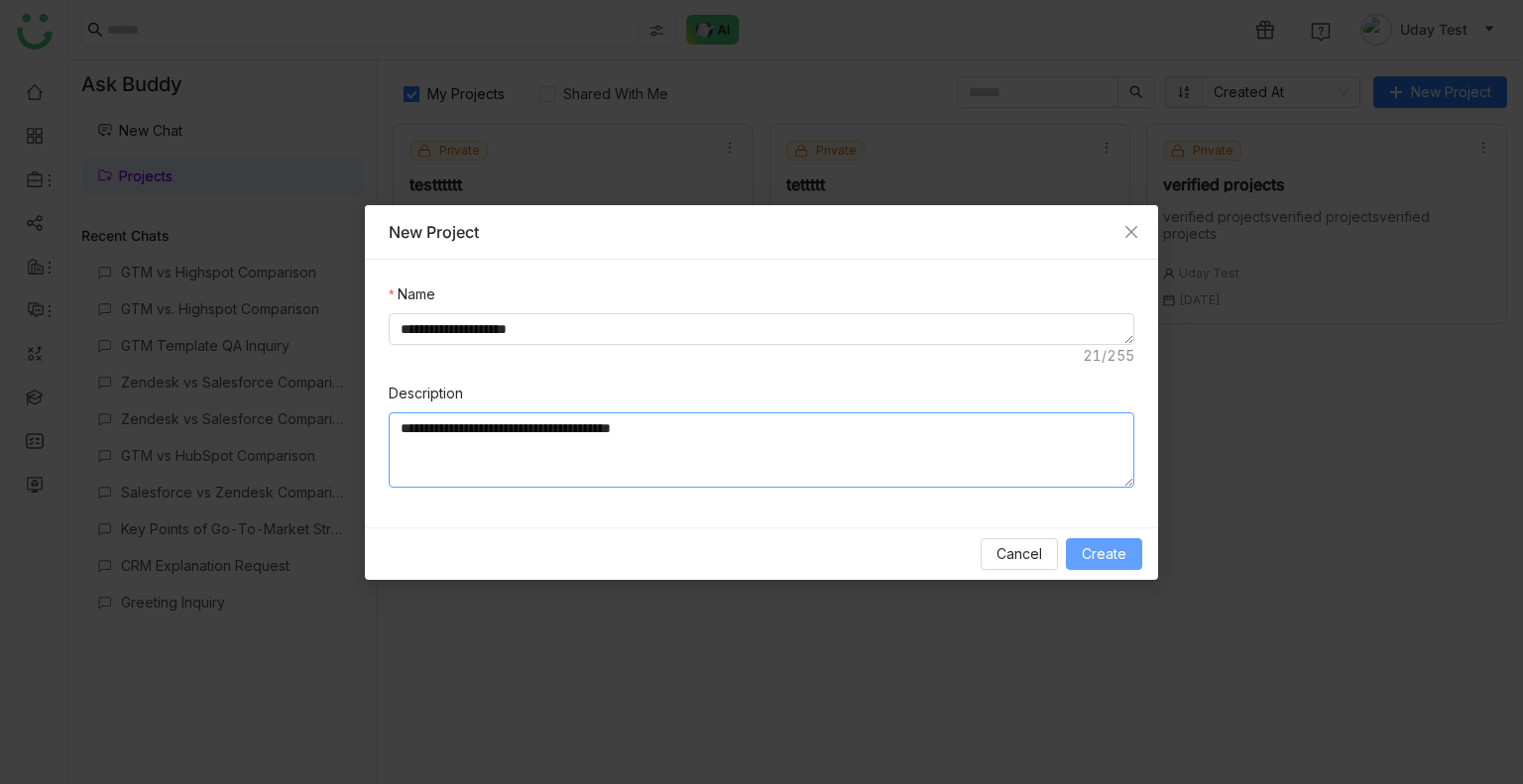
type textarea "**********"
click at [1141, 148] on button "Create" at bounding box center [1104, 554] width 76 height 32
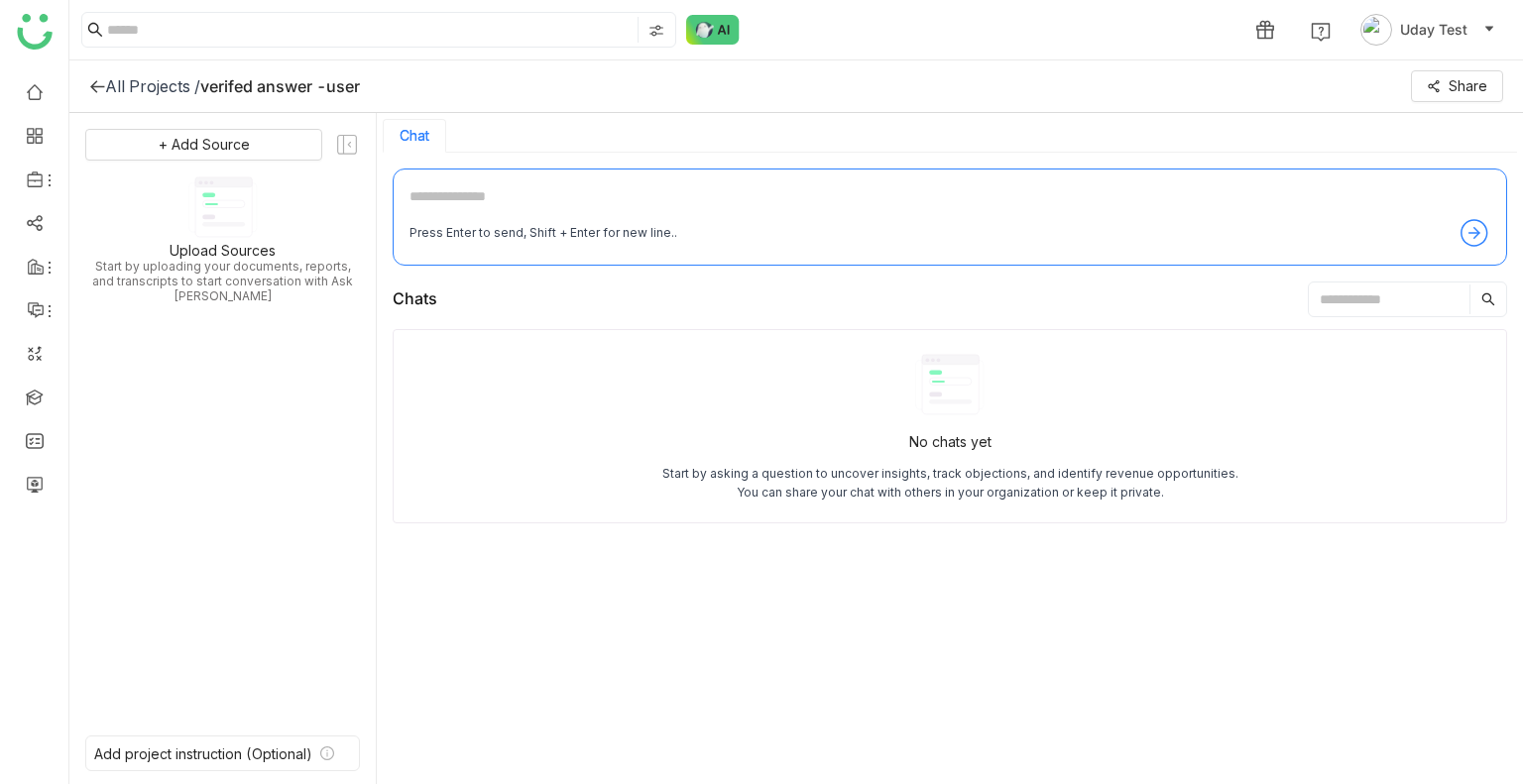
click at [454, 148] on div "Press Enter to send, Shift + Enter for new line.." at bounding box center [950, 233] width 1081 height 32
click at [452, 148] on textarea at bounding box center [950, 201] width 1081 height 32
type textarea "*"
type textarea "**********"
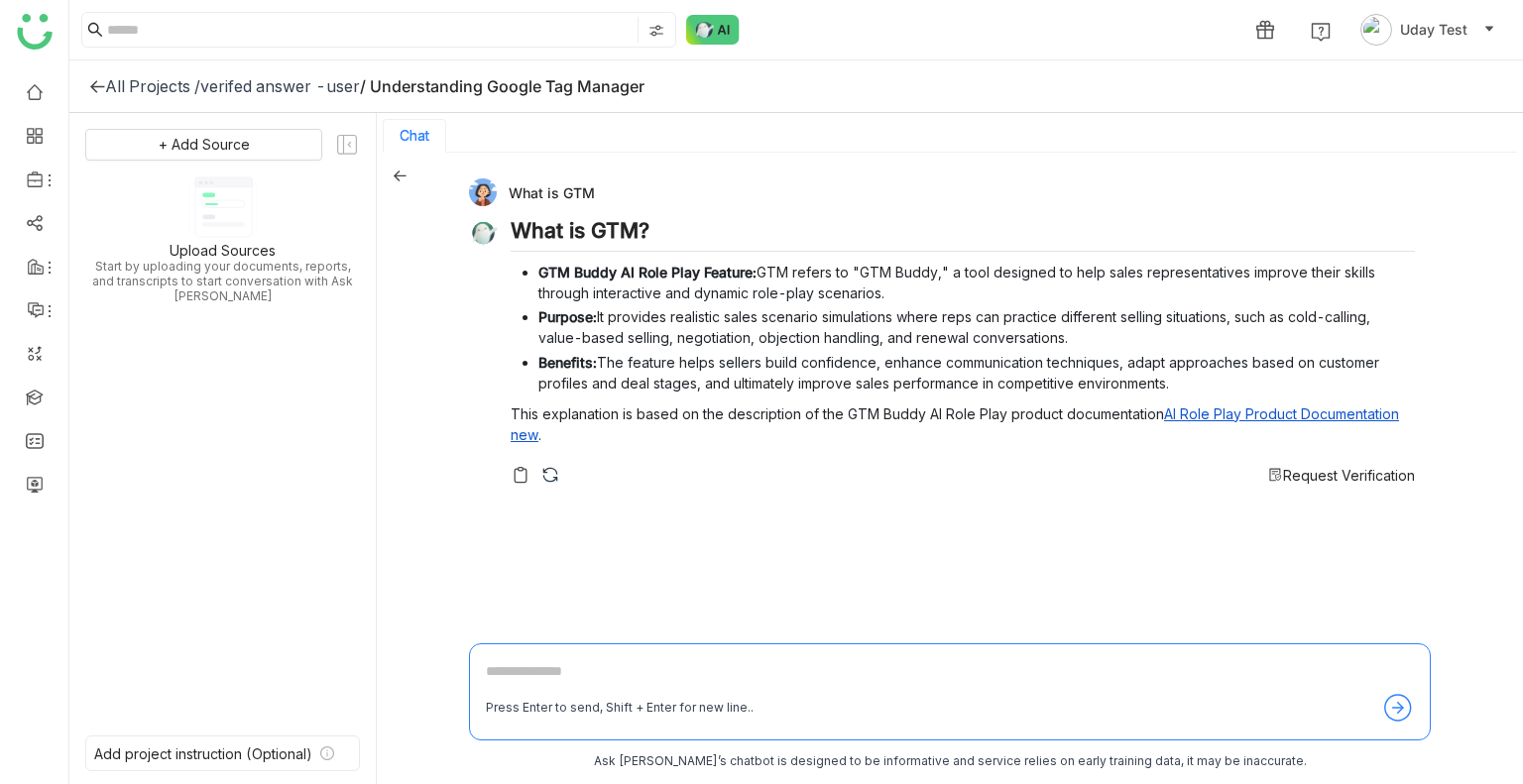
click at [1341, 148] on span "Request Verification" at bounding box center [1349, 475] width 132 height 17
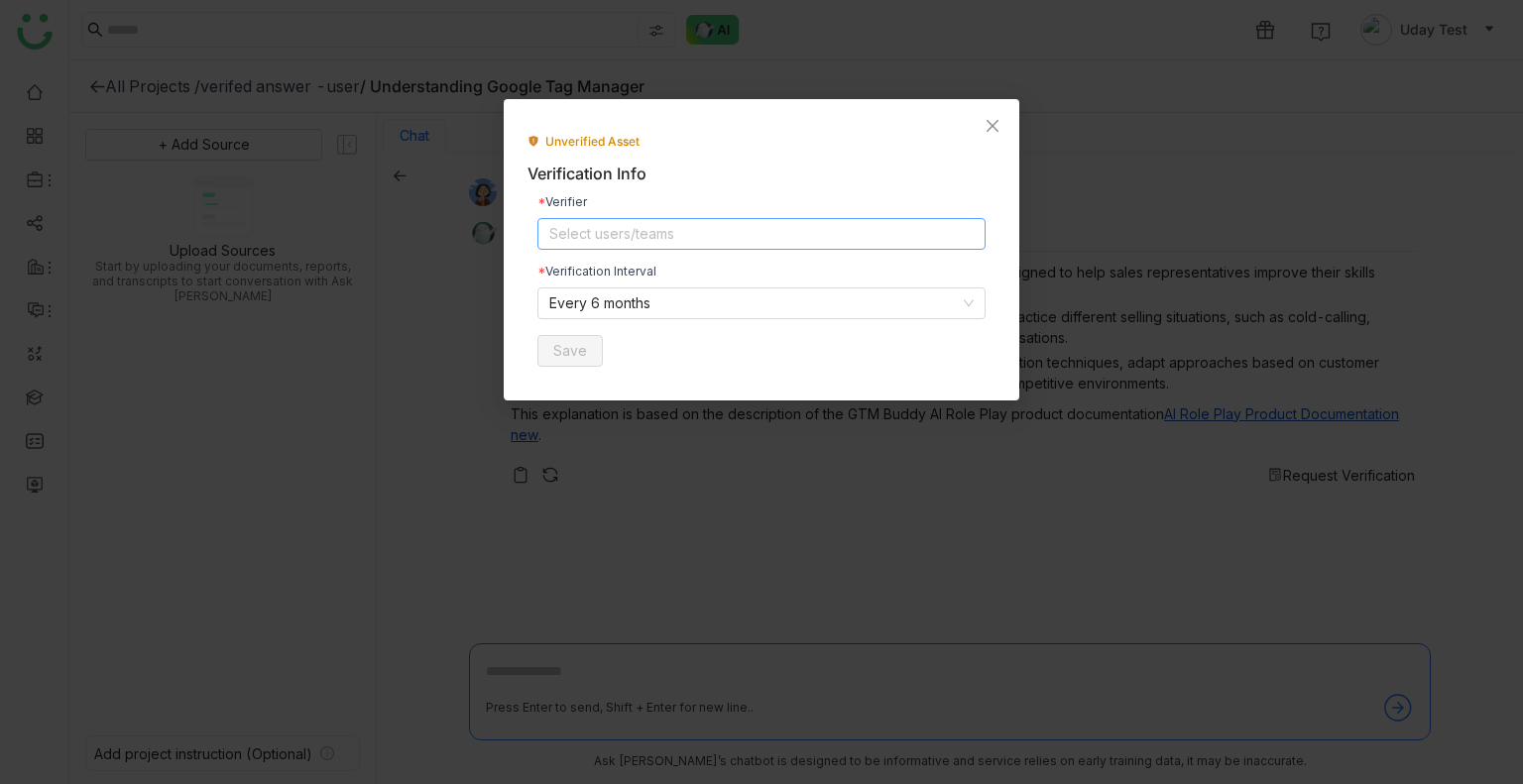
click at [616, 148] on nz-select-top-control "Select users/teams" at bounding box center [762, 234] width 449 height 32
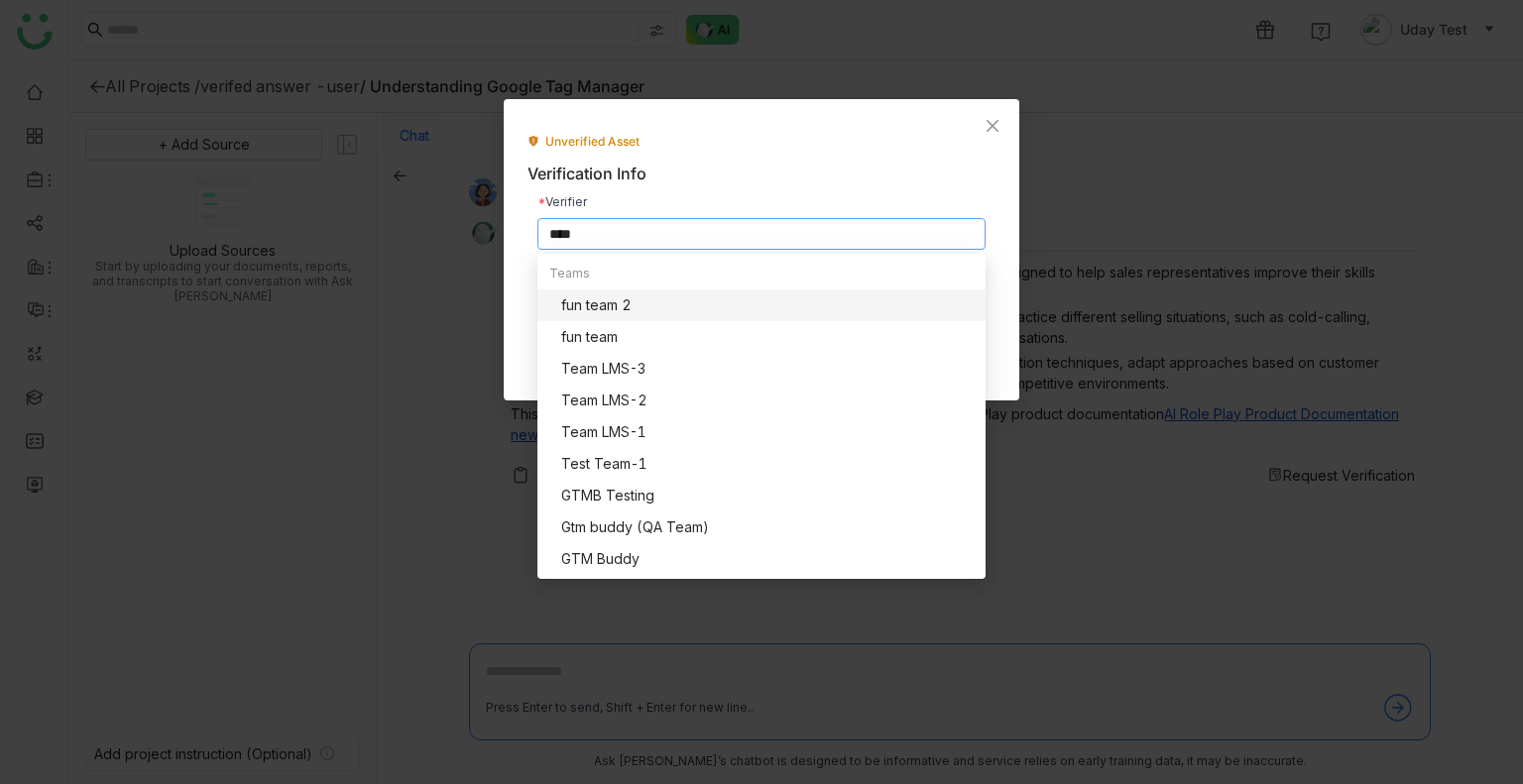
type input "*****"
click at [1047, 148] on nz-modal-container "Unverified Asset Verification Info Verifier [PERSON_NAME] Verification Interval…" at bounding box center [762, 392] width 1523 height 784
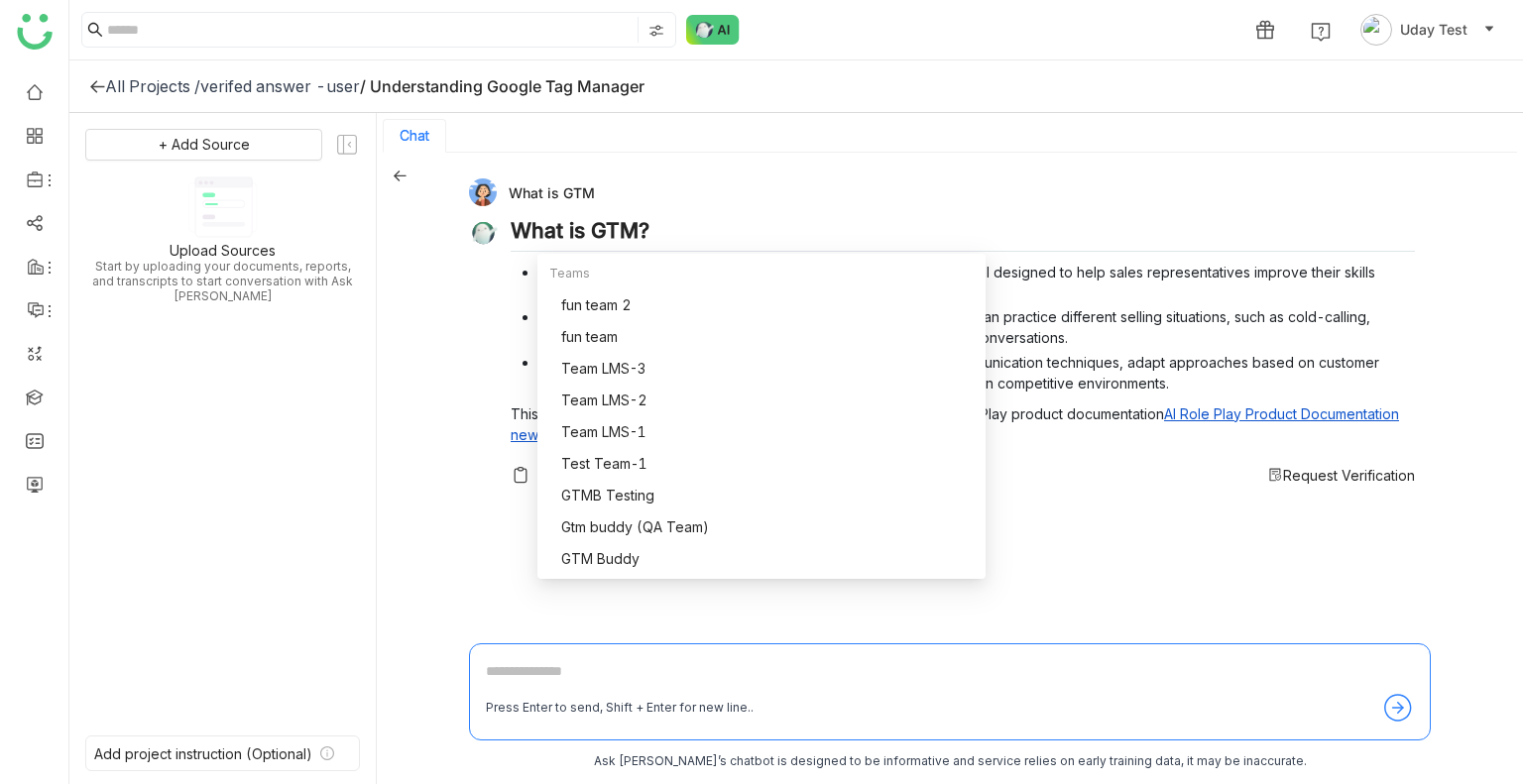
scroll to position [3, 0]
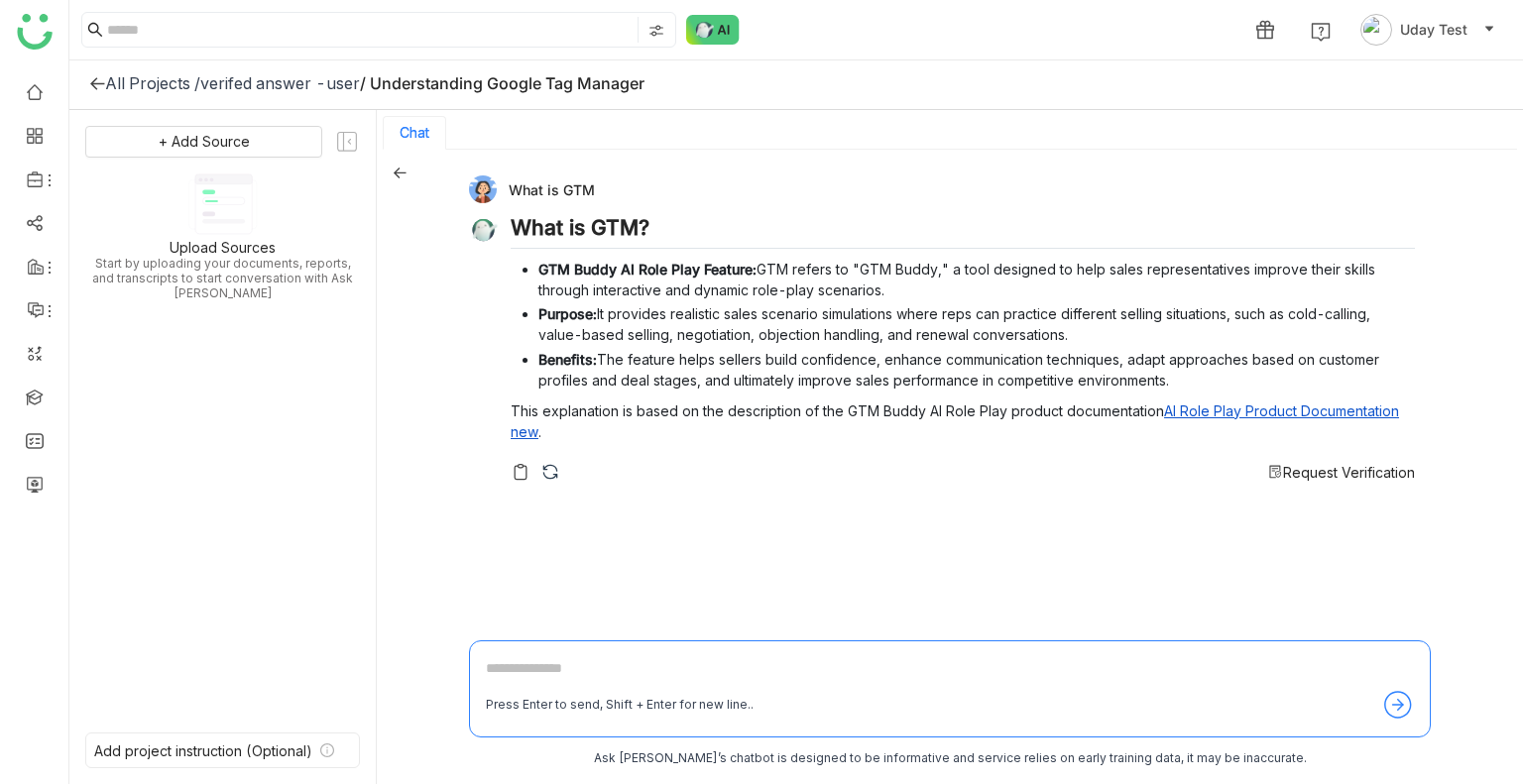
click at [1335, 148] on span "Request Verification" at bounding box center [1349, 472] width 132 height 17
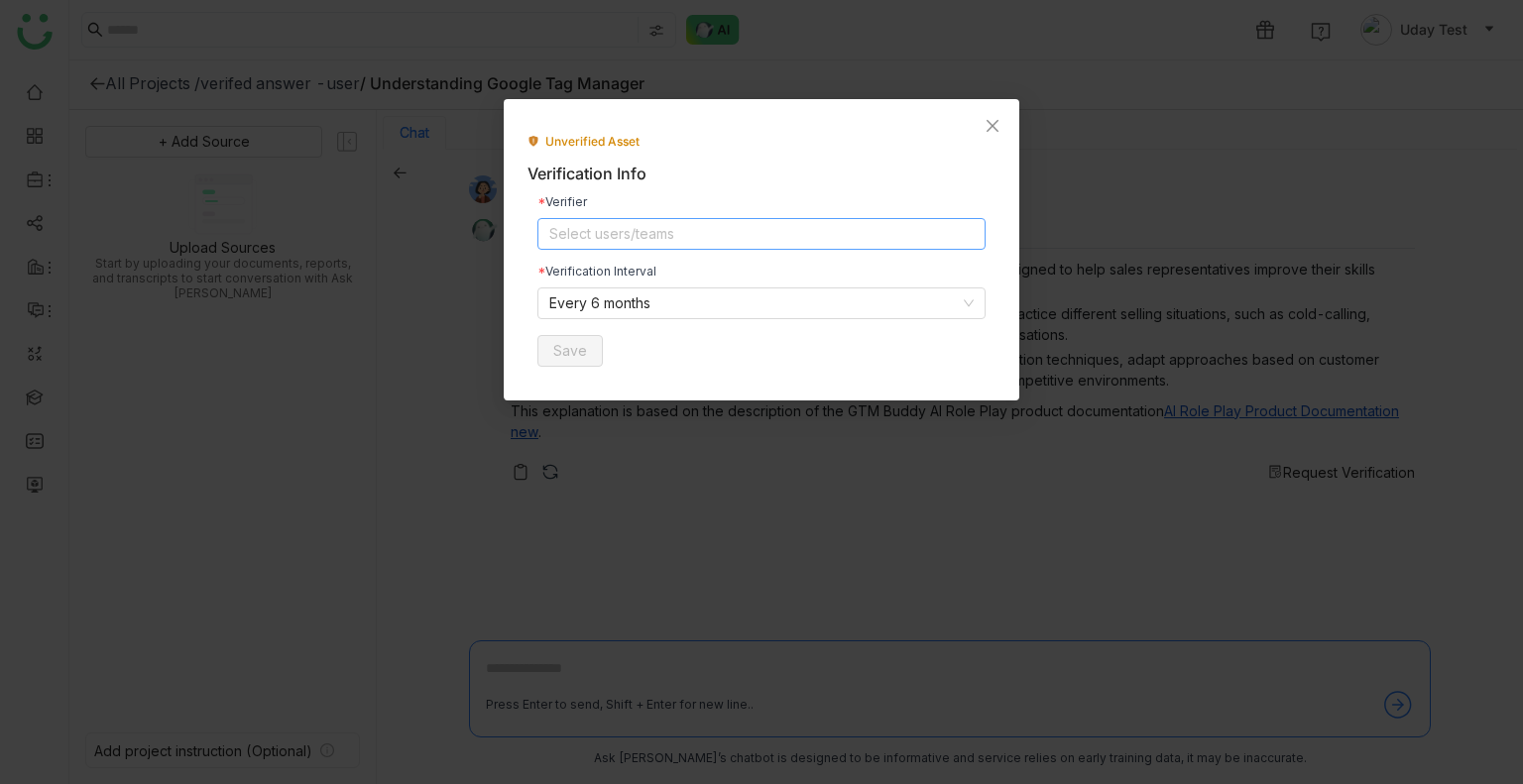
click at [674, 148] on nz-select-top-control "Select users/teams" at bounding box center [762, 234] width 449 height 32
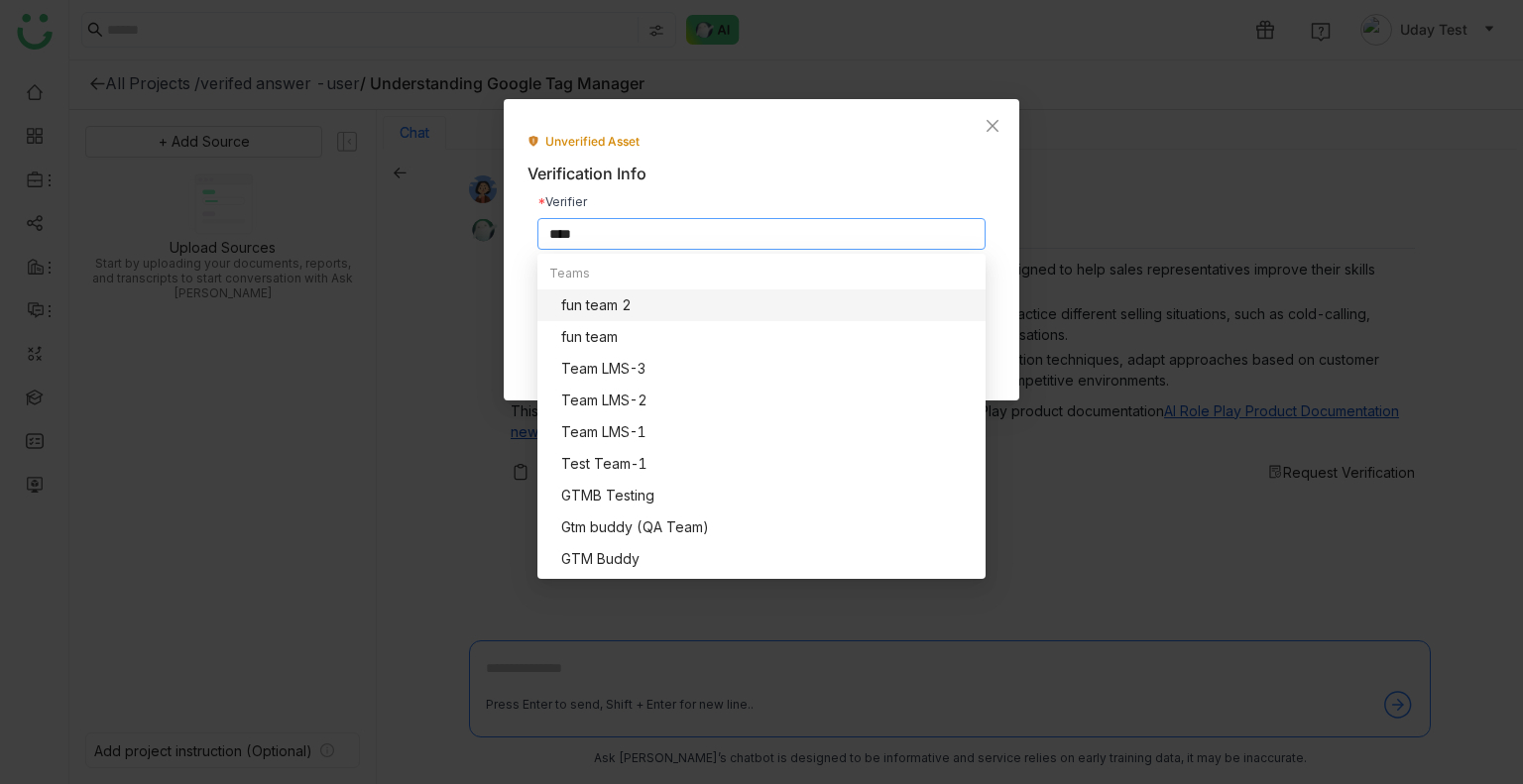
type input "*****"
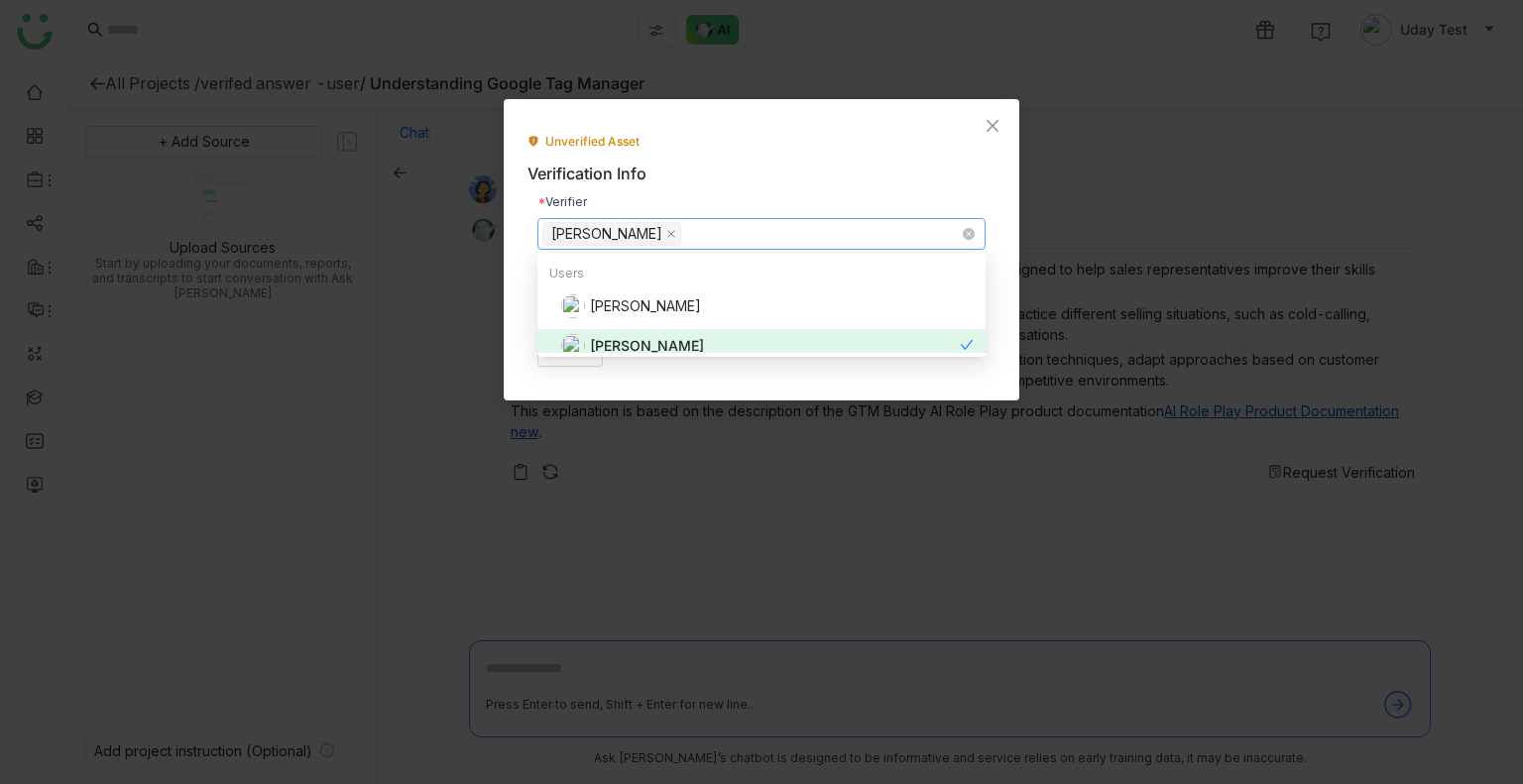
scroll to position [0, 0]
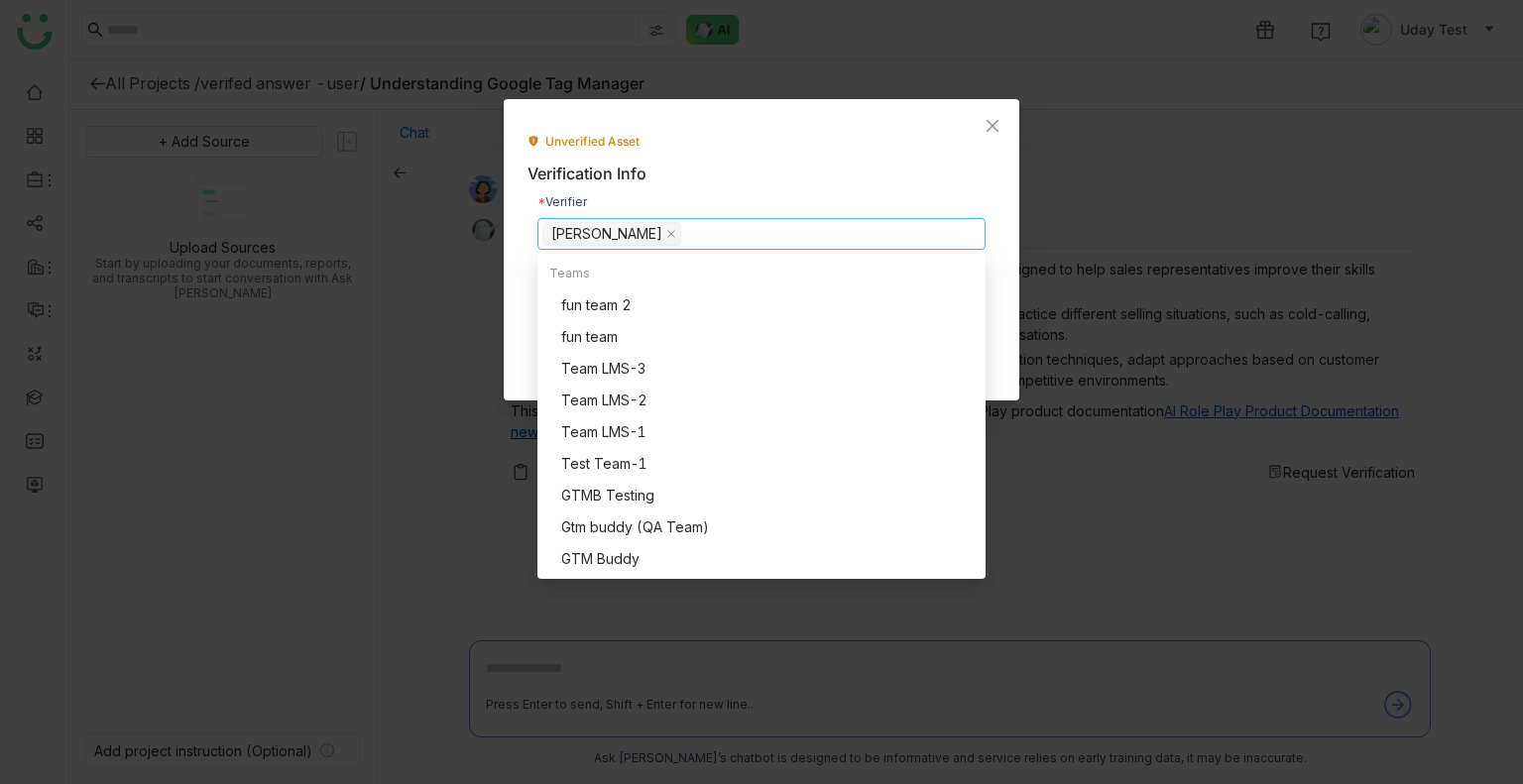
click at [654, 148] on div "Verifier [PERSON_NAME] Verification Interval Every 6 months Save" at bounding box center [762, 282] width 469 height 191
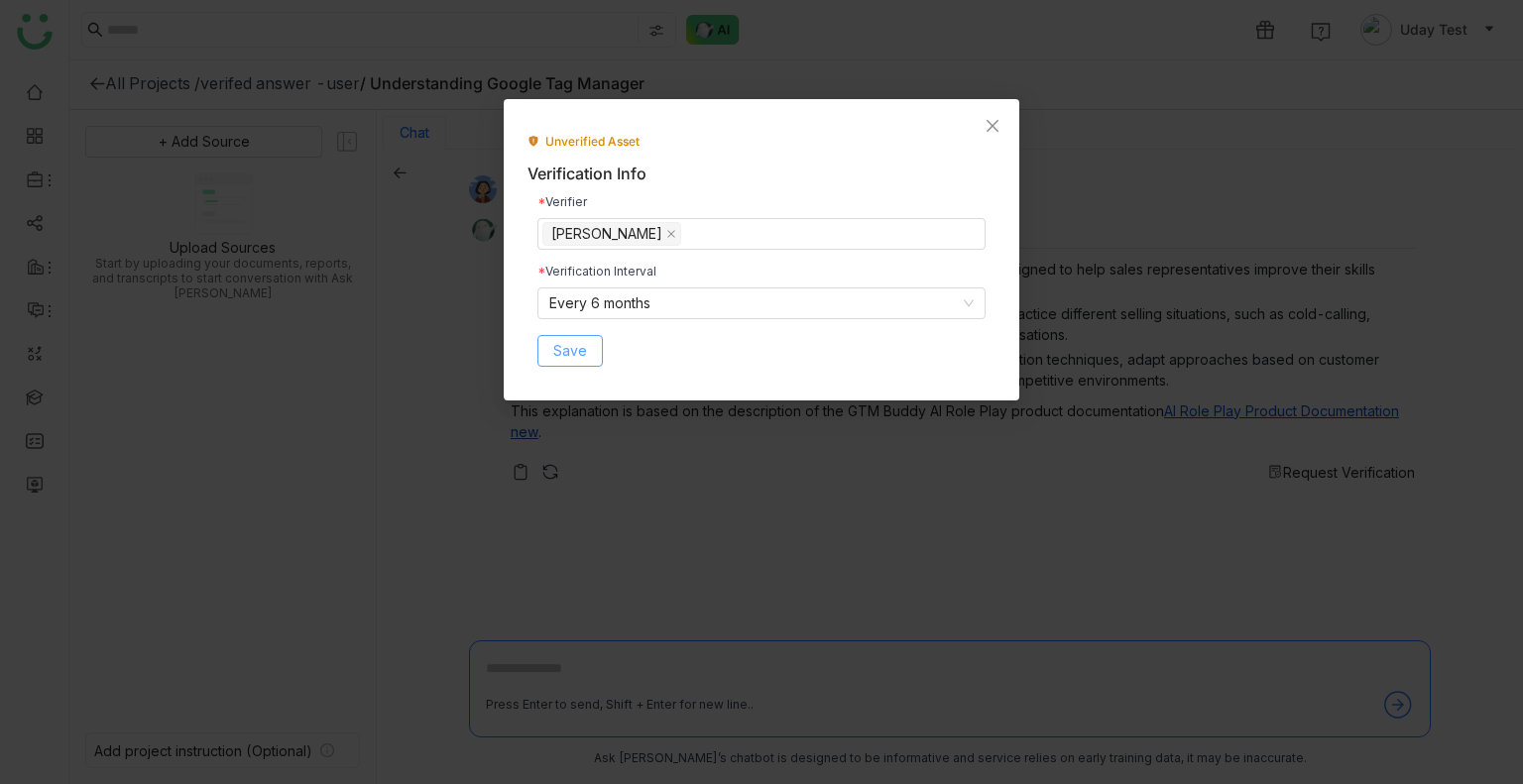
click at [571, 148] on span "Save" at bounding box center [570, 351] width 34 height 22
